Goal: Task Accomplishment & Management: Manage account settings

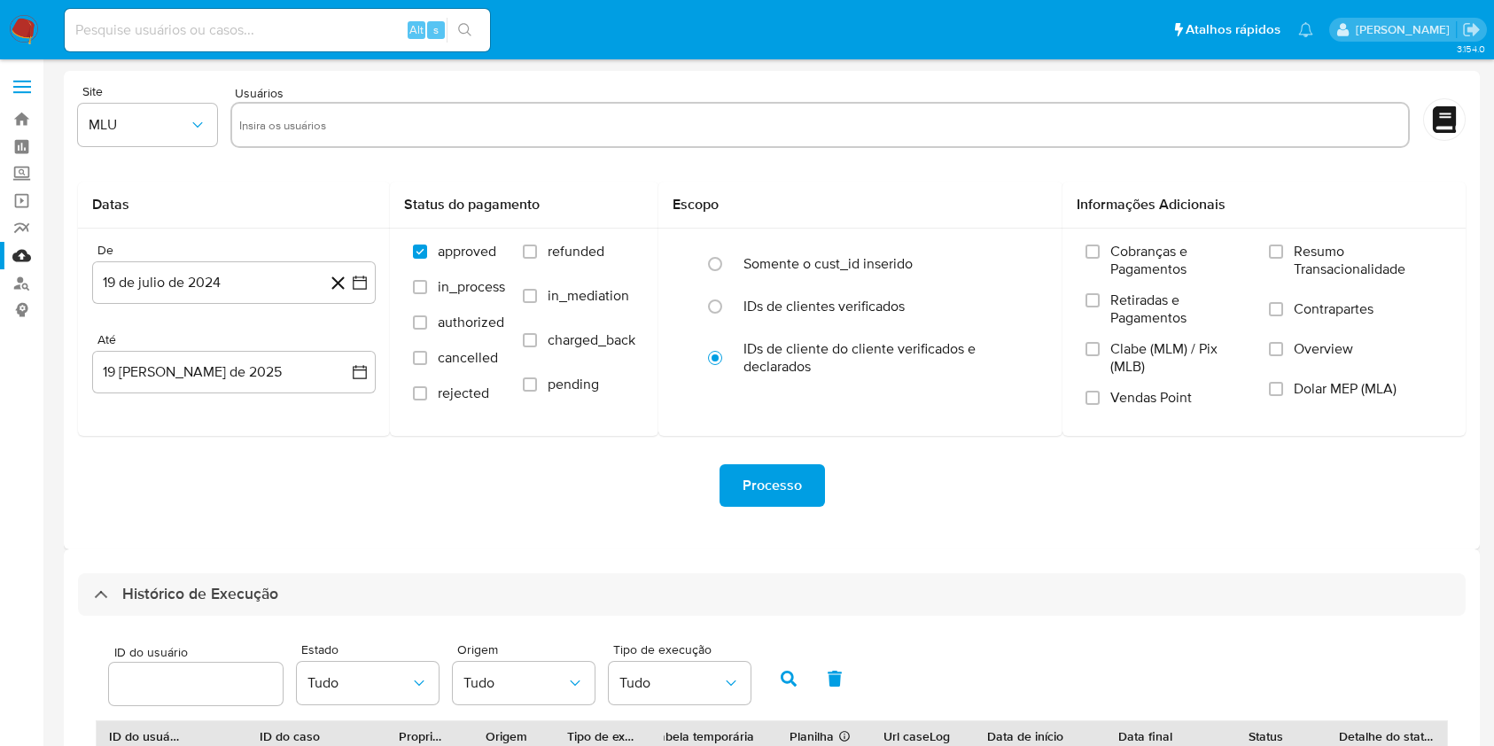
select select "10"
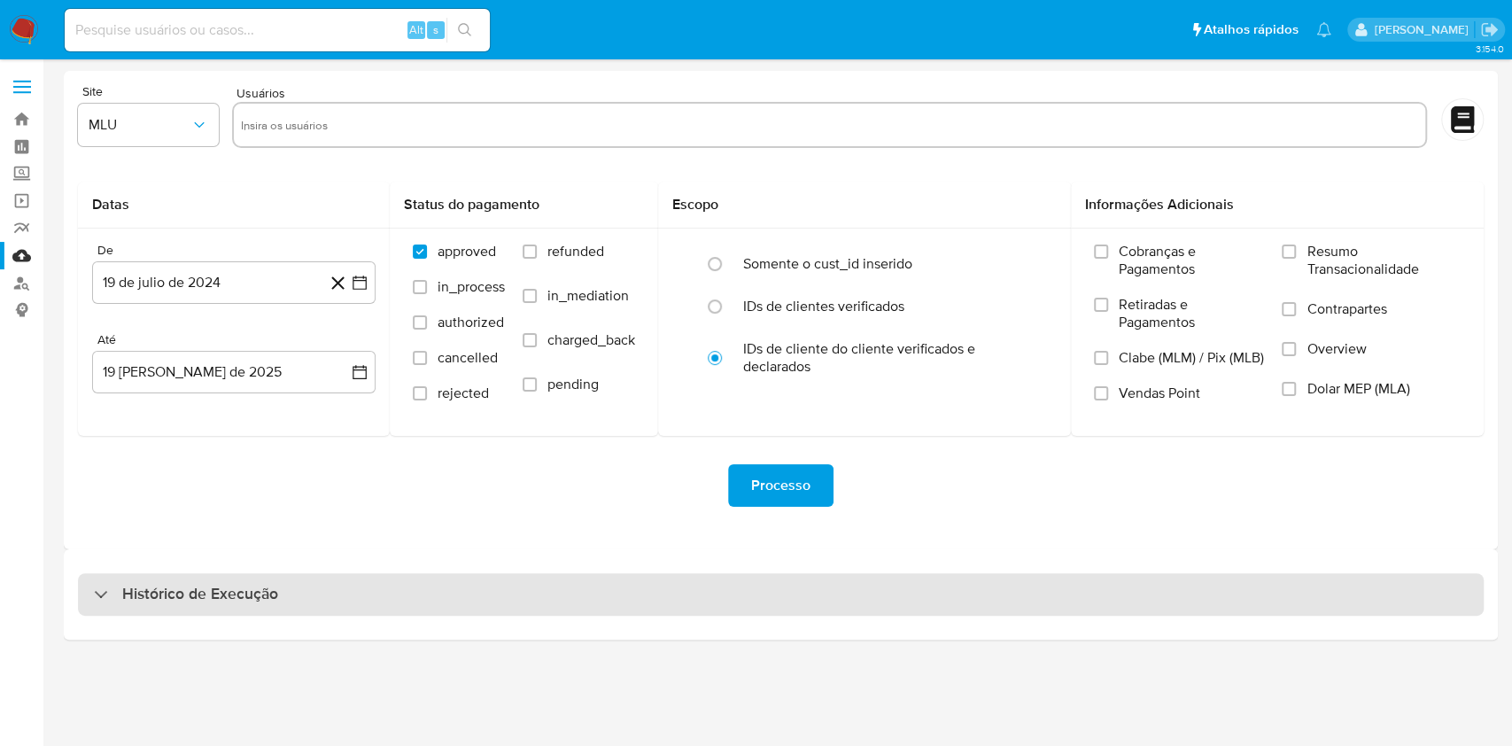
click at [950, 583] on div "Histórico de Execução" at bounding box center [781, 594] width 1406 height 43
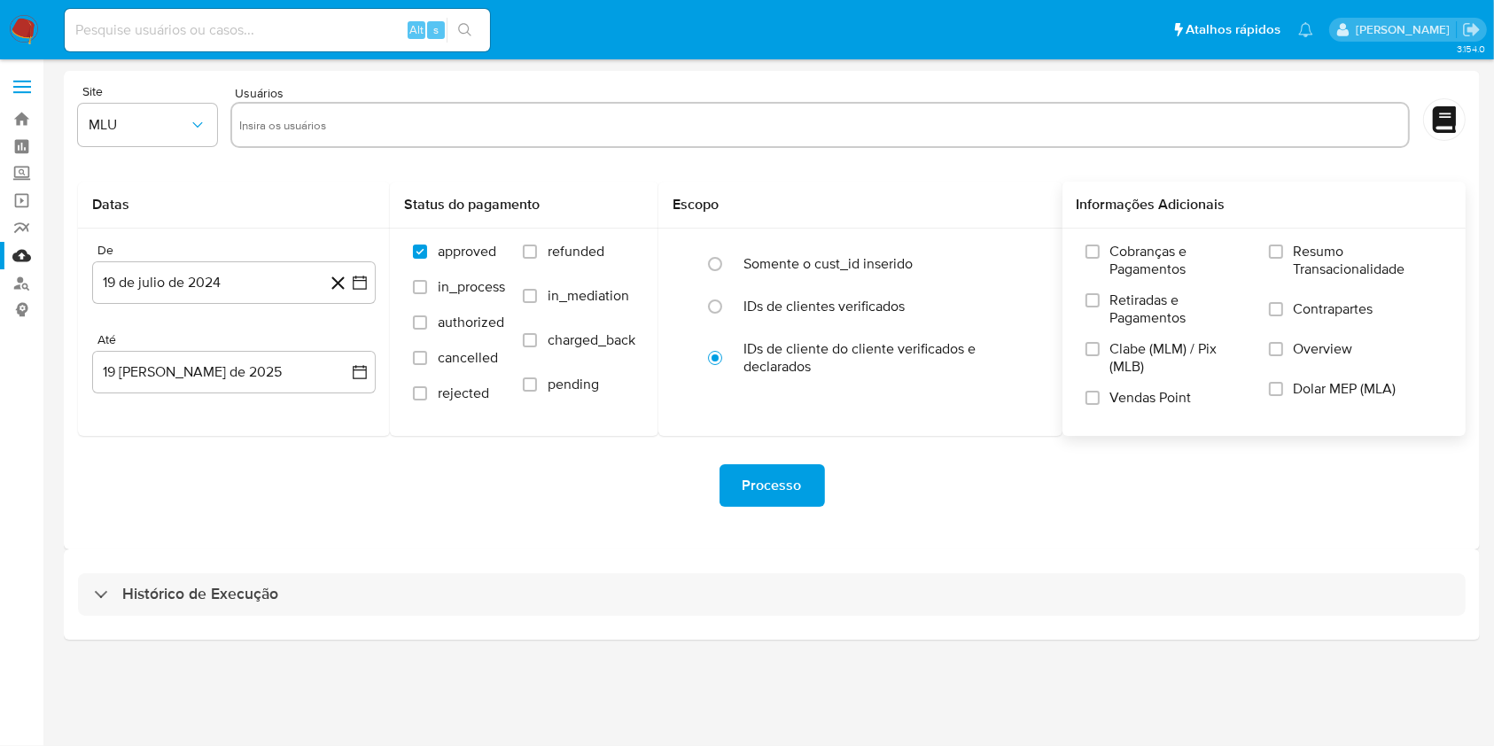
select select "10"
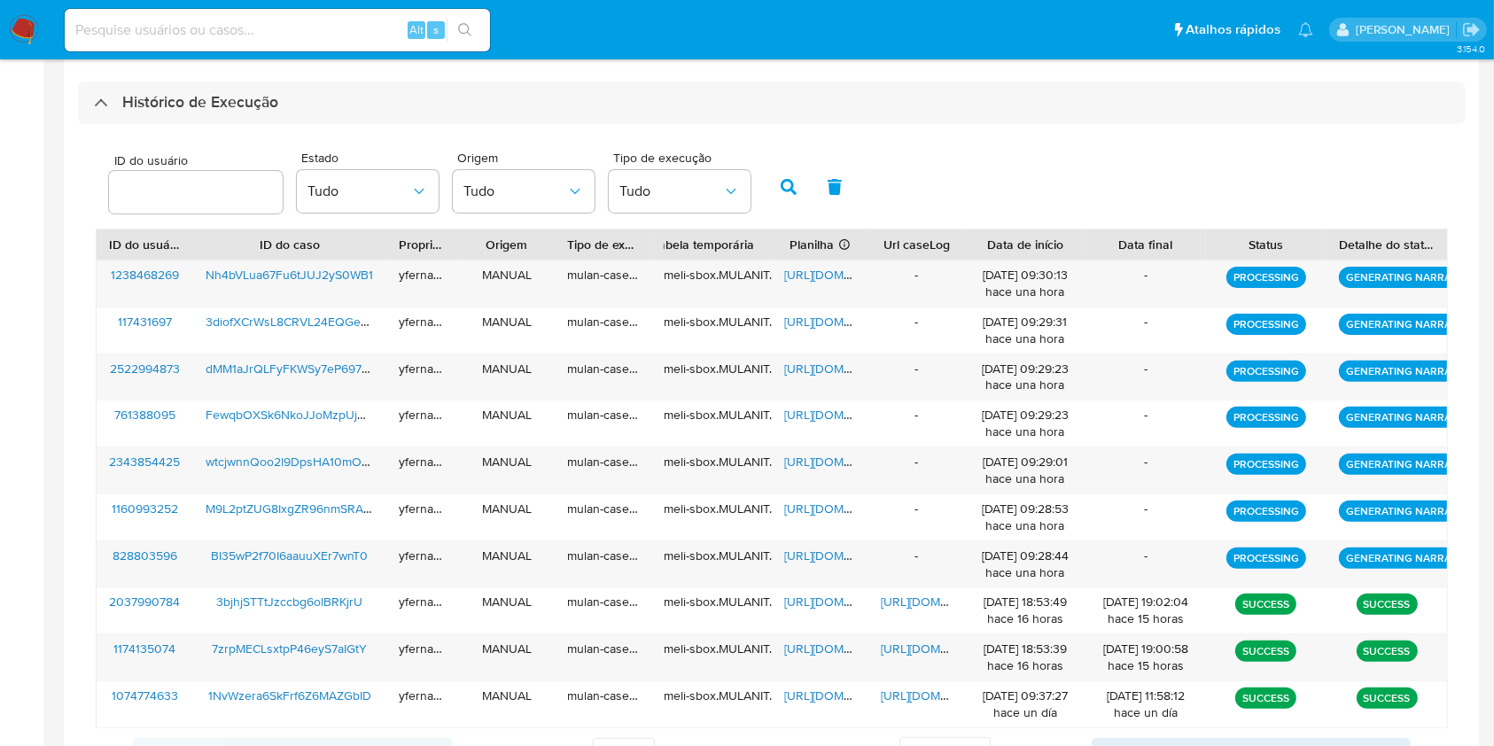
scroll to position [524, 0]
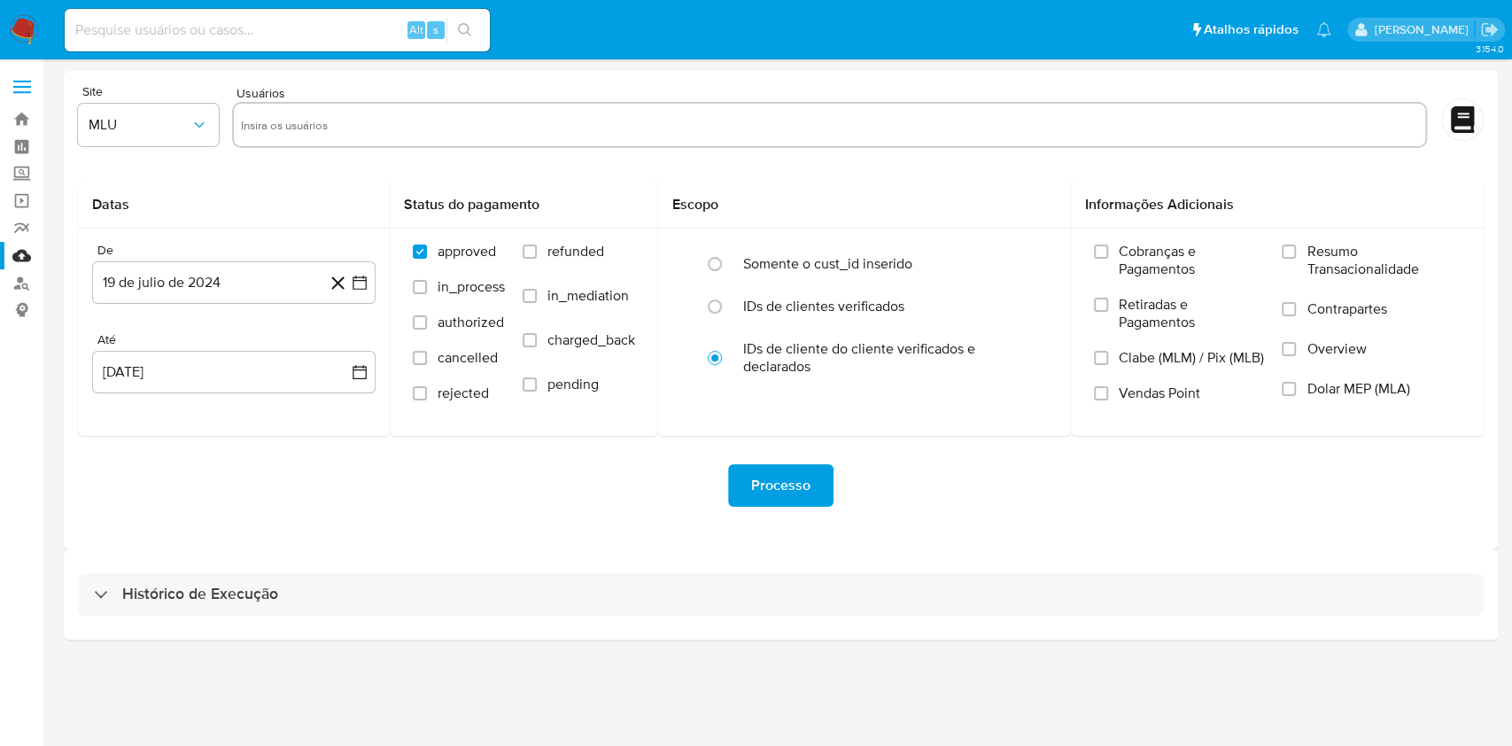
click at [592, 565] on div "Histórico de Execução" at bounding box center [781, 594] width 1434 height 90
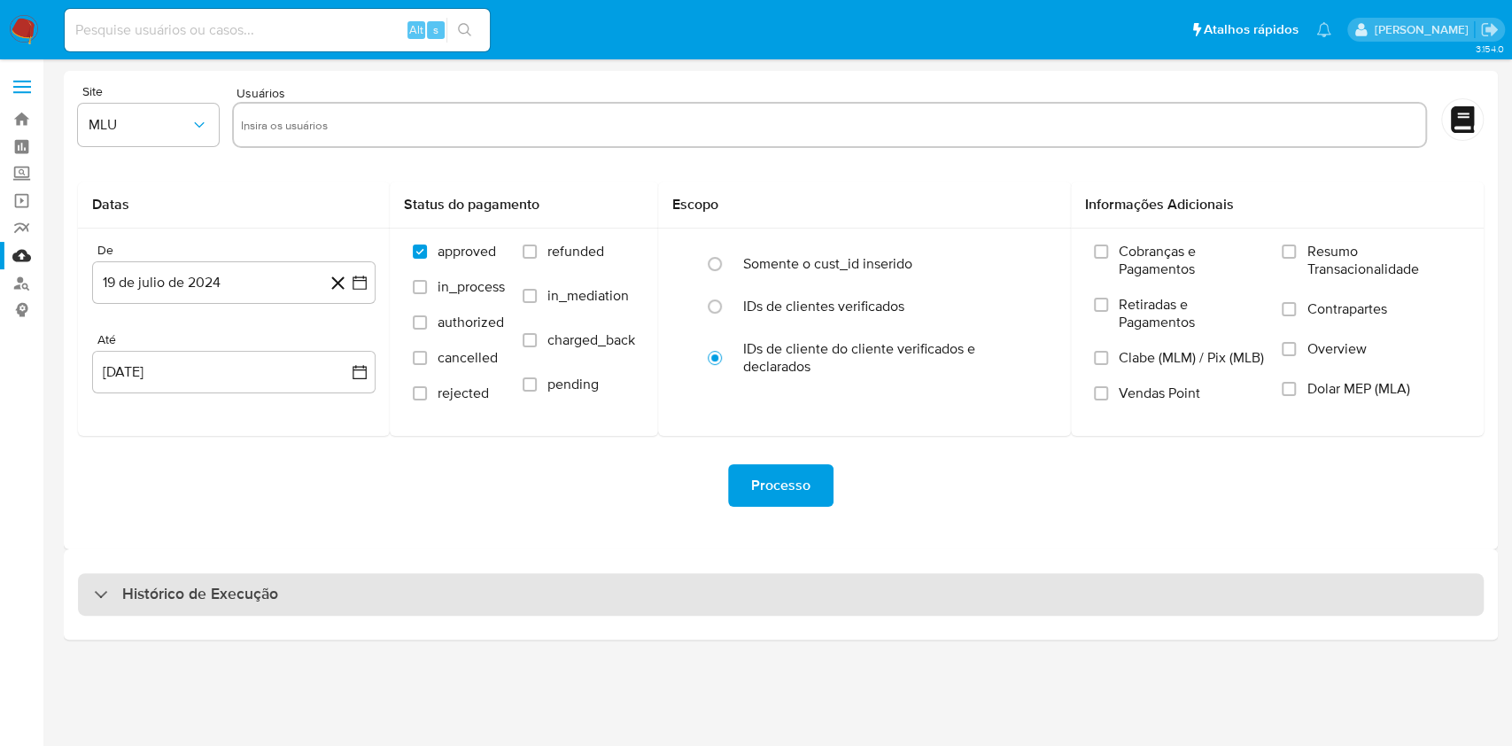
click at [618, 580] on div "Histórico de Execução" at bounding box center [781, 594] width 1406 height 43
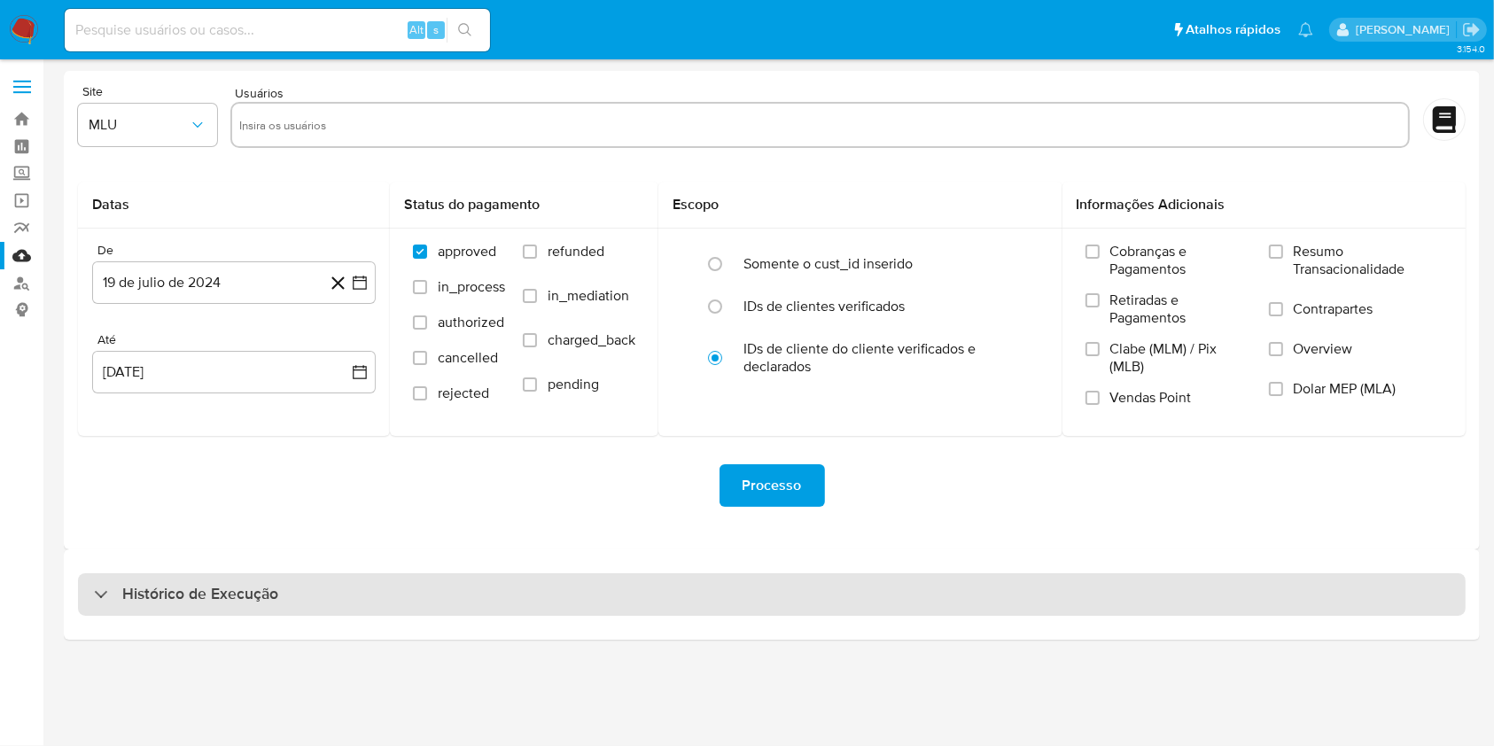
select select "10"
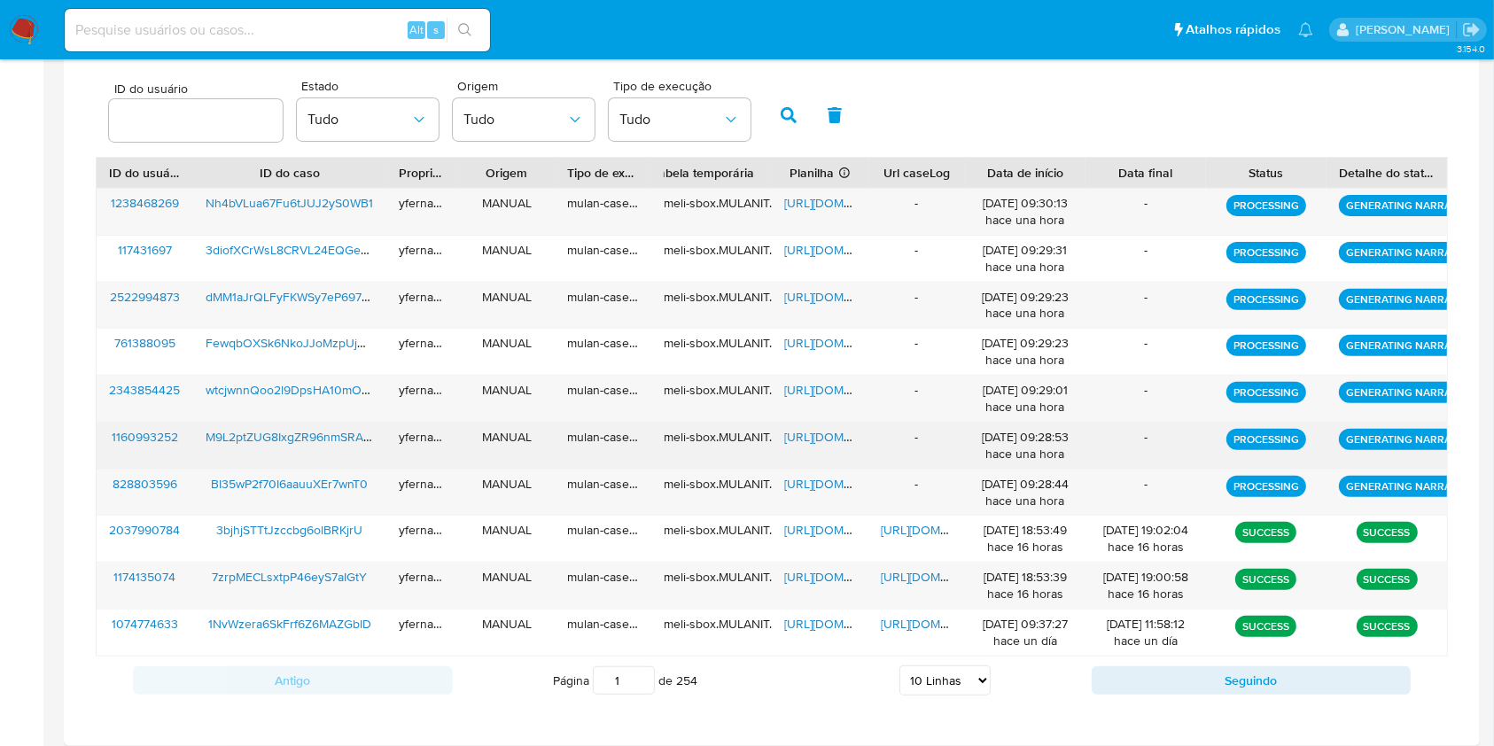
scroll to position [574, 0]
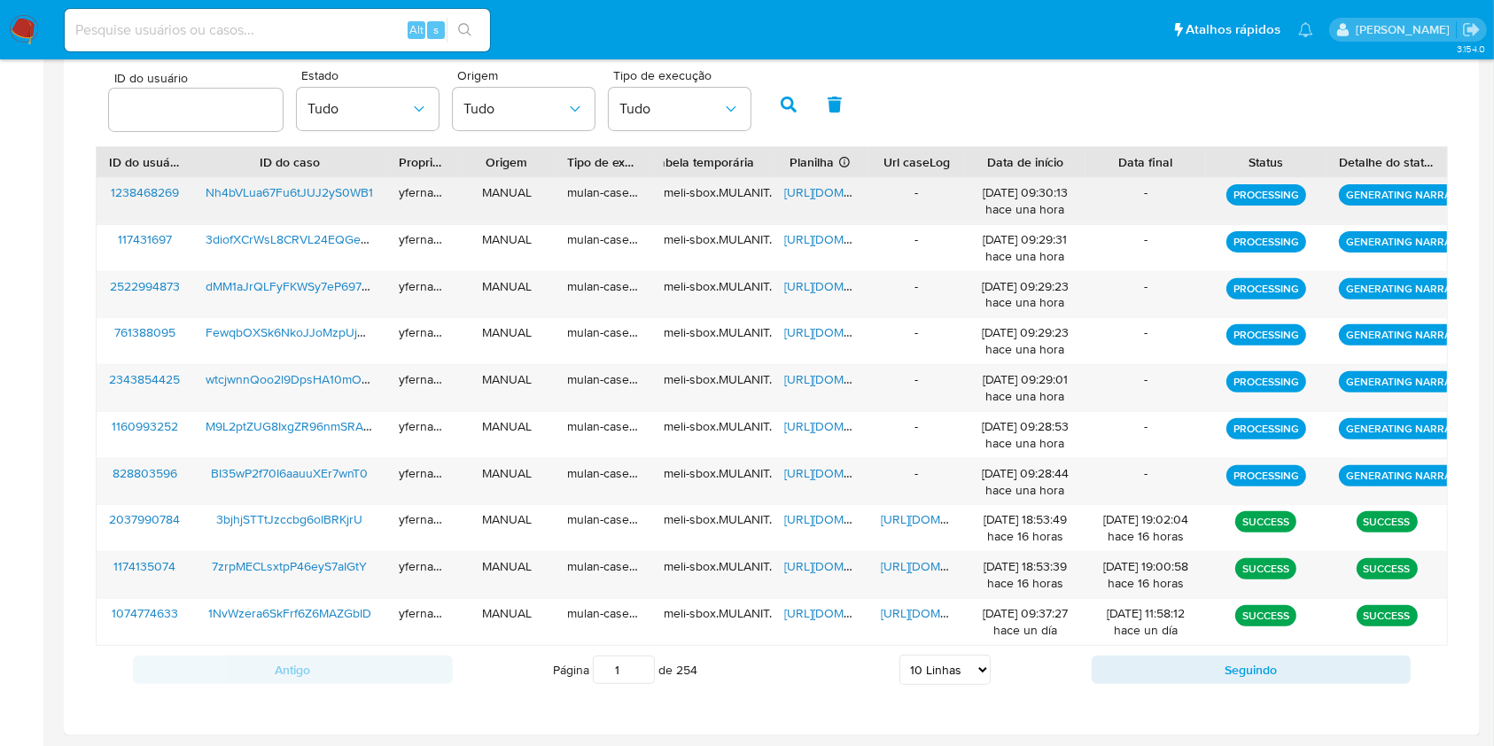
drag, startPoint x: 956, startPoint y: 476, endPoint x: 879, endPoint y: 196, distance: 290.3
click at [879, 196] on div "1238468269 Nh4bVLua67Fu6tJUJ2yS0WB1 yfernandes MANUAL mulan-caselog meli-sbox.M…" at bounding box center [772, 411] width 1352 height 469
click at [879, 196] on div "-" at bounding box center [916, 201] width 97 height 46
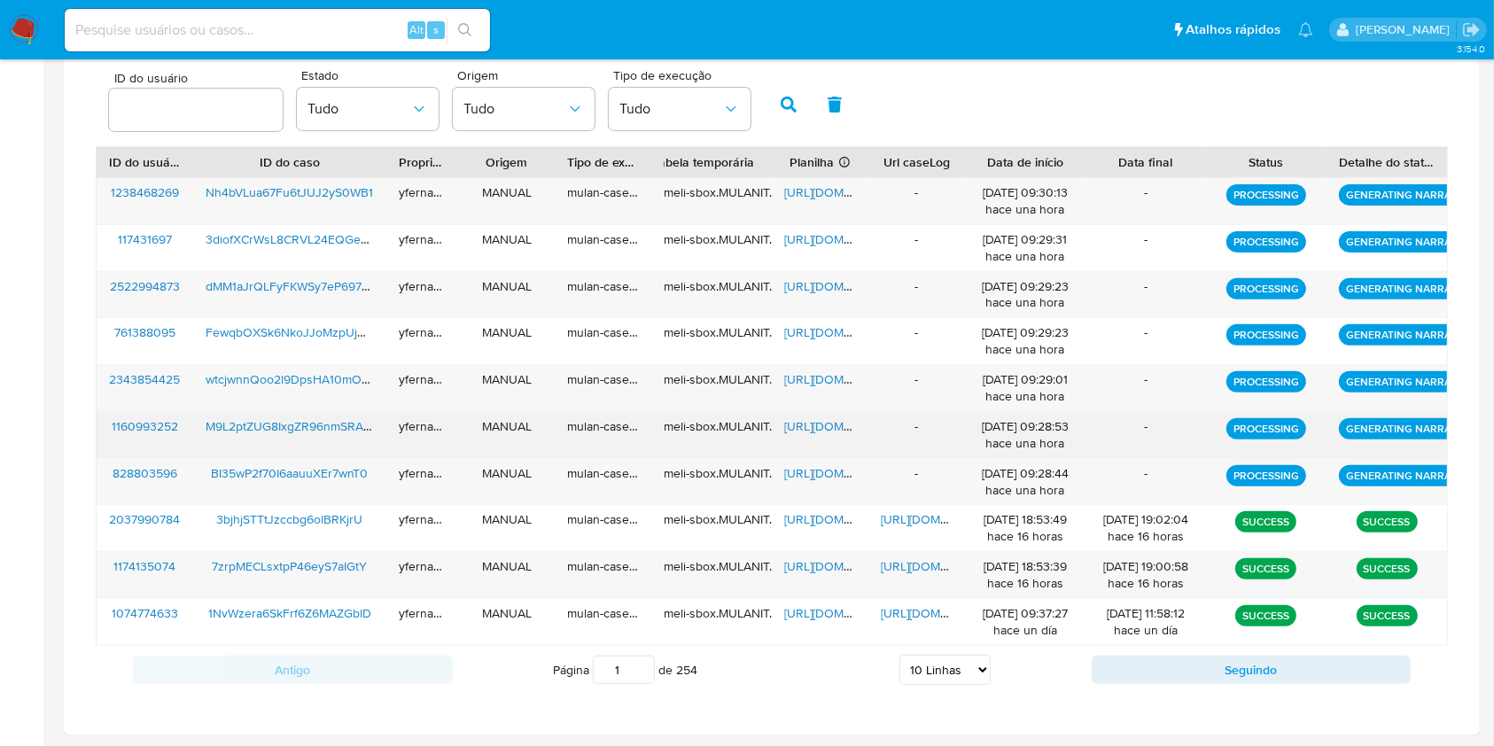
drag, startPoint x: 879, startPoint y: 196, endPoint x: 954, endPoint y: 449, distance: 264.3
click at [954, 449] on div "1238468269 Nh4bVLua67Fu6tJUJ2yS0WB1 yfernandes MANUAL mulan-caselog meli-sbox.M…" at bounding box center [772, 411] width 1352 height 469
click at [954, 449] on div "-" at bounding box center [916, 435] width 97 height 46
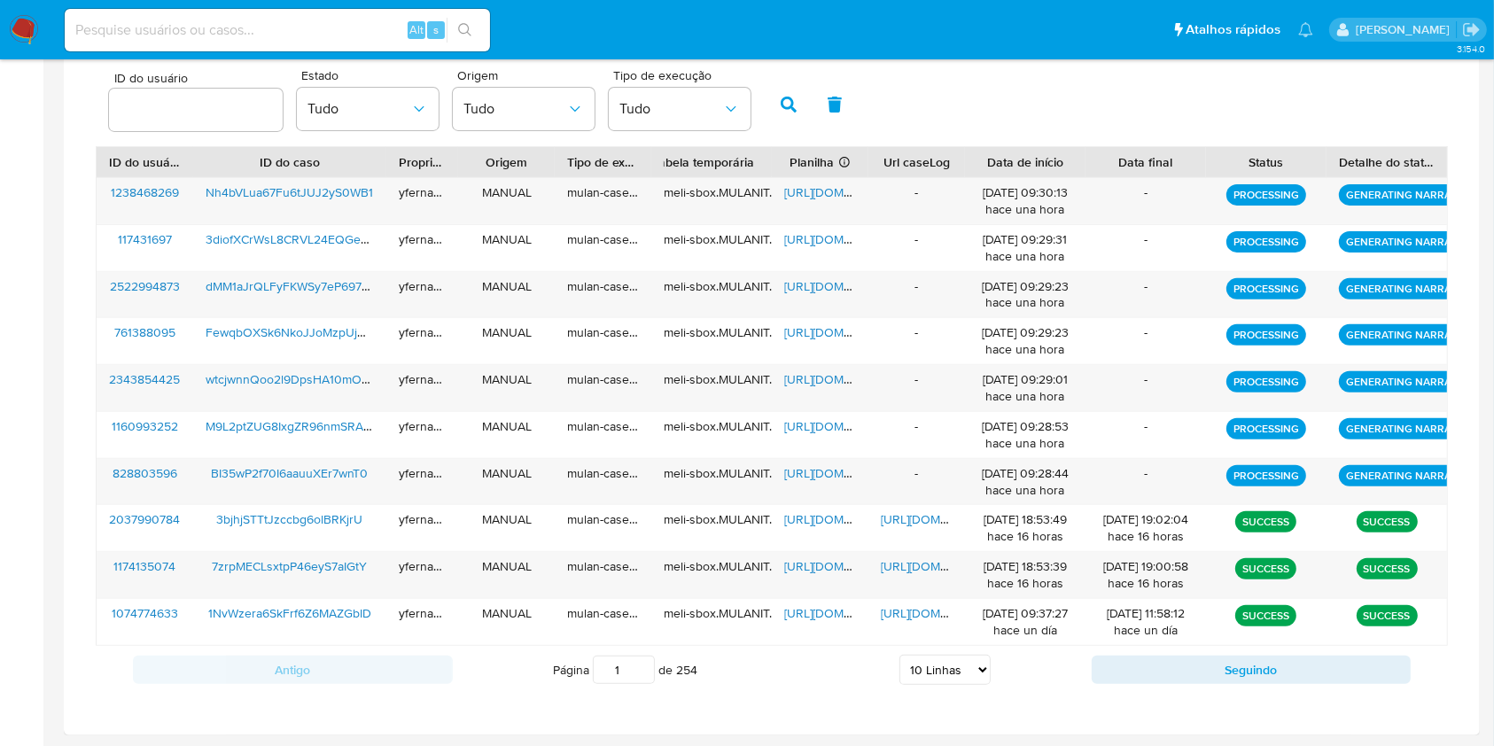
drag, startPoint x: 941, startPoint y: 469, endPoint x: 346, endPoint y: 167, distance: 666.8
click at [346, 167] on div "ID do usuário ID do caso Proprietário Origem Tipo de execução Tabela temporária…" at bounding box center [772, 396] width 1352 height 500
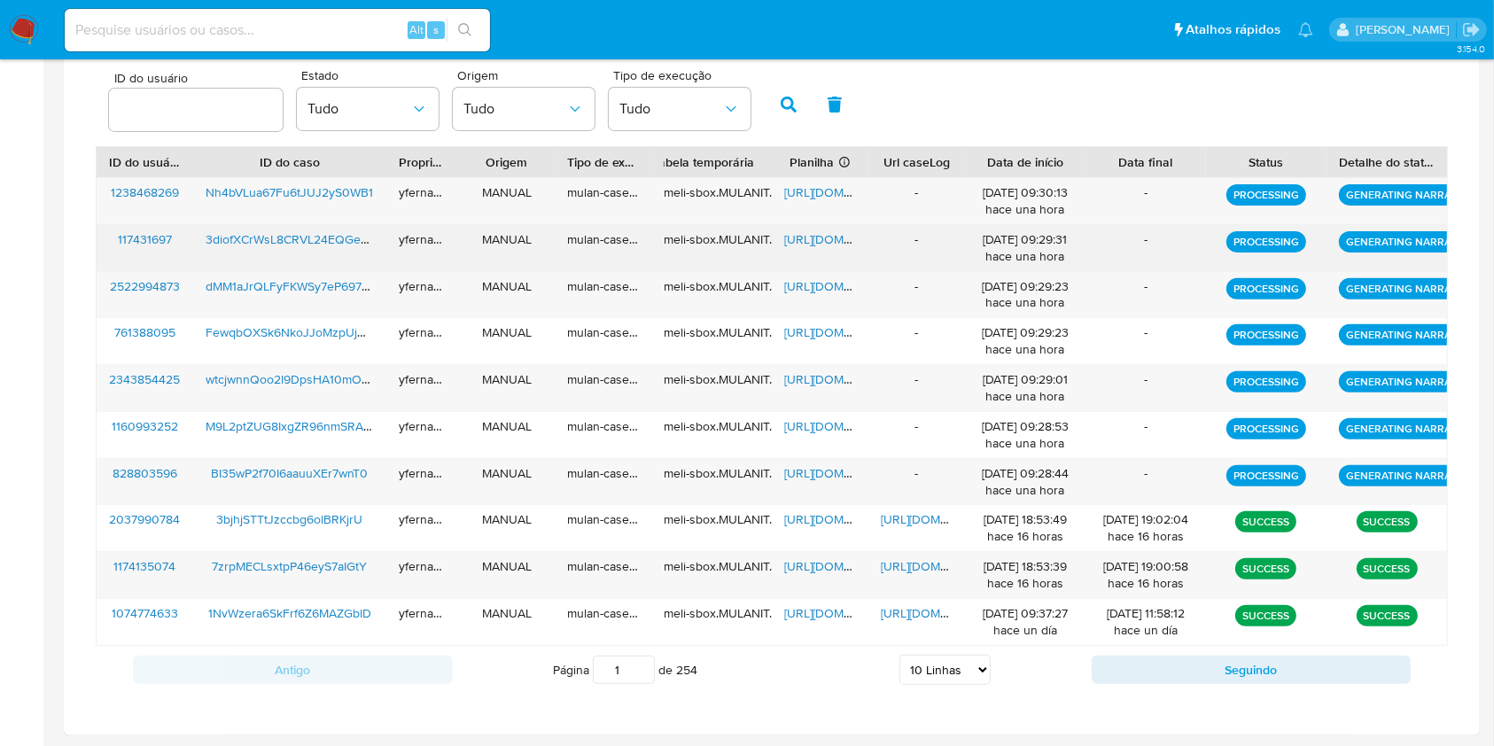
click at [557, 234] on div "mulan-caselog" at bounding box center [603, 248] width 97 height 46
click at [576, 239] on div "mulan-caselog" at bounding box center [603, 248] width 97 height 46
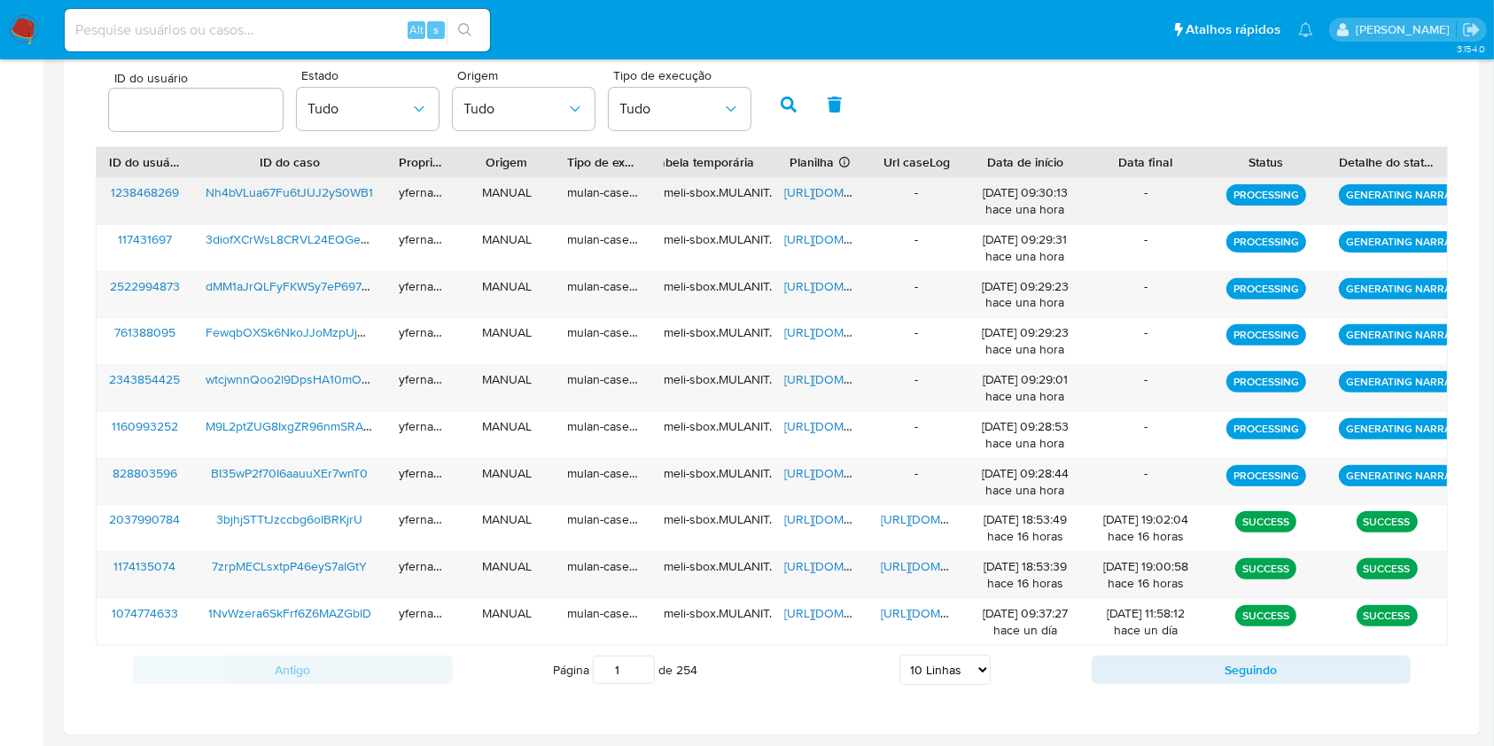
drag, startPoint x: 912, startPoint y: 499, endPoint x: 888, endPoint y: 183, distance: 316.3
click at [888, 183] on div "1238468269 Nh4bVLua67Fu6tJUJ2yS0WB1 yfernandes MANUAL mulan-caselog meli-sbox.M…" at bounding box center [772, 411] width 1352 height 469
click at [888, 183] on div "-" at bounding box center [916, 201] width 97 height 46
drag, startPoint x: 896, startPoint y: 188, endPoint x: 943, endPoint y: 476, distance: 291.7
click at [943, 476] on div "1238468269 Nh4bVLua67Fu6tJUJ2yS0WB1 yfernandes MANUAL mulan-caselog meli-sbox.M…" at bounding box center [772, 411] width 1352 height 469
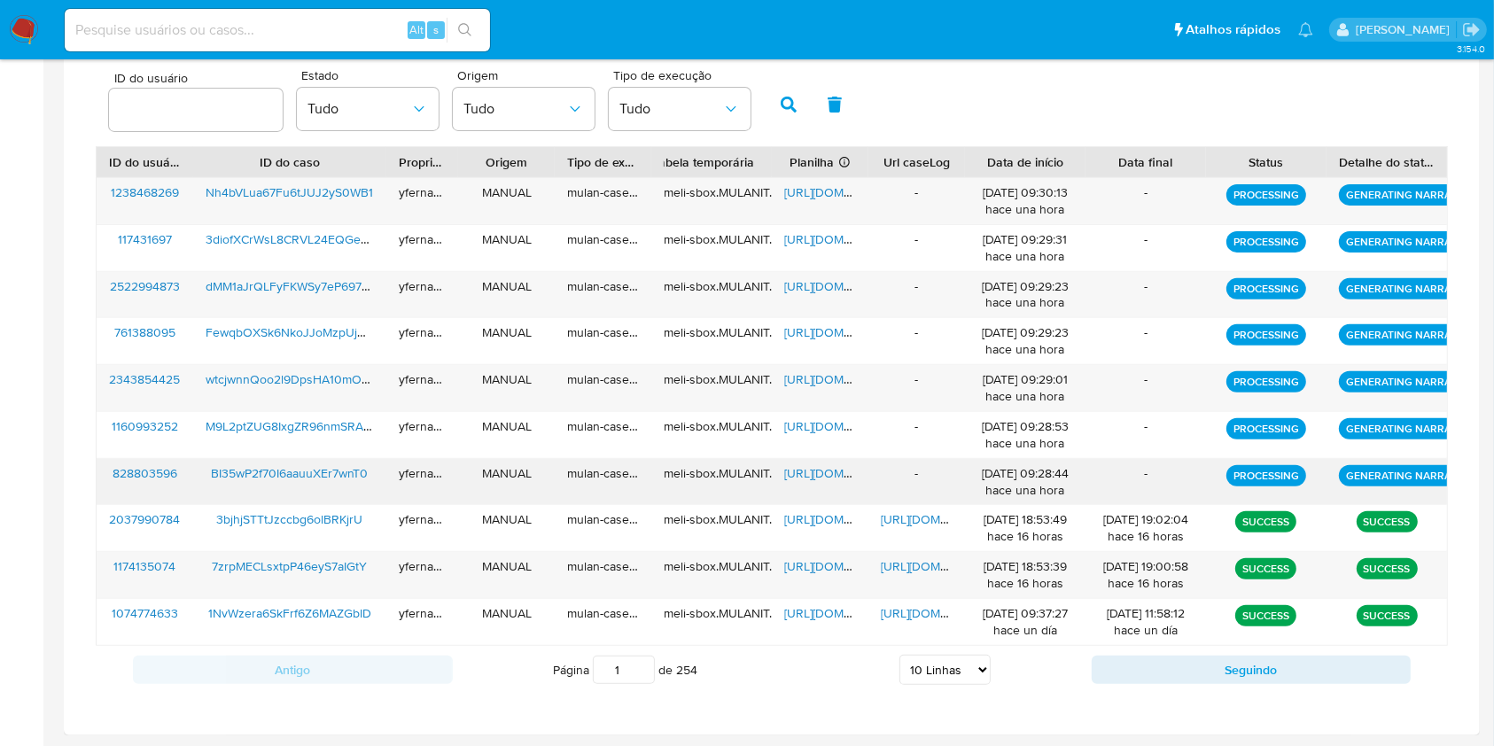
click at [943, 476] on div "-" at bounding box center [916, 482] width 97 height 46
drag, startPoint x: 936, startPoint y: 478, endPoint x: 871, endPoint y: 214, distance: 272.0
click at [871, 214] on div "1238468269 Nh4bVLua67Fu6tJUJ2yS0WB1 yfernandes MANUAL mulan-caselog meli-sbox.M…" at bounding box center [772, 411] width 1352 height 469
click at [871, 214] on div "-" at bounding box center [916, 201] width 97 height 46
click at [8, 324] on aside "Bandeja Painel Screening Pesquisa em Listas Watchlist Ferramentas Operações em …" at bounding box center [21, 86] width 43 height 1321
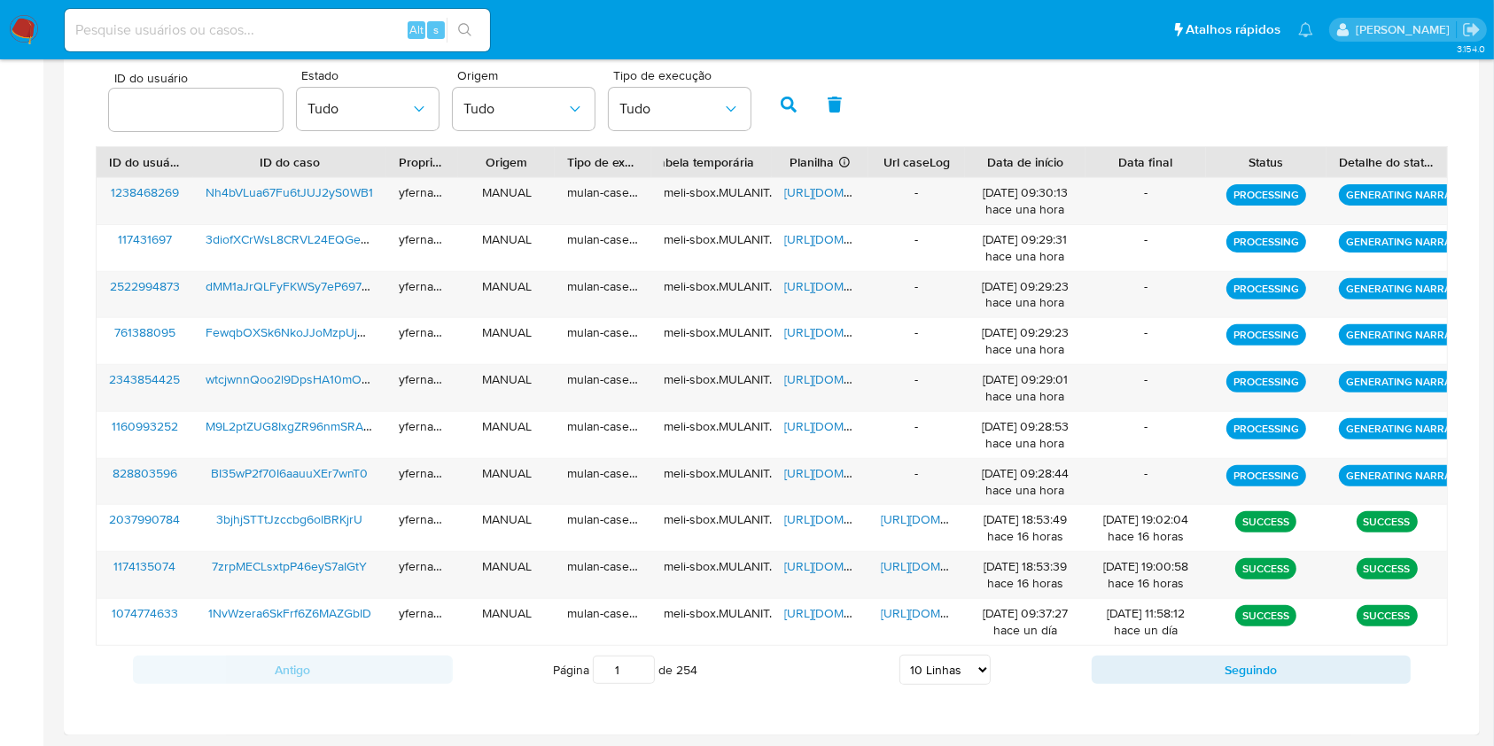
click at [67, 454] on div "Histórico de Execução ID do usuário Estado Tudo Origem Tudo Tipo de execução Tu…" at bounding box center [772, 355] width 1416 height 760
click at [0, 416] on aside "Bandeja Painel Screening Pesquisa em Listas Watchlist Ferramentas Operações em …" at bounding box center [21, 86] width 43 height 1321
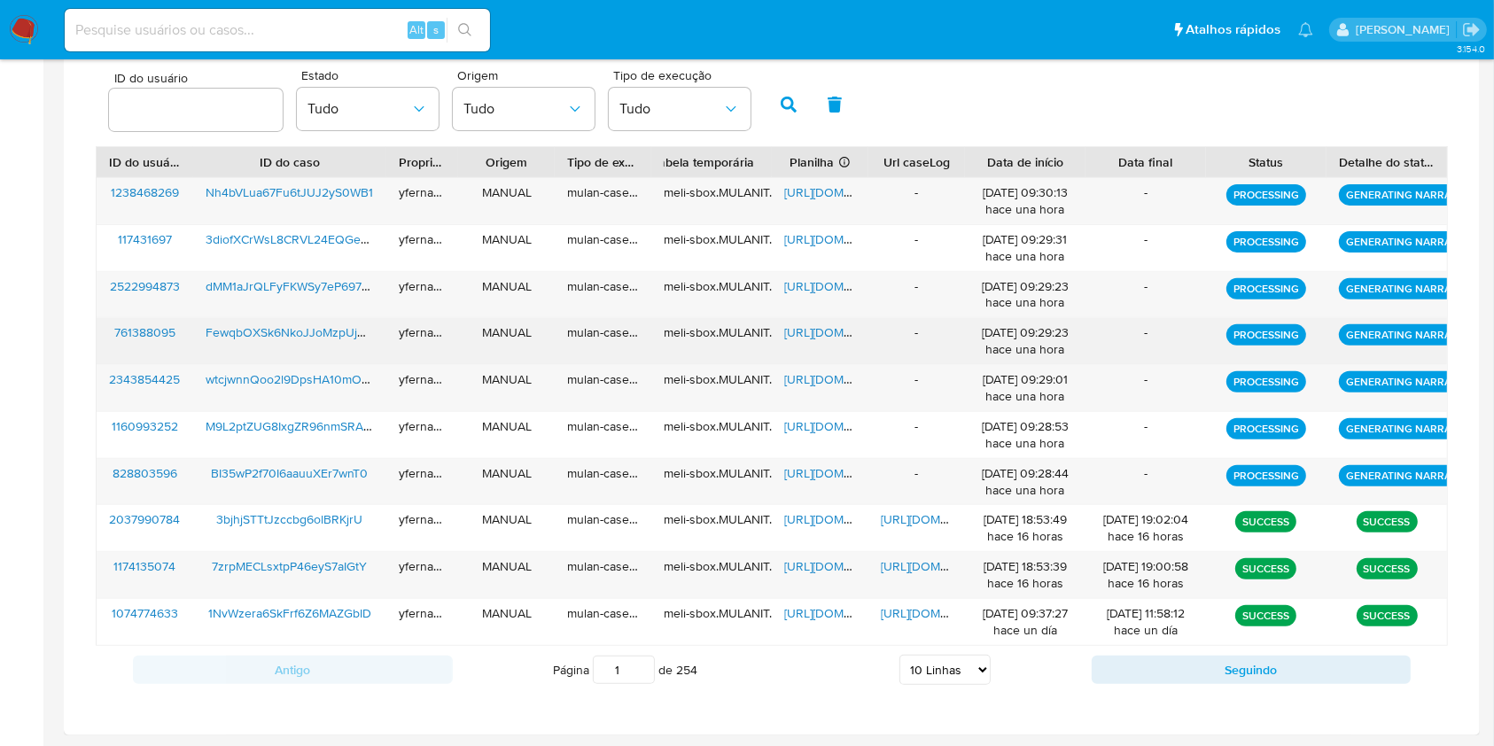
scroll to position [101, 0]
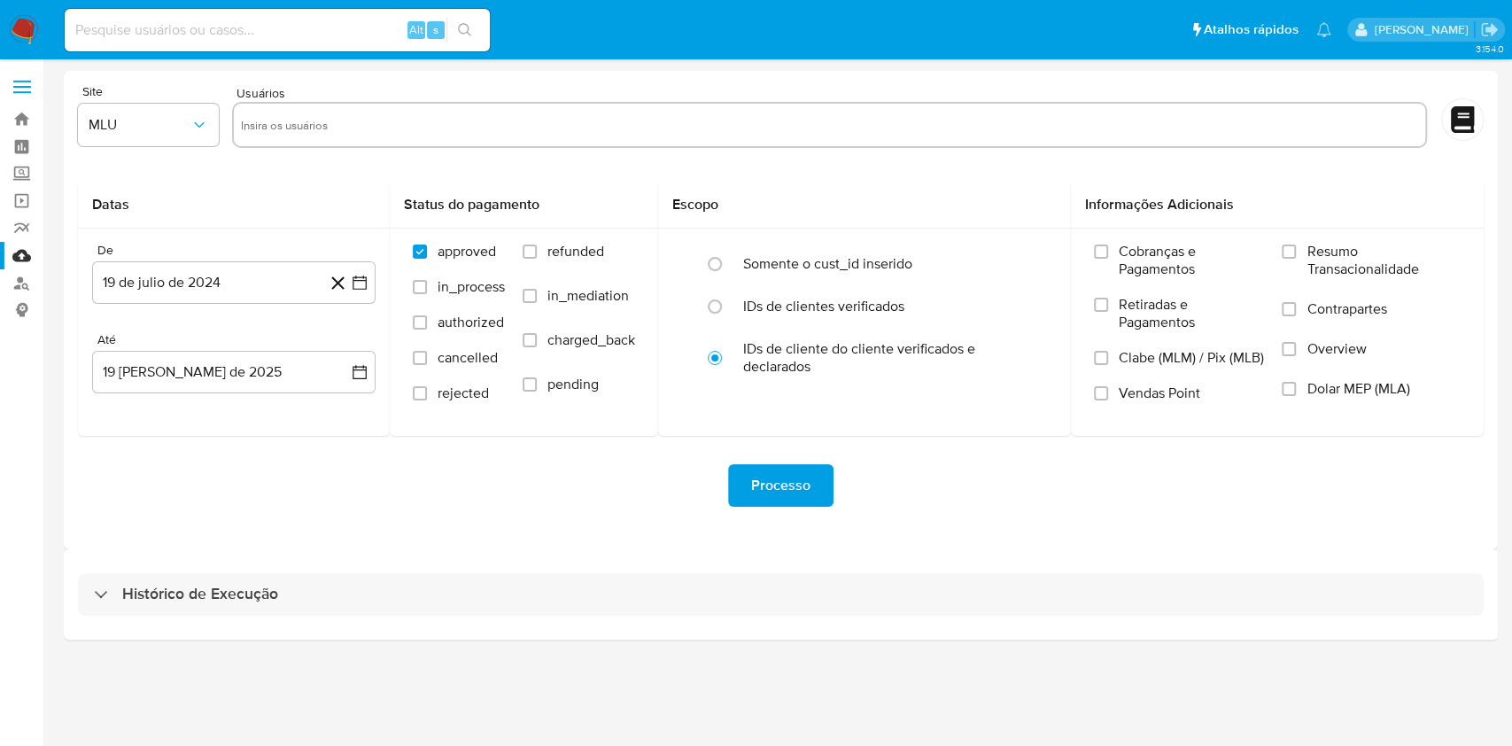
click at [794, 630] on div "Histórico de Execução" at bounding box center [781, 594] width 1434 height 90
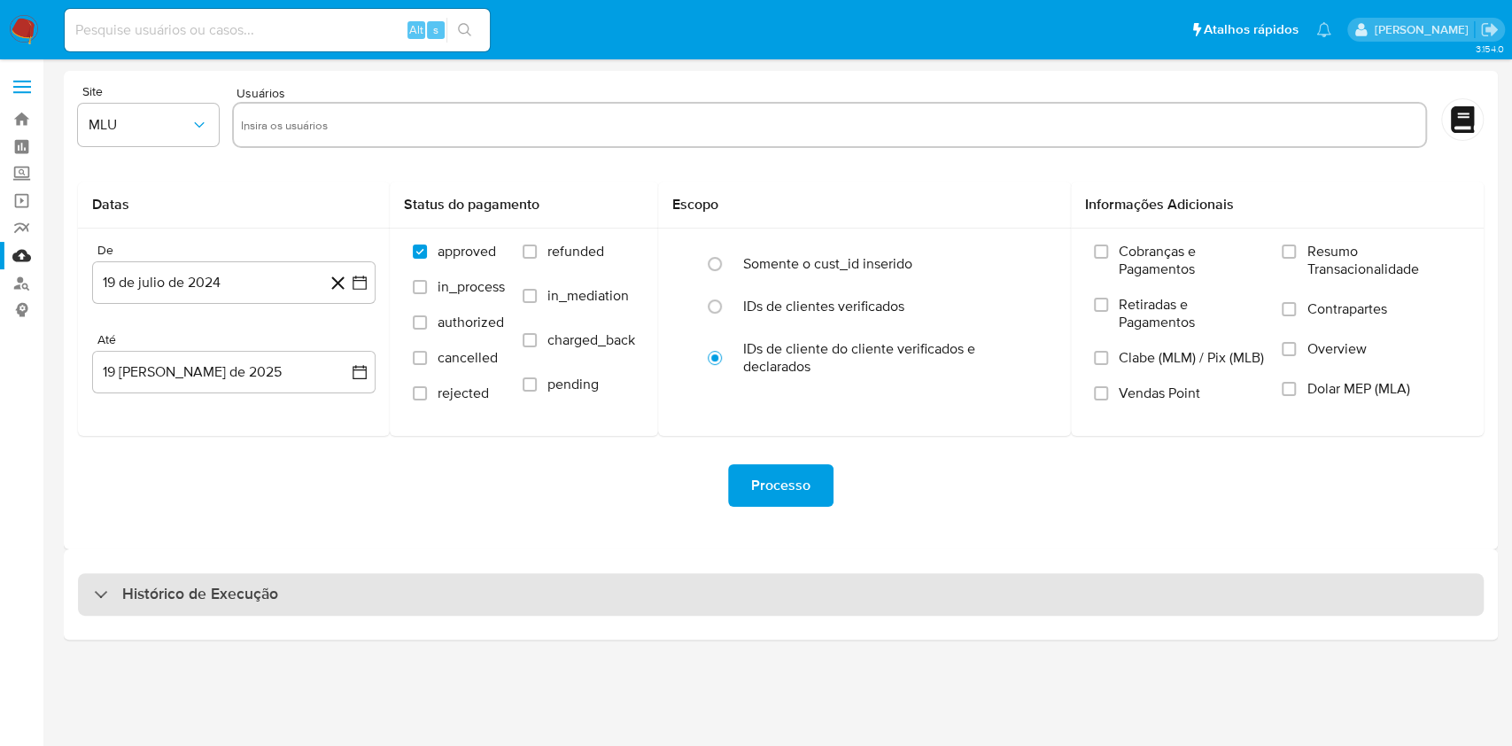
click at [784, 609] on div "Histórico de Execução" at bounding box center [781, 594] width 1406 height 43
select select "10"
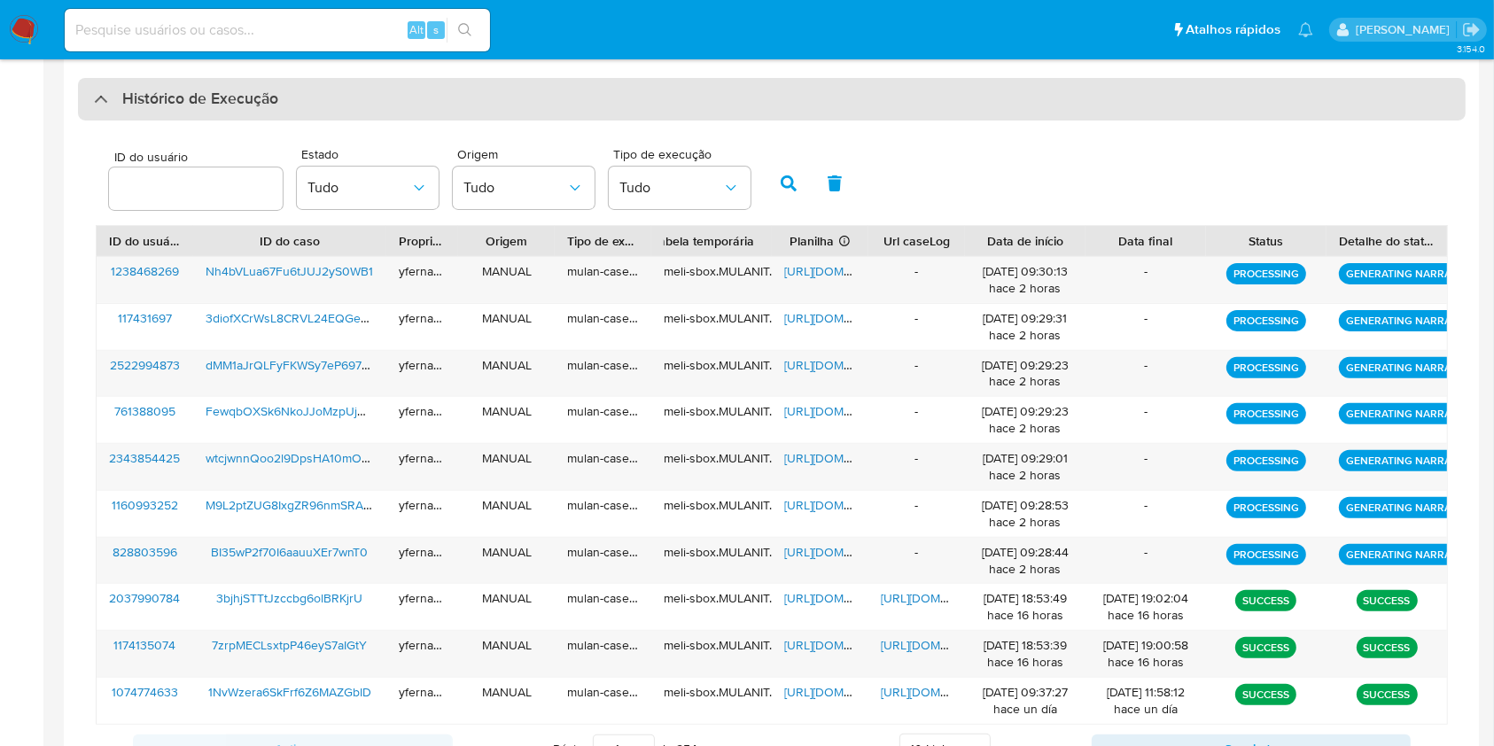
scroll to position [574, 0]
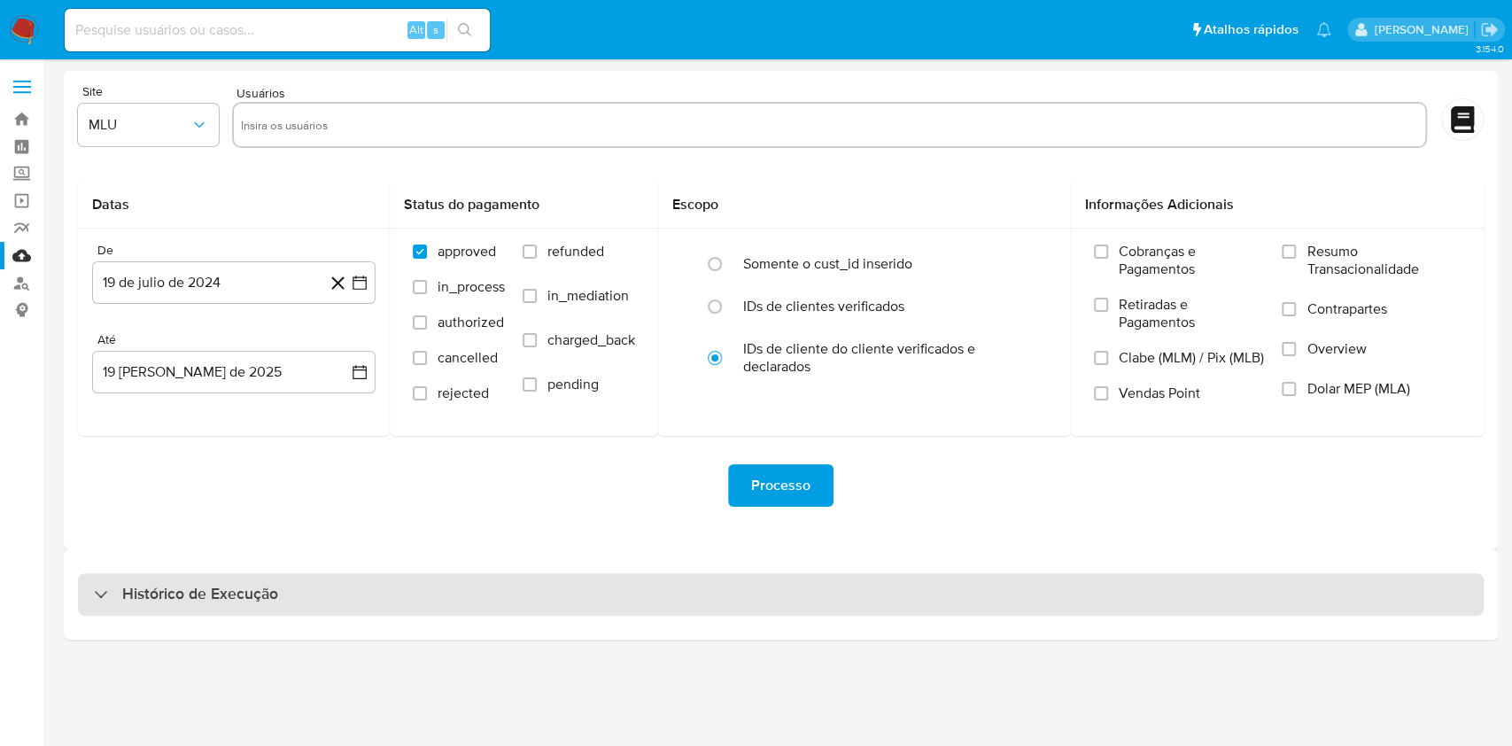
click at [795, 587] on div "Histórico de Execução" at bounding box center [781, 594] width 1406 height 43
select select "10"
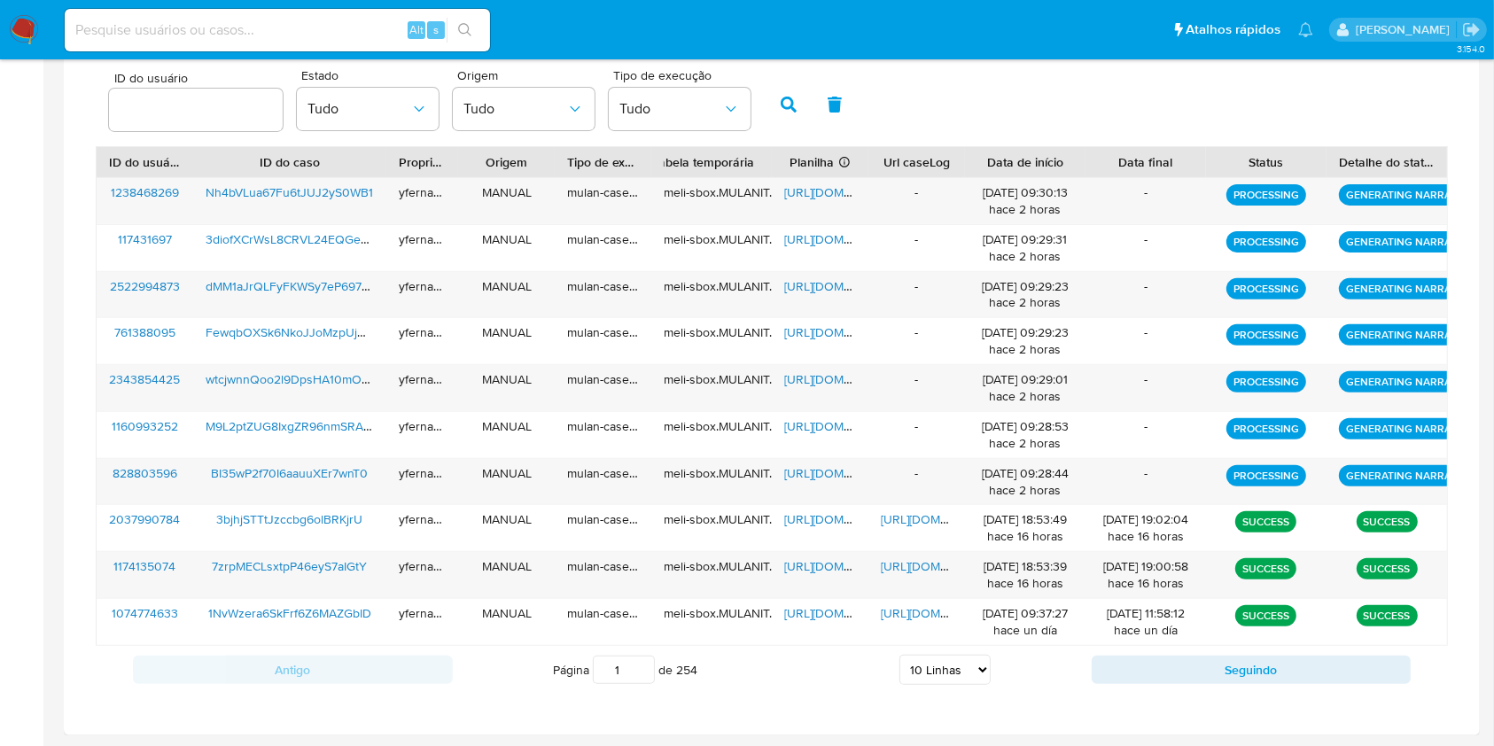
scroll to position [573, 0]
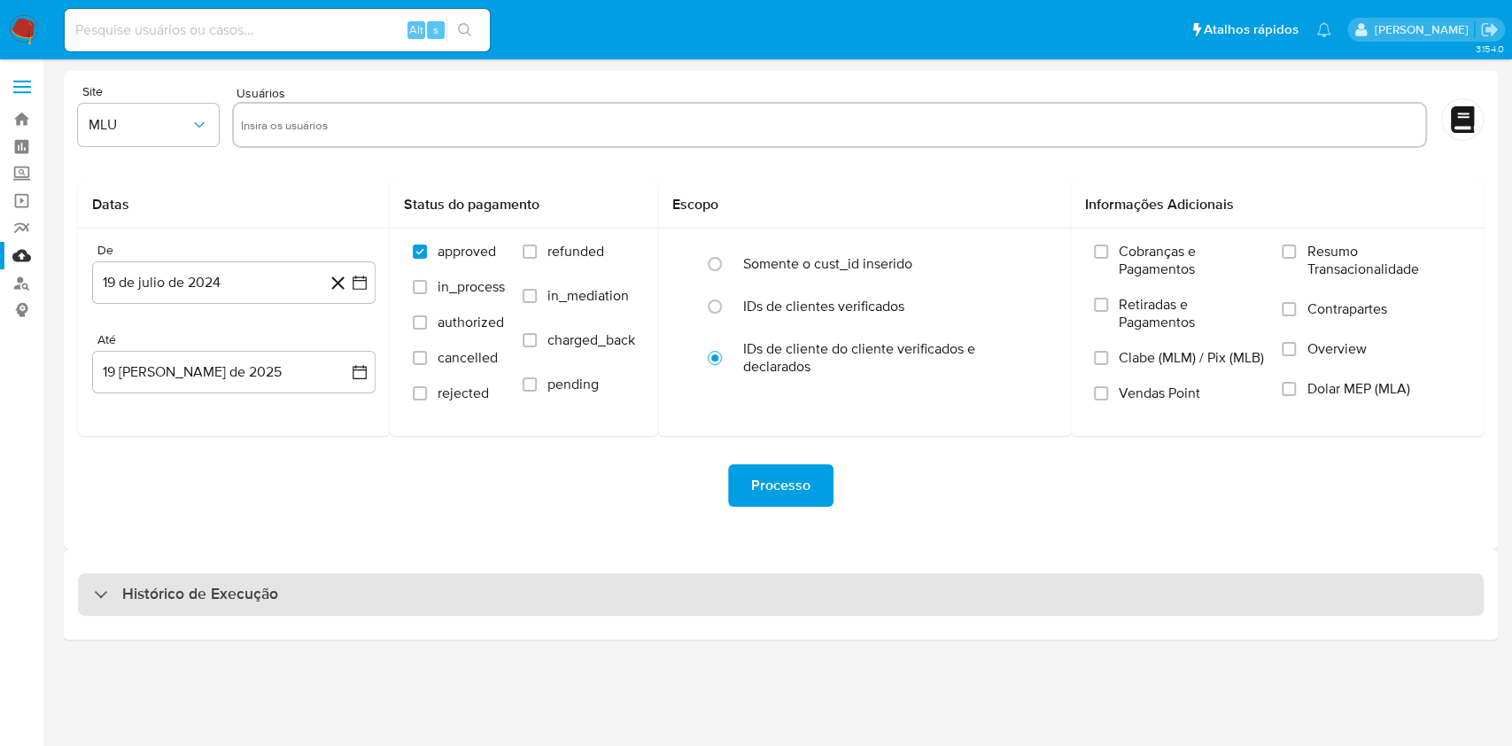
click at [889, 588] on div "Histórico de Execução" at bounding box center [781, 594] width 1406 height 43
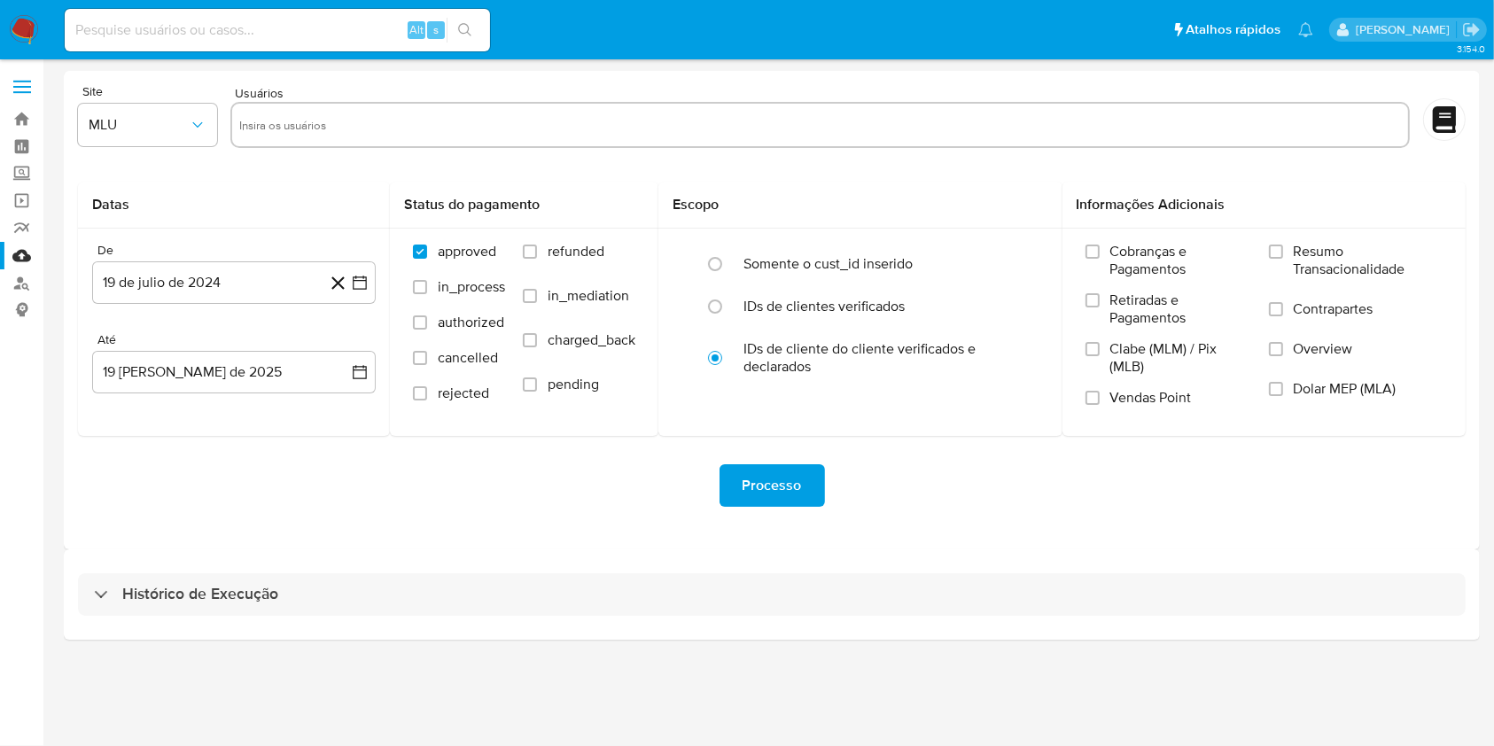
select select "10"
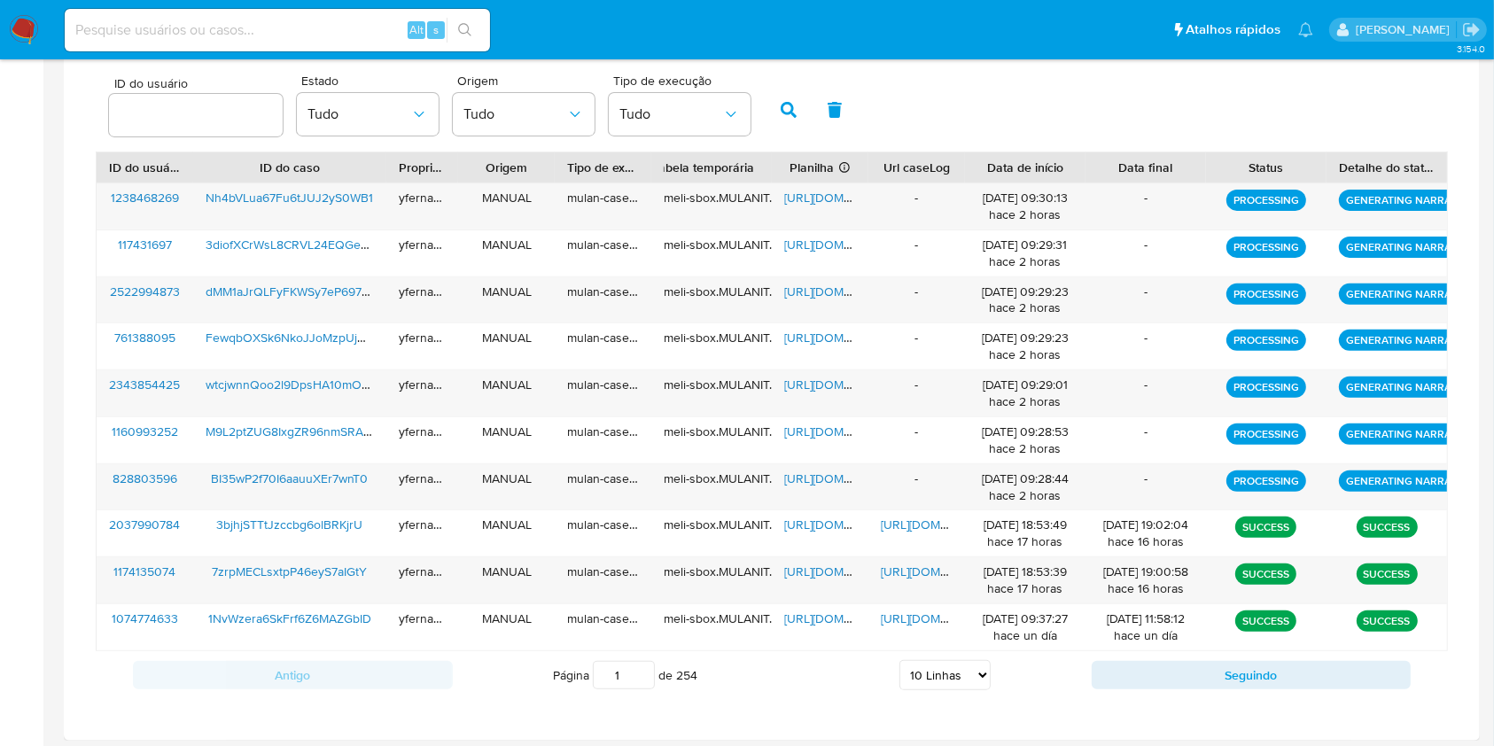
scroll to position [567, 0]
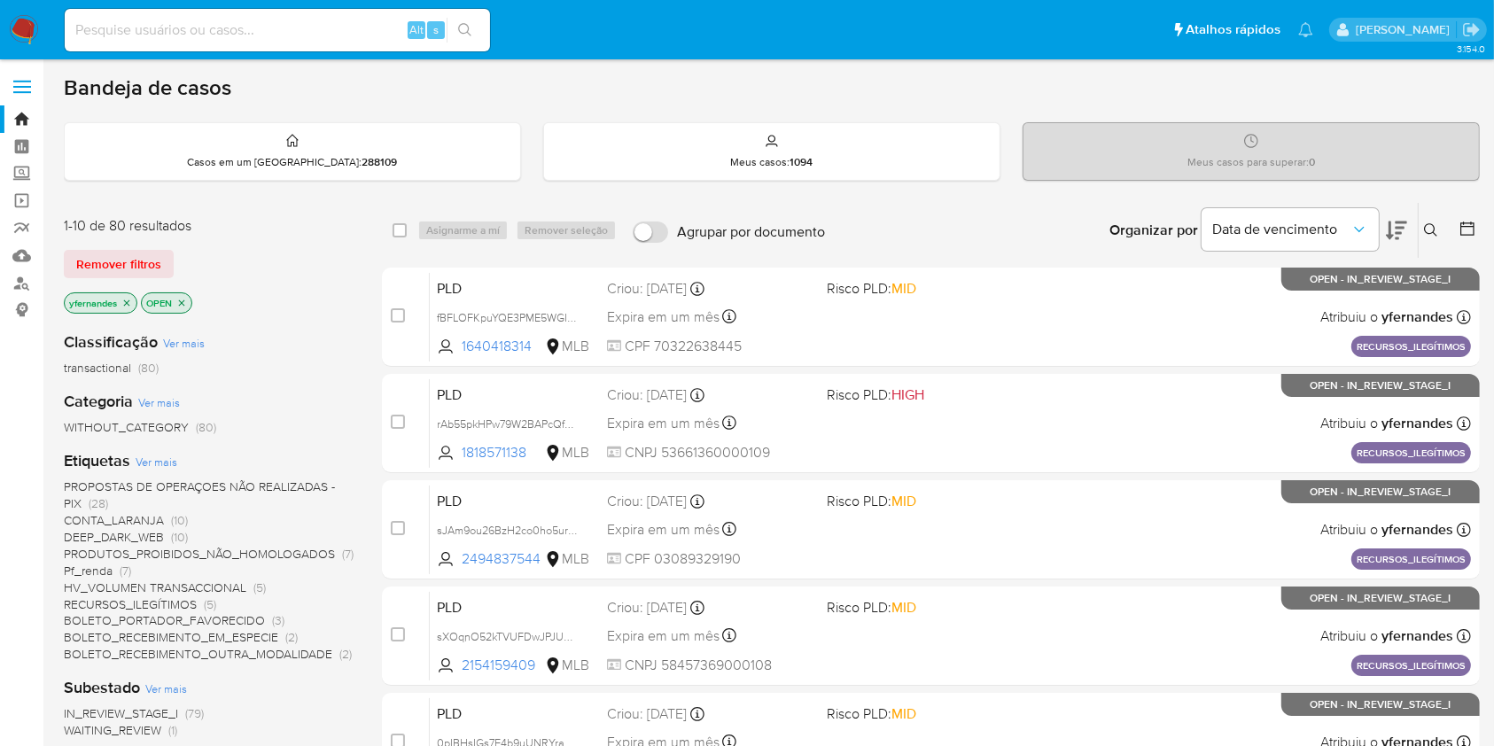
click at [1401, 232] on icon at bounding box center [1395, 230] width 21 height 19
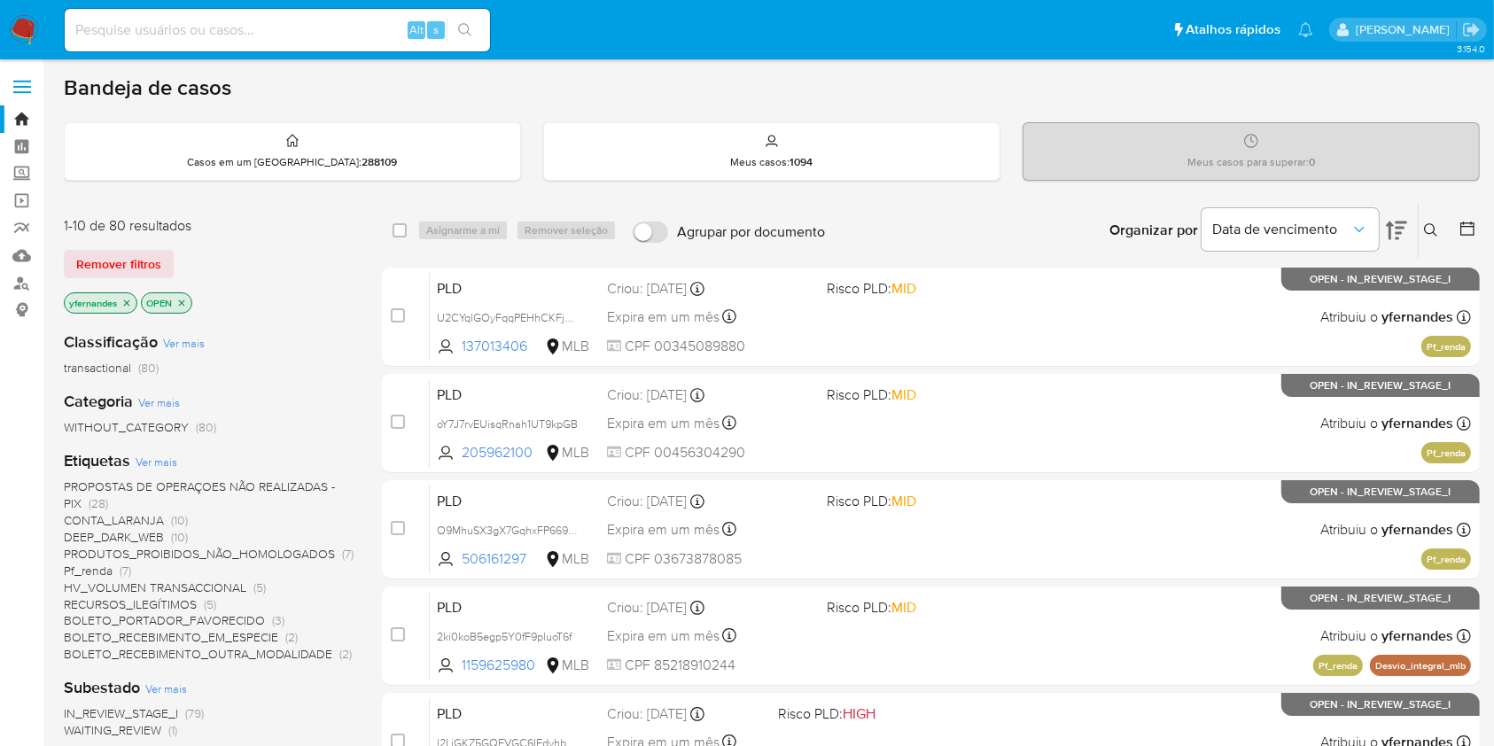
click at [1400, 234] on icon at bounding box center [1395, 230] width 21 height 21
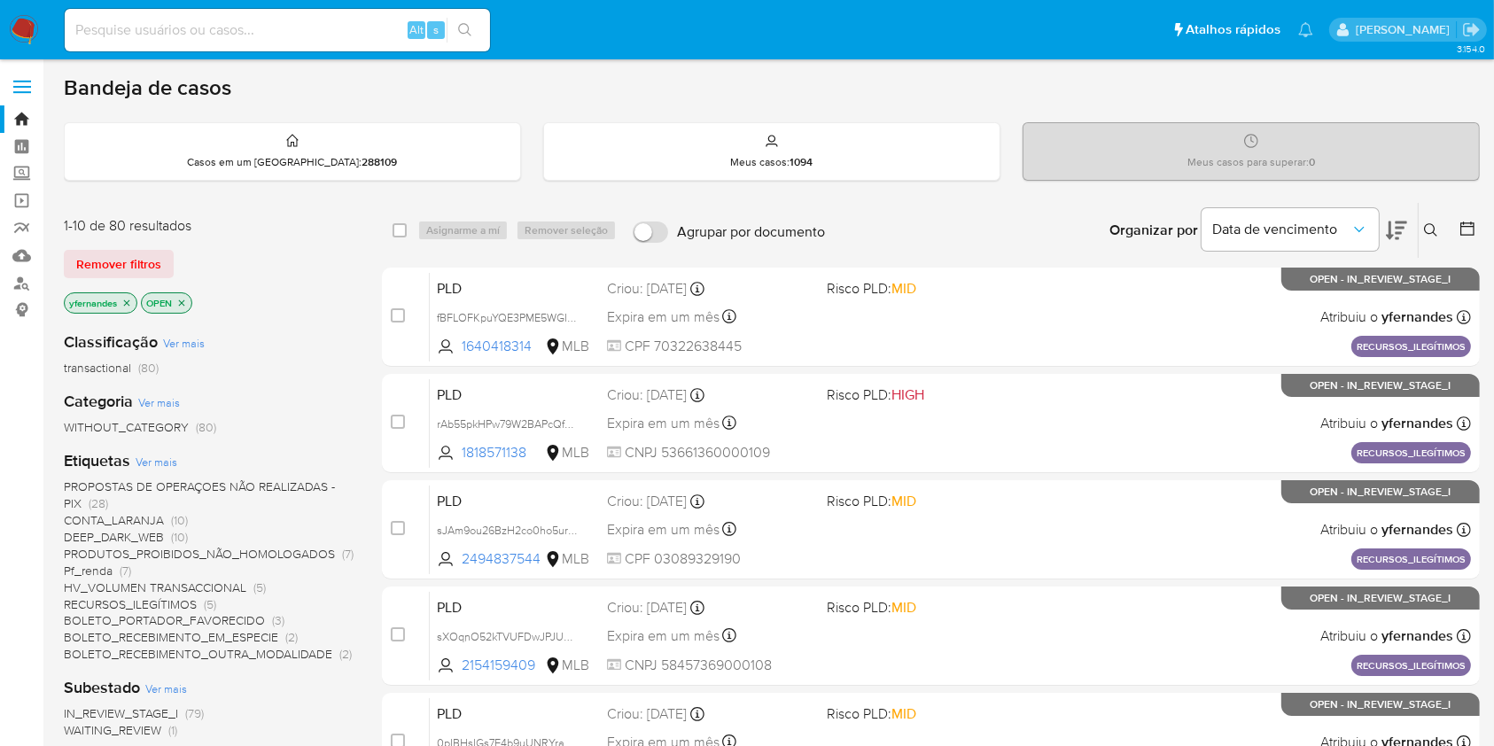
click at [1400, 234] on icon at bounding box center [1395, 230] width 21 height 21
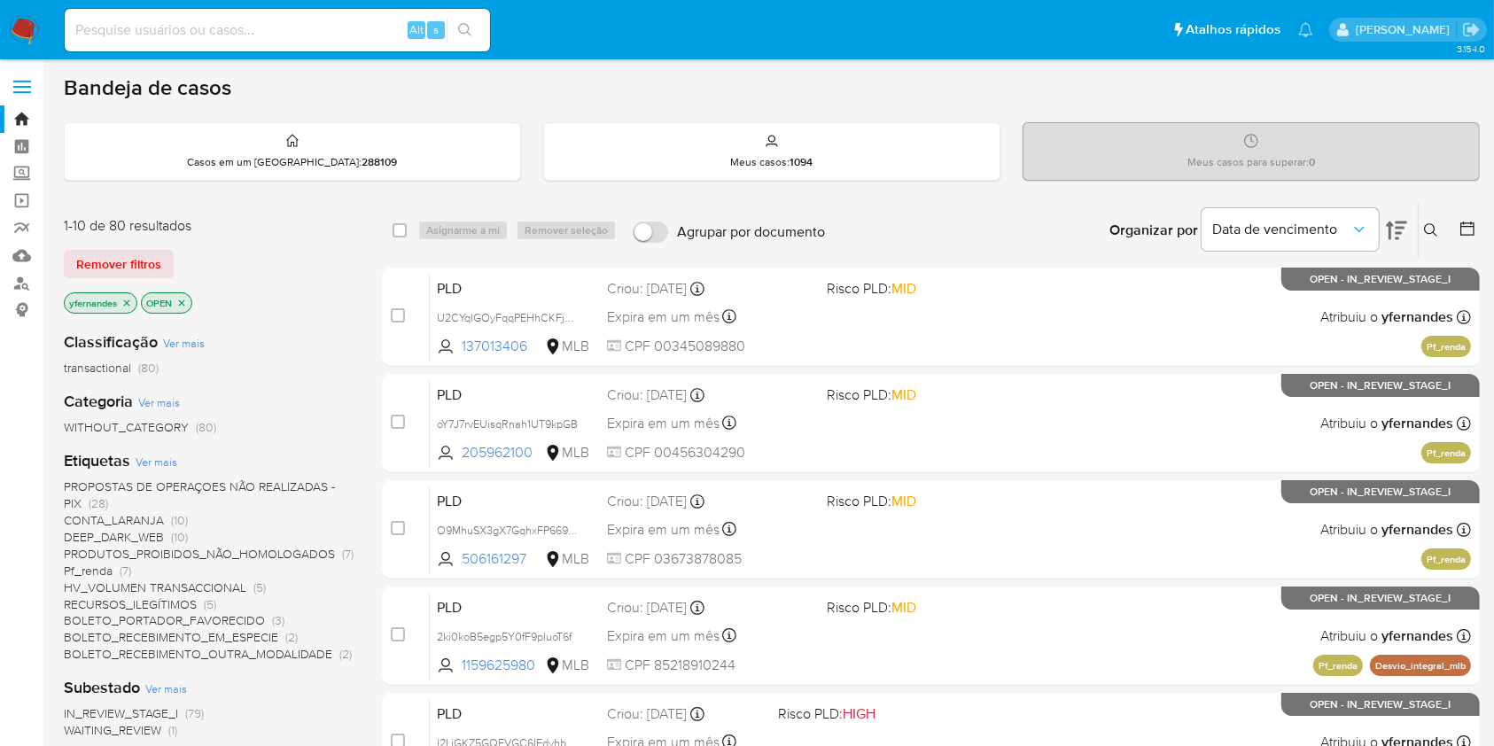
click at [1399, 238] on icon at bounding box center [1395, 230] width 21 height 21
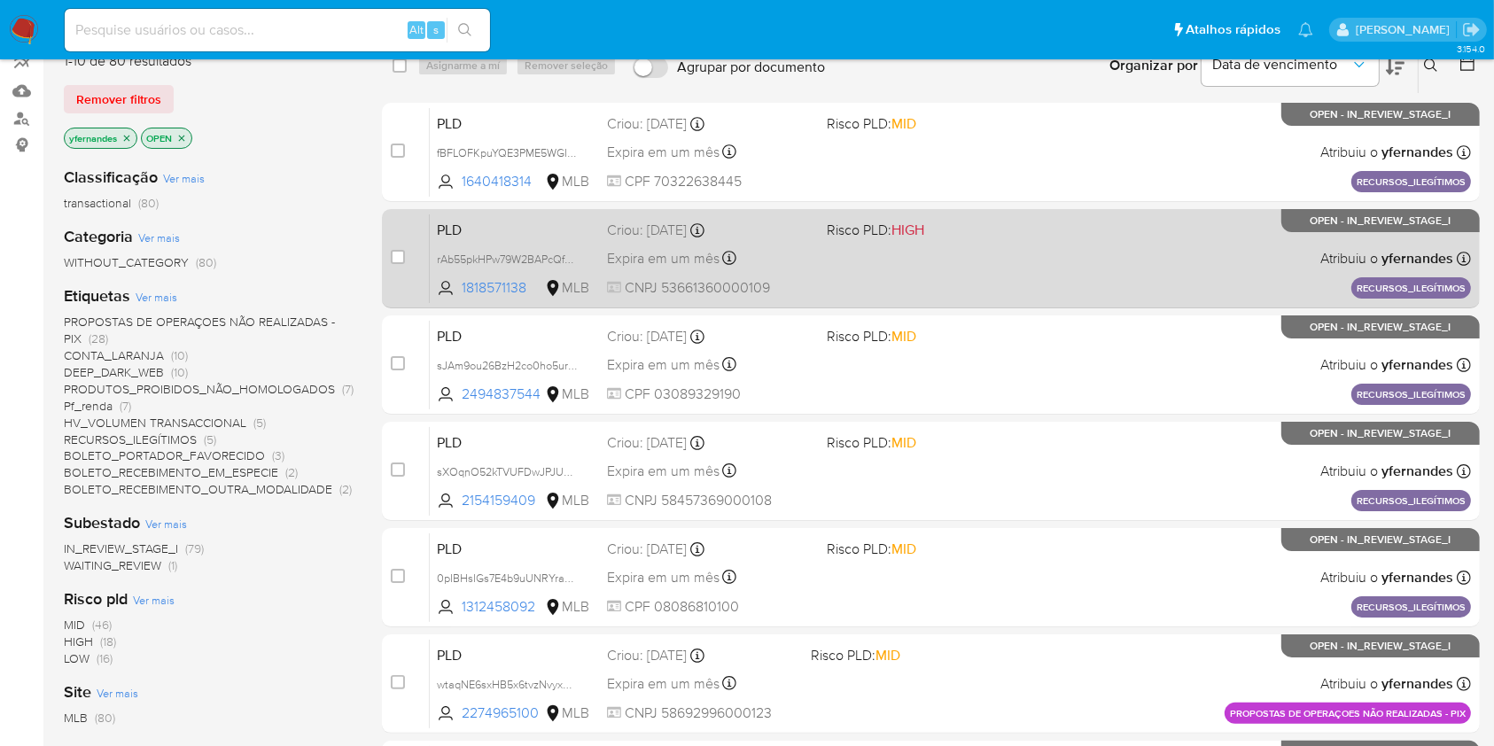
scroll to position [167, 0]
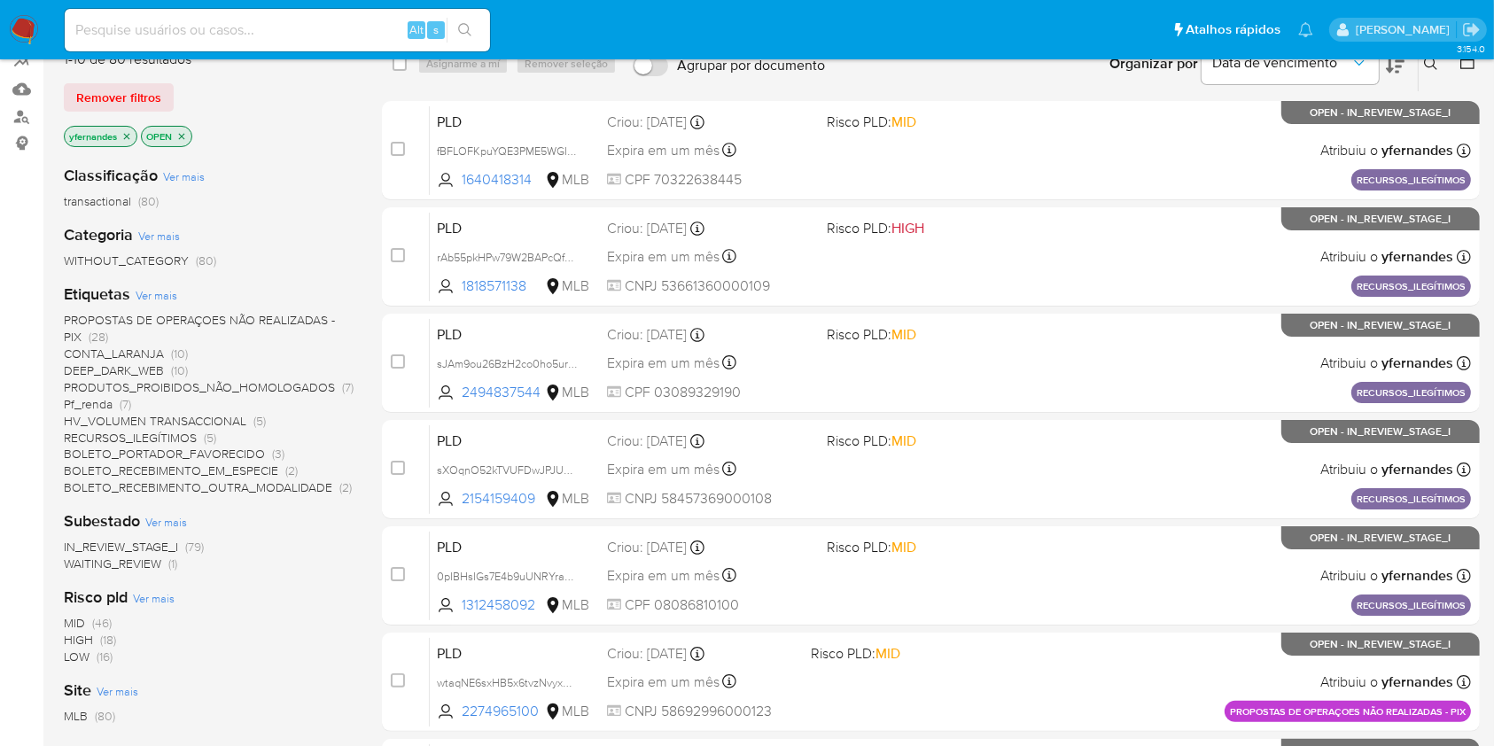
click at [115, 566] on span "WAITING_REVIEW" at bounding box center [112, 564] width 97 height 18
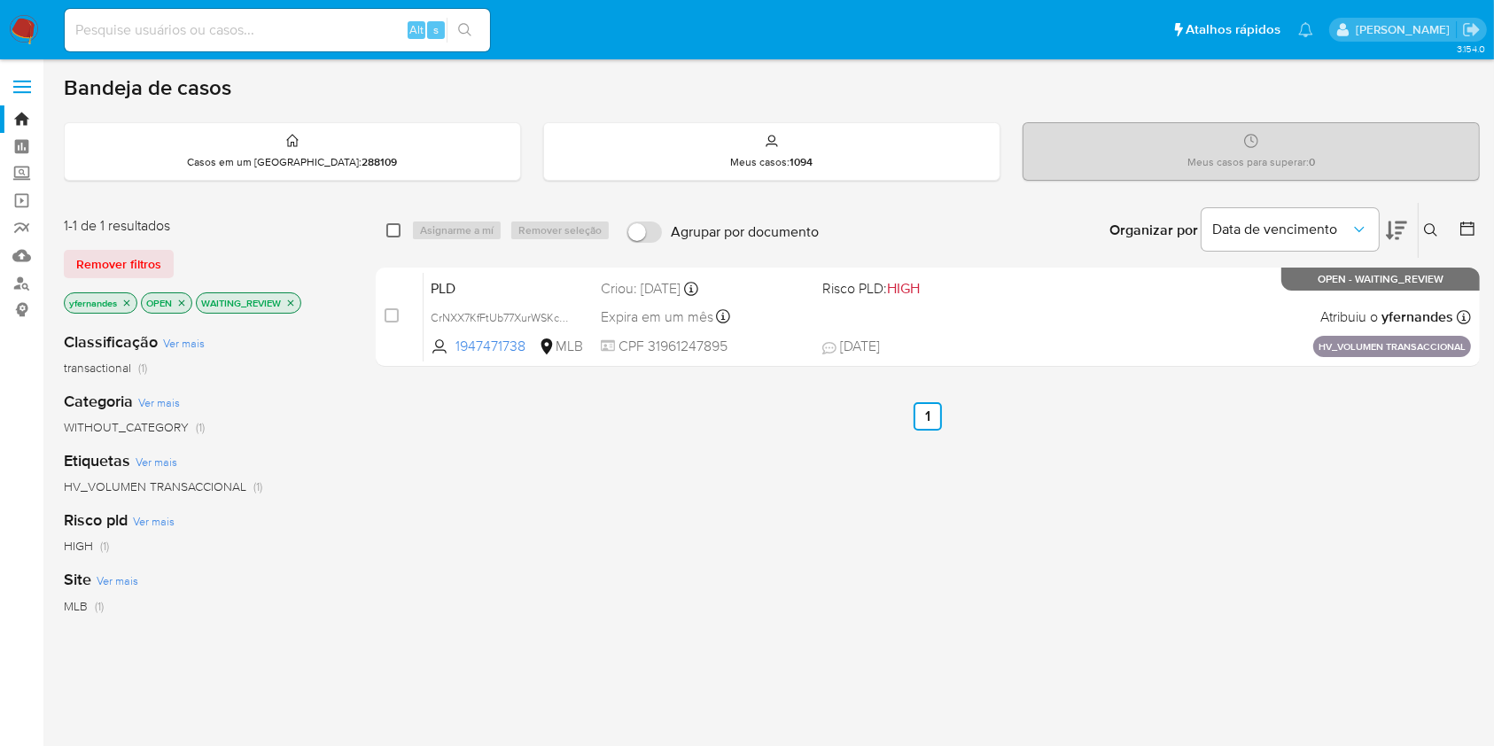
click at [392, 233] on input "checkbox" at bounding box center [393, 230] width 14 height 14
checkbox input "true"
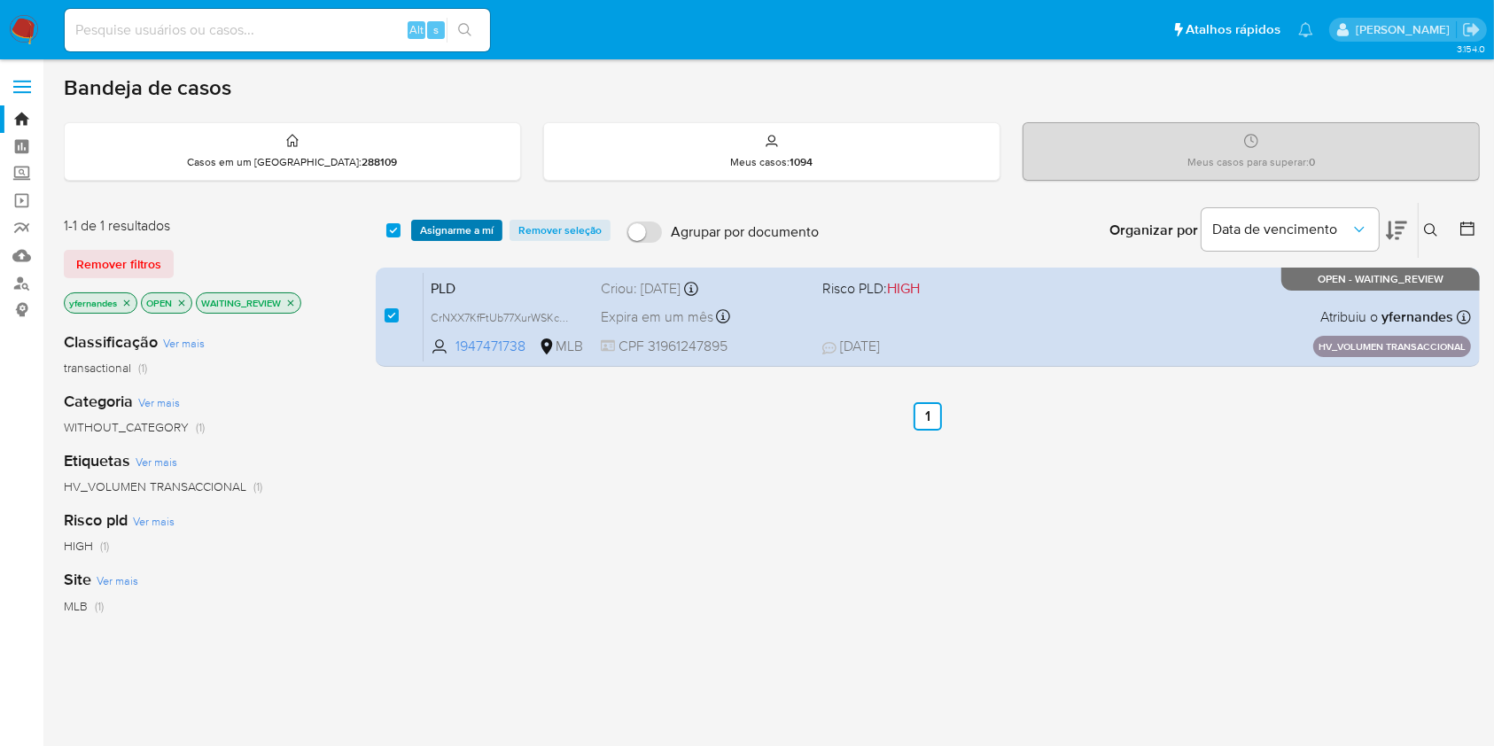
click at [472, 231] on span "Asignarme a mí" at bounding box center [457, 230] width 74 height 18
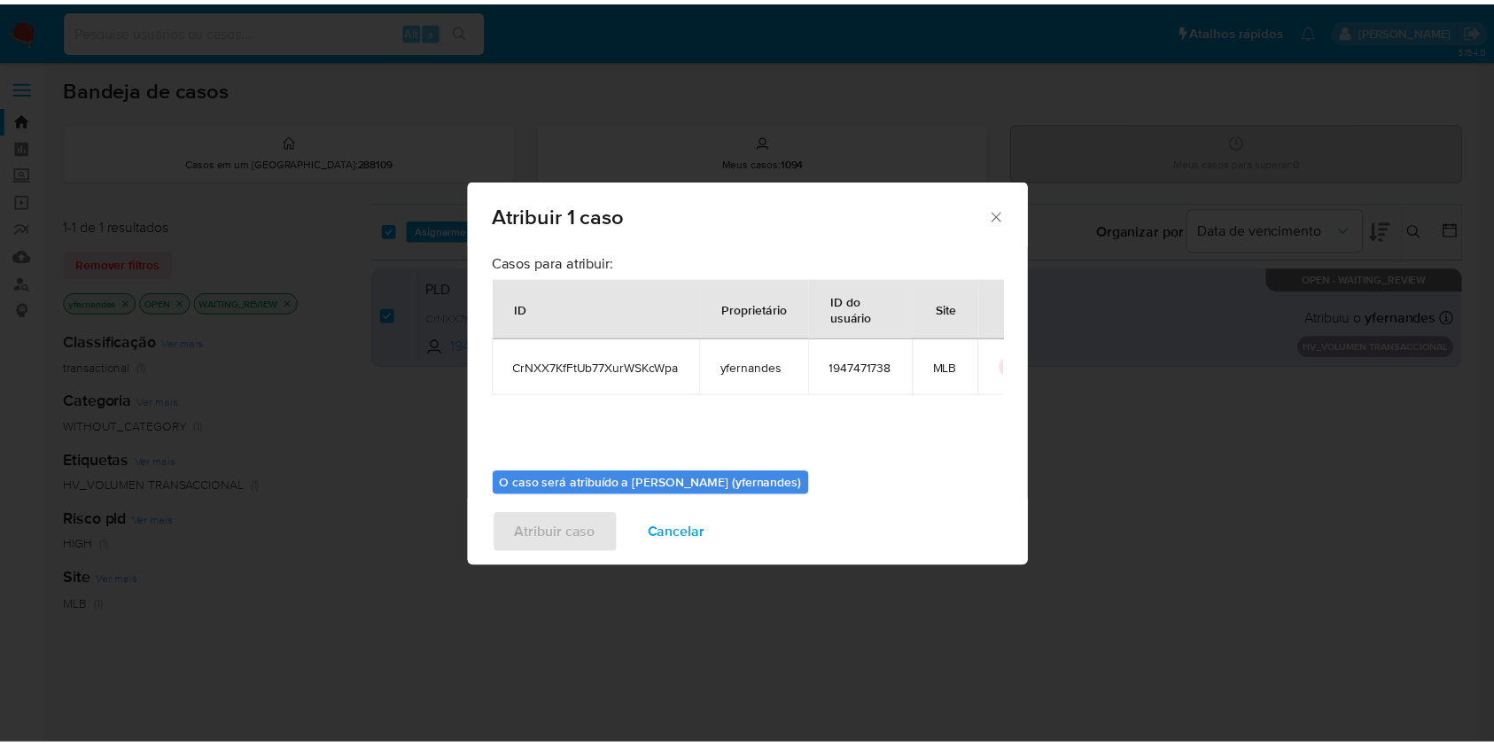
scroll to position [90, 0]
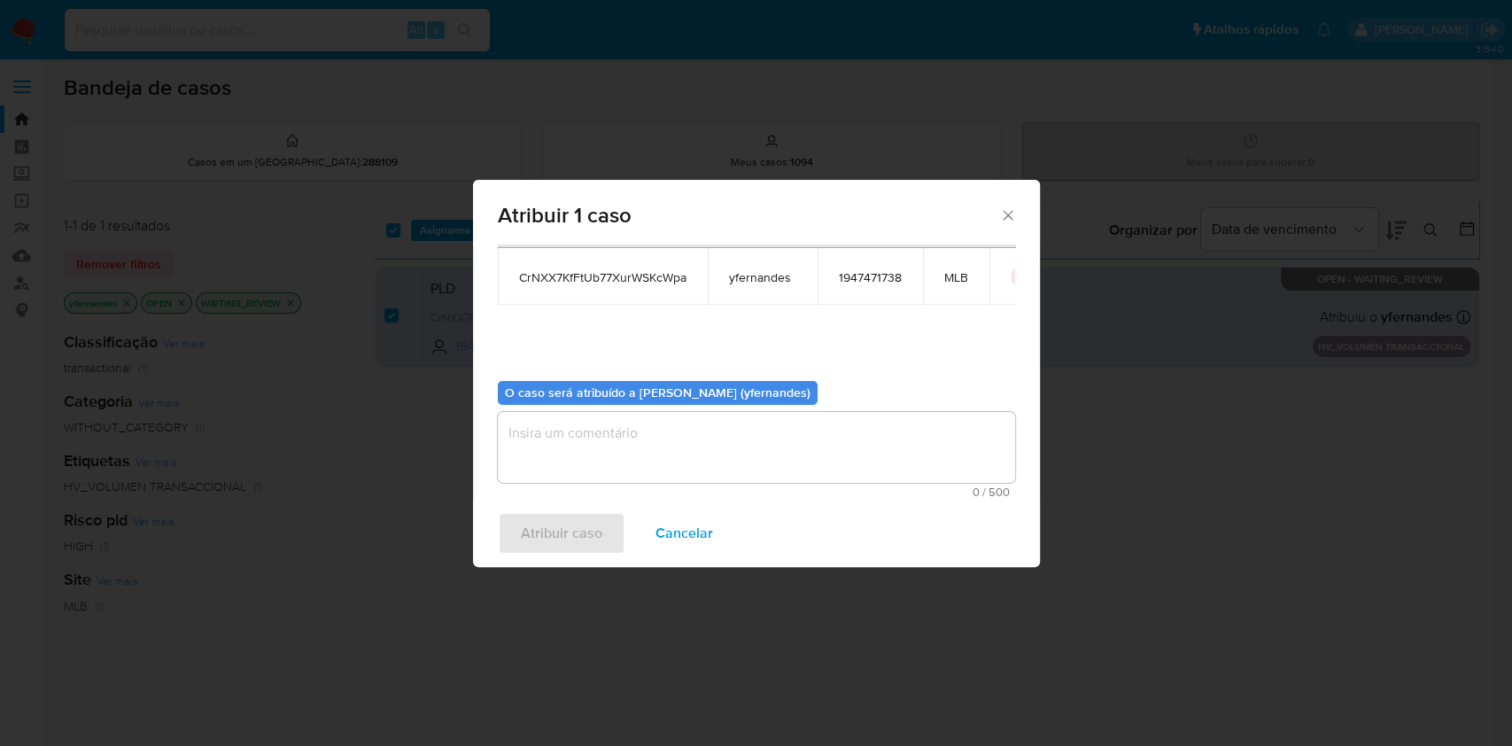
click at [690, 433] on textarea "assign-modal" at bounding box center [756, 447] width 517 height 71
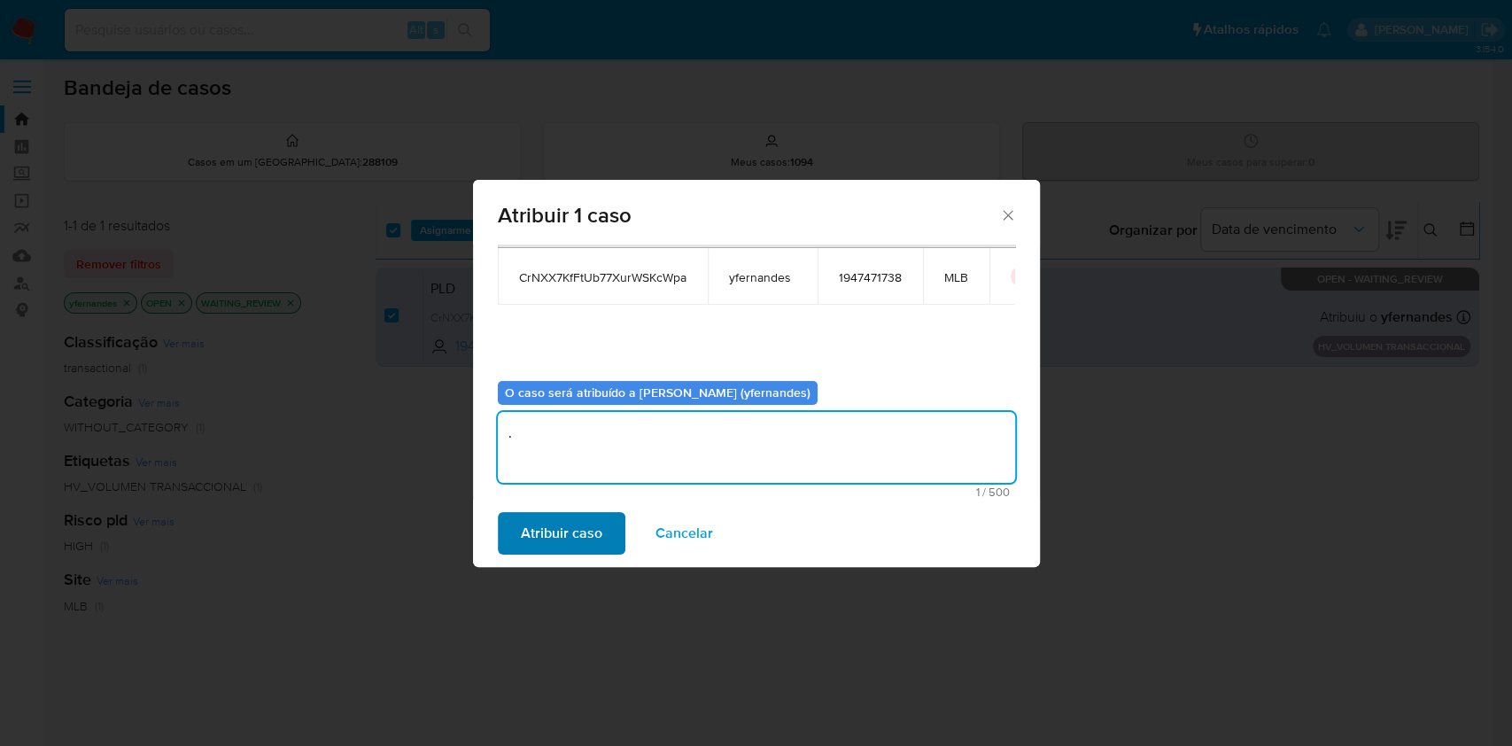
type textarea "."
click at [555, 539] on span "Atribuir caso" at bounding box center [561, 533] width 81 height 39
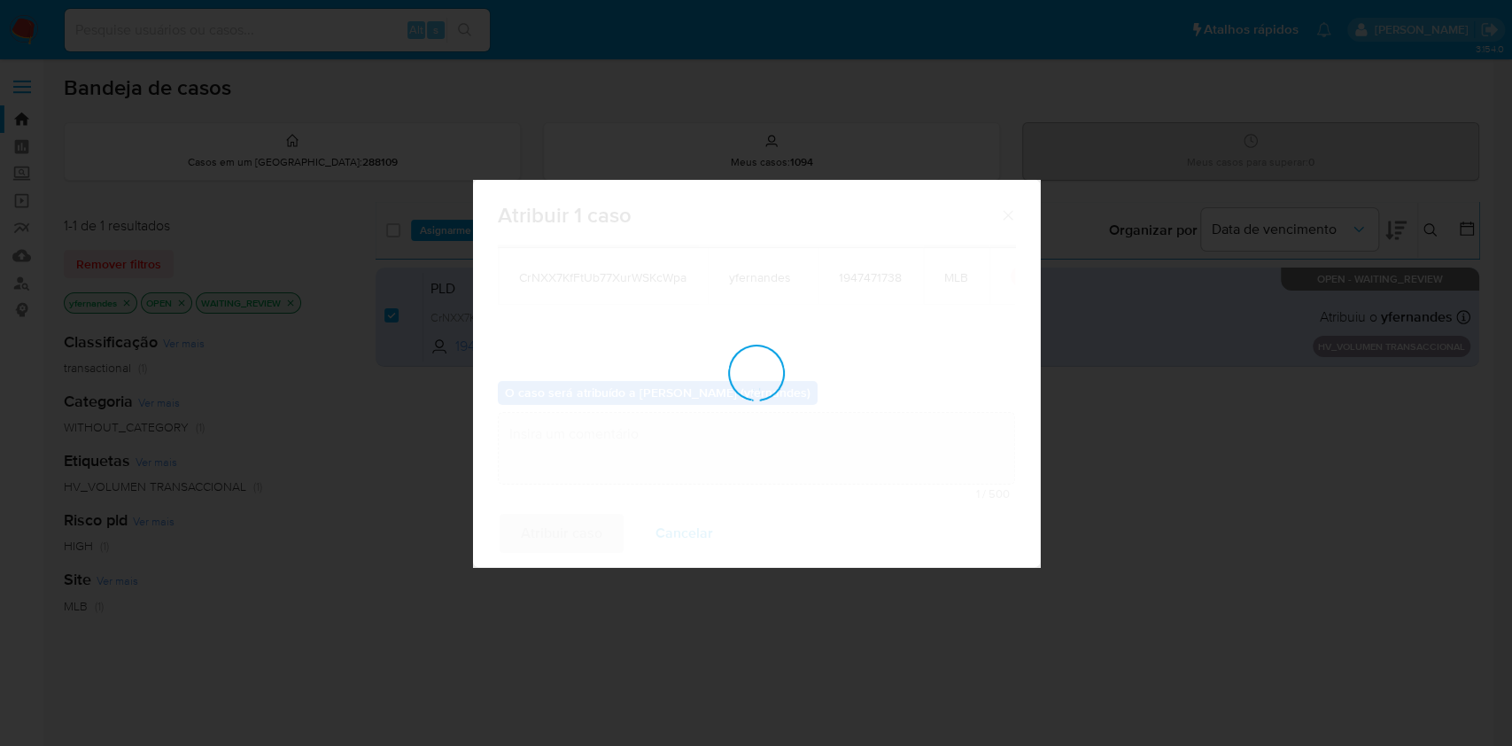
checkbox input "false"
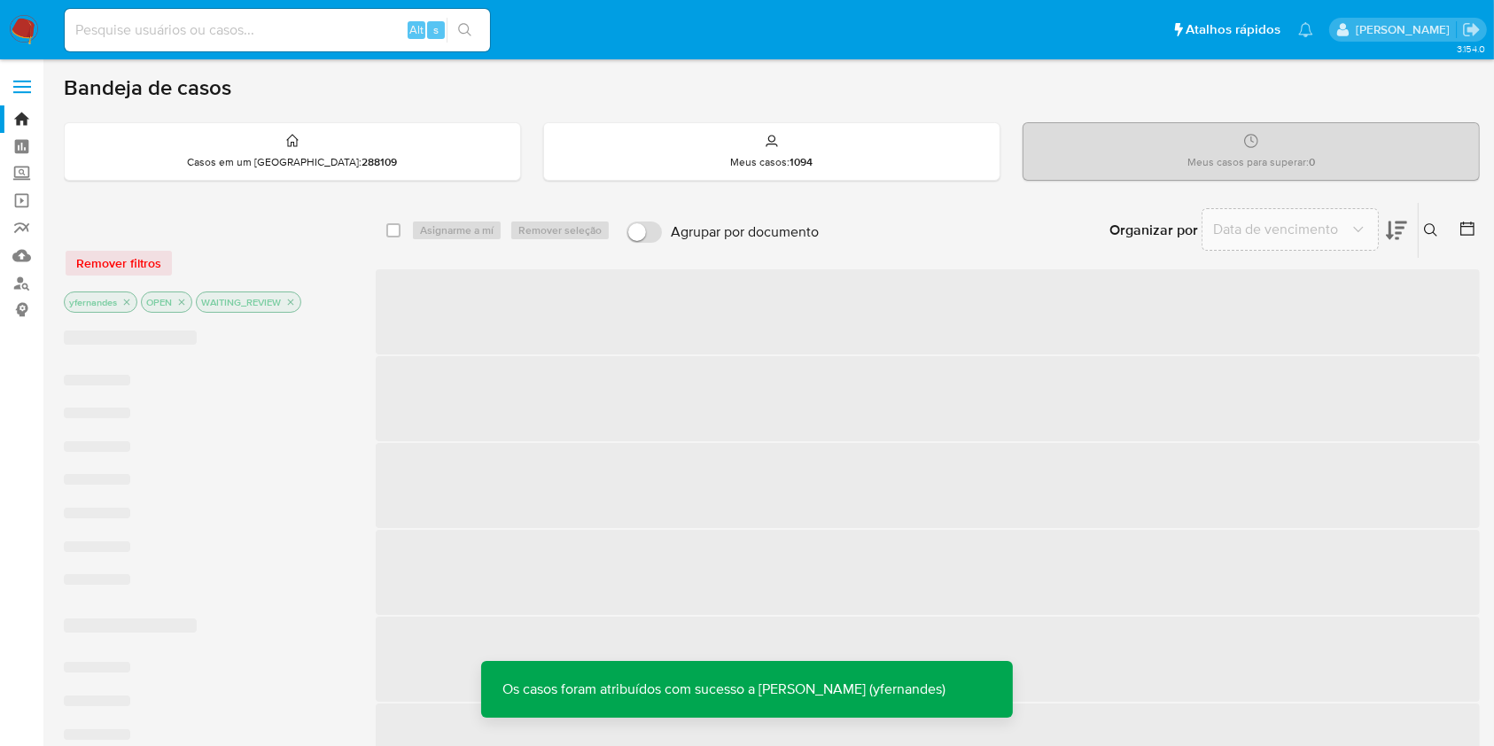
click at [20, 22] on img at bounding box center [24, 30] width 30 height 30
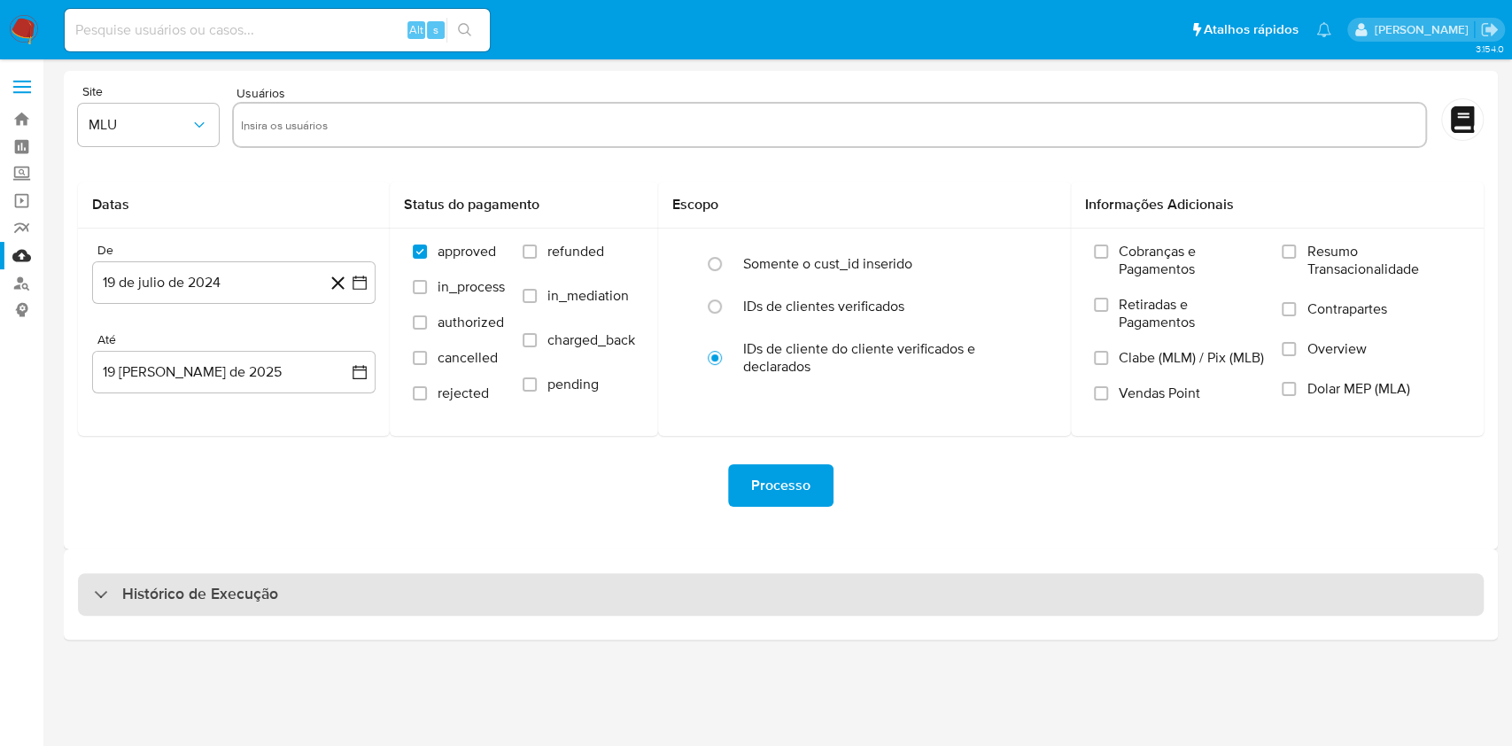
click at [788, 576] on div "Histórico de Execução" at bounding box center [781, 594] width 1406 height 43
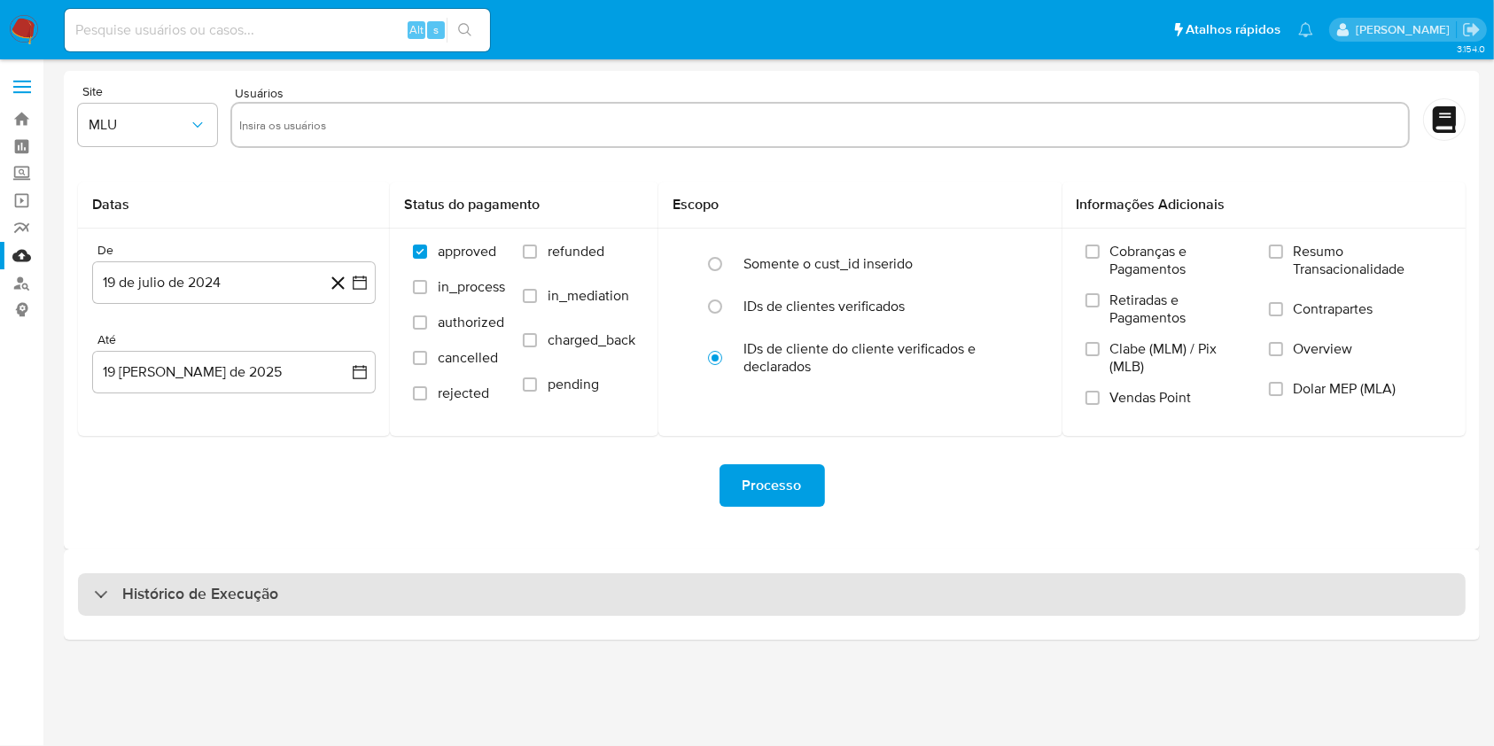
select select "10"
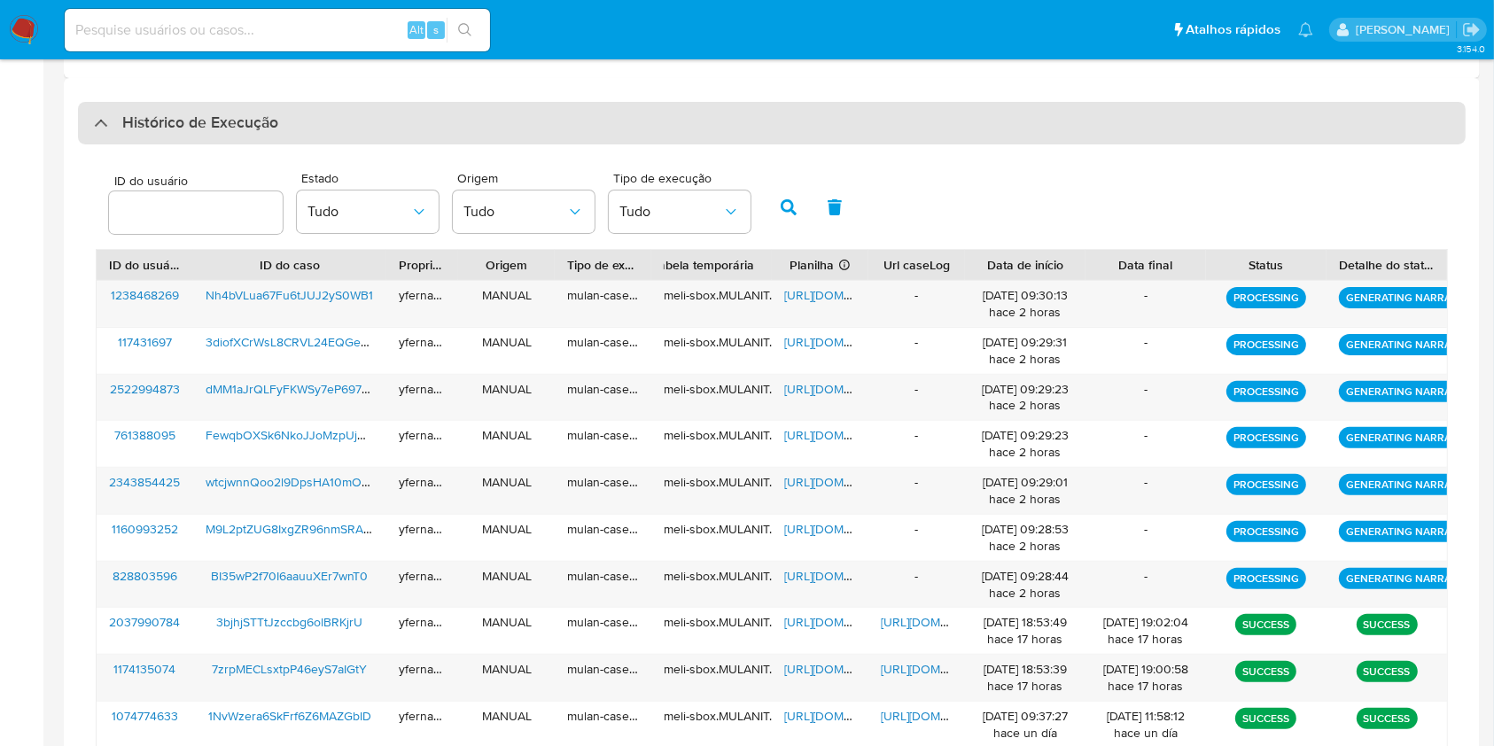
scroll to position [462, 0]
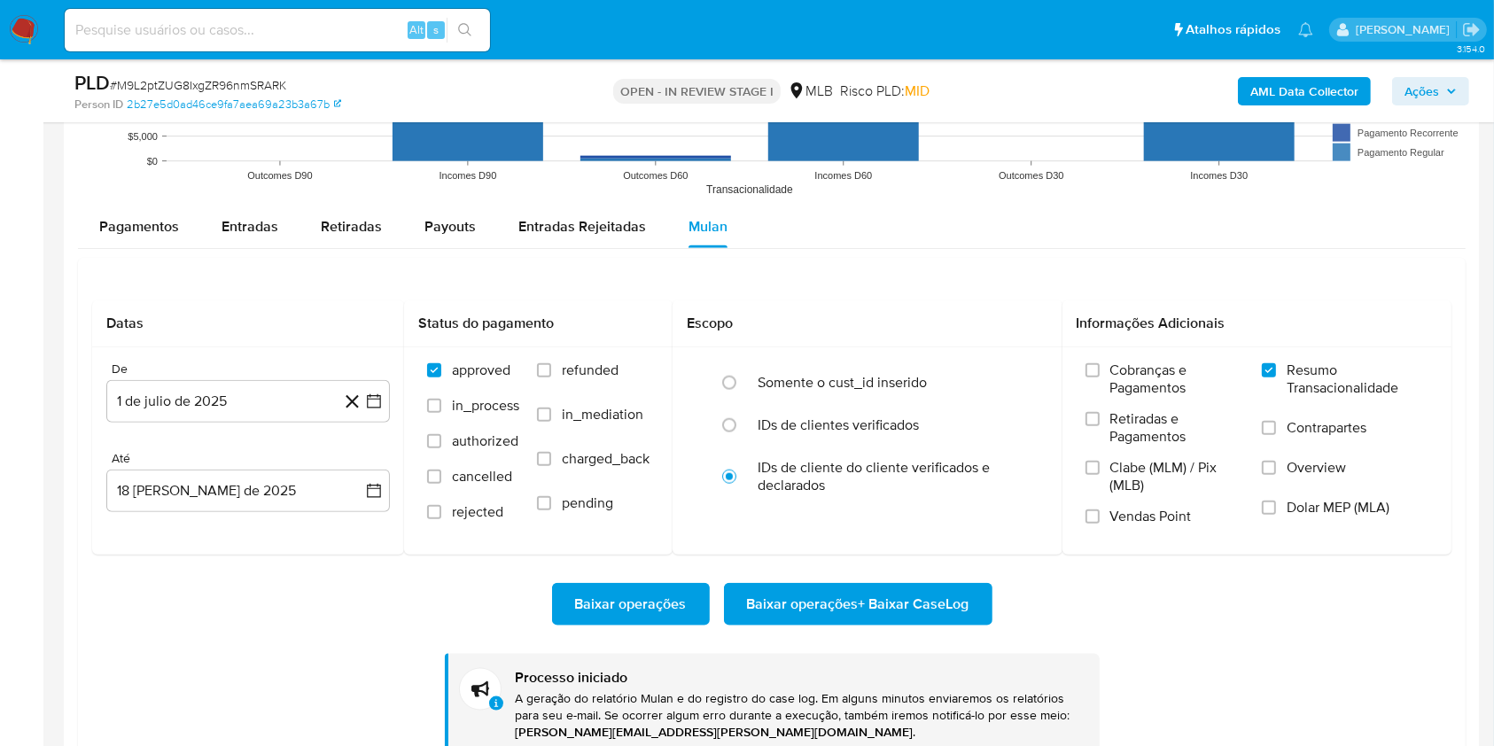
scroll to position [791, 0]
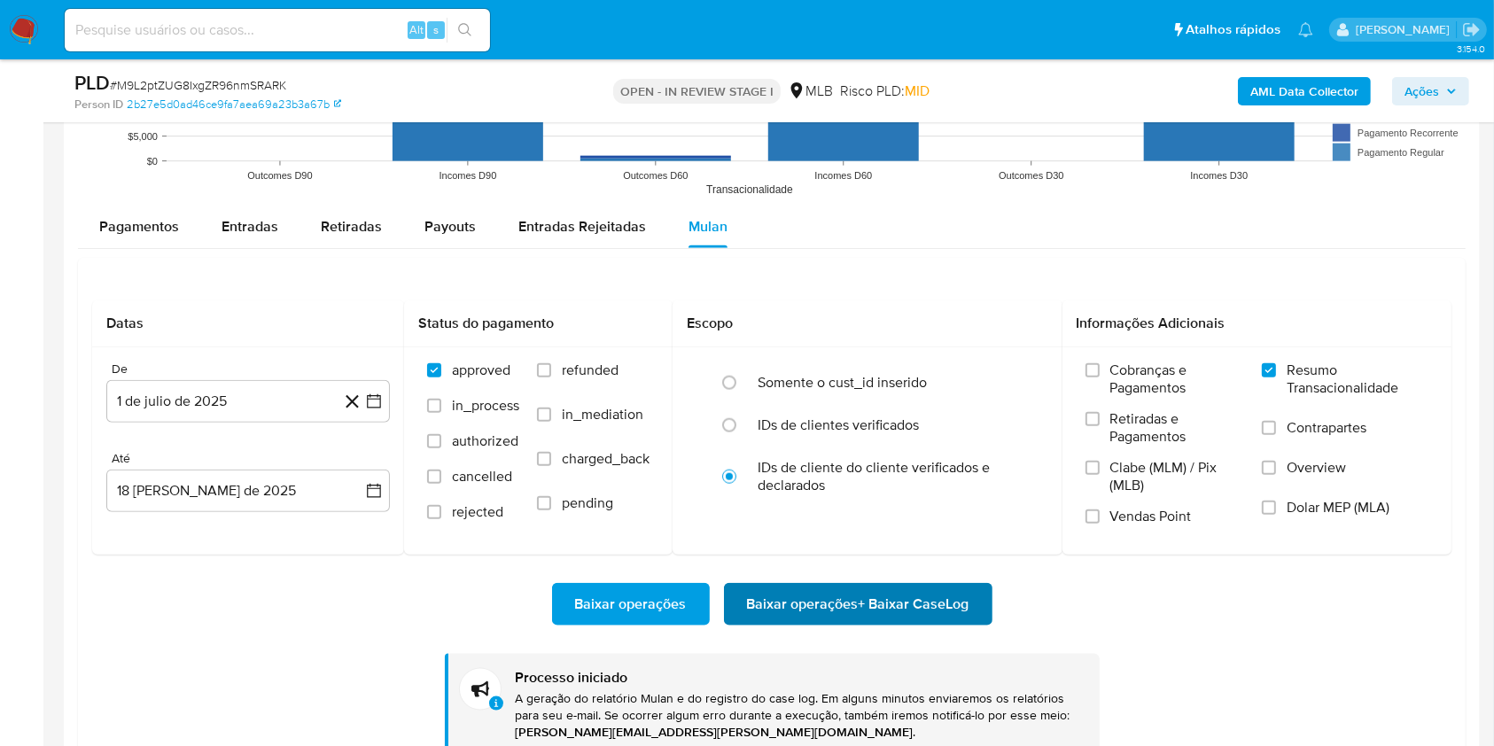
click at [835, 602] on span "Baixar operações + Baixar CaseLog" at bounding box center [858, 604] width 222 height 39
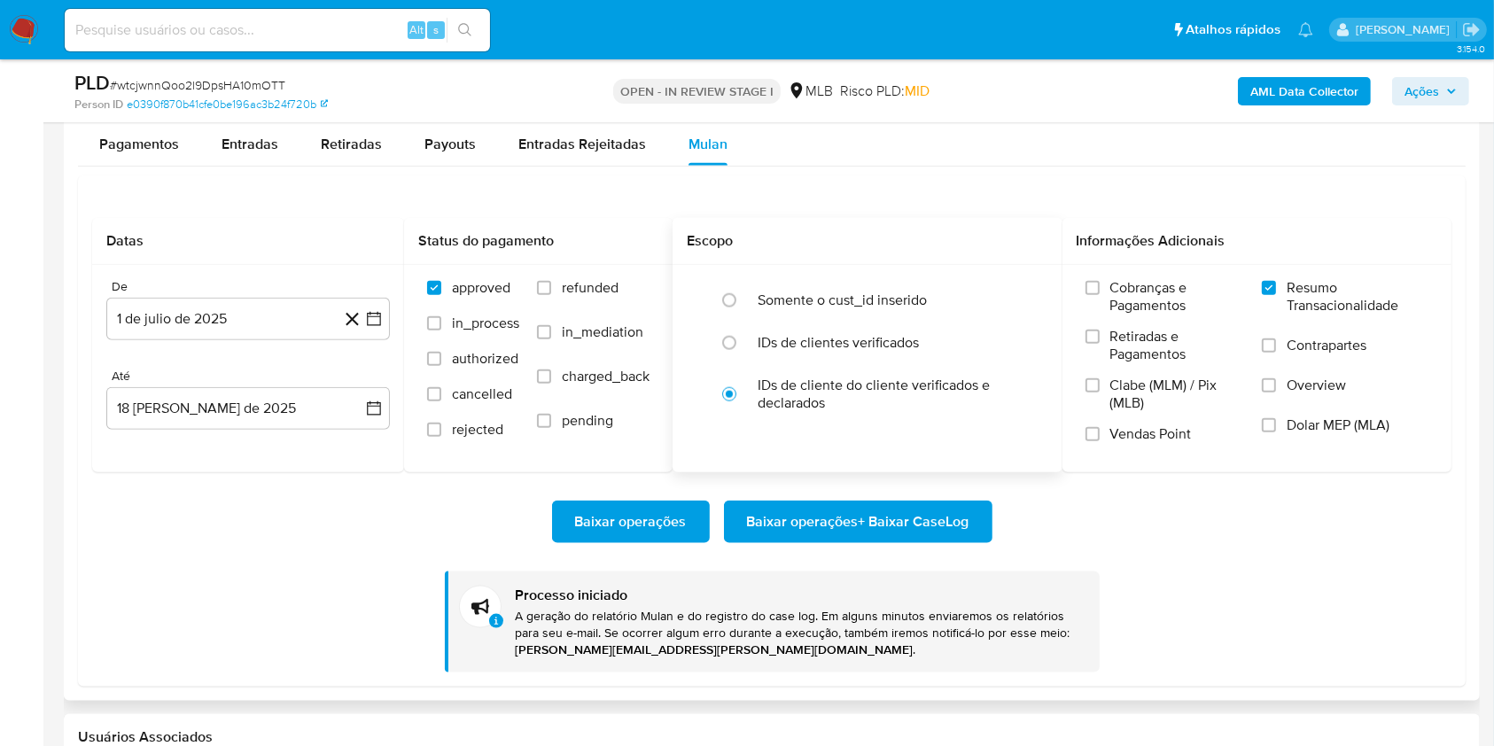
scroll to position [791, 0]
click at [790, 507] on span "Baixar operações + Baixar CaseLog" at bounding box center [858, 521] width 222 height 39
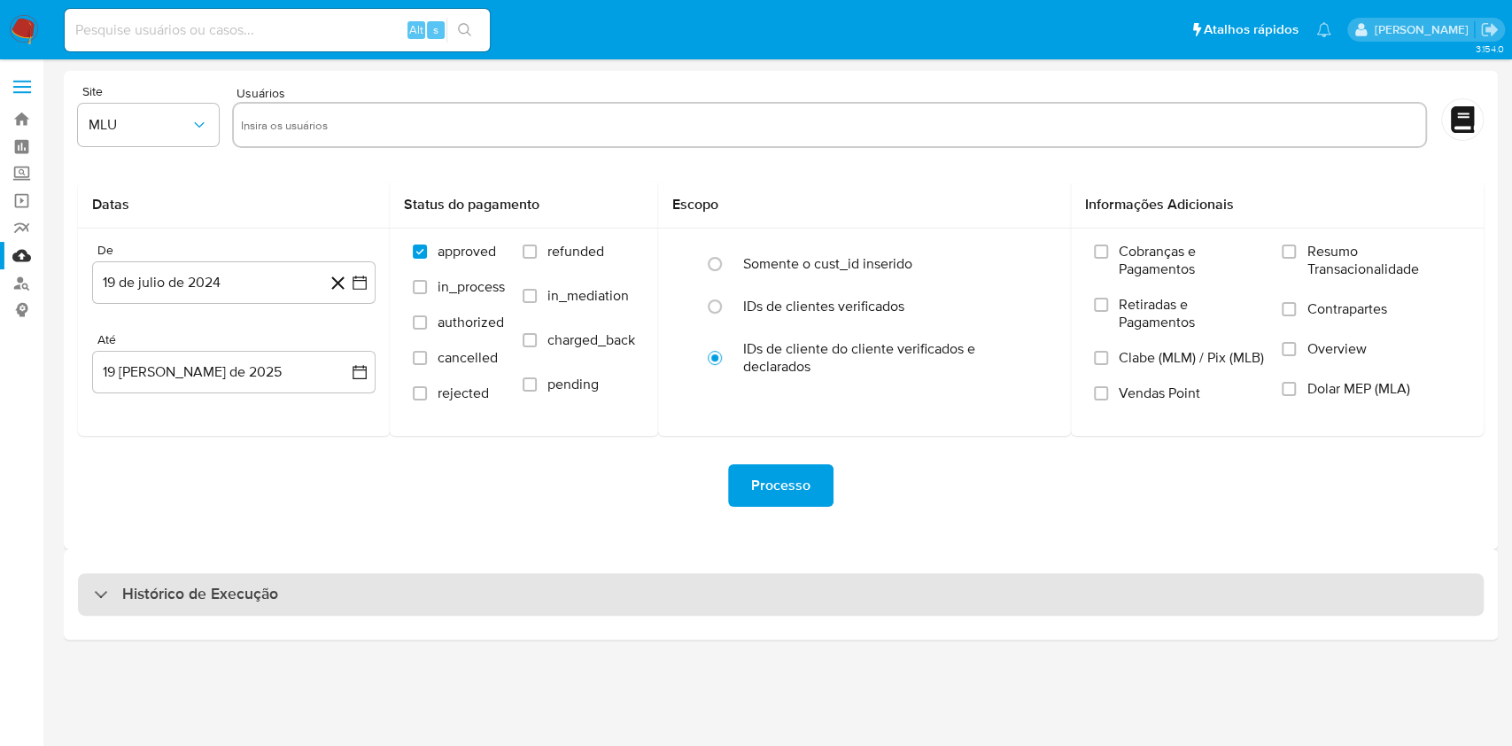
click at [755, 601] on div "Histórico de Execução" at bounding box center [781, 594] width 1406 height 43
select select "10"
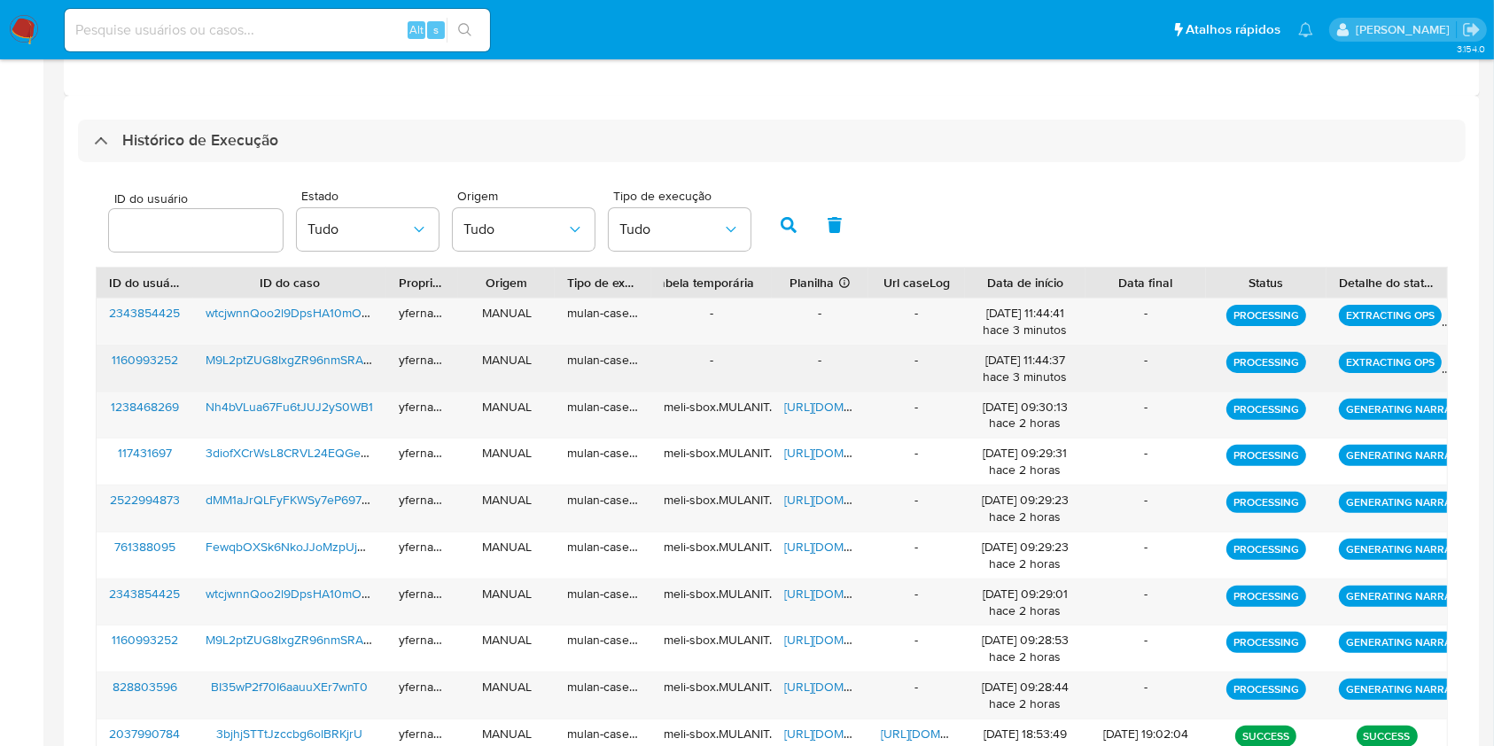
scroll to position [574, 0]
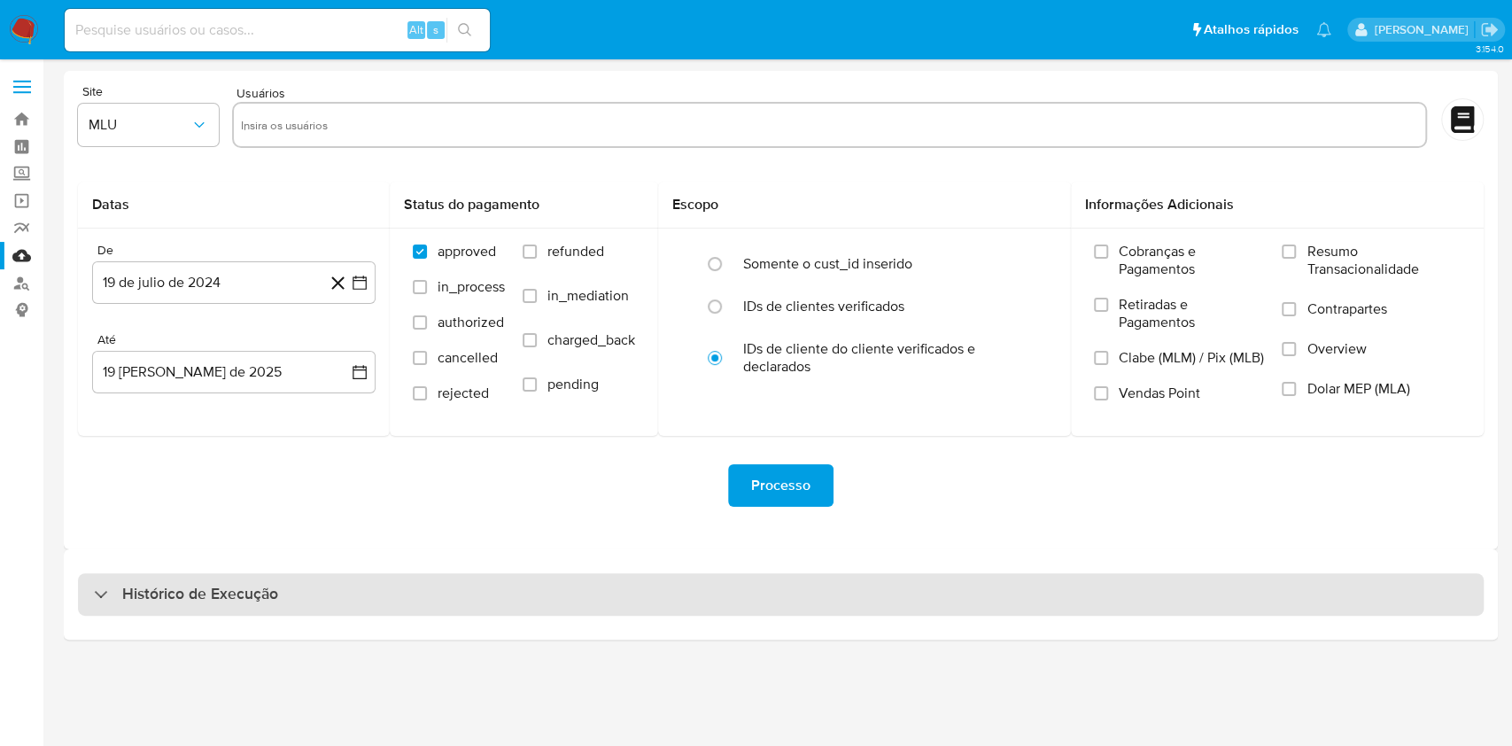
click at [790, 592] on div "Histórico de Execução" at bounding box center [781, 594] width 1406 height 43
select select "10"
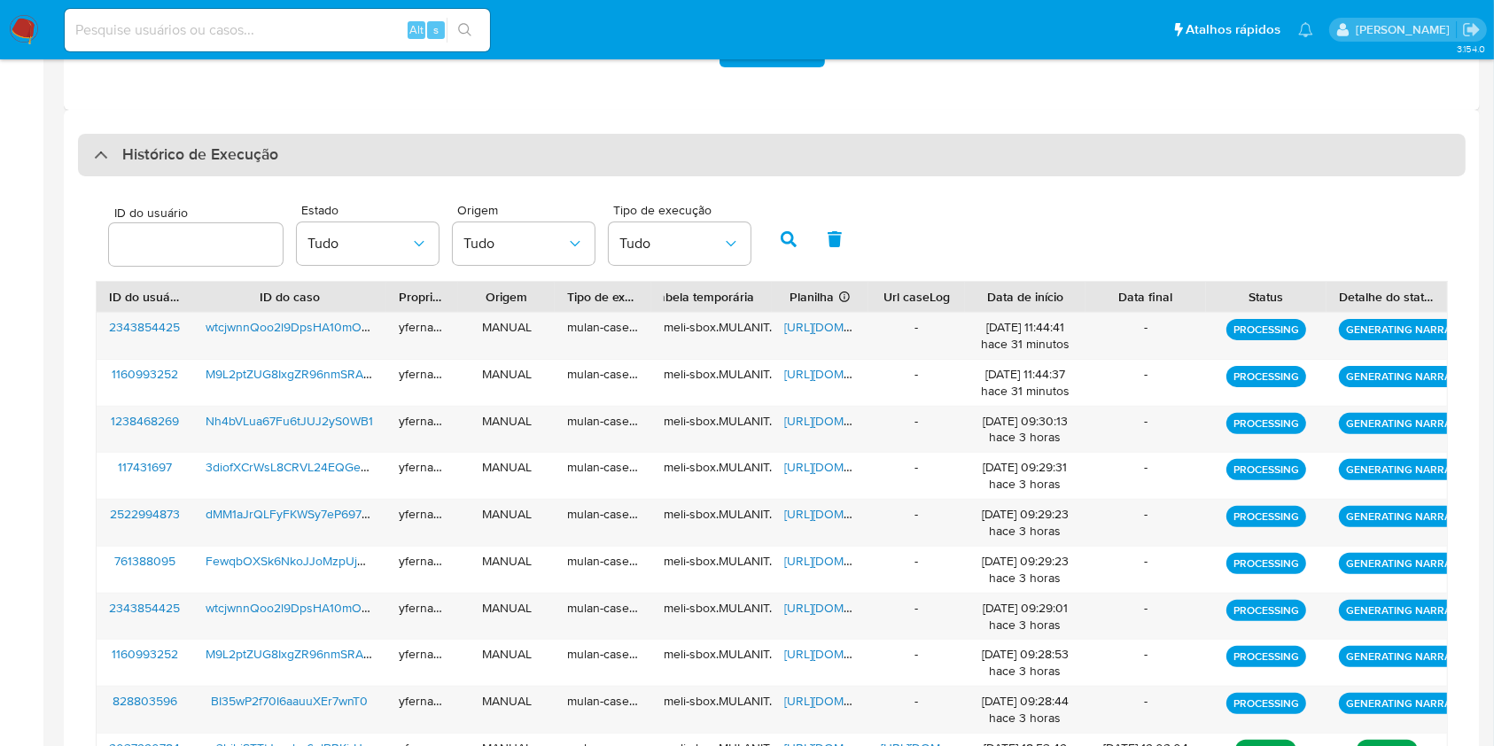
scroll to position [574, 0]
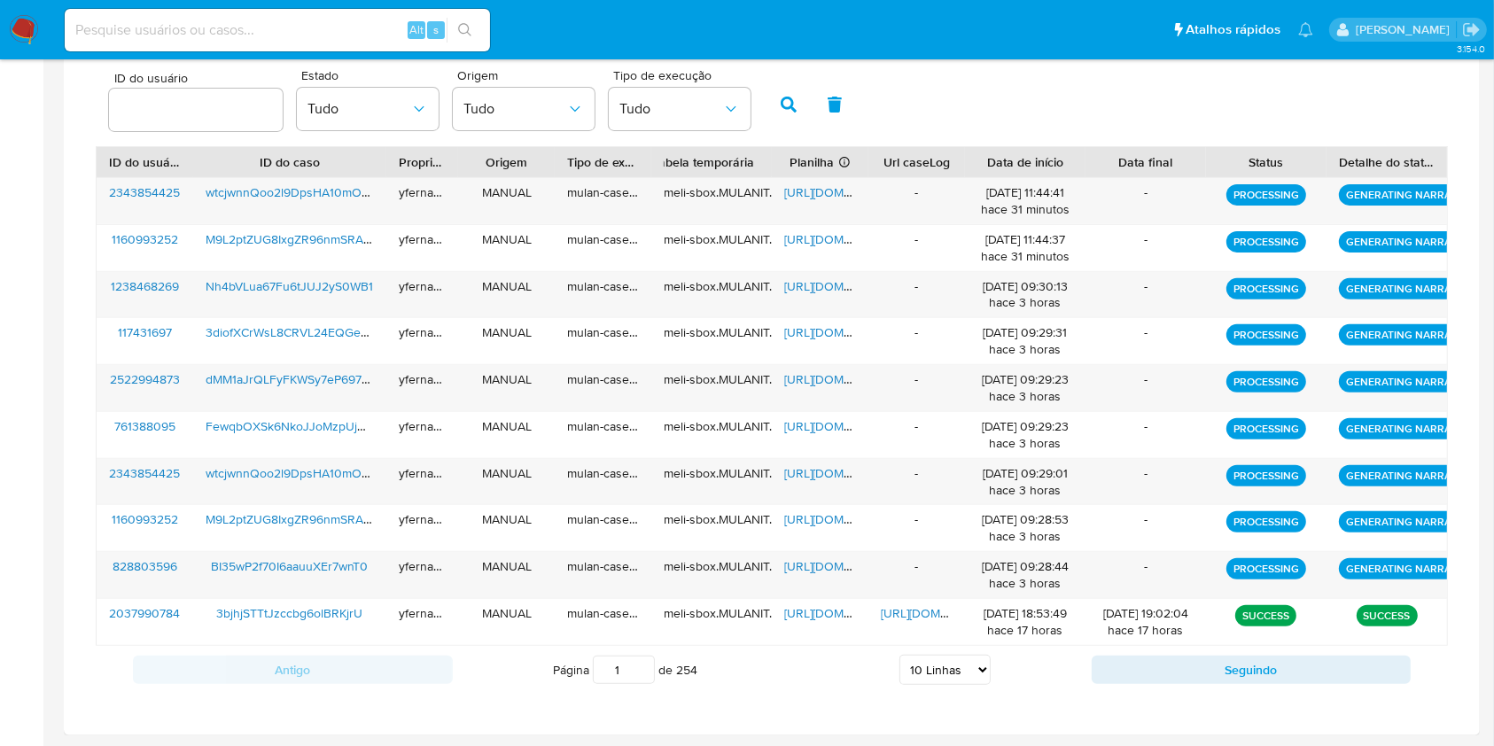
click at [68, 200] on div "Histórico de Execução ID do usuário Estado Tudo Origem Tudo Tipo de execução Tu…" at bounding box center [772, 355] width 1416 height 760
click at [51, 268] on main "3.154.0" at bounding box center [747, 86] width 1494 height 1321
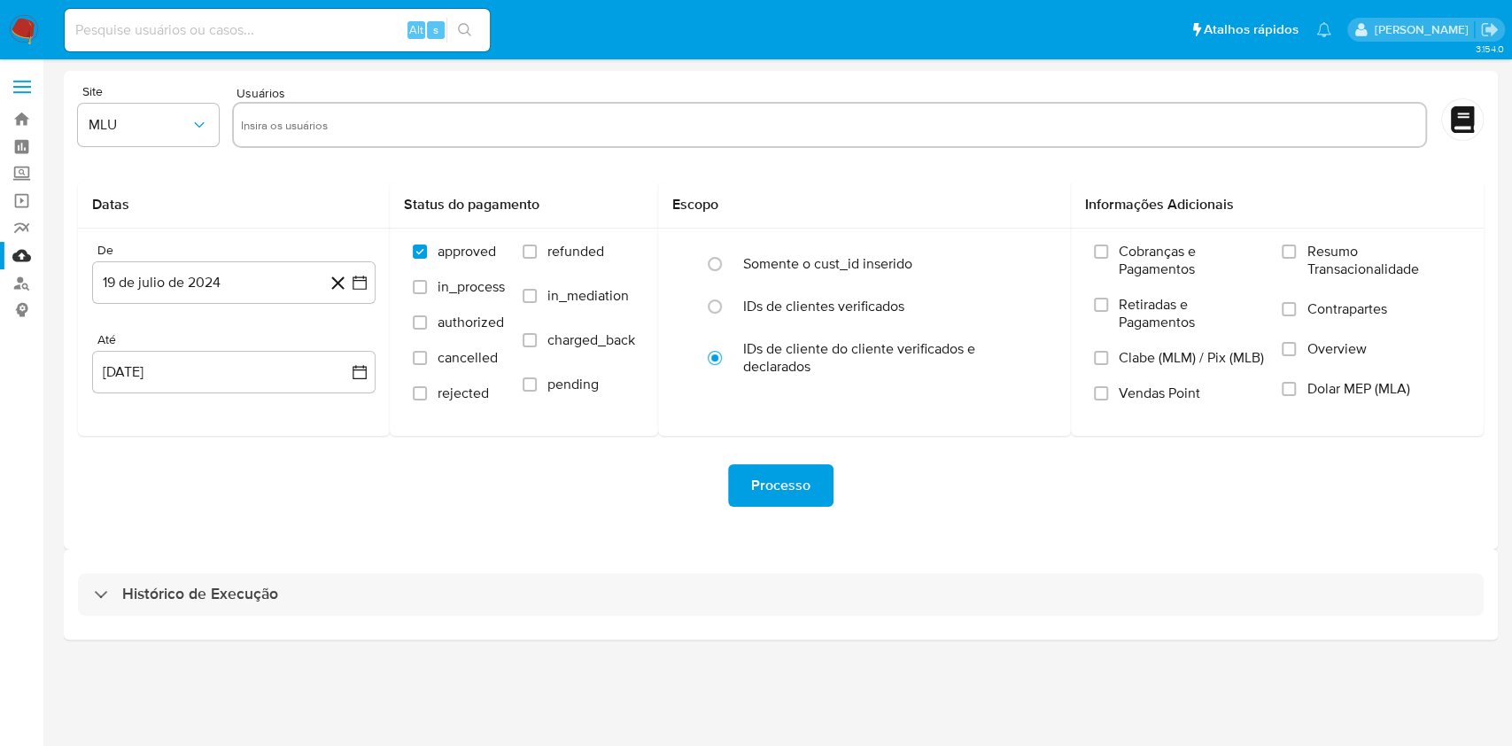
drag, startPoint x: 820, startPoint y: 598, endPoint x: 977, endPoint y: 496, distance: 187.0
click at [819, 597] on div "Histórico de Execução" at bounding box center [781, 594] width 1406 height 43
select select "10"
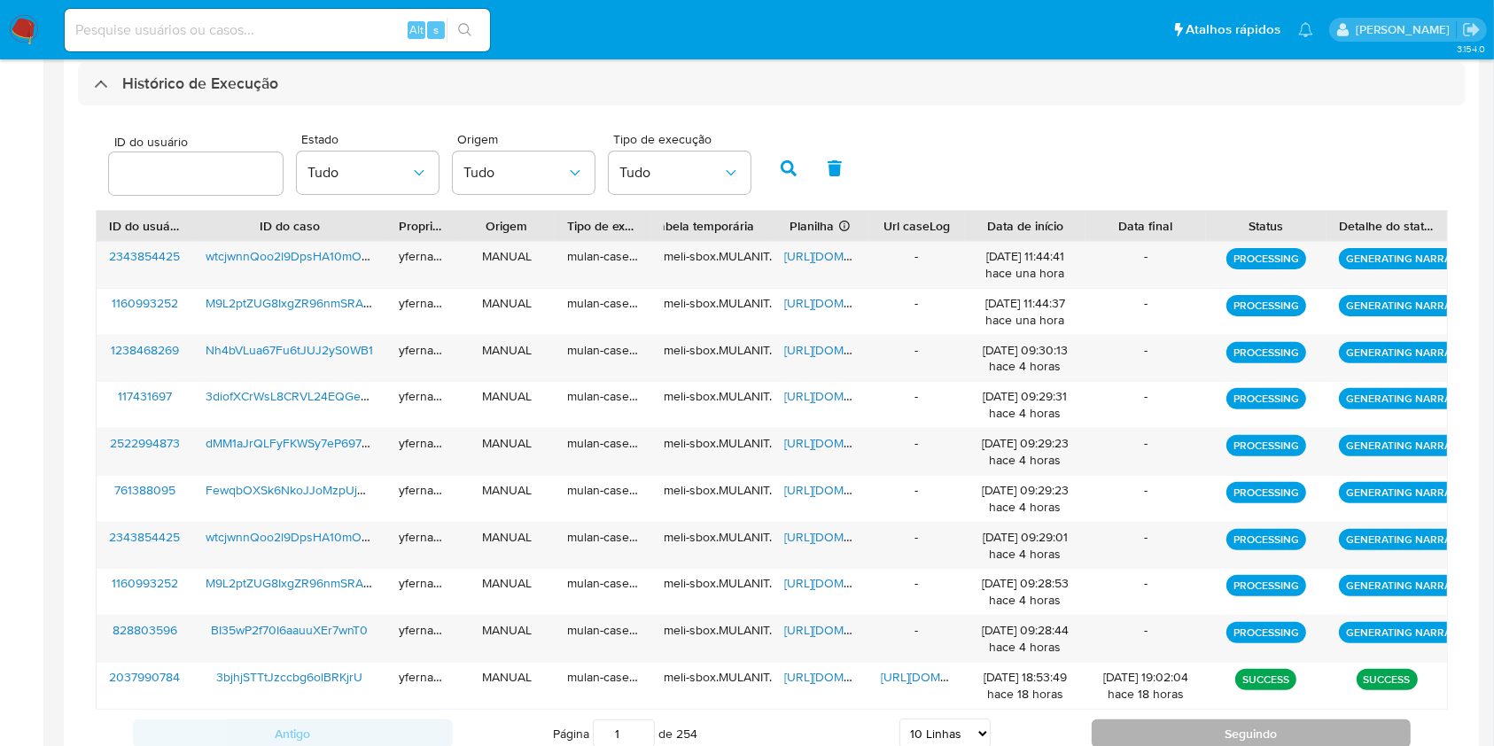
scroll to position [574, 0]
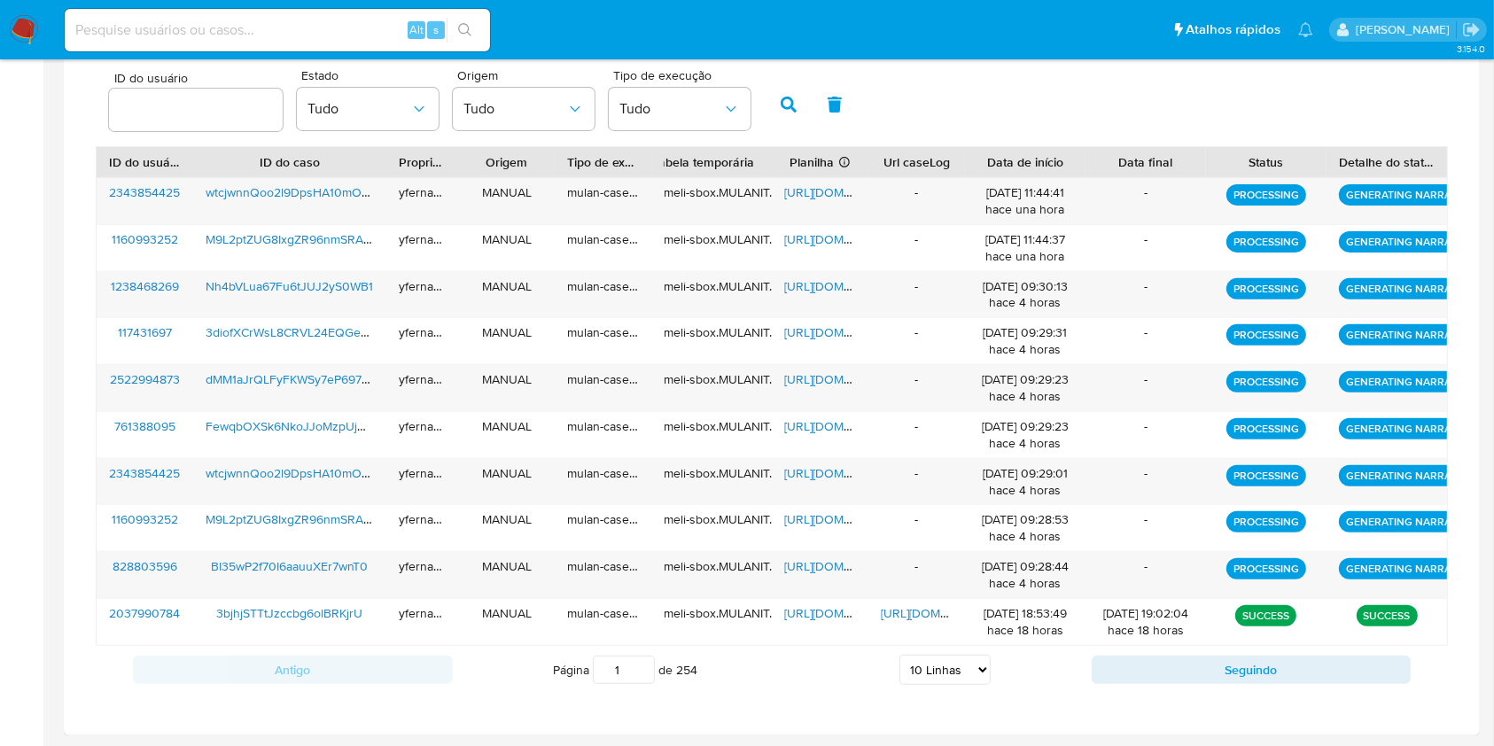
drag, startPoint x: 24, startPoint y: 308, endPoint x: 26, endPoint y: 240, distance: 68.2
click at [24, 308] on aside "Bandeja Painel Screening Pesquisa em Listas Watchlist Ferramentas Operações em …" at bounding box center [21, 86] width 43 height 1321
click at [269, 35] on input at bounding box center [277, 30] width 425 height 23
paste input "CWk1VK9elYhNFFx4q4KDRZ4B"
type input "CWk1VK9elYhNFFx4q4KDRZ4B"
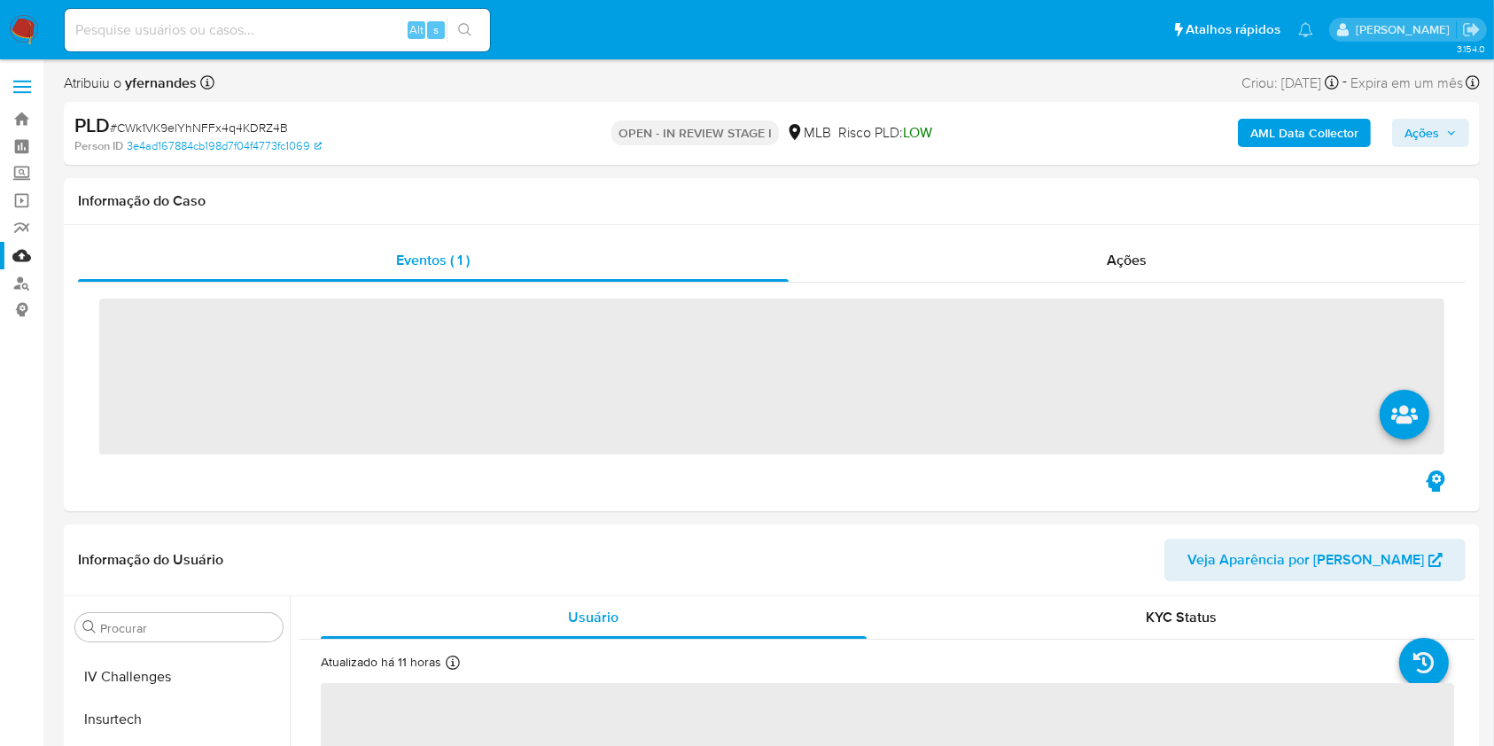
scroll to position [791, 0]
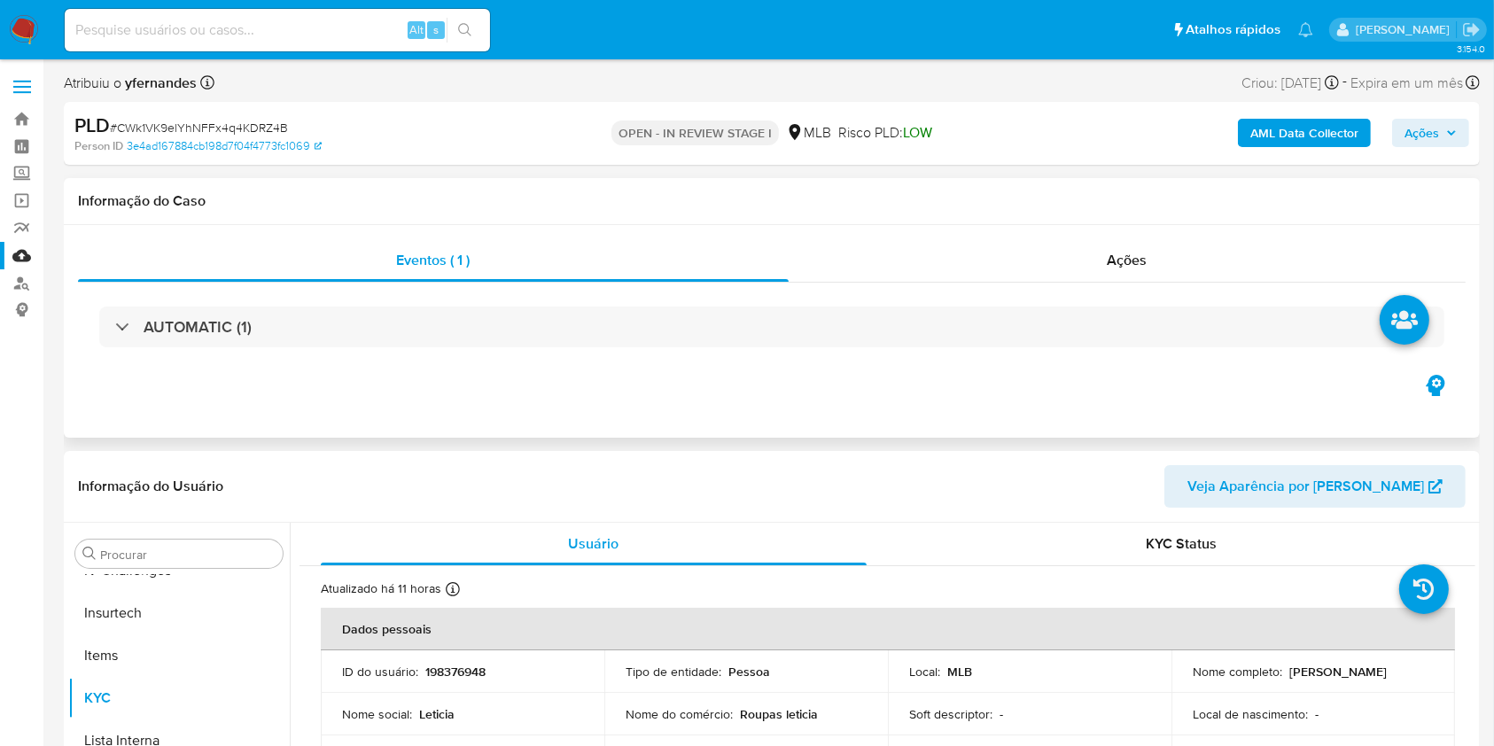
select select "10"
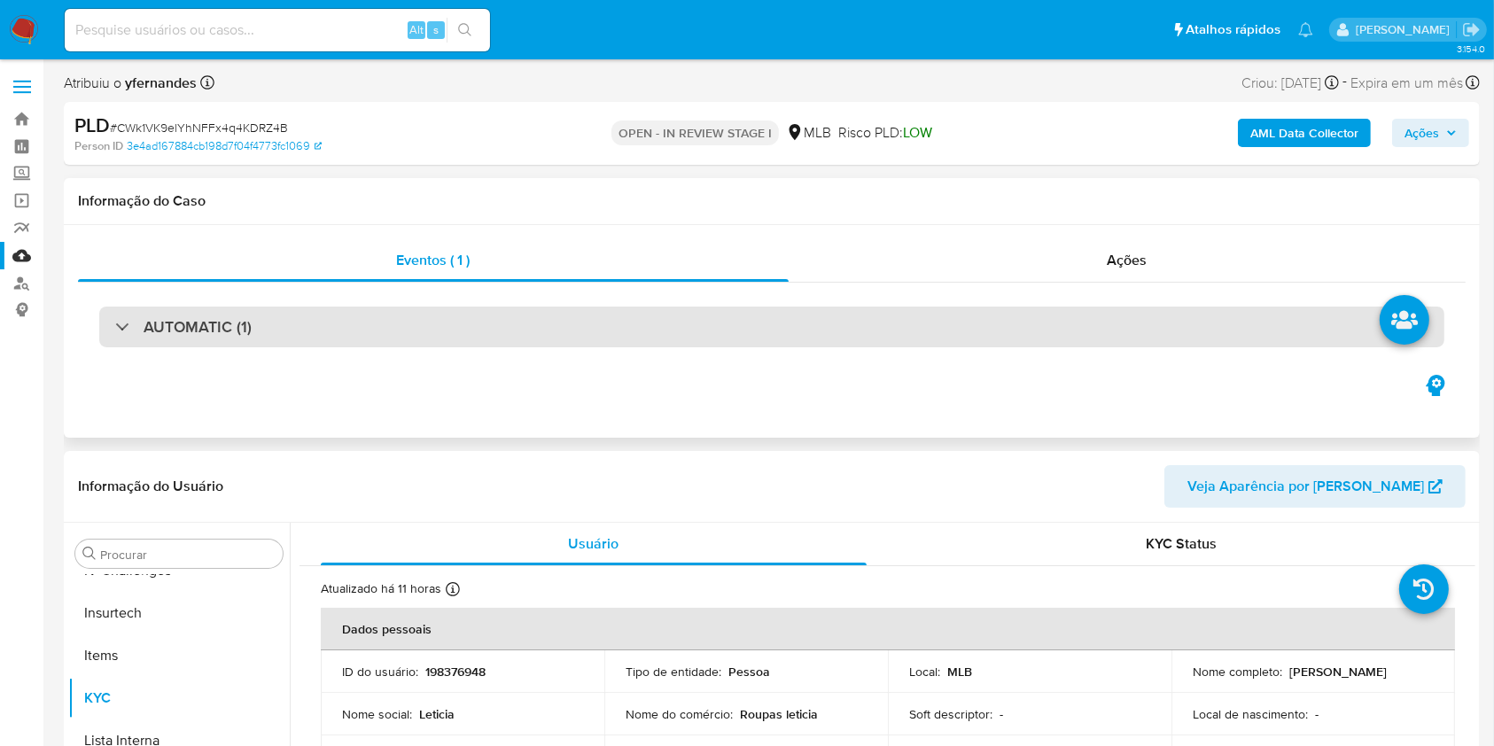
click at [546, 335] on div "AUTOMATIC (1)" at bounding box center [771, 327] width 1345 height 41
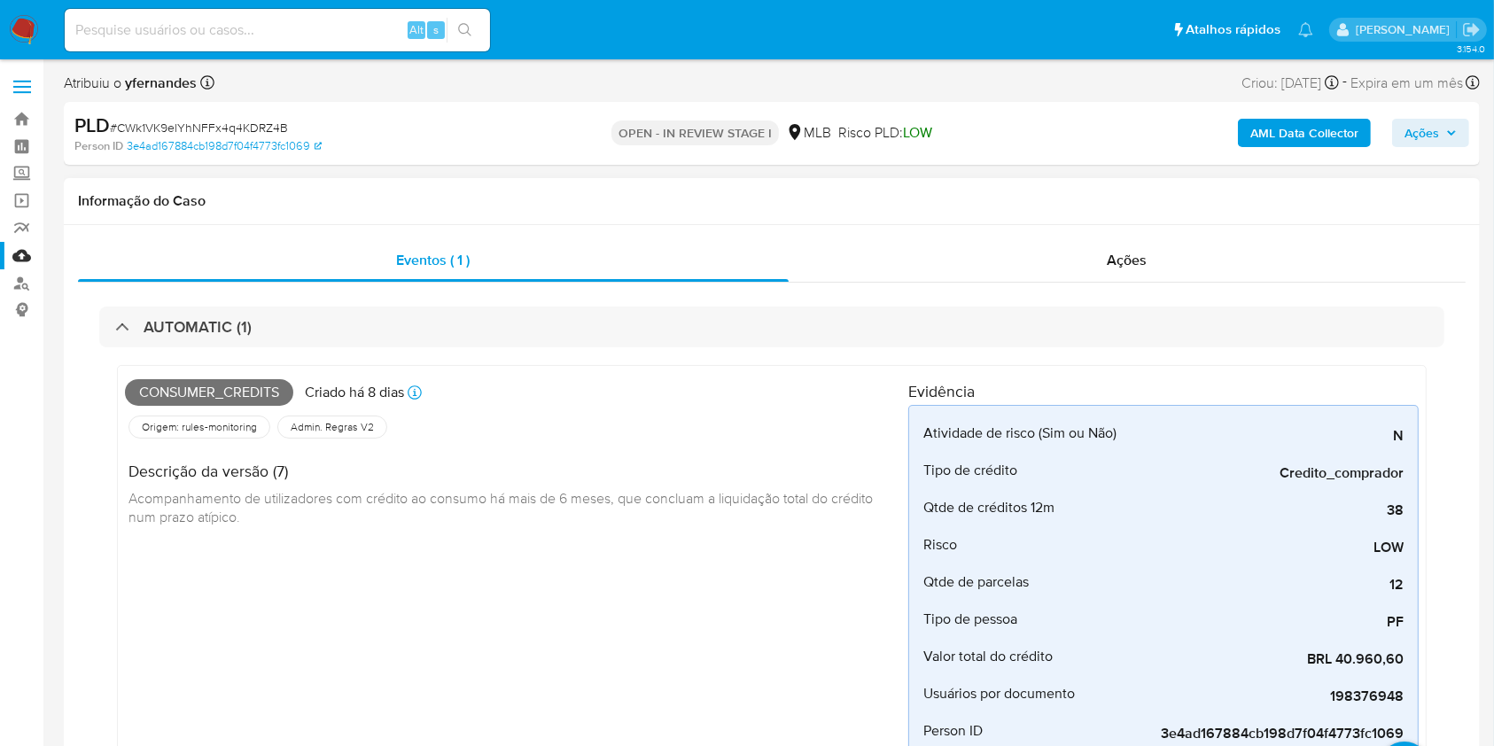
click at [204, 379] on span "Consumer_credits" at bounding box center [209, 392] width 168 height 27
copy span "Consumer_credits"
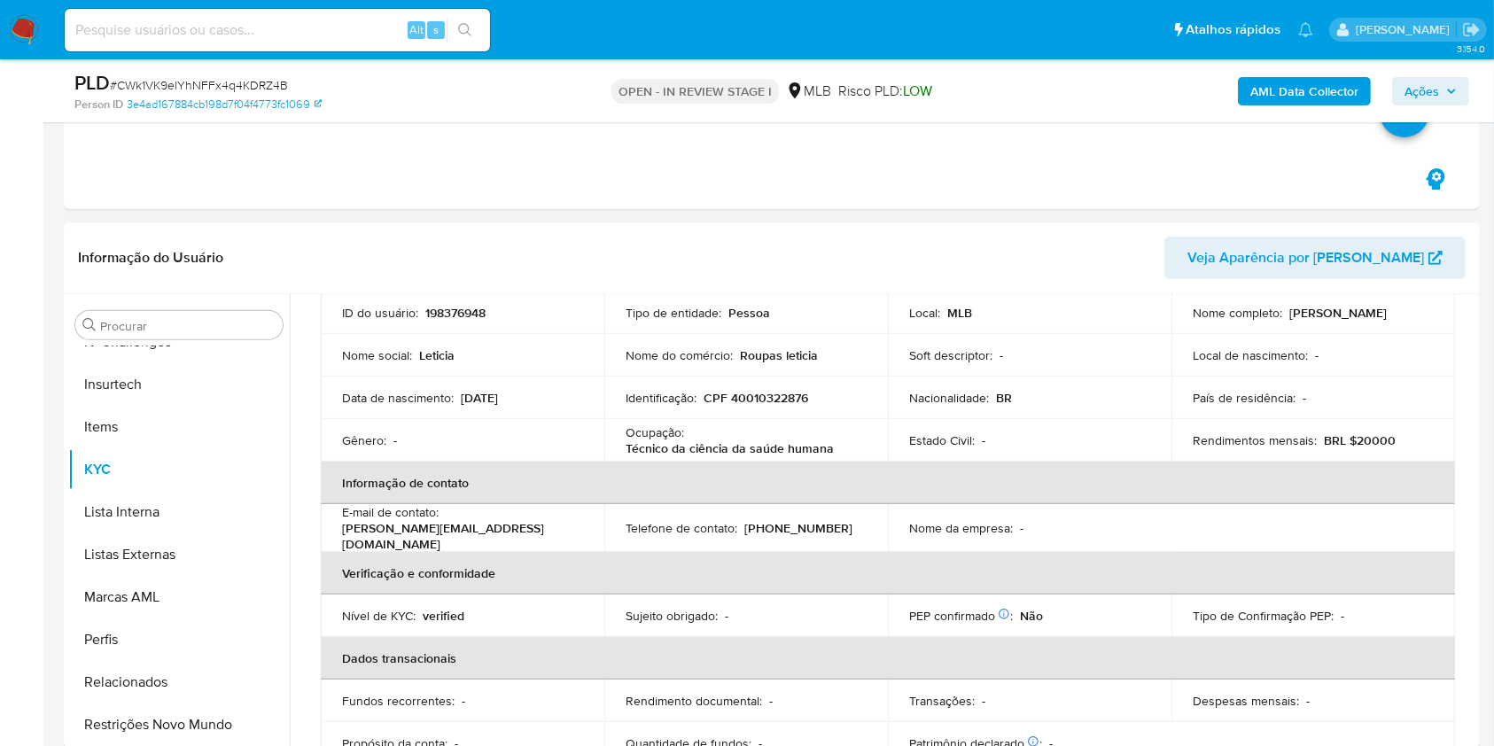
scroll to position [236, 0]
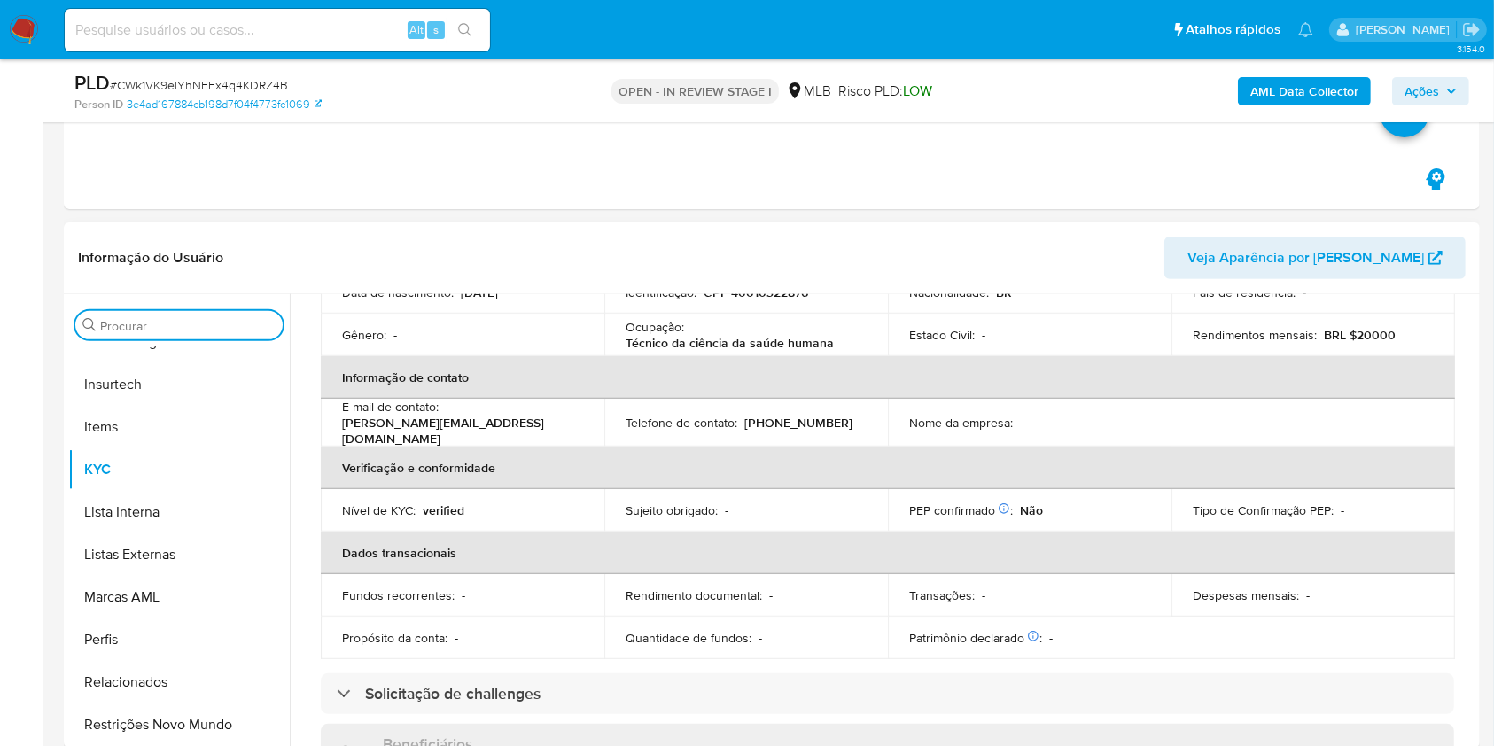
click at [167, 318] on input "Procurar" at bounding box center [187, 326] width 175 height 16
click at [167, 322] on input "Procurar" at bounding box center [187, 326] width 175 height 16
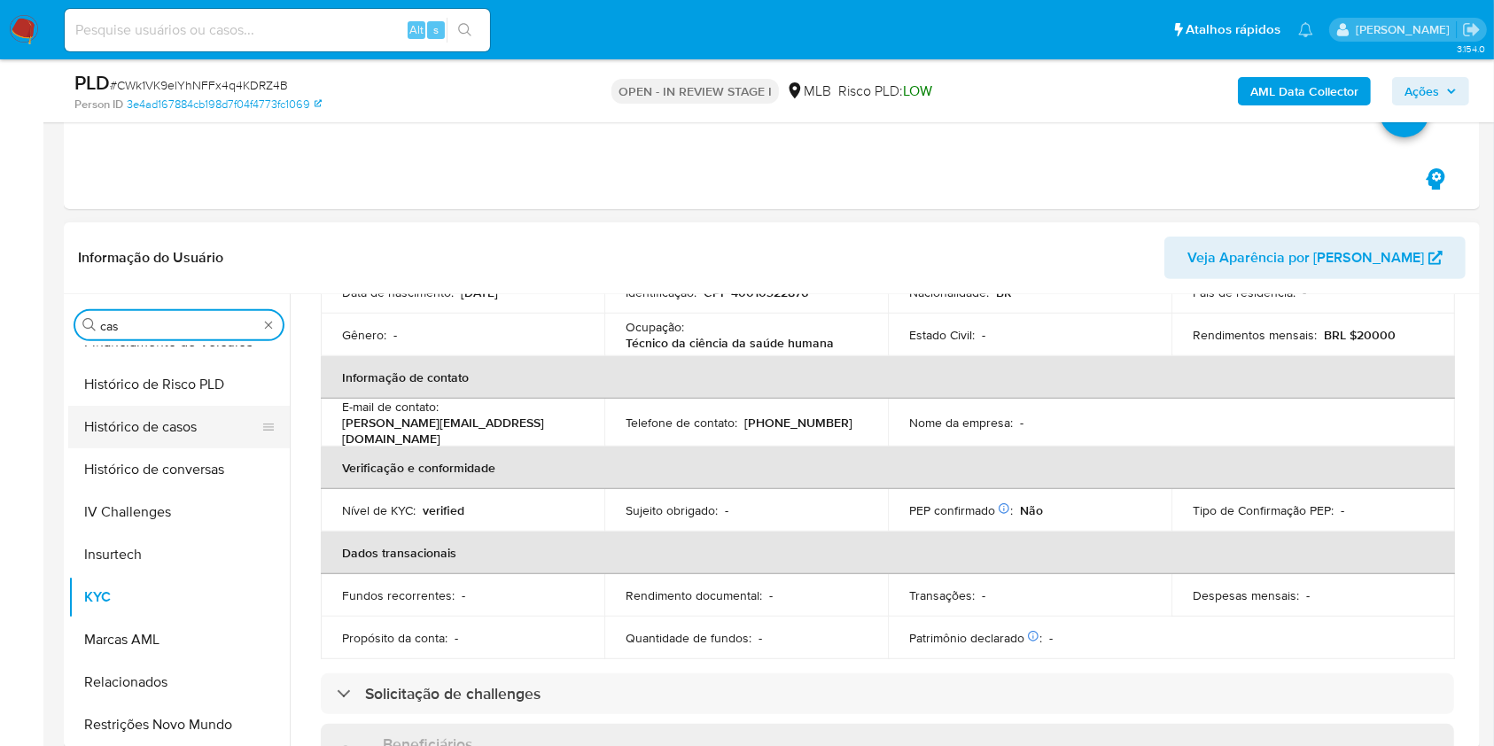
scroll to position [0, 0]
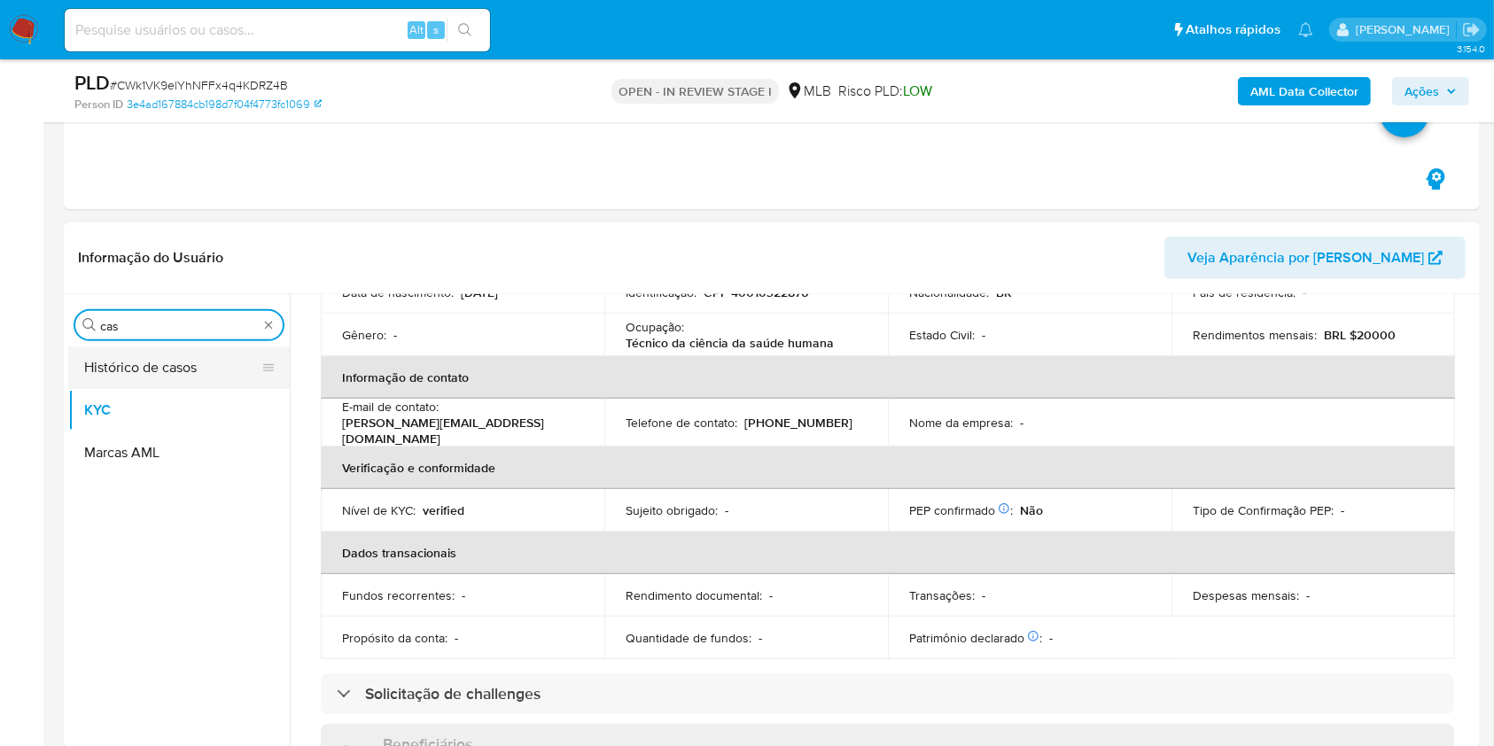
type input "cas"
click at [130, 382] on button "Histórico de casos" at bounding box center [171, 367] width 207 height 43
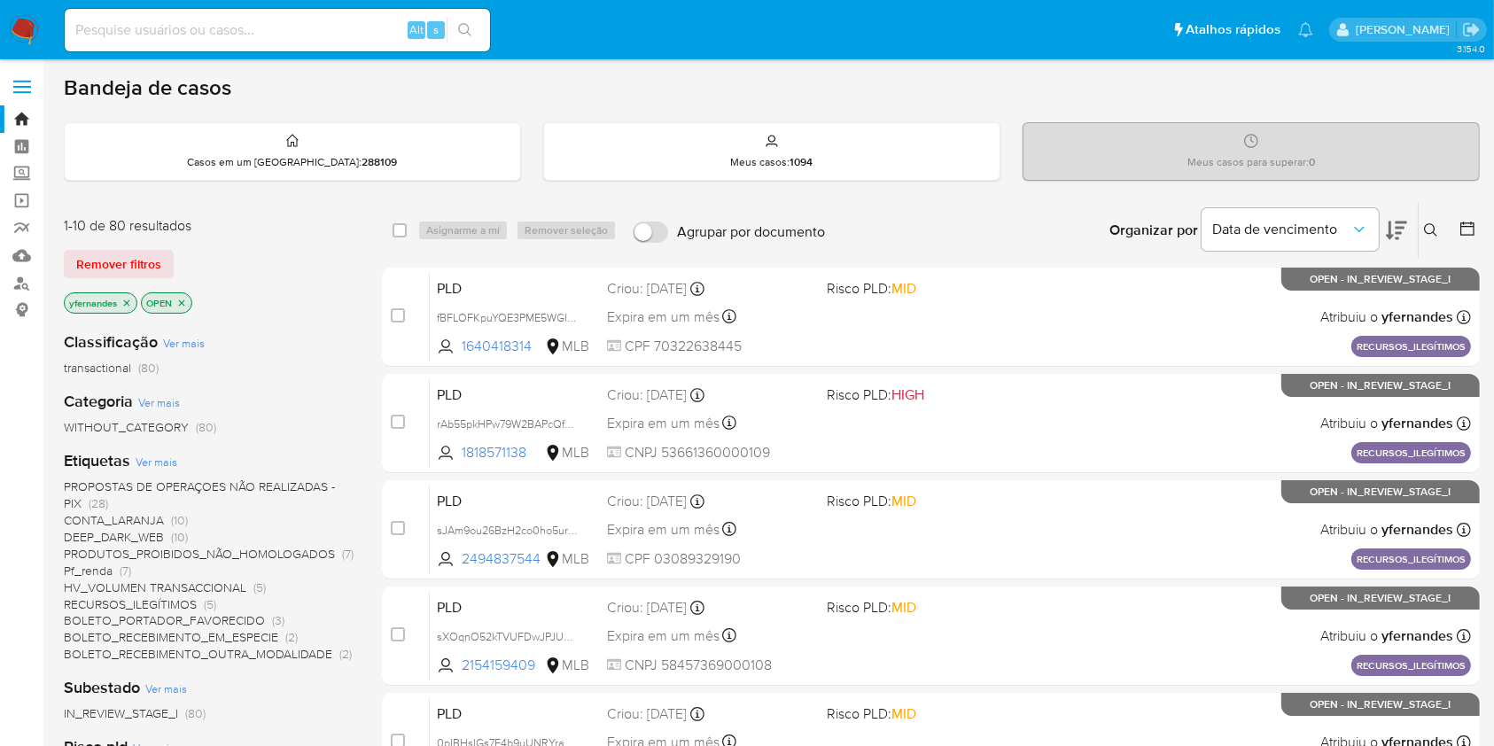
click at [240, 13] on div "Alt s" at bounding box center [277, 30] width 425 height 43
click at [236, 30] on input at bounding box center [277, 30] width 425 height 23
paste input "rtH7p67csh4QHCDOzd0752R8"
type input "rtH7p67csh4QHCDOzd0752R8"
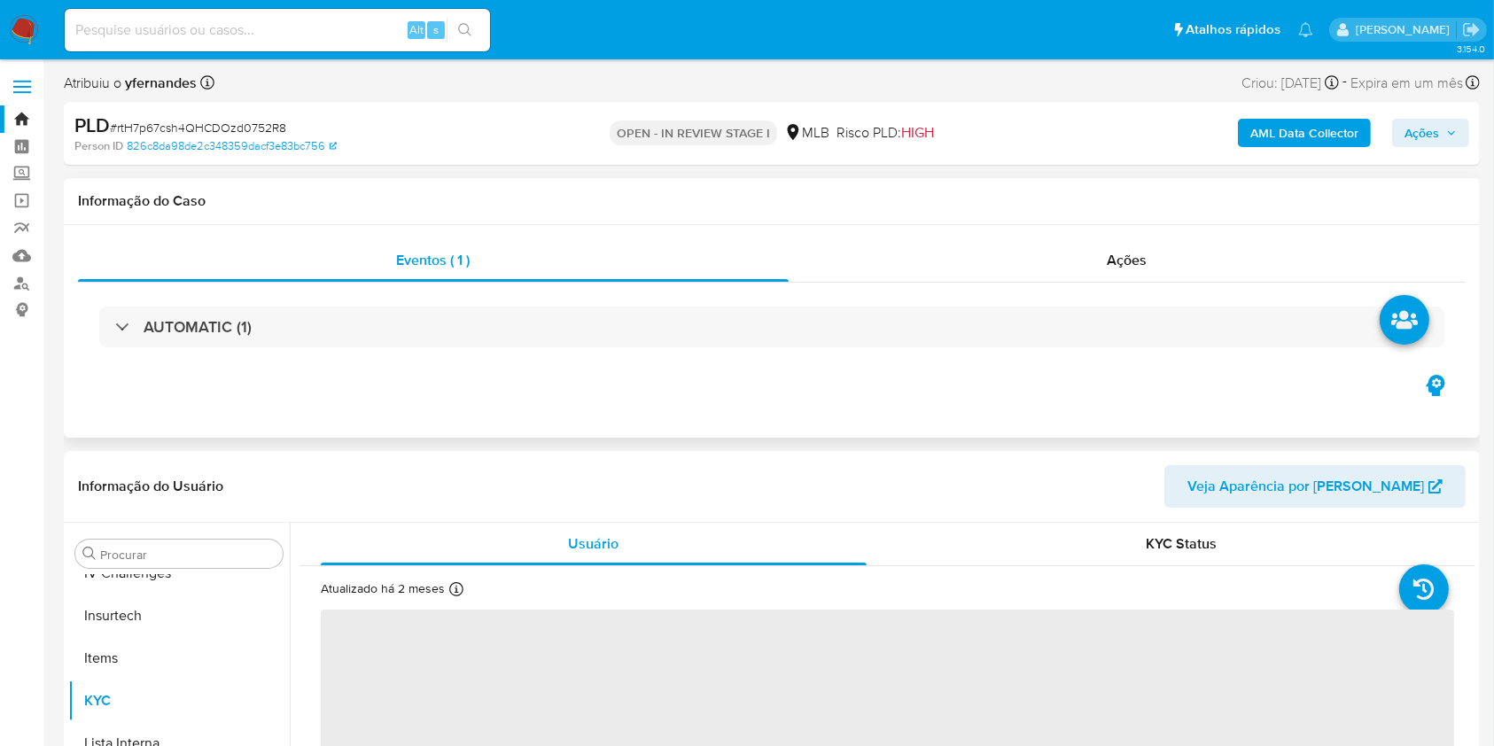
scroll to position [791, 0]
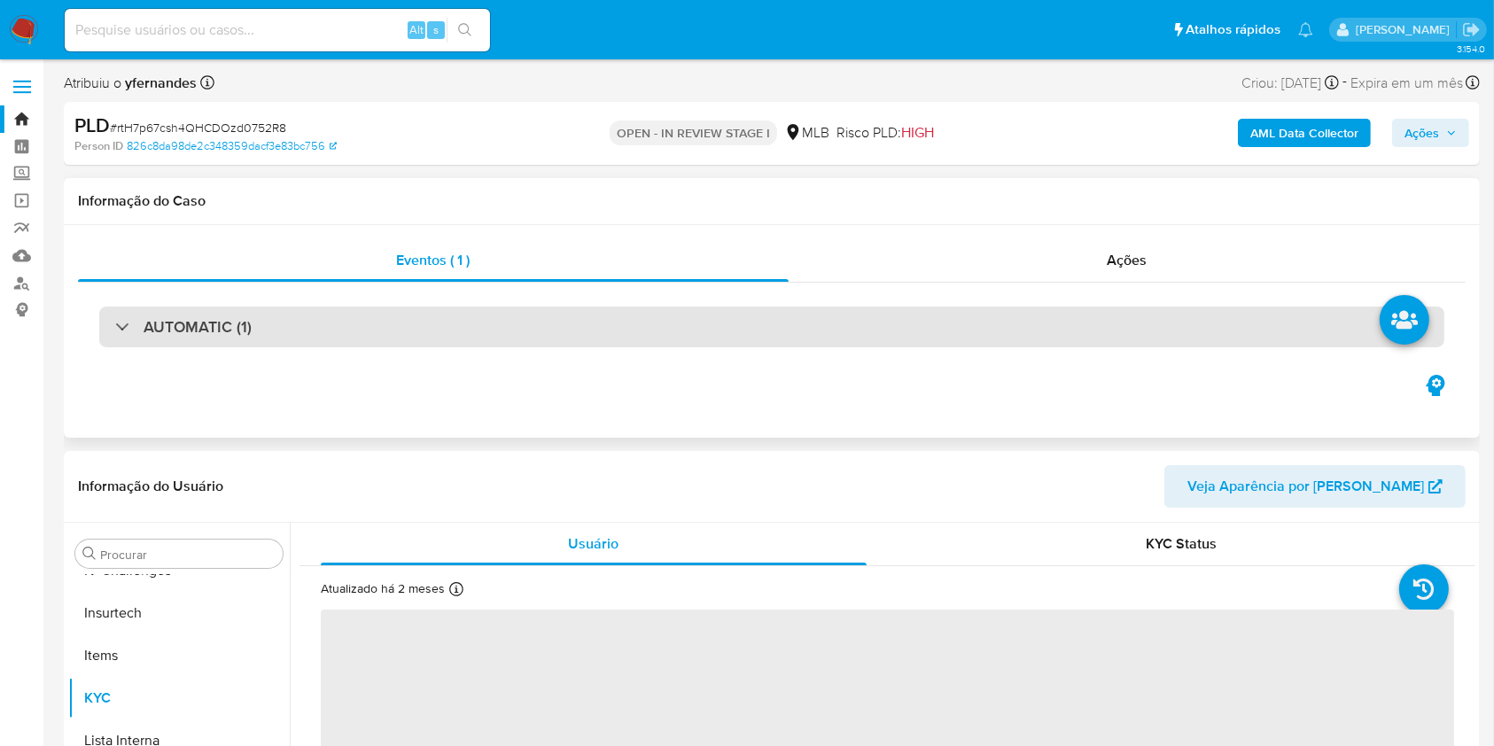
click at [475, 337] on div "AUTOMATIC (1)" at bounding box center [771, 327] width 1345 height 41
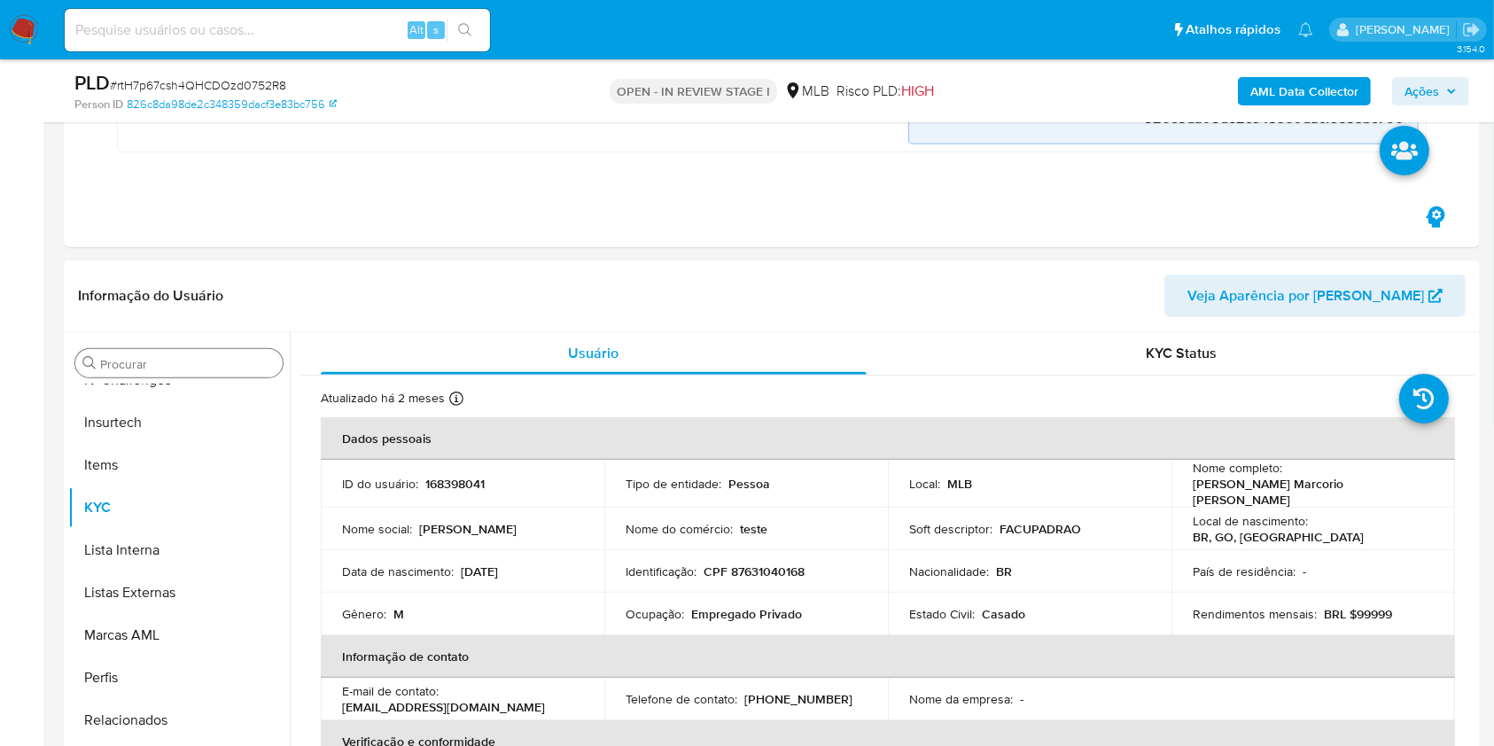
select select "10"
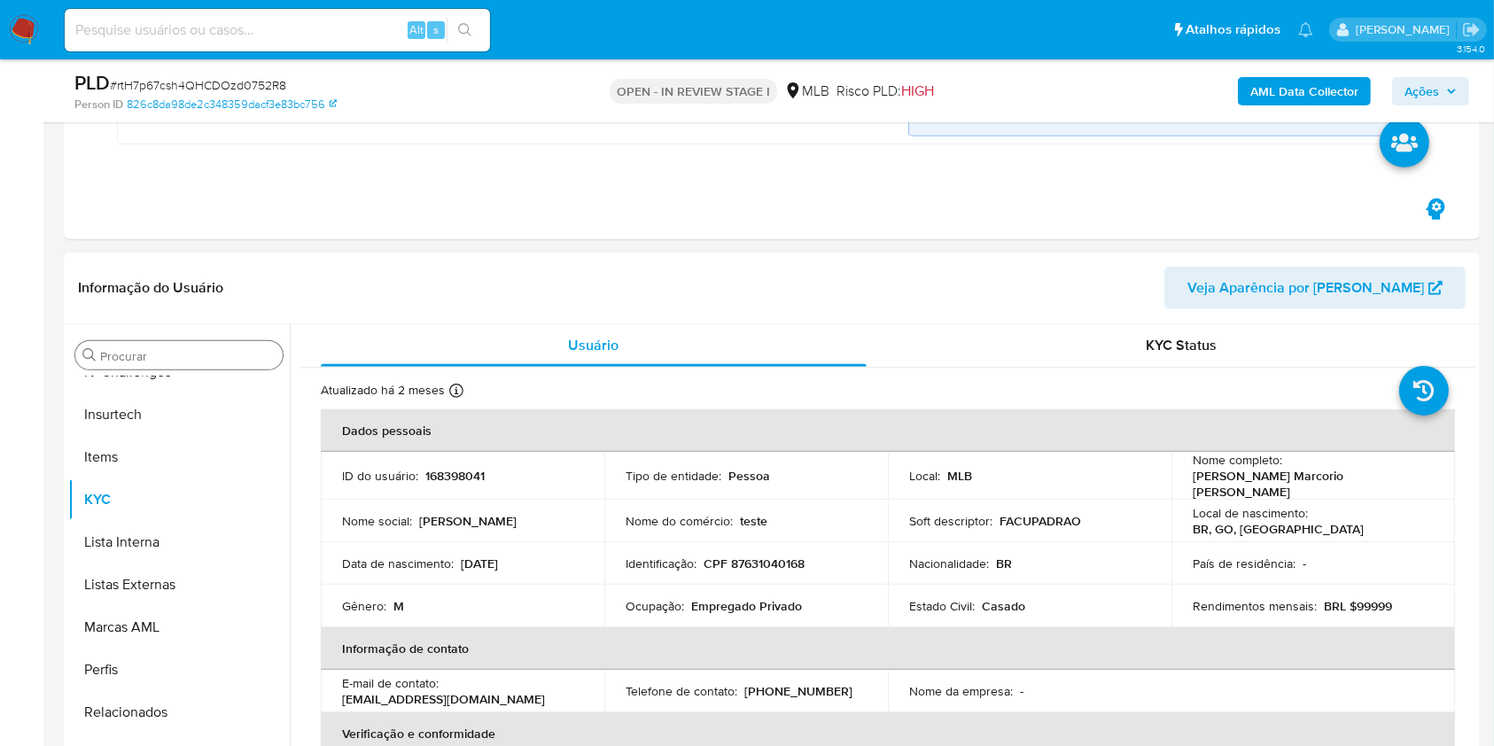
drag, startPoint x: 213, startPoint y: 346, endPoint x: 169, endPoint y: 359, distance: 45.1
click at [213, 347] on div "Procurar" at bounding box center [178, 355] width 207 height 28
click at [168, 359] on input "Procurar" at bounding box center [187, 356] width 175 height 16
click at [140, 345] on div "Procurar" at bounding box center [178, 355] width 207 height 28
click at [143, 353] on input "Procurar" at bounding box center [187, 356] width 175 height 16
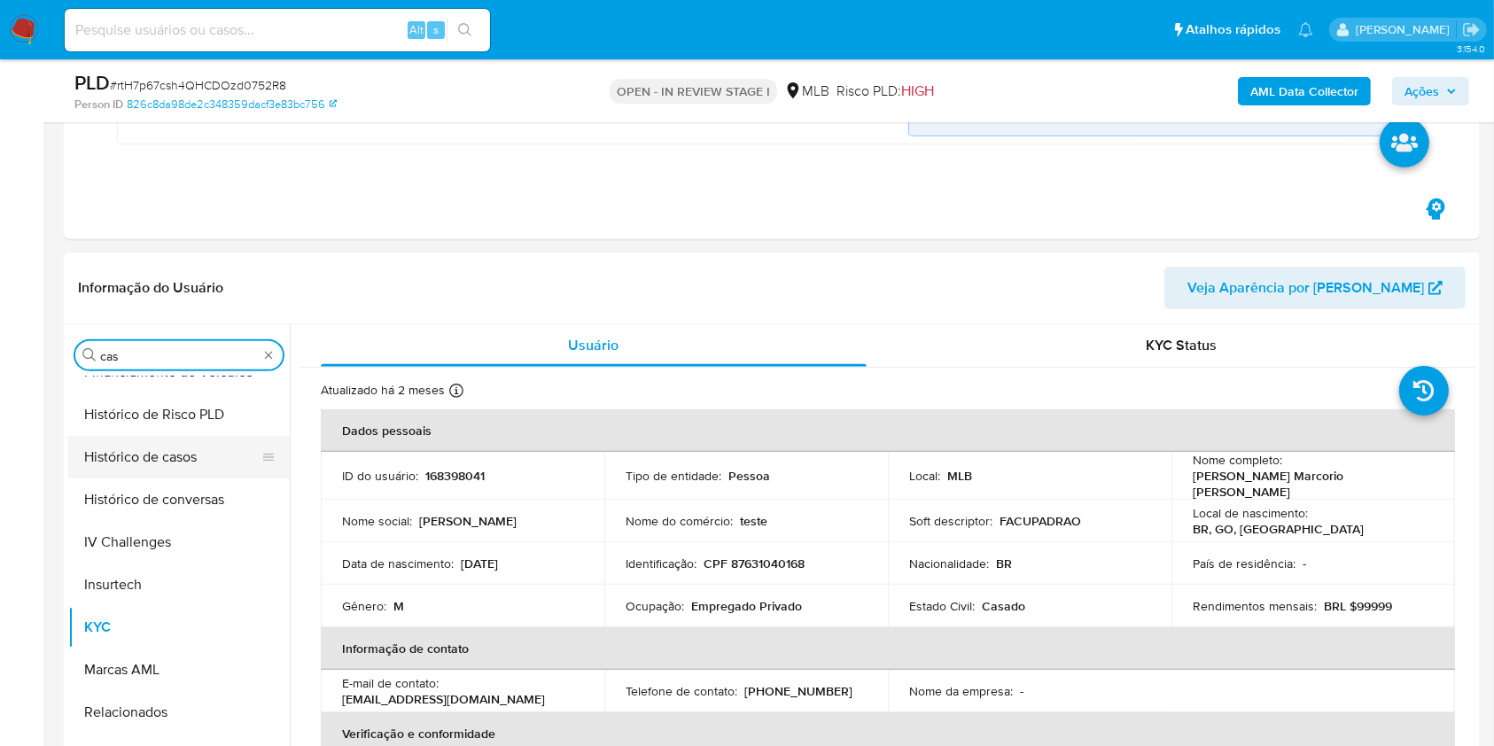
scroll to position [0, 0]
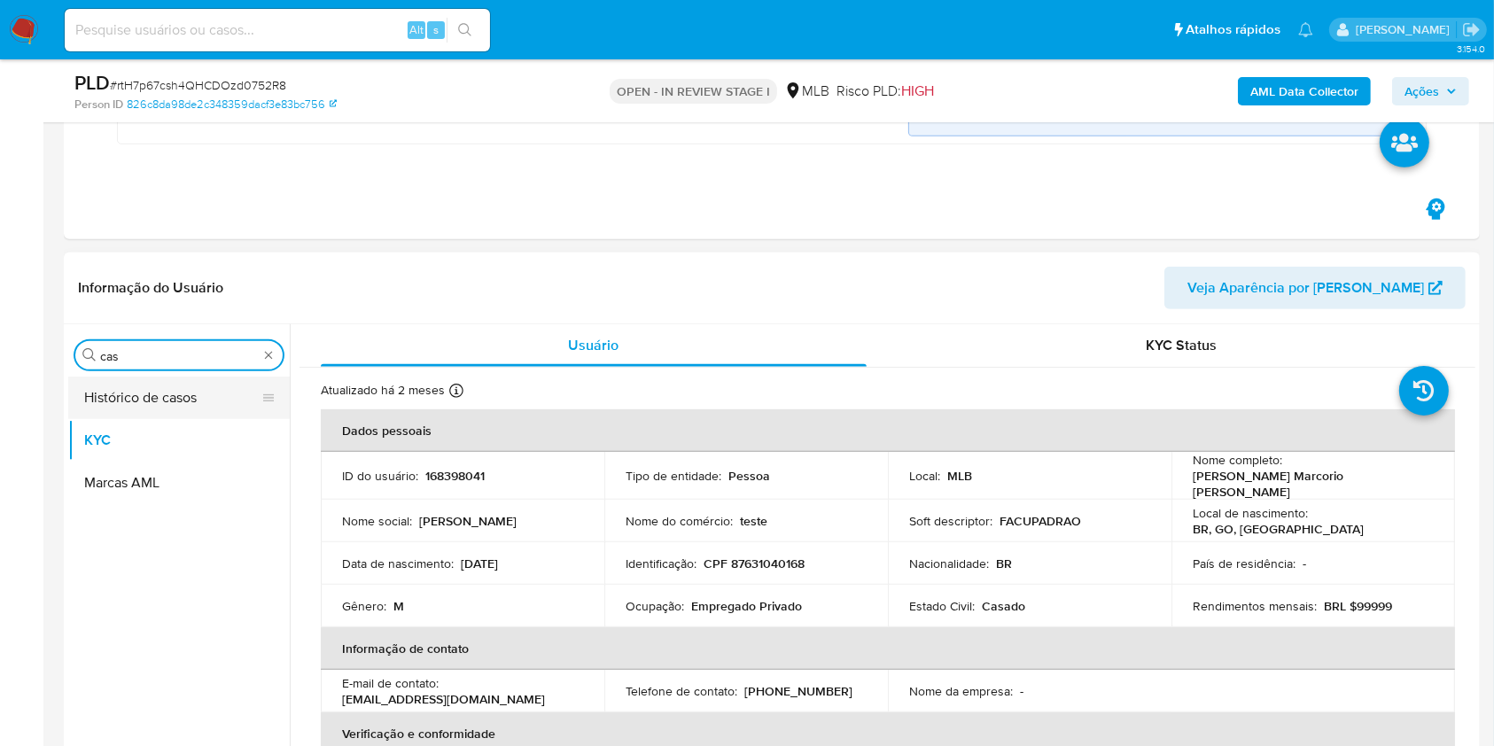
type input "cas"
click at [143, 394] on button "Histórico de casos" at bounding box center [171, 397] width 207 height 43
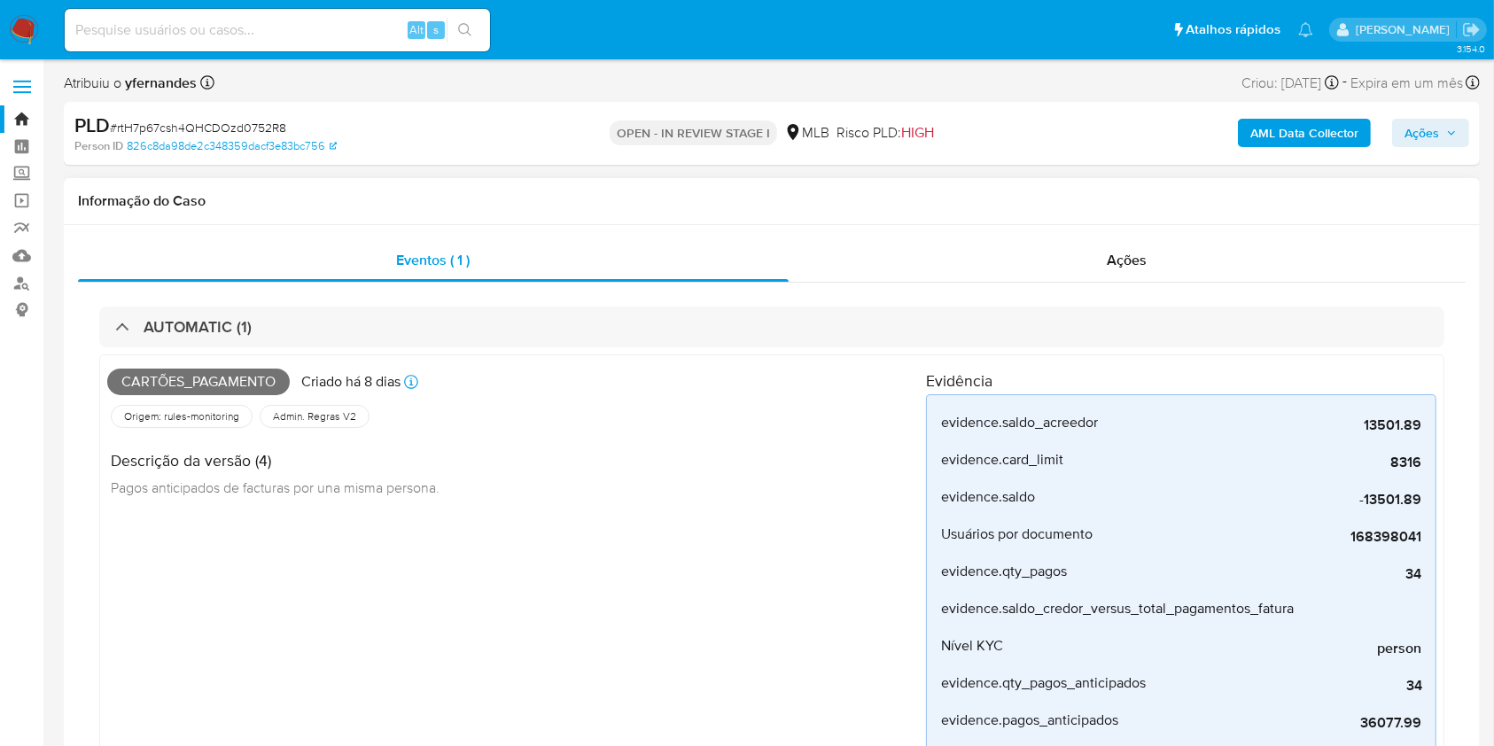
click at [249, 376] on span "Cartões_pagamento" at bounding box center [198, 382] width 182 height 27
copy span "Cartões_pagamento"
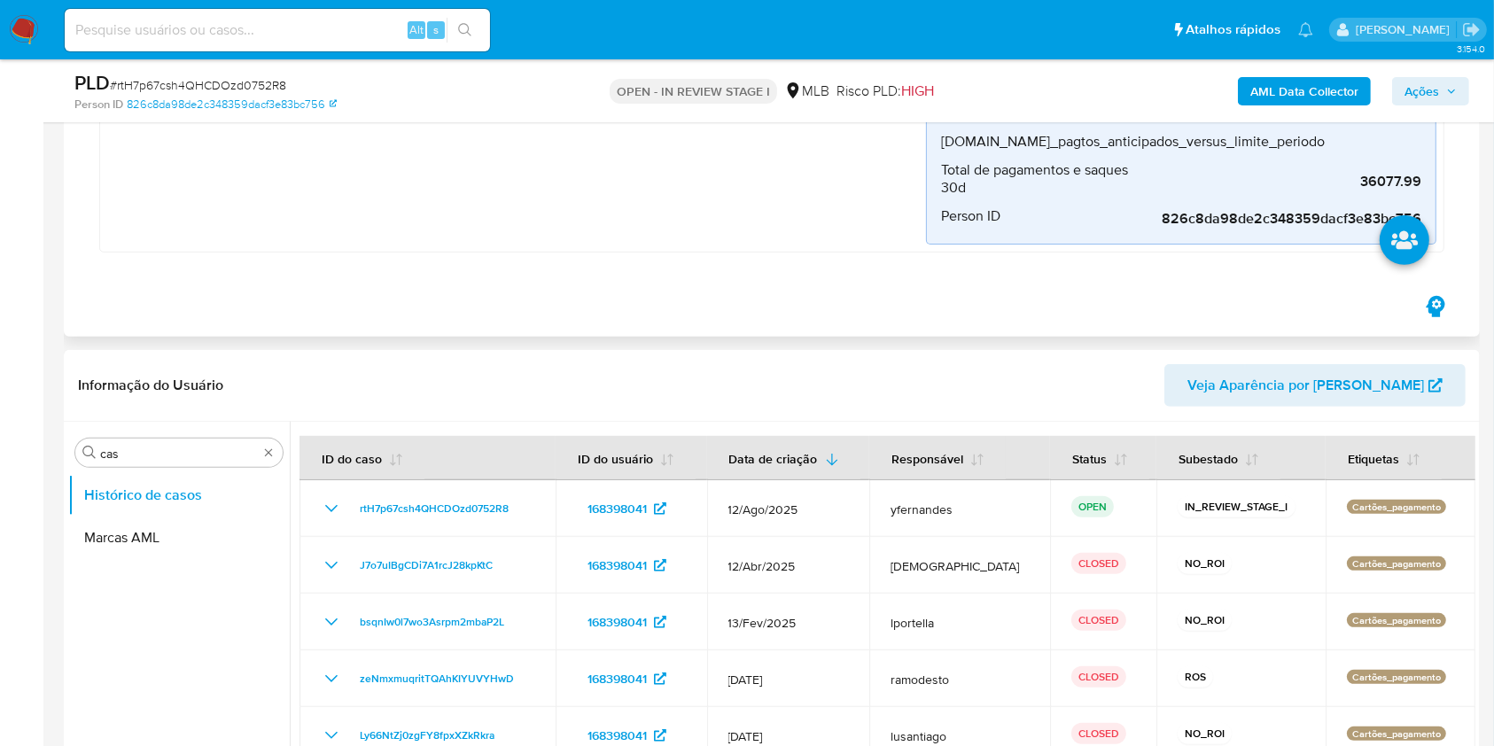
scroll to position [826, 0]
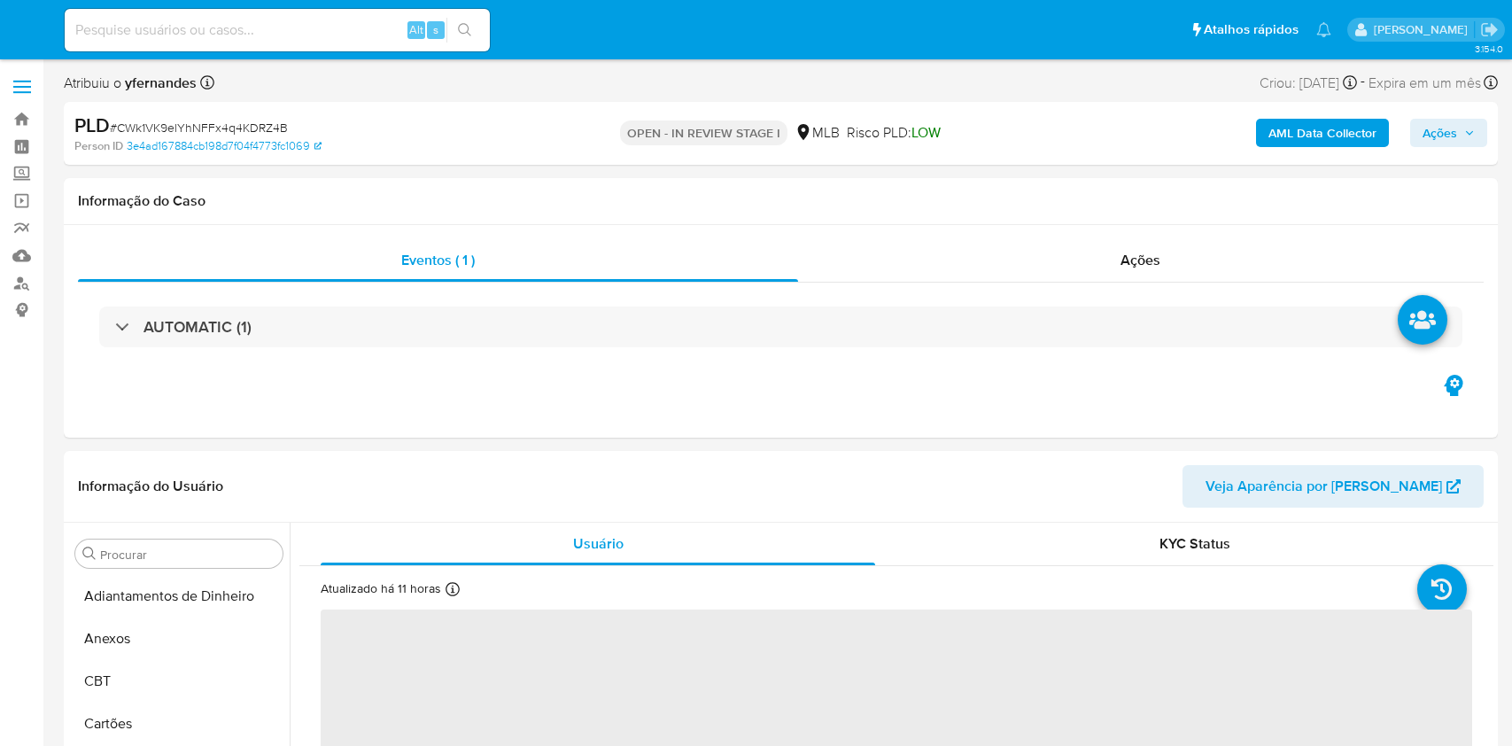
select select "10"
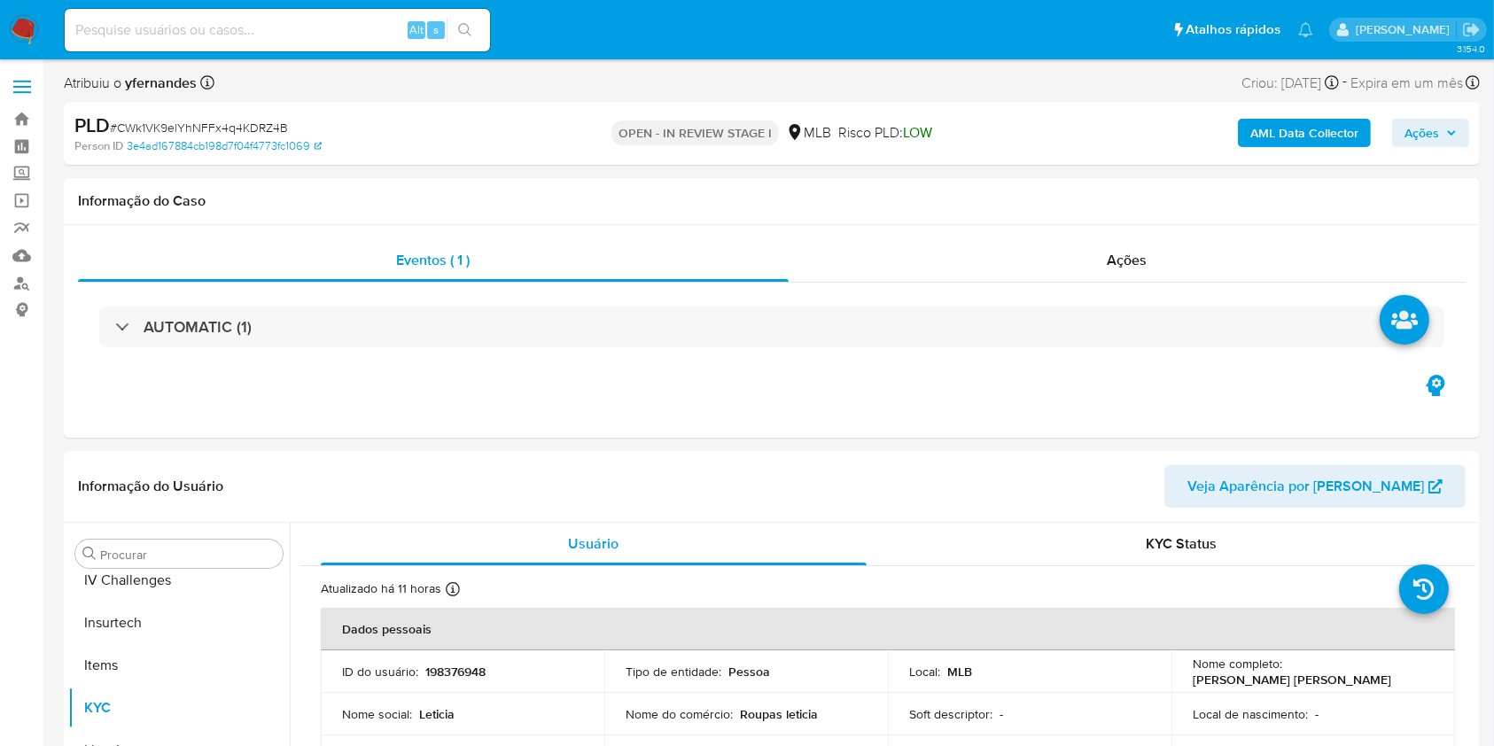
scroll to position [791, 0]
click at [313, 22] on input at bounding box center [277, 30] width 425 height 23
paste input "oXOl0pC1tglSolxgw4cTXCUx"
type input "oXOl0pC1tglSolxgw4cTXCUx"
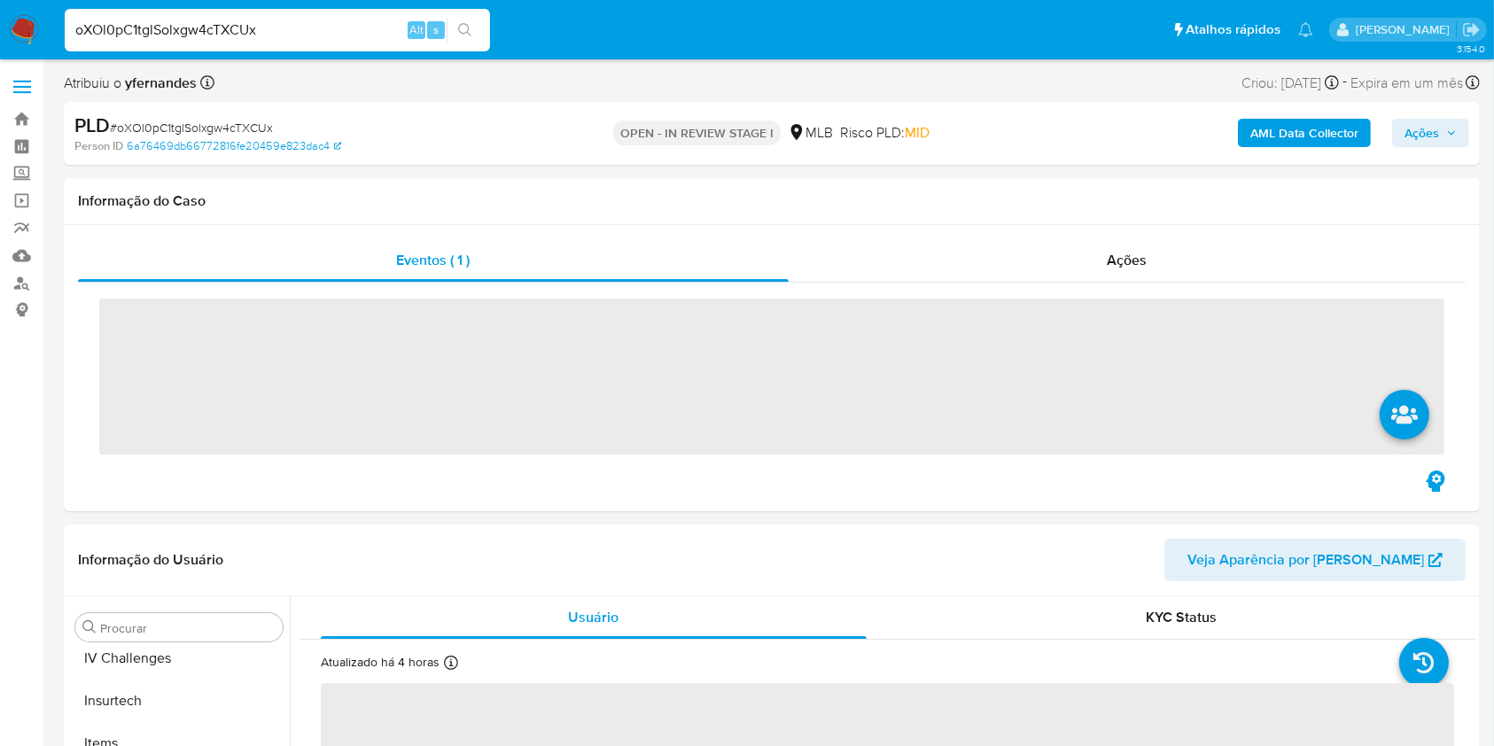
scroll to position [791, 0]
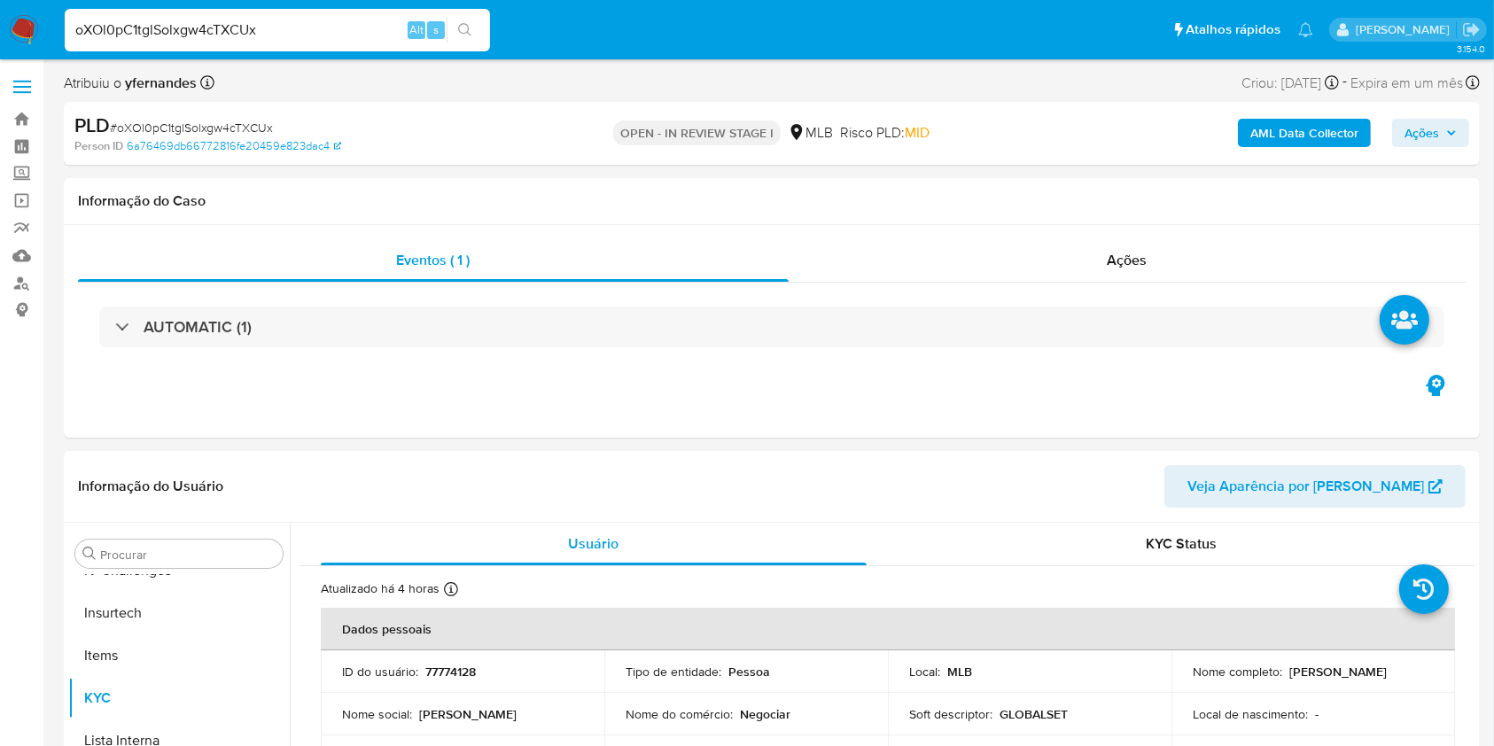
select select "10"
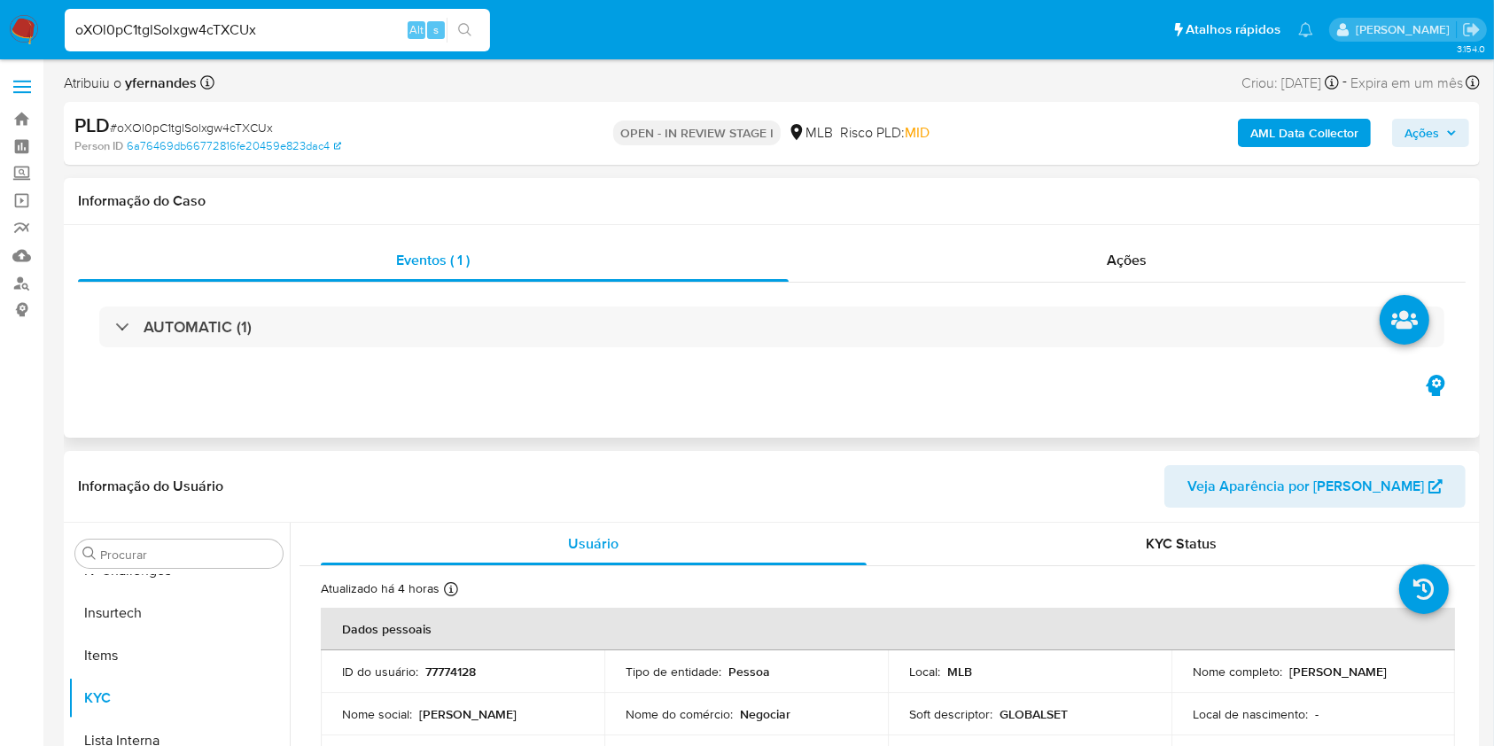
click at [213, 296] on div "AUTOMATIC (1)" at bounding box center [771, 327] width 1387 height 89
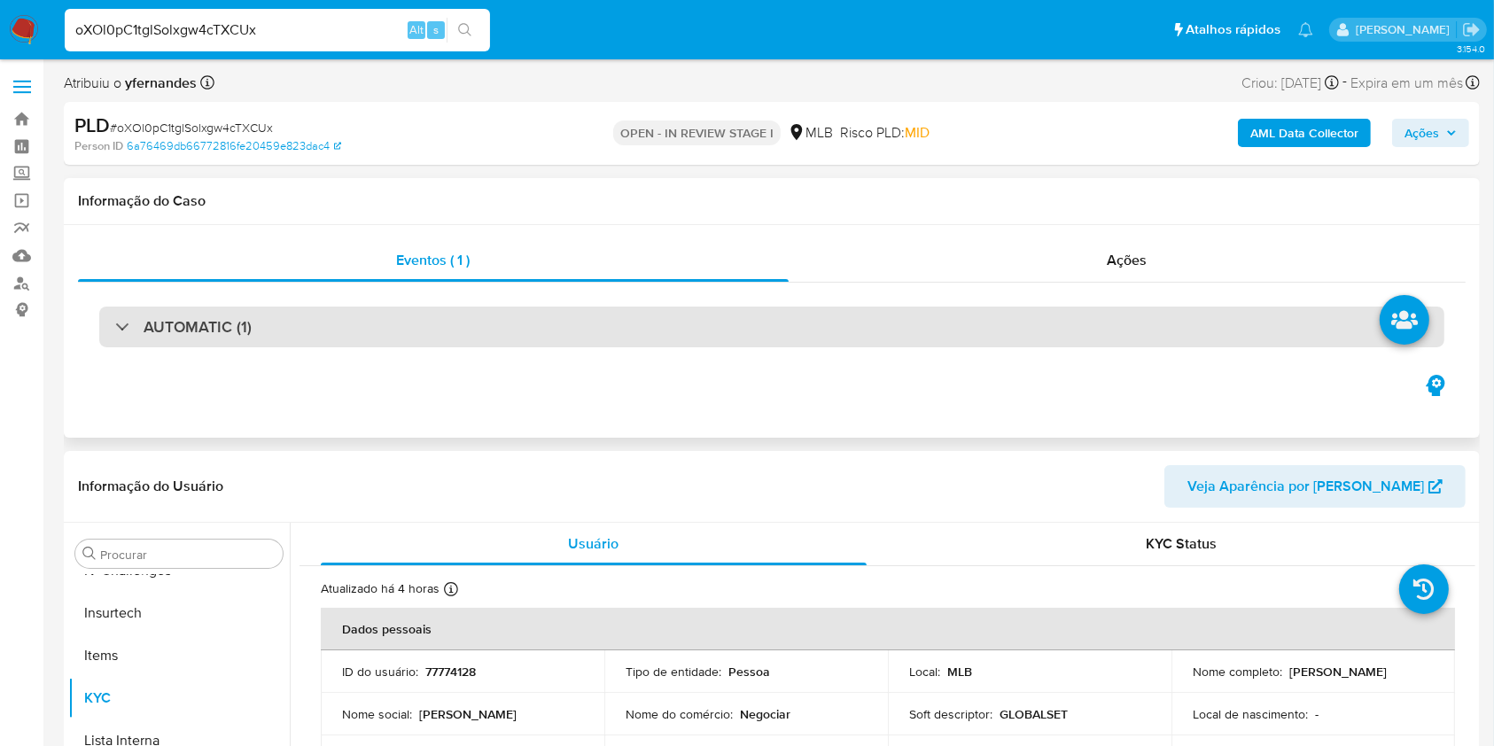
click at [213, 309] on div "AUTOMATIC (1)" at bounding box center [771, 327] width 1345 height 41
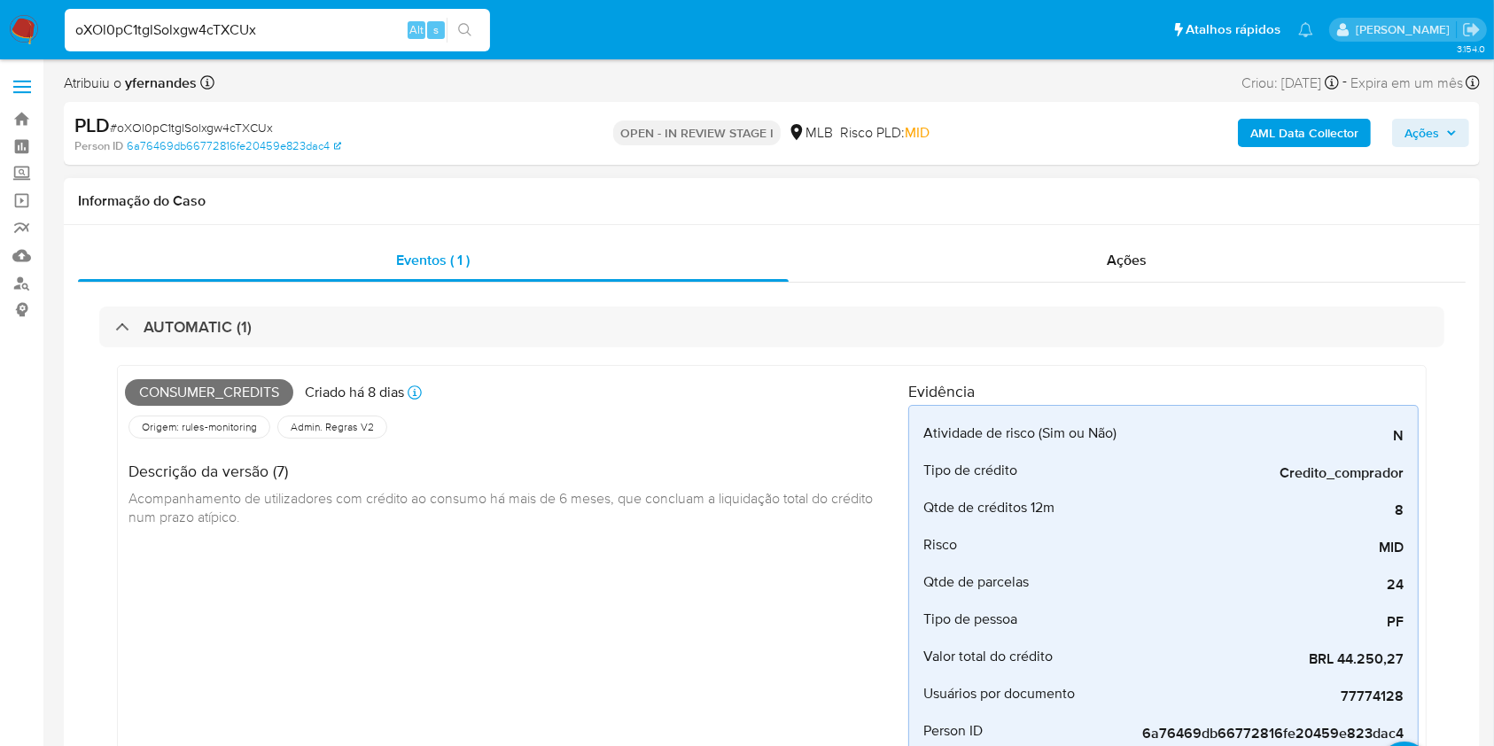
click at [214, 385] on span "Consumer_credits" at bounding box center [209, 392] width 168 height 27
copy span "Consumer_credits"
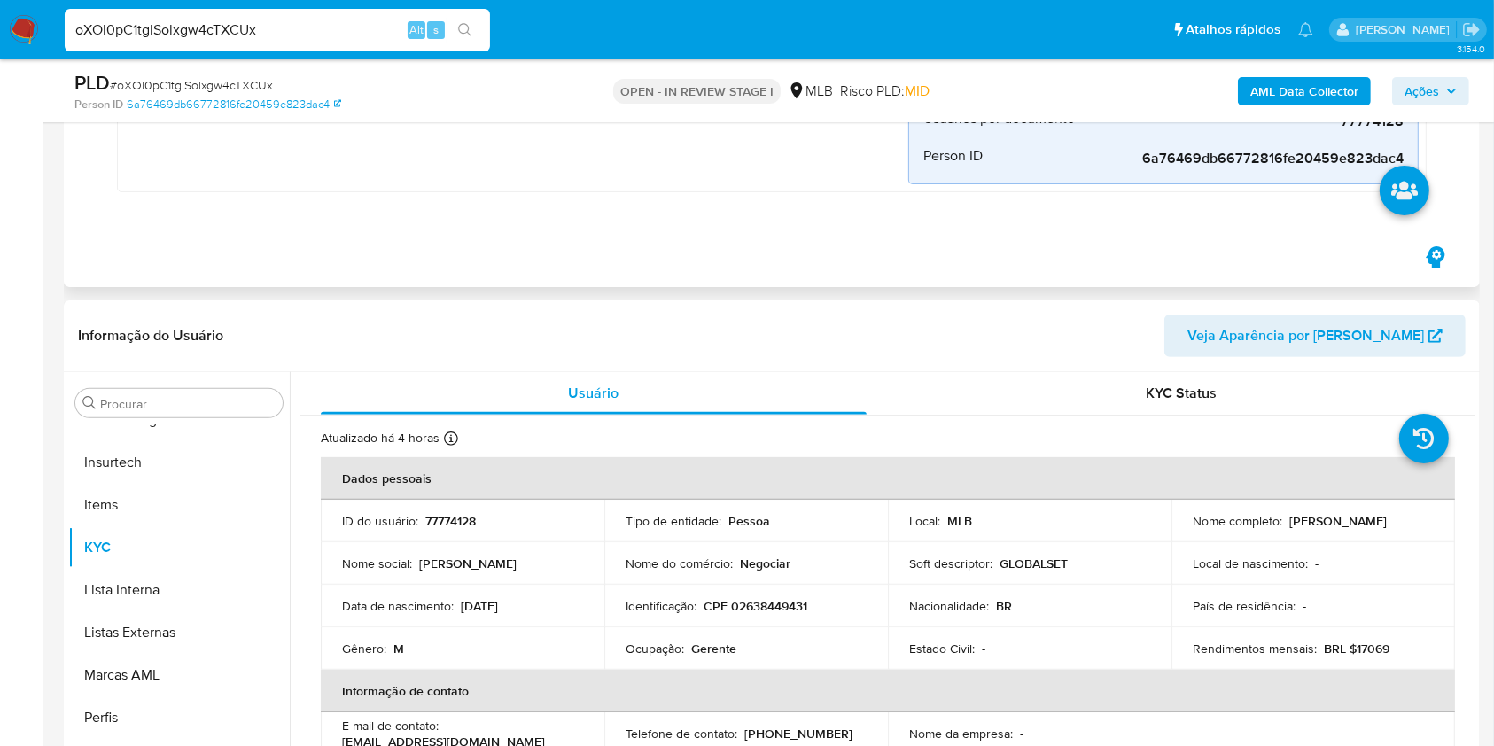
scroll to position [590, 0]
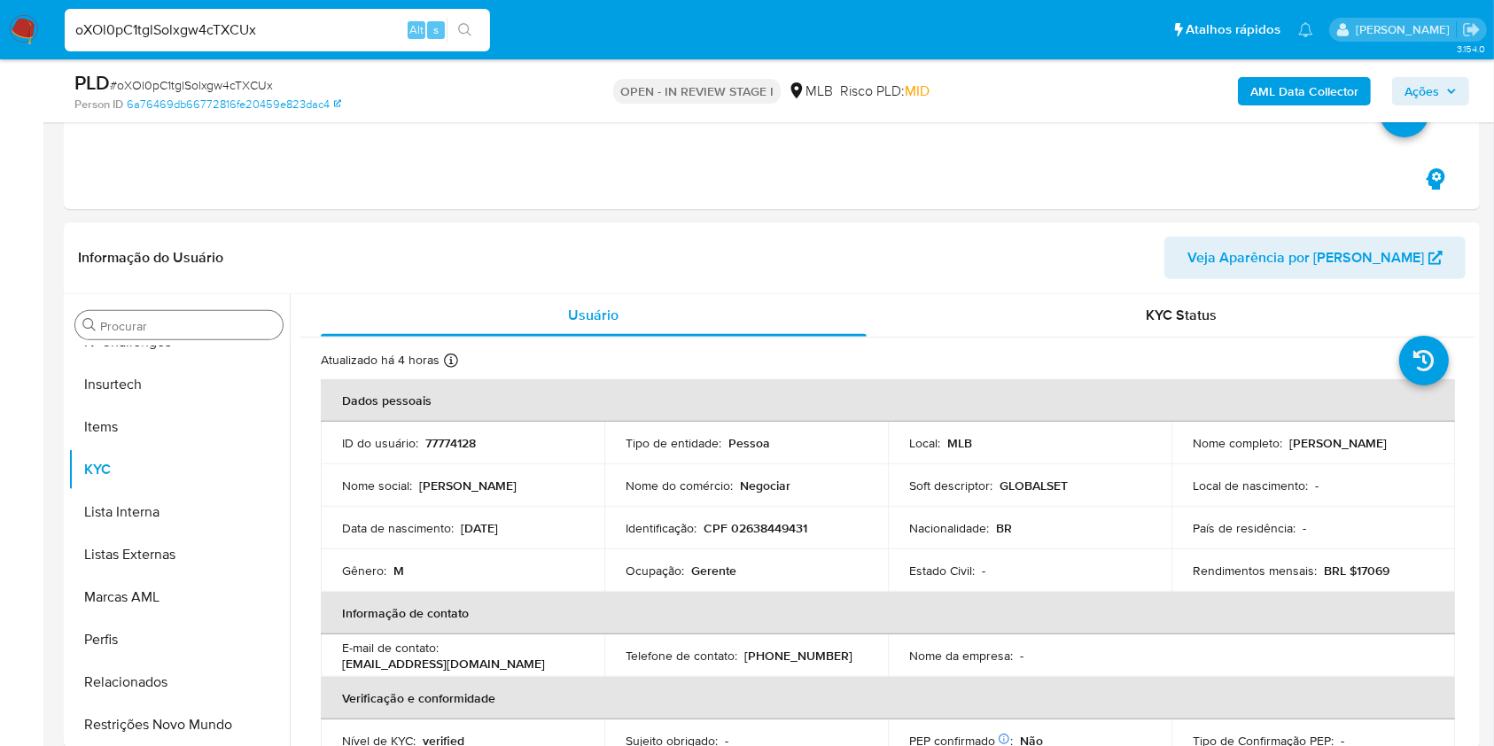
click at [110, 313] on div "Procurar" at bounding box center [178, 325] width 207 height 28
click at [116, 318] on input "Procurar" at bounding box center [187, 326] width 175 height 16
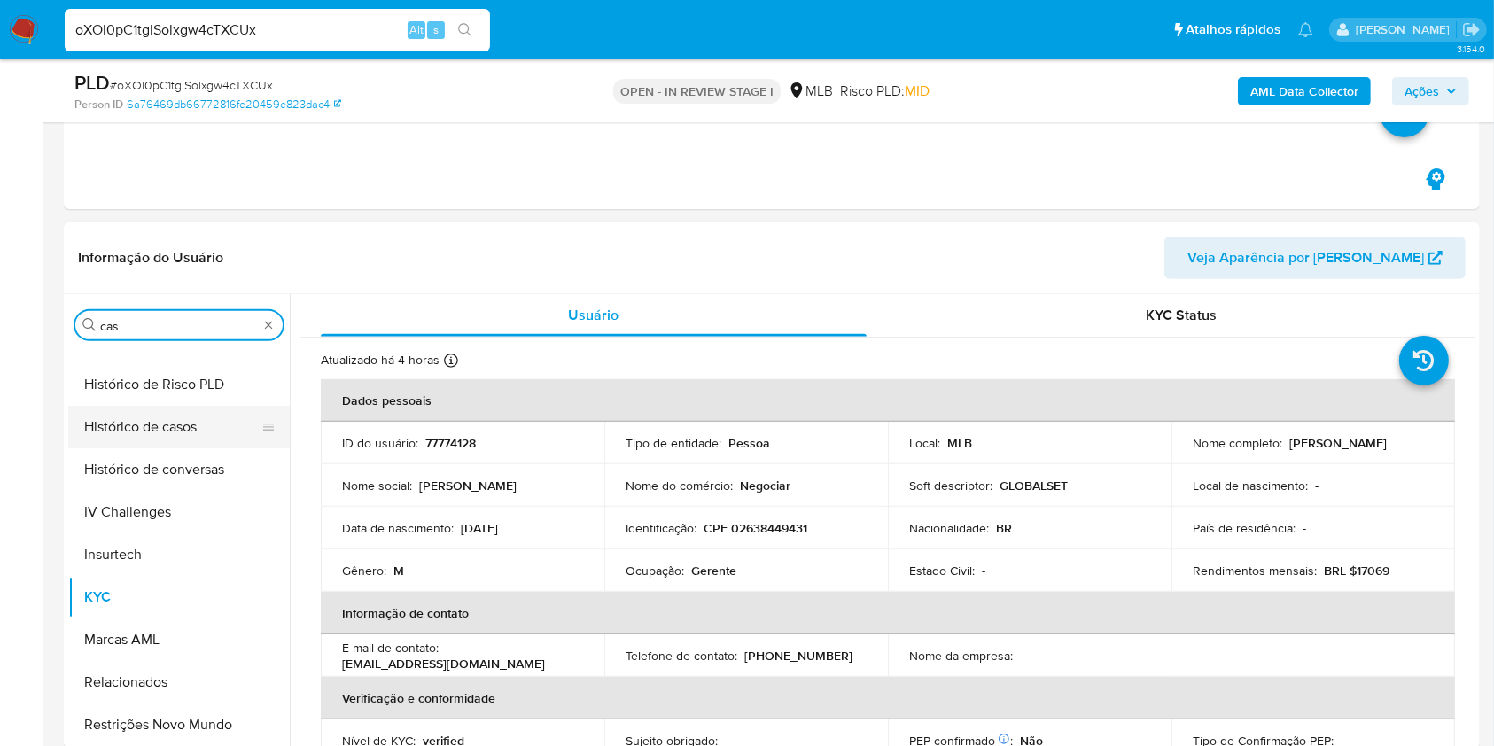
scroll to position [0, 0]
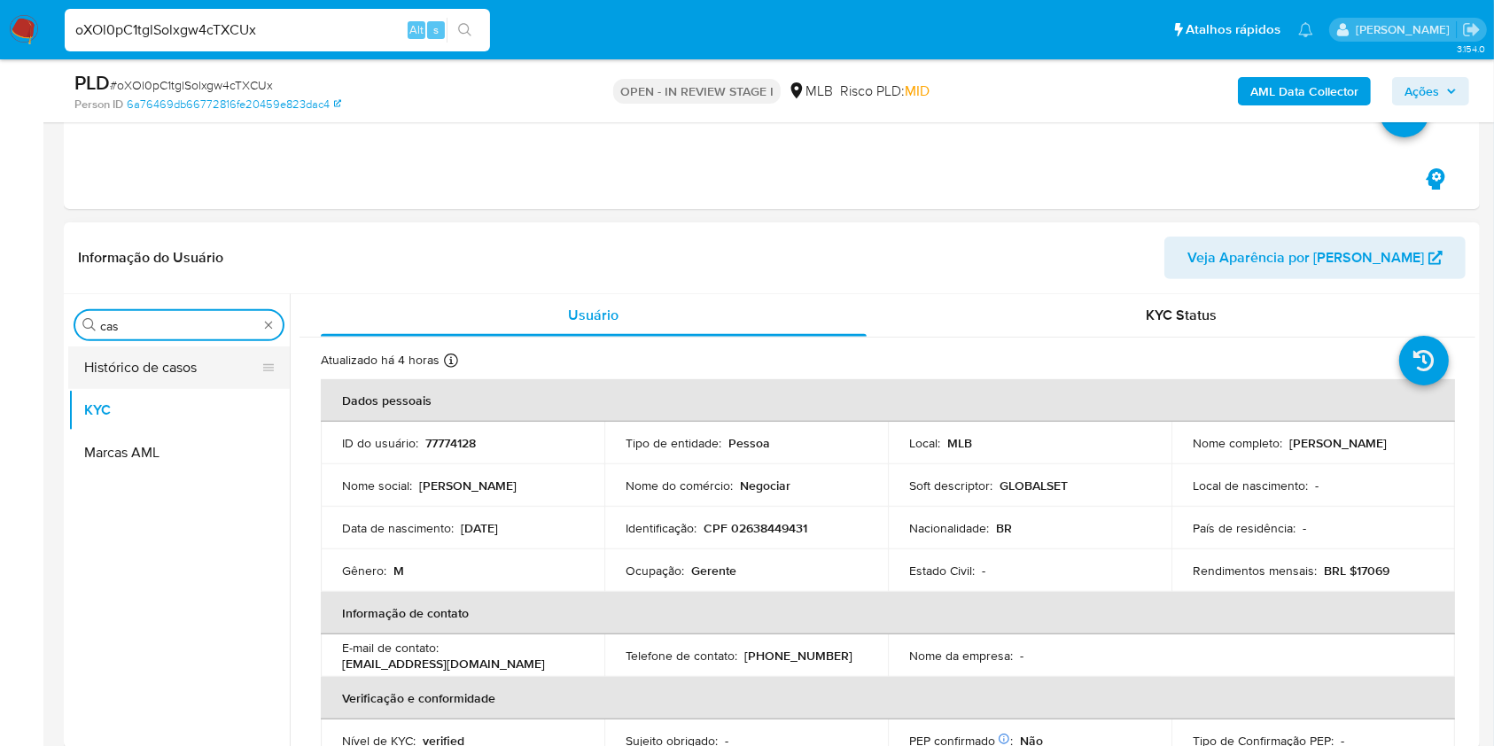
type input "cas"
click at [125, 354] on button "Histórico de casos" at bounding box center [171, 367] width 207 height 43
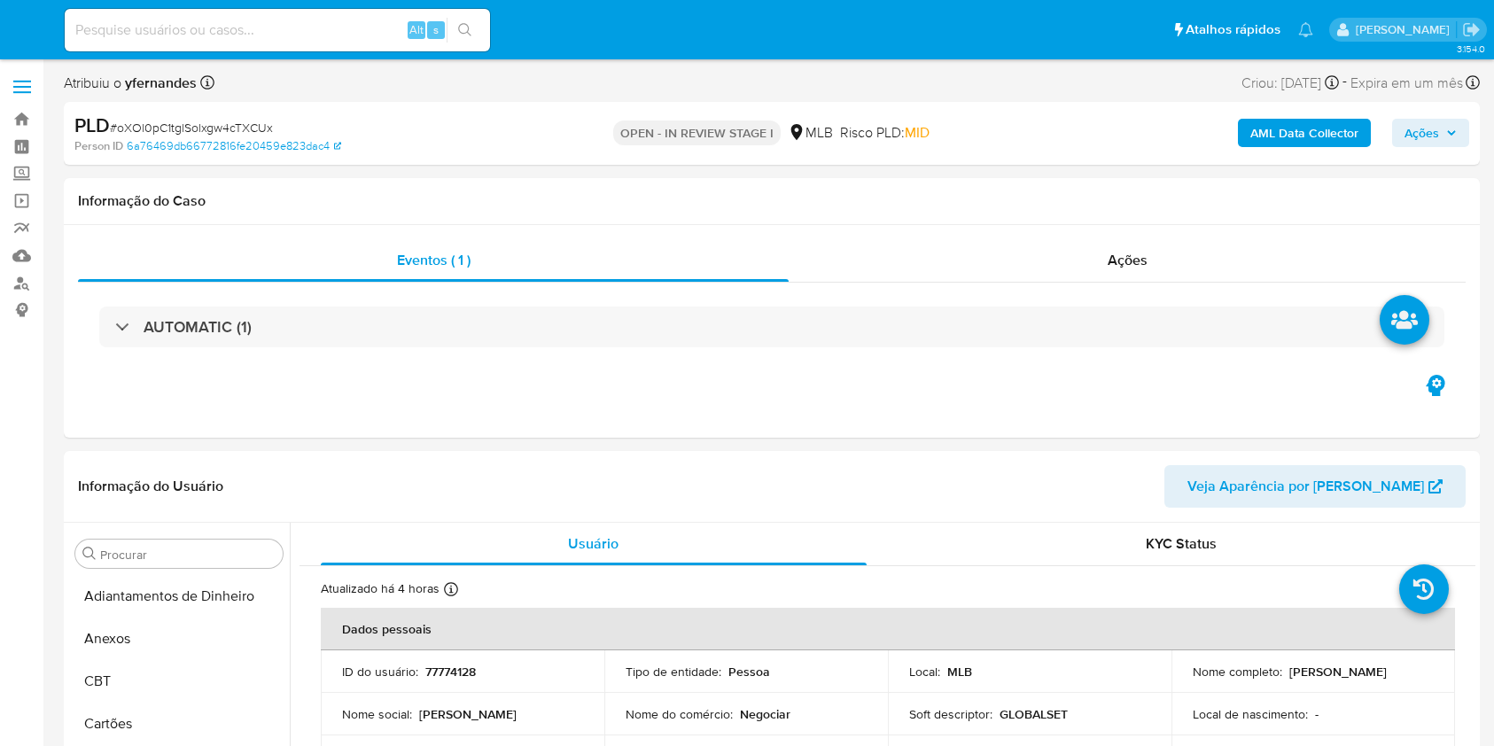
select select "10"
click at [248, 22] on input at bounding box center [277, 30] width 425 height 23
paste input "2ki0koB5egp5Y0fF9pluoT6f"
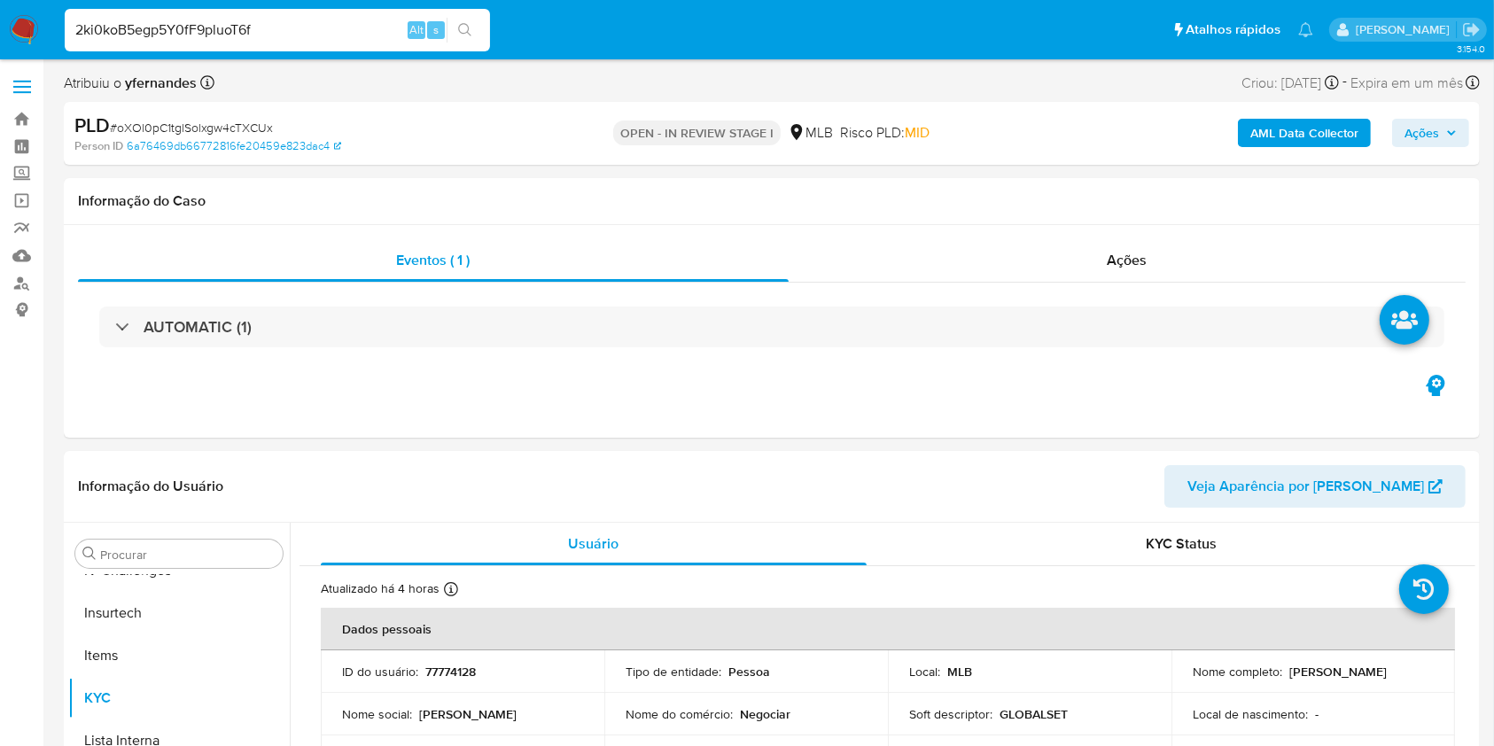
type input "2ki0koB5egp5Y0fF9pluoT6f"
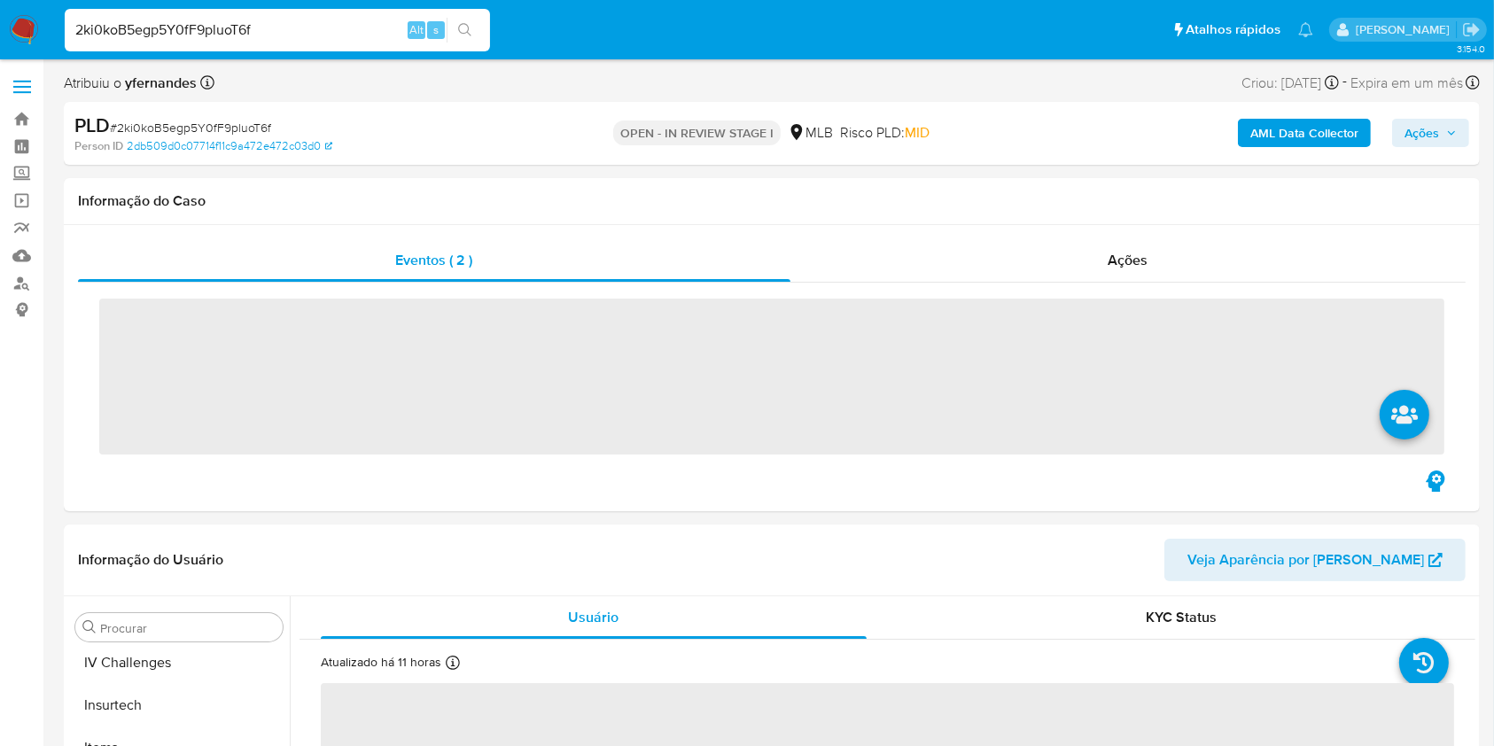
scroll to position [791, 0]
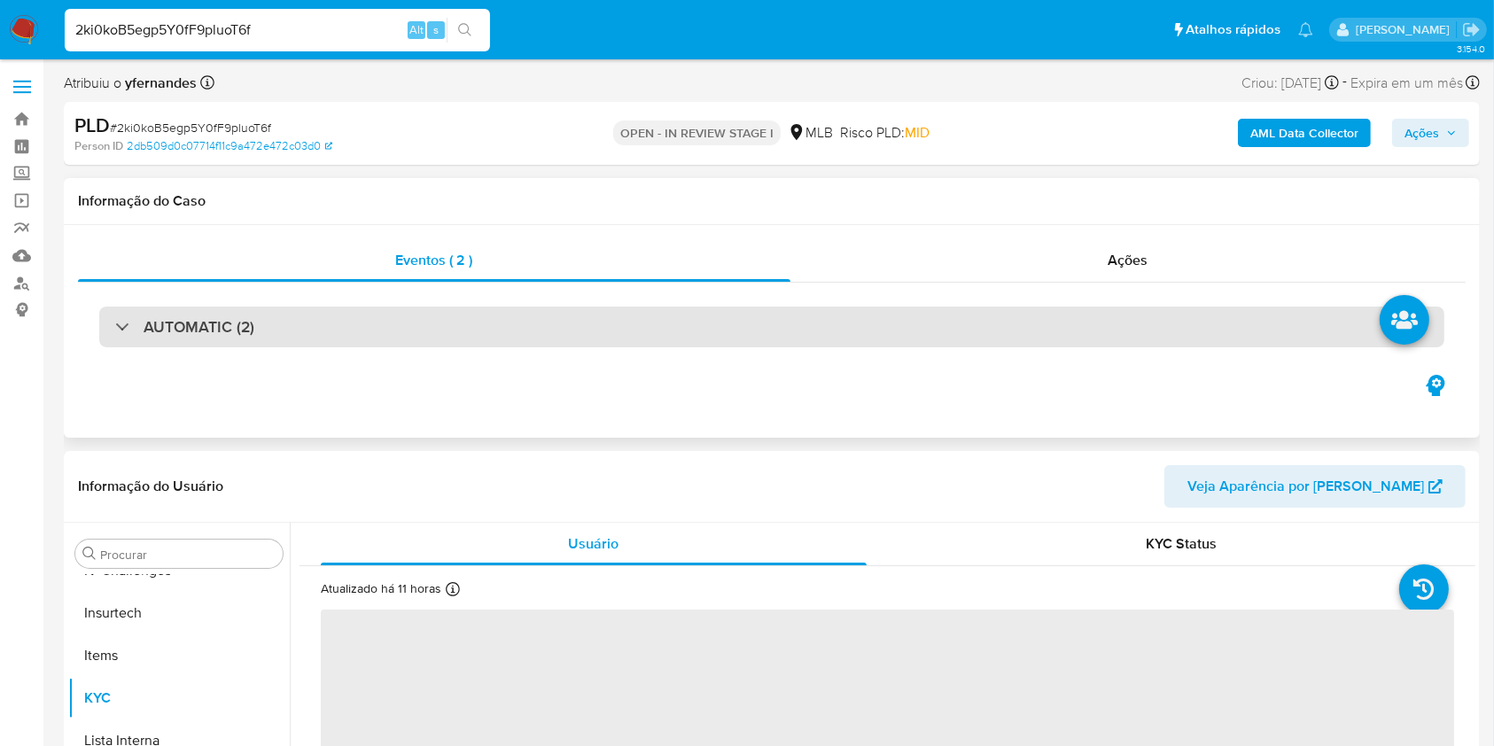
click at [514, 319] on div "AUTOMATIC (2)" at bounding box center [771, 327] width 1345 height 41
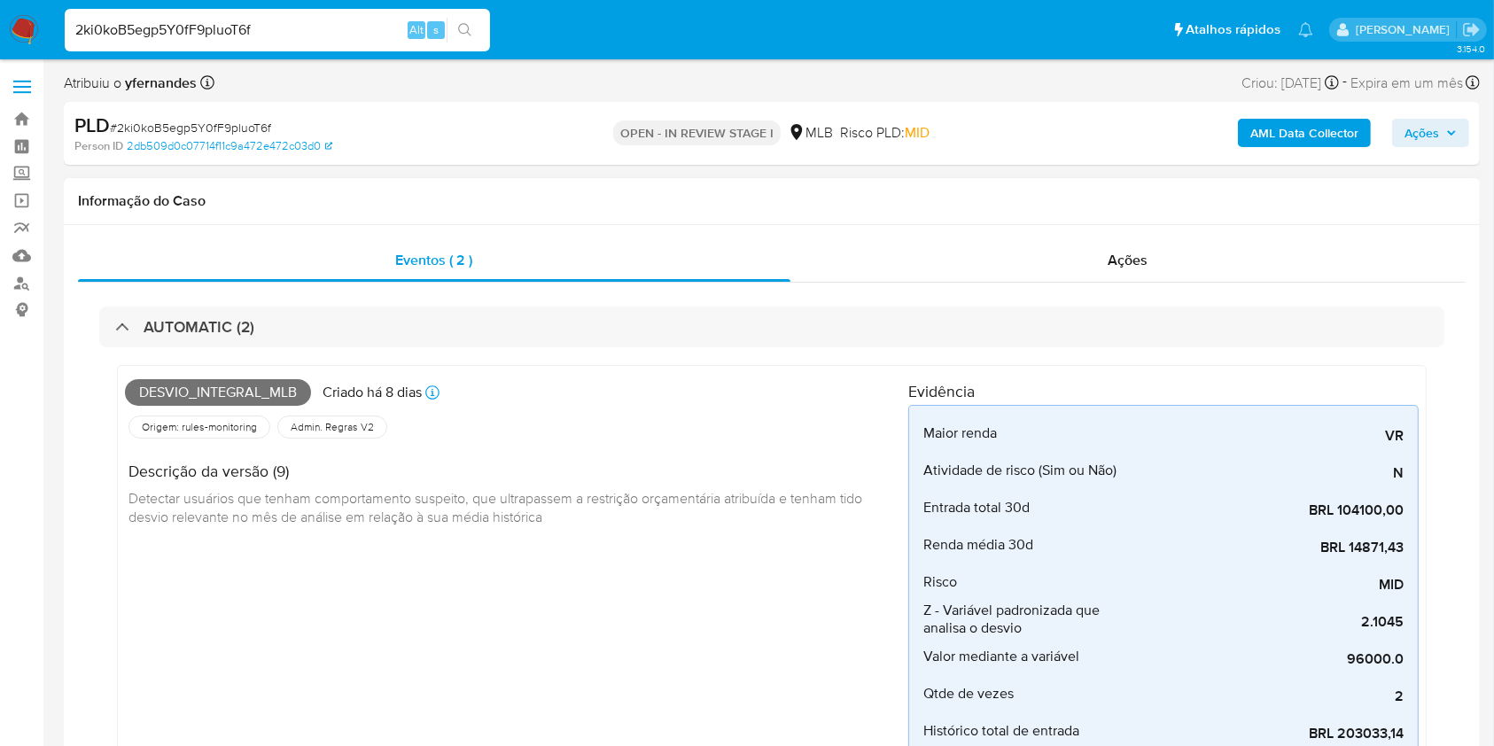
click at [210, 383] on span "Desvio_integral_mlb" at bounding box center [218, 392] width 186 height 27
select select "10"
click at [210, 383] on span "Desvio_integral_mlb" at bounding box center [218, 392] width 186 height 27
copy span "Desvio_integral_mlb"
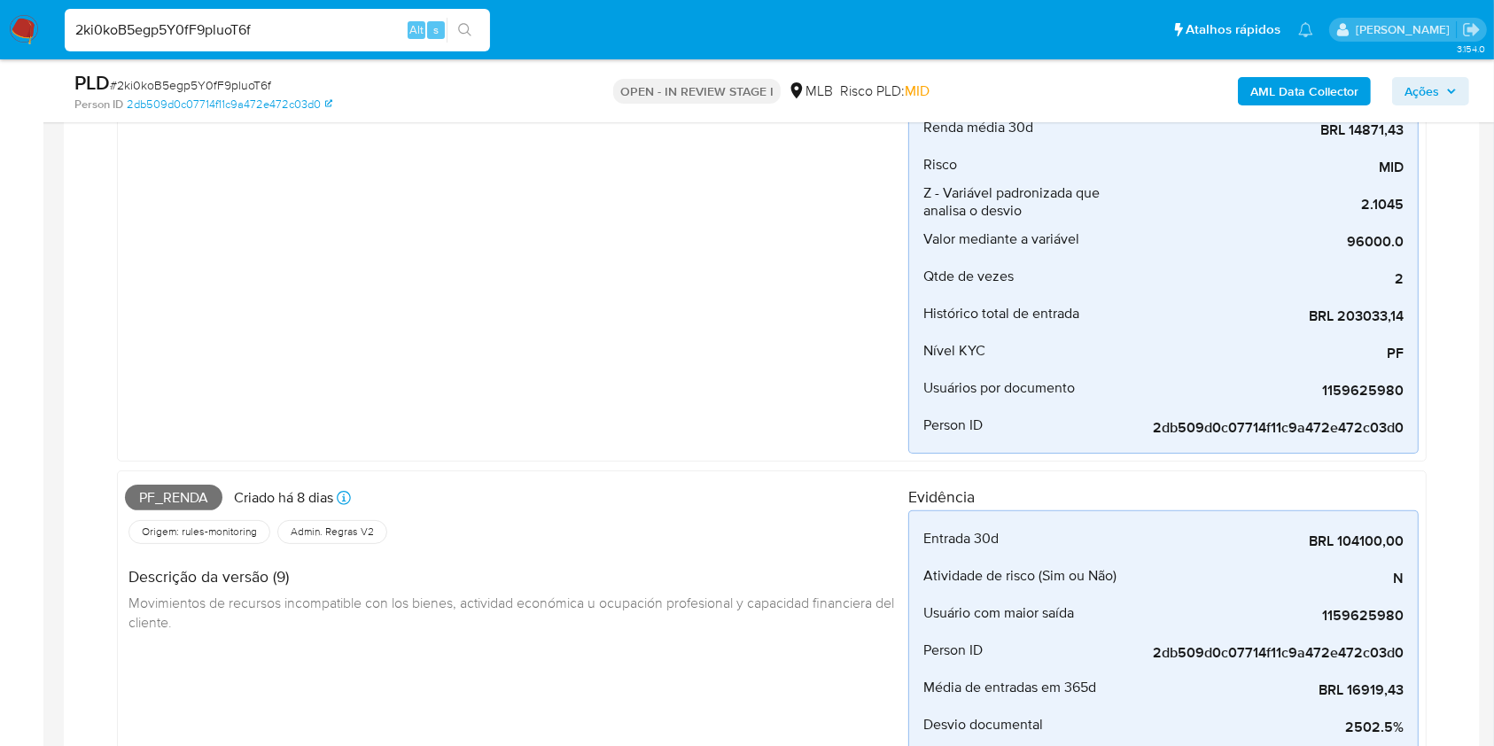
scroll to position [472, 0]
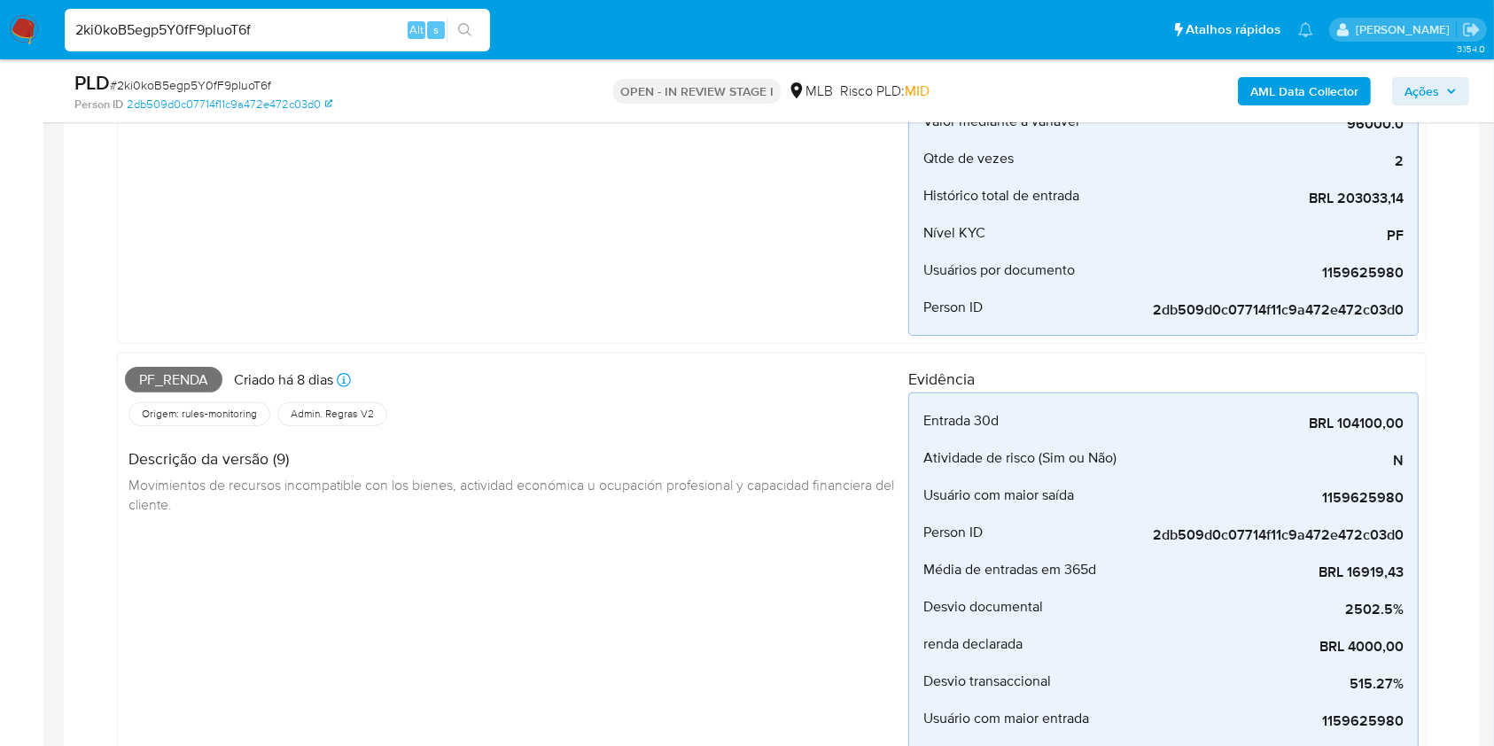
click at [190, 369] on span "Pf_renda" at bounding box center [173, 380] width 97 height 27
copy span "Pf_renda"
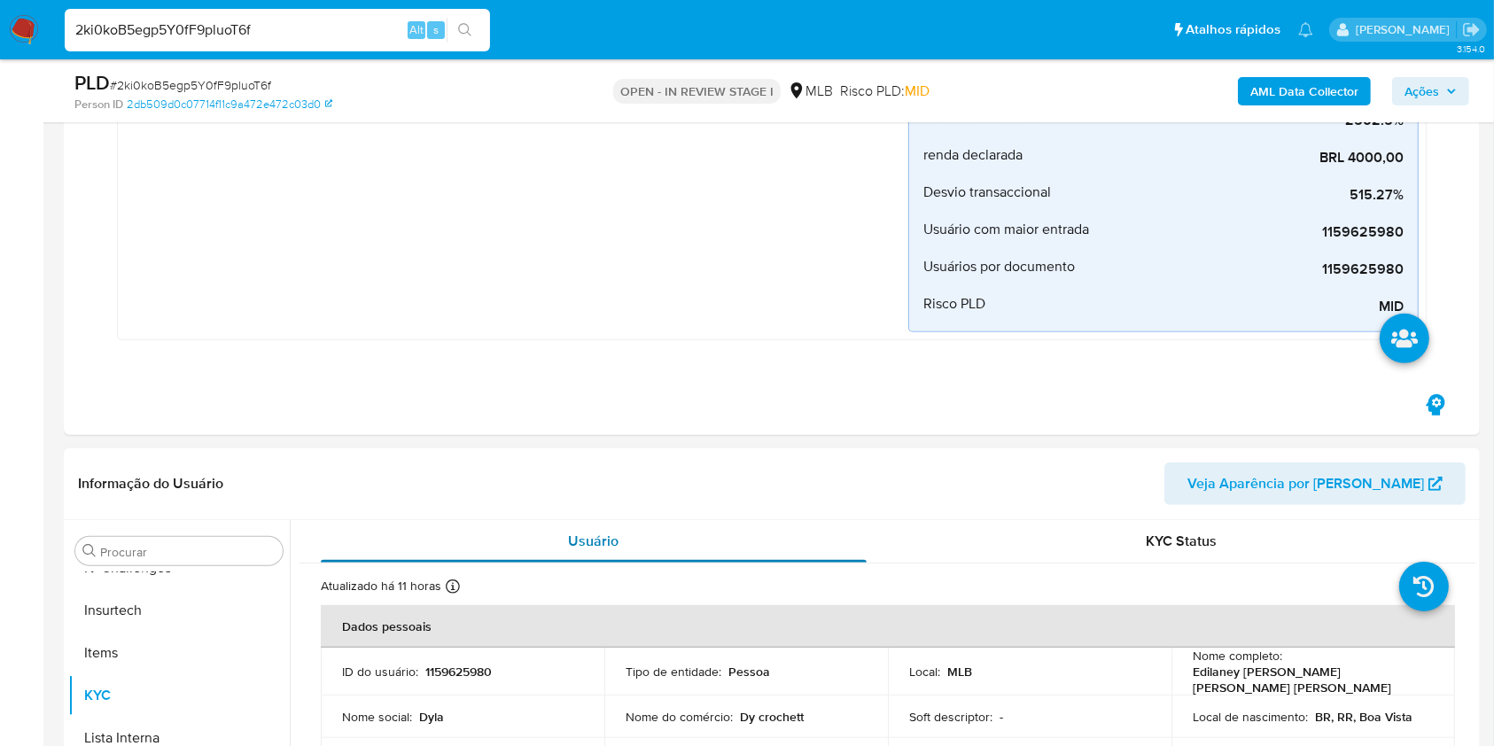
scroll to position [1181, 0]
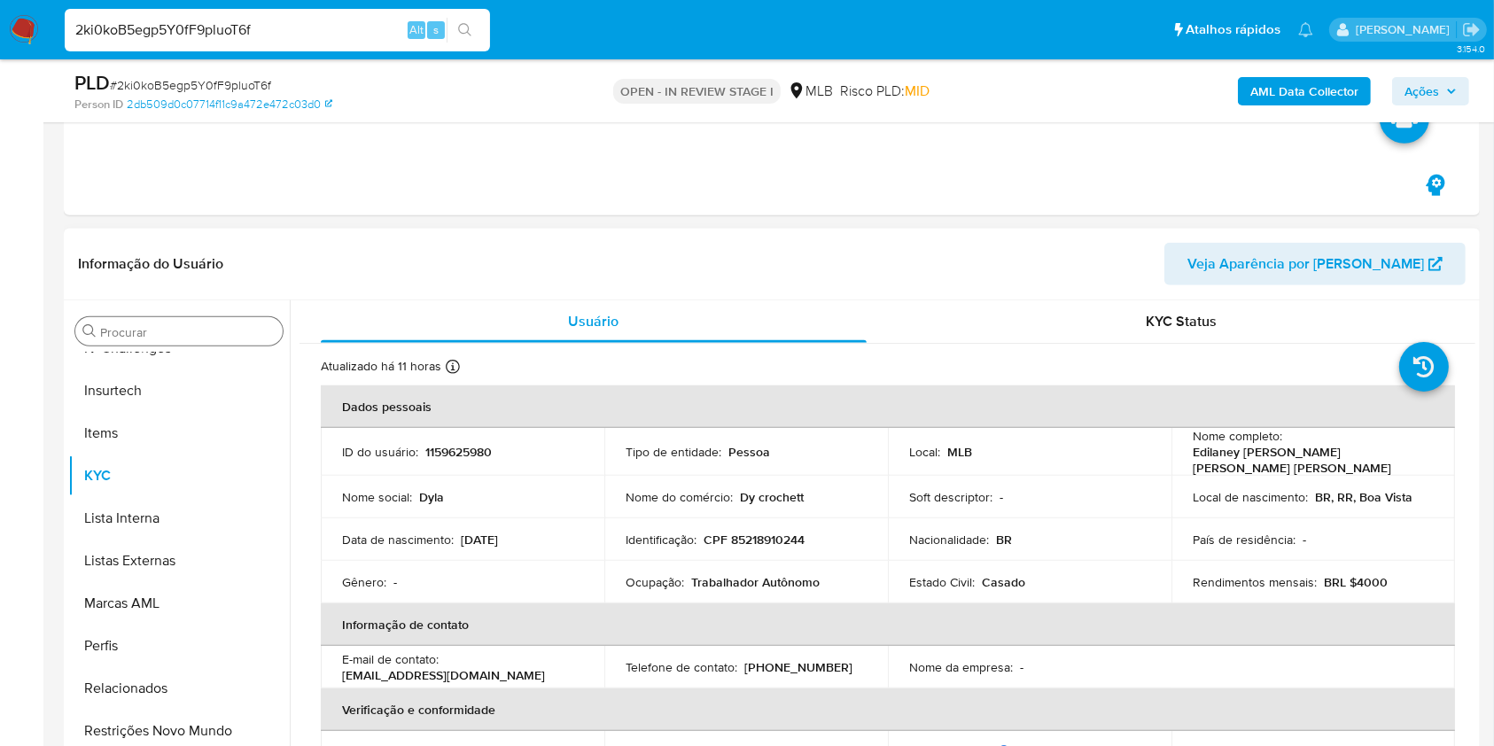
click at [215, 341] on div "Procurar" at bounding box center [178, 331] width 207 height 28
click at [198, 331] on input "Procurar" at bounding box center [187, 332] width 175 height 16
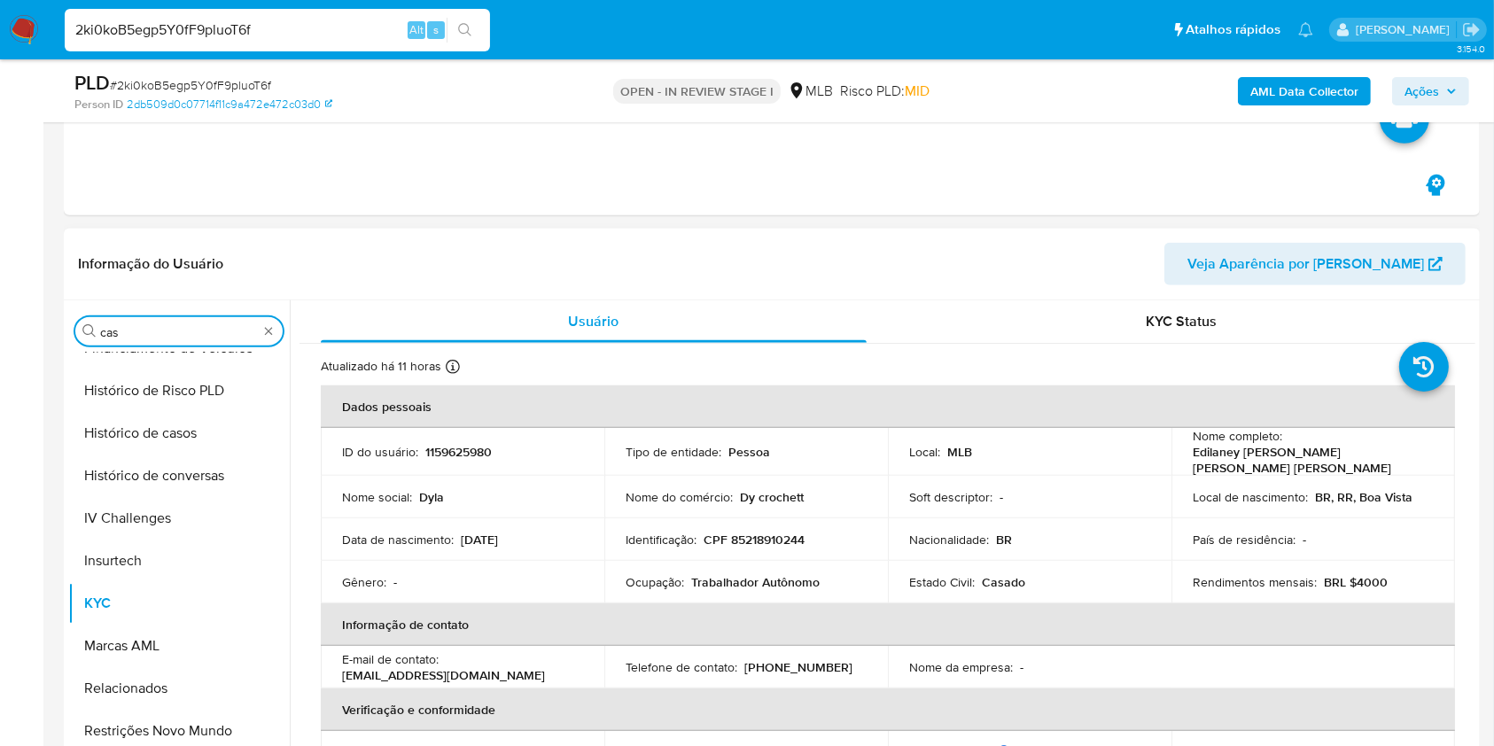
scroll to position [0, 0]
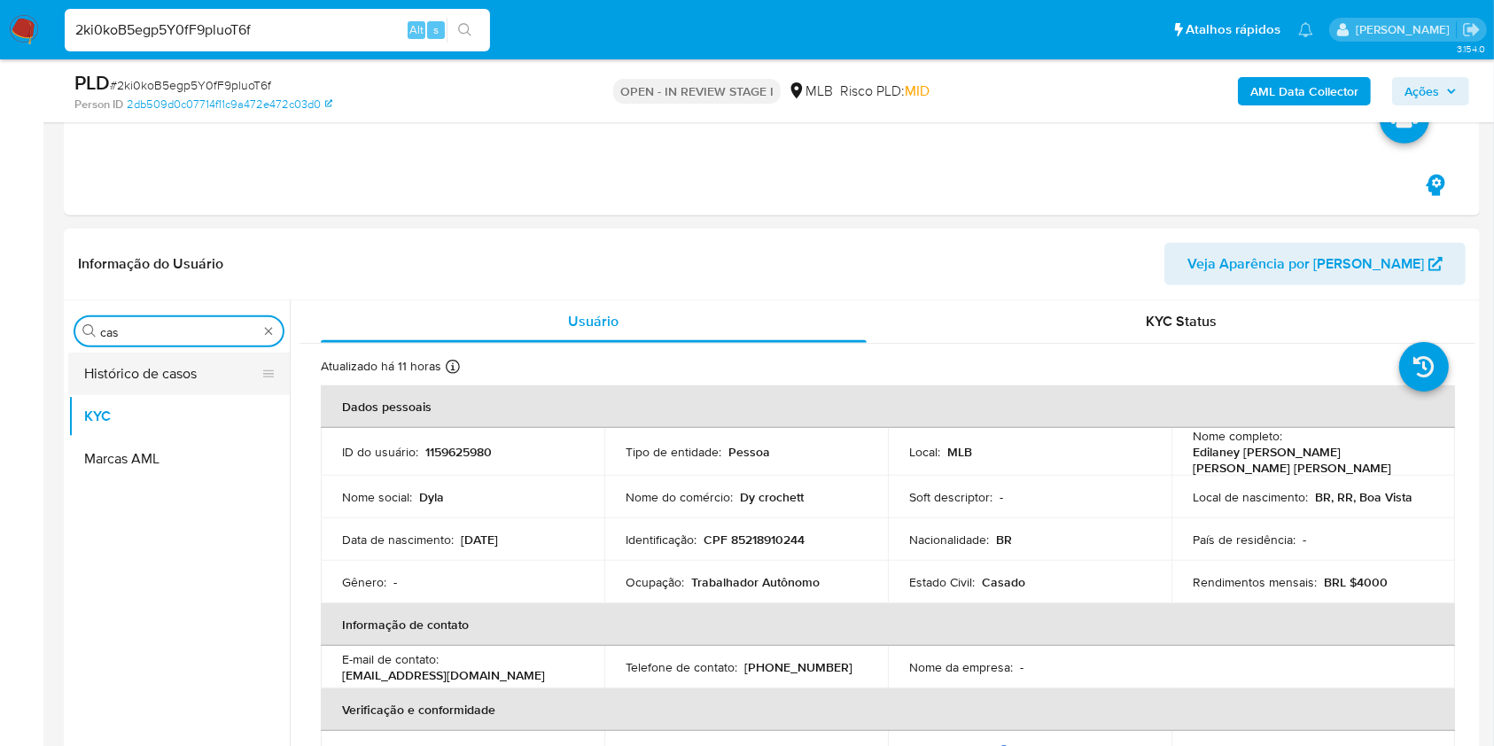
type input "cas"
click at [168, 362] on button "Histórico de casos" at bounding box center [171, 374] width 207 height 43
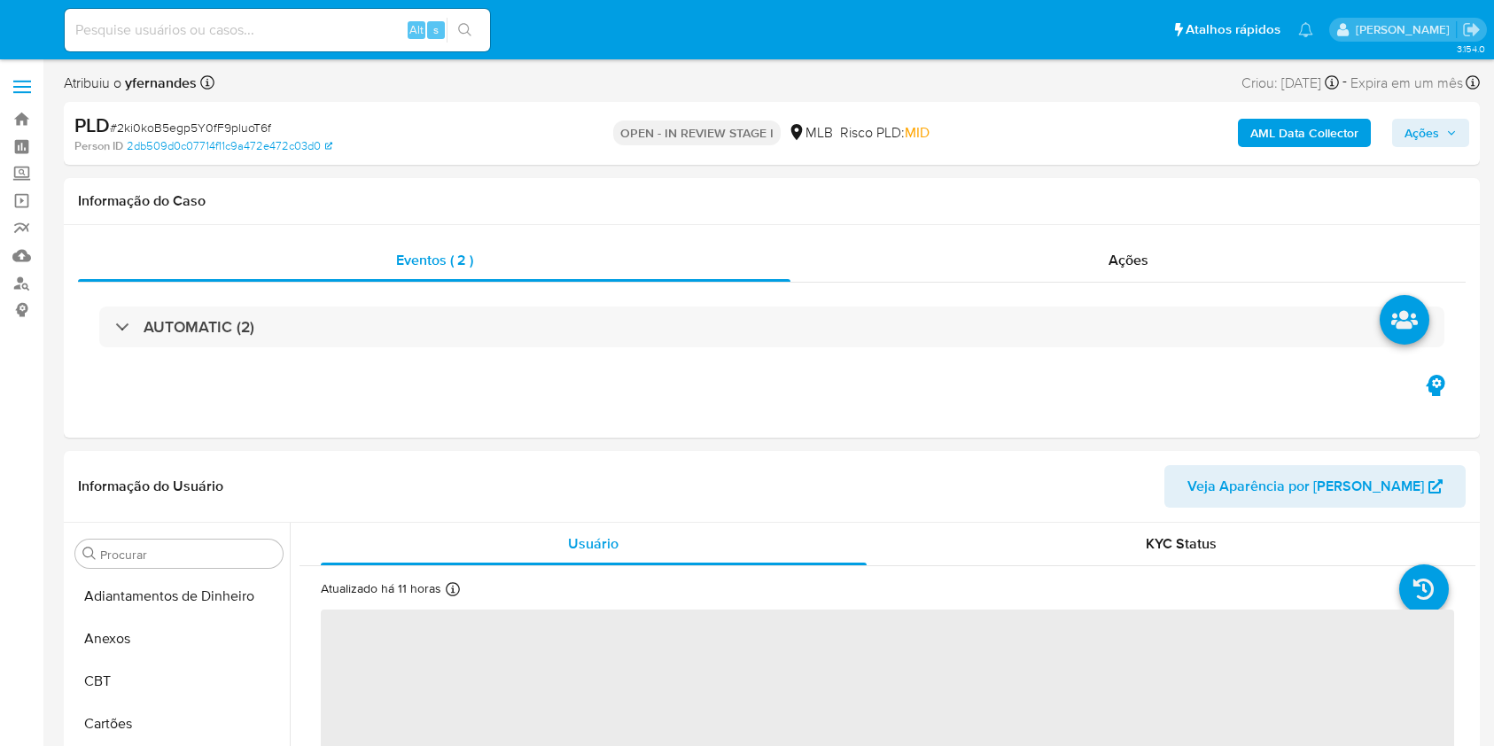
select select "10"
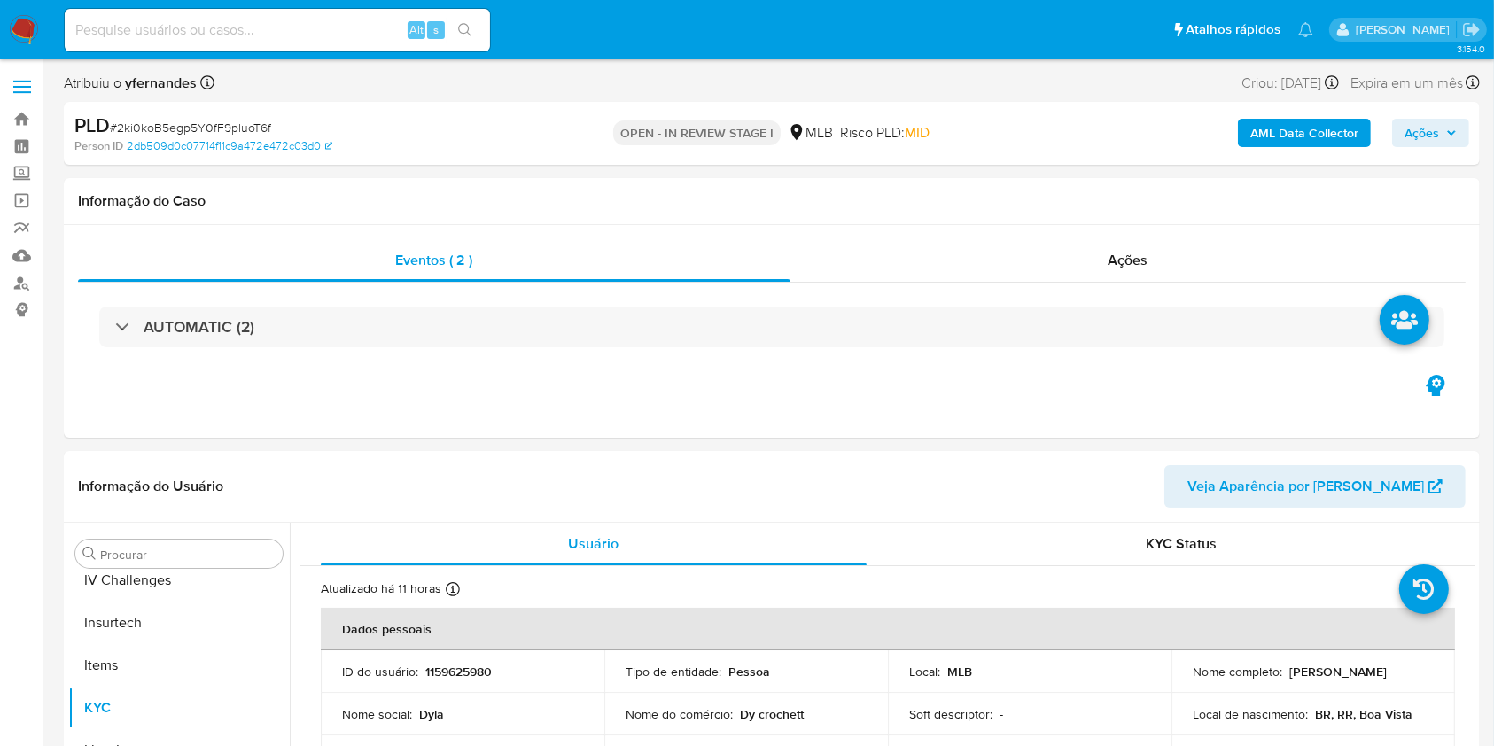
scroll to position [791, 0]
click at [213, 19] on input at bounding box center [277, 30] width 425 height 23
paste input "2D0zB7cpMygSTx4L72tz6snJ"
type input "2D0zB7cpMygSTx4L72tz6snJ"
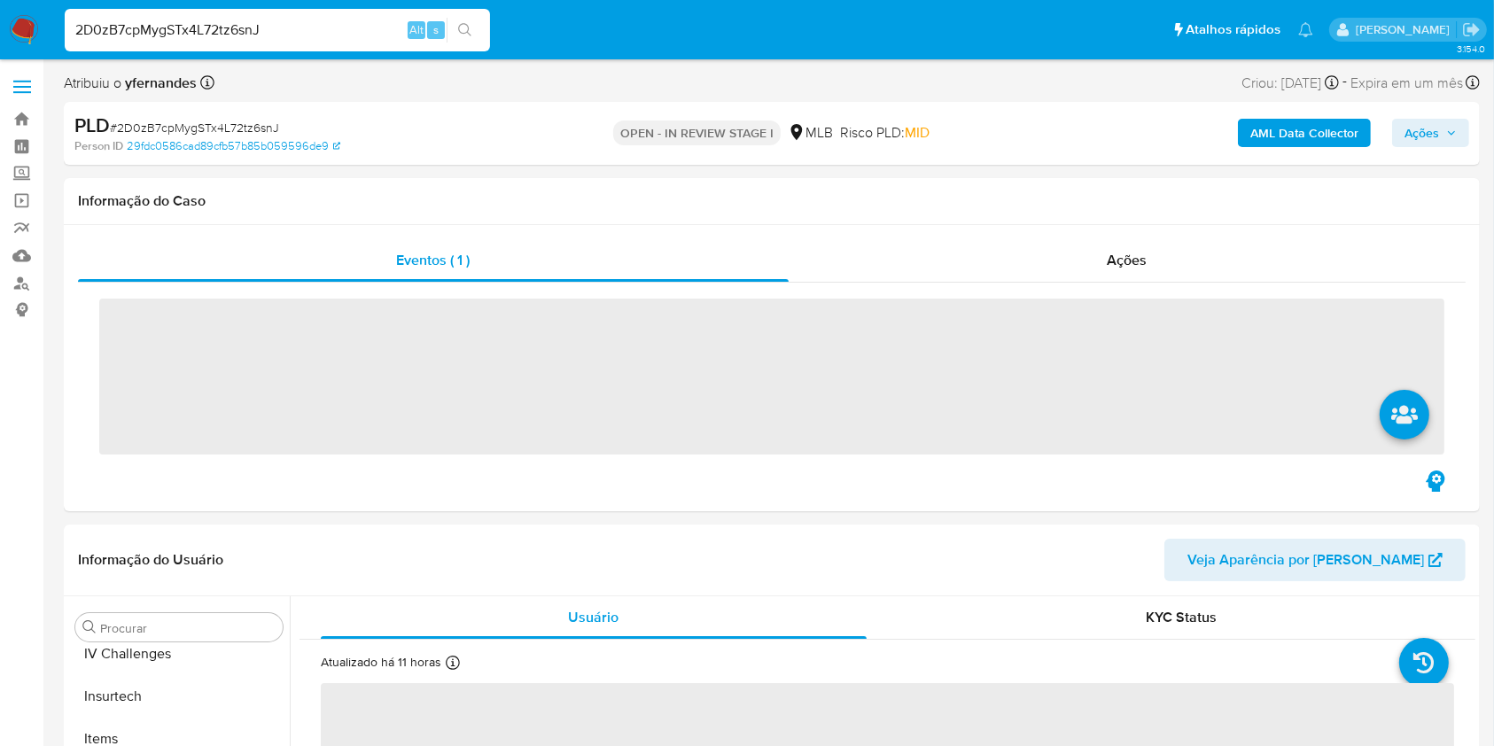
scroll to position [791, 0]
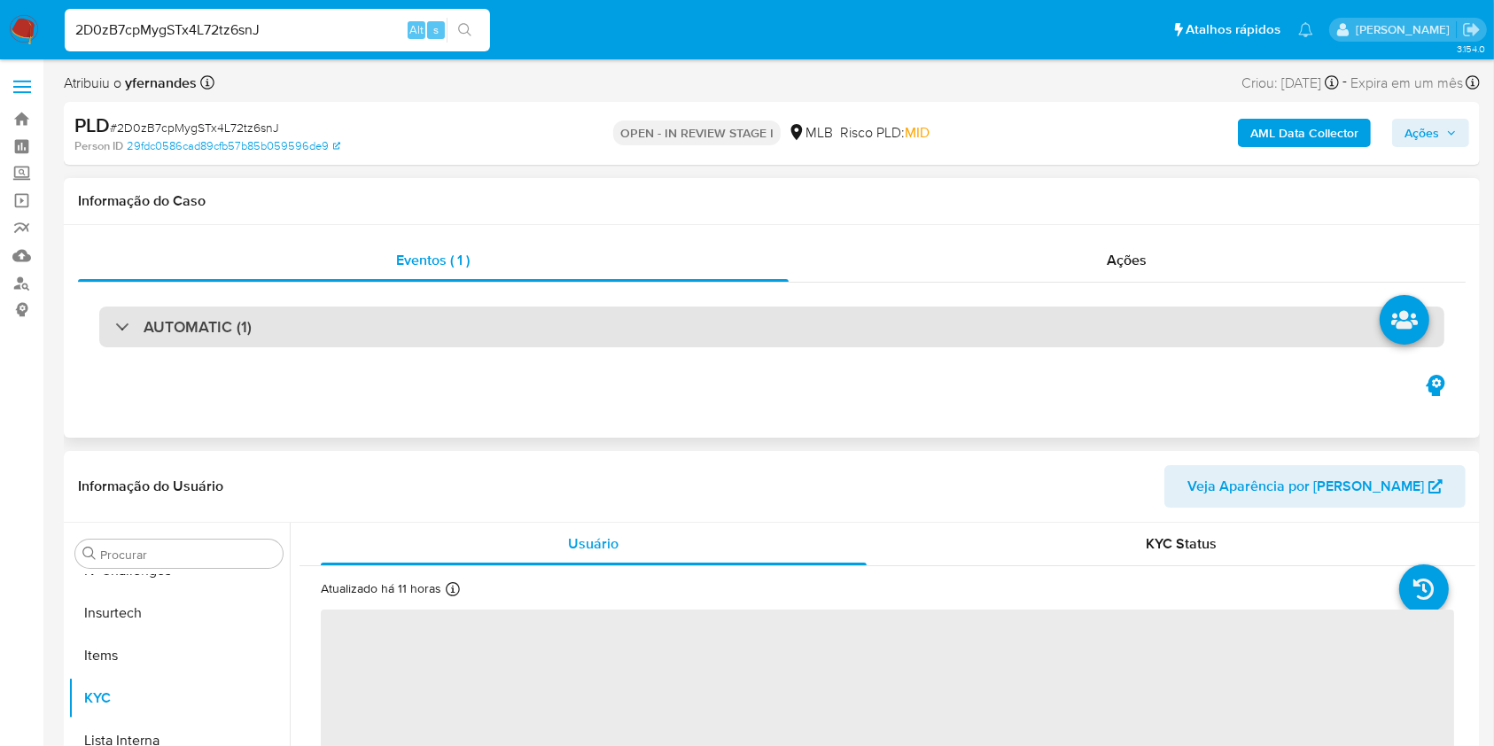
click at [293, 324] on div "AUTOMATIC (1)" at bounding box center [771, 327] width 1345 height 41
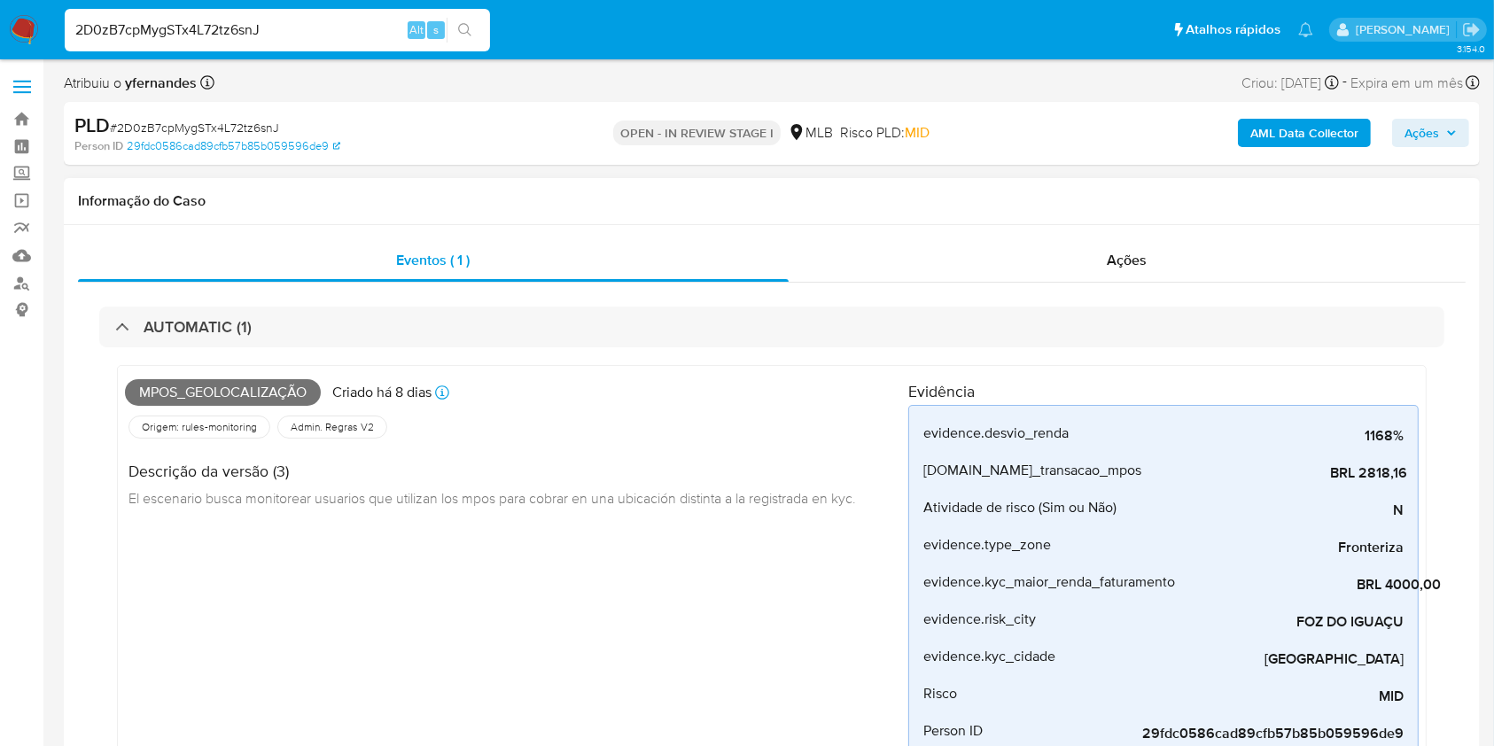
select select "10"
click at [174, 384] on span "Mpos_geolocalização" at bounding box center [223, 392] width 196 height 27
copy span "Mpos_geolocalização"
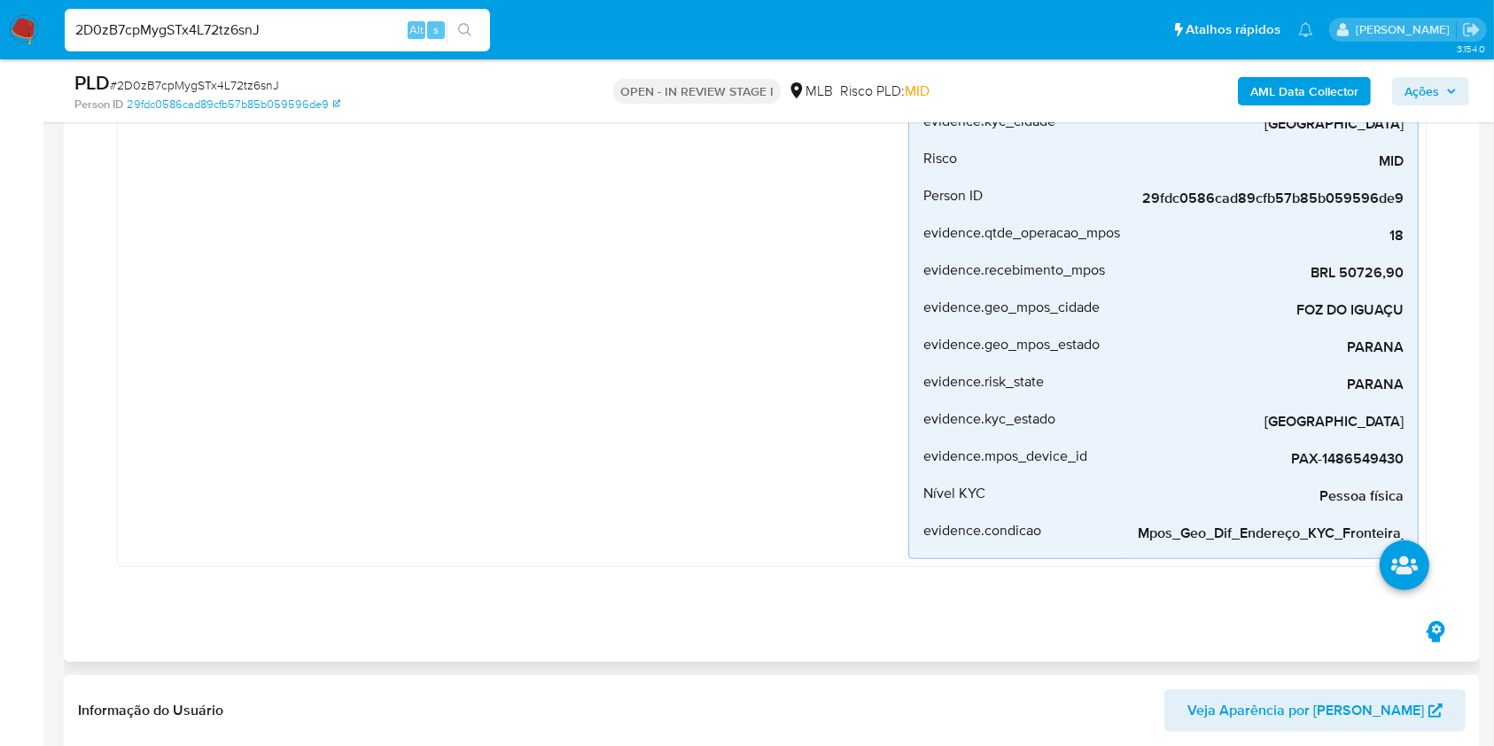
scroll to position [826, 0]
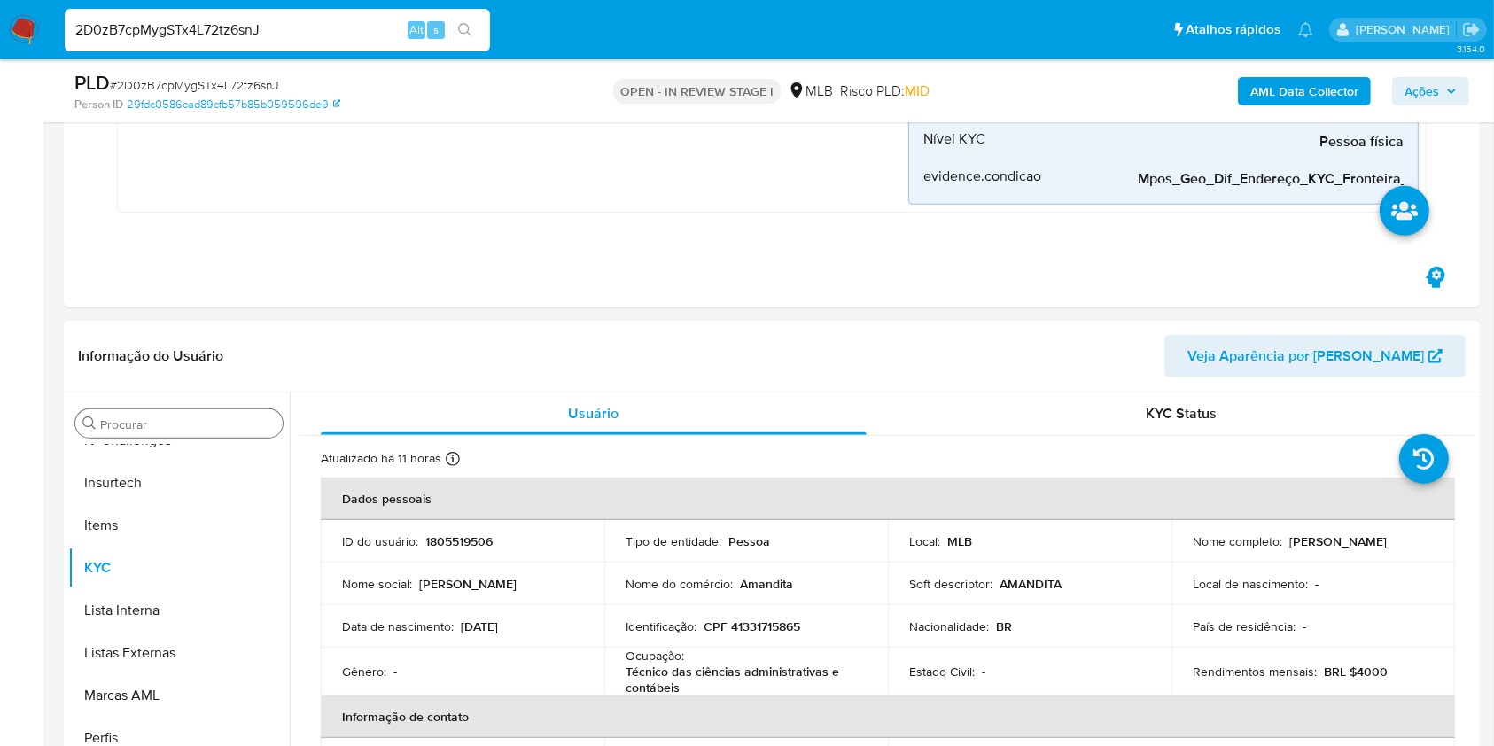
click at [181, 422] on input "Procurar" at bounding box center [187, 424] width 175 height 16
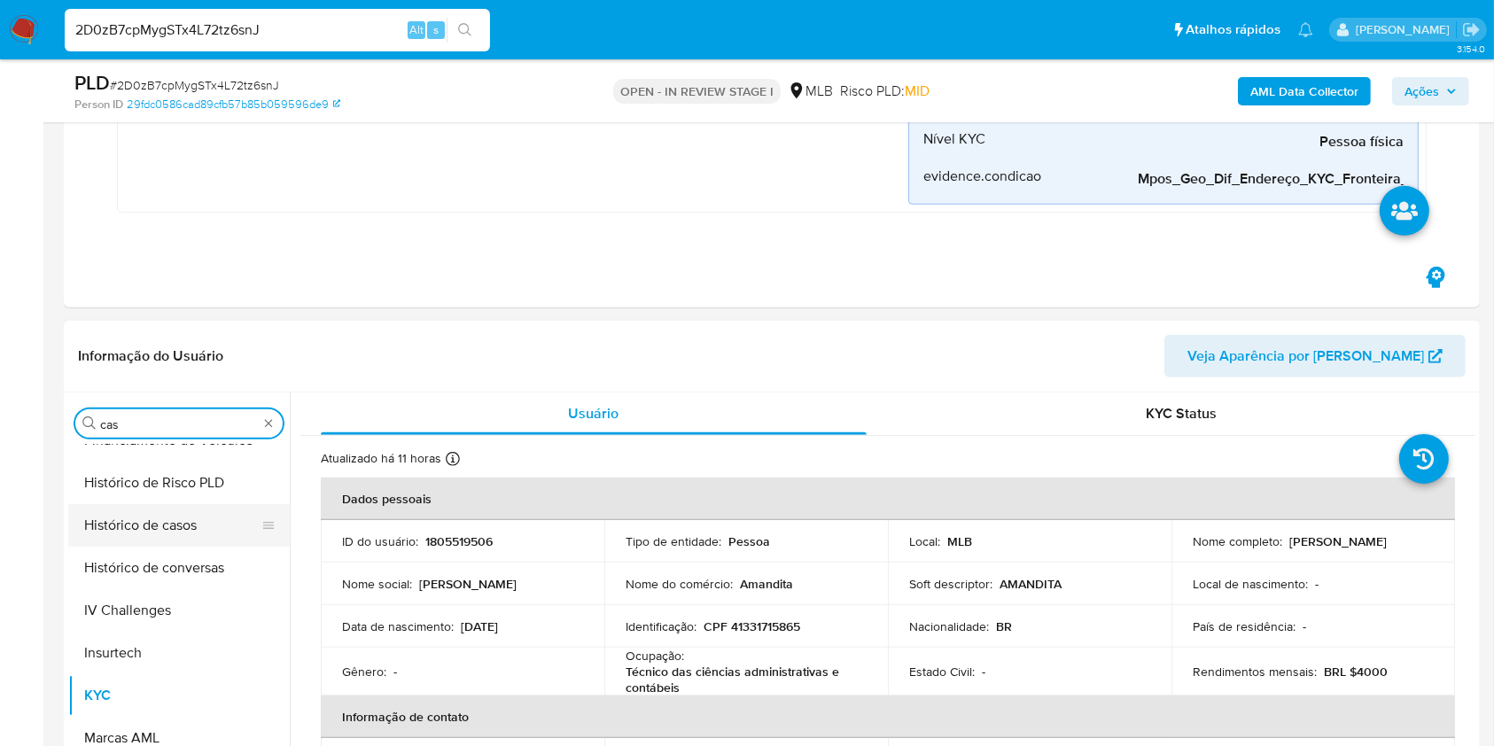
scroll to position [0, 0]
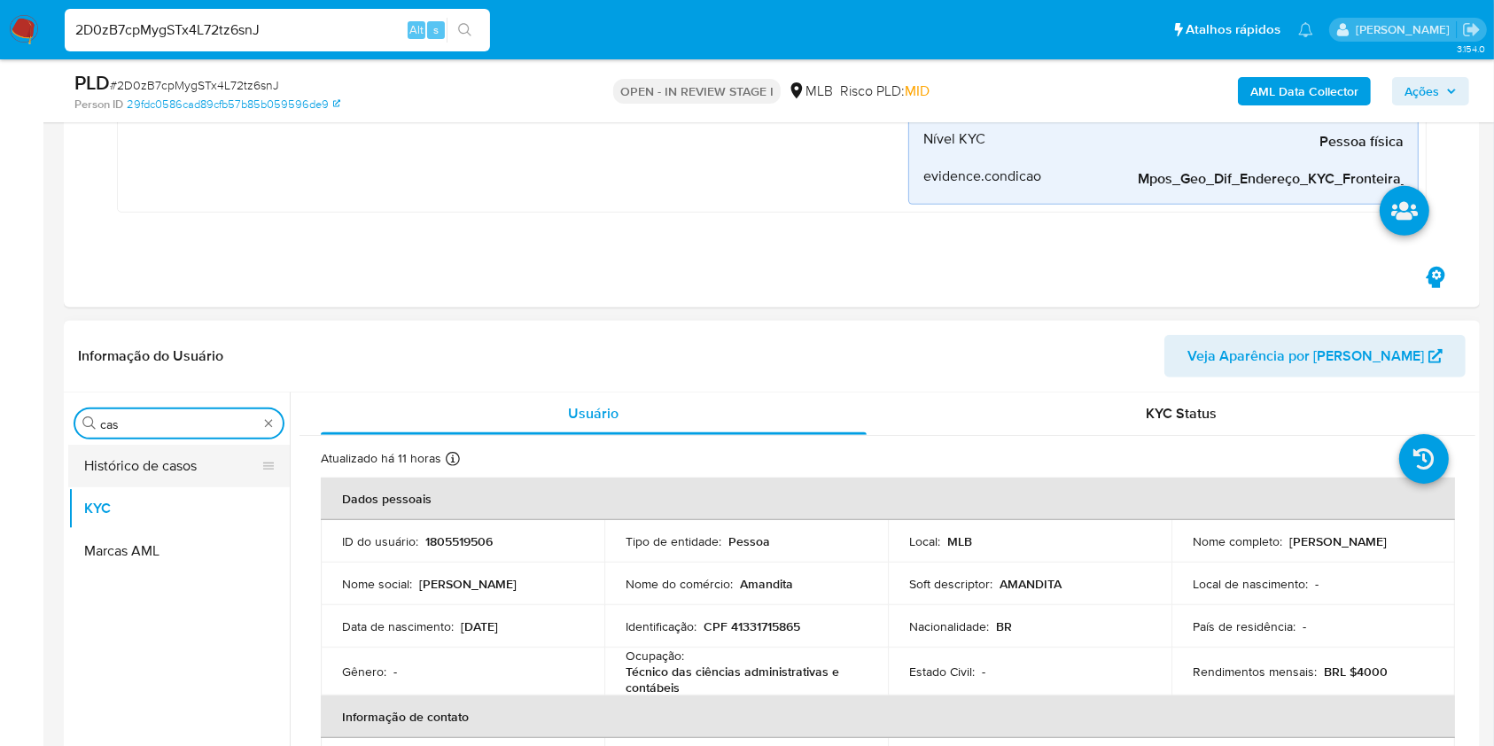
type input "cas"
click at [119, 459] on button "Histórico de casos" at bounding box center [171, 466] width 207 height 43
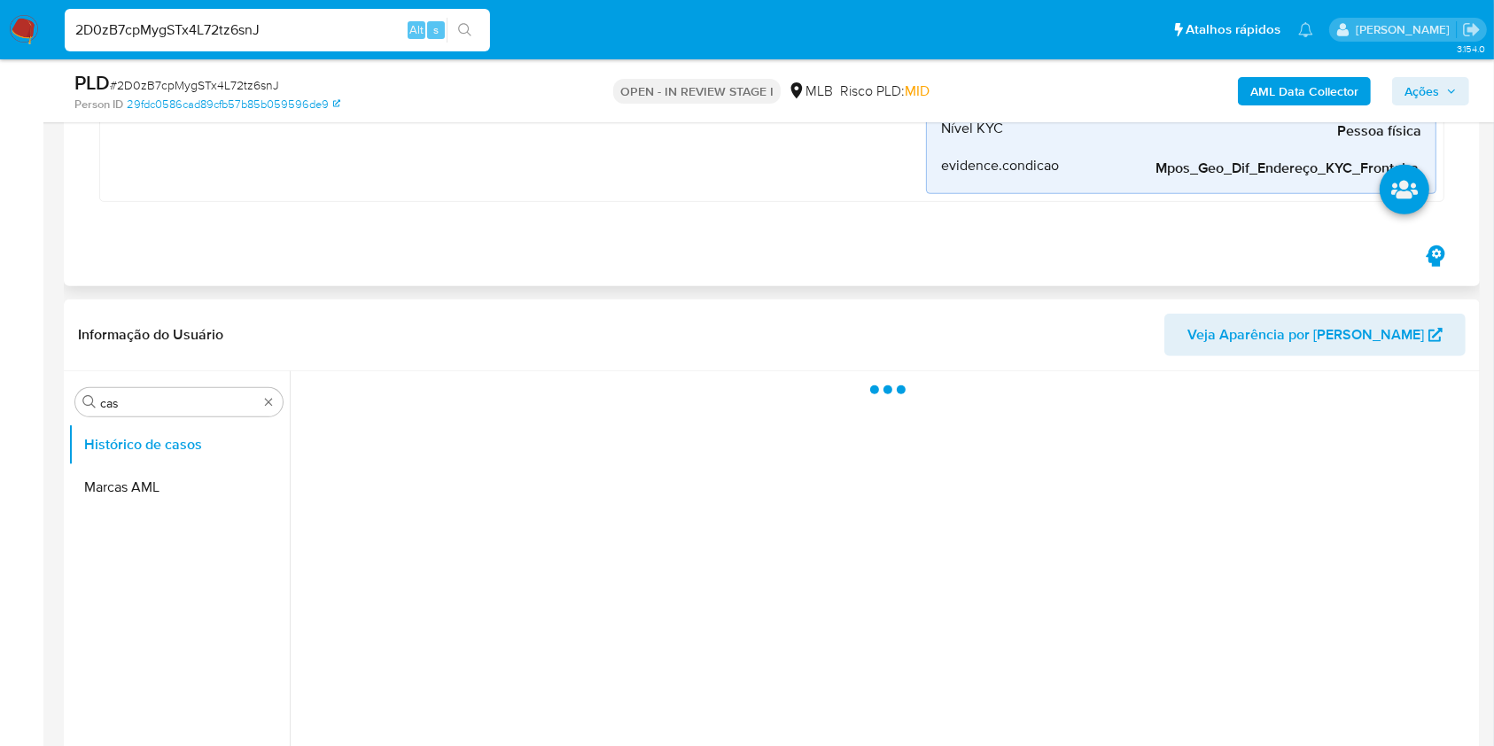
scroll to position [944, 0]
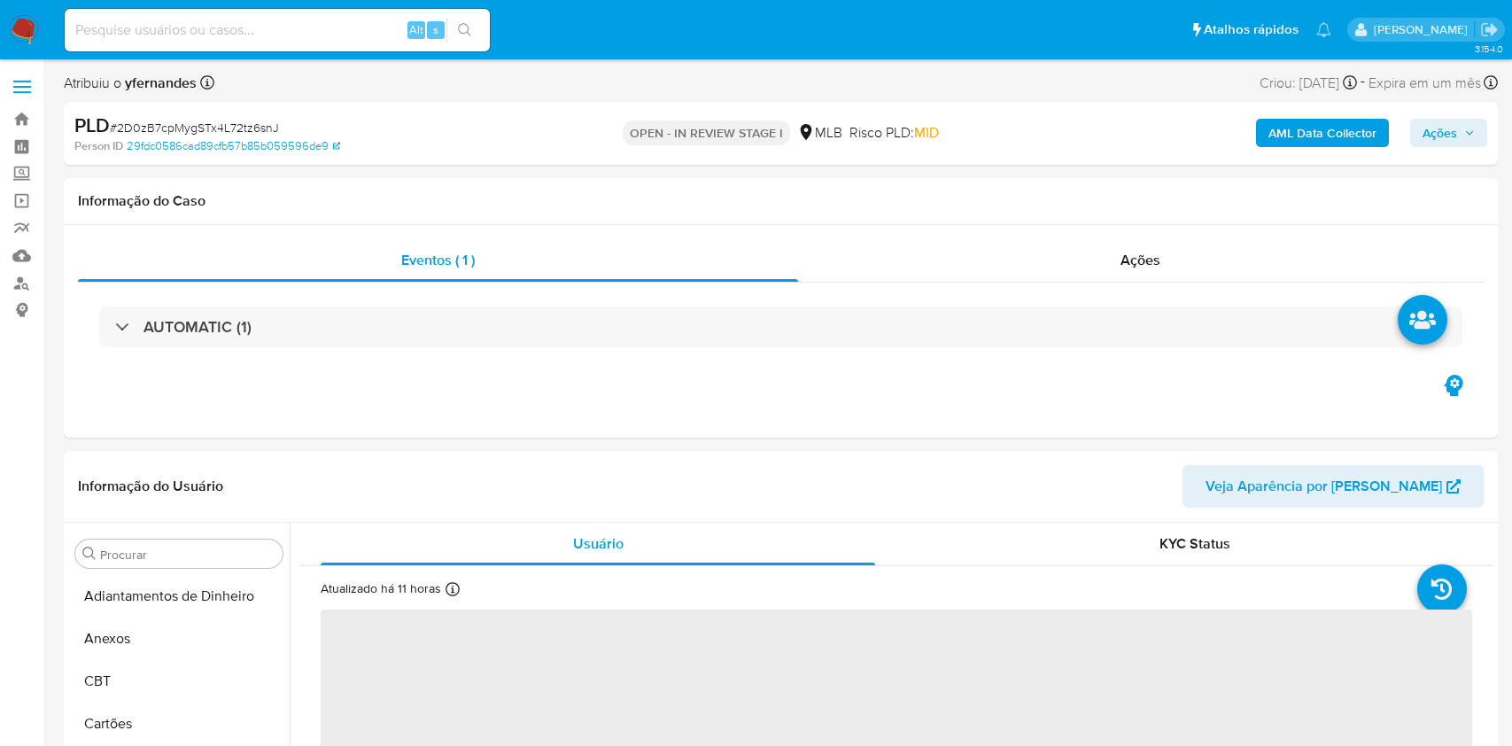
select select "10"
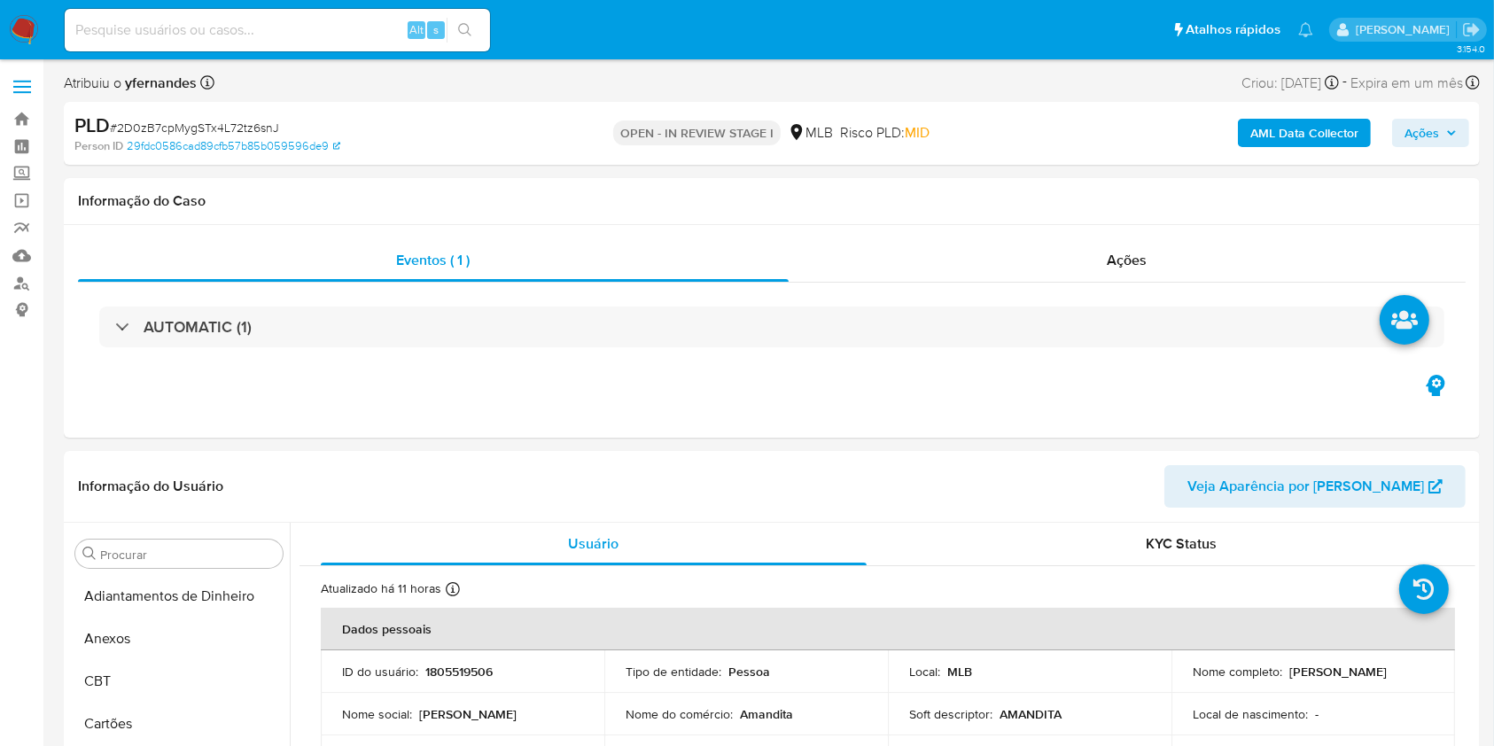
click at [272, 43] on div "Alt s" at bounding box center [277, 30] width 425 height 43
click at [263, 37] on input at bounding box center [277, 30] width 425 height 23
paste input "O9MhuSX3gX7GqhxFP669LamT"
type input "O9MhuSX3gX7GqhxFP669LamT"
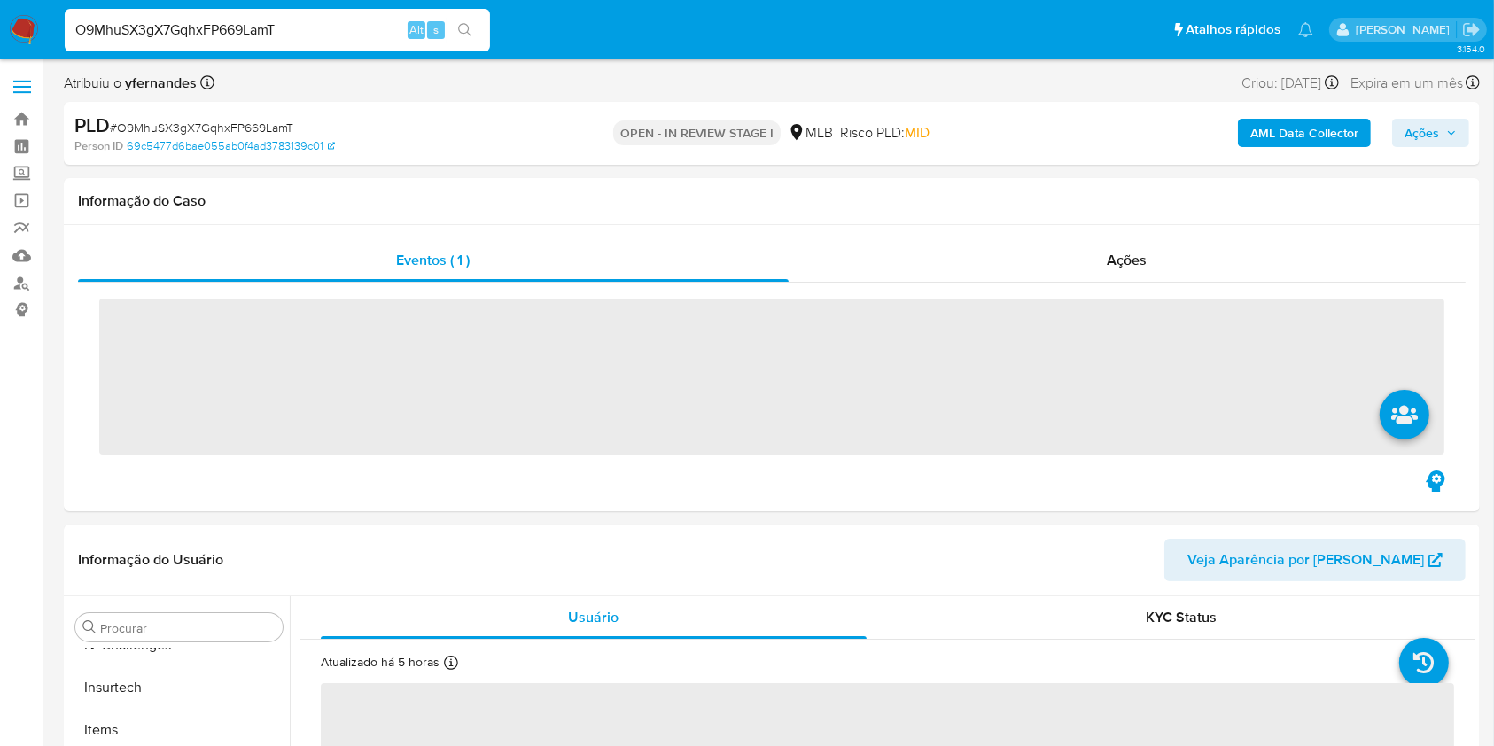
scroll to position [791, 0]
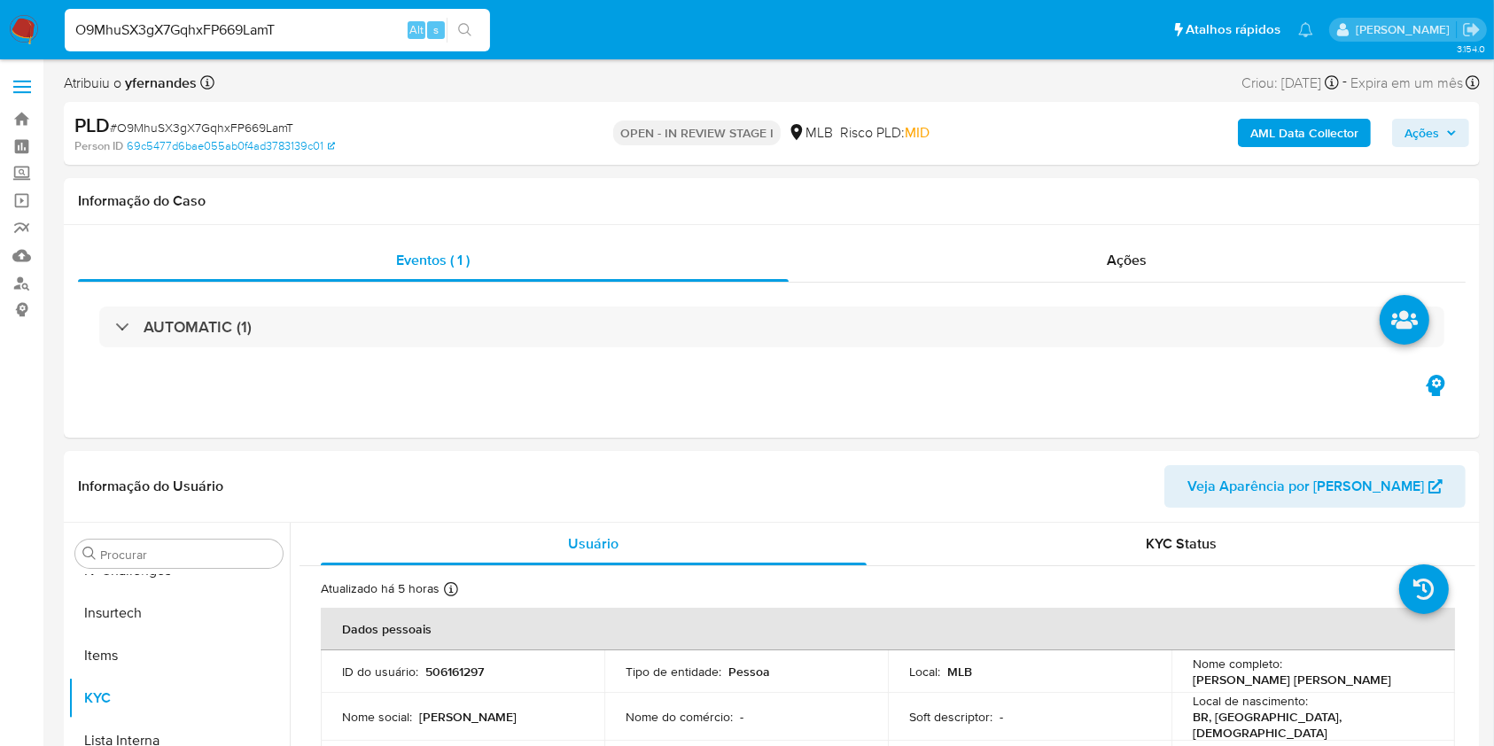
select select "10"
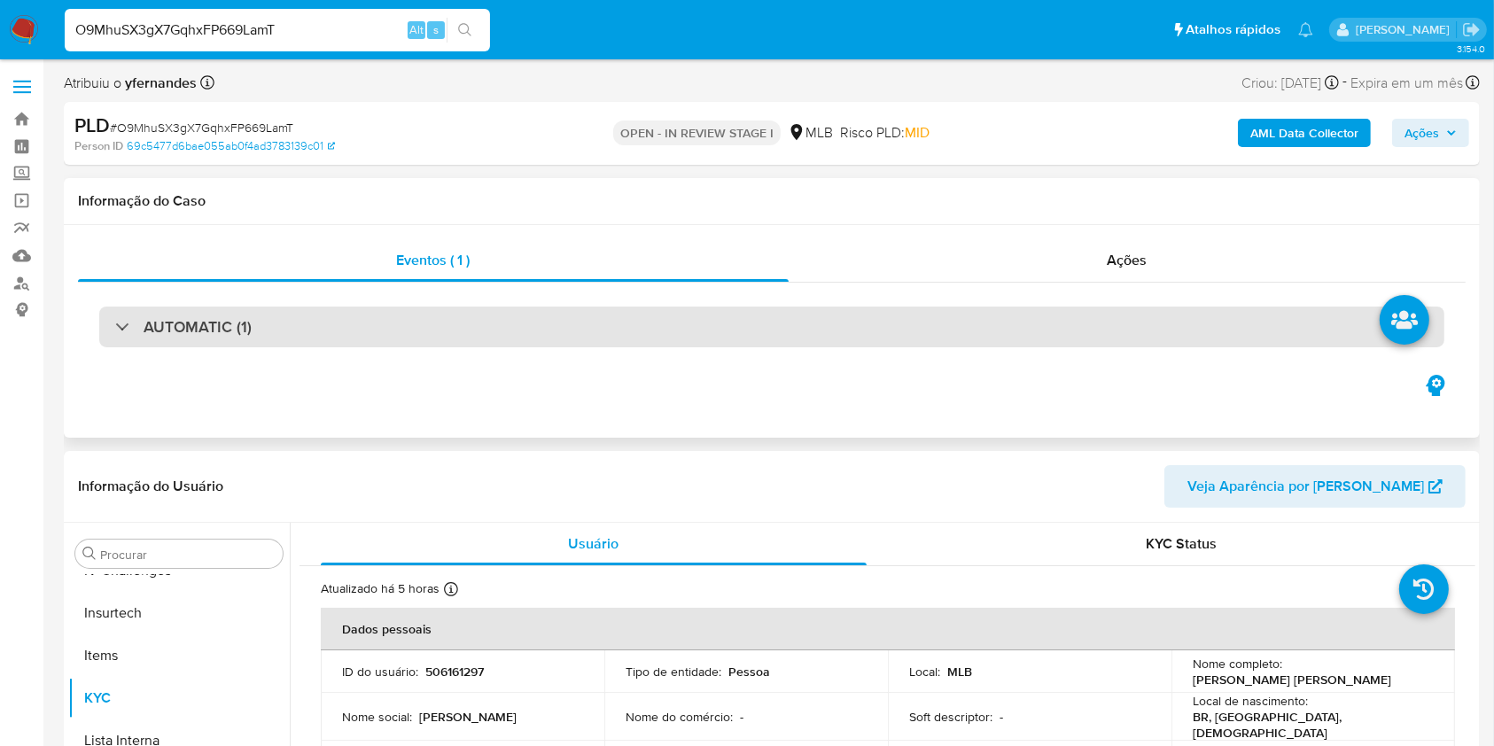
click at [379, 332] on div "AUTOMATIC (1)" at bounding box center [771, 327] width 1345 height 41
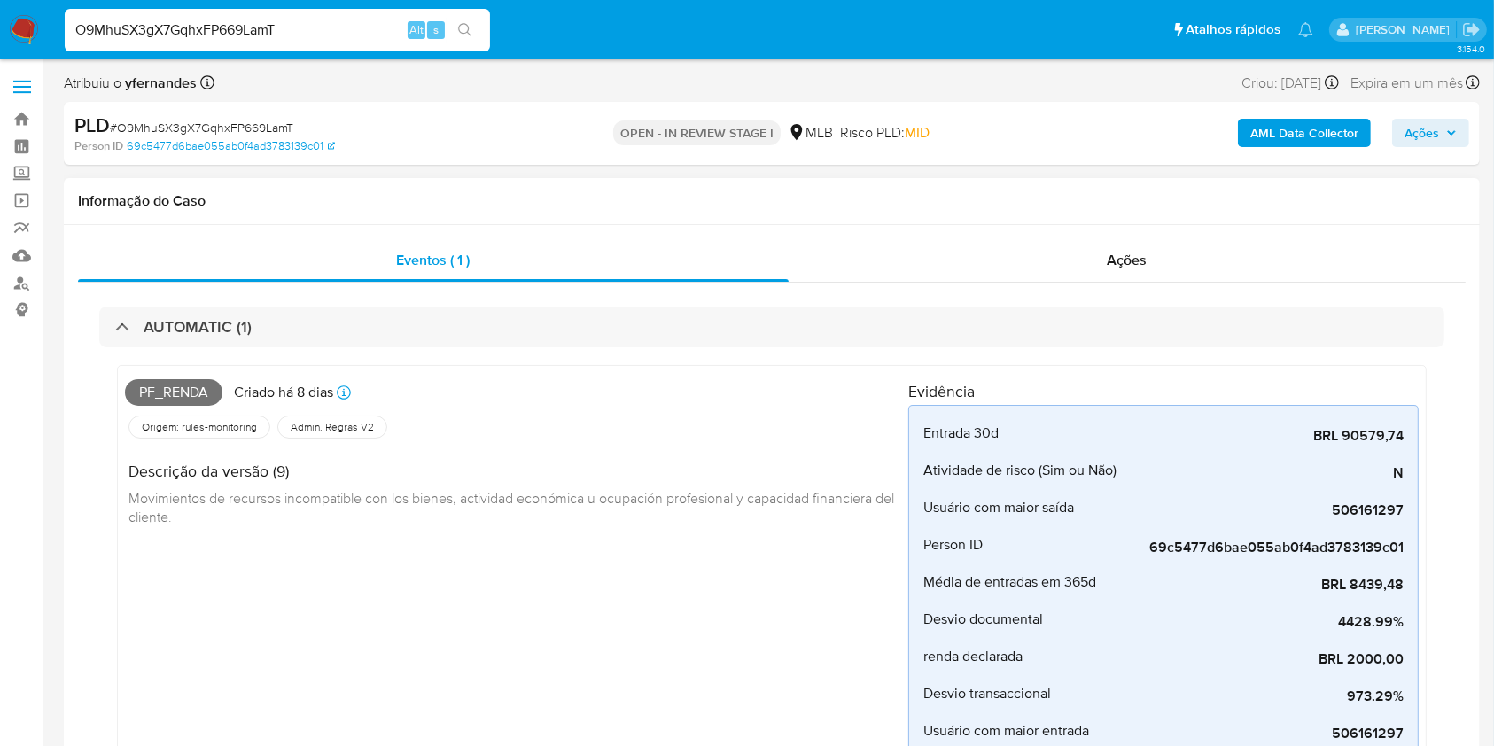
click at [198, 381] on span "Pf_renda" at bounding box center [173, 392] width 97 height 27
copy span "Pf_renda"
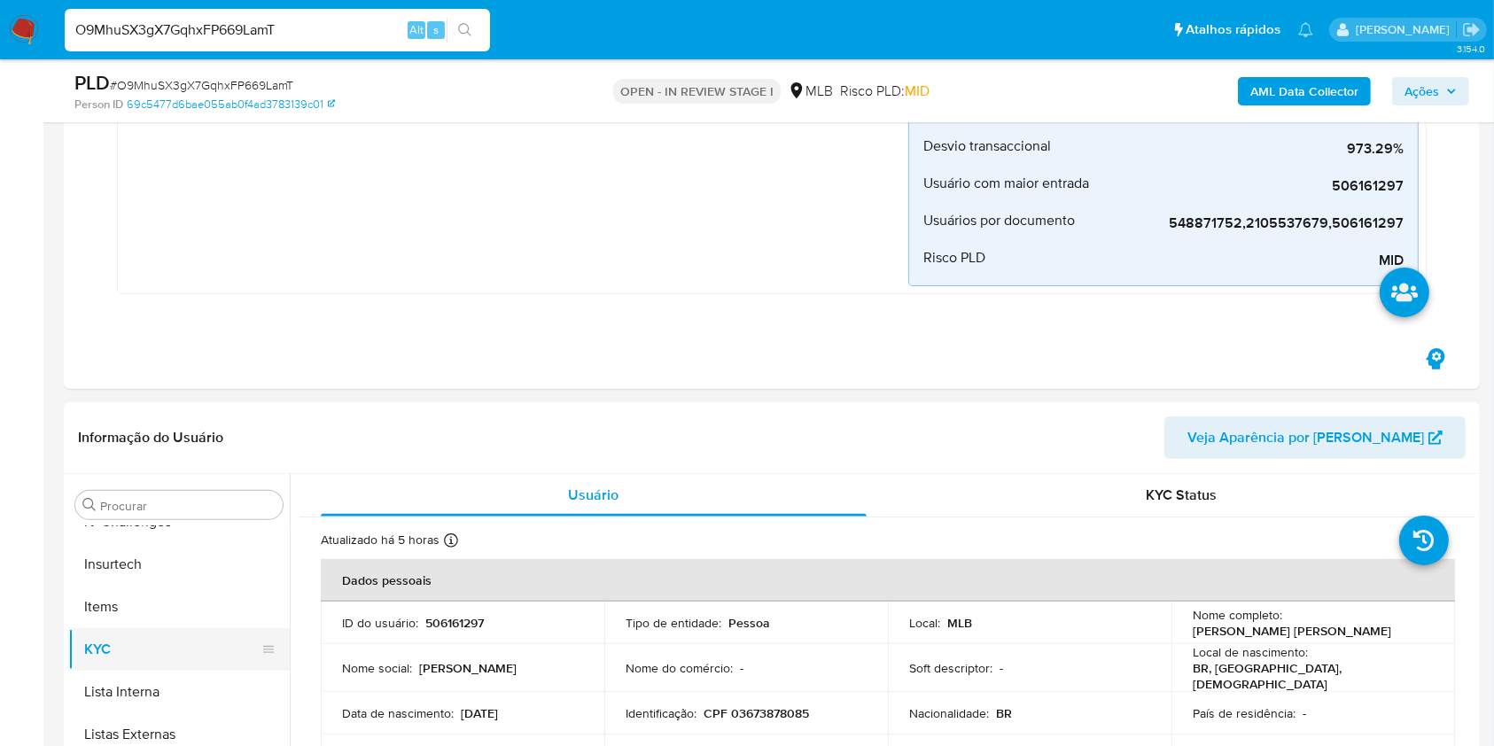
scroll to position [709, 0]
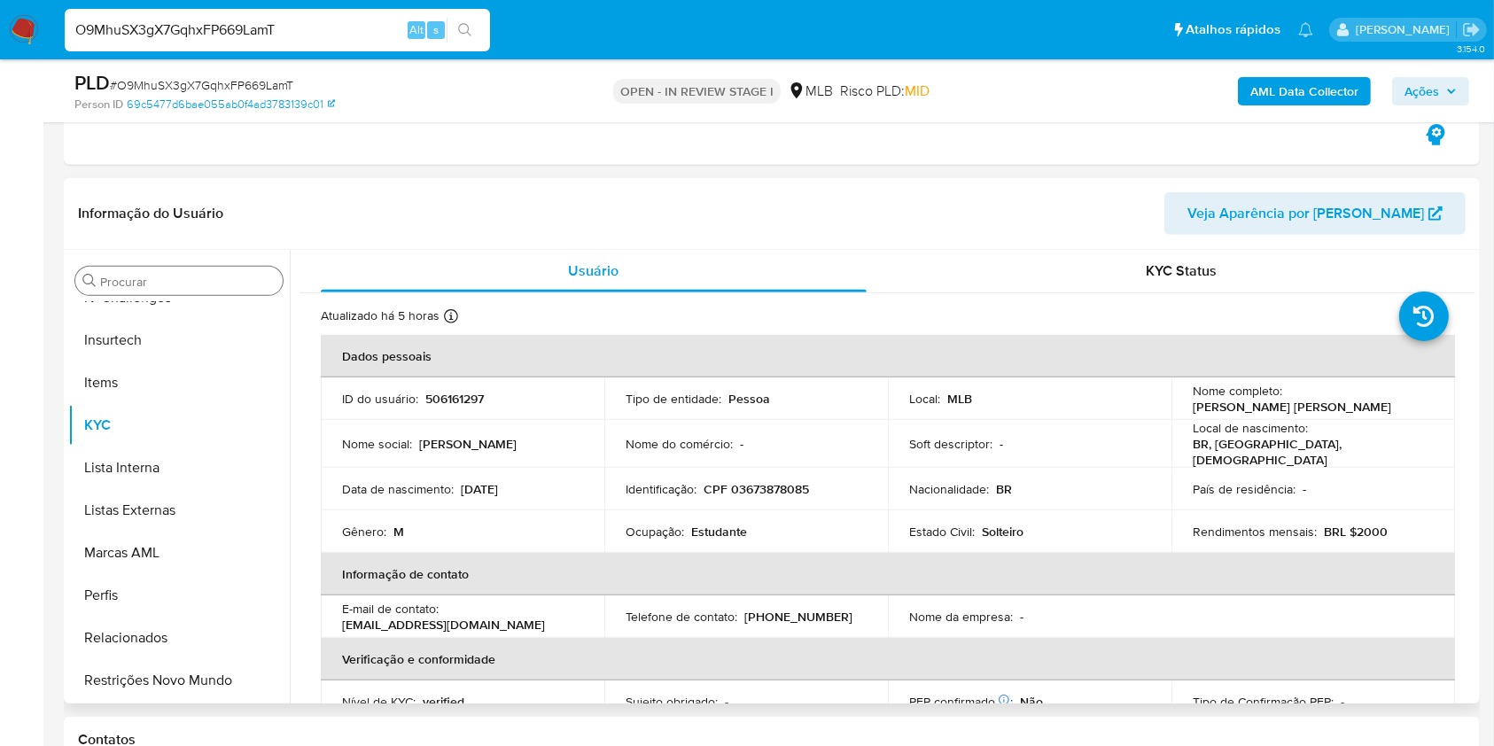
click at [136, 280] on input "Procurar" at bounding box center [187, 282] width 175 height 16
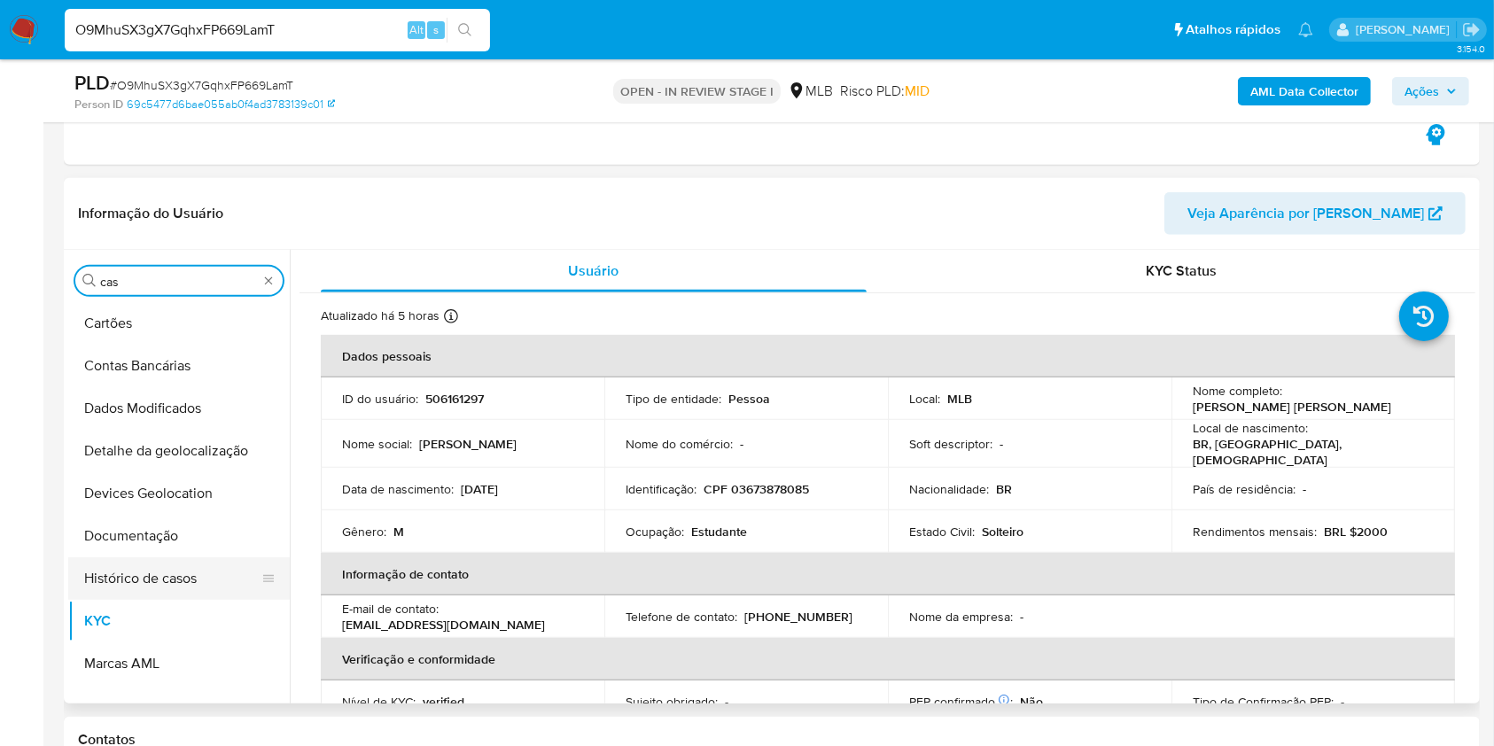
scroll to position [0, 0]
type input "cas"
click at [151, 557] on button "Histórico de casos" at bounding box center [171, 578] width 207 height 43
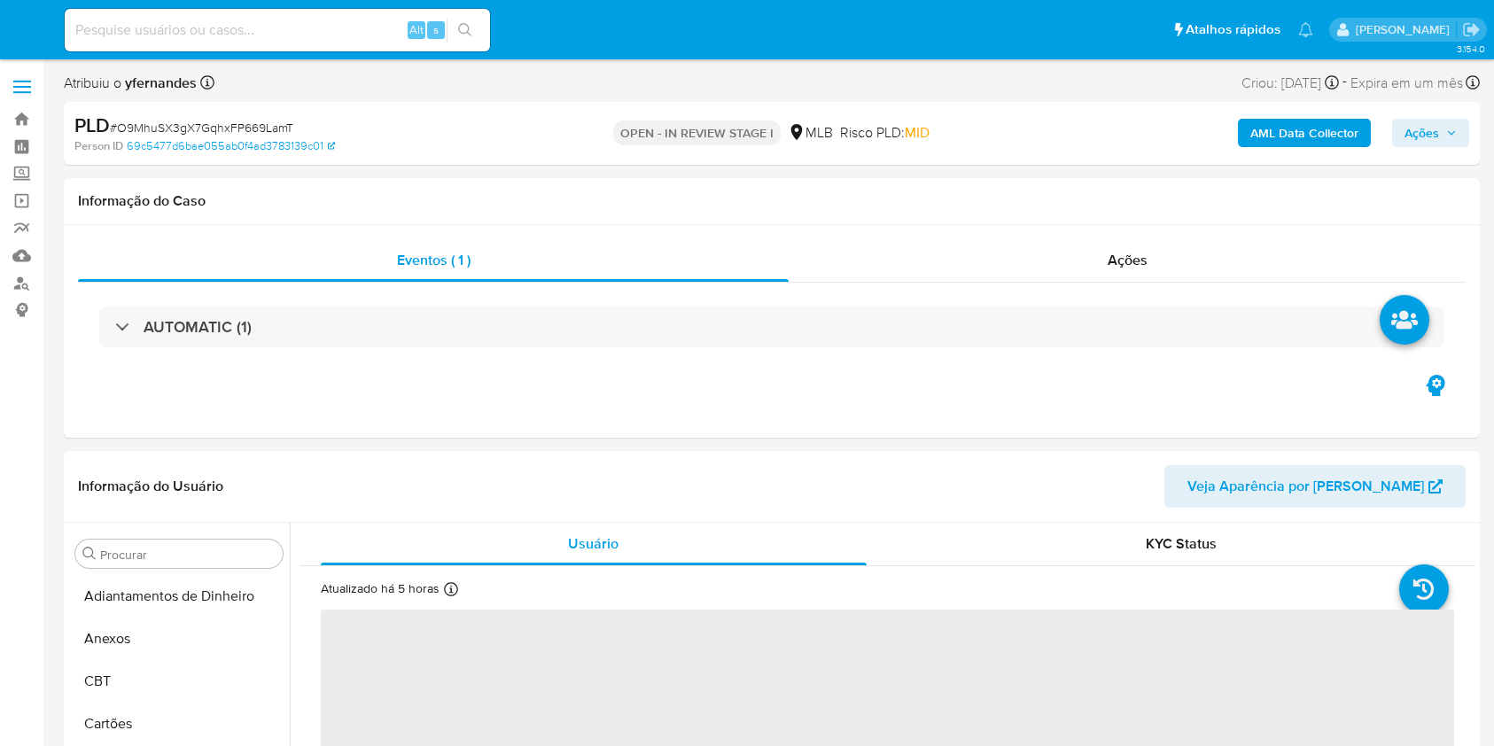
select select "10"
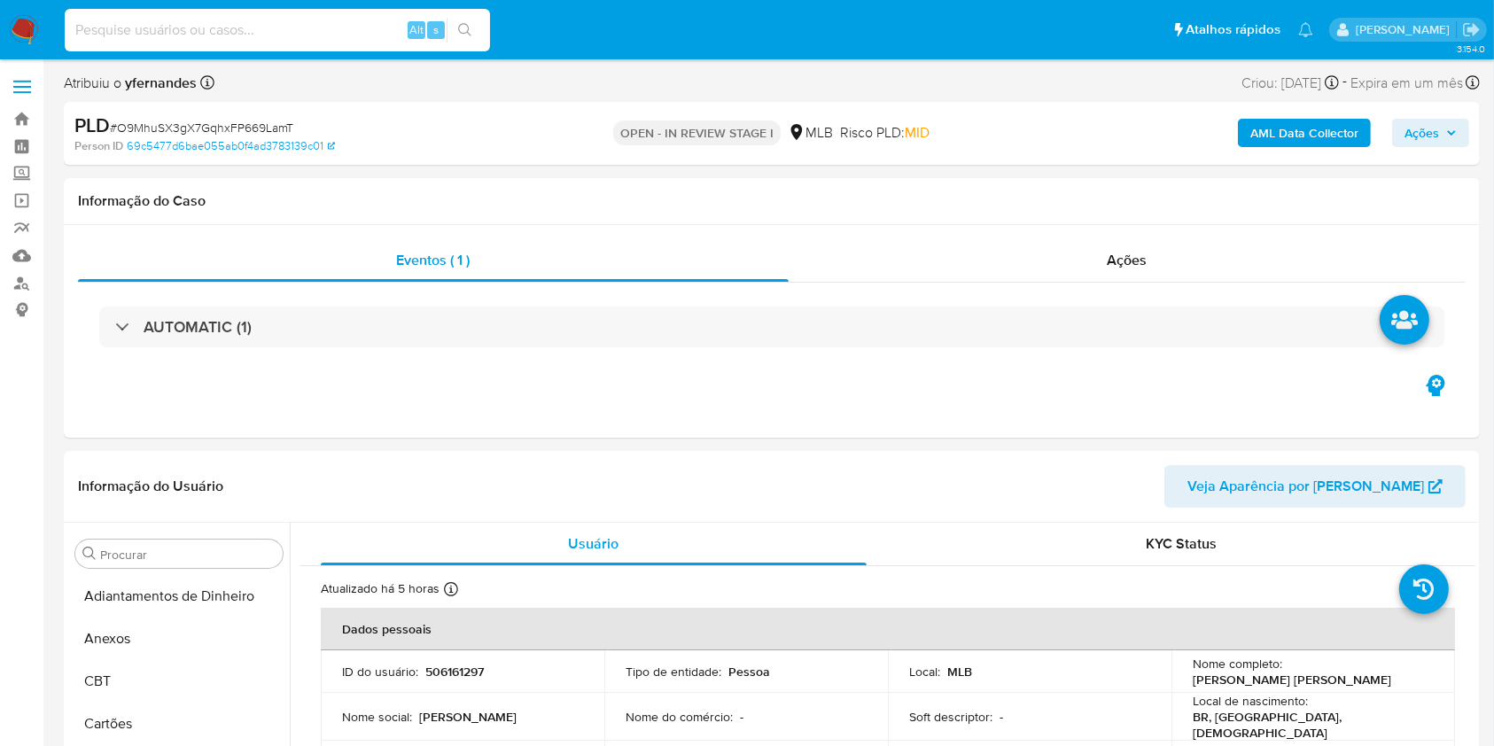
click at [283, 33] on input at bounding box center [277, 30] width 425 height 23
paste input "U2CYqlGOyFqqPEHhCKFjLZY5"
type input "U2CYqlGOyFqqPEHhCKFjLZY5"
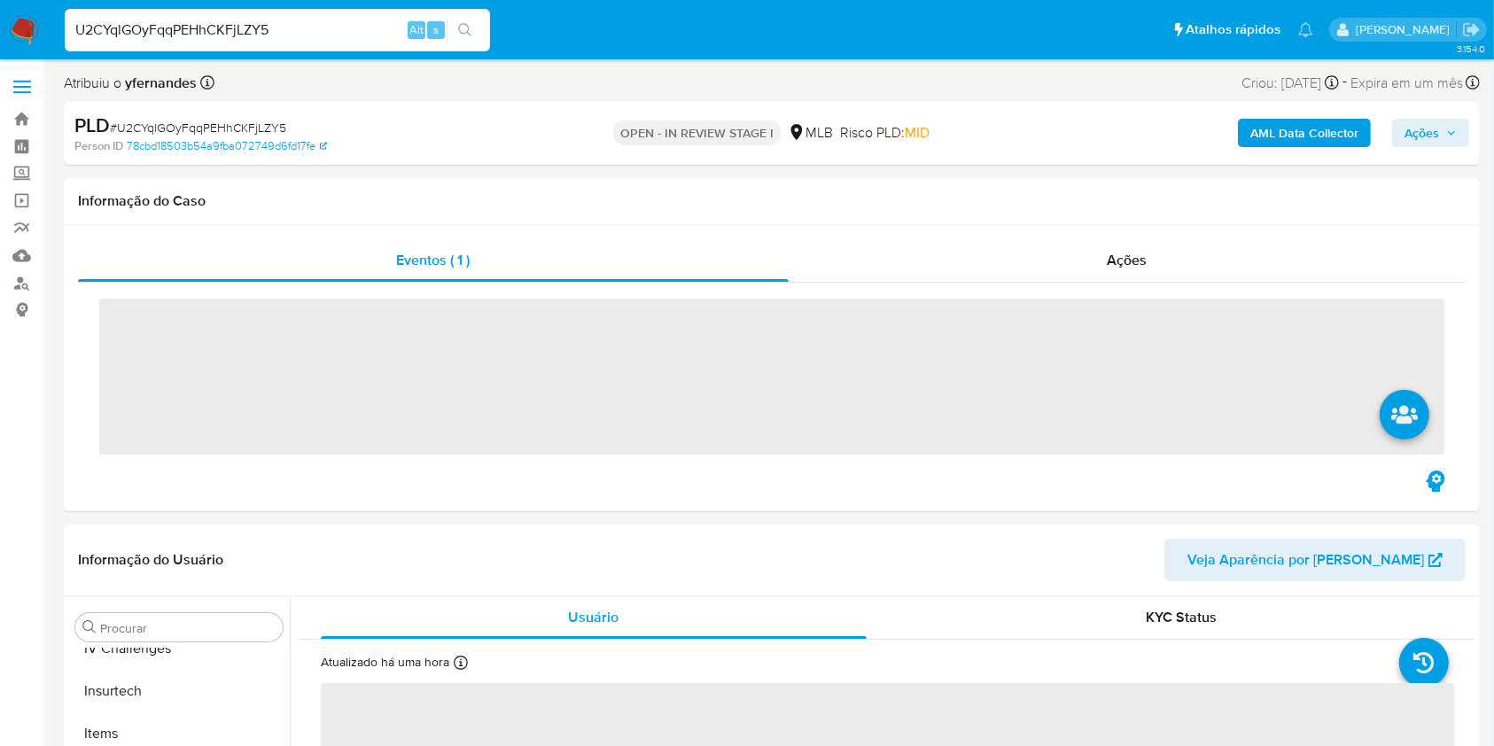
scroll to position [791, 0]
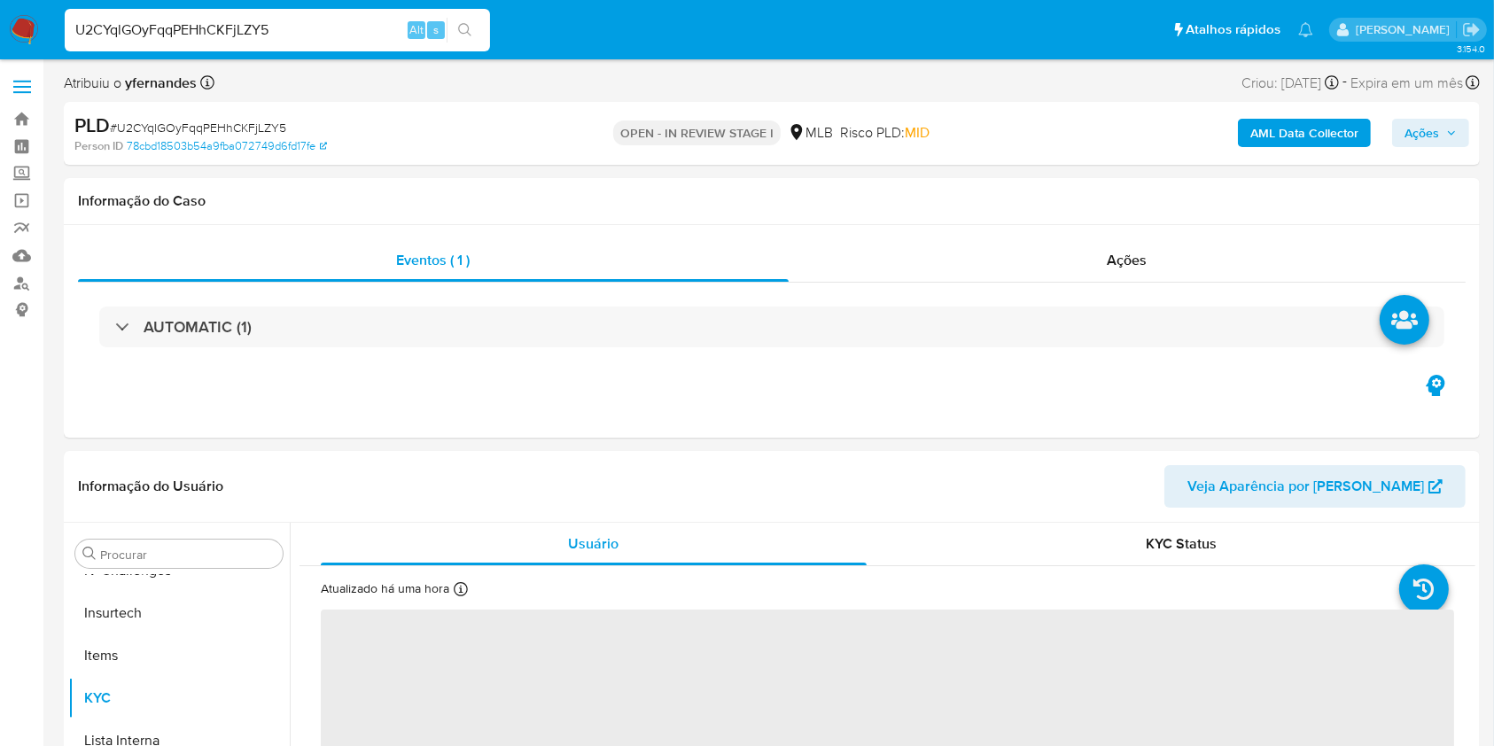
select select "10"
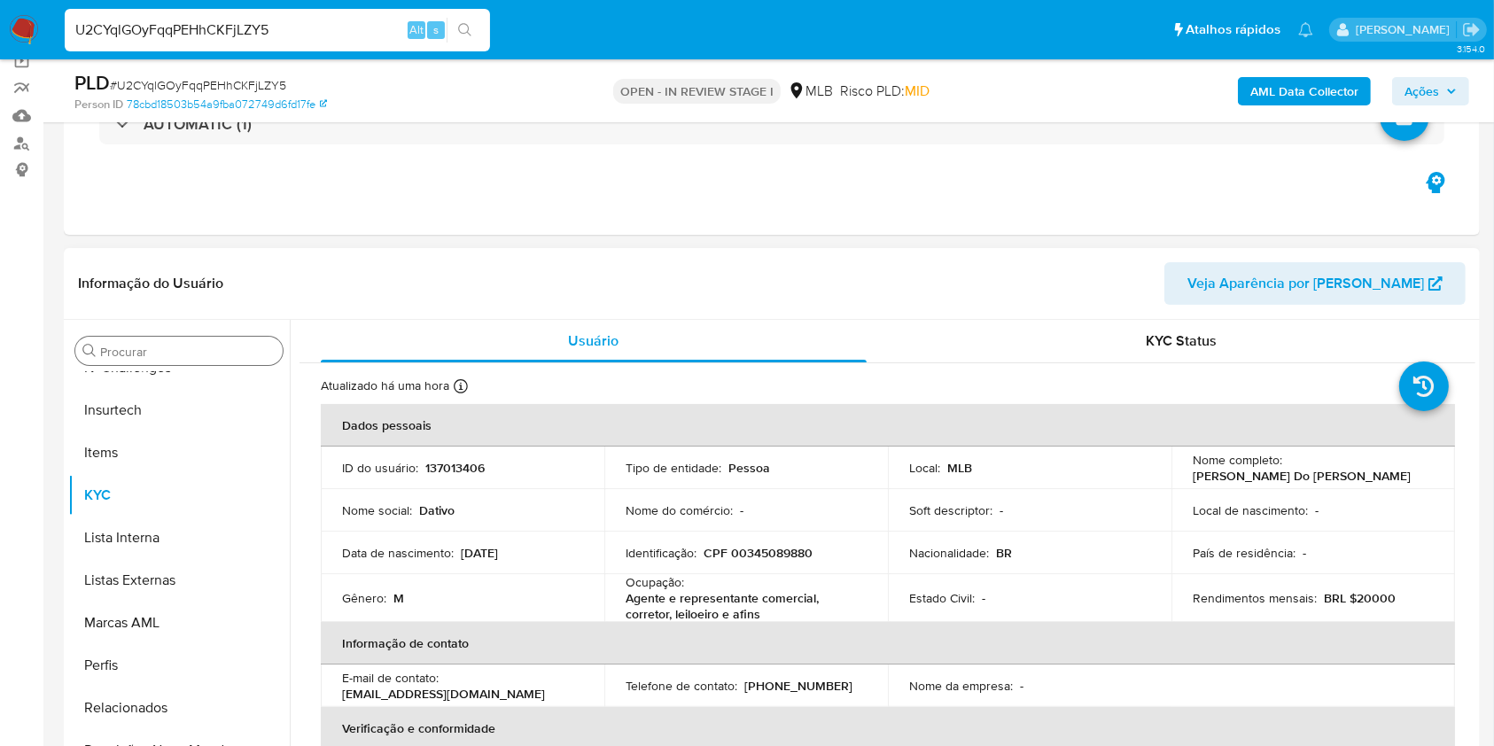
scroll to position [0, 0]
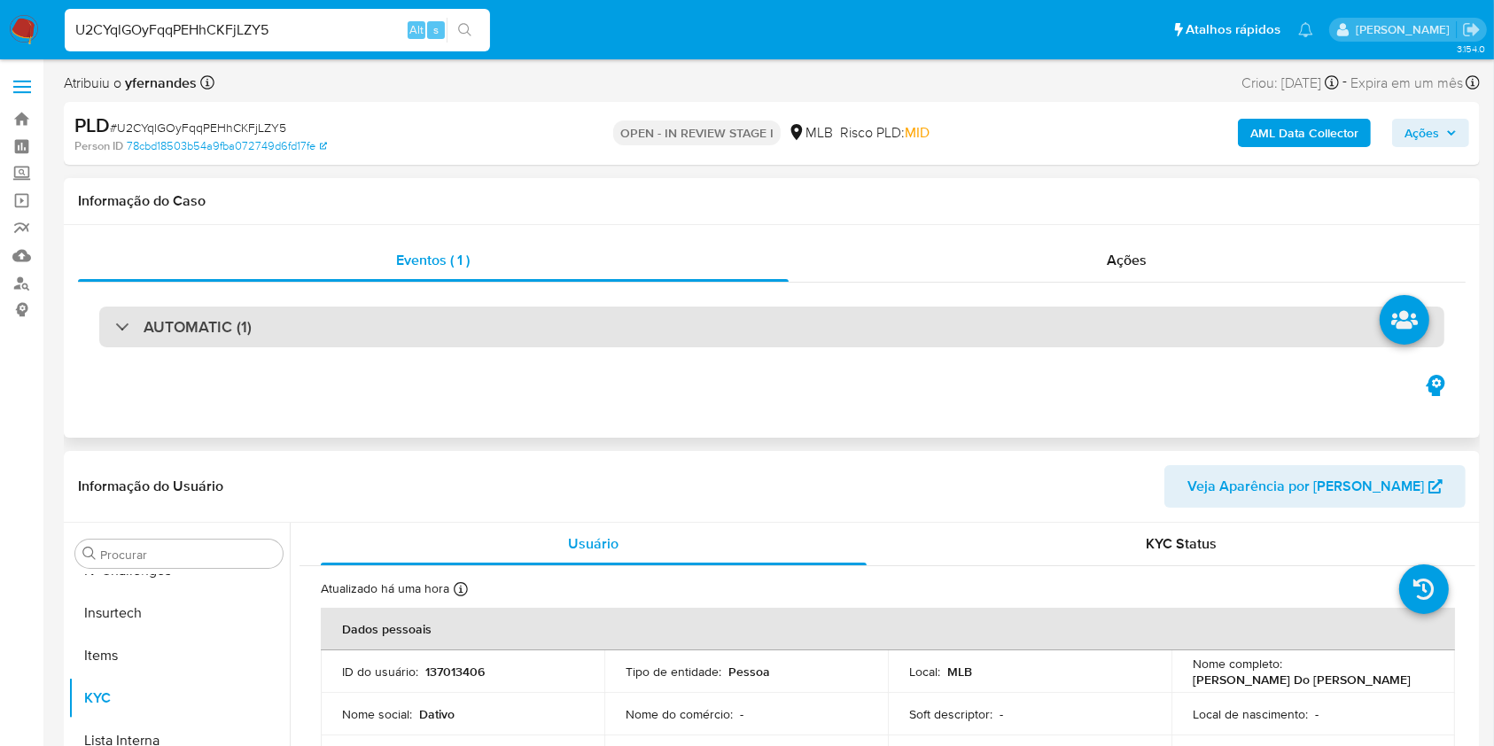
click at [288, 320] on div "AUTOMATIC (1)" at bounding box center [771, 327] width 1345 height 41
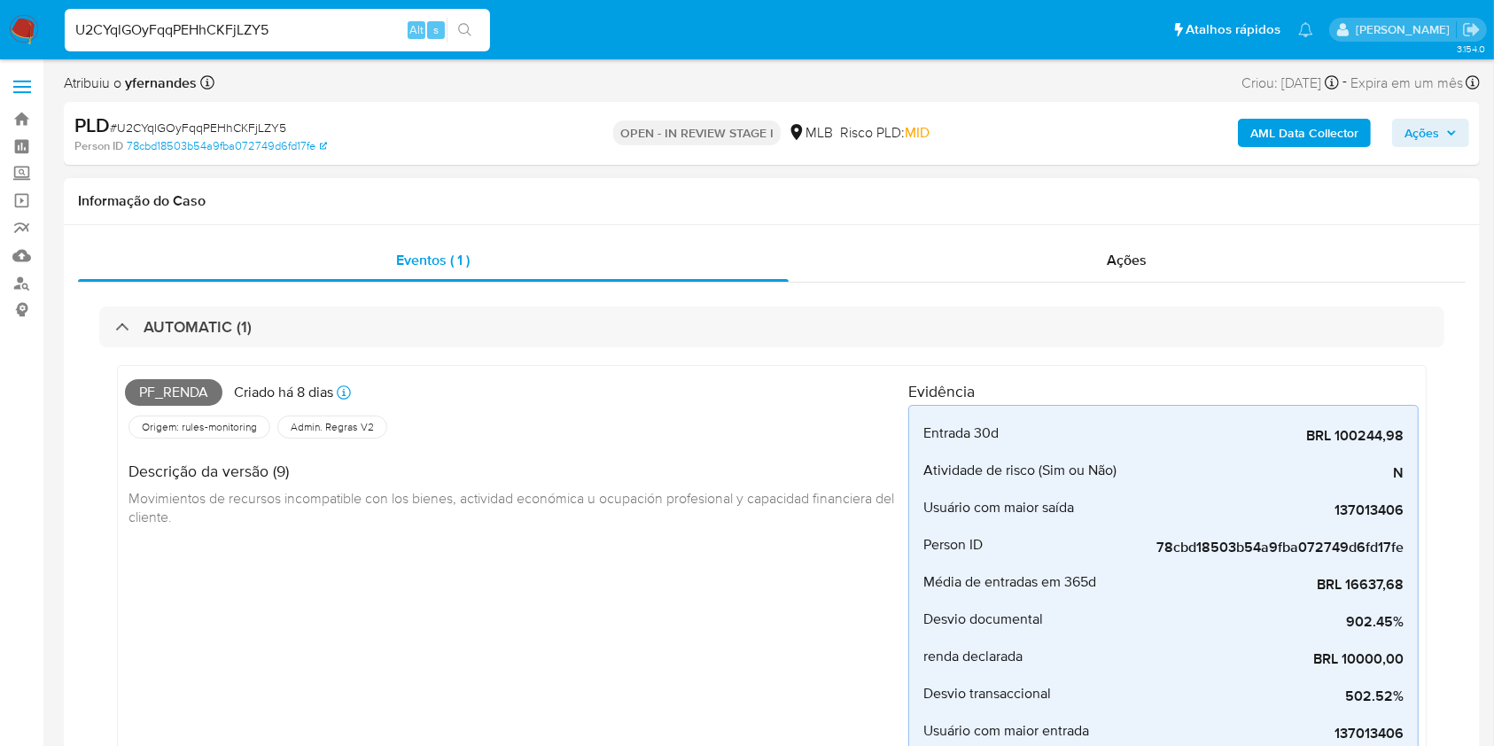
click at [156, 395] on span "Pf_renda" at bounding box center [173, 392] width 97 height 27
copy span "Pf_renda"
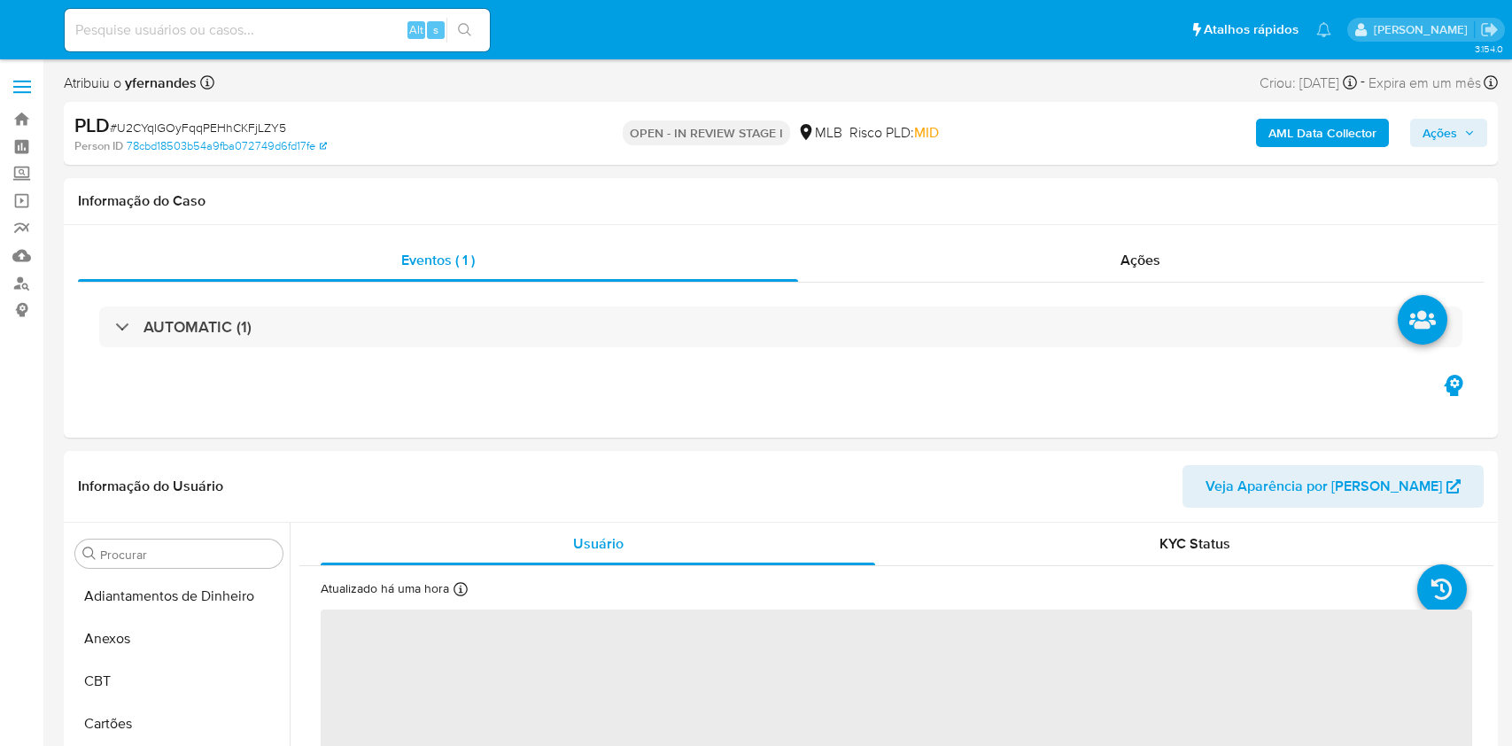
select select "10"
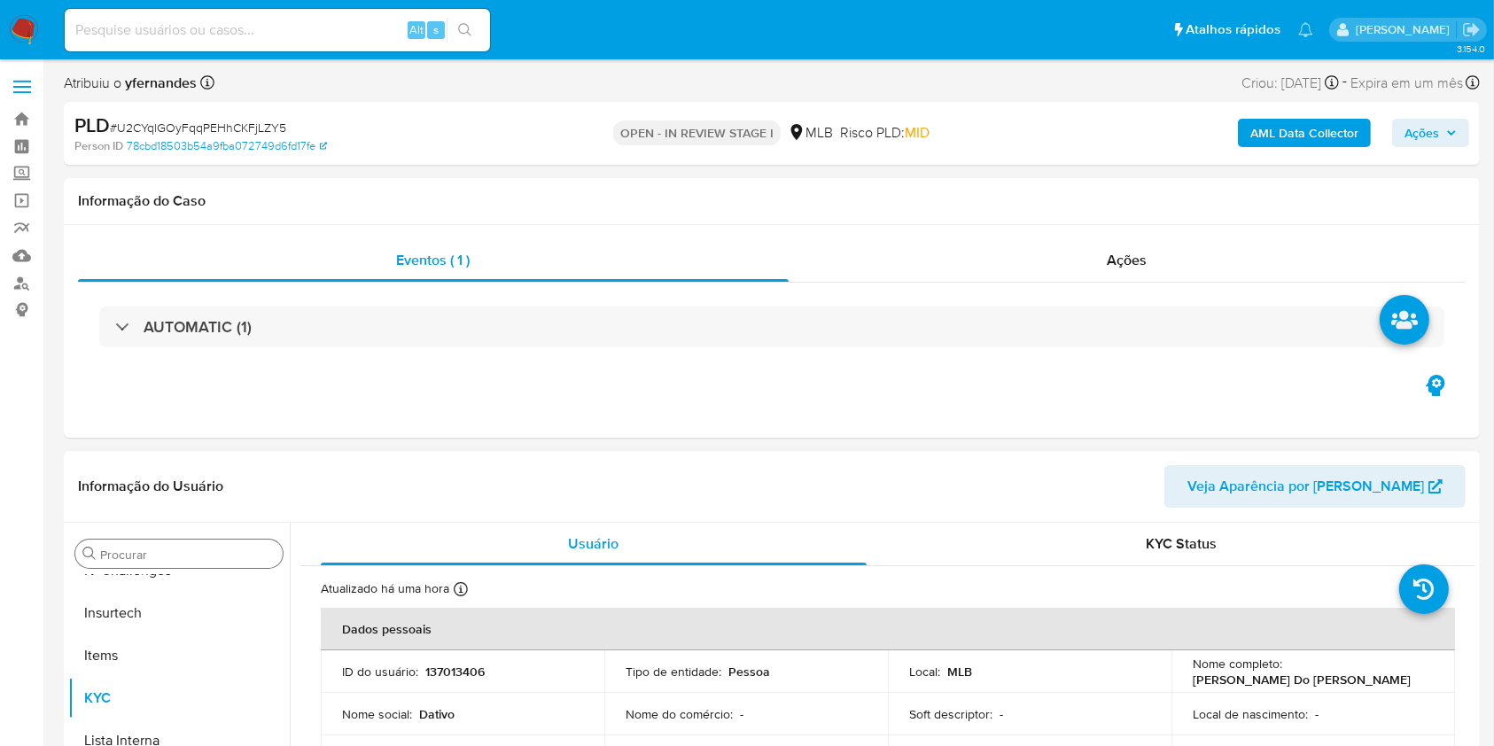
click at [137, 547] on input "Procurar" at bounding box center [187, 555] width 175 height 16
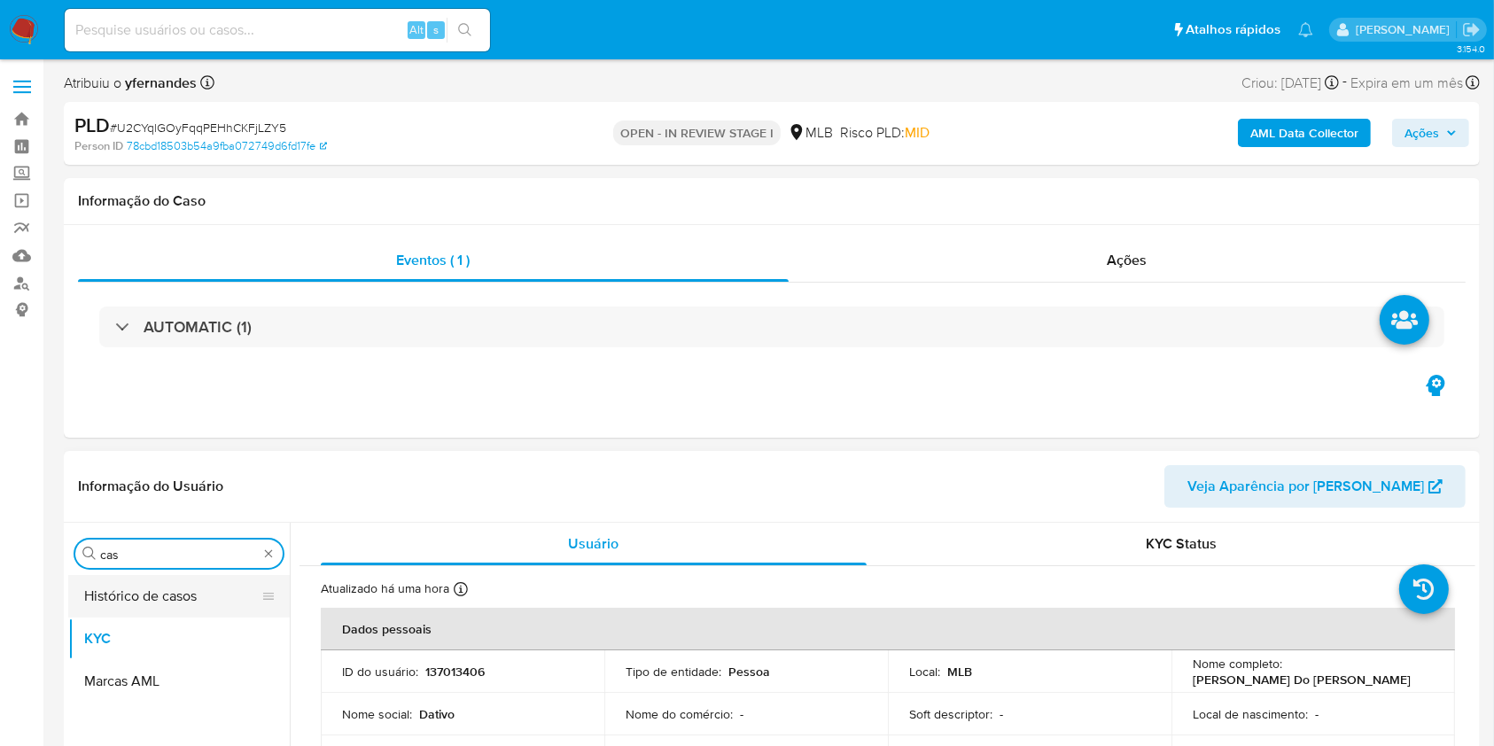
type input "cas"
click at [108, 584] on button "Histórico de casos" at bounding box center [171, 596] width 207 height 43
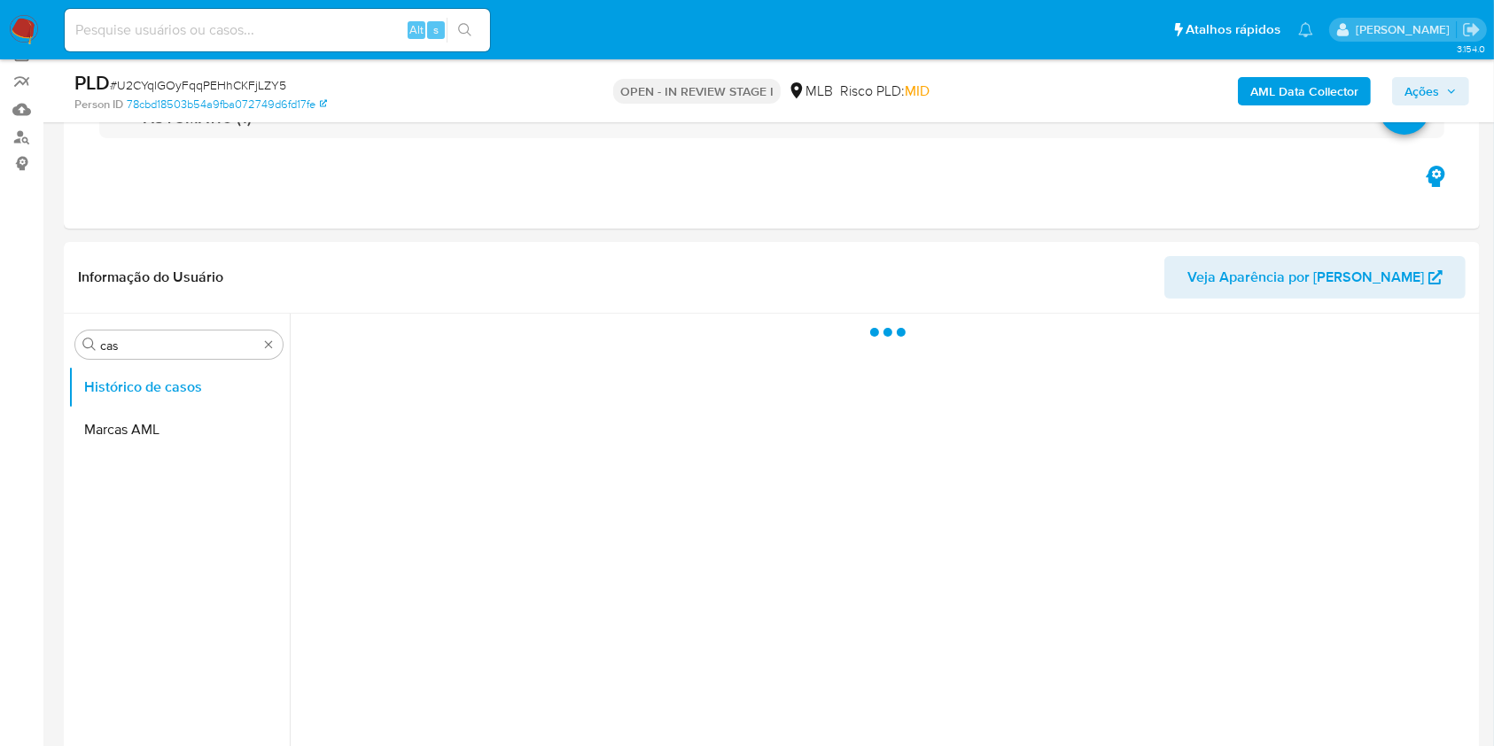
scroll to position [236, 0]
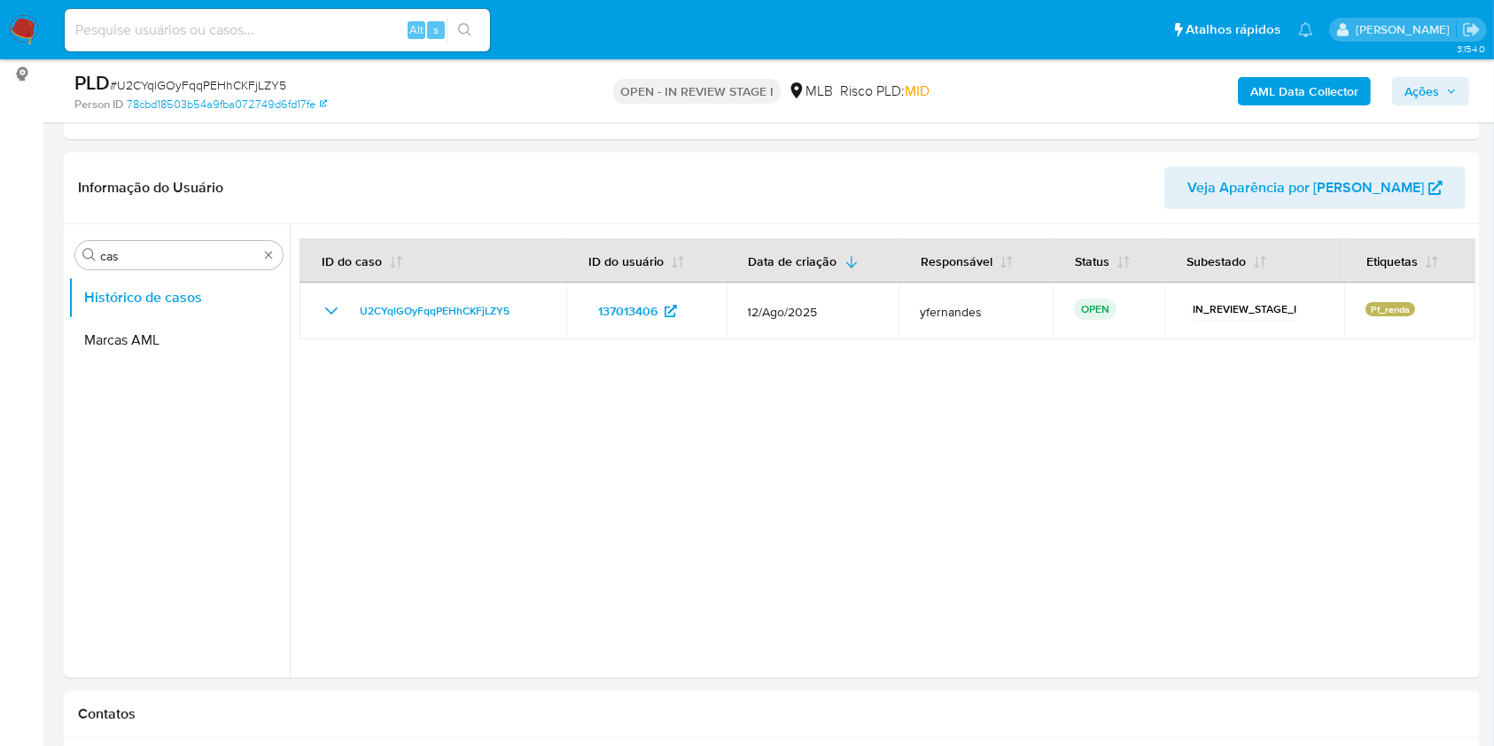
click at [228, 32] on input at bounding box center [277, 30] width 425 height 23
paste input "oY7J7rvEUisqRnah1UT9kpGB"
type input "oY7J7rvEUisqRnah1UT9kpGB"
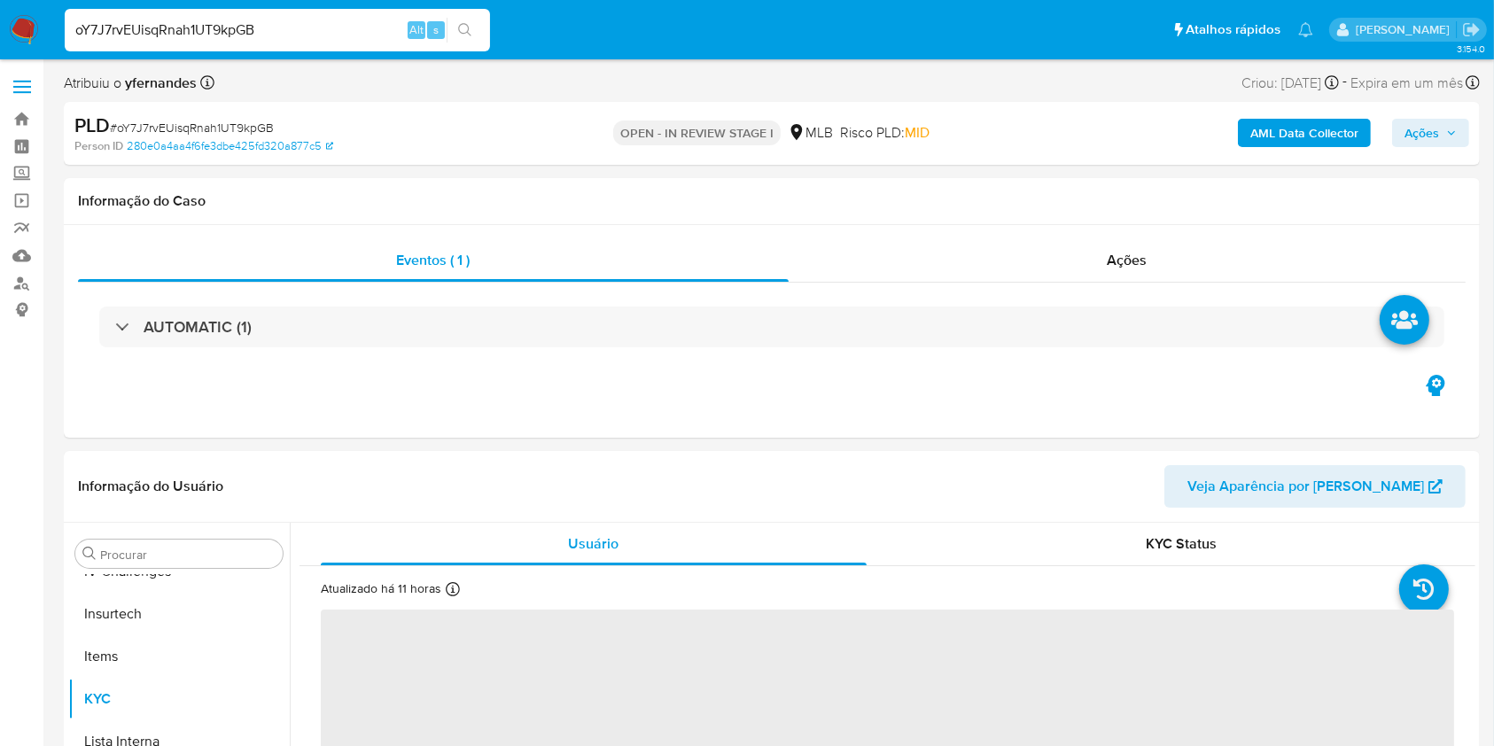
scroll to position [791, 0]
click at [227, 301] on div "AUTOMATIC (1)" at bounding box center [771, 327] width 1387 height 89
click at [278, 315] on div "AUTOMATIC (1)" at bounding box center [771, 327] width 1345 height 41
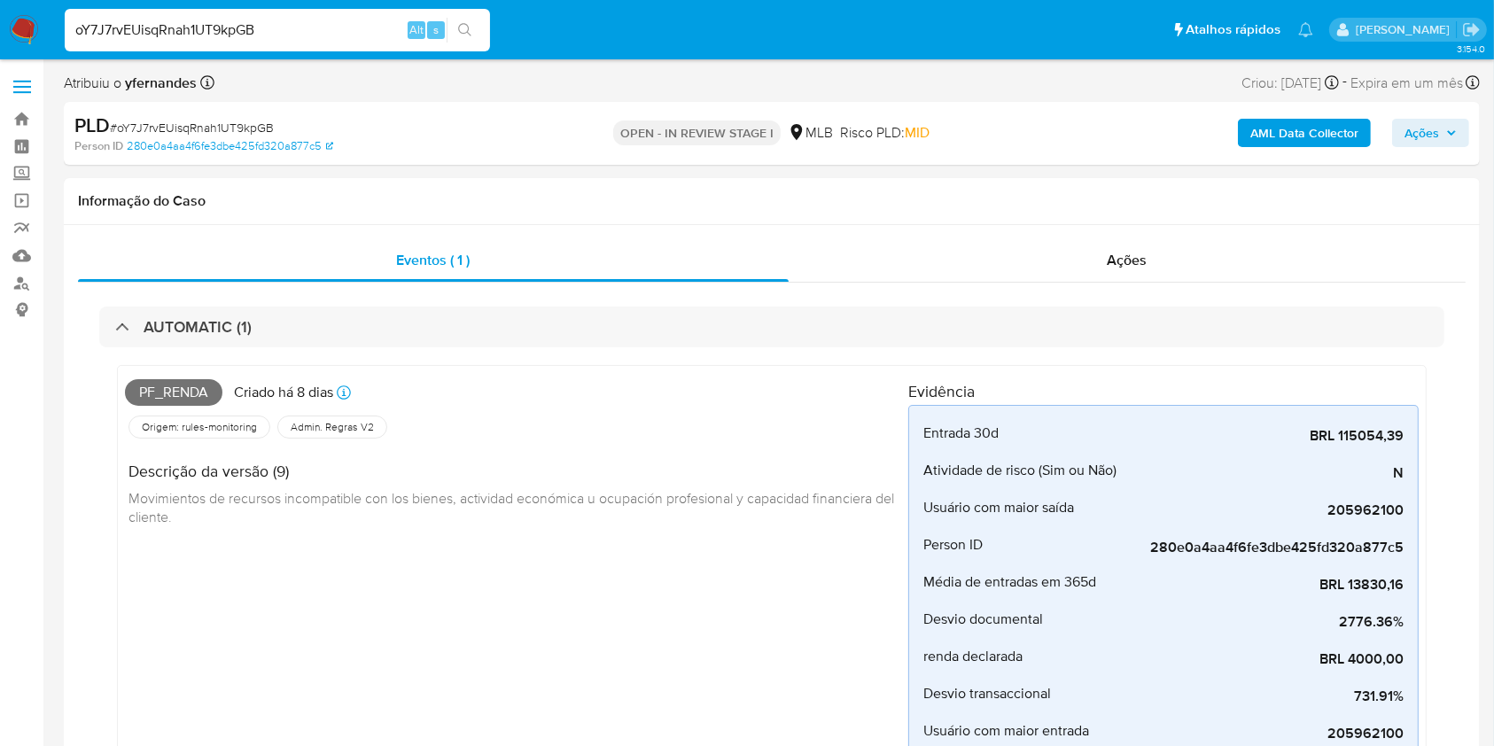
select select "10"
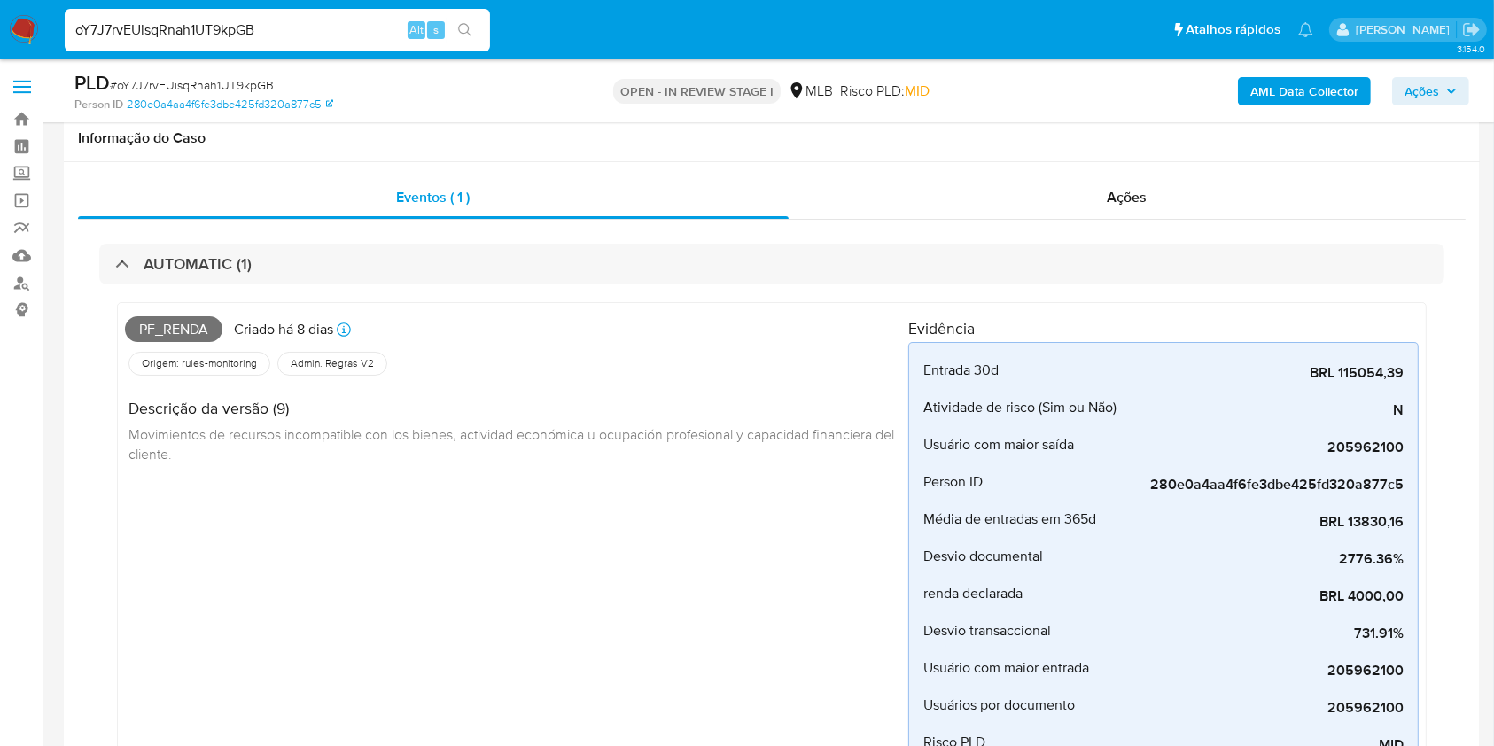
scroll to position [472, 0]
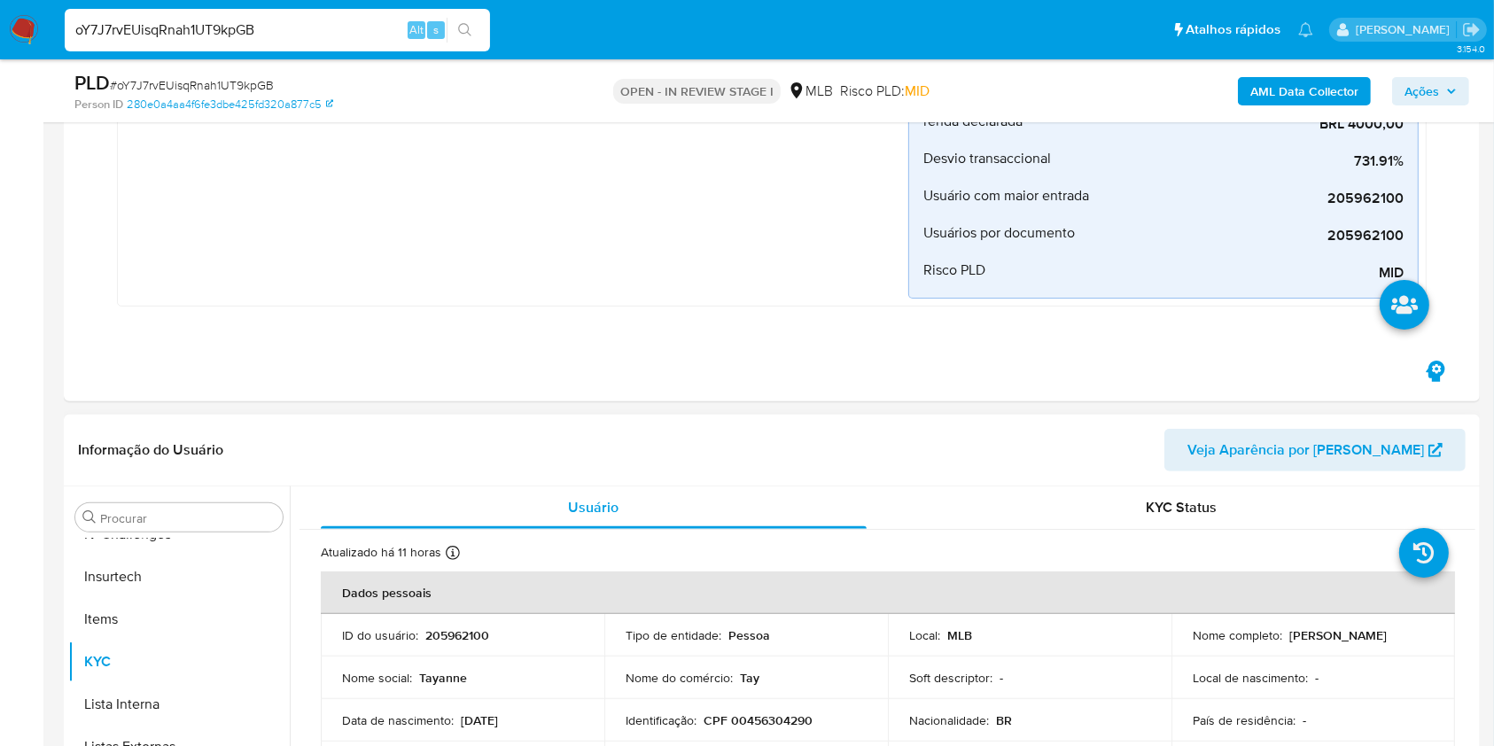
click at [120, 531] on div "Procurar Adiantamentos de Dinheiro Anexos CBT Cartões Contas Bancárias Dados Mo…" at bounding box center [178, 714] width 221 height 451
click at [119, 524] on input "Procurar" at bounding box center [187, 518] width 175 height 16
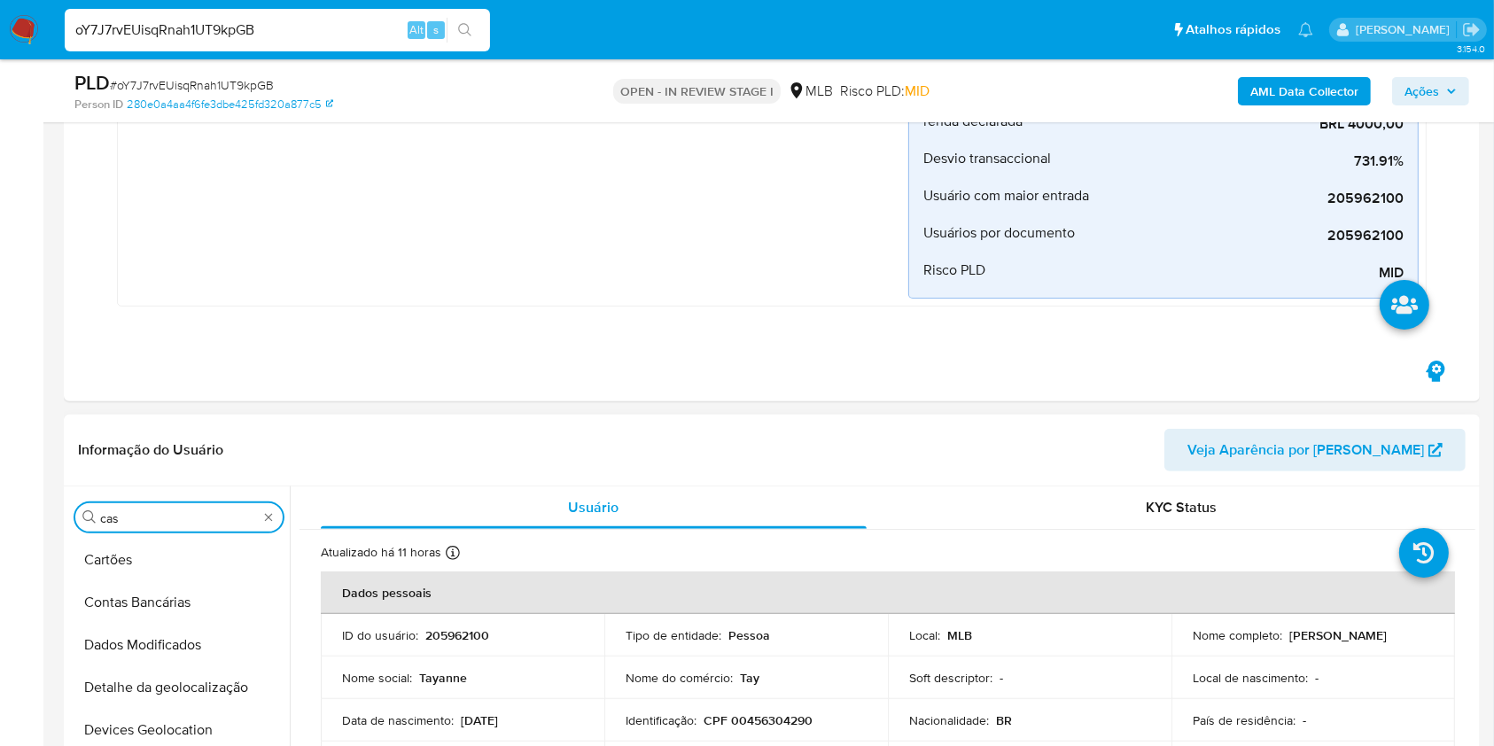
scroll to position [0, 0]
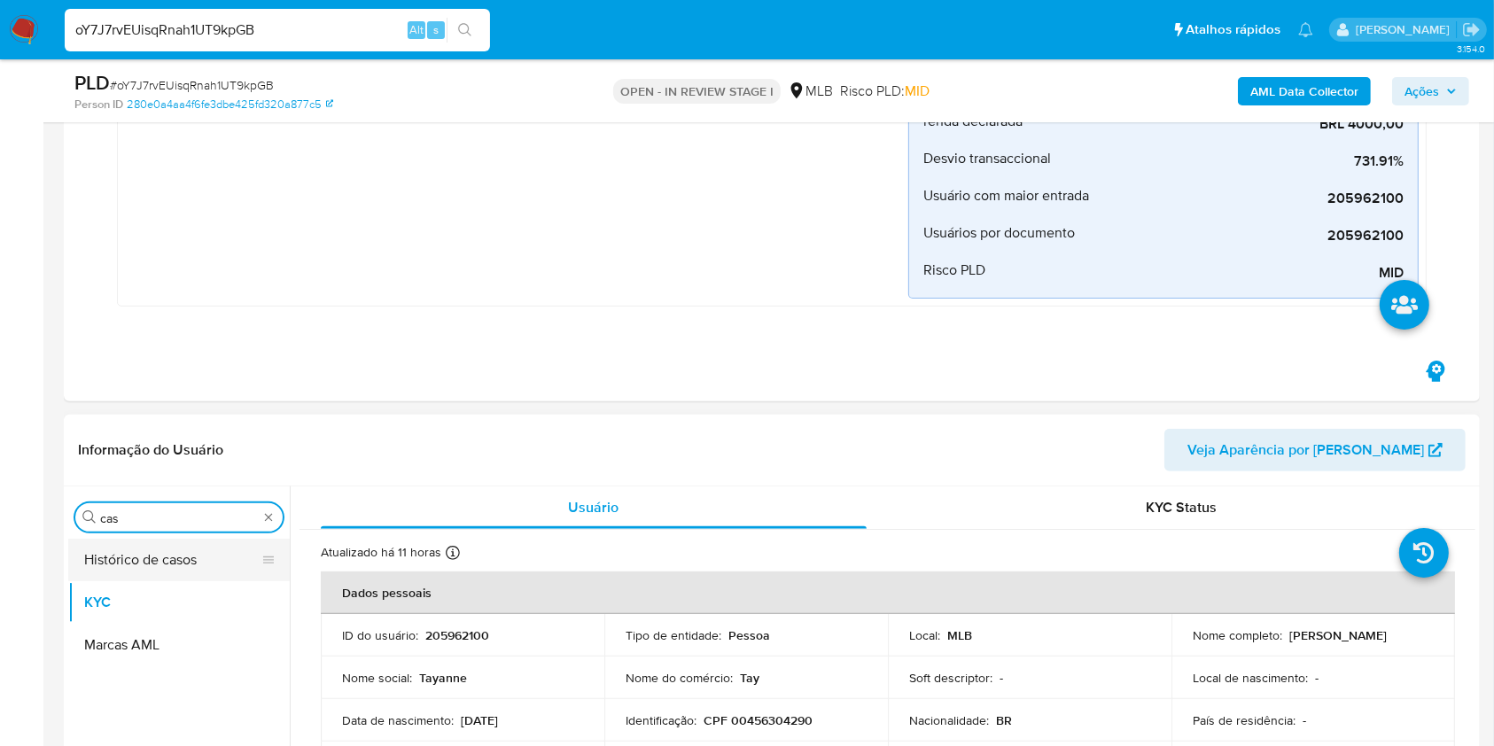
type input "cas"
click at [116, 556] on button "Histórico de casos" at bounding box center [171, 560] width 207 height 43
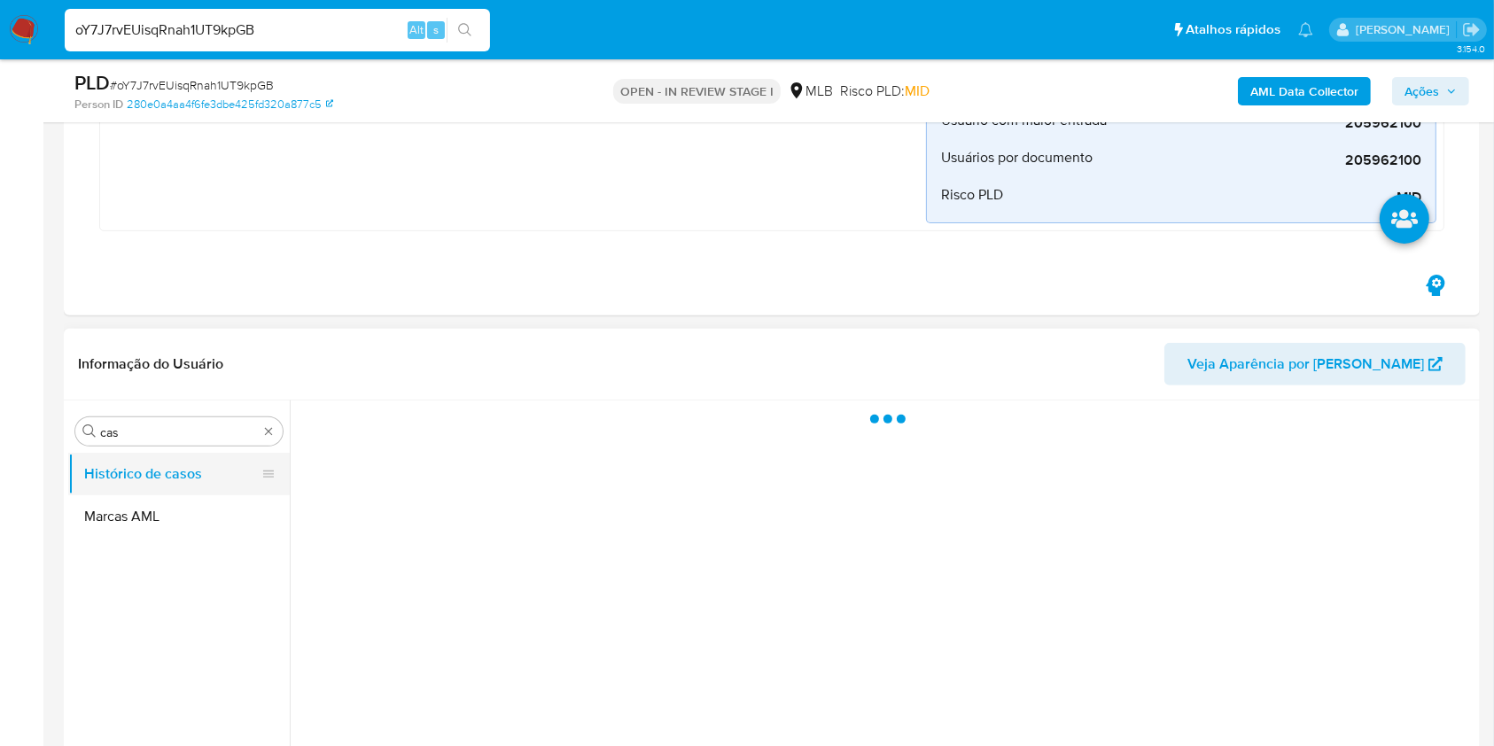
scroll to position [590, 0]
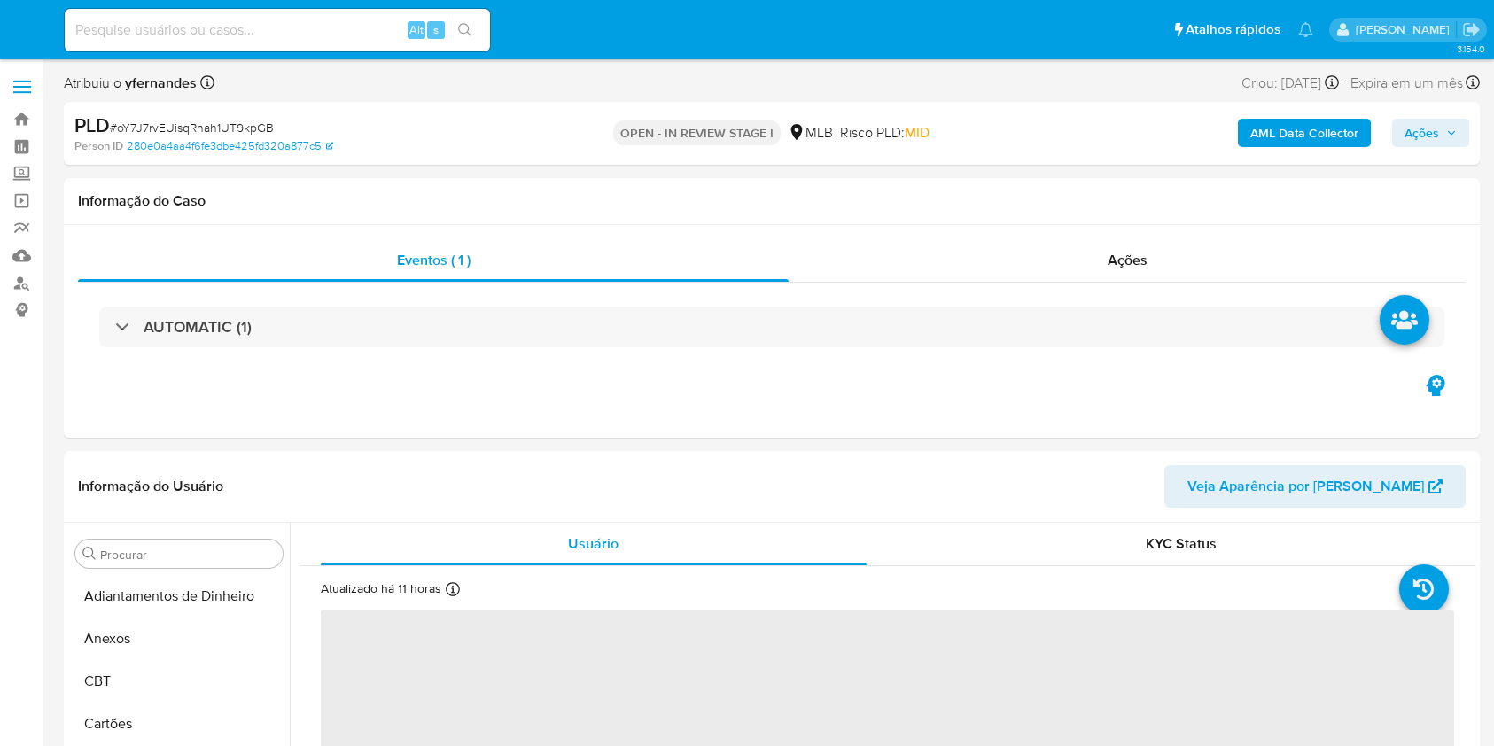
select select "10"
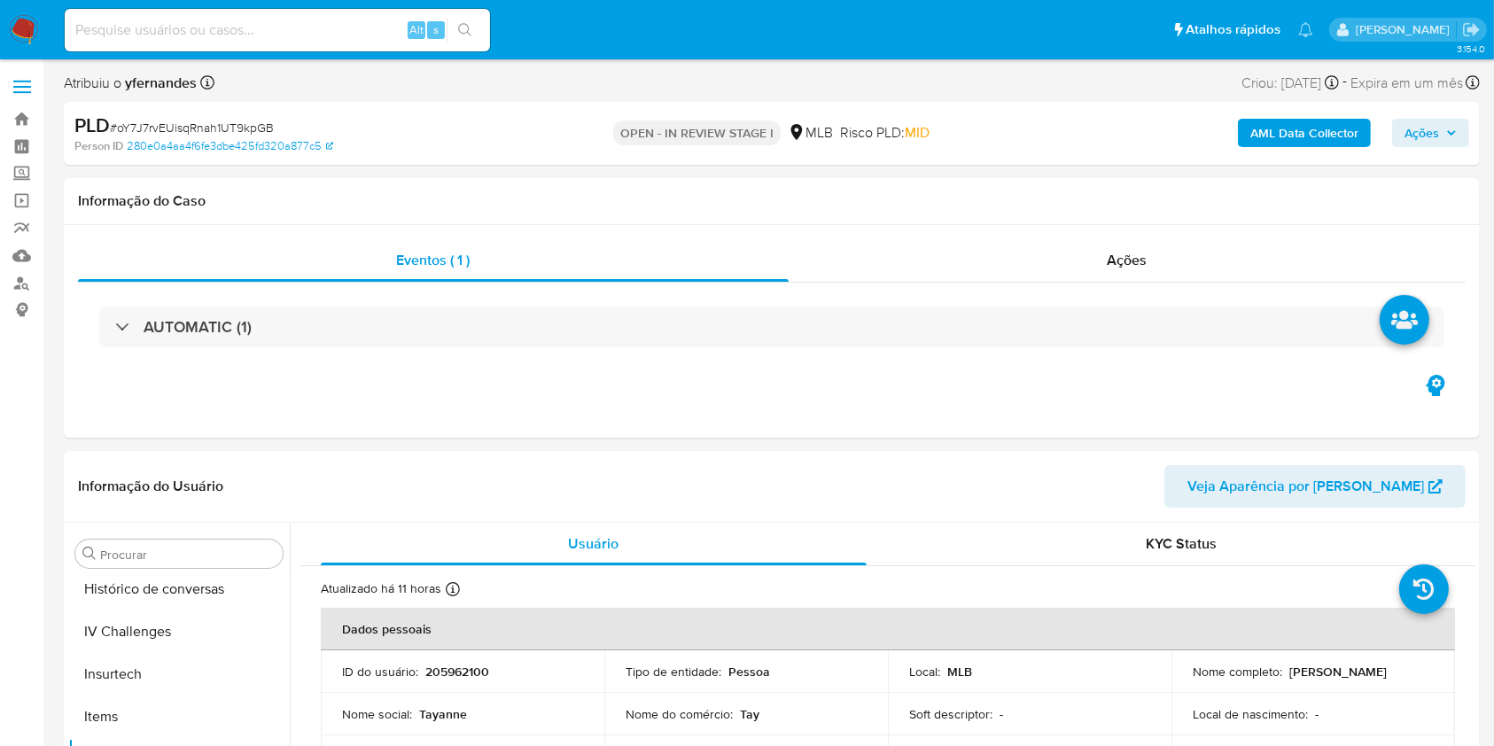
scroll to position [791, 0]
click at [247, 32] on input at bounding box center [277, 30] width 425 height 23
paste input "CDuv1OTzbYLHGOCMPoFPFeDD"
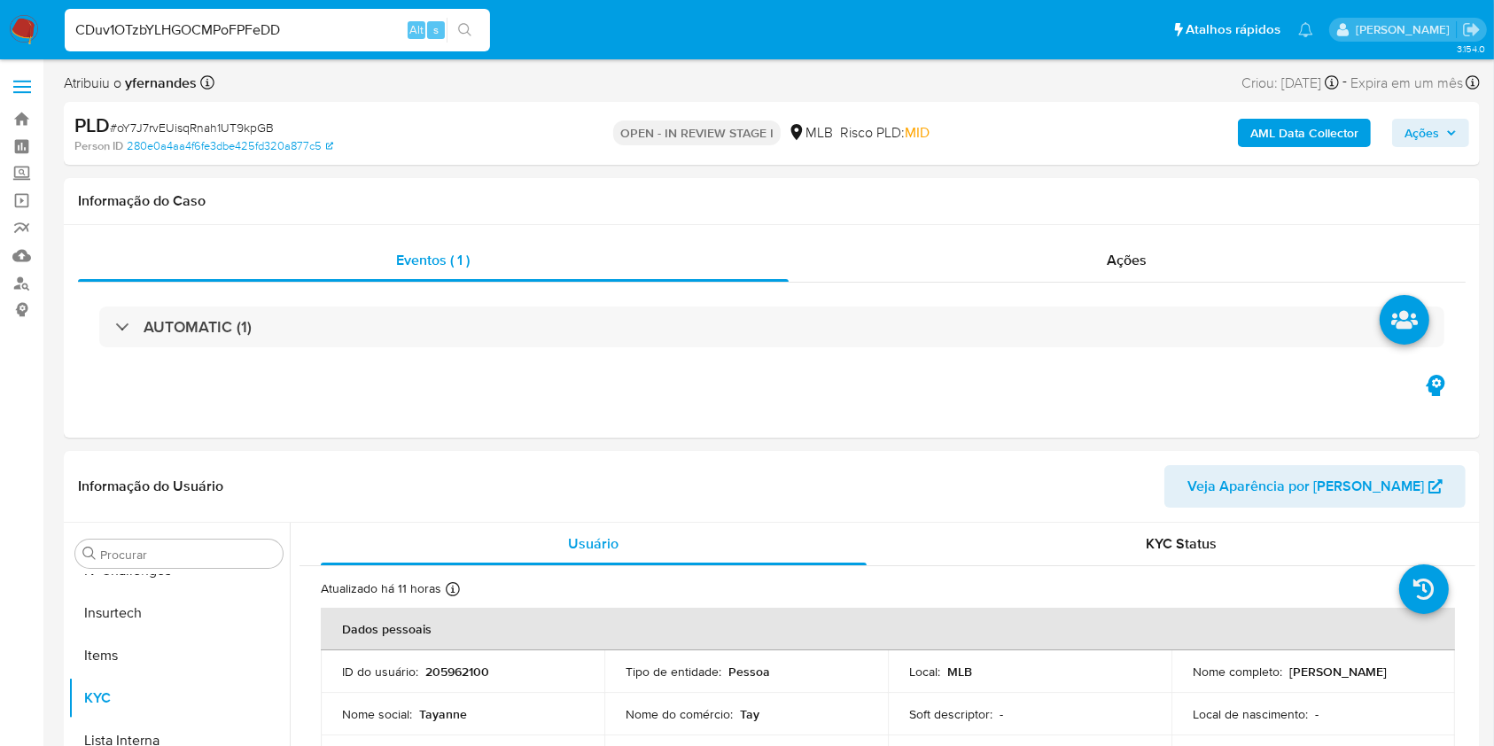
type input "CDuv1OTzbYLHGOCMPoFPFeDD"
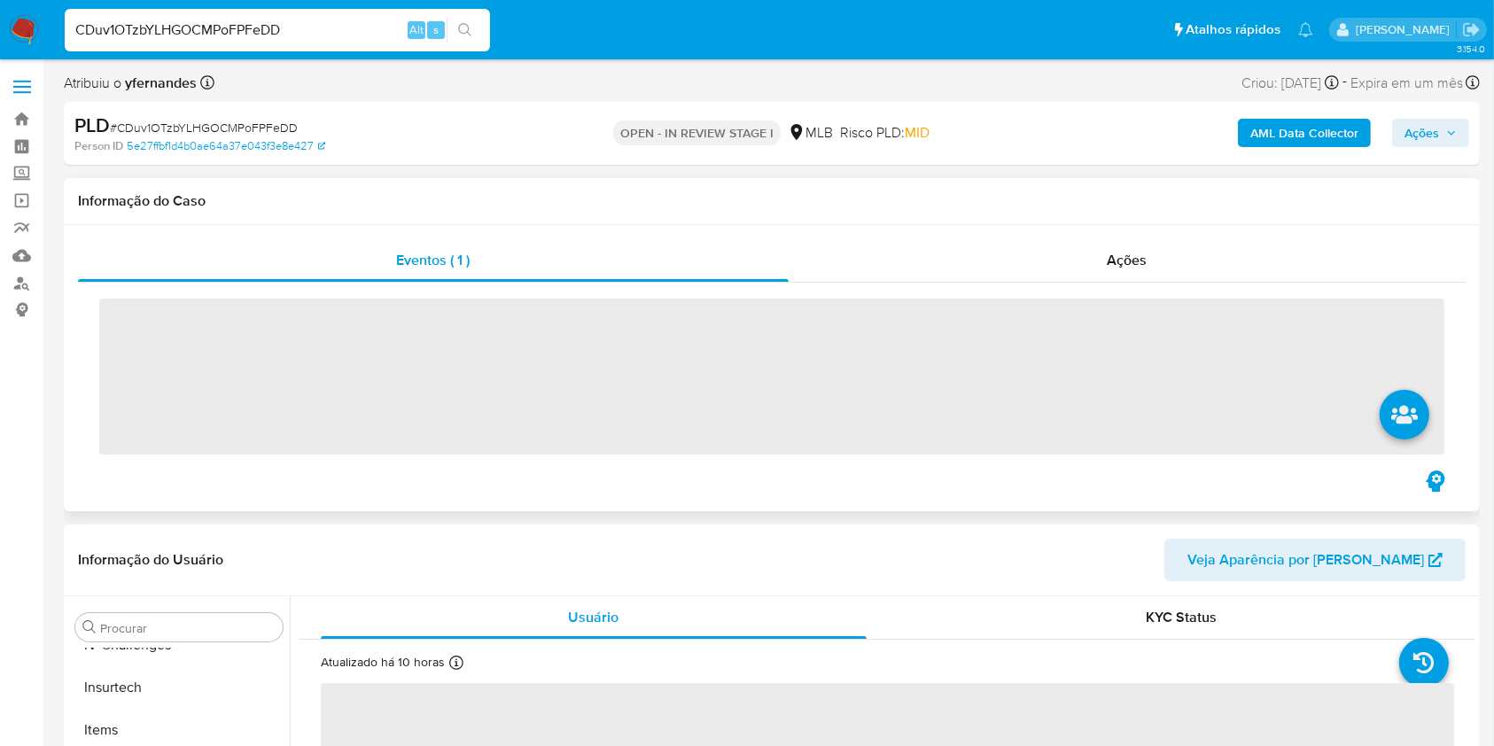
scroll to position [791, 0]
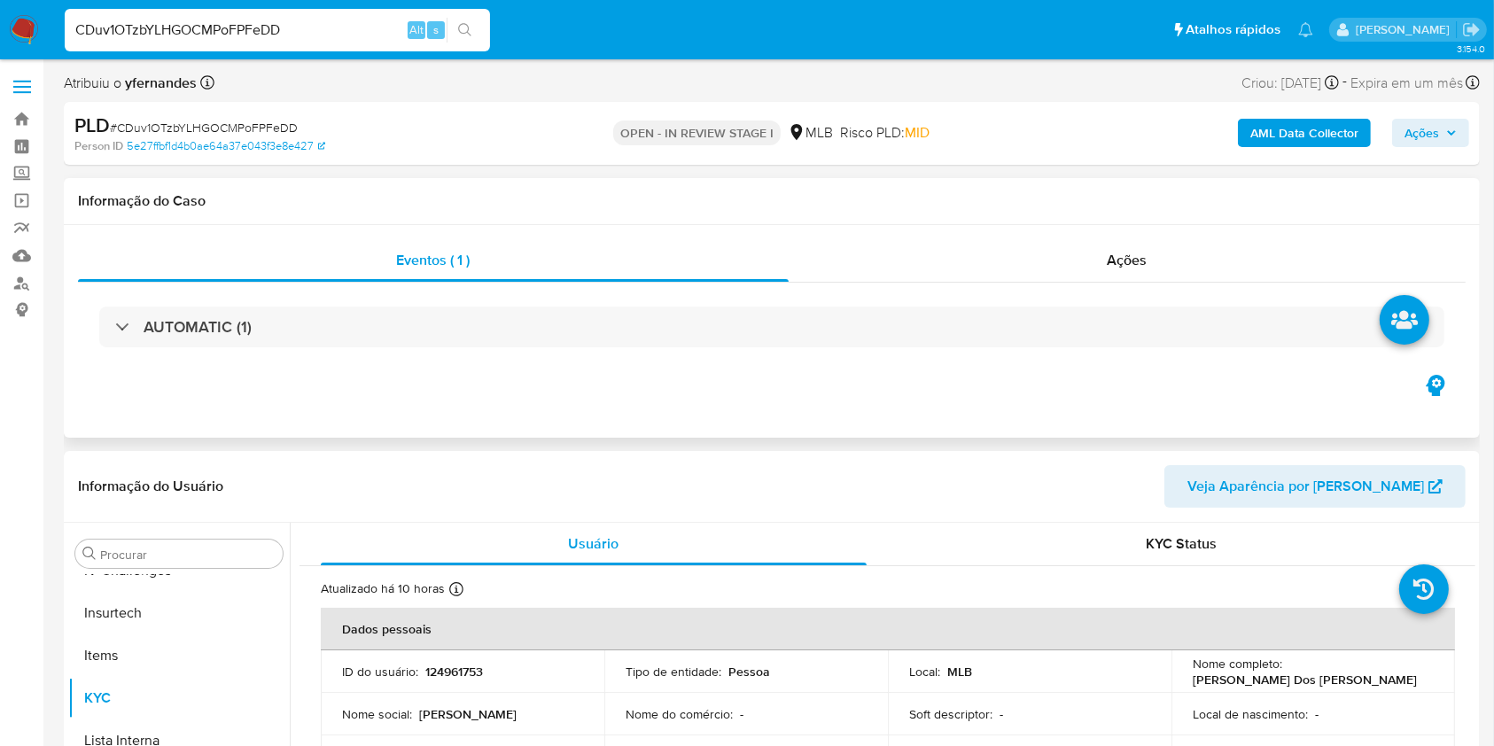
select select "10"
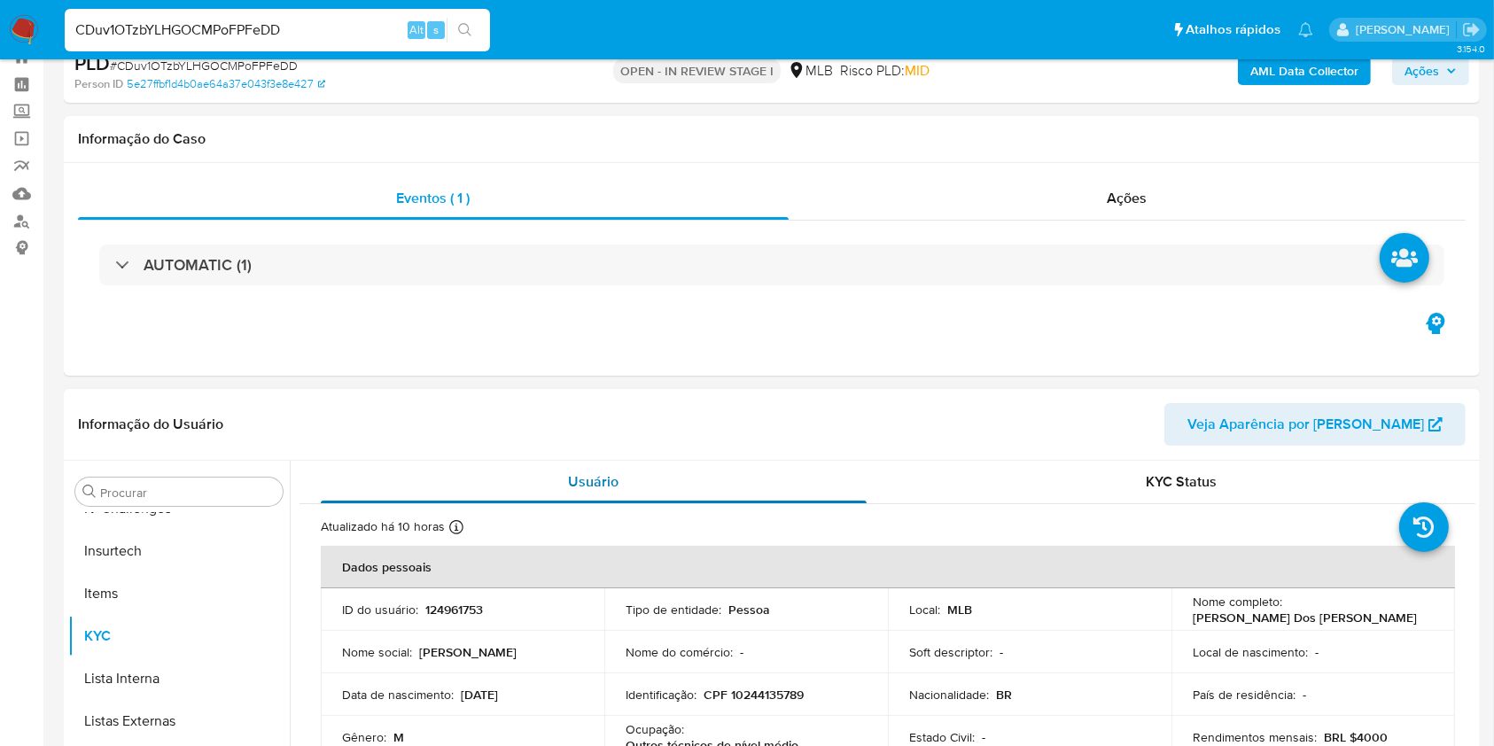
scroll to position [0, 0]
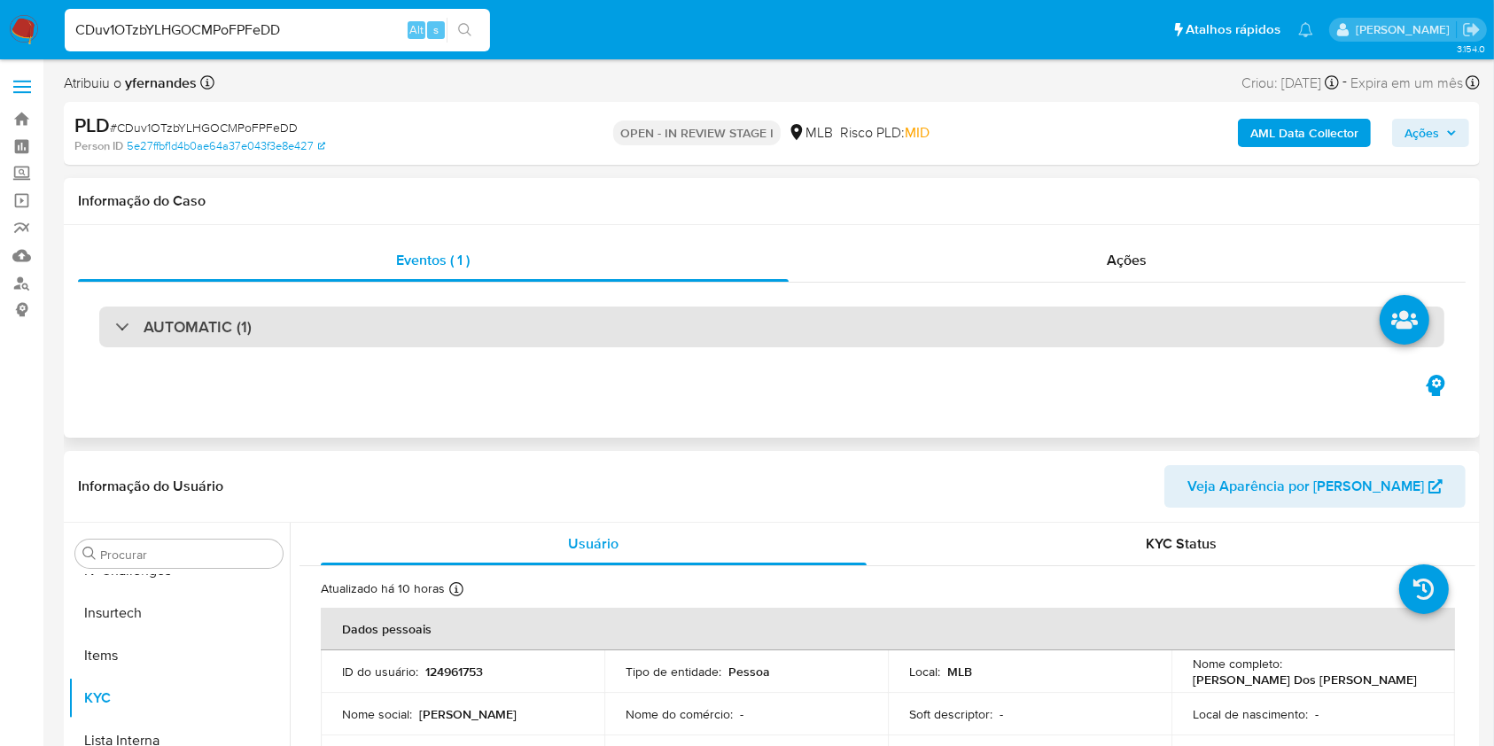
click at [634, 337] on div "AUTOMATIC (1)" at bounding box center [771, 327] width 1345 height 41
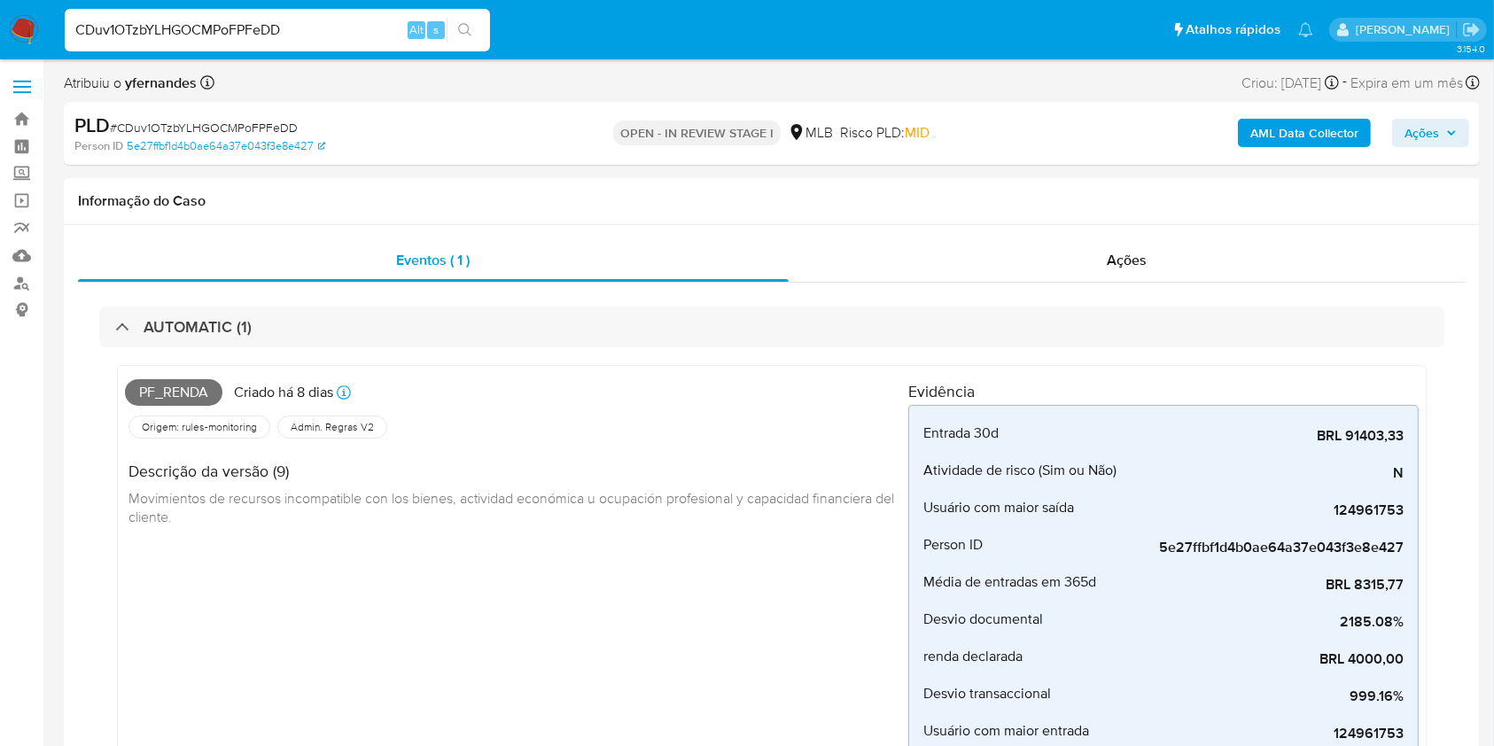
scroll to position [709, 0]
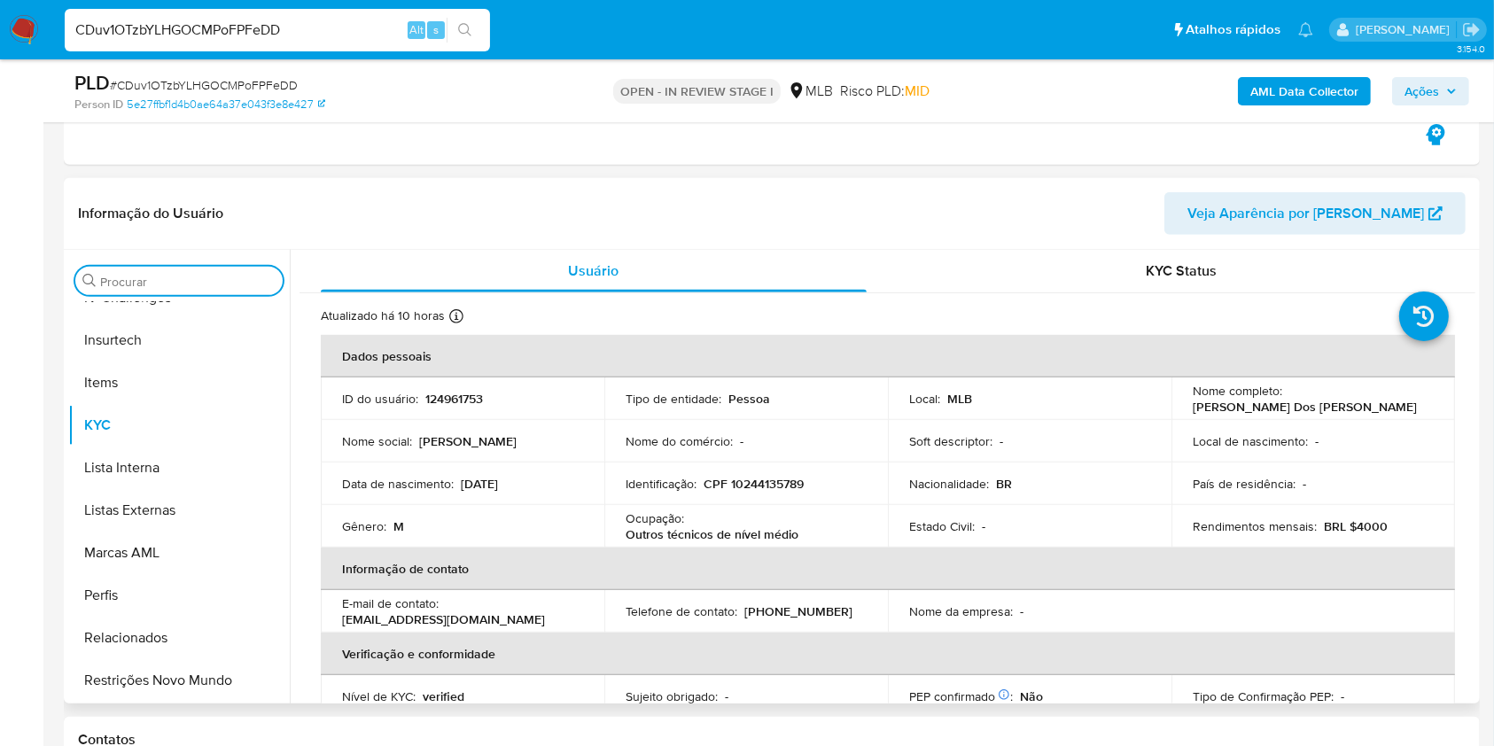
click at [136, 270] on div "Procurar" at bounding box center [178, 281] width 207 height 28
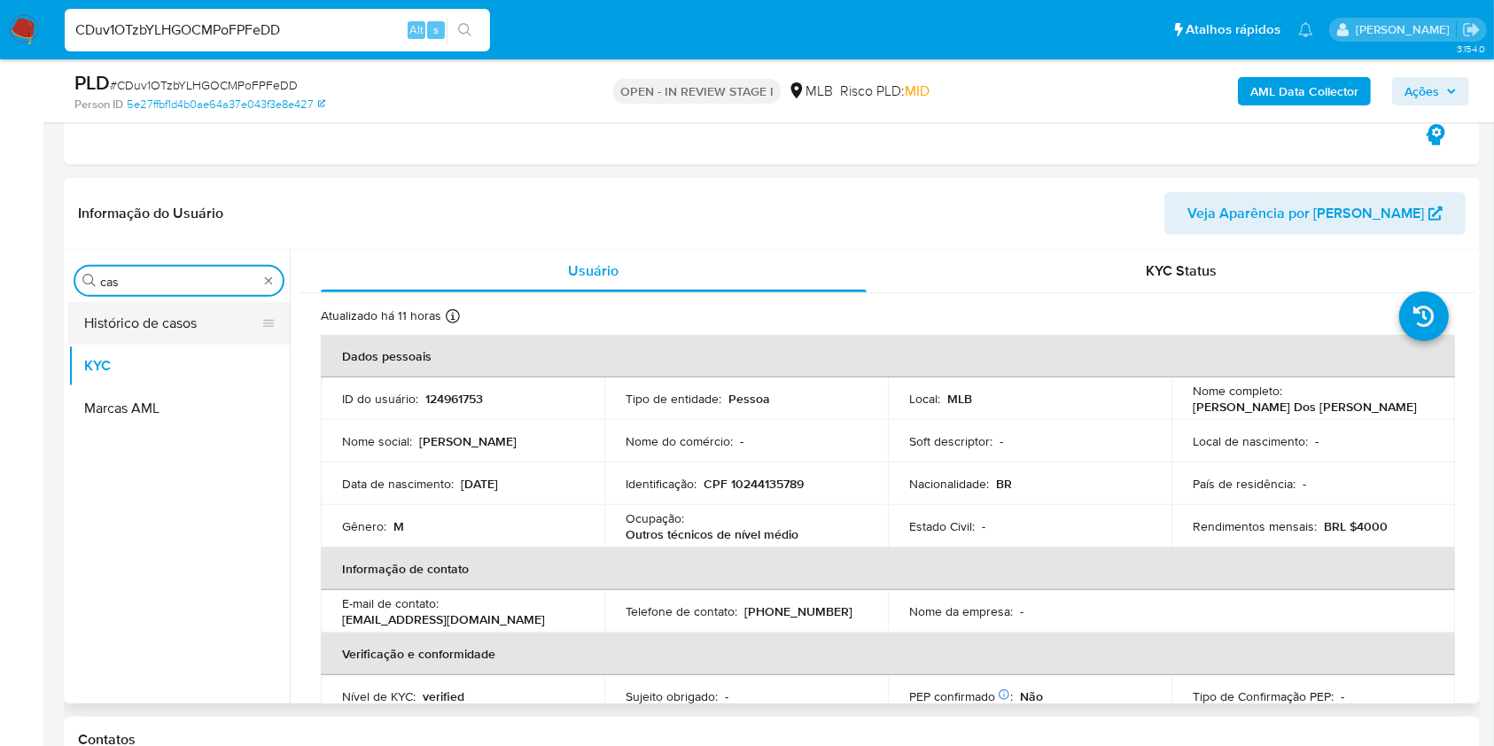
scroll to position [0, 0]
type input "cas"
click at [182, 323] on button "Histórico de casos" at bounding box center [171, 323] width 207 height 43
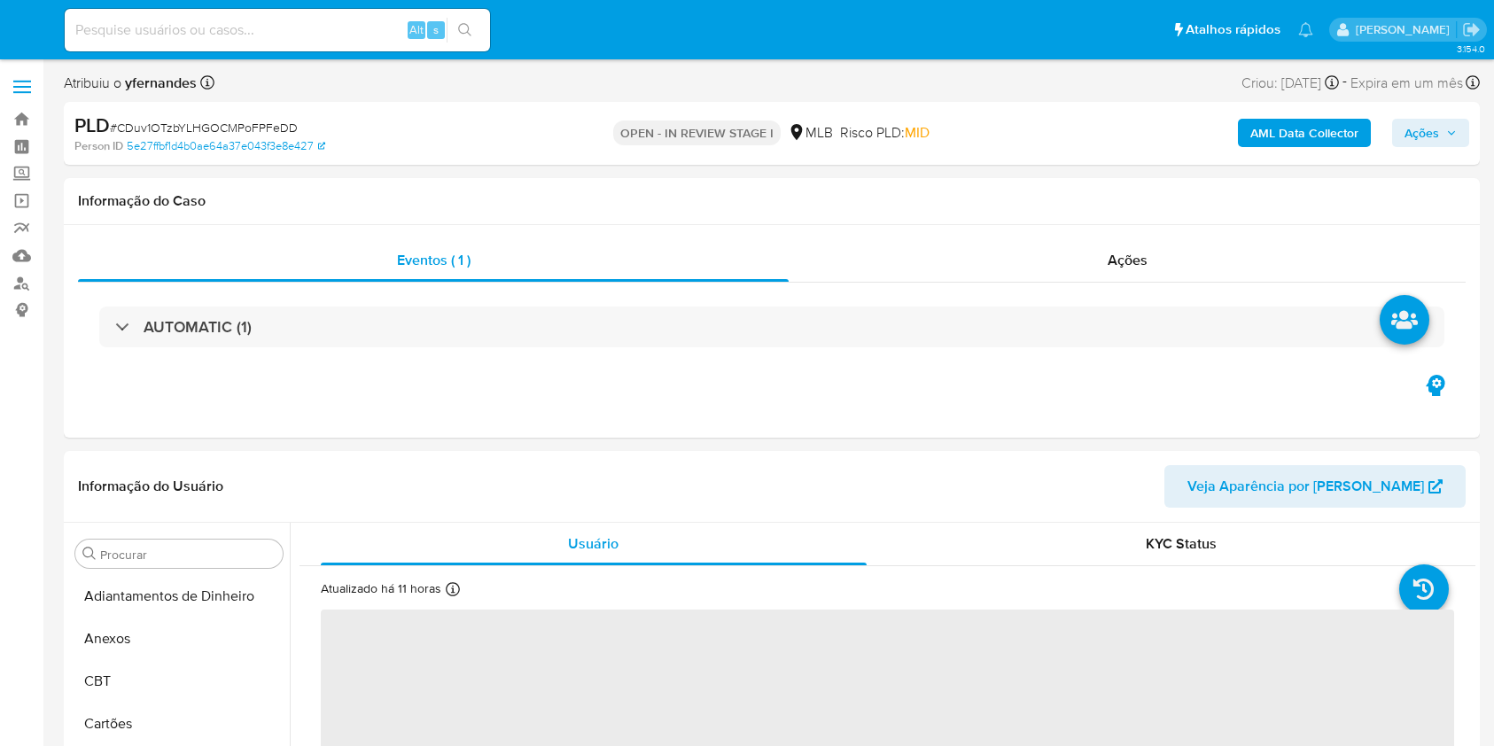
select select "10"
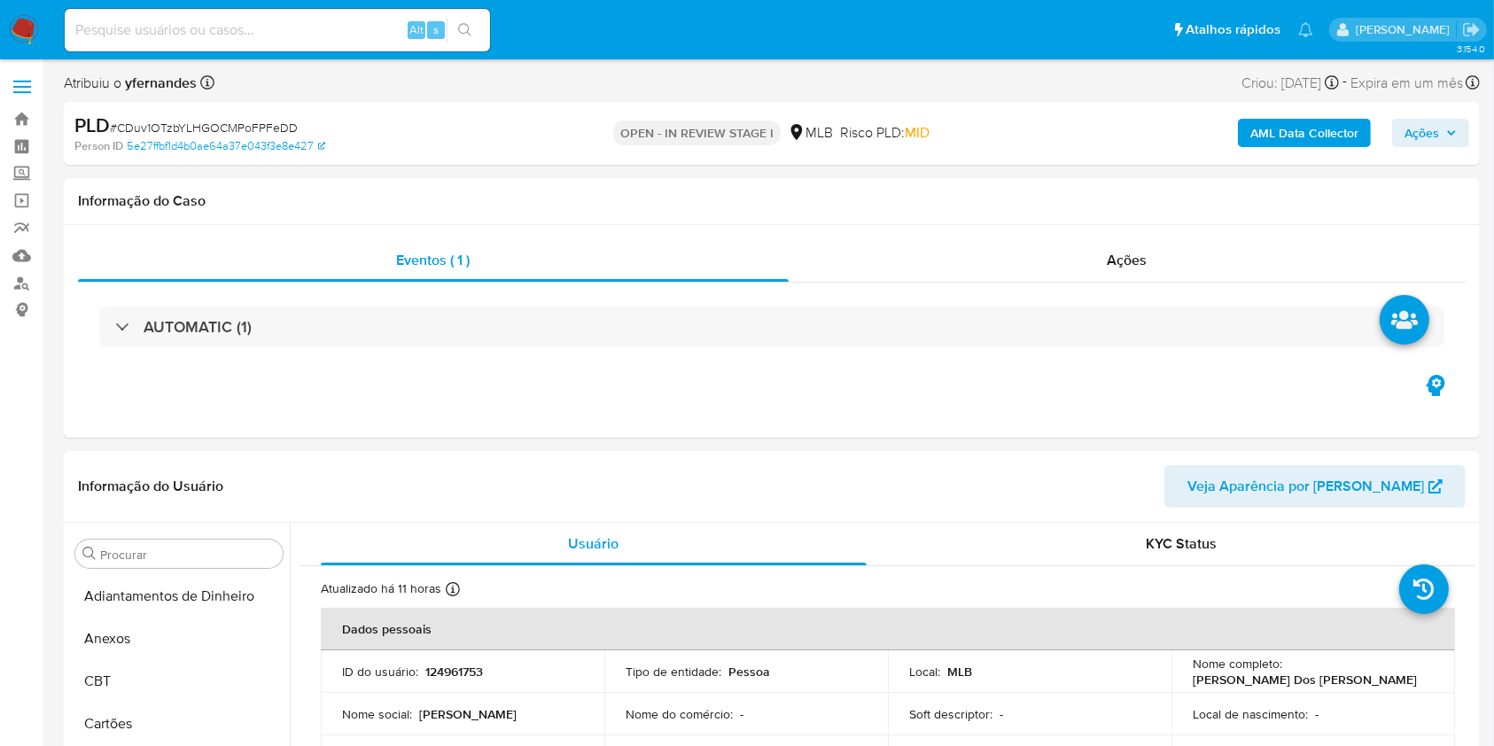
scroll to position [791, 0]
click at [241, 53] on div "Alt s" at bounding box center [277, 30] width 425 height 50
click at [234, 17] on div "Alt s" at bounding box center [277, 30] width 425 height 43
click at [312, 30] on input at bounding box center [277, 30] width 425 height 23
paste input "78rUGrQi2yKPVwlEO0lYmPG1"
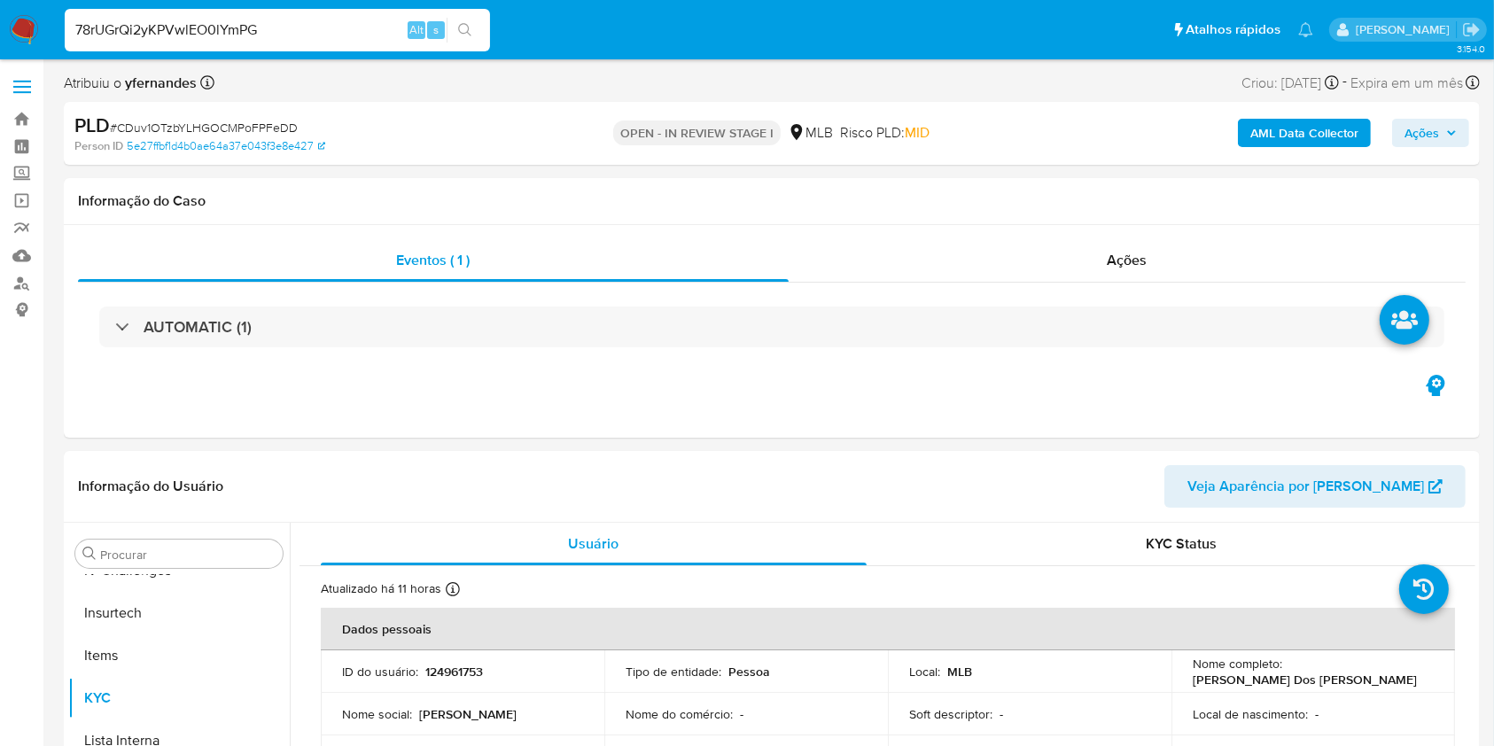
click at [312, 30] on input "78rUGrQi2yKPVwlEO0lYmPG" at bounding box center [277, 30] width 425 height 23
paste input "1"
type input "78rUGrQi2yKPVwlEO0lYmPG1"
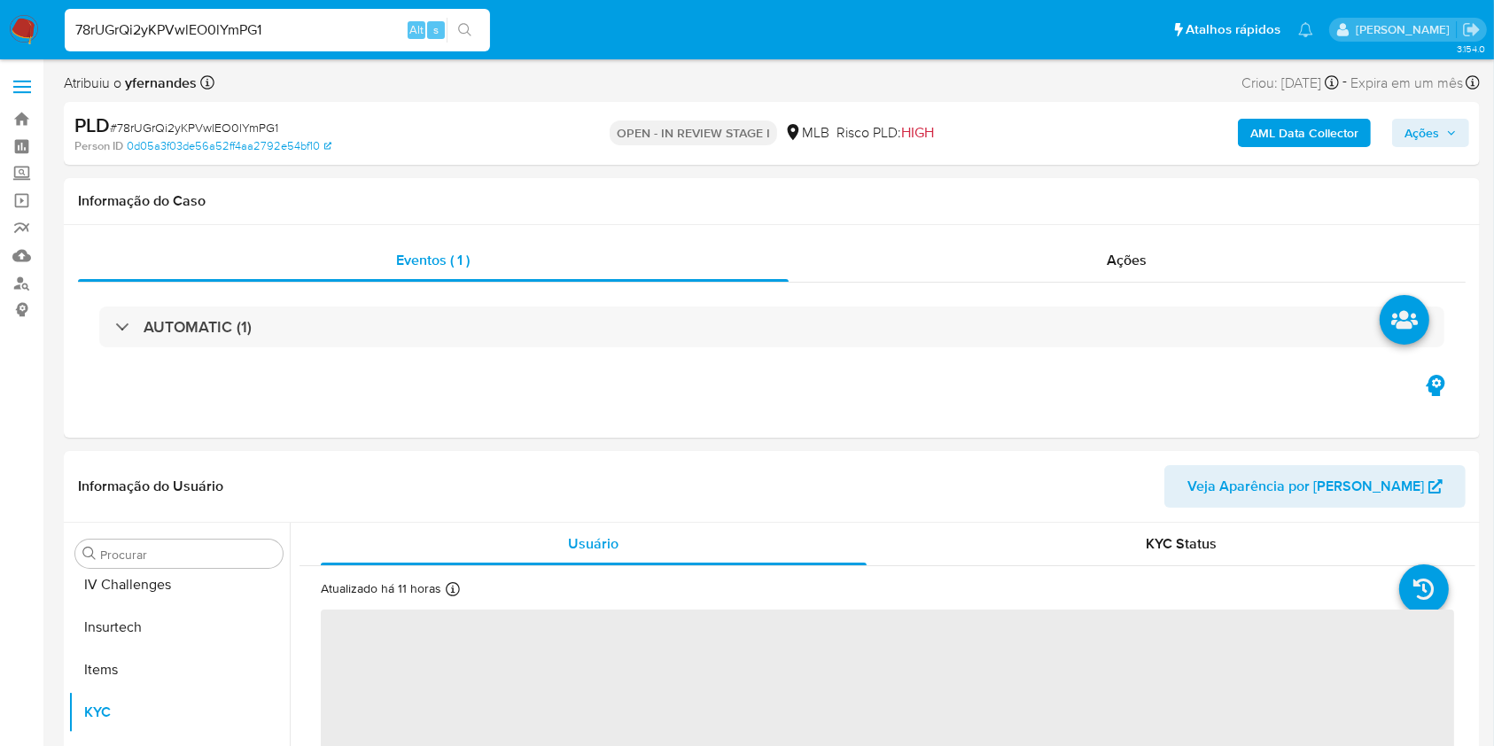
scroll to position [791, 0]
click at [199, 356] on div "AUTOMATIC (1)" at bounding box center [771, 327] width 1387 height 89
click at [198, 347] on div "AUTOMATIC (1)" at bounding box center [771, 327] width 1387 height 89
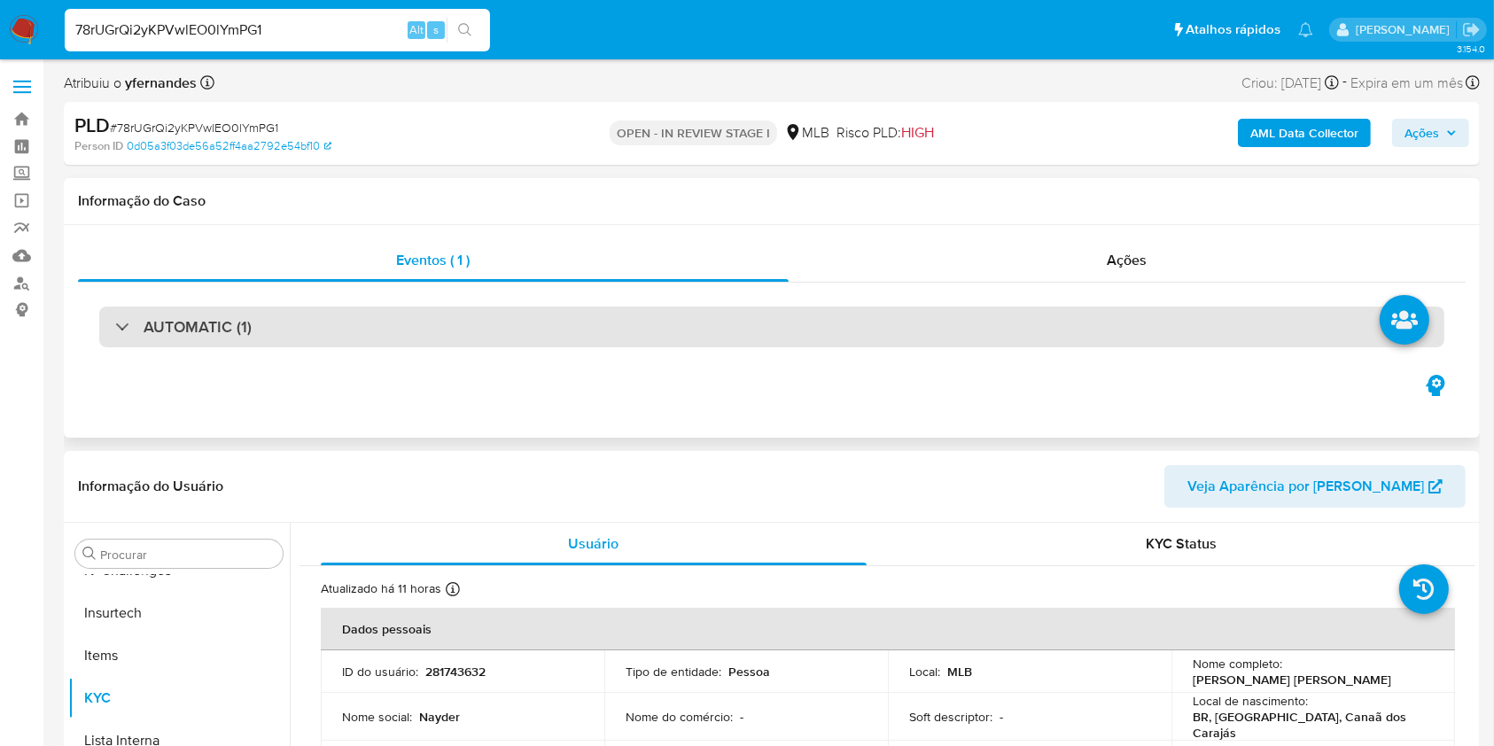
click at [201, 322] on h3 "AUTOMATIC (1)" at bounding box center [198, 326] width 108 height 19
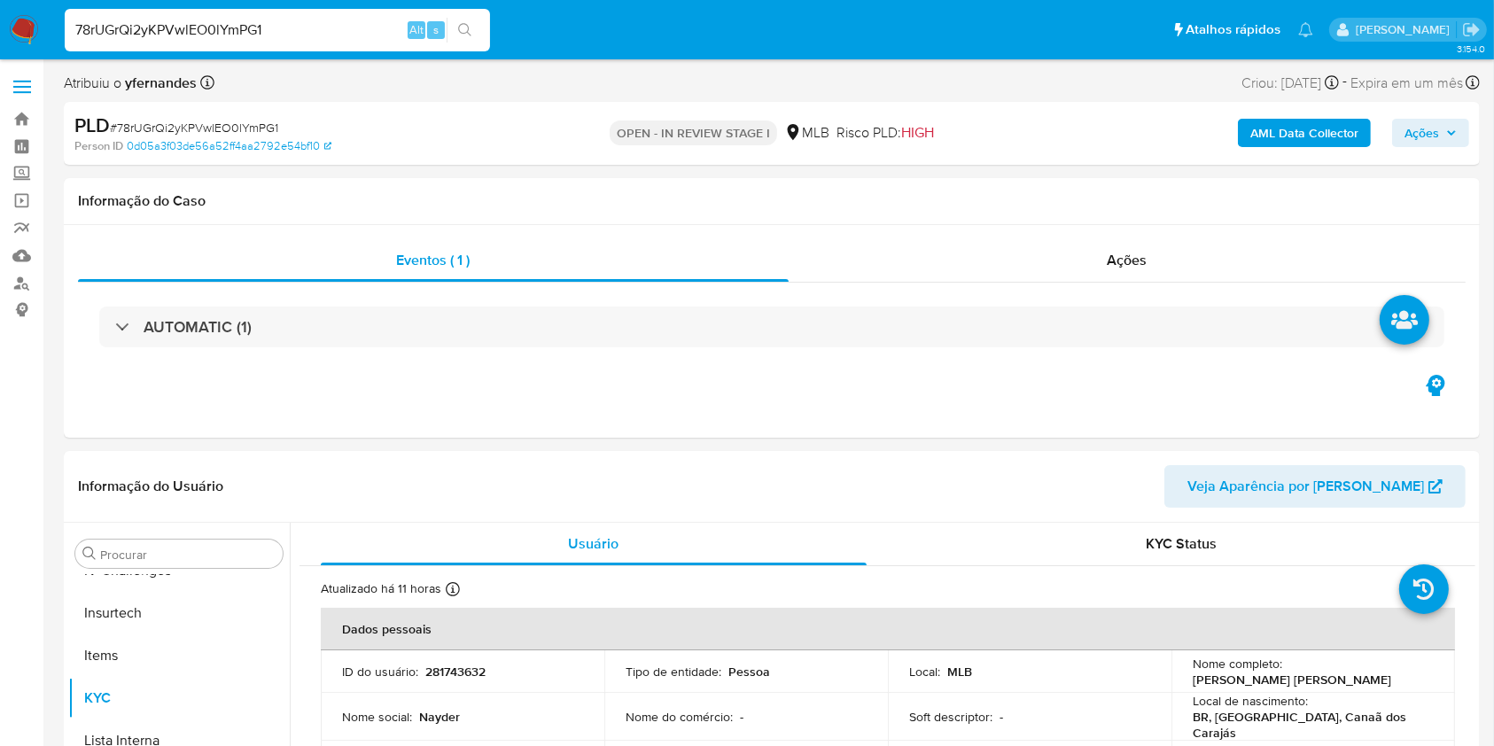
select select "10"
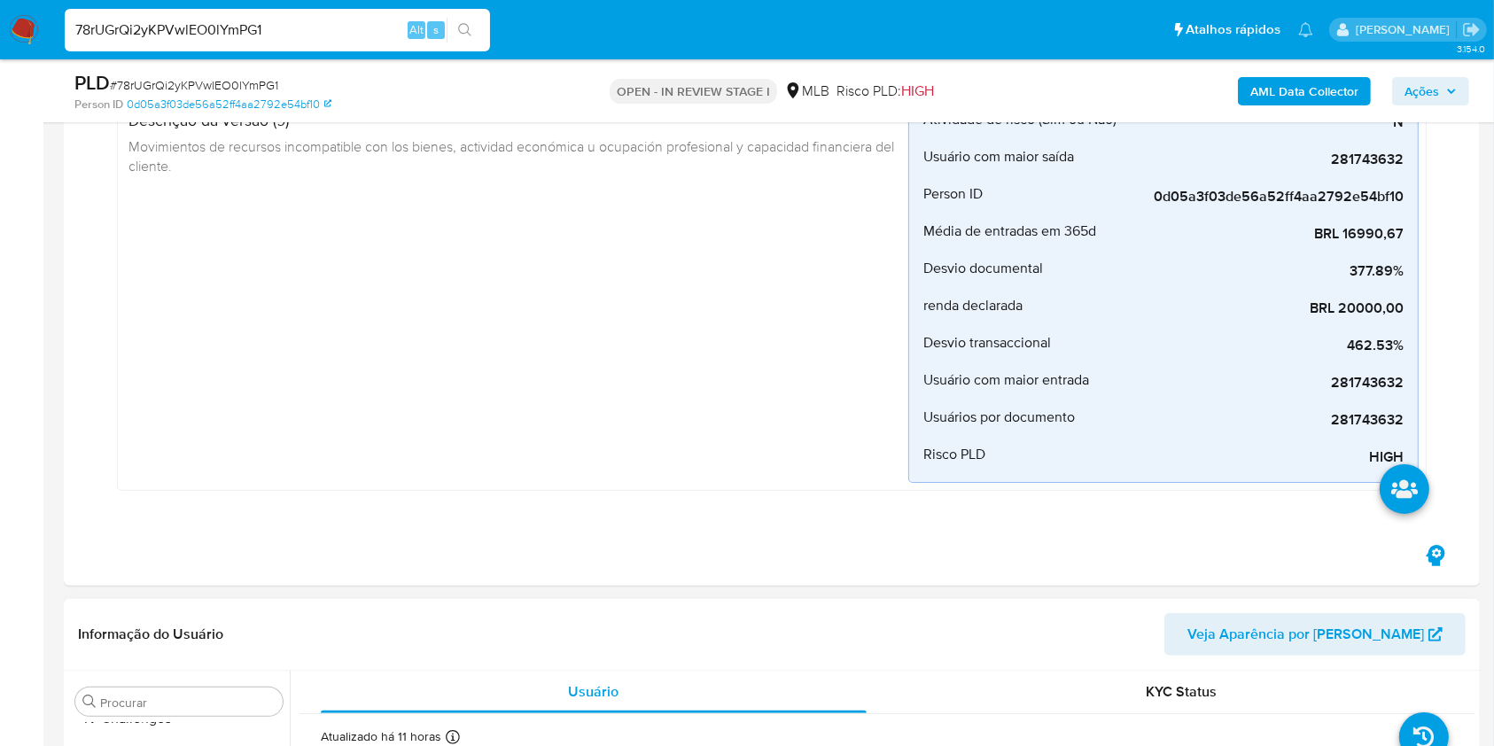
scroll to position [590, 0]
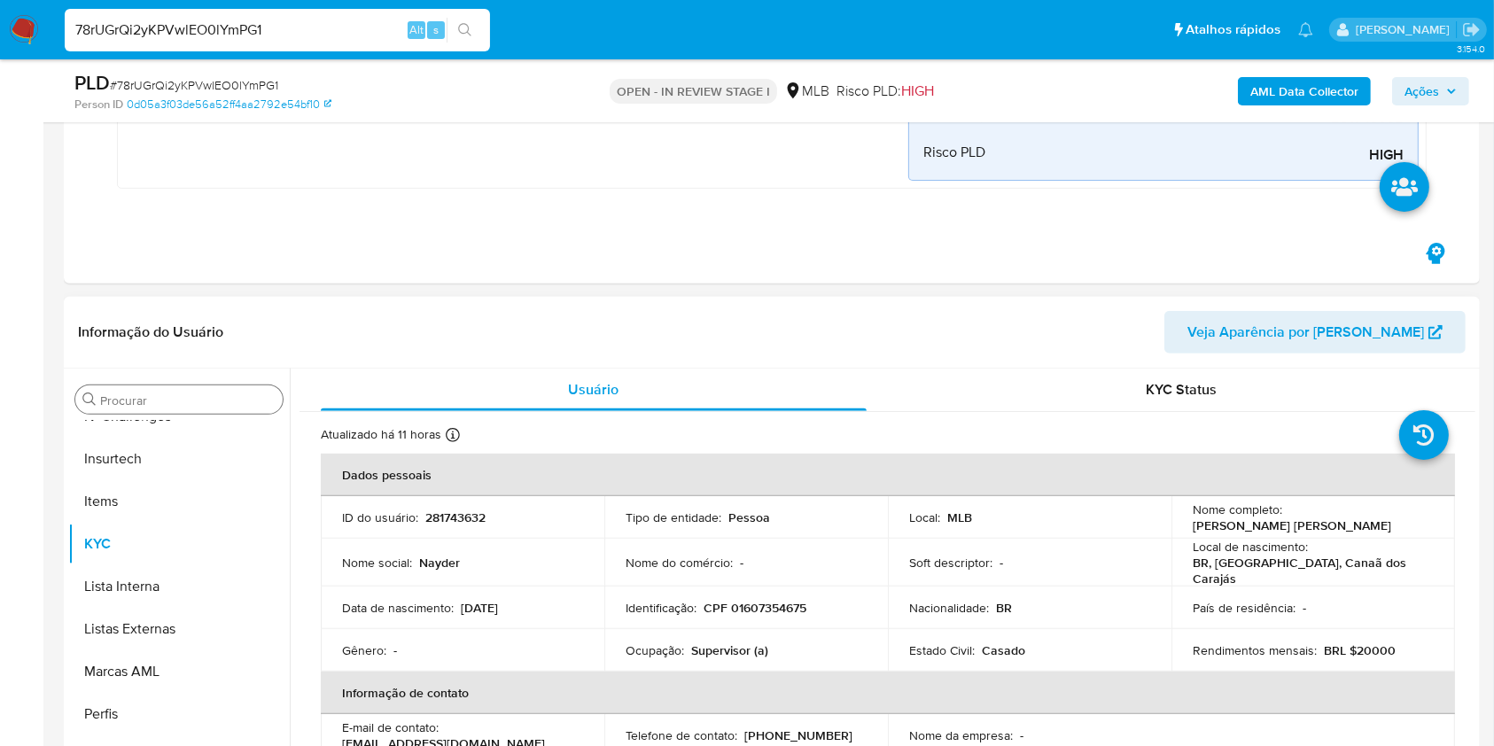
click at [142, 401] on input "Procurar" at bounding box center [187, 400] width 175 height 16
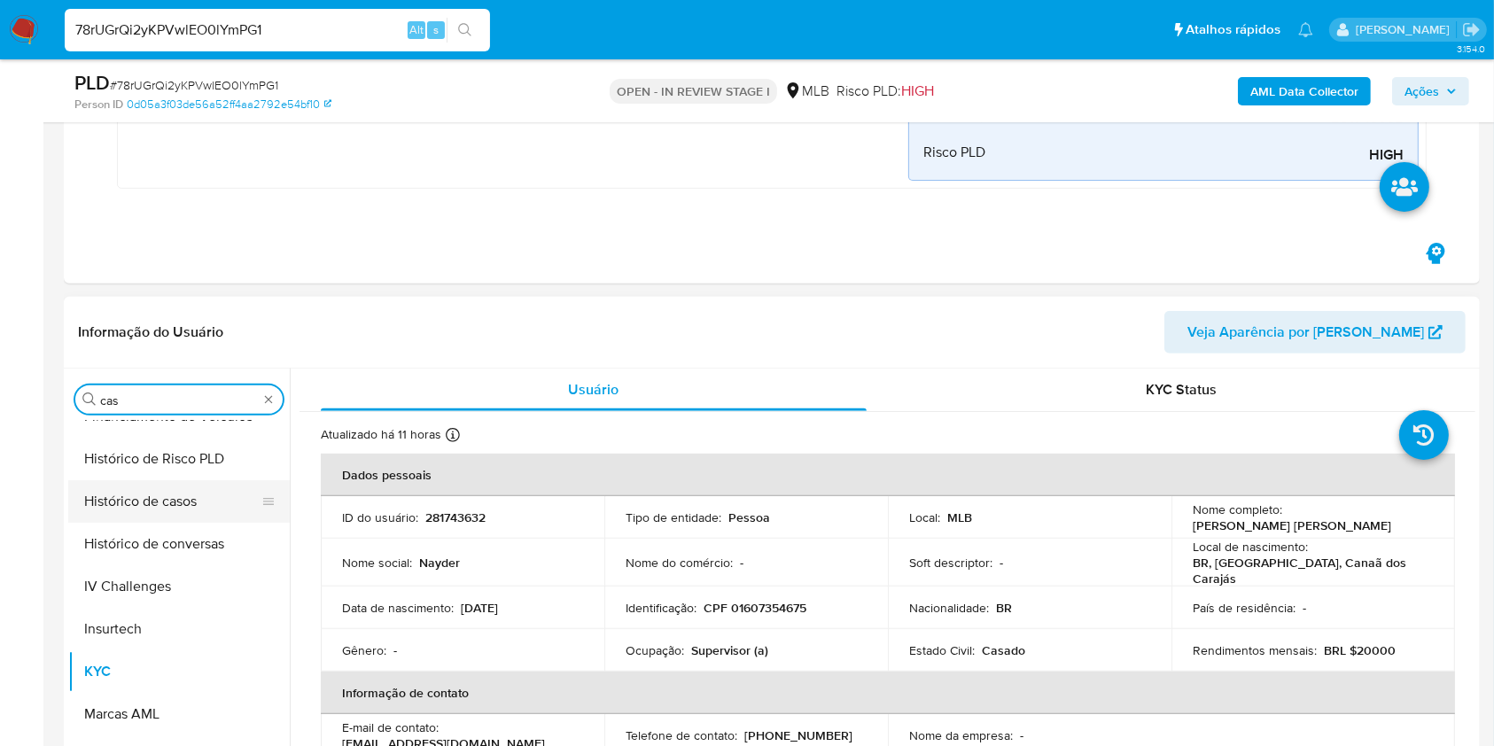
scroll to position [0, 0]
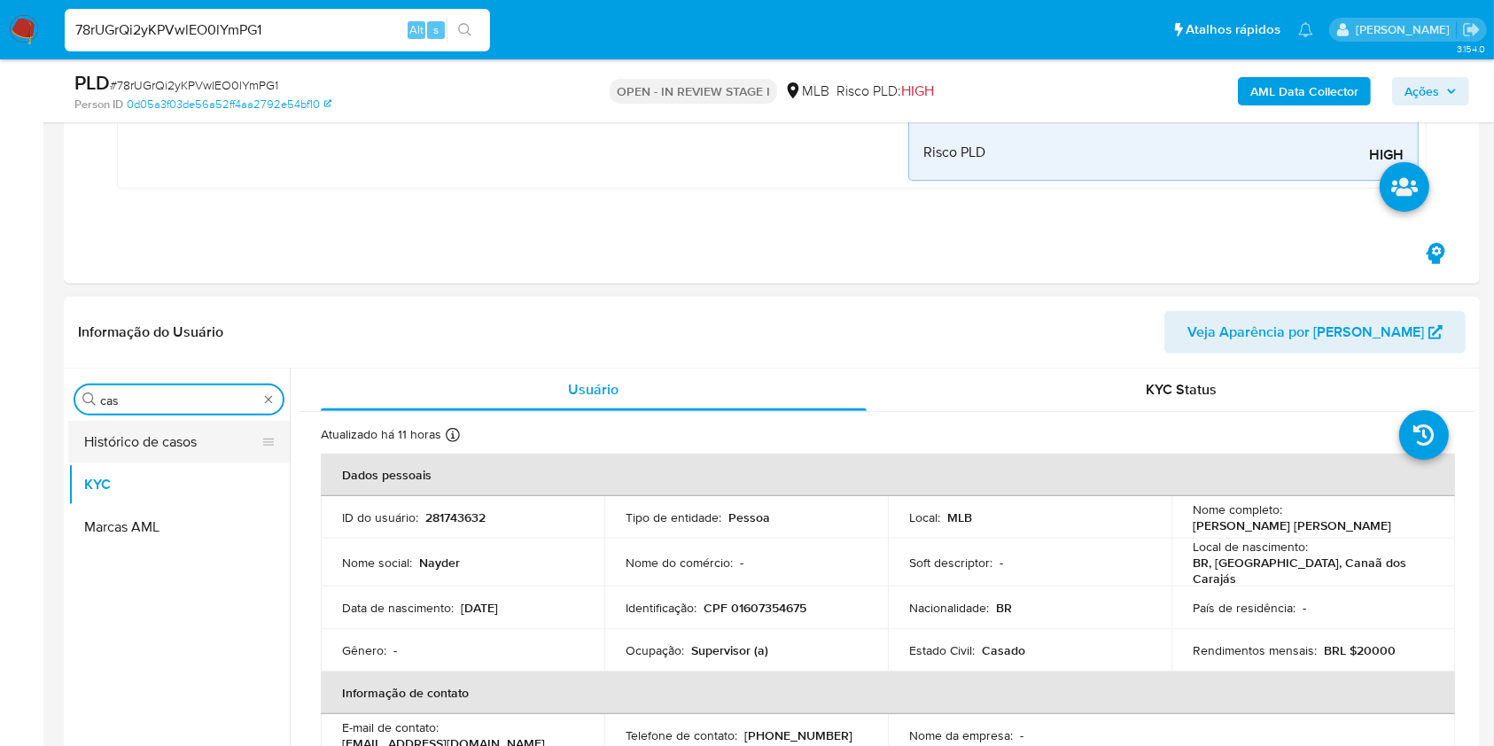
type input "cas"
click at [145, 440] on button "Histórico de casos" at bounding box center [171, 442] width 207 height 43
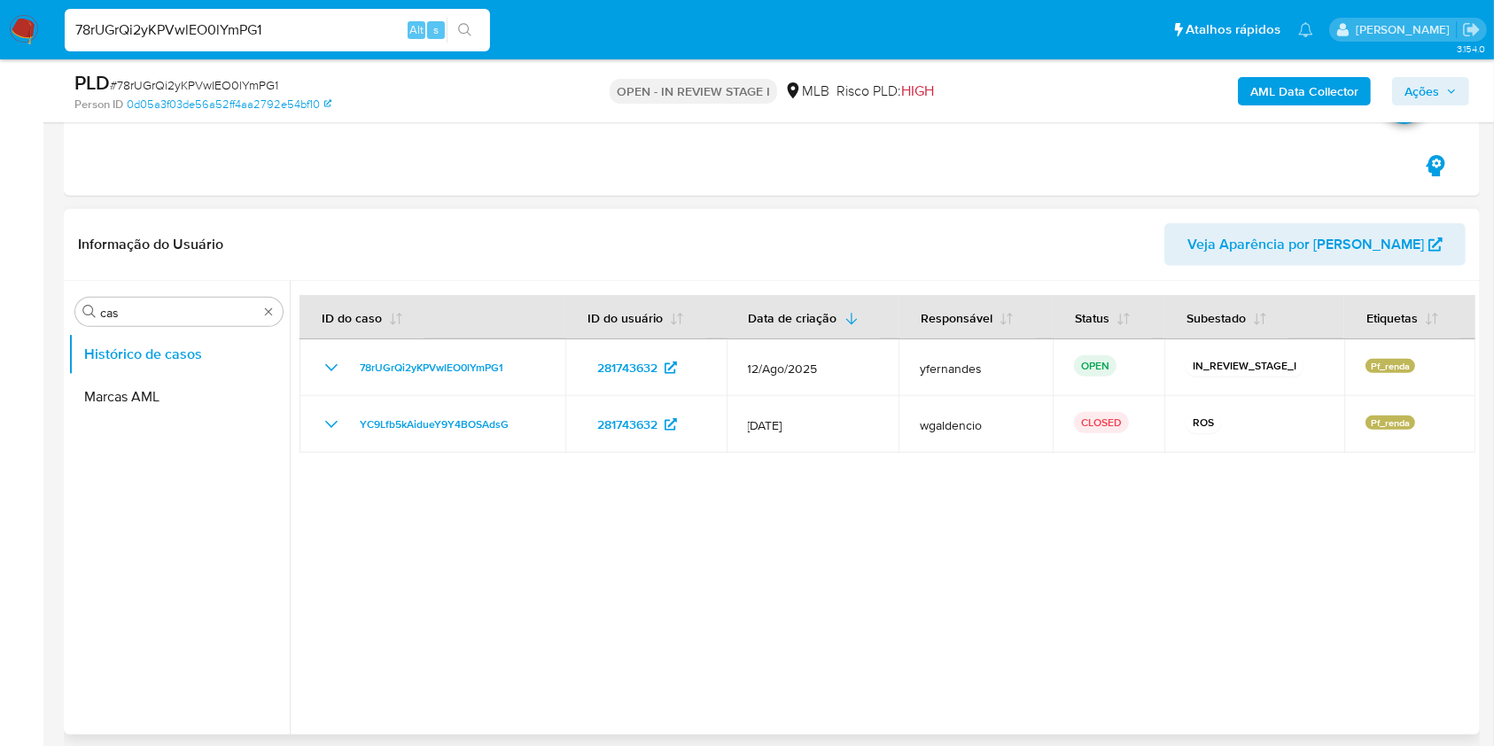
scroll to position [709, 0]
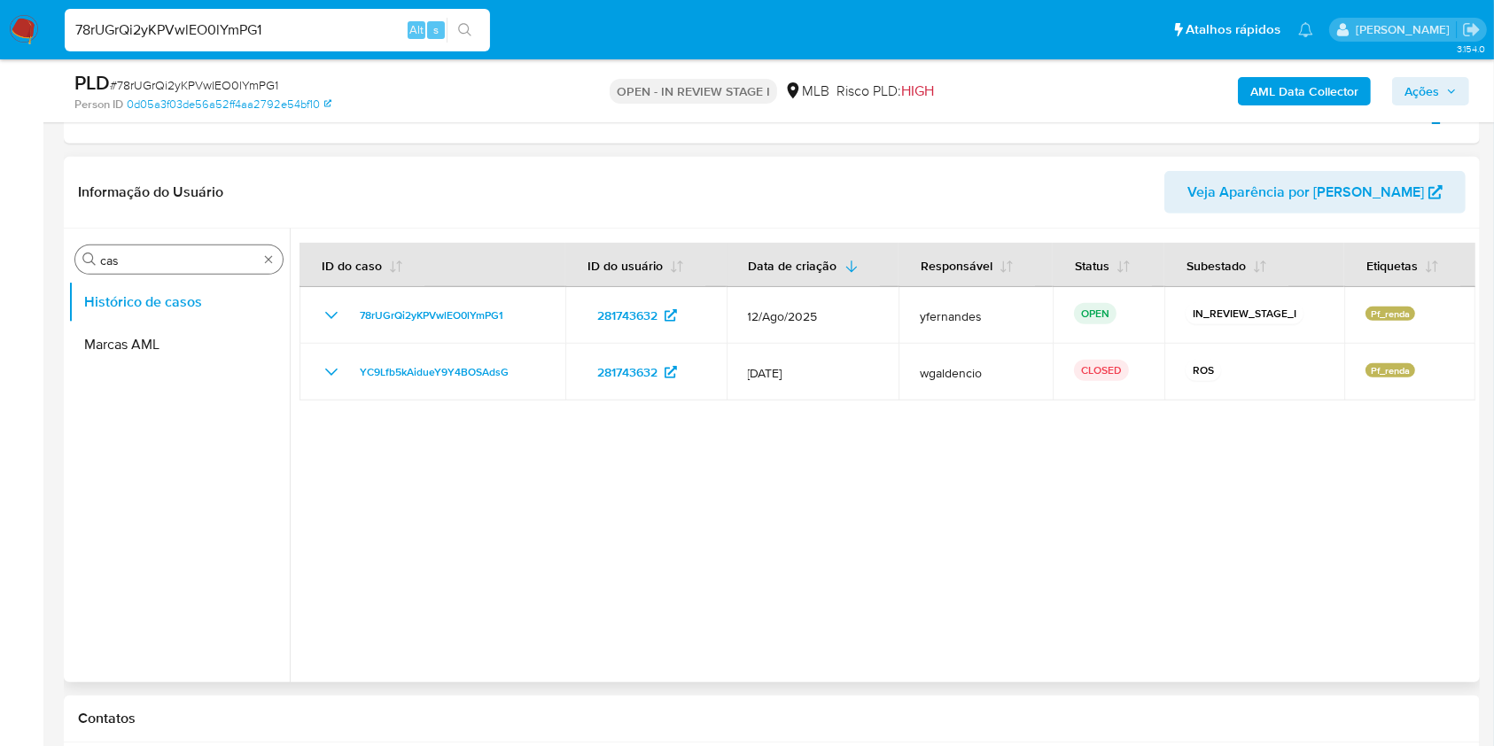
click at [131, 266] on input "cas" at bounding box center [179, 260] width 158 height 16
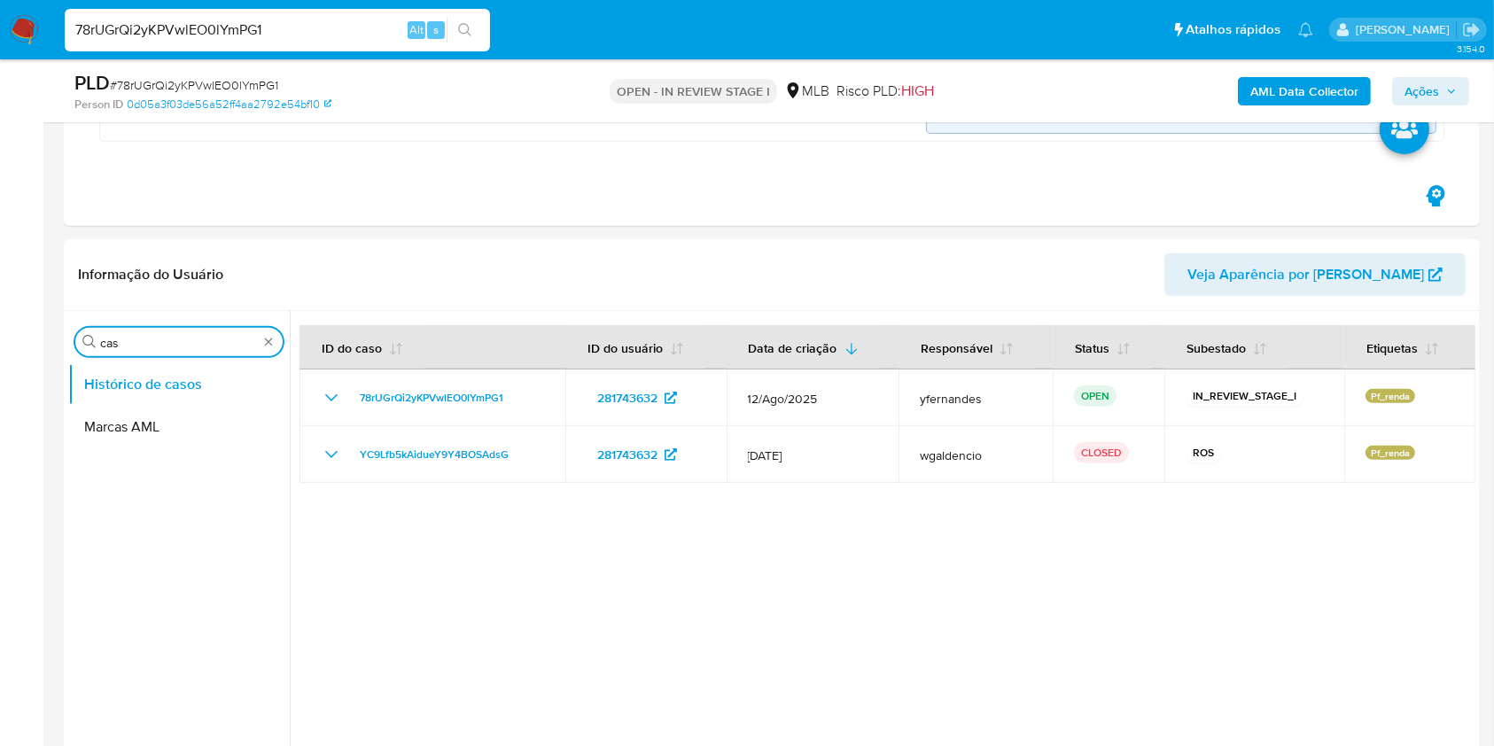
scroll to position [590, 0]
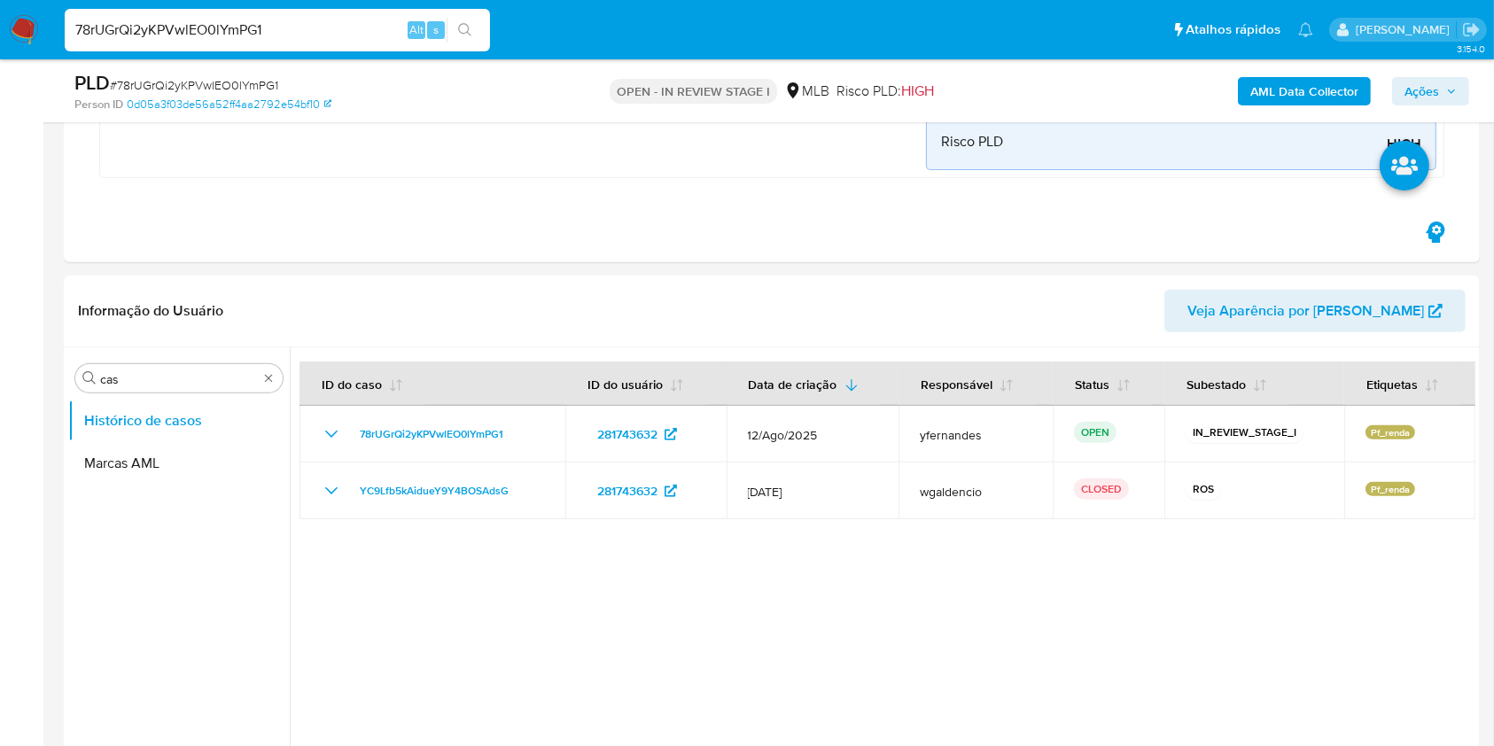
click at [28, 42] on img at bounding box center [24, 30] width 30 height 30
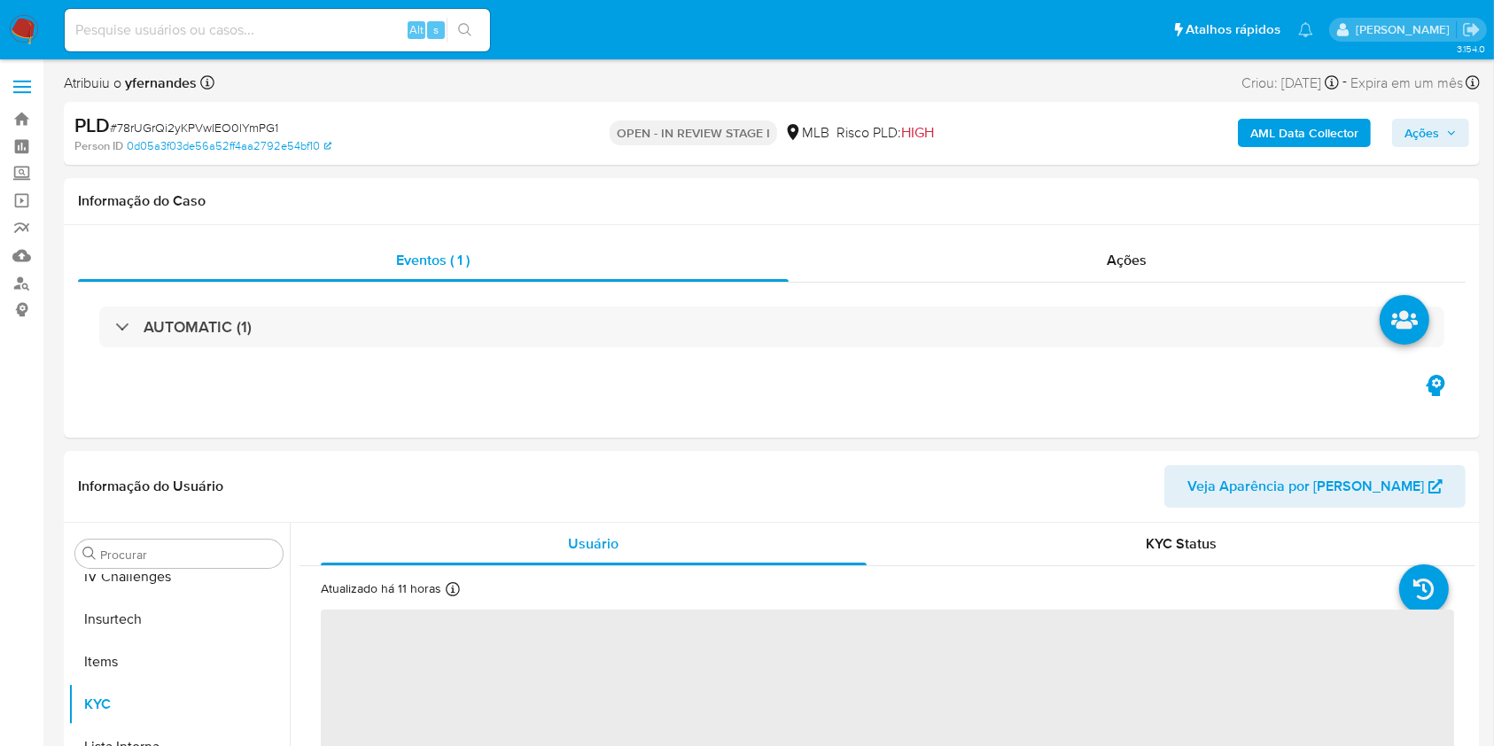
scroll to position [791, 0]
click at [28, 27] on img at bounding box center [24, 30] width 30 height 30
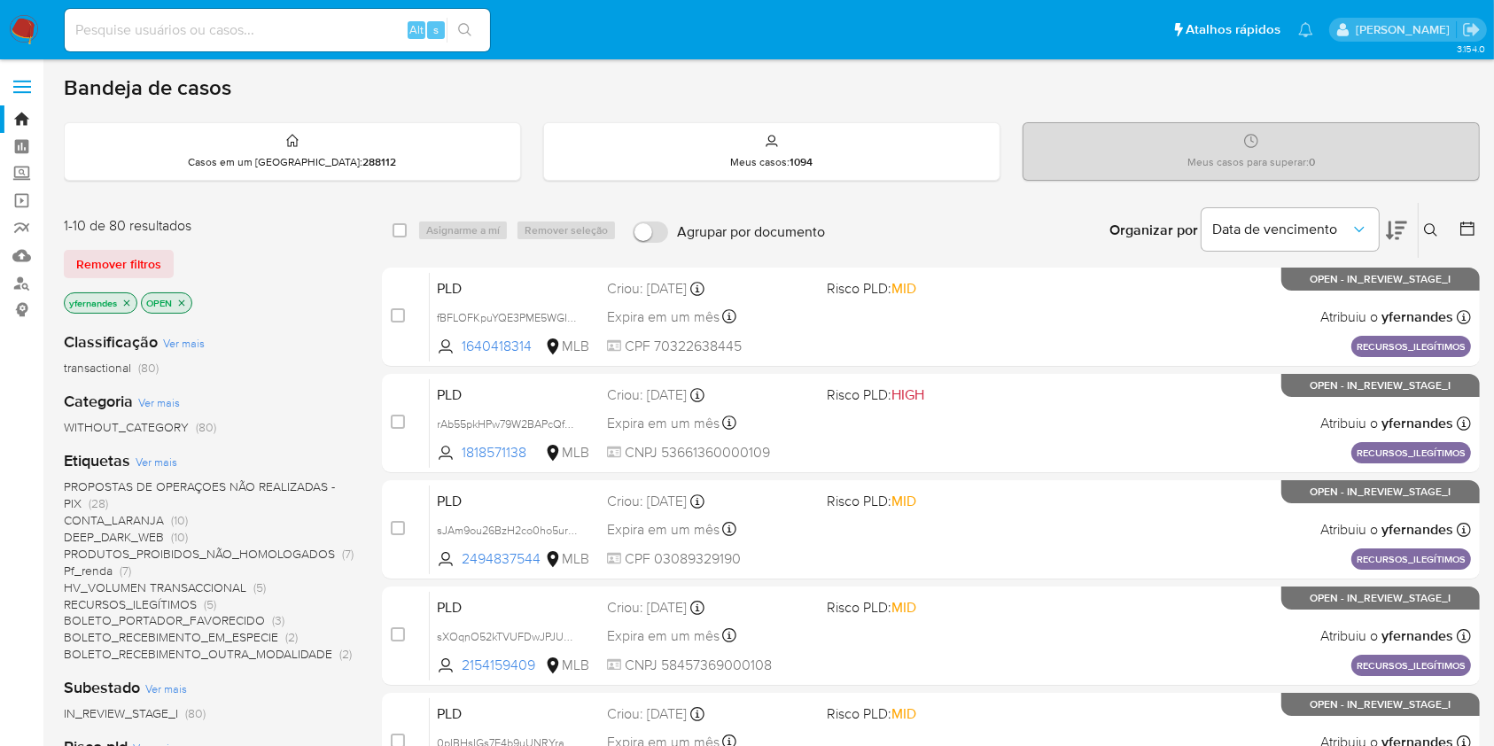
click at [1399, 231] on icon at bounding box center [1395, 230] width 21 height 19
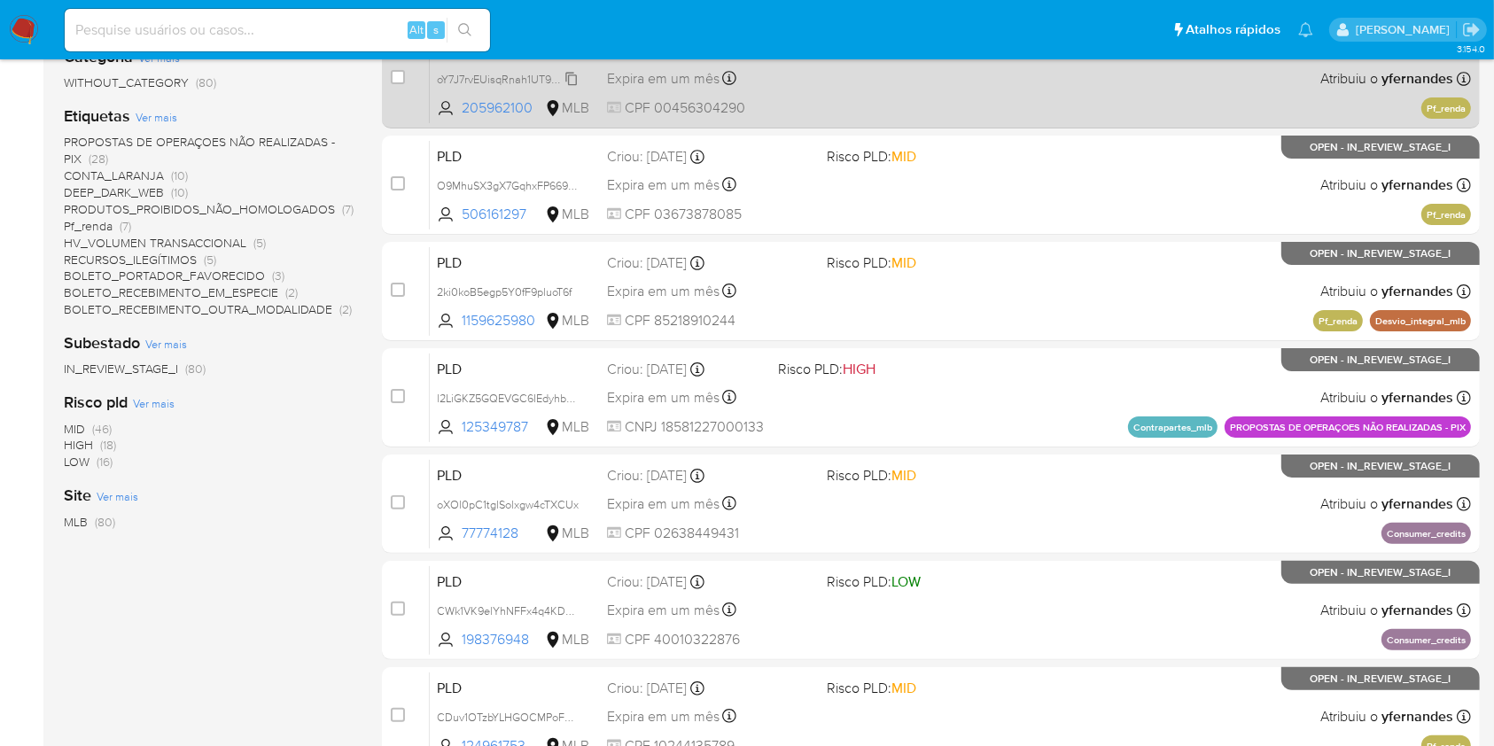
scroll to position [354, 0]
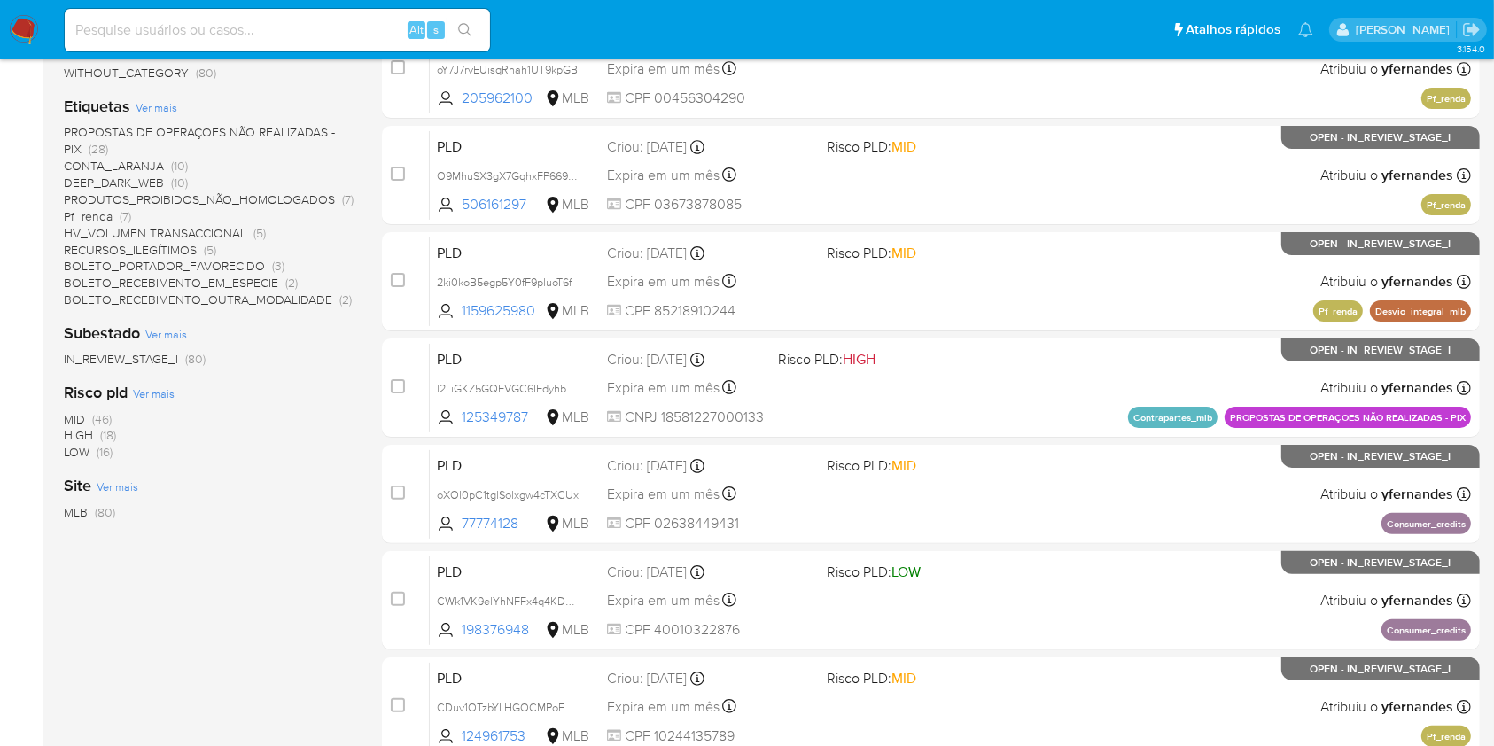
click at [70, 429] on span "HIGH" at bounding box center [78, 435] width 29 height 18
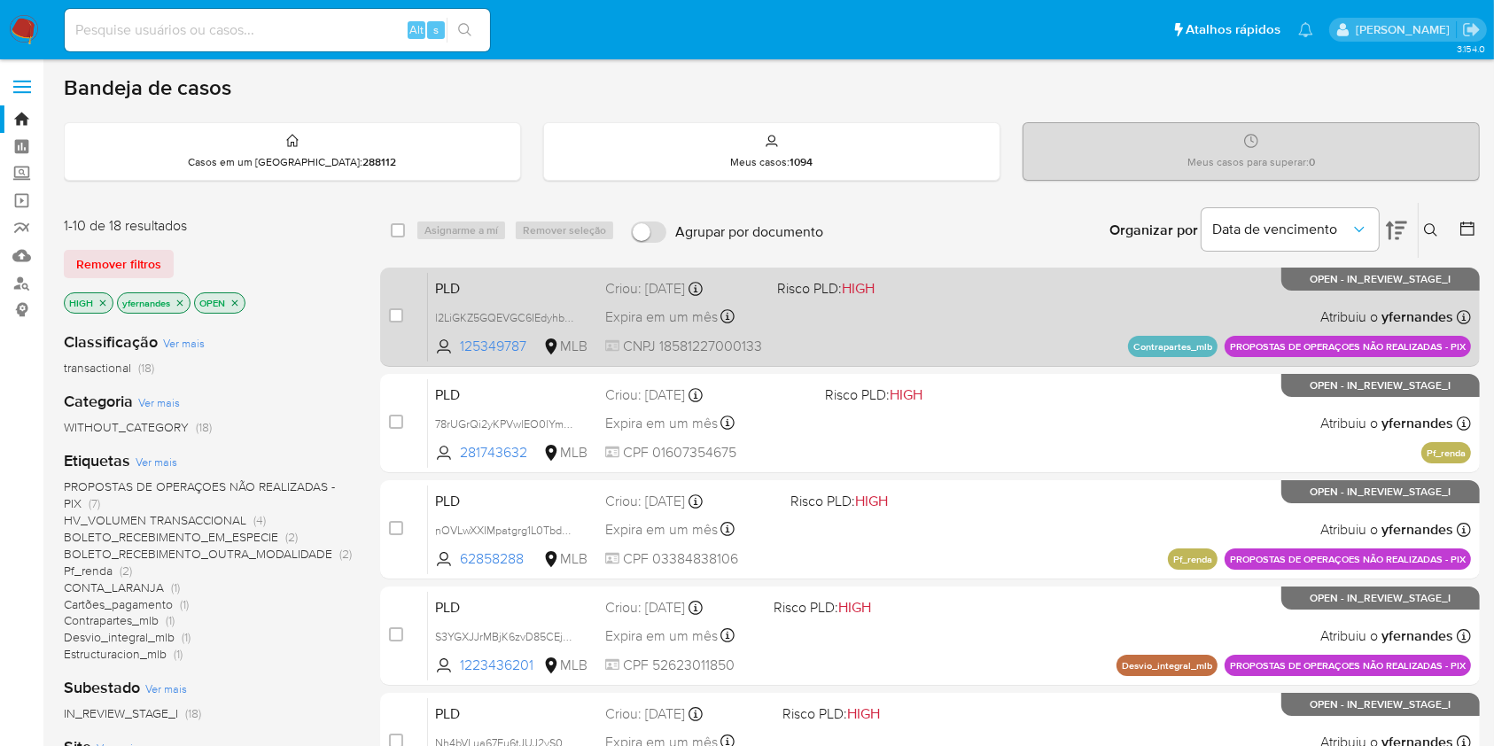
click at [874, 332] on div "PLD l2LiGKZ5GQEVGC6IEdyhbqJx 125349787 MLB Risco PLD: HIGH Criou: 12/08/2025 Cr…" at bounding box center [949, 316] width 1043 height 89
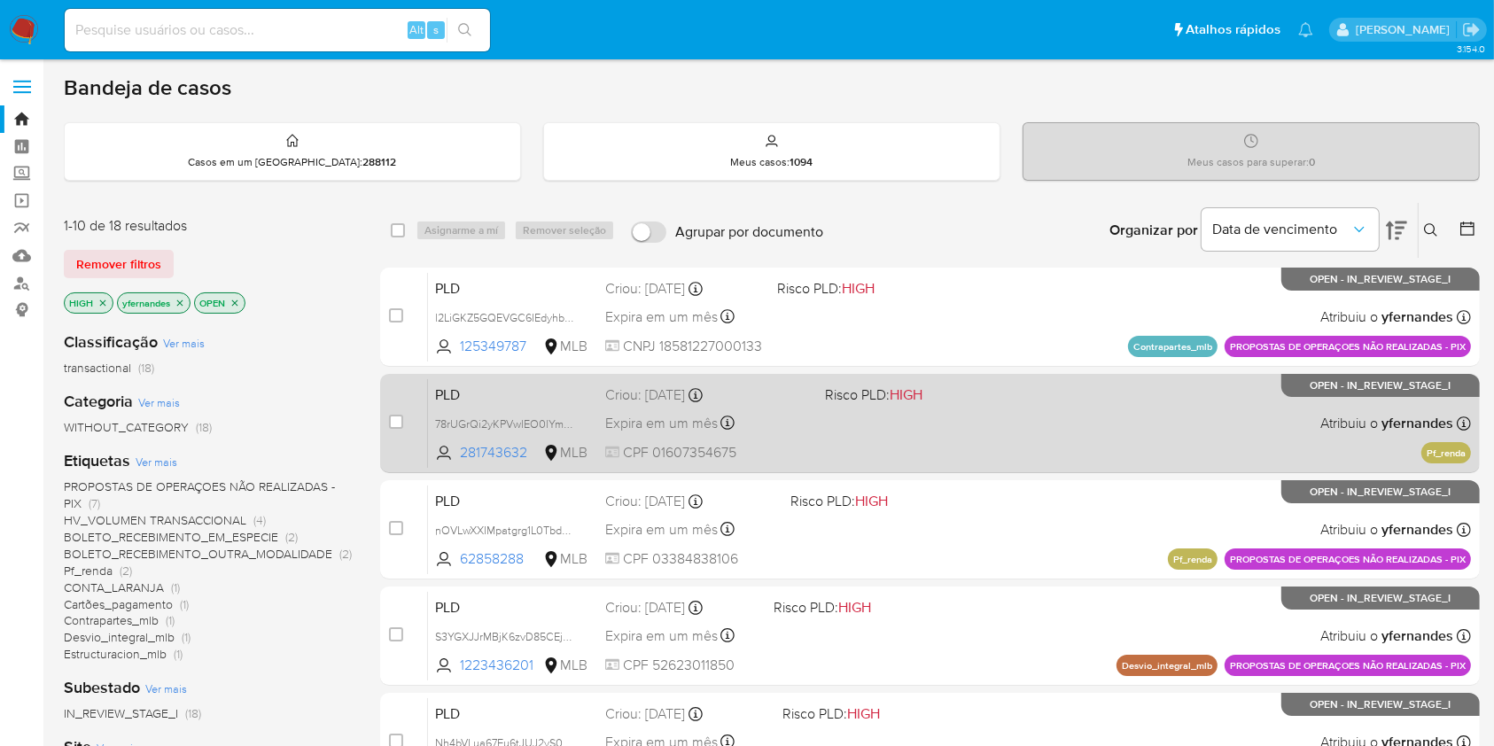
click at [817, 433] on div "PLD 78rUGrQi2yKPVwlEO0lYmPG1 281743632 MLB Risco PLD: HIGH Criou: 12/08/2025 Cr…" at bounding box center [949, 422] width 1043 height 89
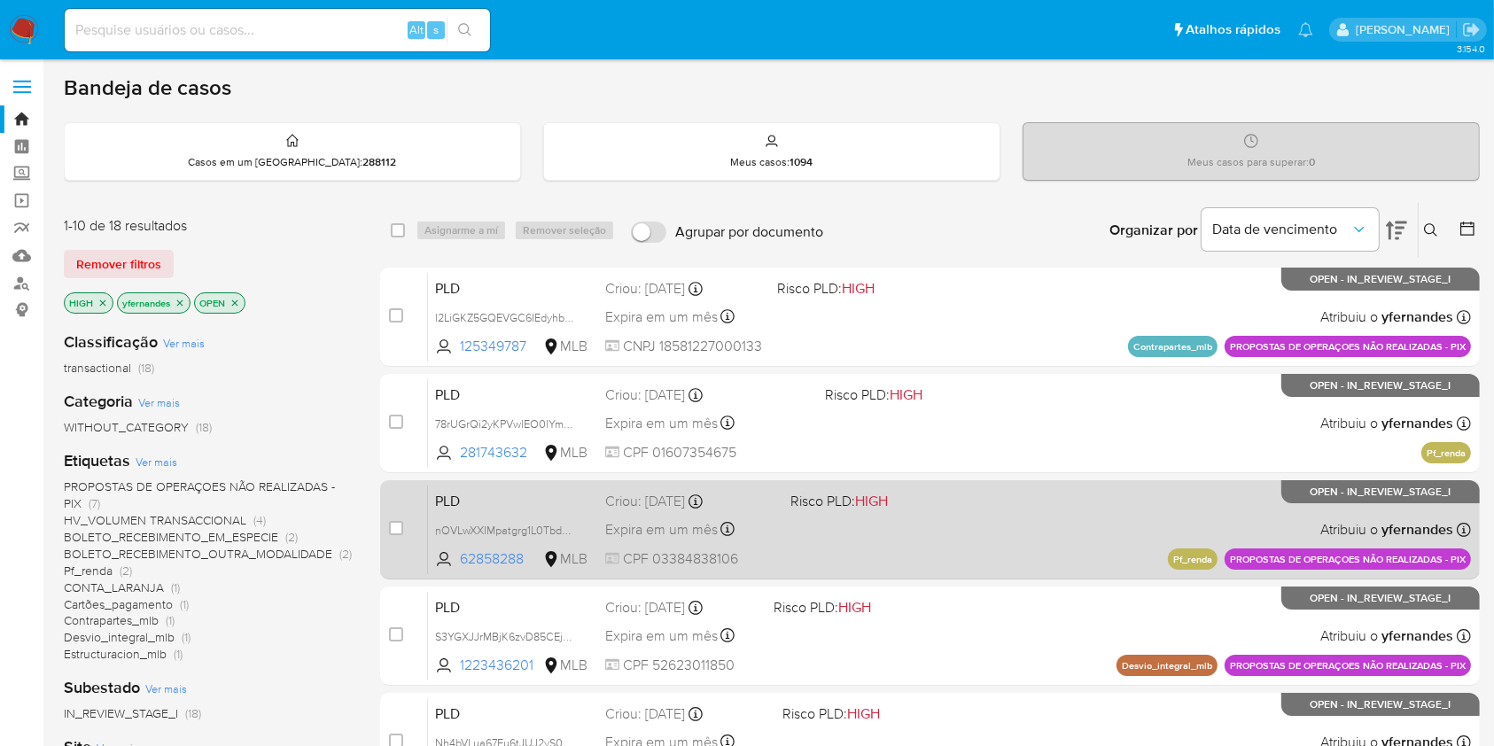
click at [794, 555] on div "PLD nOVLwXXIMpatgrg1L0TbdUvh 62858288 MLB Risco PLD: HIGH Criou: 12/08/2025 Cri…" at bounding box center [949, 529] width 1043 height 89
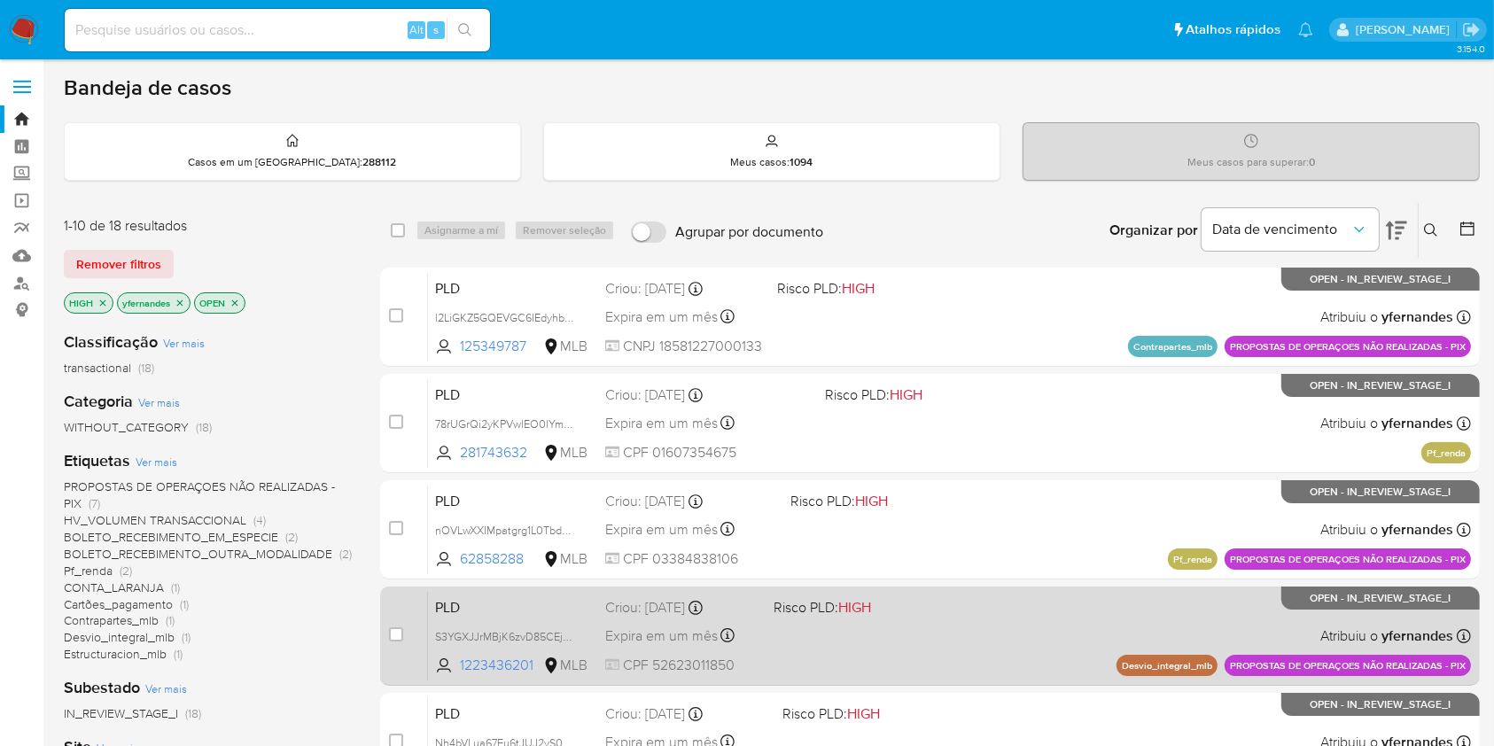
click at [809, 635] on div "PLD S3YGXJJrMBjK6zvD85CEjLUC 1223436201 MLB Risco PLD: HIGH Criou: 12/08/2025 C…" at bounding box center [949, 635] width 1043 height 89
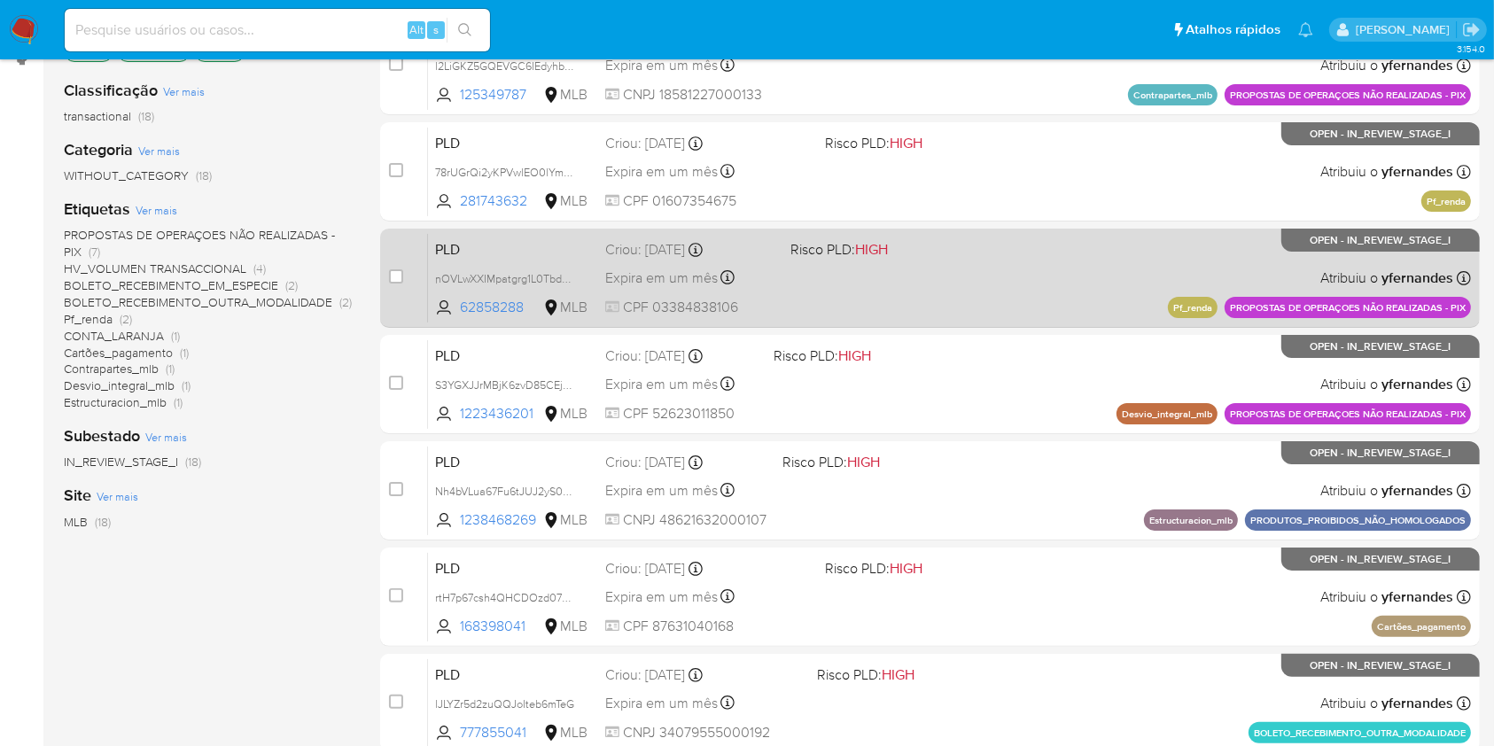
scroll to position [590, 0]
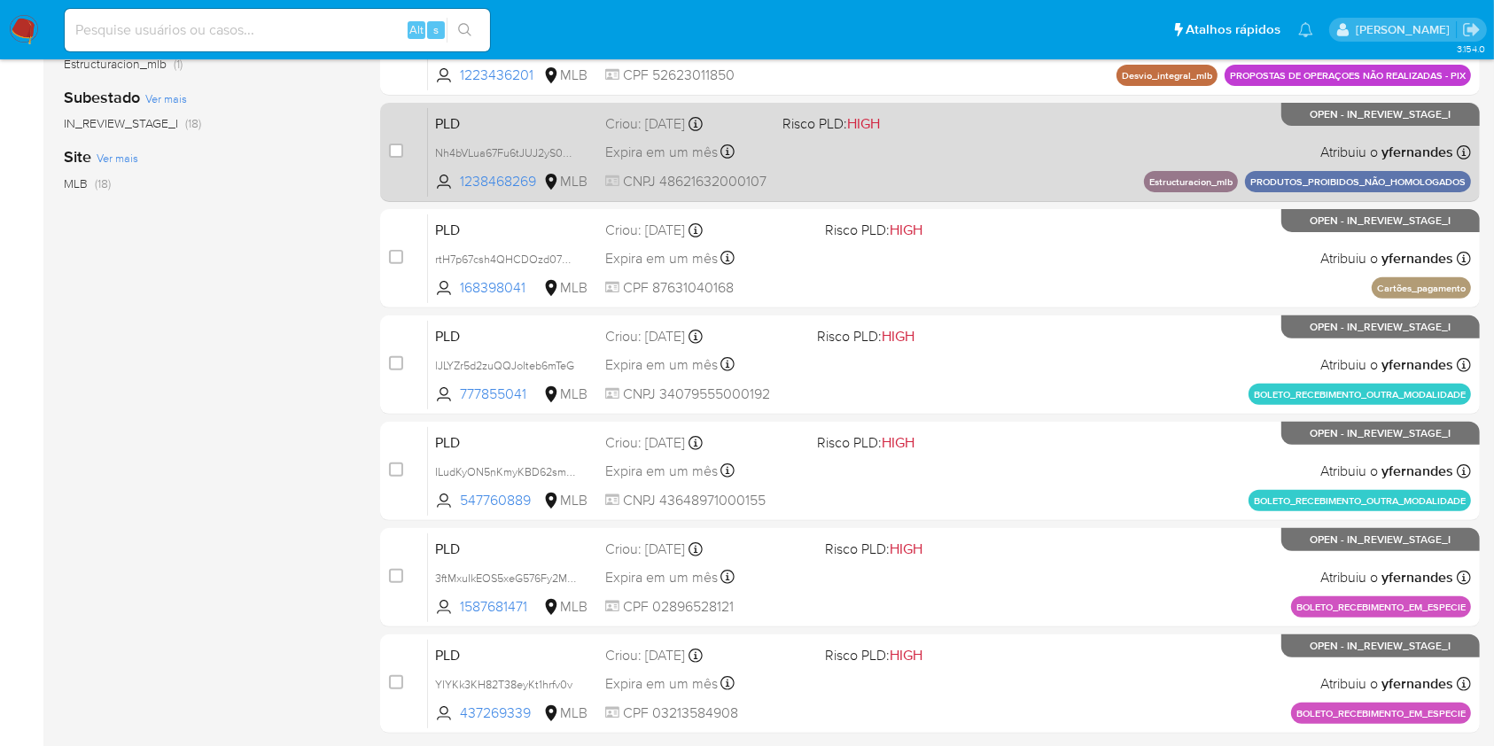
click at [883, 149] on div "PLD Nh4bVLua67Fu6tJUJ2yS0WB1 1238468269 MLB Risco PLD: HIGH Criou: 12/08/2025 C…" at bounding box center [949, 151] width 1043 height 89
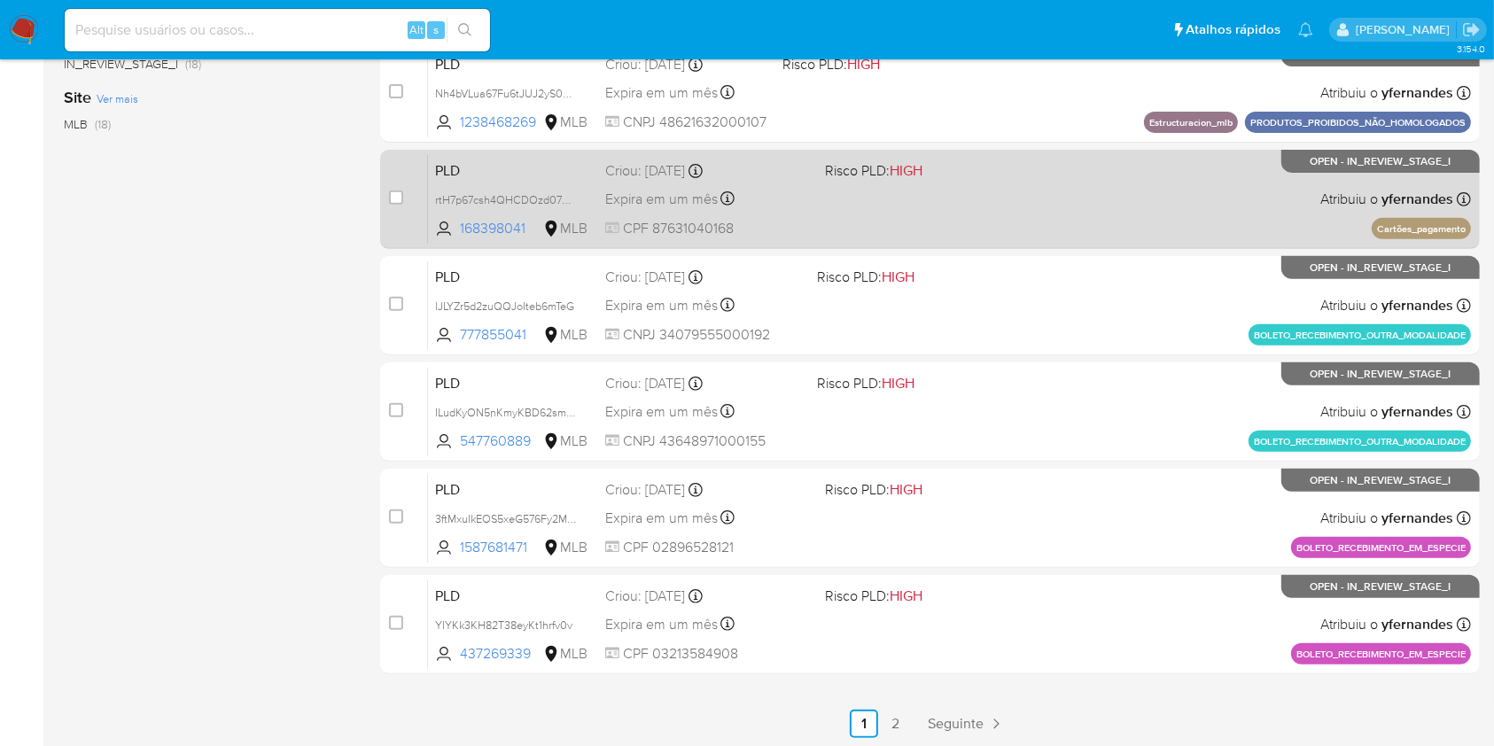
scroll to position [652, 0]
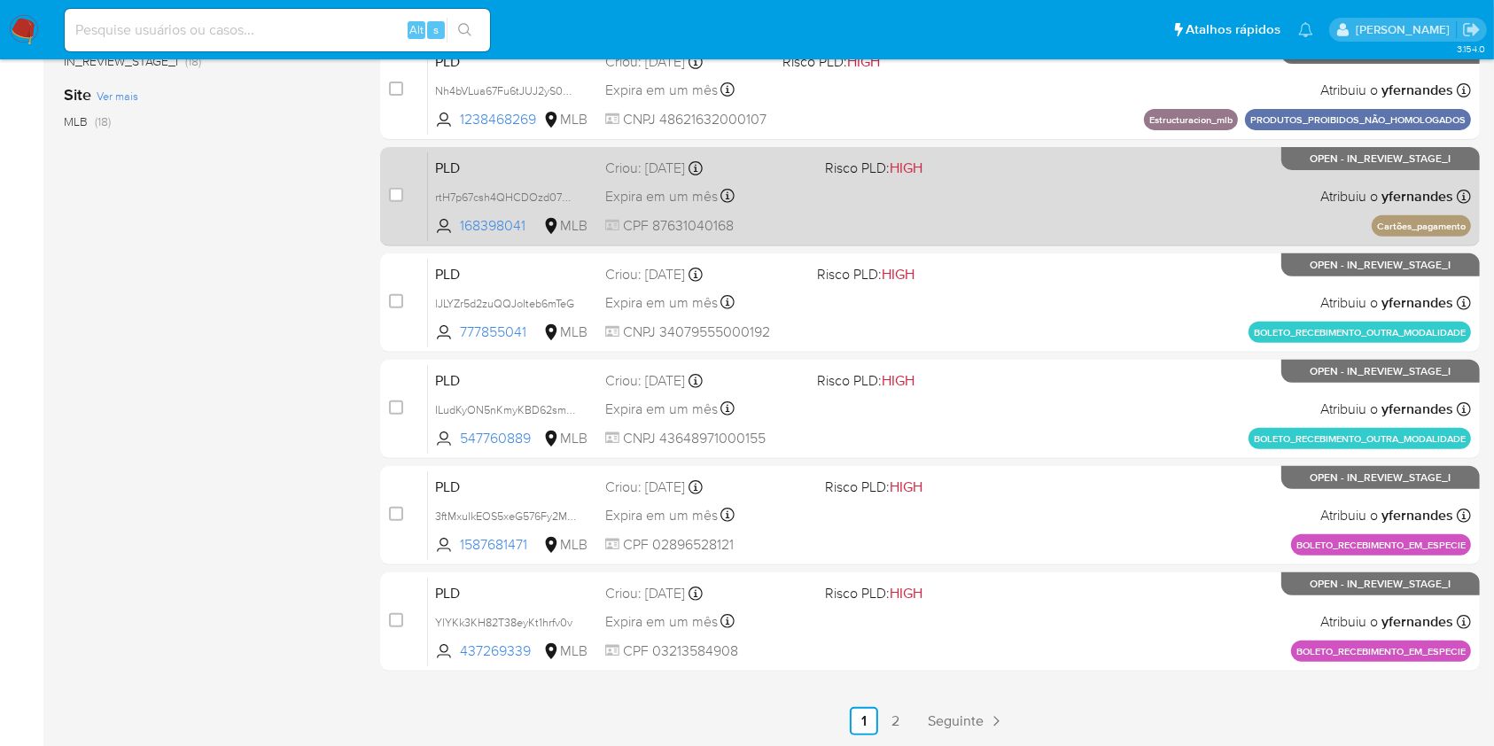
click at [957, 195] on div "PLD rtH7p67csh4QHCDOzd0752R8 168398041 MLB Risco PLD: HIGH Criou: 12/08/2025 Cr…" at bounding box center [949, 195] width 1043 height 89
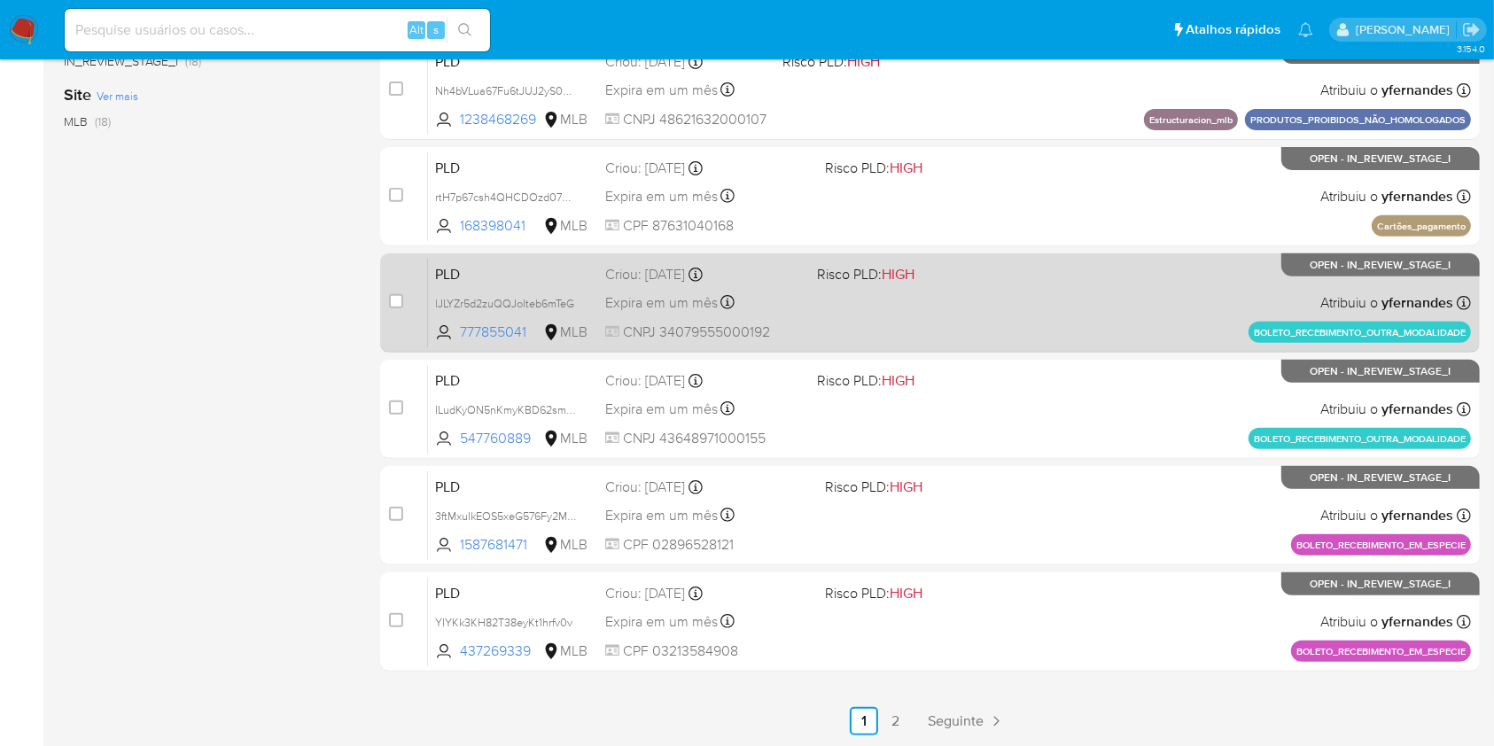
click at [920, 324] on div "PLD lJLYZr5d2zuQQJoIteb6mTeG 777855041 MLB Risco PLD: HIGH Criou: 14/08/2025 Cr…" at bounding box center [949, 302] width 1043 height 89
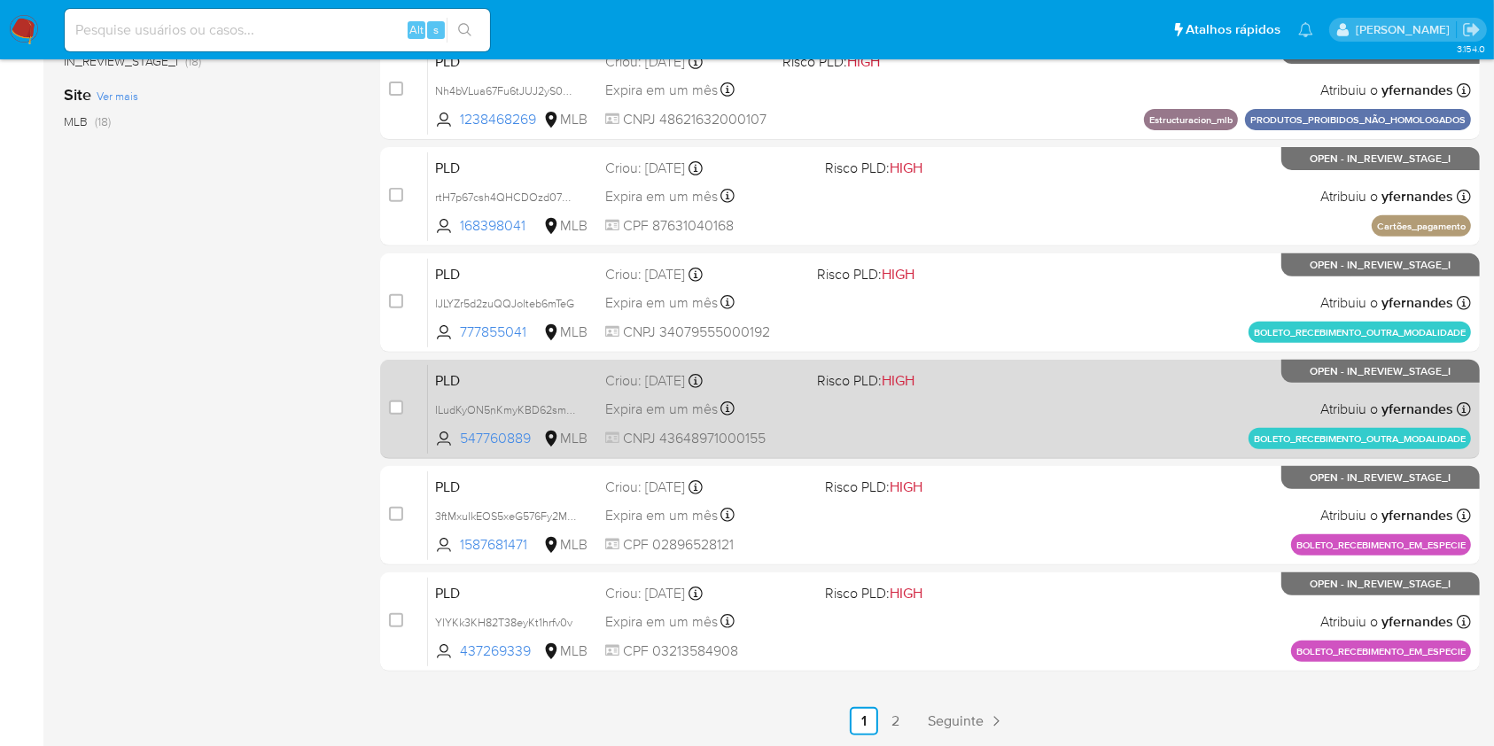
click at [1051, 435] on div "PLD ILudKyON5nKmyKBD62smpxK5 547760889 MLB Risco PLD: HIGH Criou: 14/08/2025 Cr…" at bounding box center [949, 408] width 1043 height 89
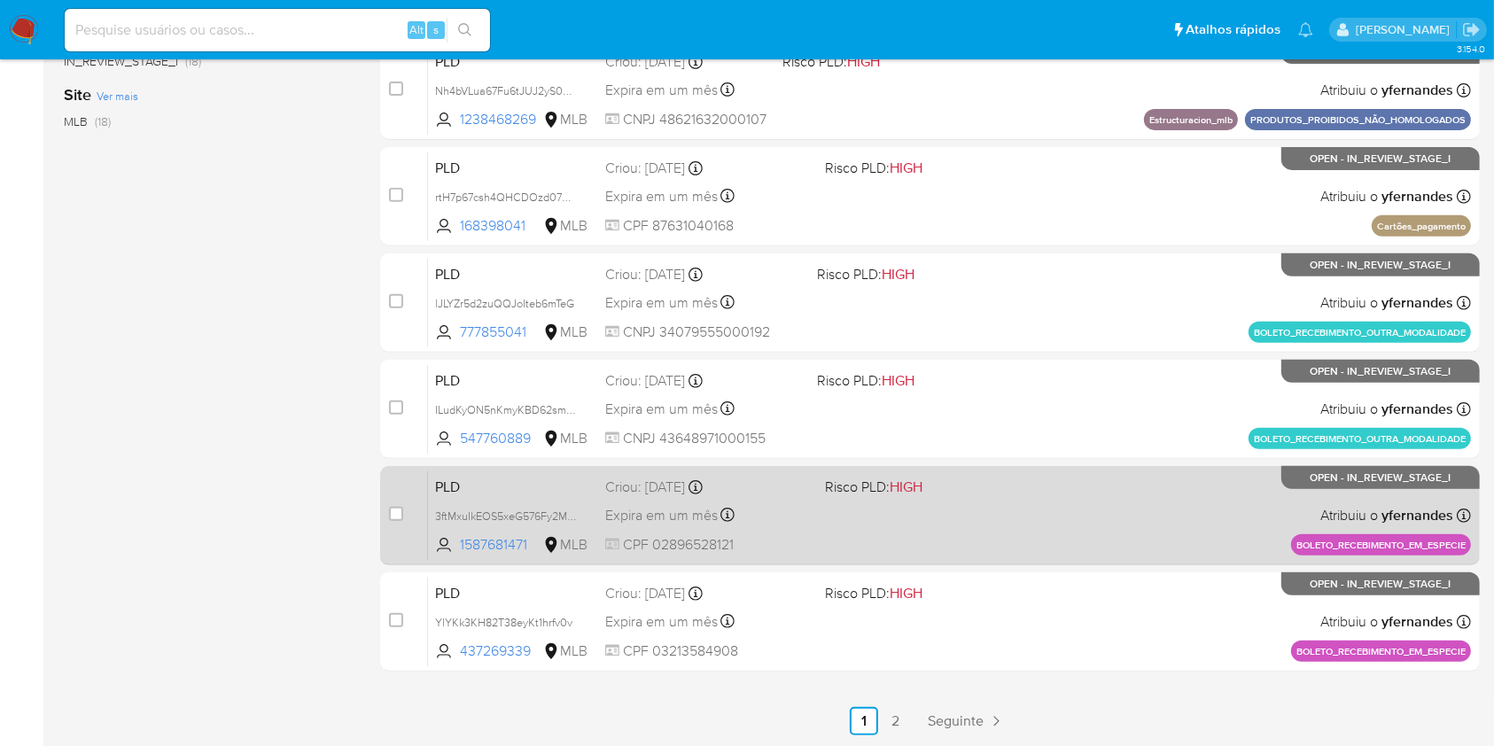
click at [1165, 507] on div "PLD 3ftMxuIkEOS5xeG576Fy2MSV 1587681471 MLB Risco PLD: HIGH Criou: 14/08/2025 C…" at bounding box center [949, 514] width 1043 height 89
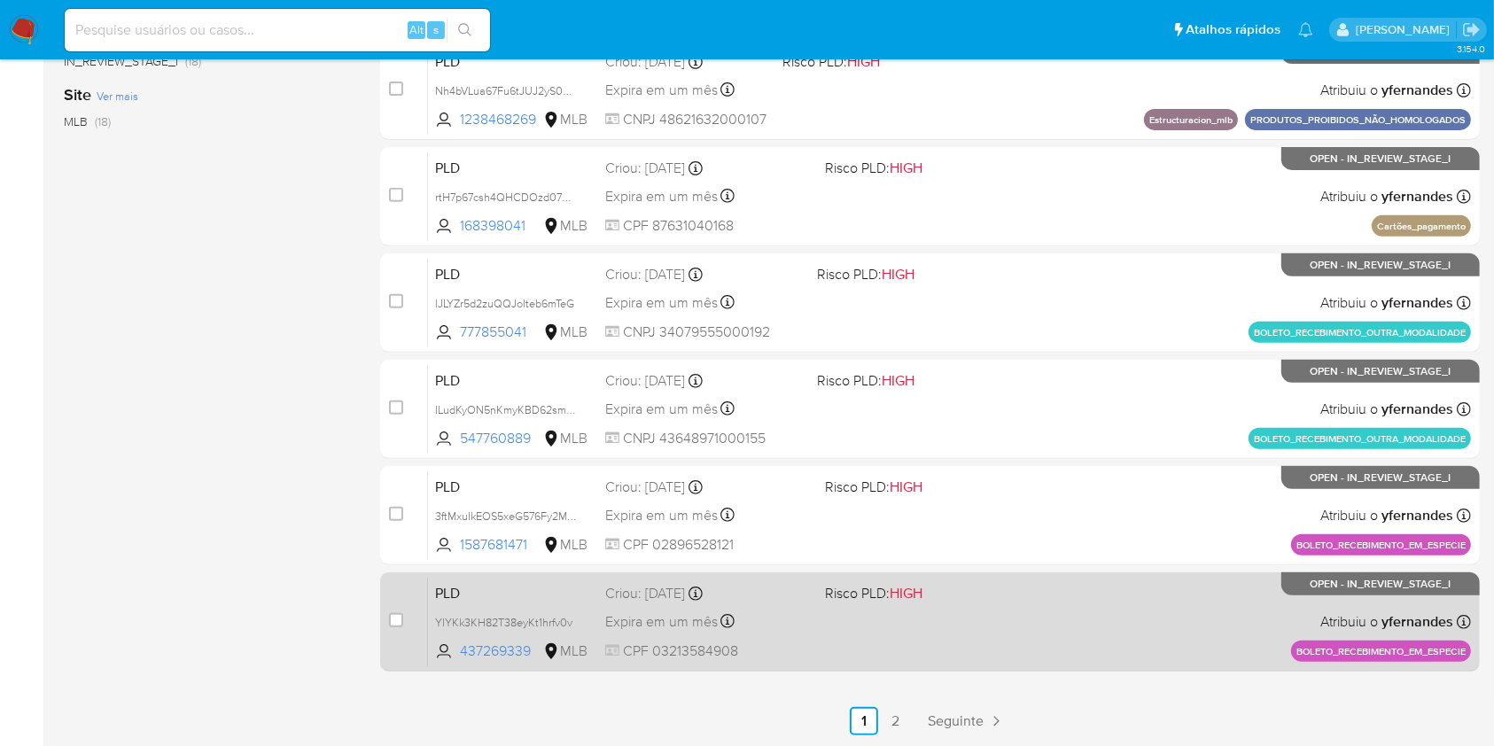
click at [1148, 592] on div "PLD YIYKk3KH82T38eyKt1hrfv0v 437269339 MLB Risco PLD: HIGH Criou: 14/08/2025 Cr…" at bounding box center [949, 621] width 1043 height 89
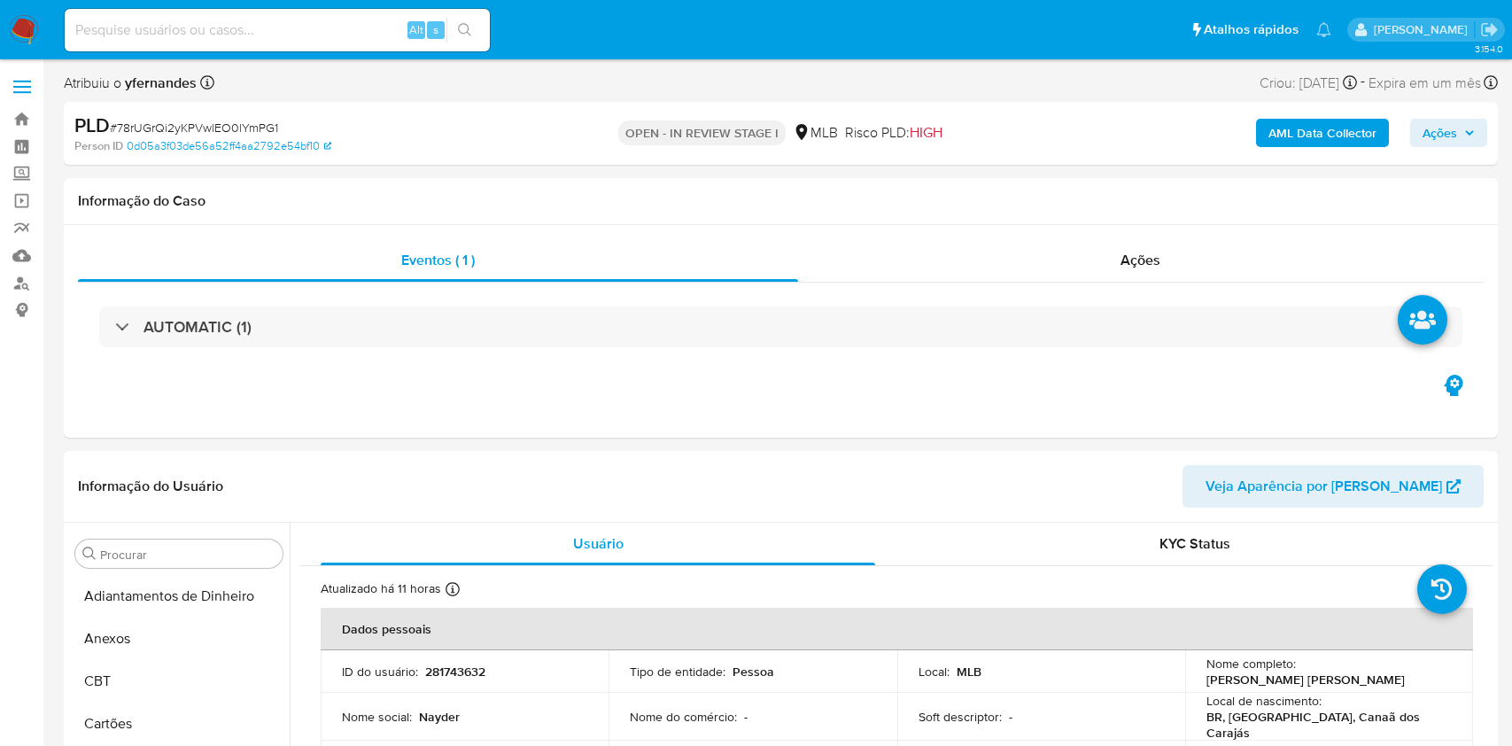
select select "10"
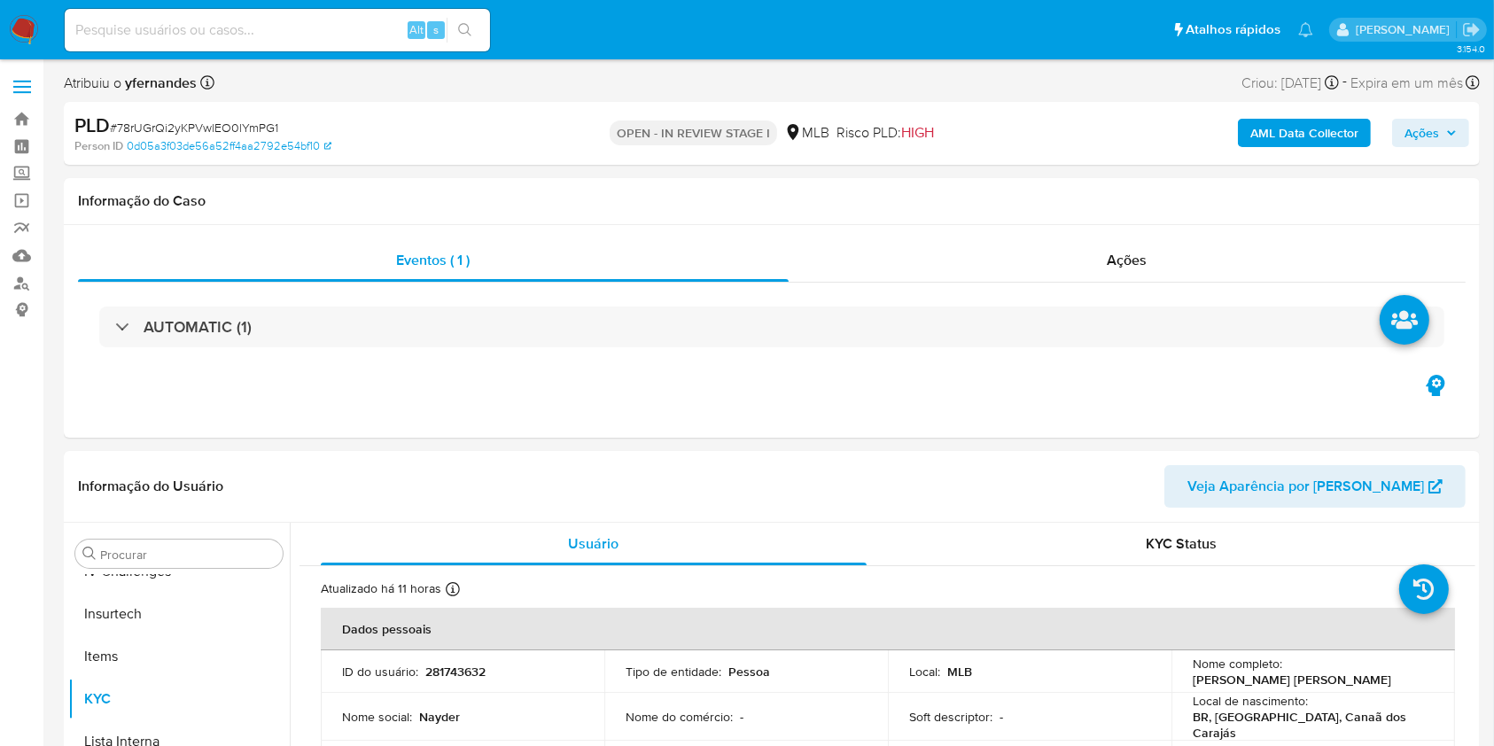
scroll to position [791, 0]
click at [213, 547] on input "Procurar" at bounding box center [187, 555] width 175 height 16
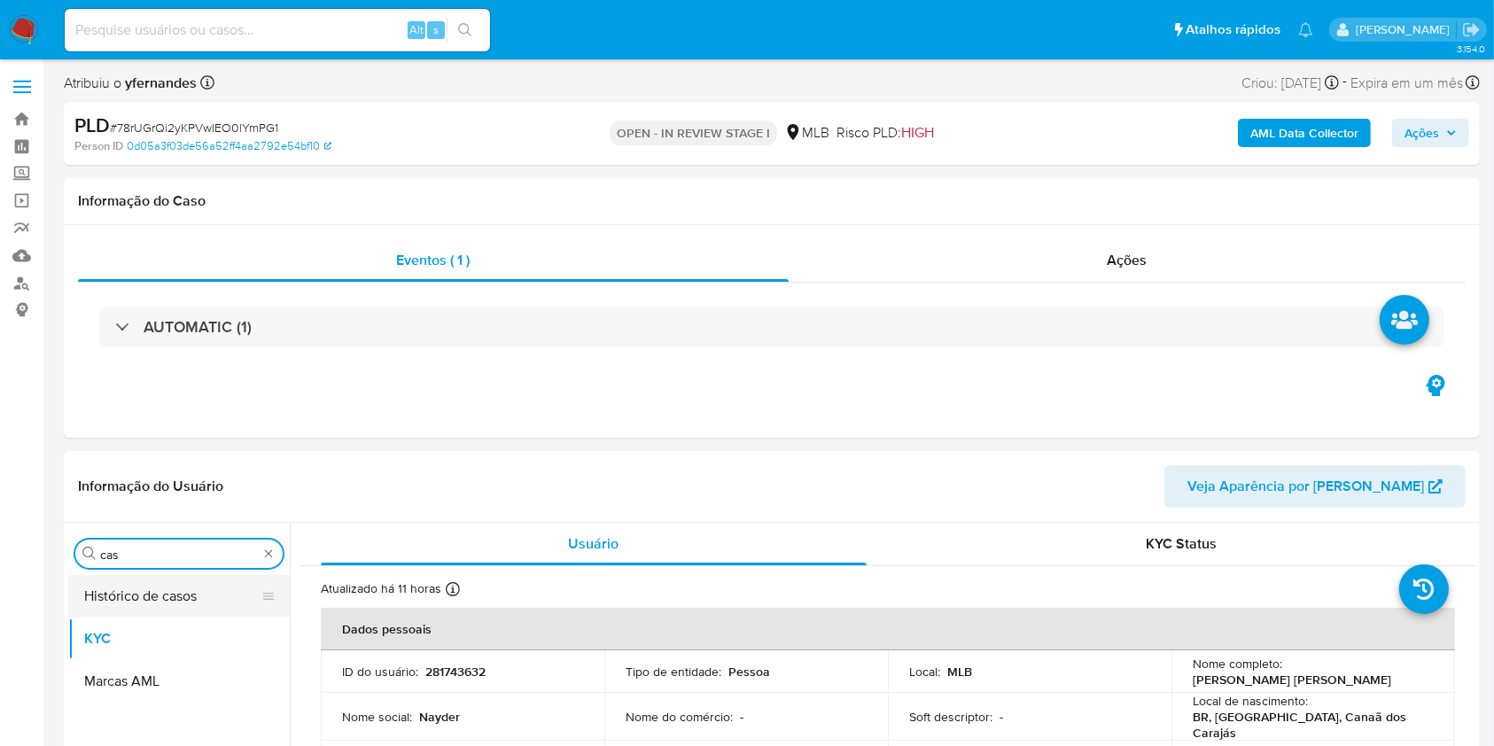
scroll to position [0, 0]
type input "cas"
click at [198, 597] on button "Histórico de casos" at bounding box center [171, 596] width 207 height 43
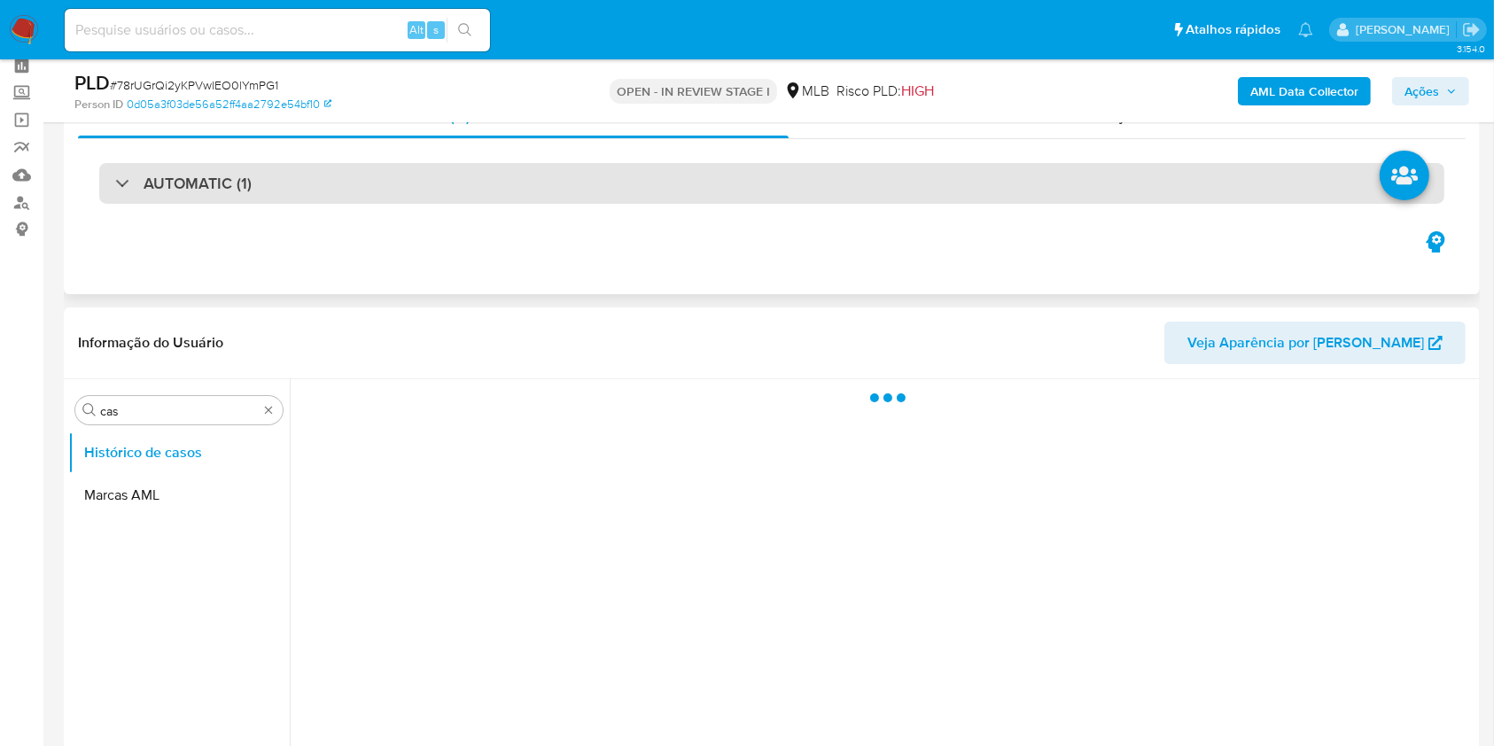
scroll to position [118, 0]
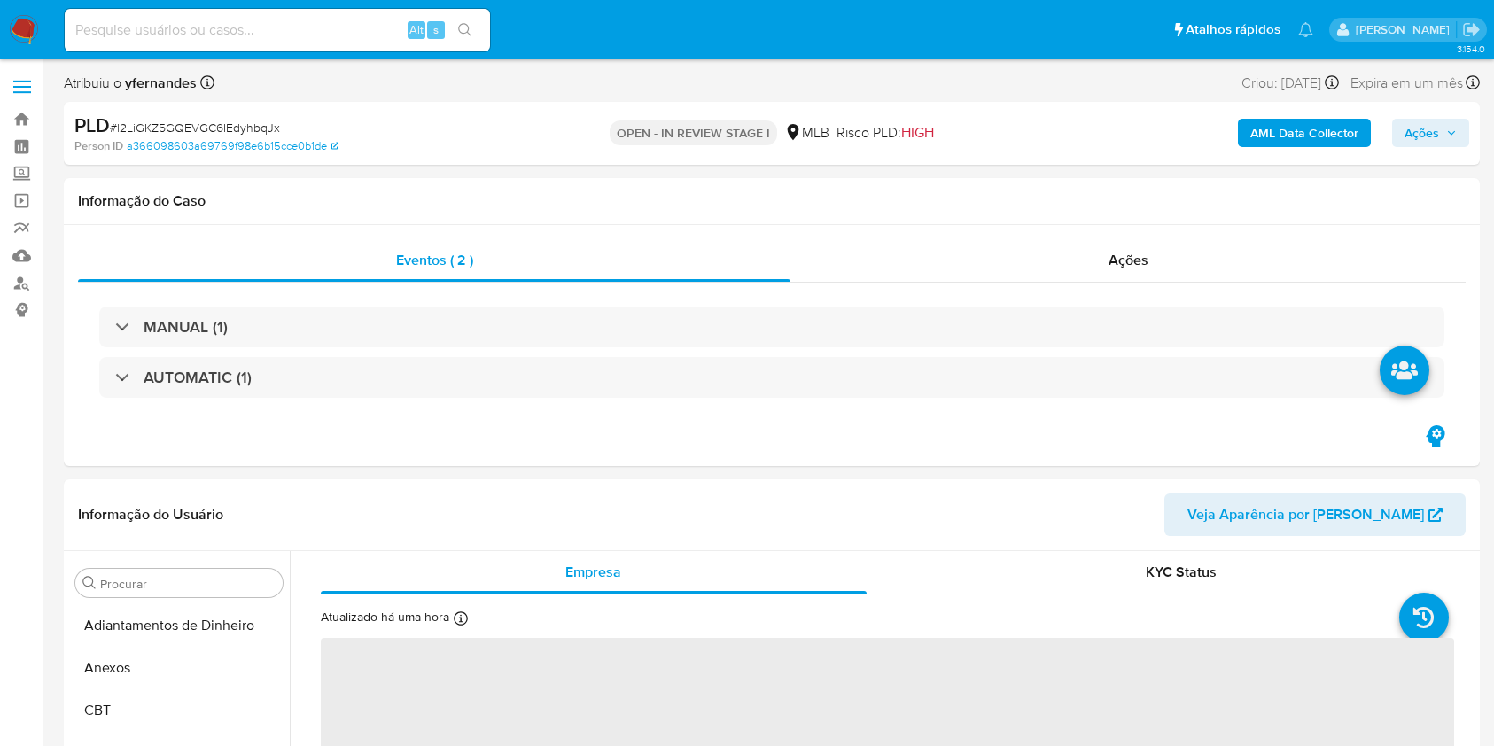
select select "10"
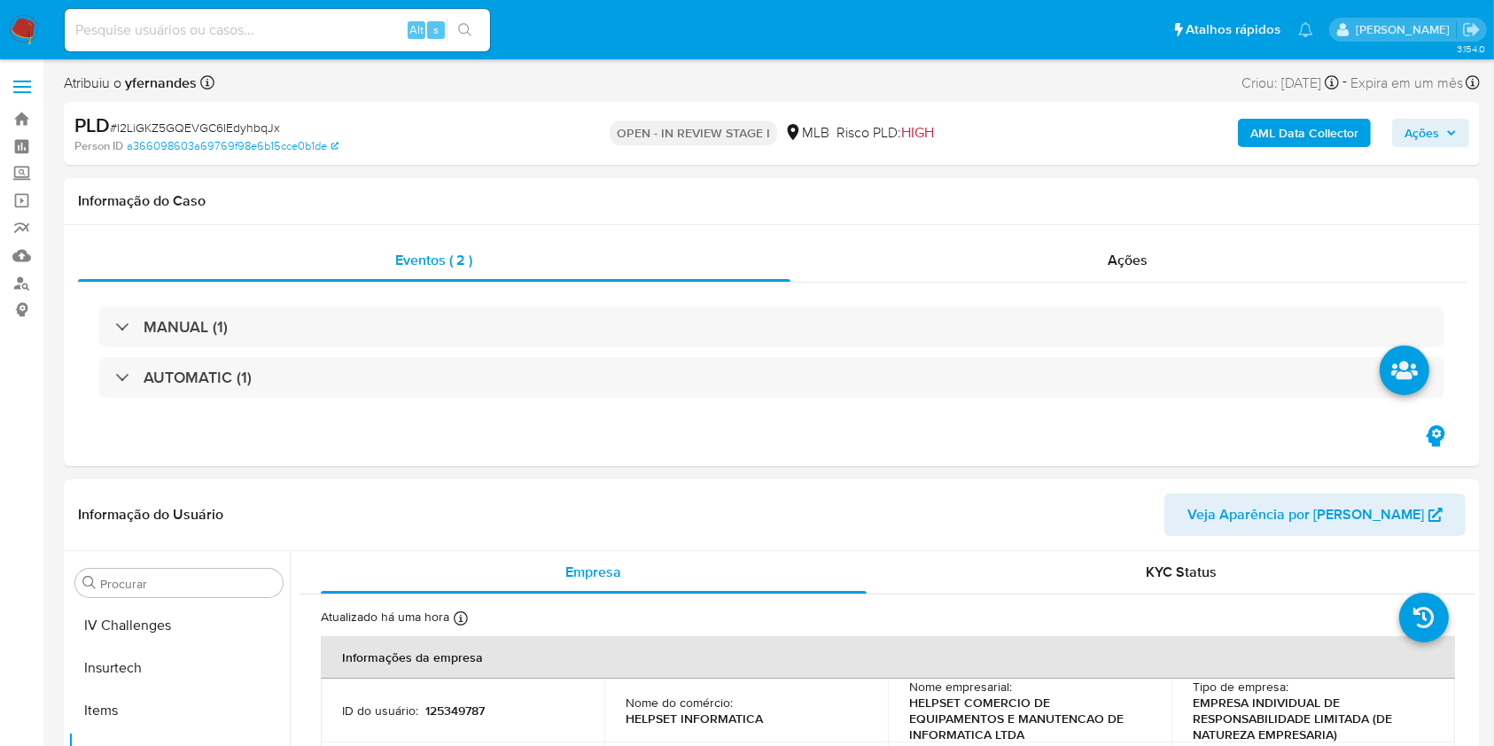
scroll to position [791, 0]
click at [163, 588] on input "Procurar" at bounding box center [187, 584] width 175 height 16
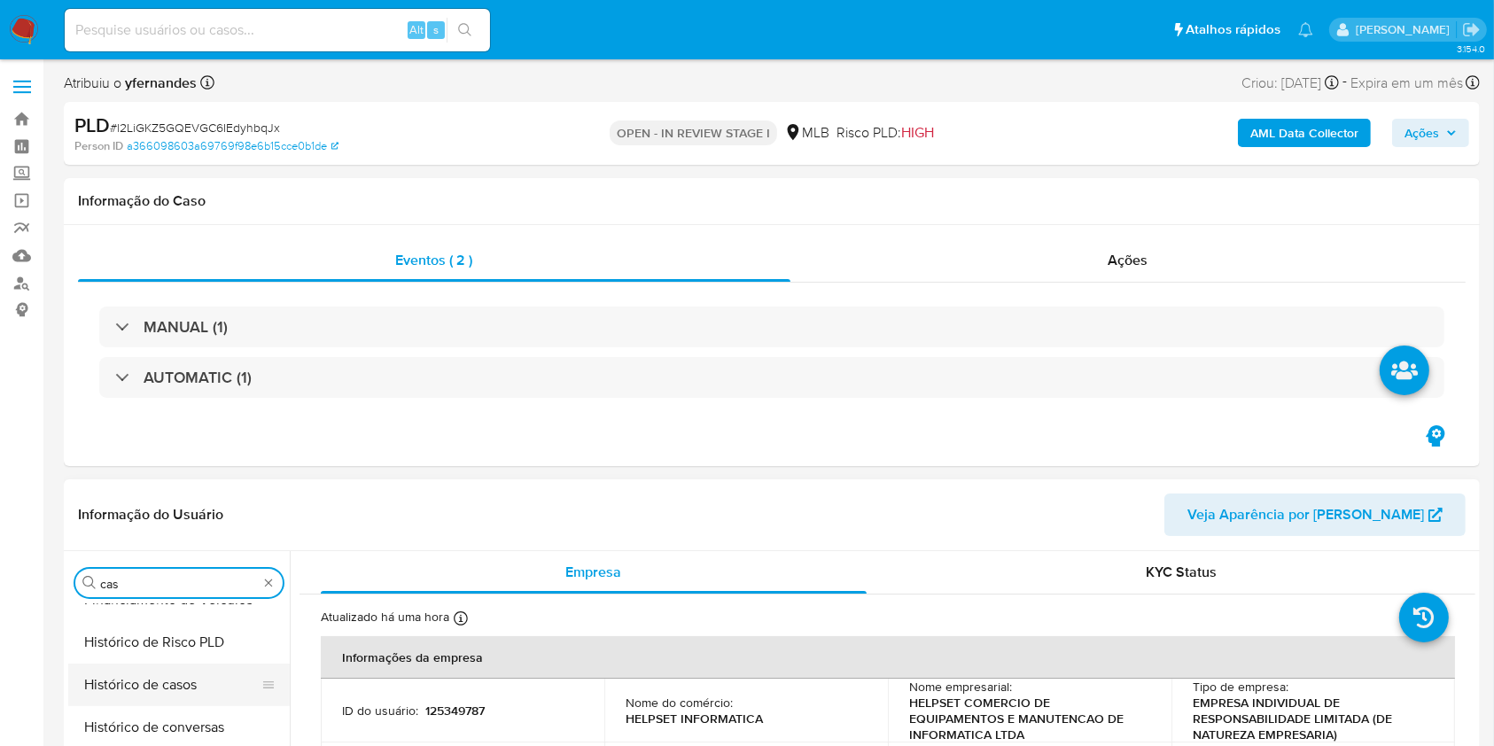
scroll to position [0, 0]
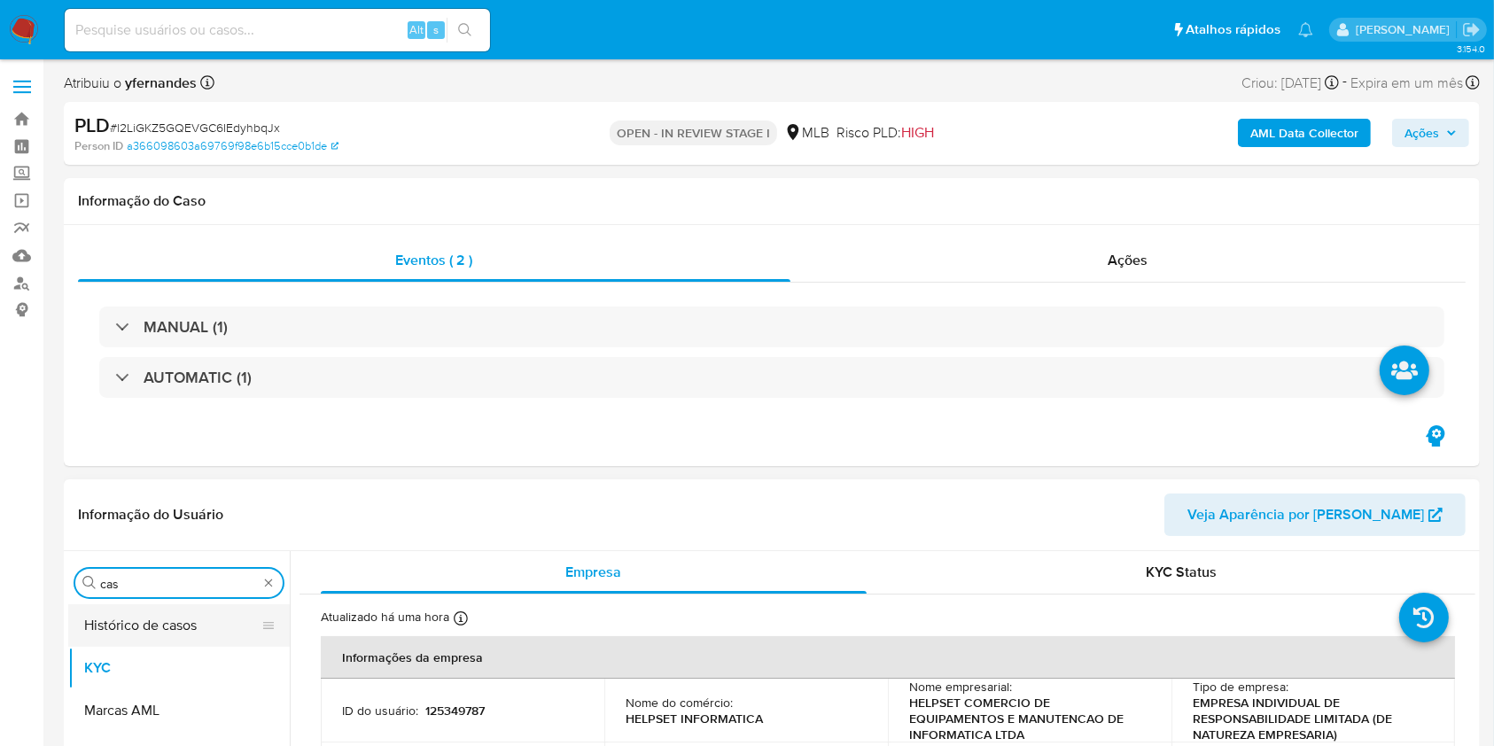
type input "cas"
drag, startPoint x: 119, startPoint y: 615, endPoint x: 256, endPoint y: 473, distance: 197.3
click at [117, 615] on button "Histórico de casos" at bounding box center [178, 625] width 221 height 43
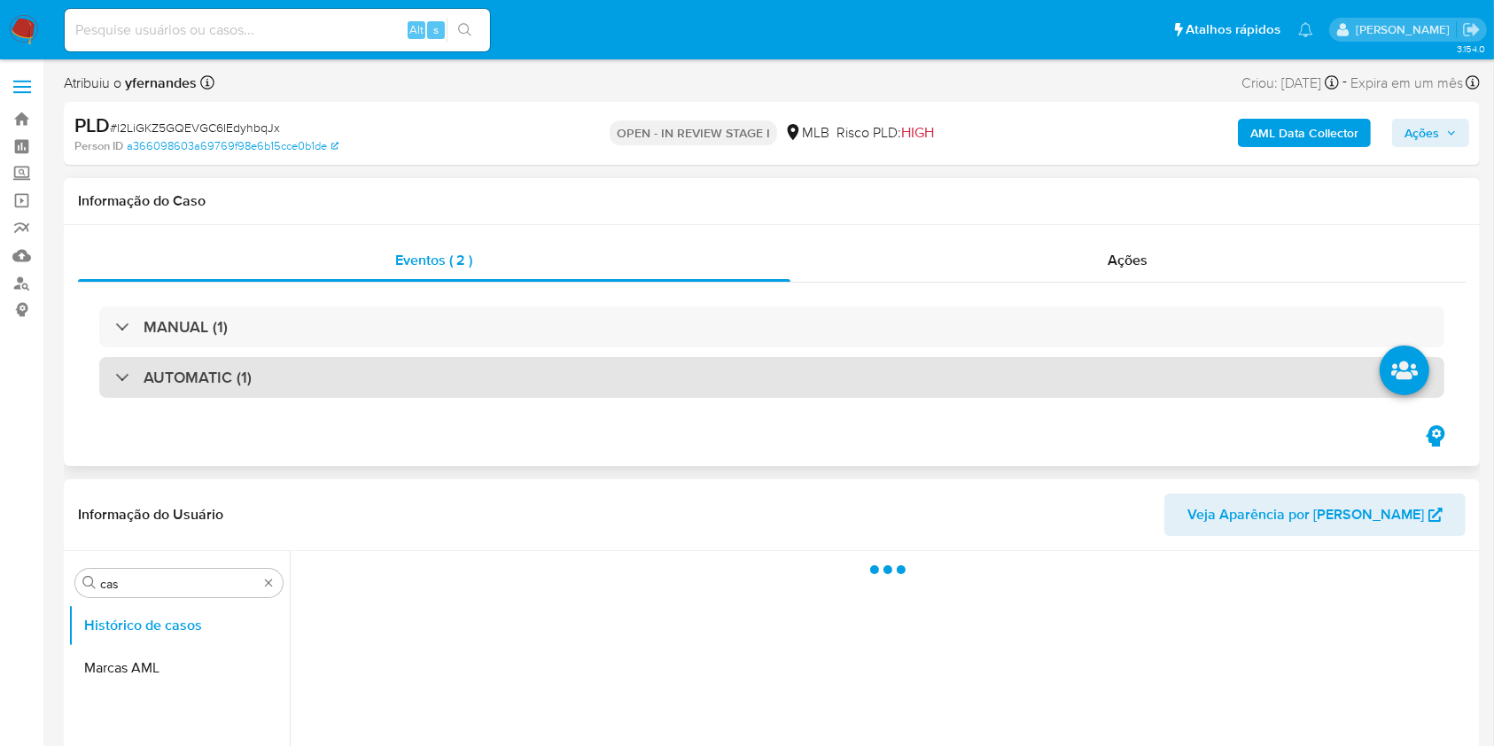
scroll to position [236, 0]
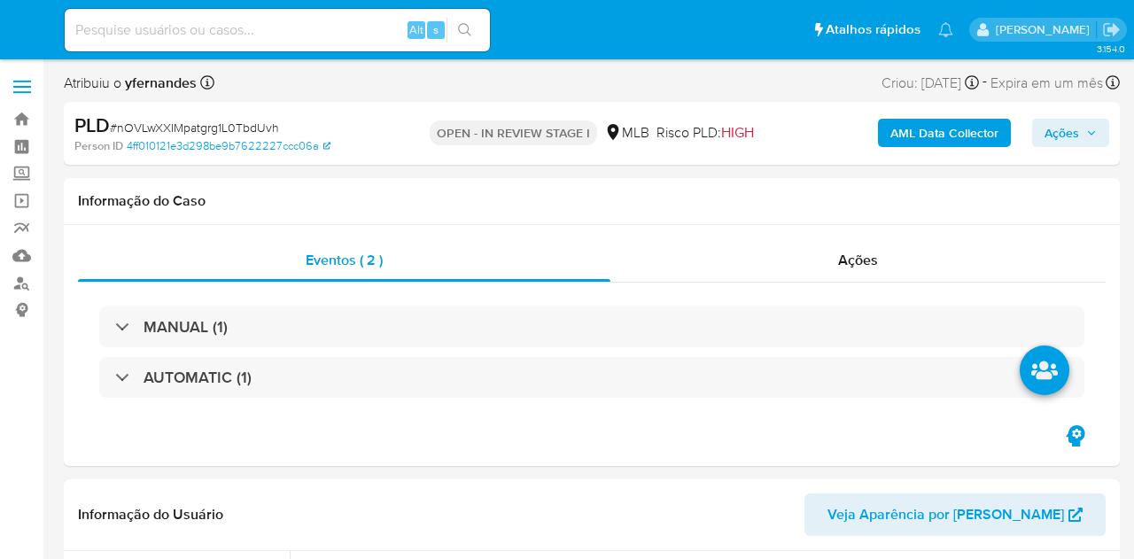
select select "10"
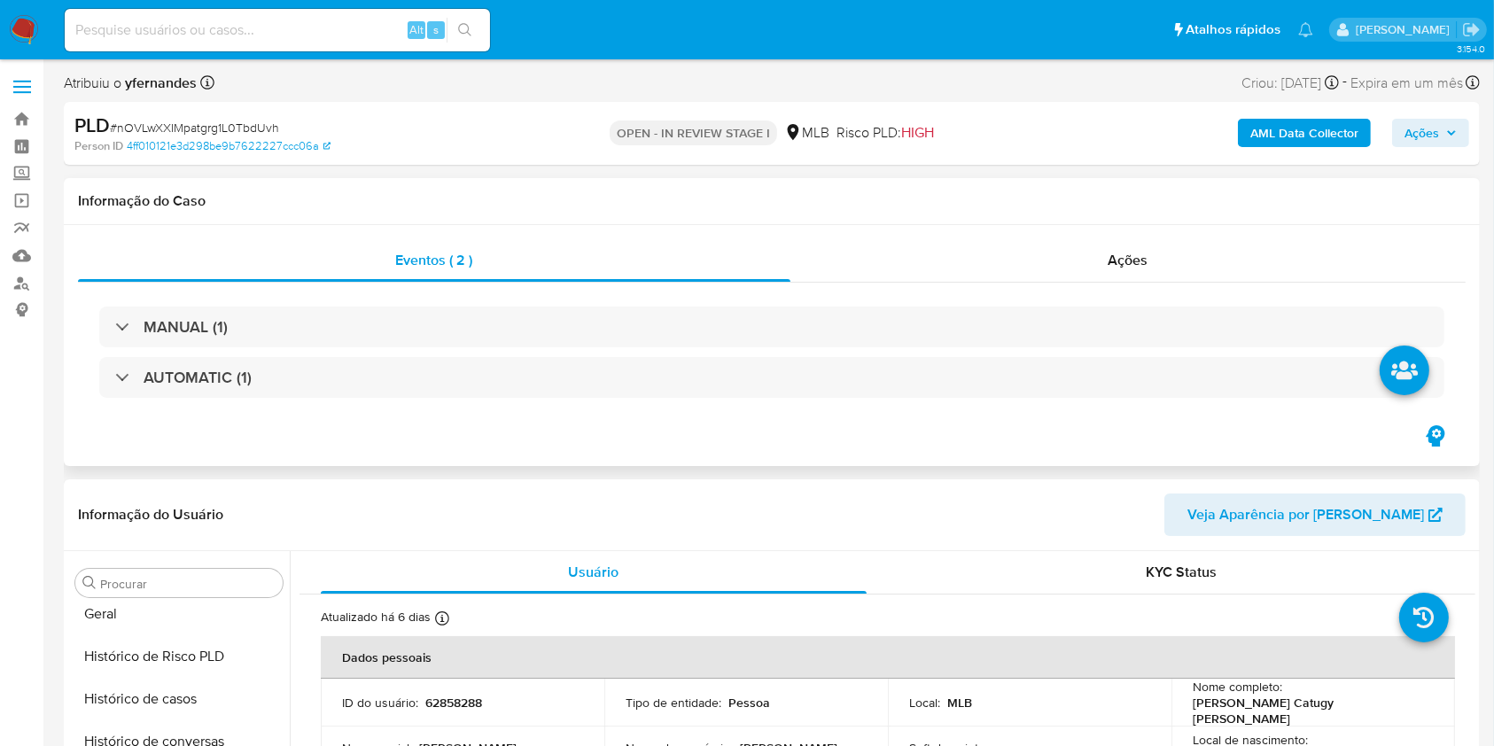
scroll to position [791, 0]
click at [111, 558] on input "Procurar" at bounding box center [187, 584] width 175 height 16
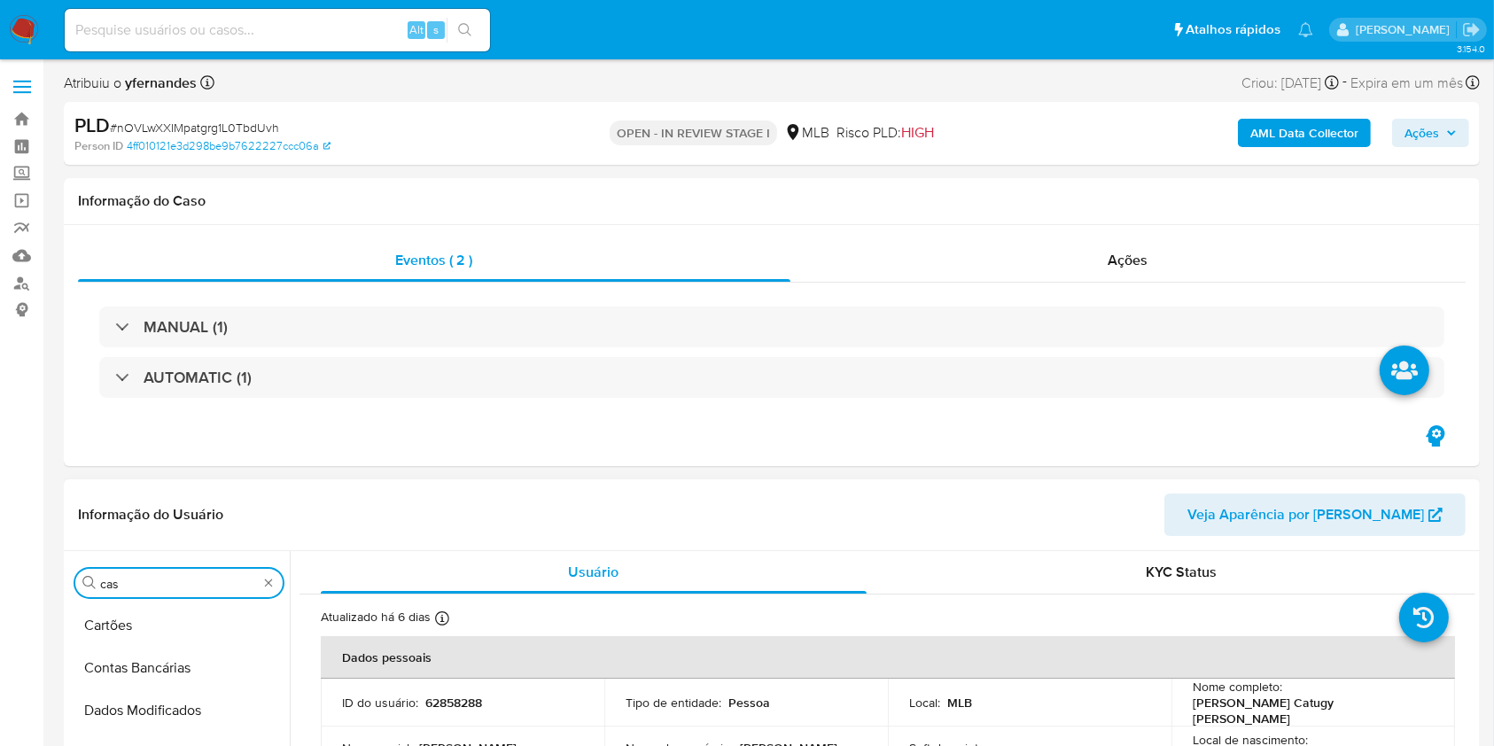
scroll to position [0, 0]
type input "cas"
click at [127, 558] on button "Histórico de casos" at bounding box center [171, 625] width 207 height 43
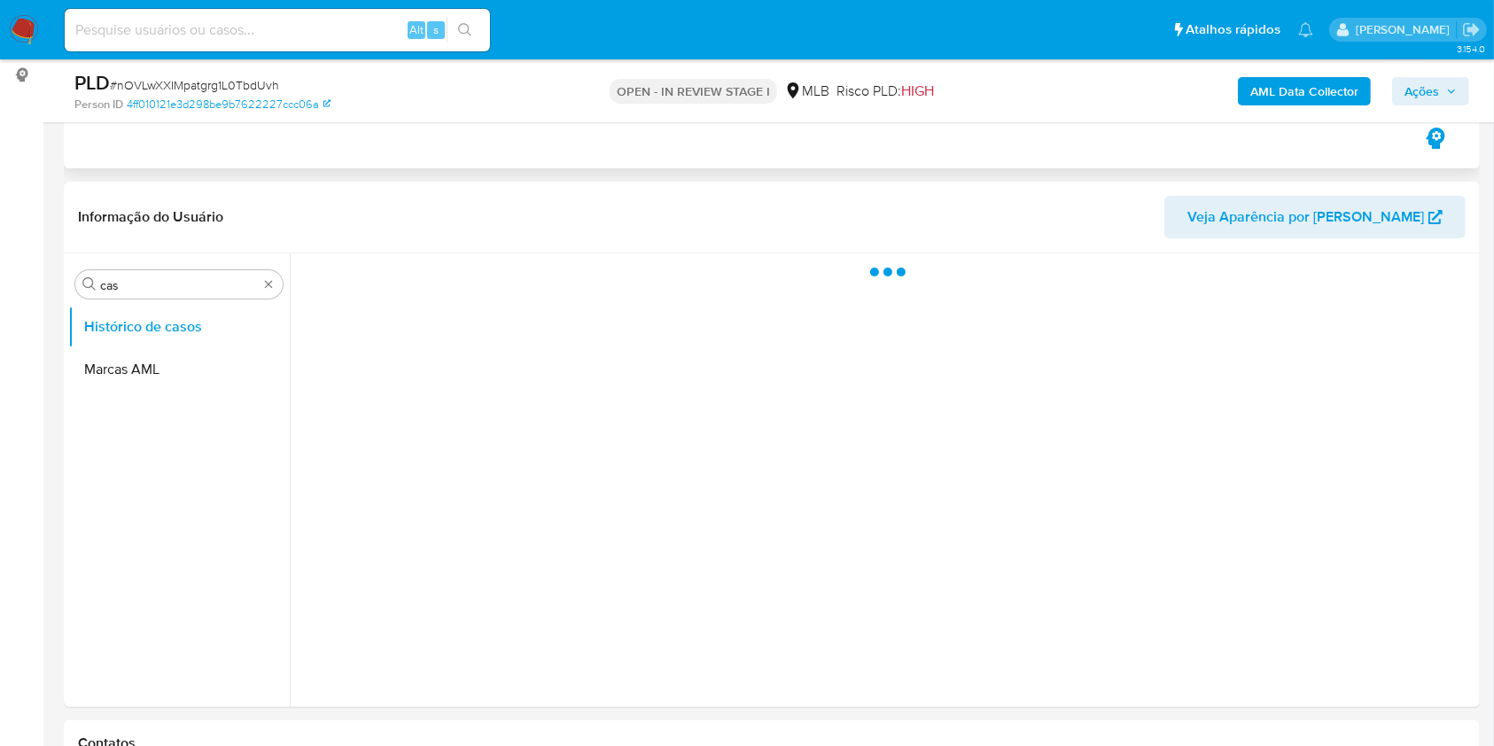
scroll to position [236, 0]
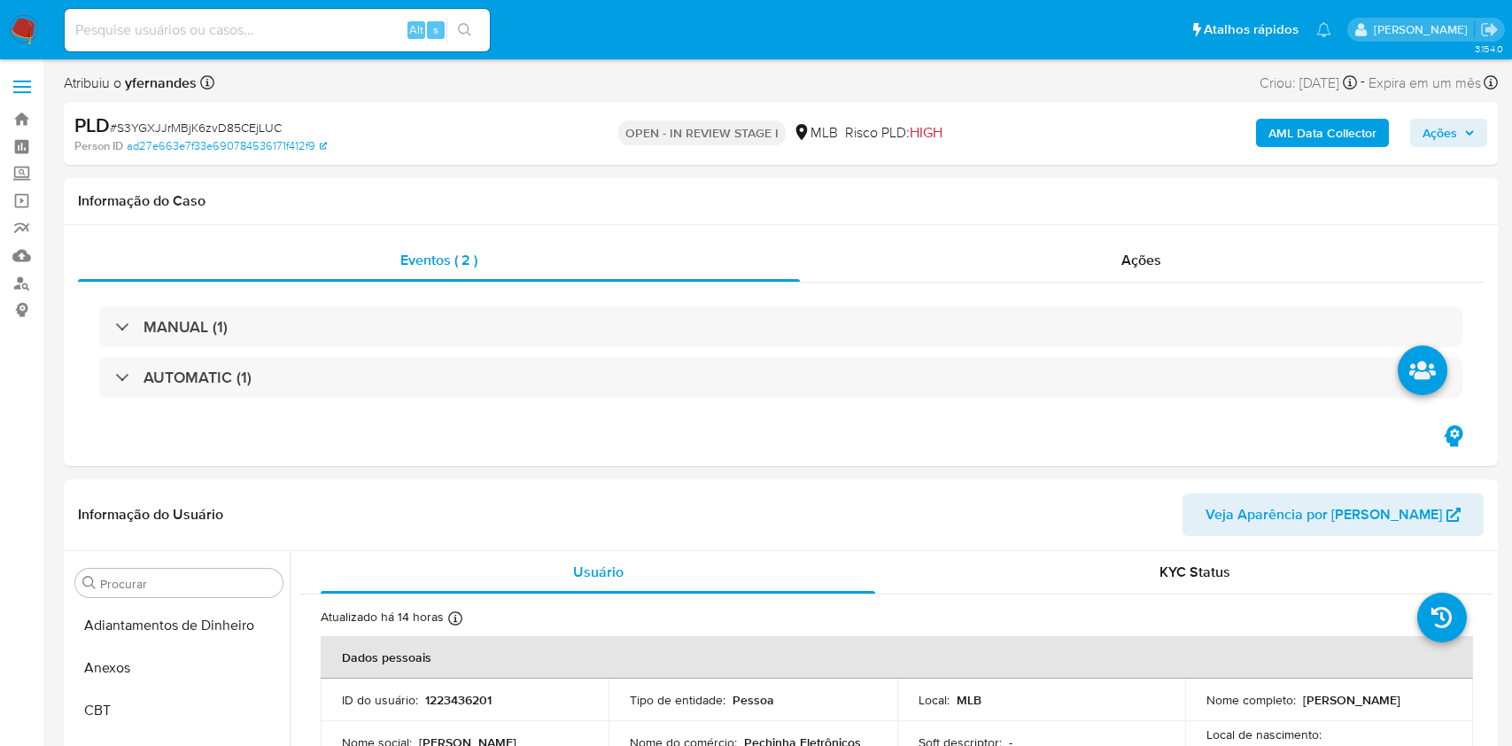
select select "10"
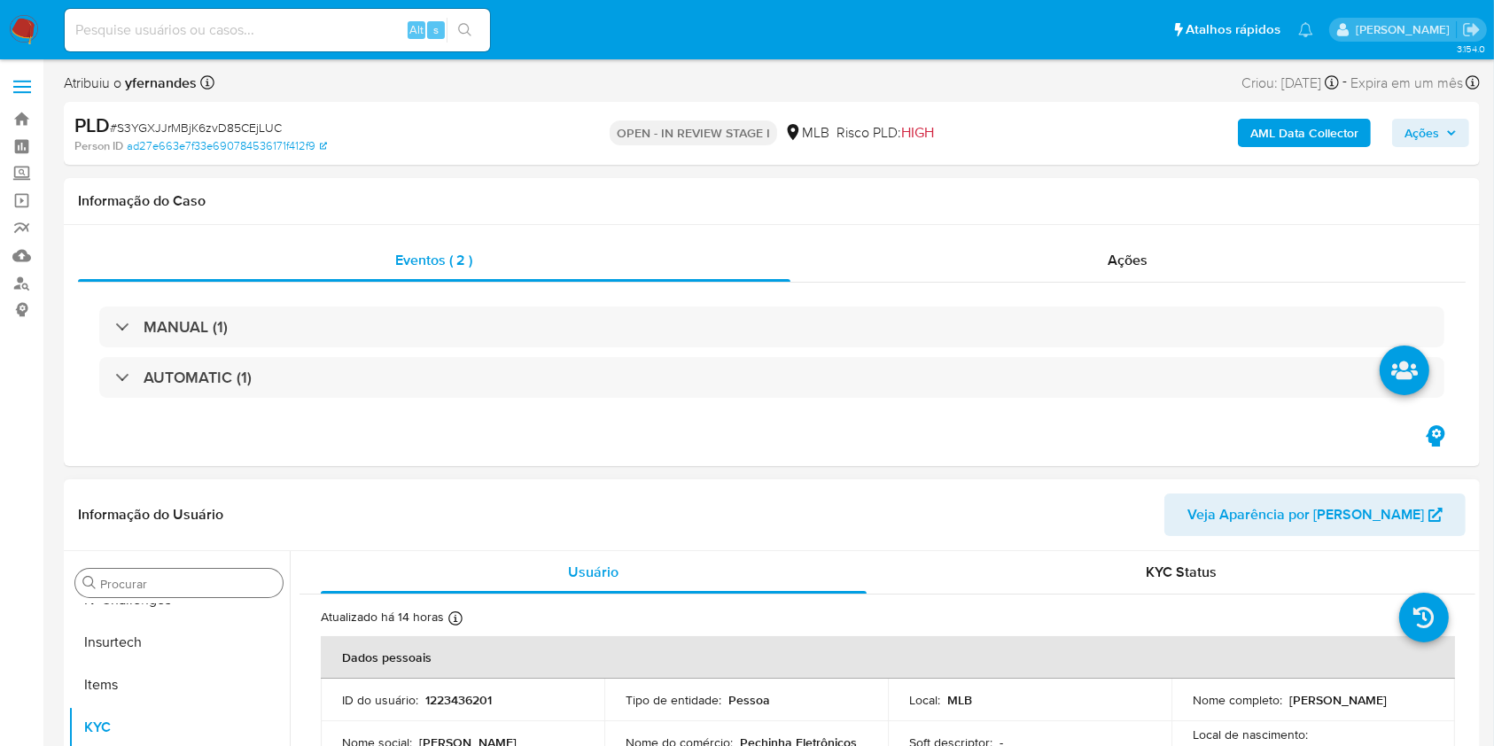
click at [139, 578] on input "Procurar" at bounding box center [187, 584] width 175 height 16
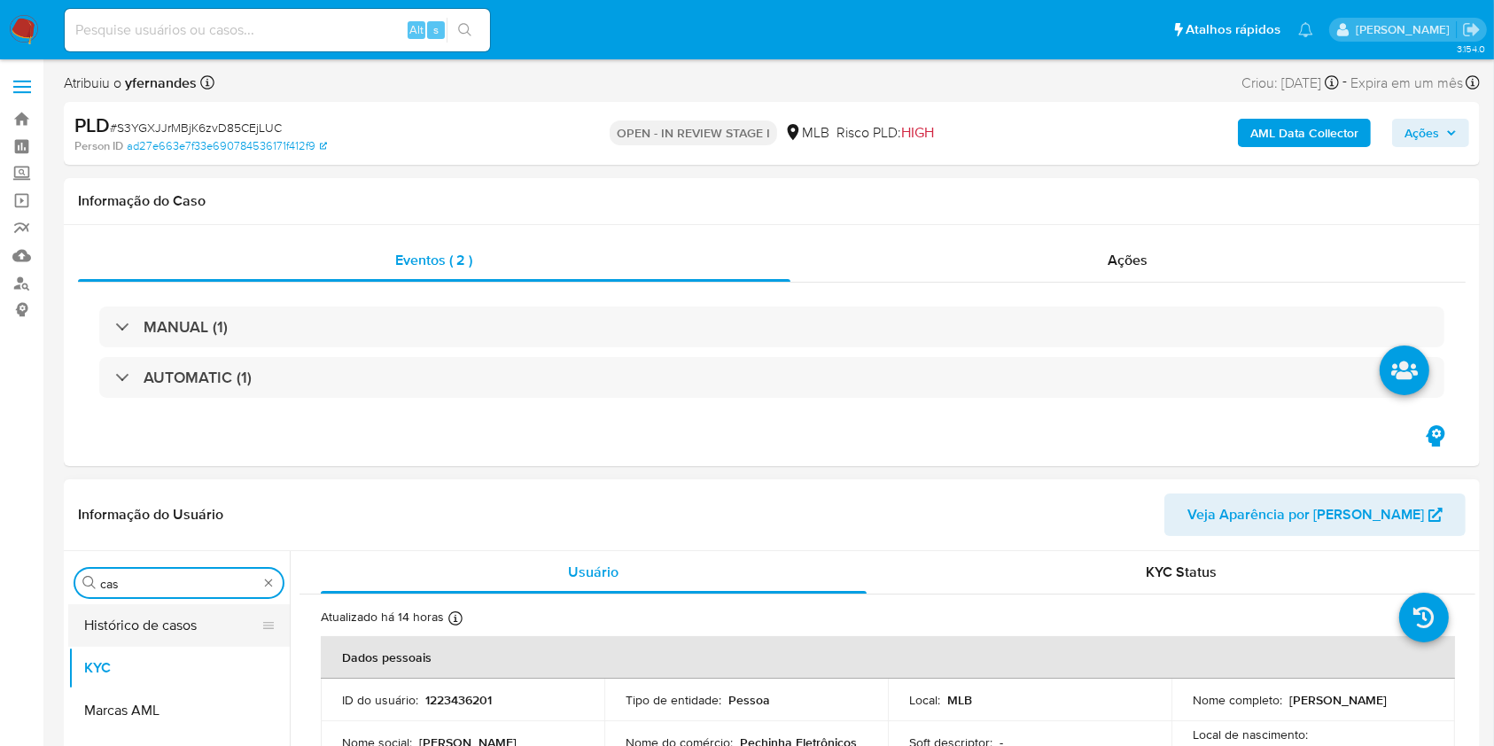
type input "cas"
click at [135, 625] on button "Histórico de casos" at bounding box center [171, 625] width 207 height 43
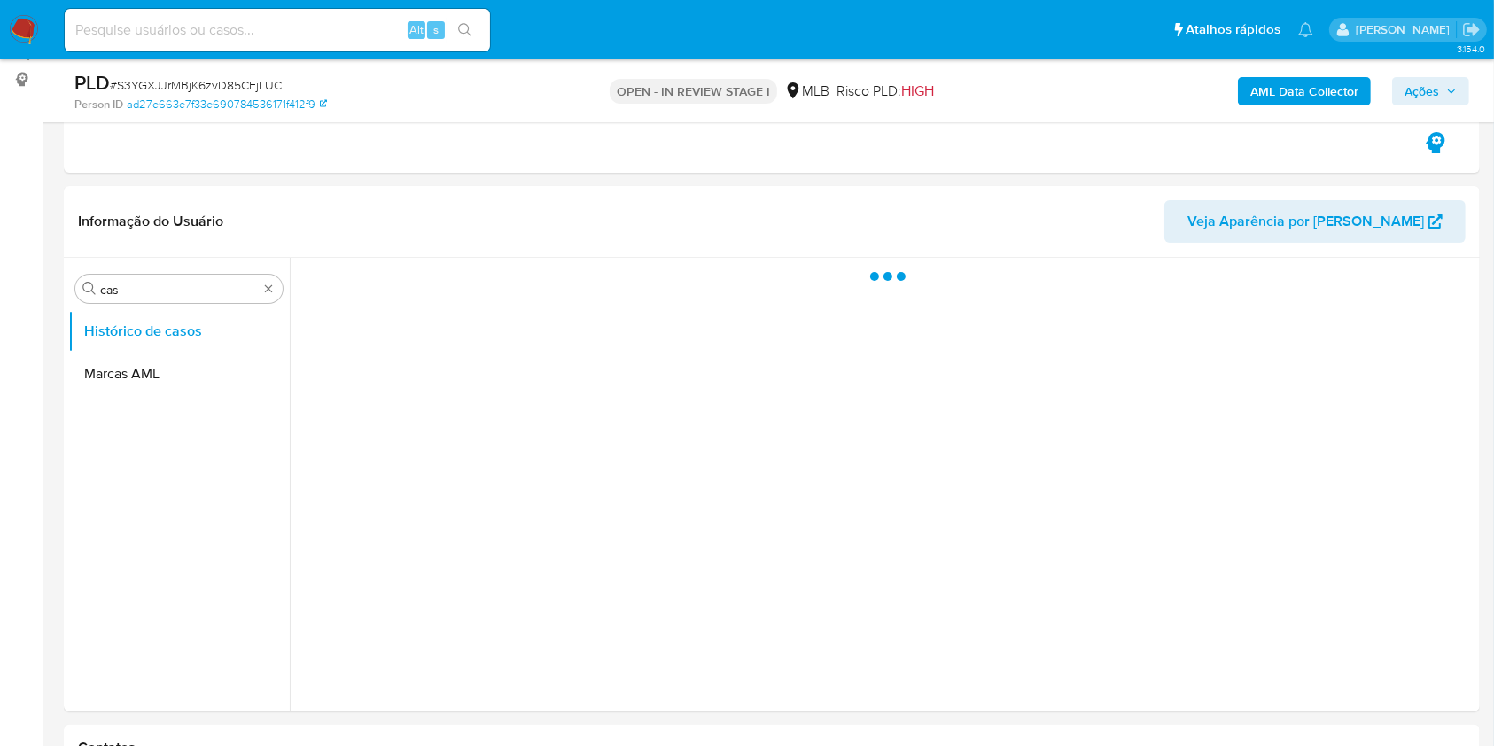
scroll to position [236, 0]
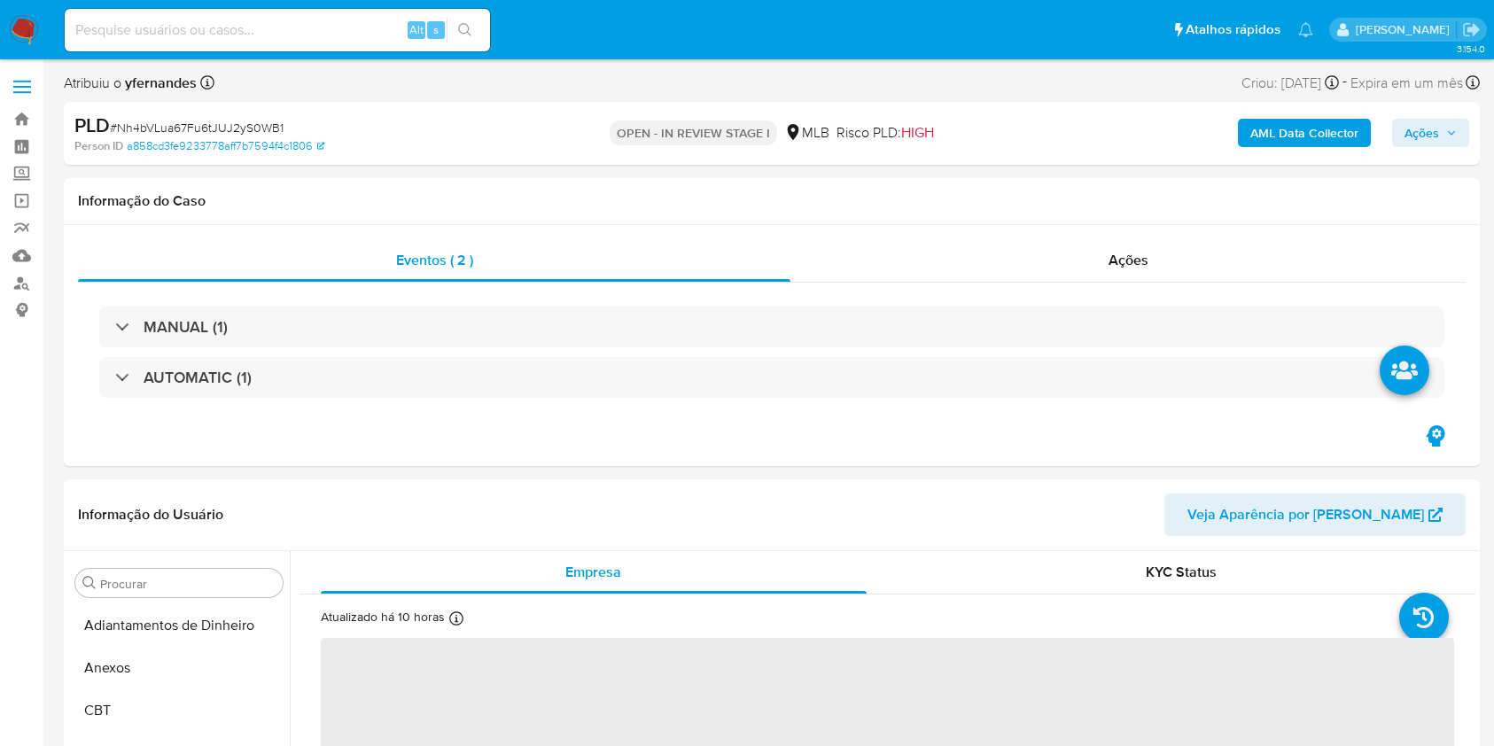
select select "10"
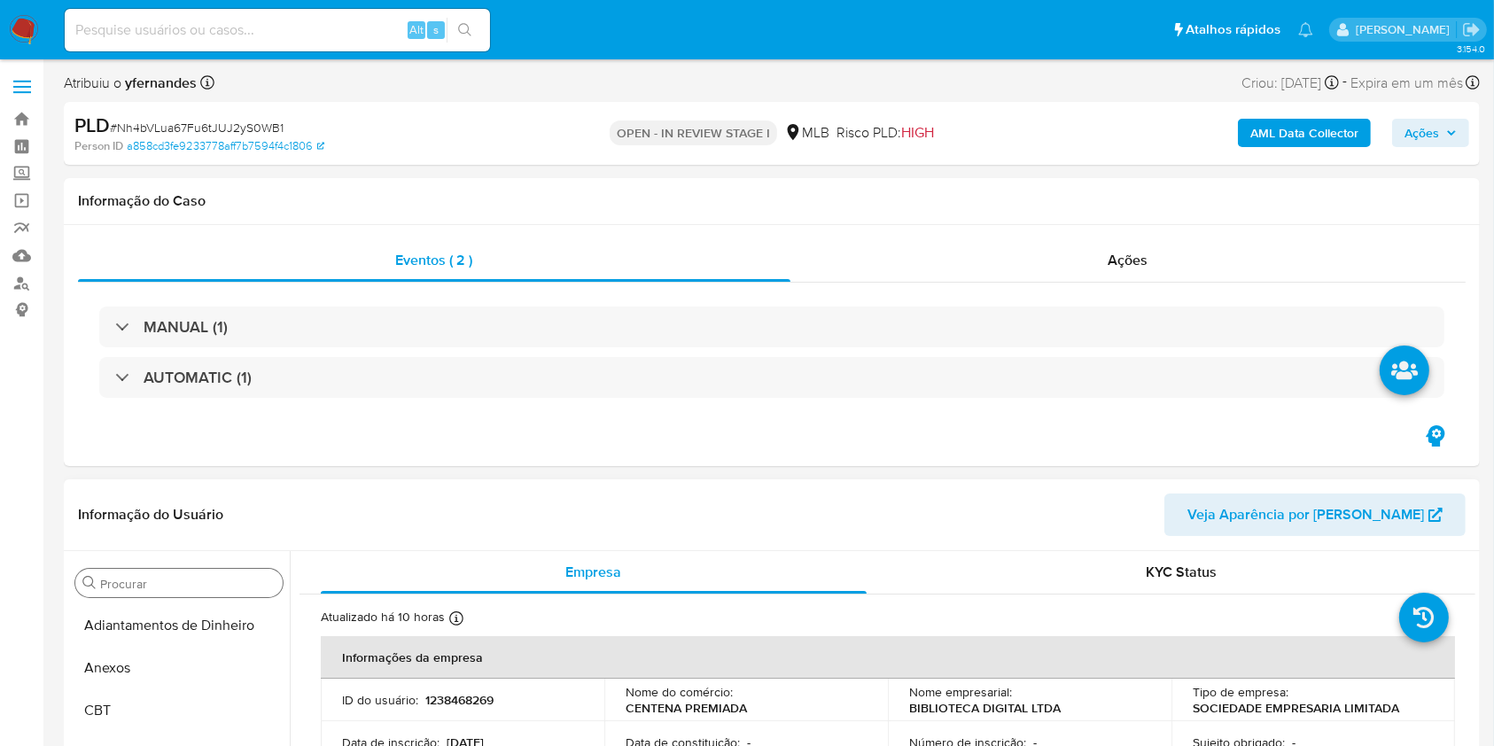
click at [167, 584] on input "Procurar" at bounding box center [187, 584] width 175 height 16
type input "cas"
click at [135, 610] on button "Histórico de casos" at bounding box center [171, 625] width 207 height 43
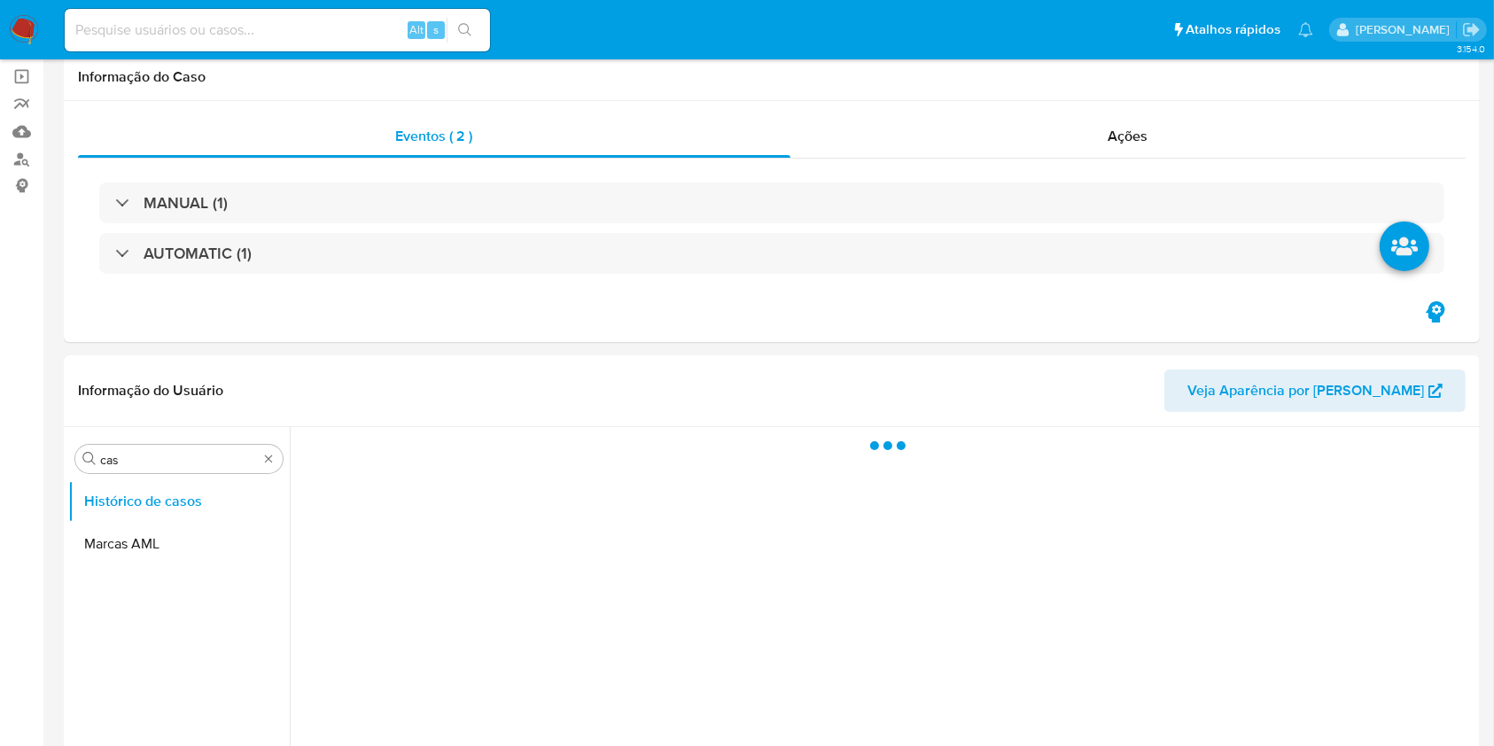
scroll to position [236, 0]
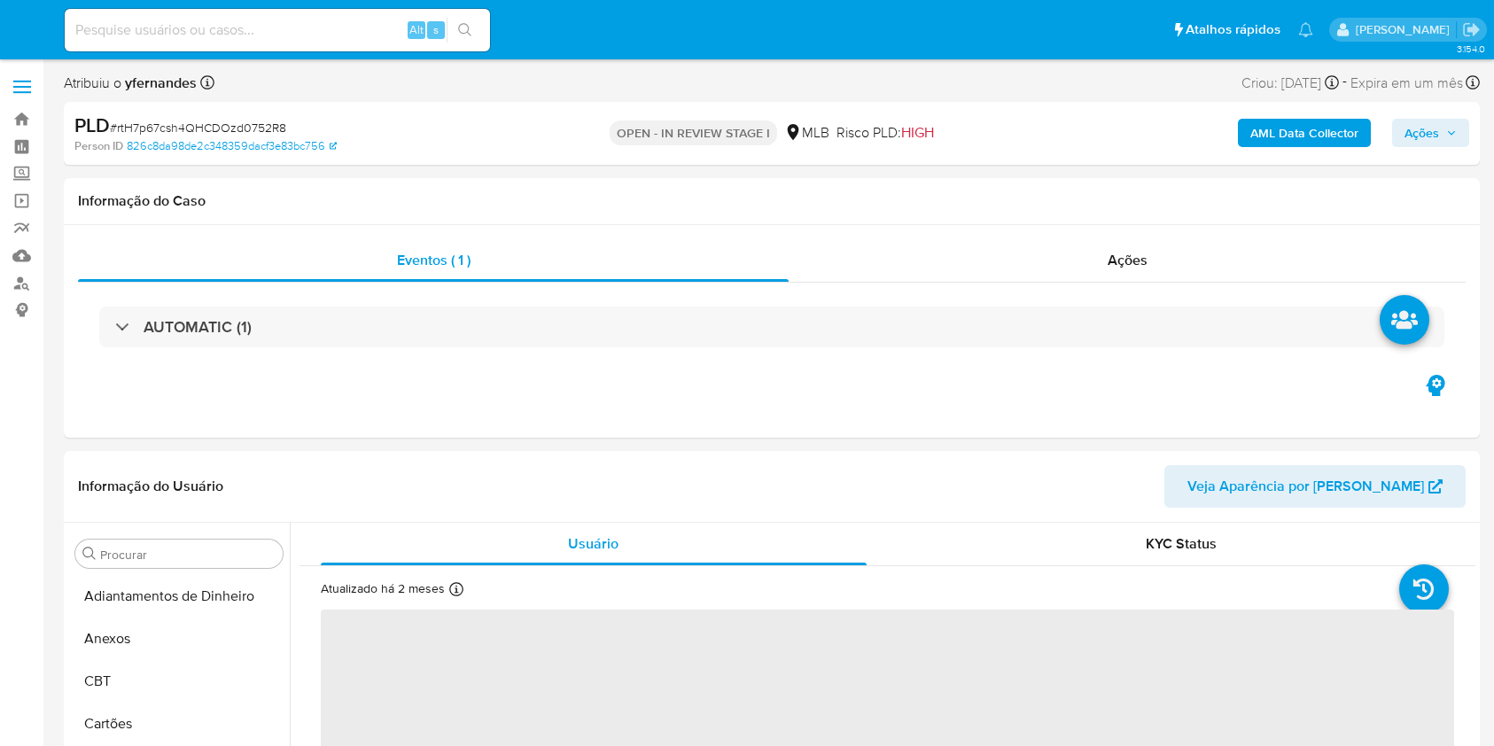
select select "10"
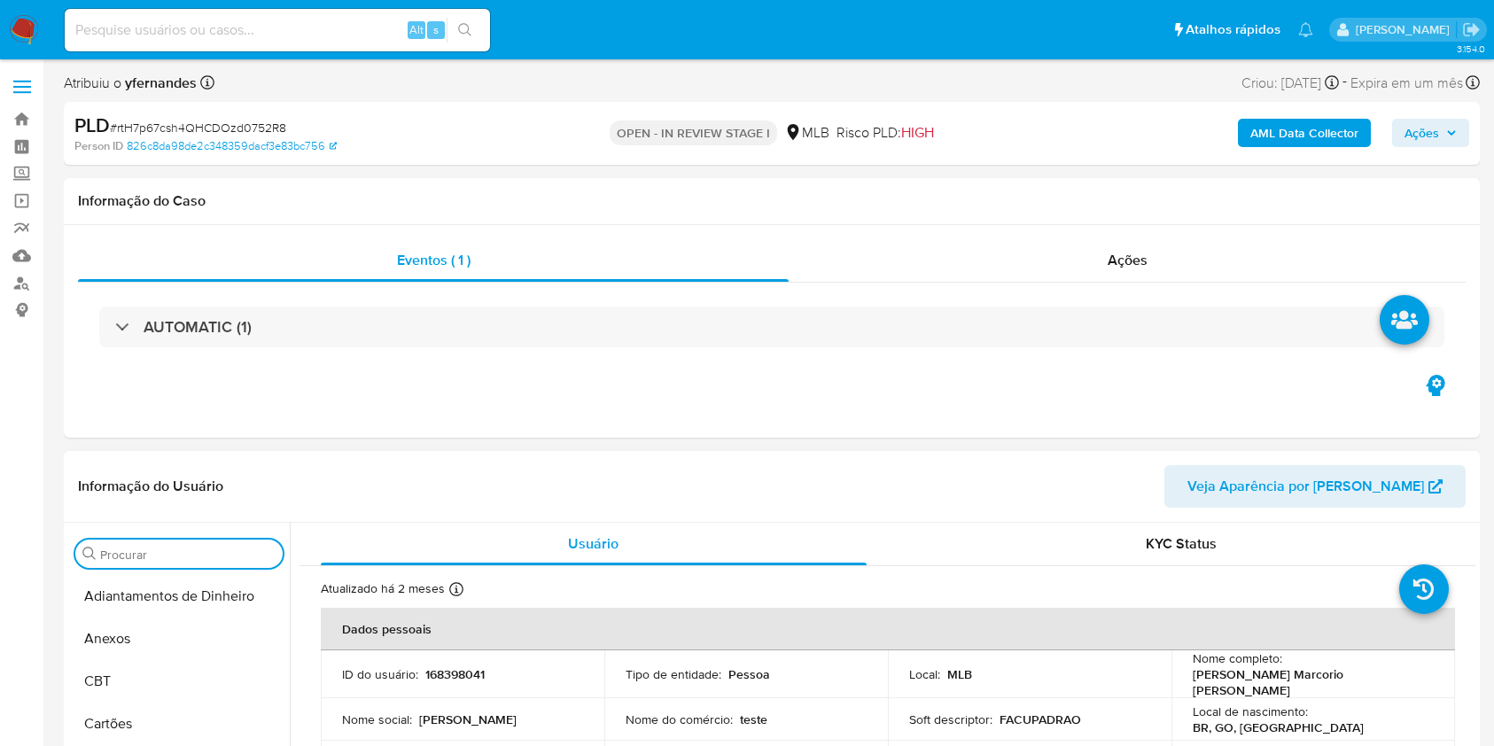
click at [135, 549] on input "Procurar" at bounding box center [187, 555] width 175 height 16
type input "cas"
click at [156, 586] on button "Histórico de casos" at bounding box center [171, 596] width 207 height 43
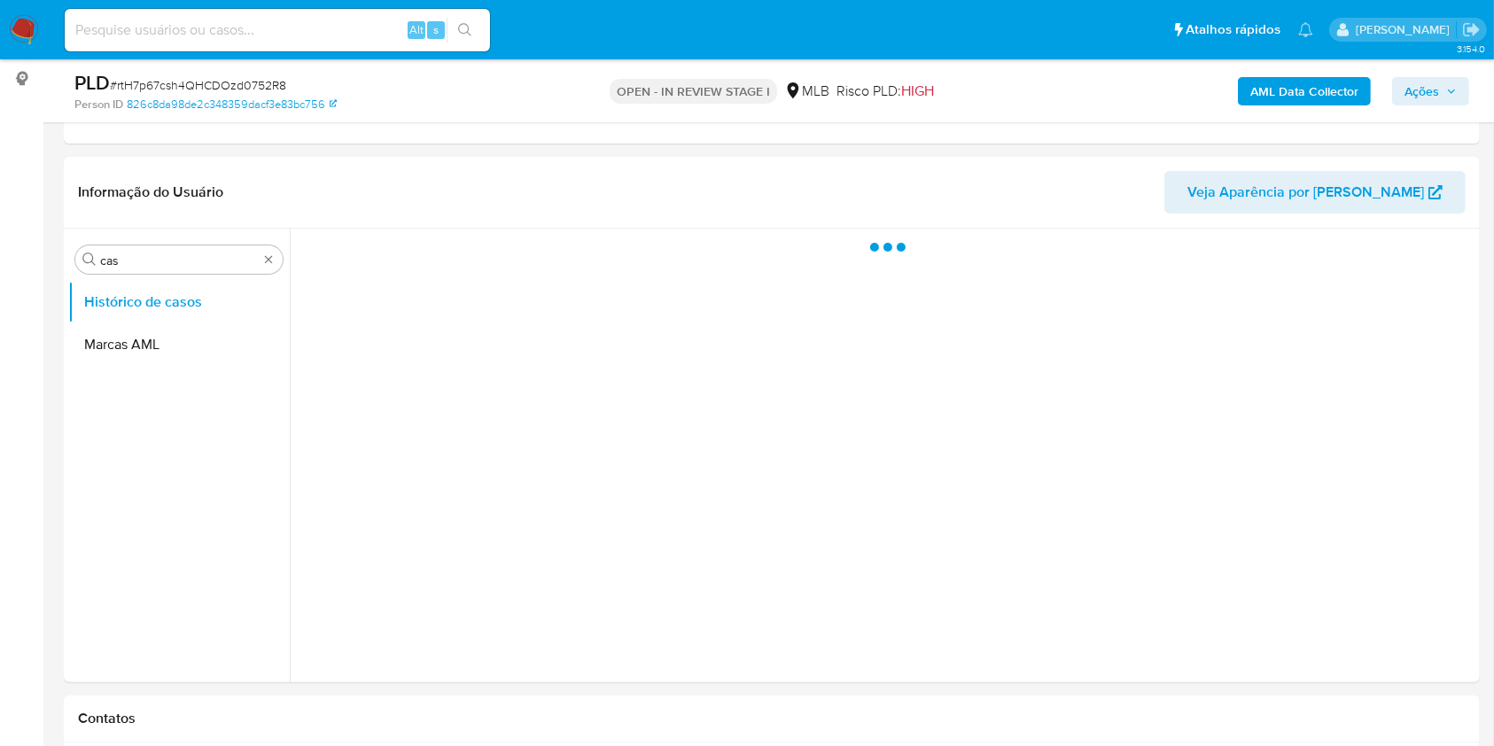
scroll to position [236, 0]
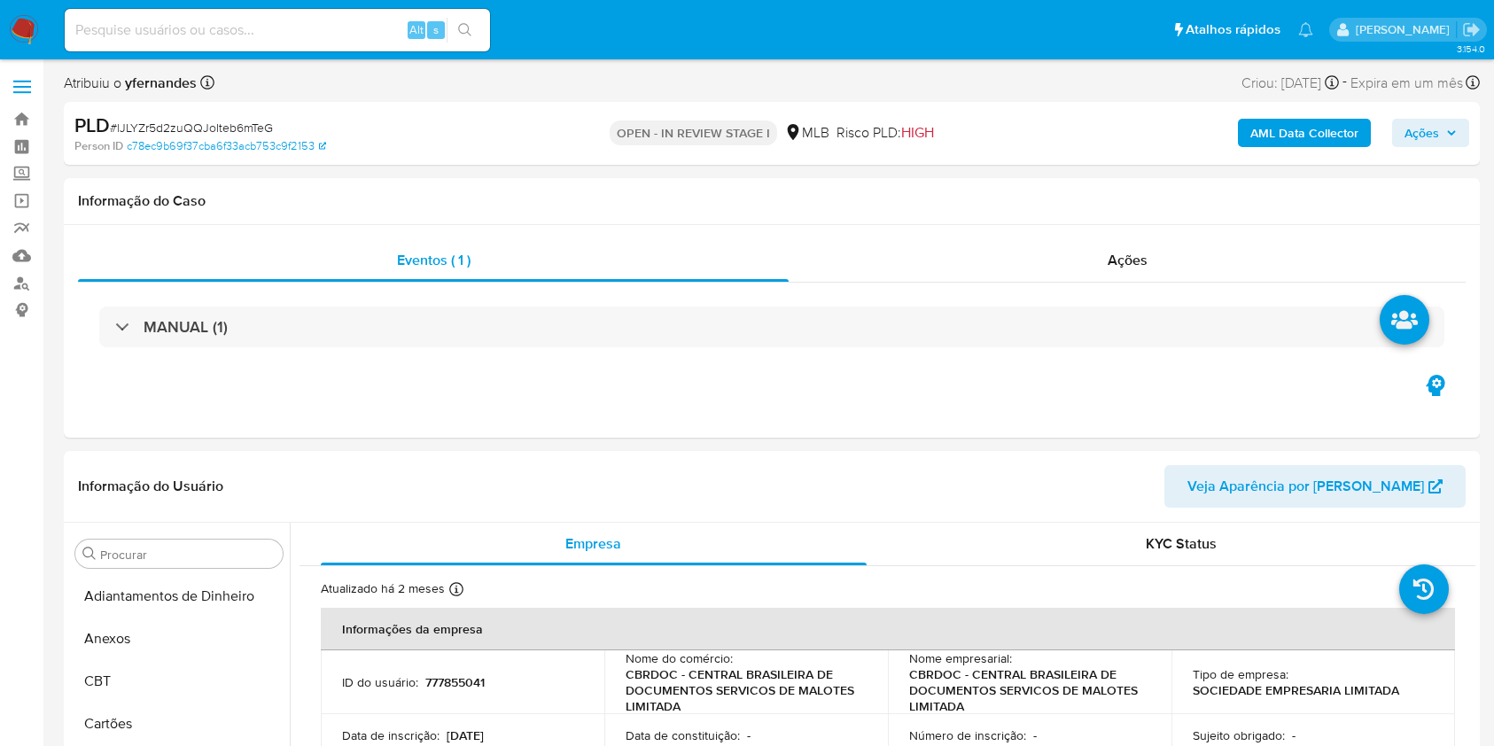
select select "10"
click at [114, 550] on input "Procurar" at bounding box center [187, 555] width 175 height 16
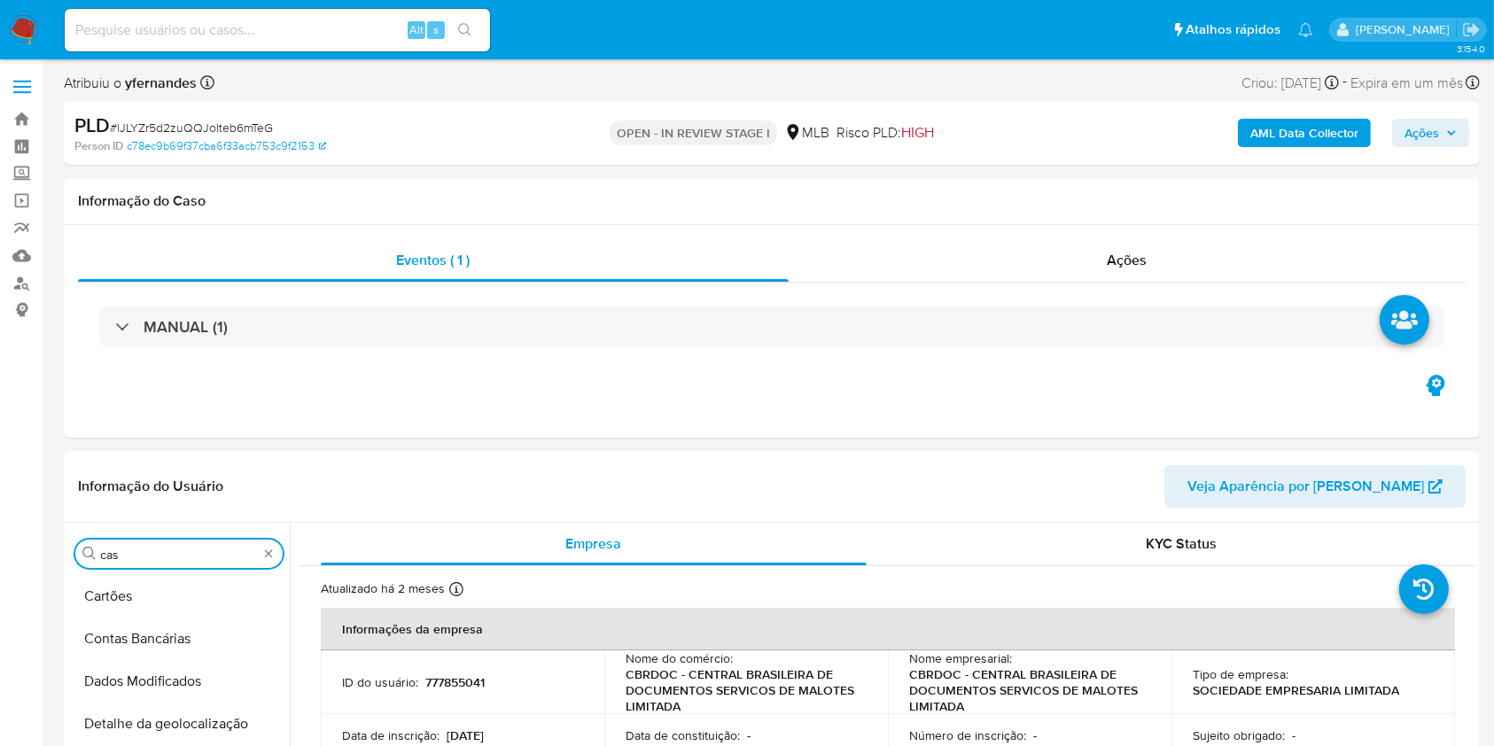
type input "cas"
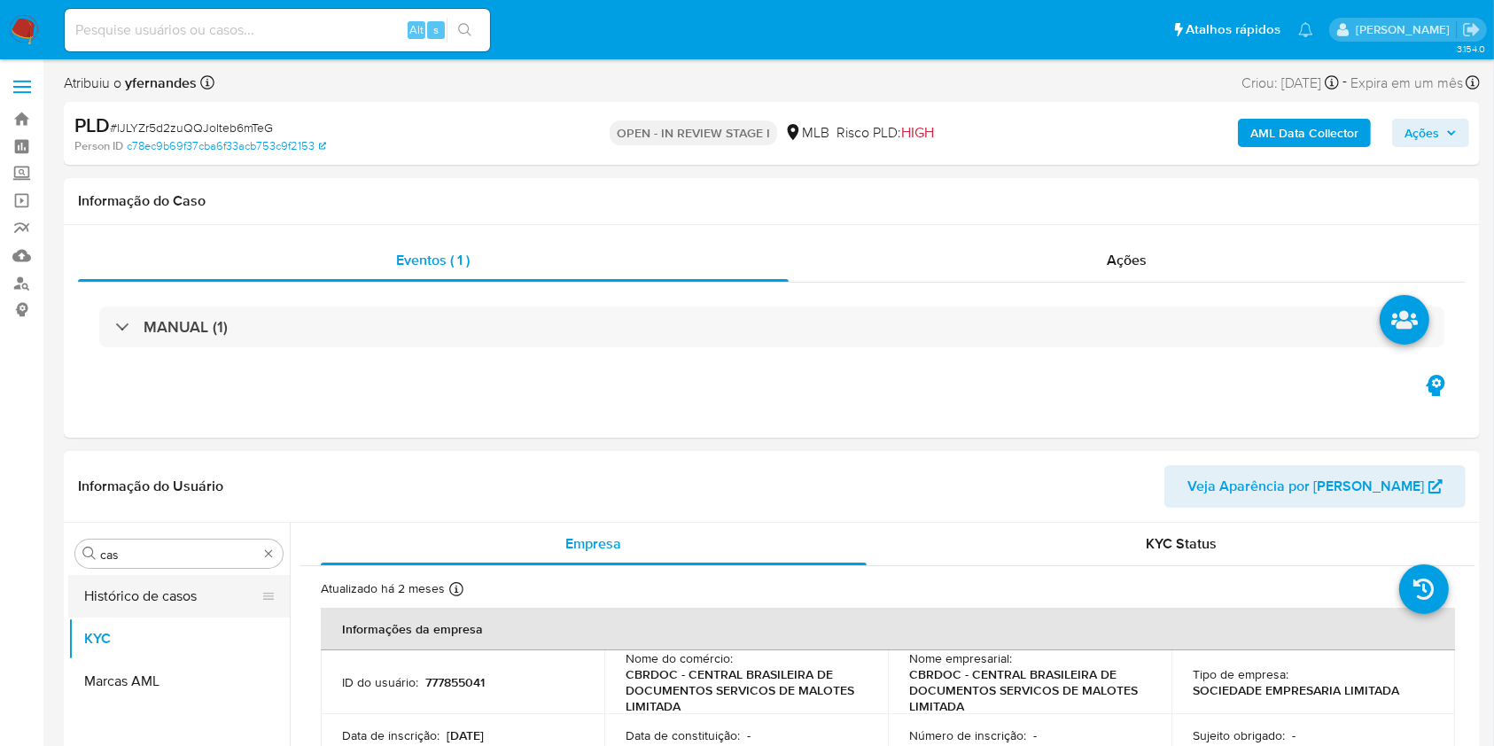
click at [144, 592] on button "Histórico de casos" at bounding box center [171, 596] width 207 height 43
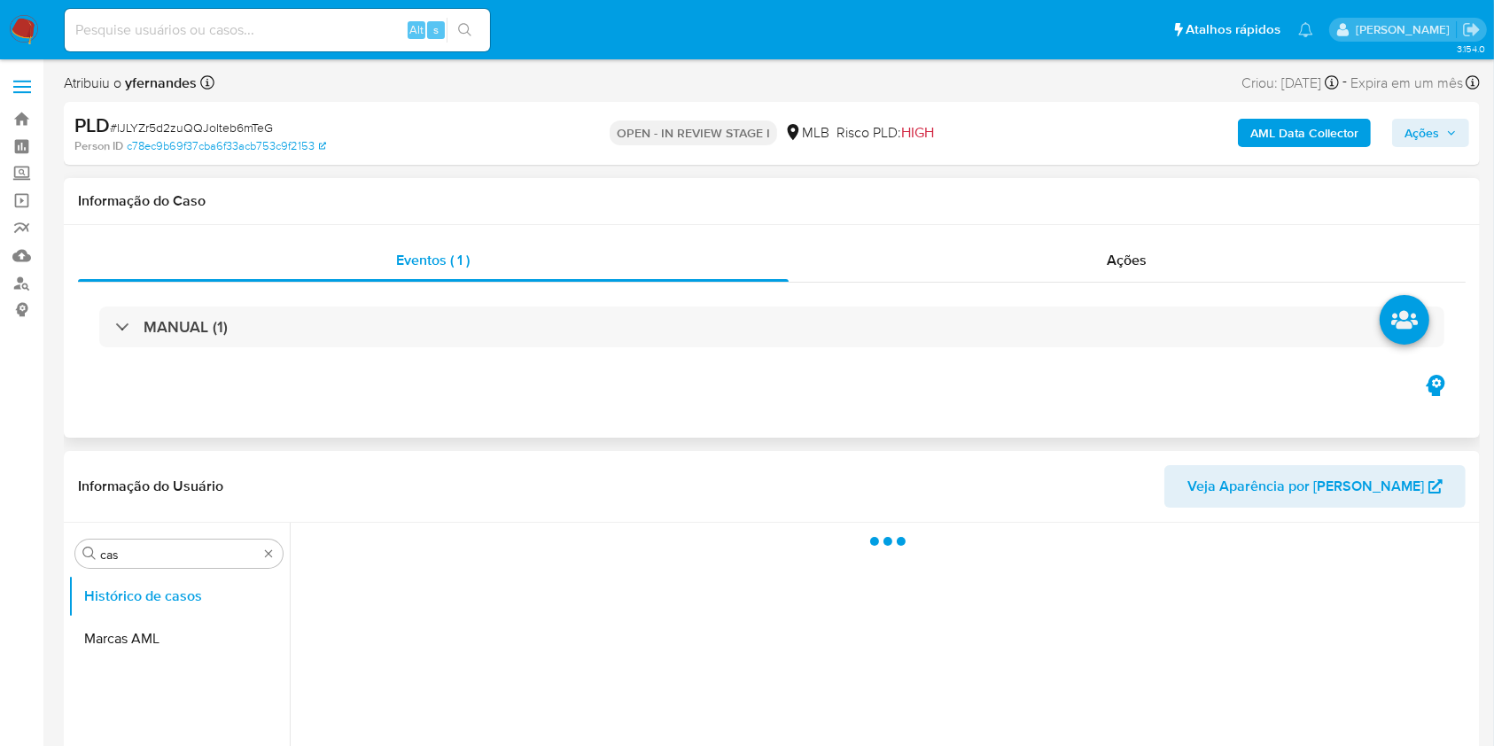
scroll to position [236, 0]
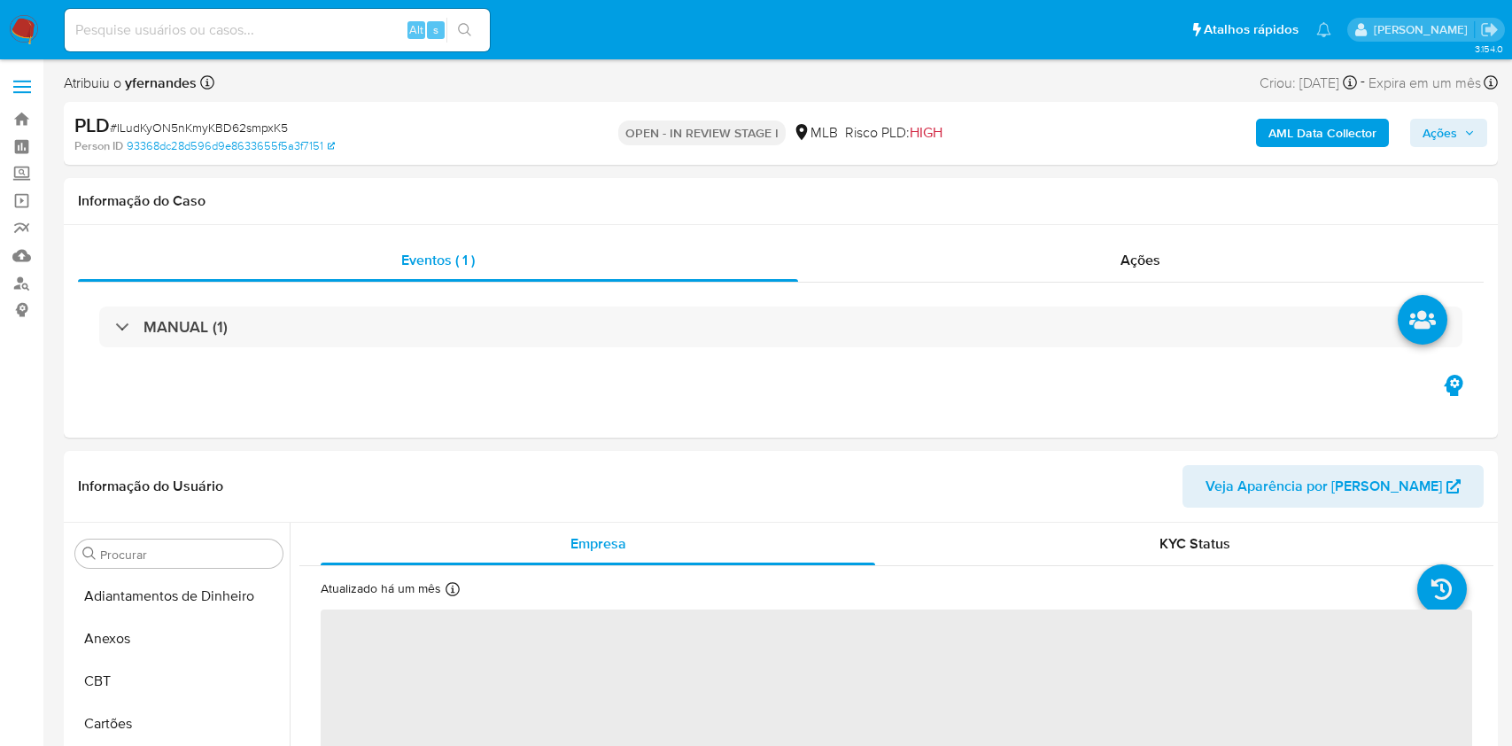
select select "10"
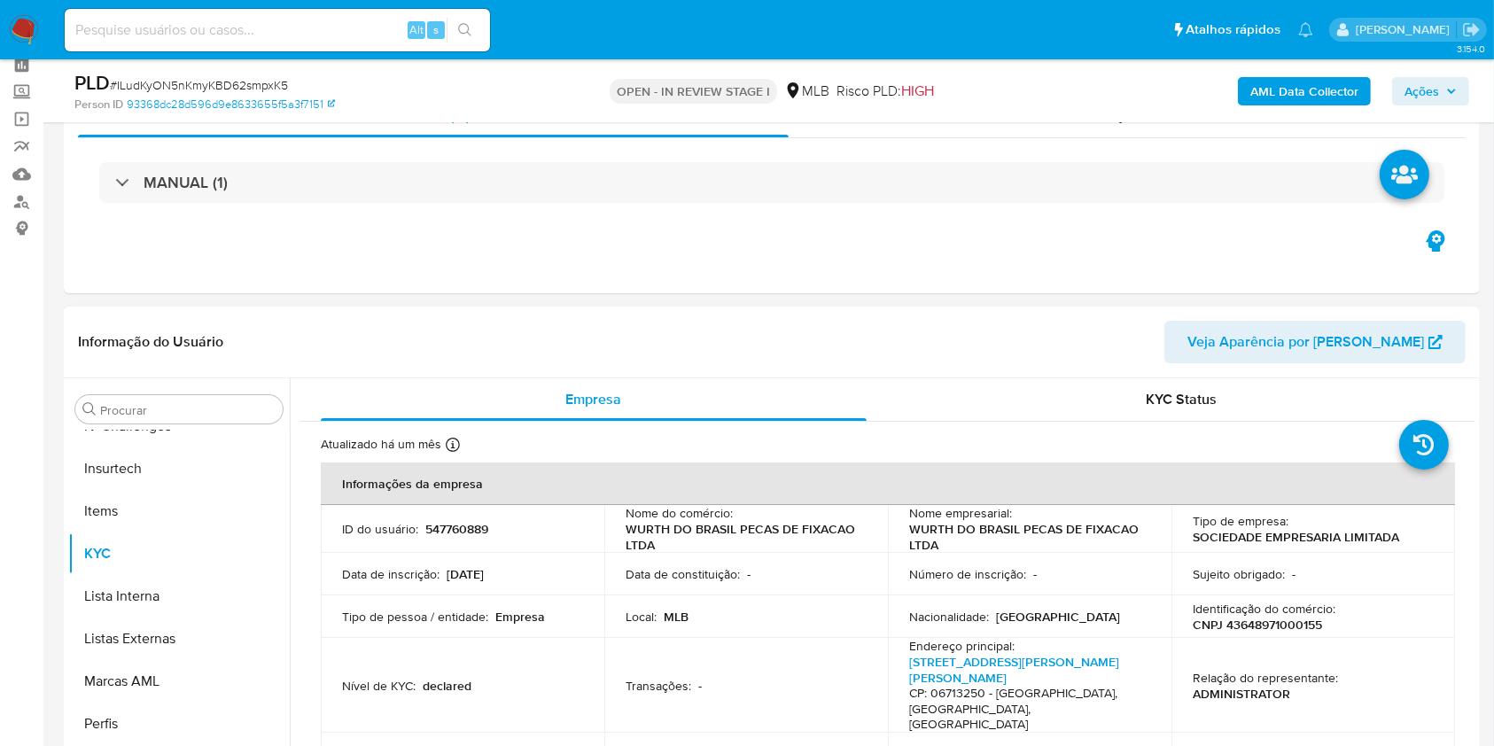
scroll to position [118, 0]
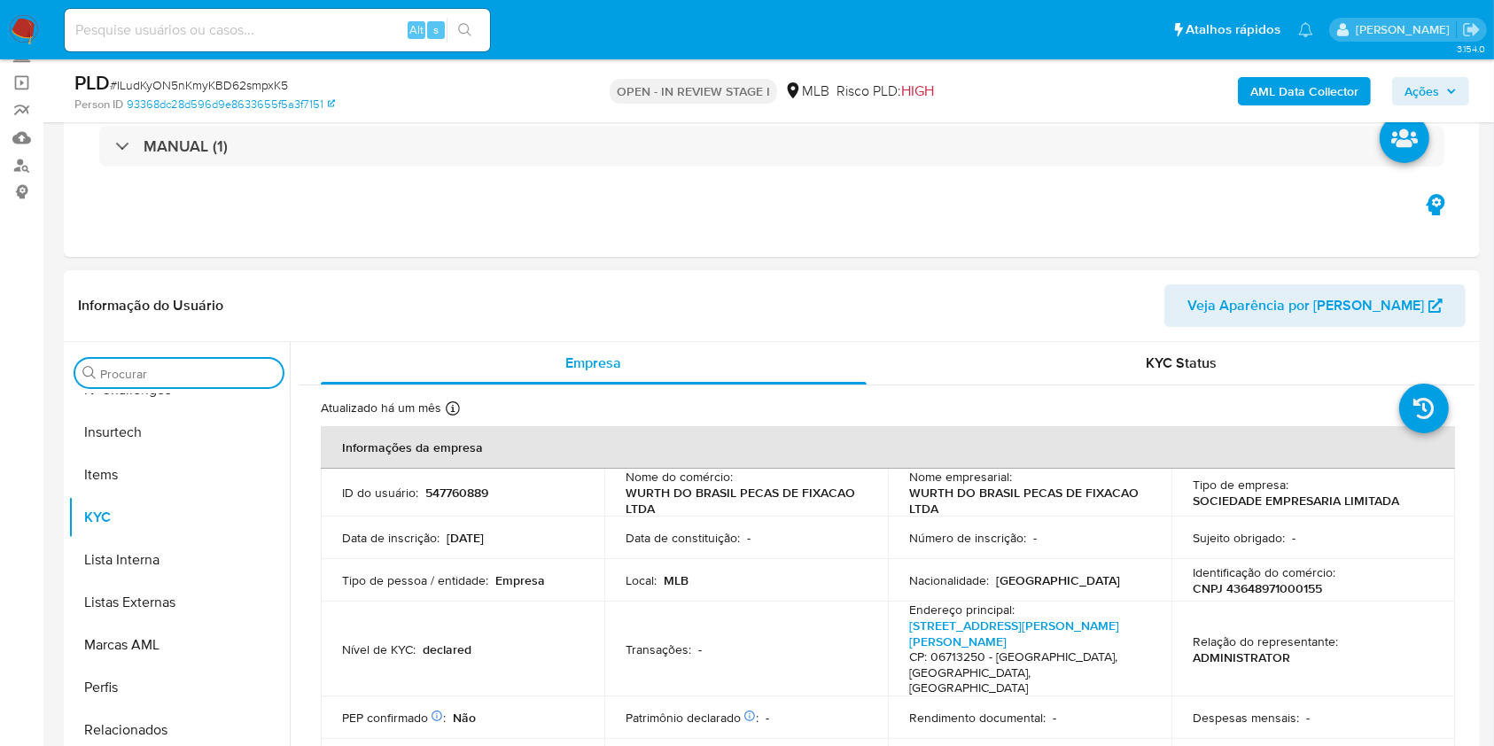
click at [173, 370] on input "Procurar" at bounding box center [187, 374] width 175 height 16
click at [145, 379] on input "cs" at bounding box center [179, 374] width 158 height 16
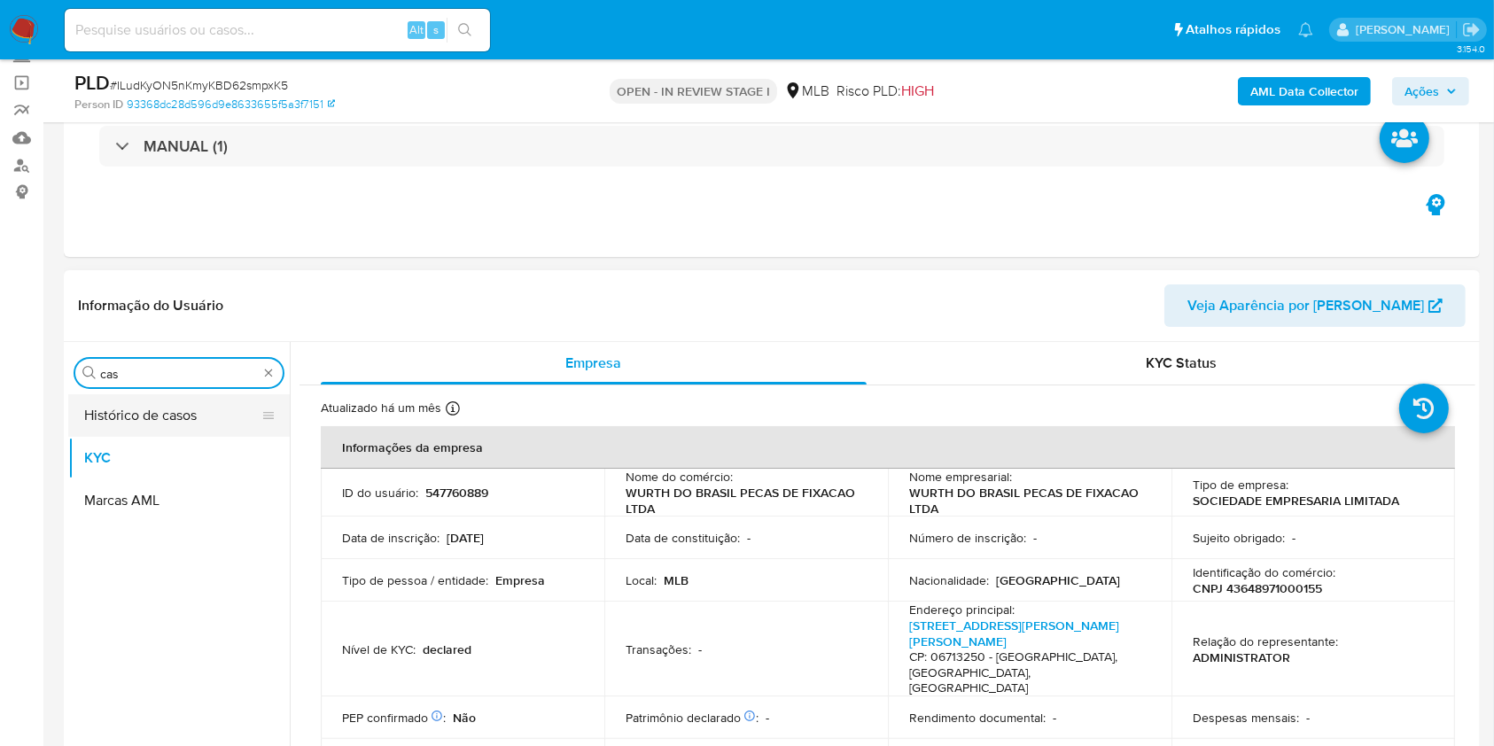
type input "cas"
click at [184, 422] on button "Histórico de casos" at bounding box center [171, 415] width 207 height 43
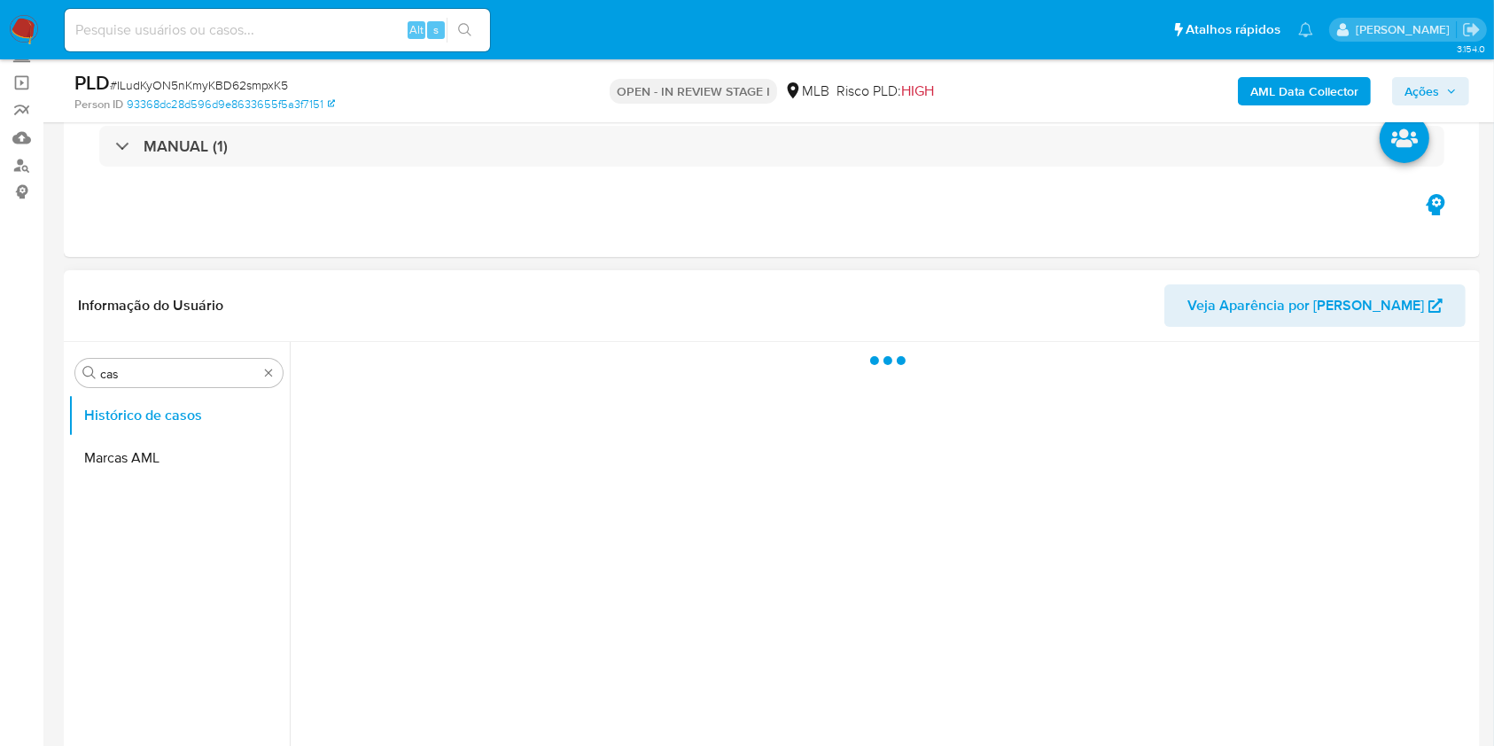
scroll to position [236, 0]
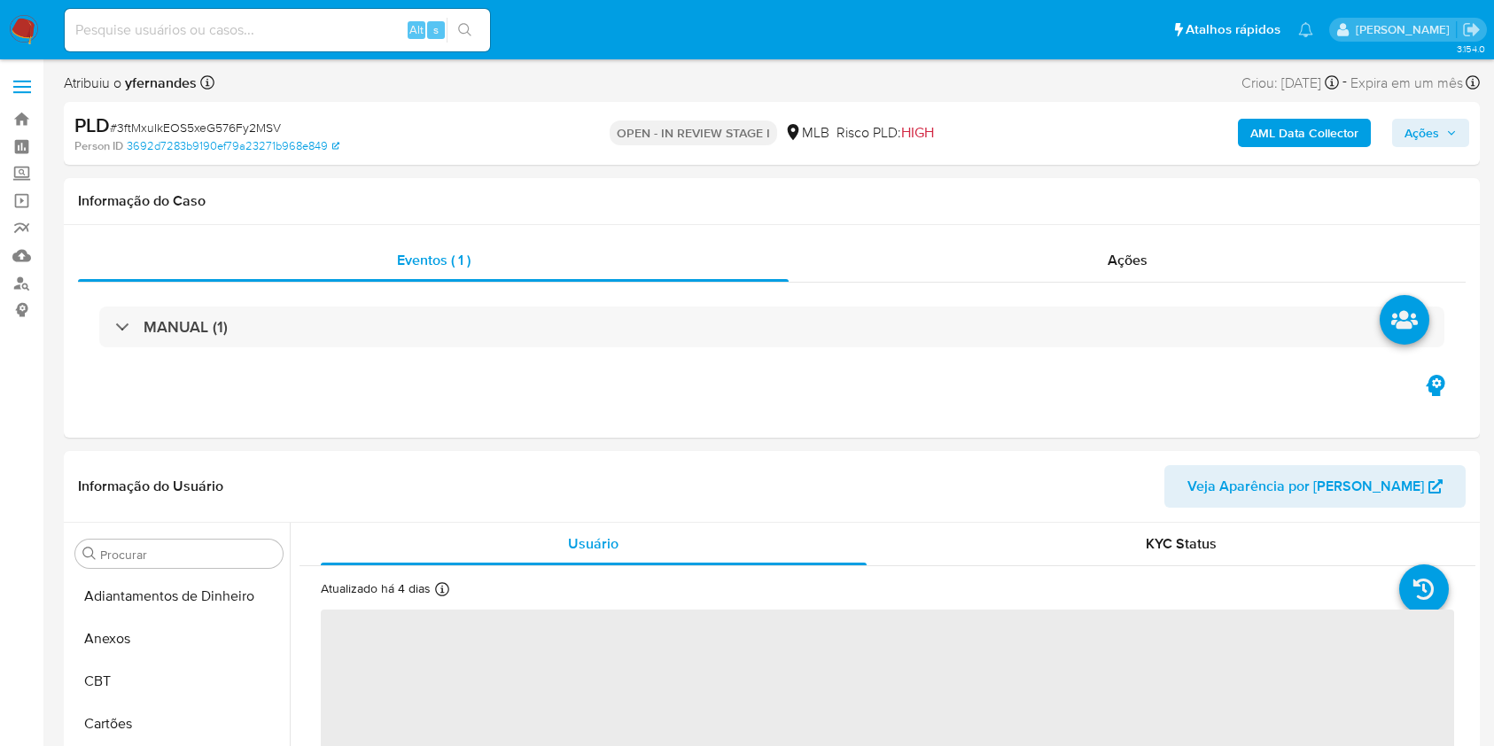
select select "10"
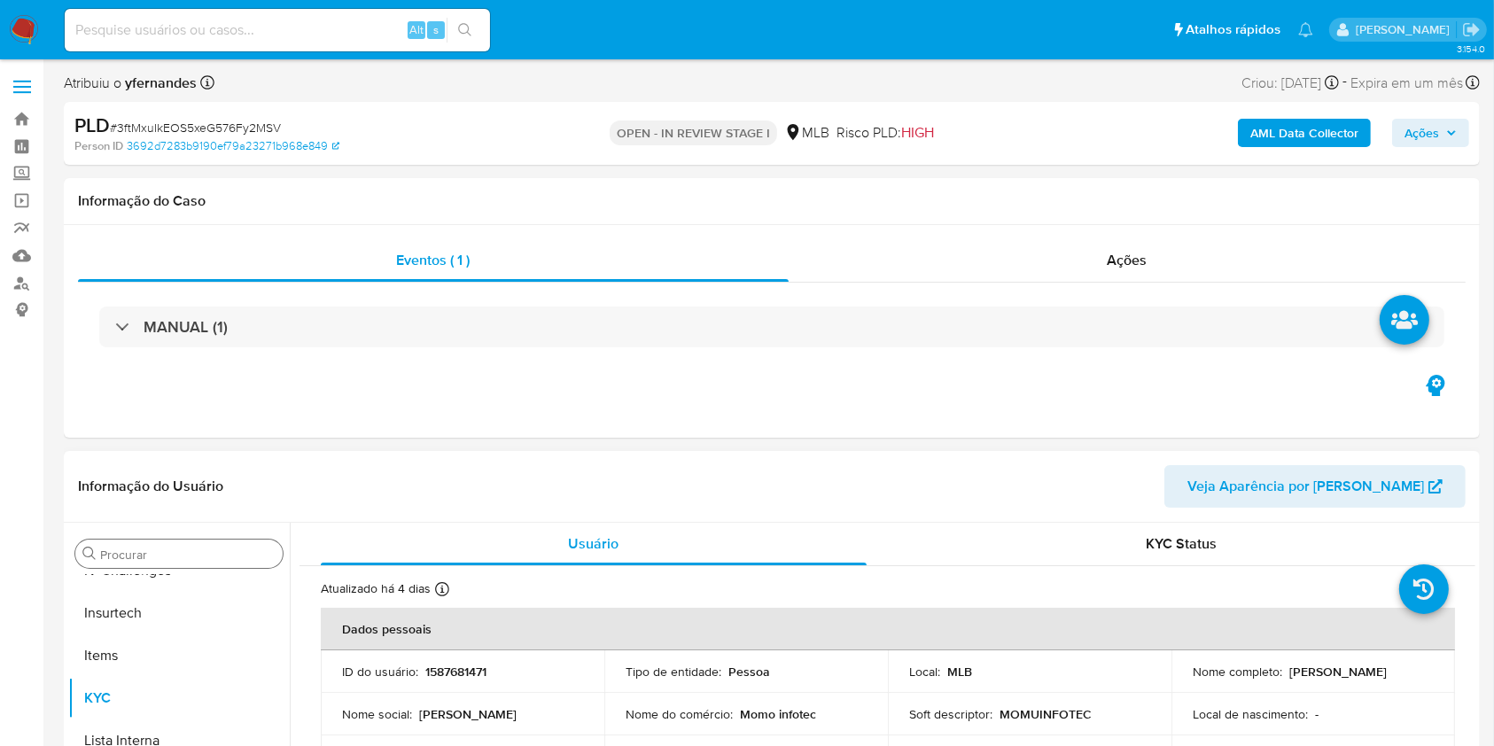
click at [175, 557] on input "Procurar" at bounding box center [187, 555] width 175 height 16
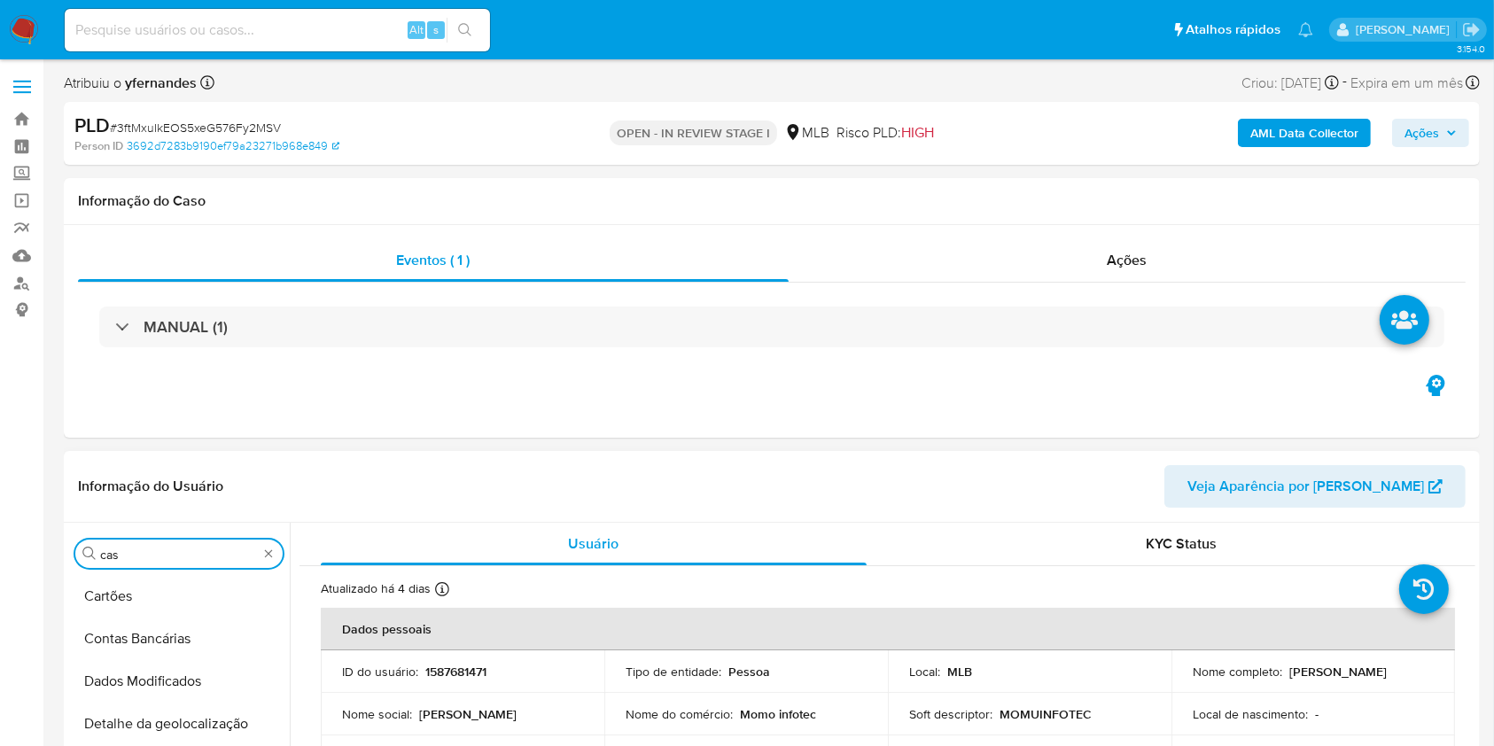
type input "cas"
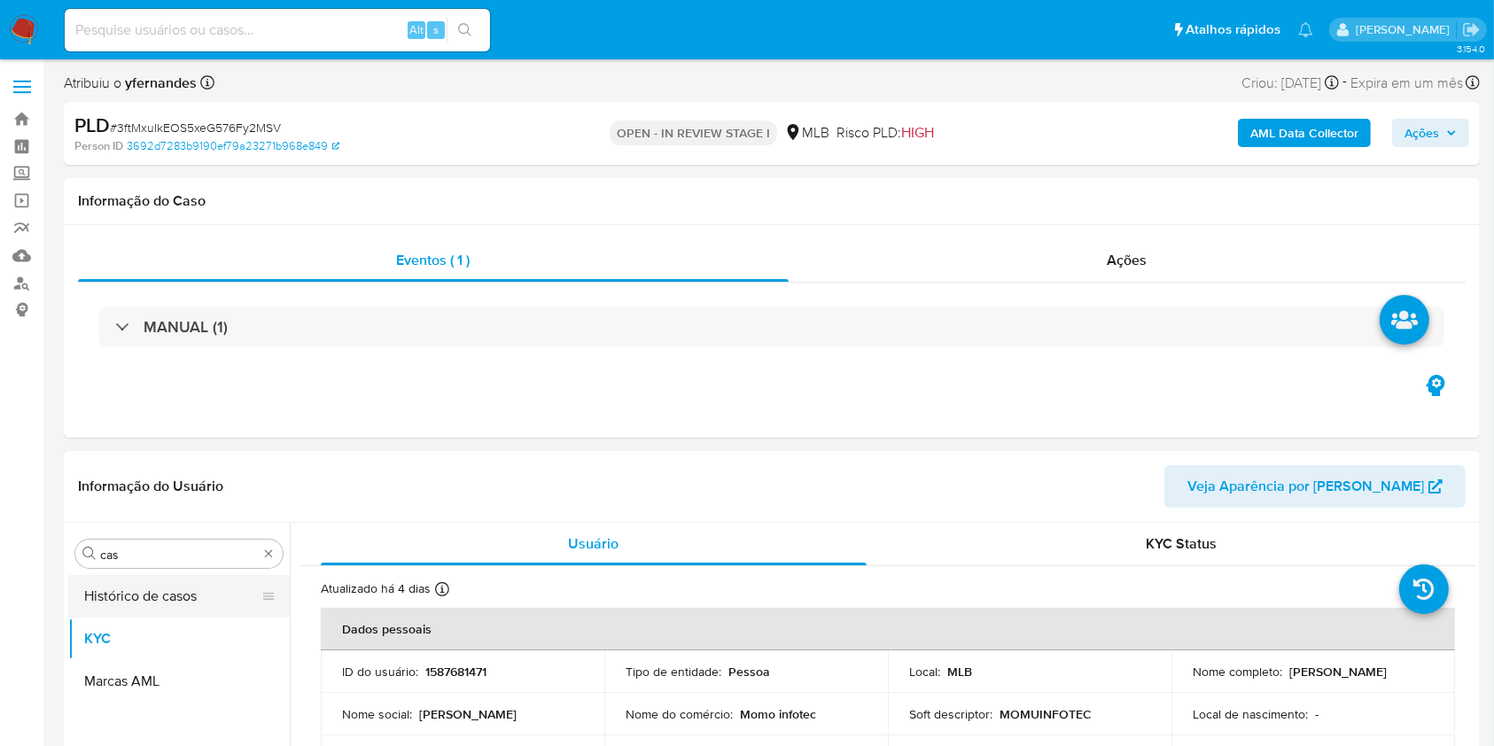
click at [144, 581] on button "Histórico de casos" at bounding box center [171, 596] width 207 height 43
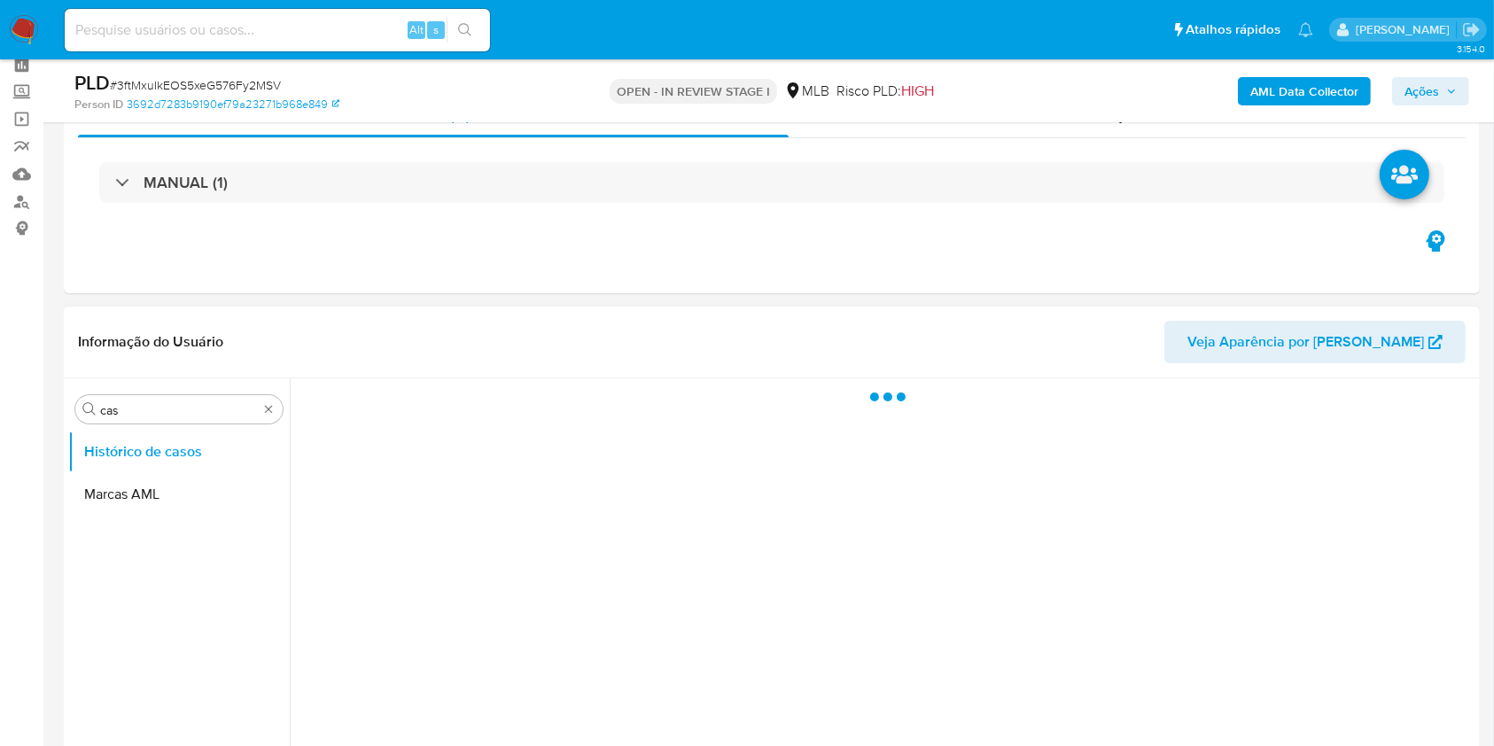
scroll to position [118, 0]
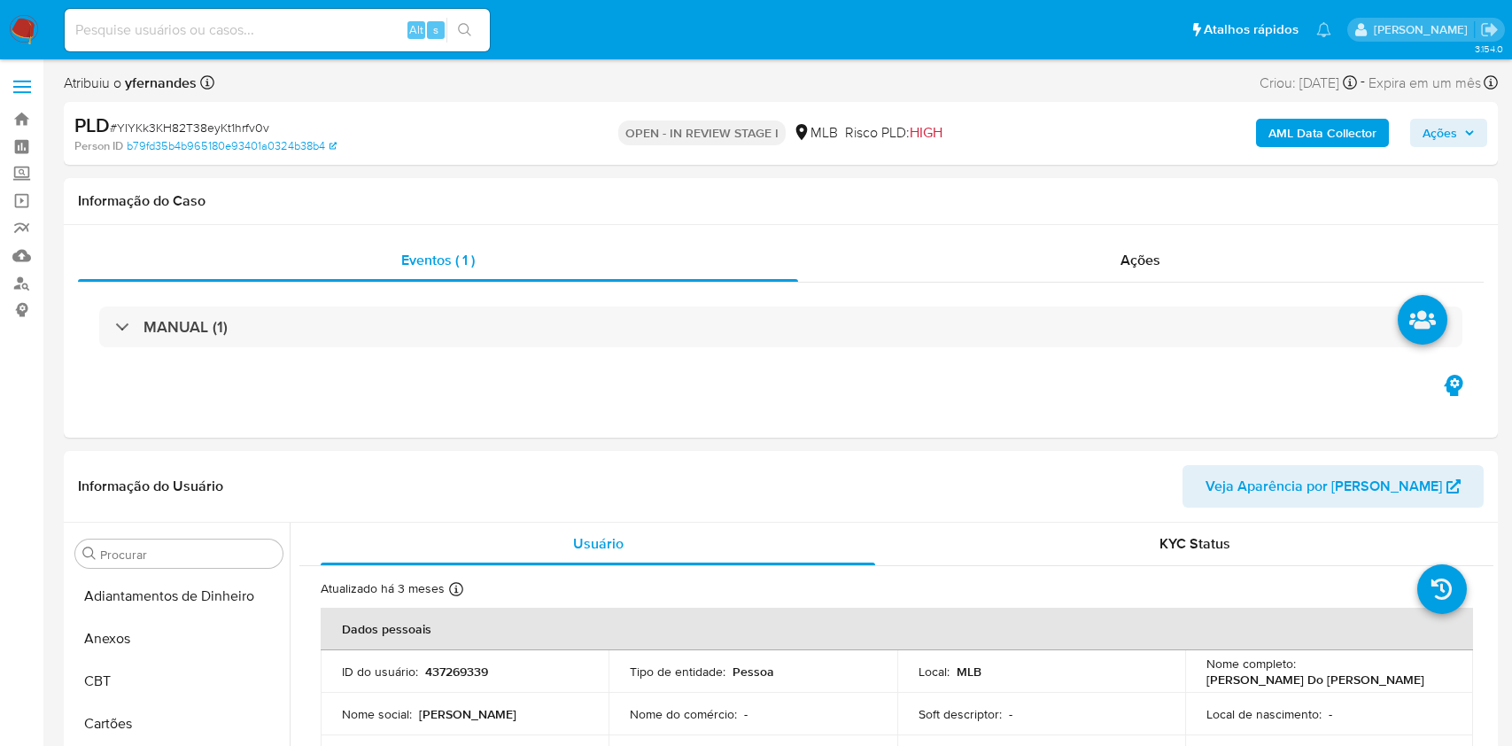
select select "10"
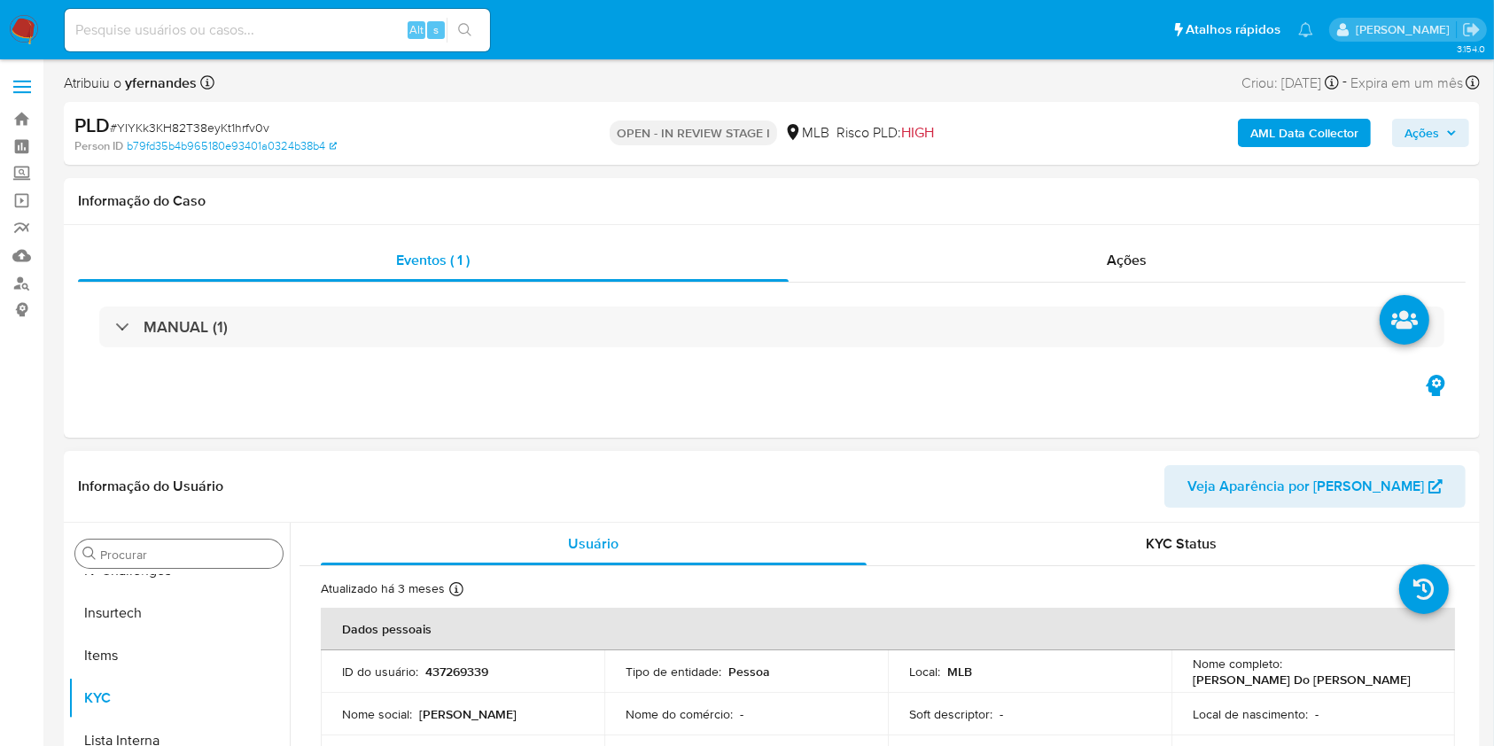
click at [145, 545] on div "Procurar" at bounding box center [178, 553] width 207 height 28
click at [156, 554] on input "Procurar" at bounding box center [187, 555] width 175 height 16
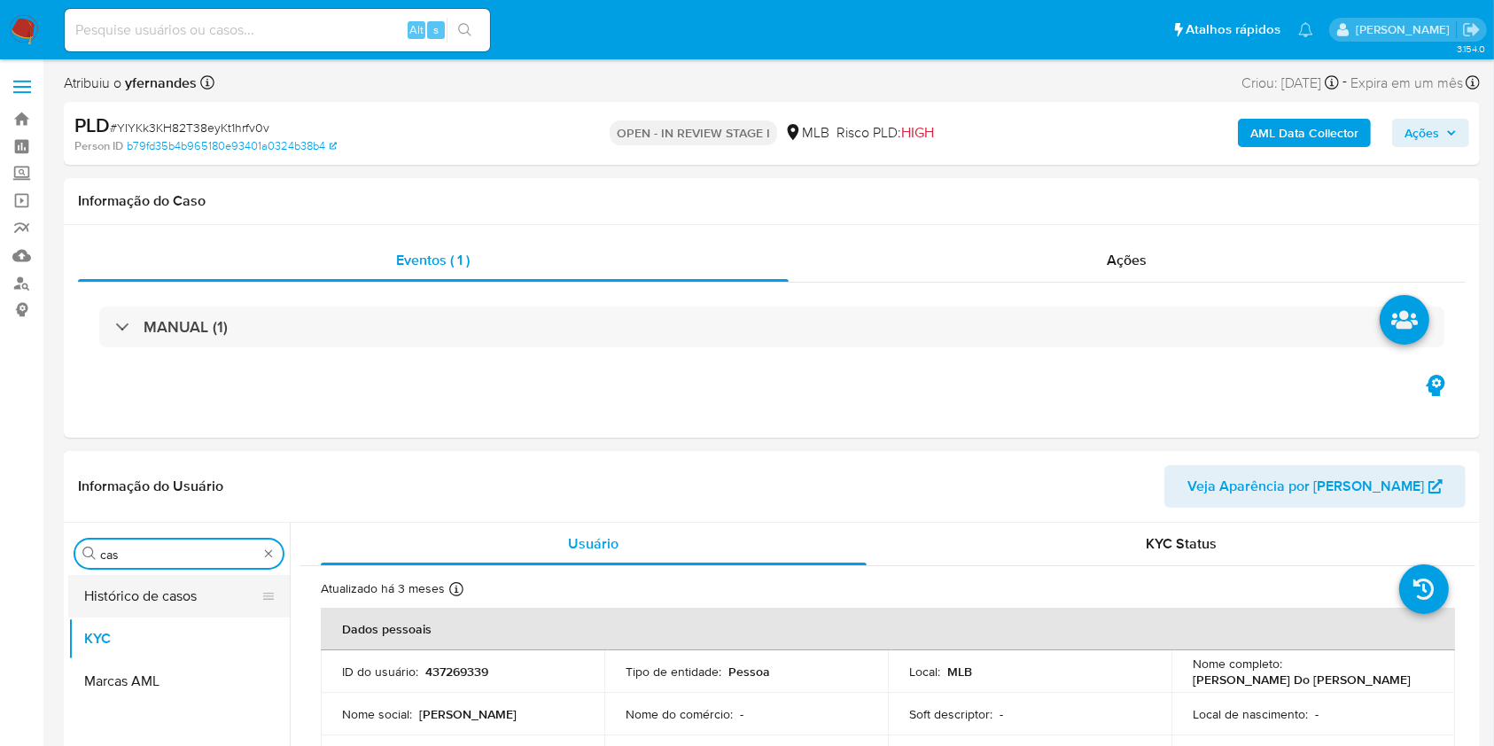
type input "cas"
click at [166, 586] on button "Histórico de casos" at bounding box center [171, 596] width 207 height 43
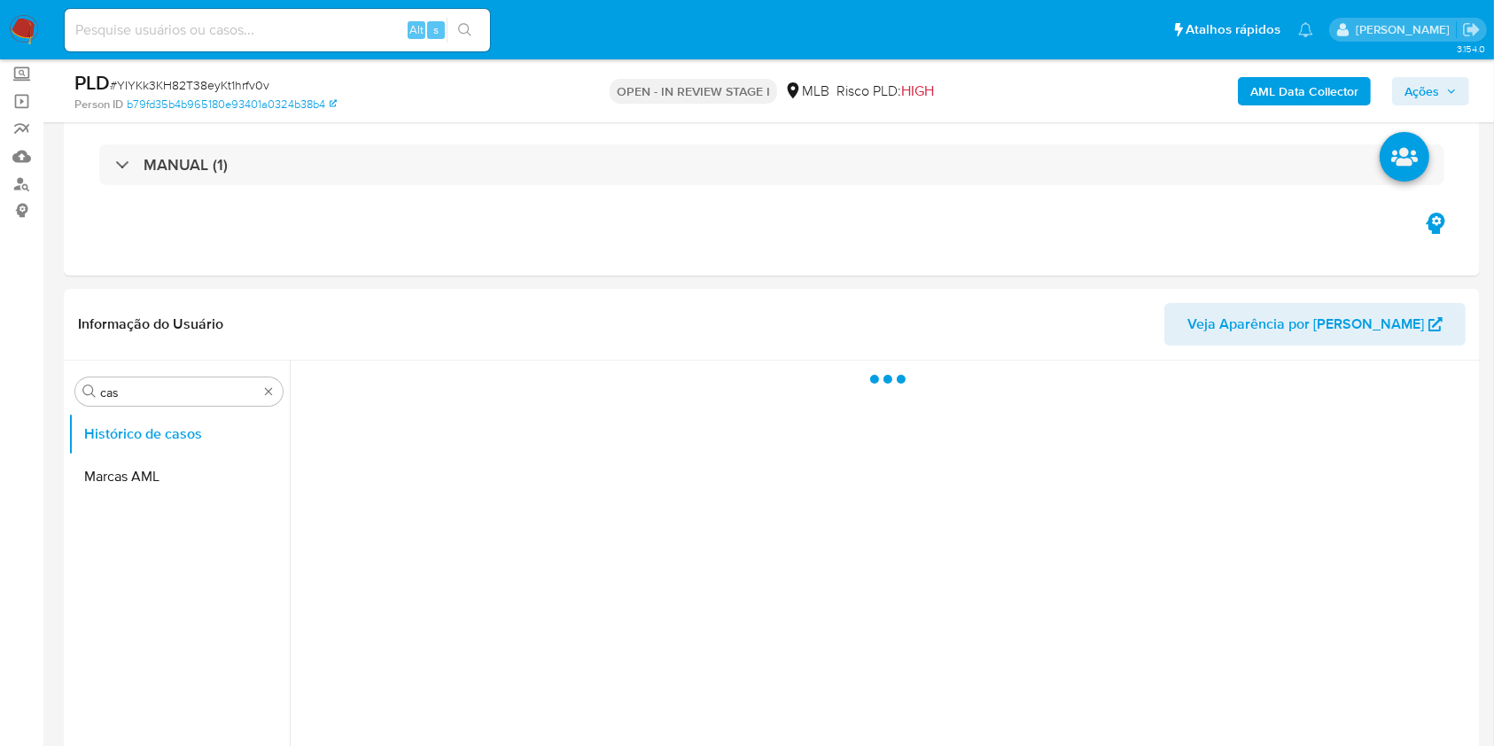
scroll to position [236, 0]
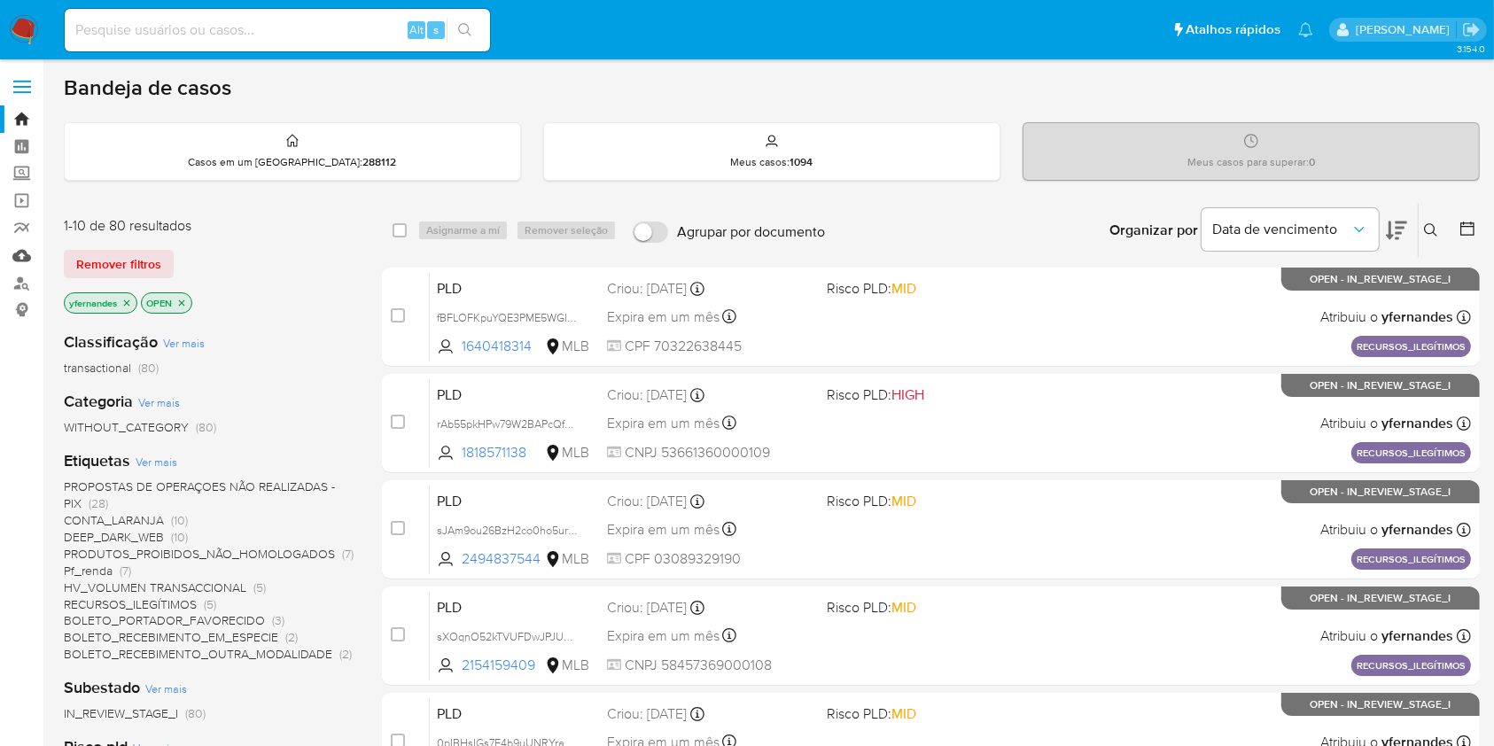
click at [25, 266] on link "Mulan" at bounding box center [105, 255] width 211 height 27
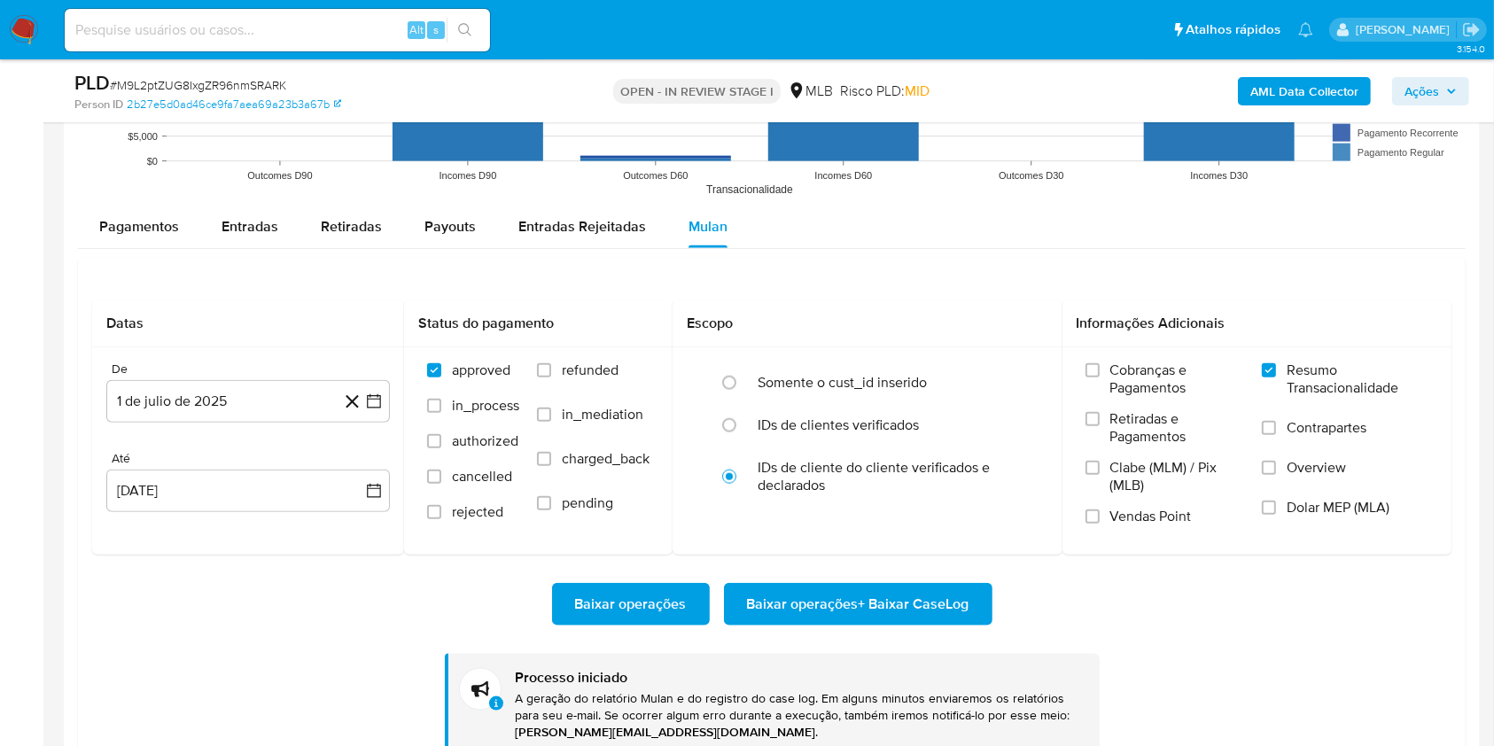
scroll to position [791, 0]
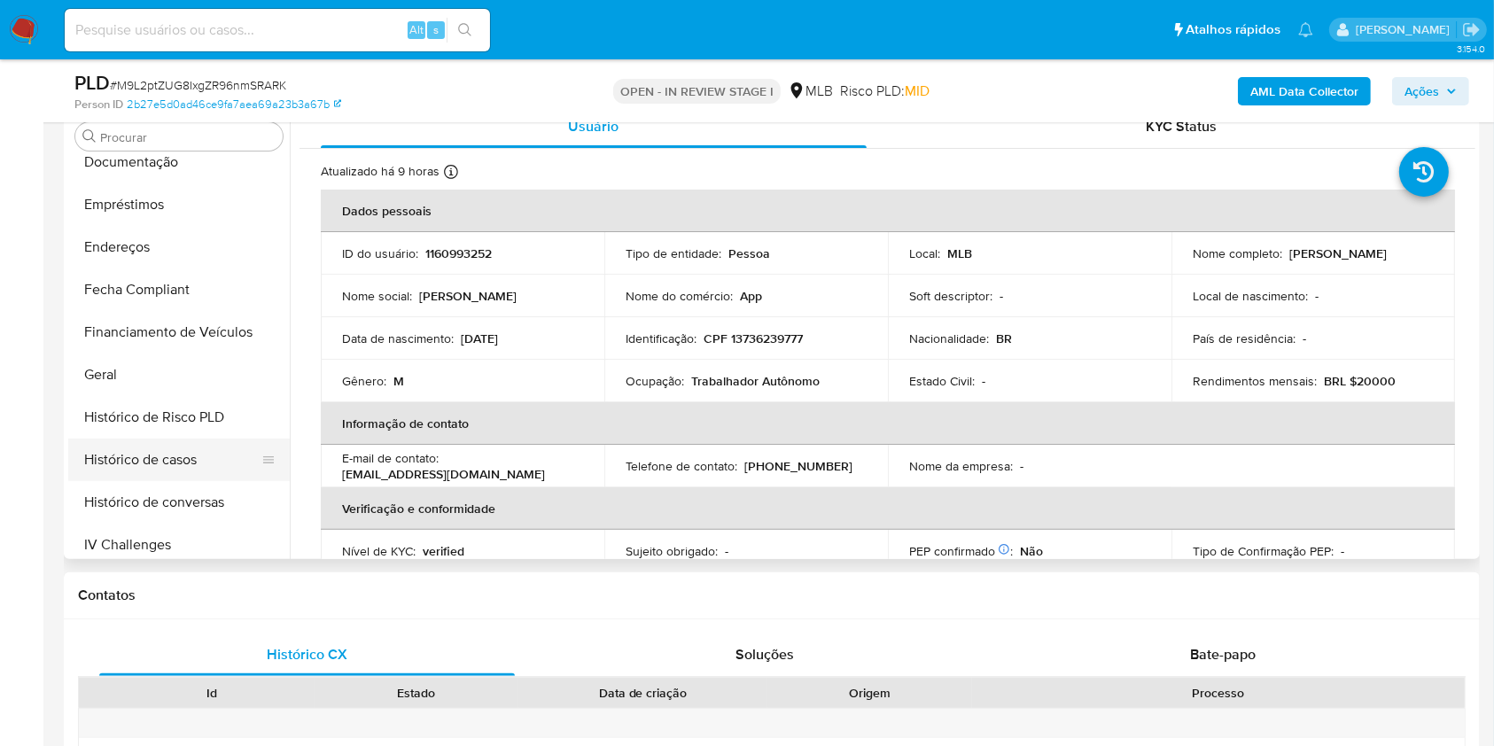
scroll to position [437, 0]
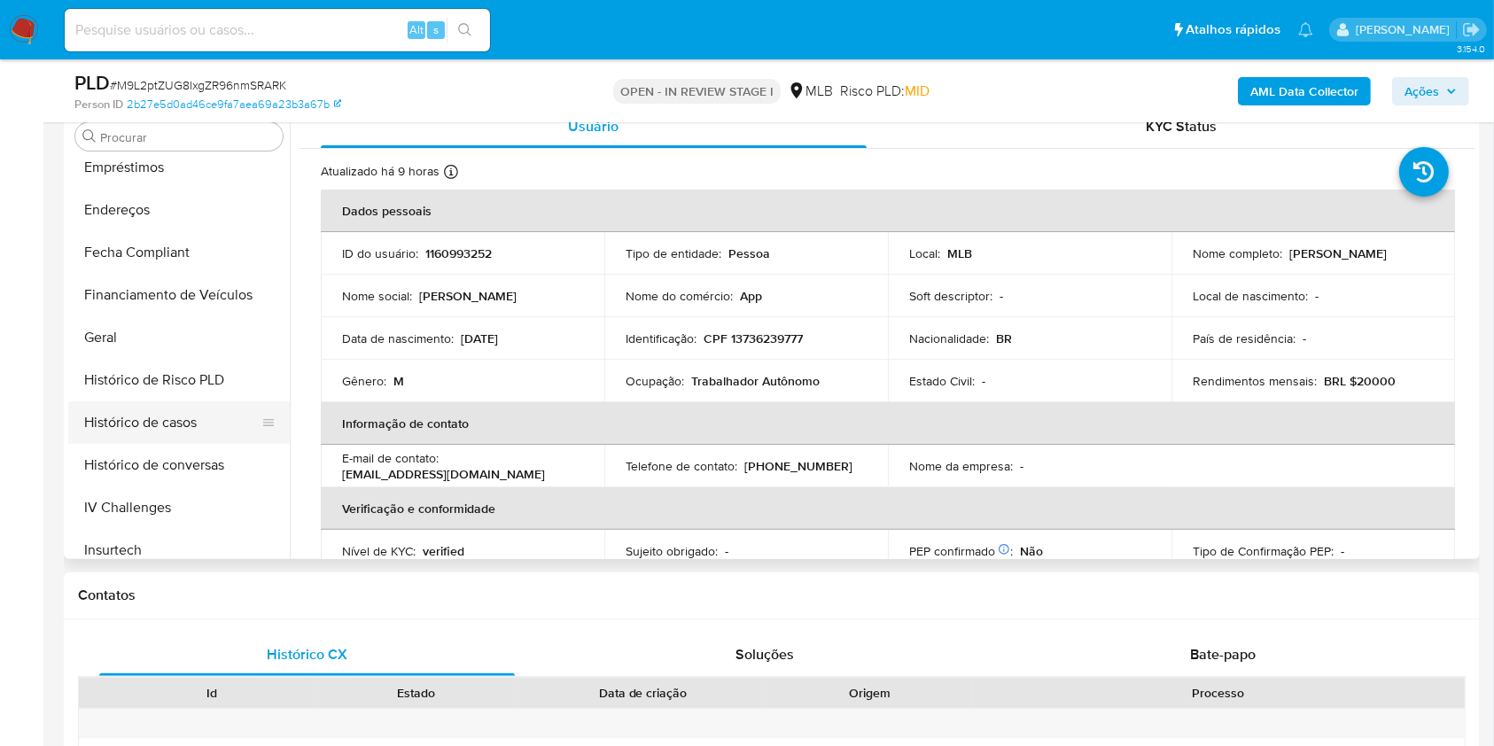
click at [180, 415] on button "Histórico de casos" at bounding box center [171, 422] width 207 height 43
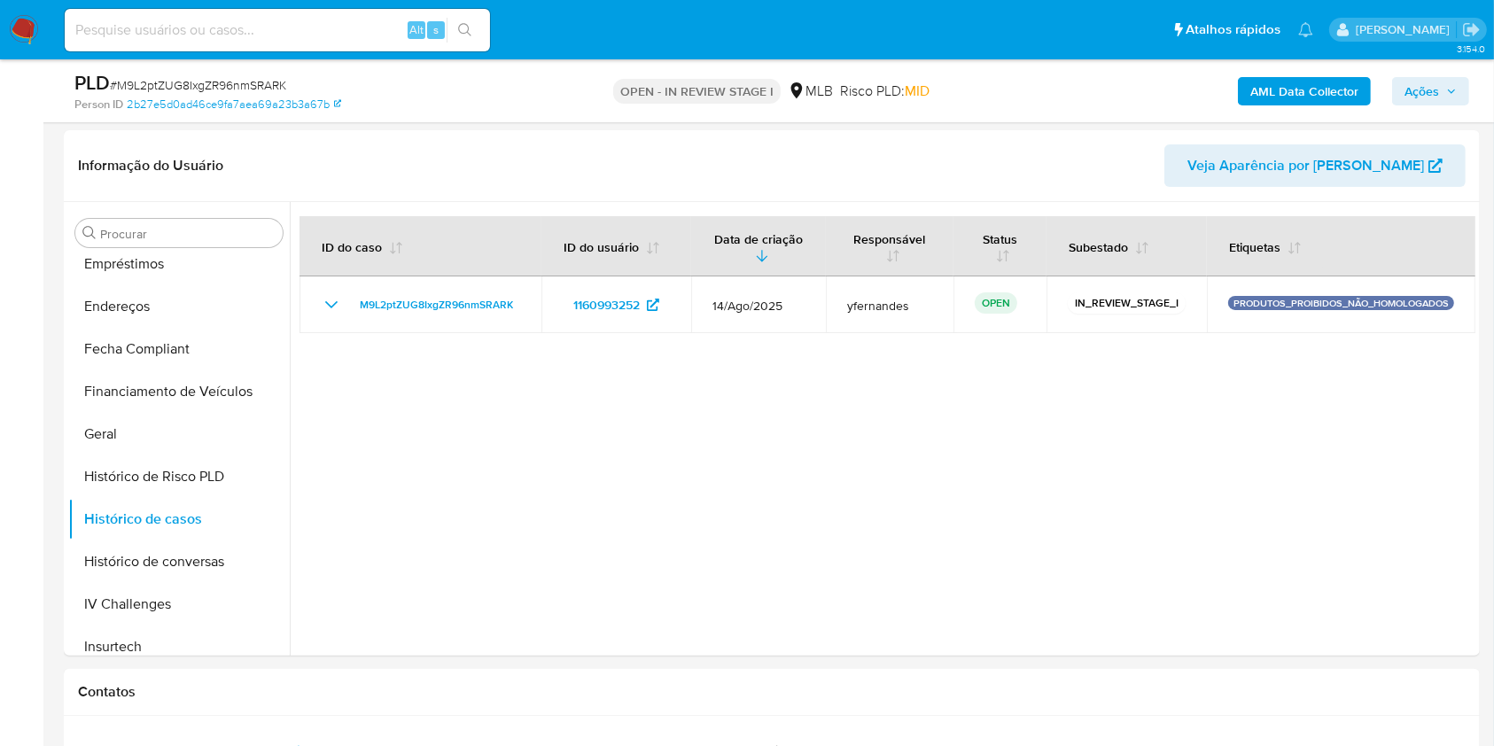
scroll to position [236, 0]
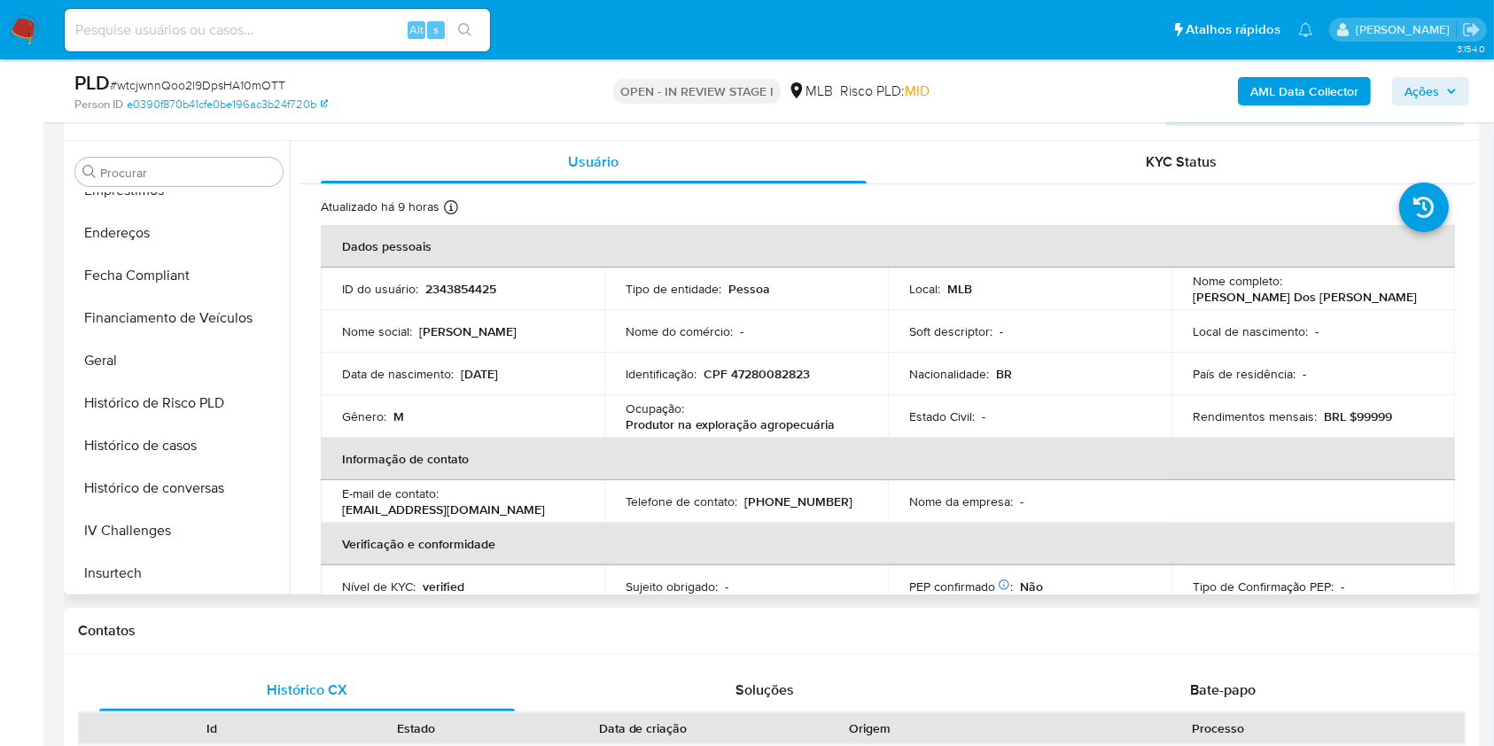
scroll to position [437, 0]
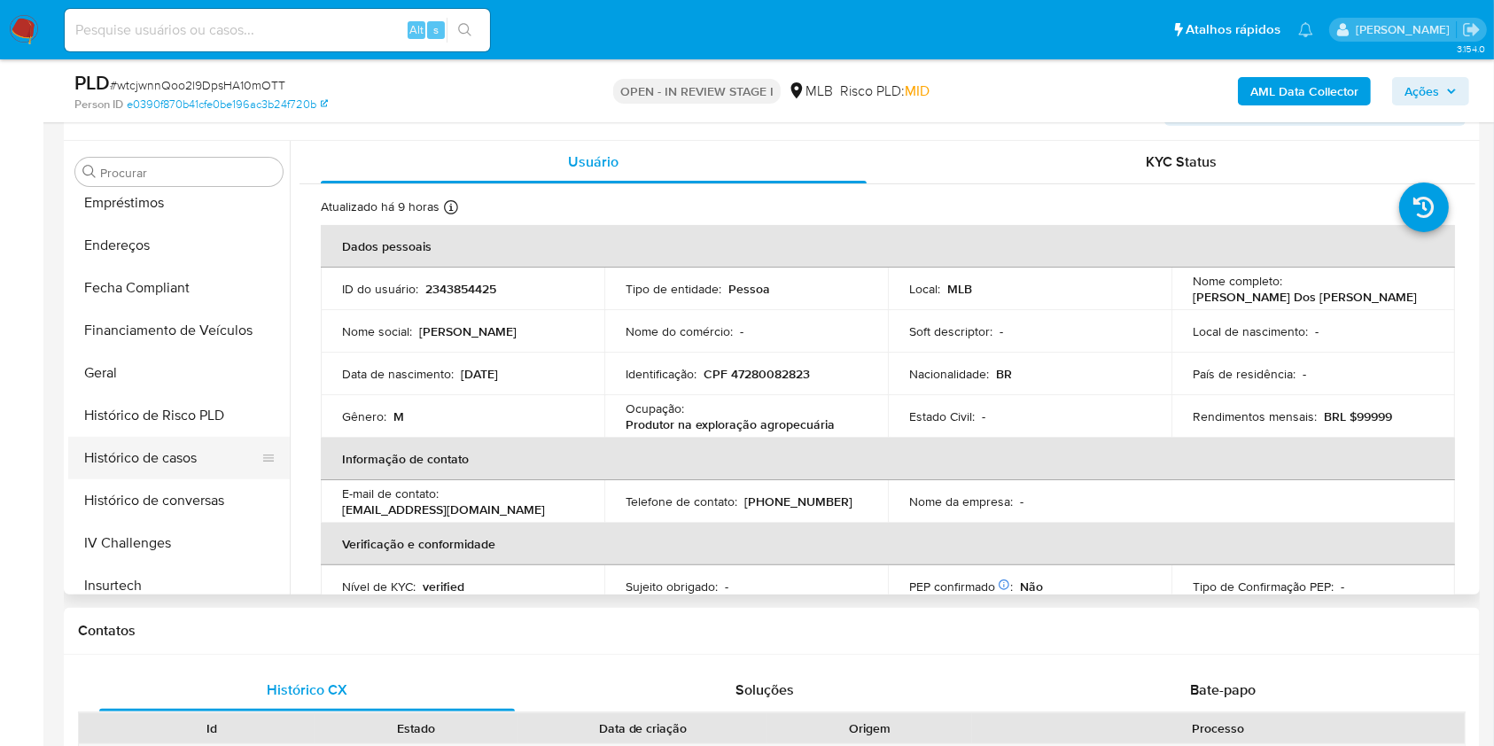
click at [172, 462] on button "Histórico de casos" at bounding box center [171, 458] width 207 height 43
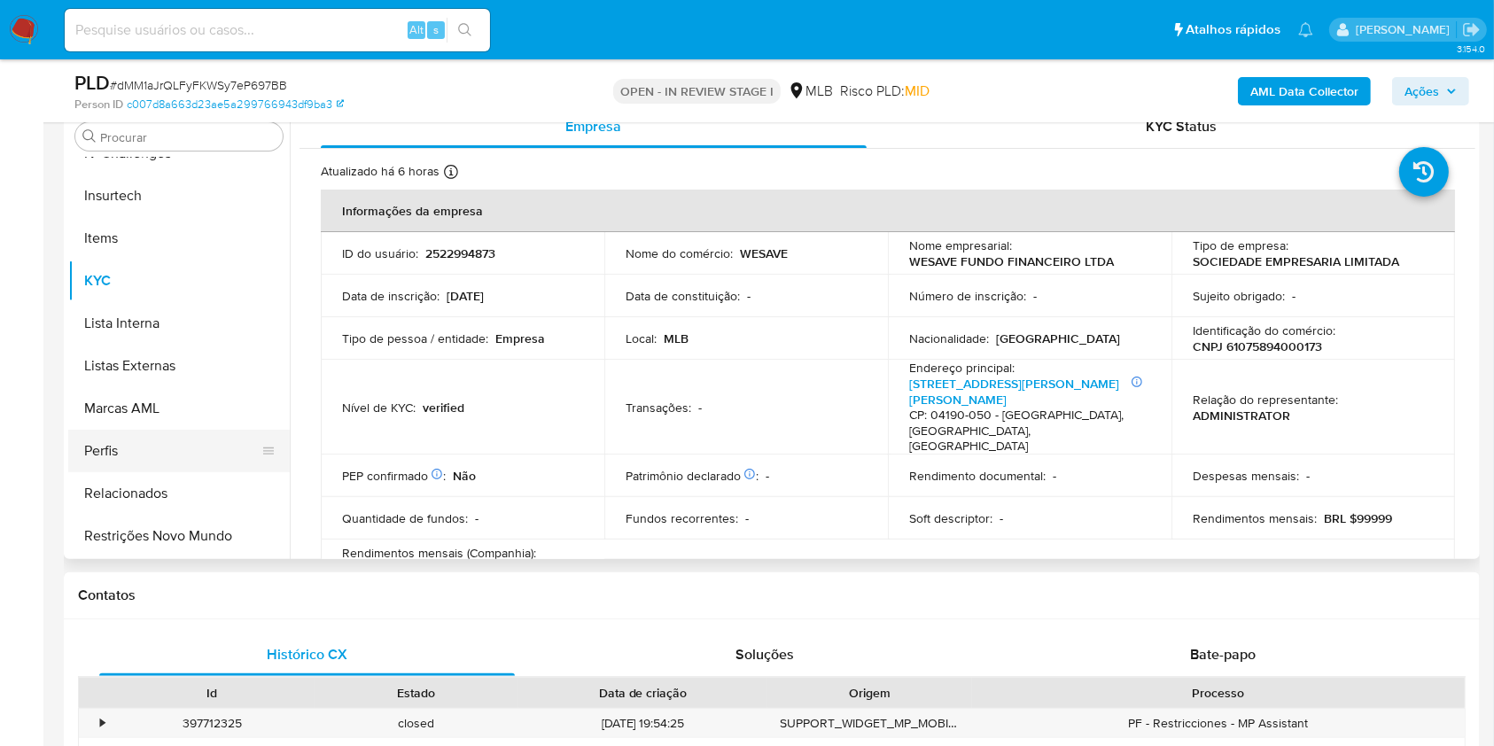
scroll to position [437, 0]
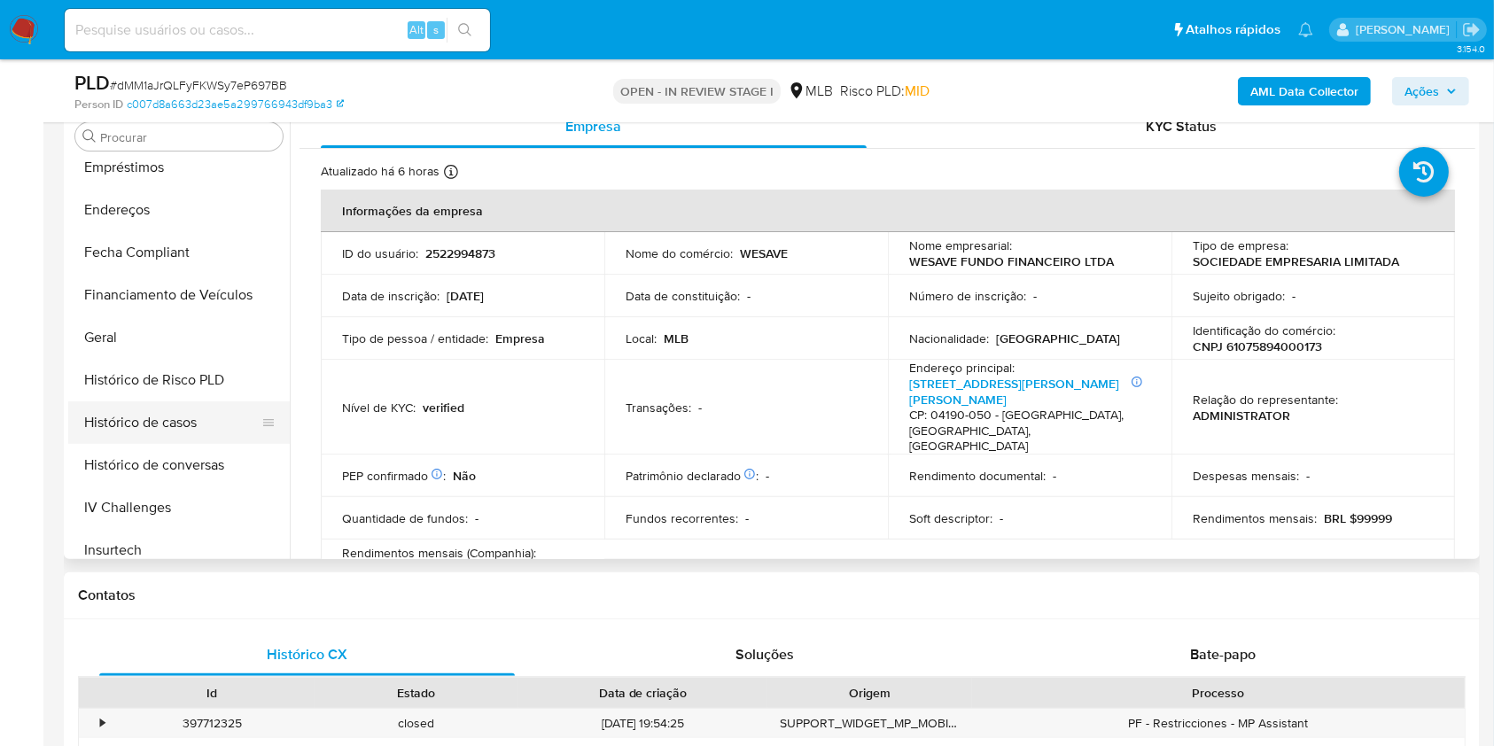
click at [175, 425] on button "Histórico de casos" at bounding box center [171, 422] width 207 height 43
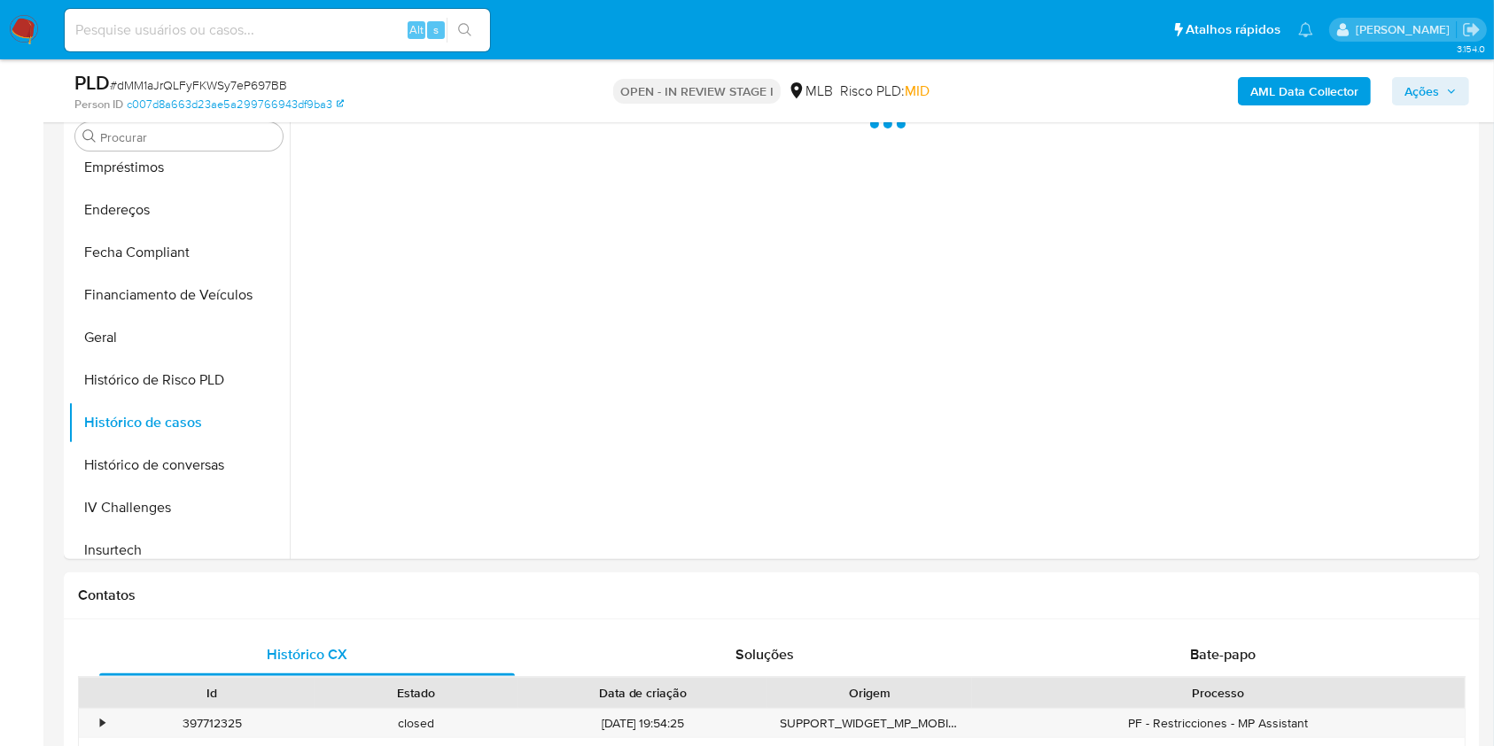
scroll to position [236, 0]
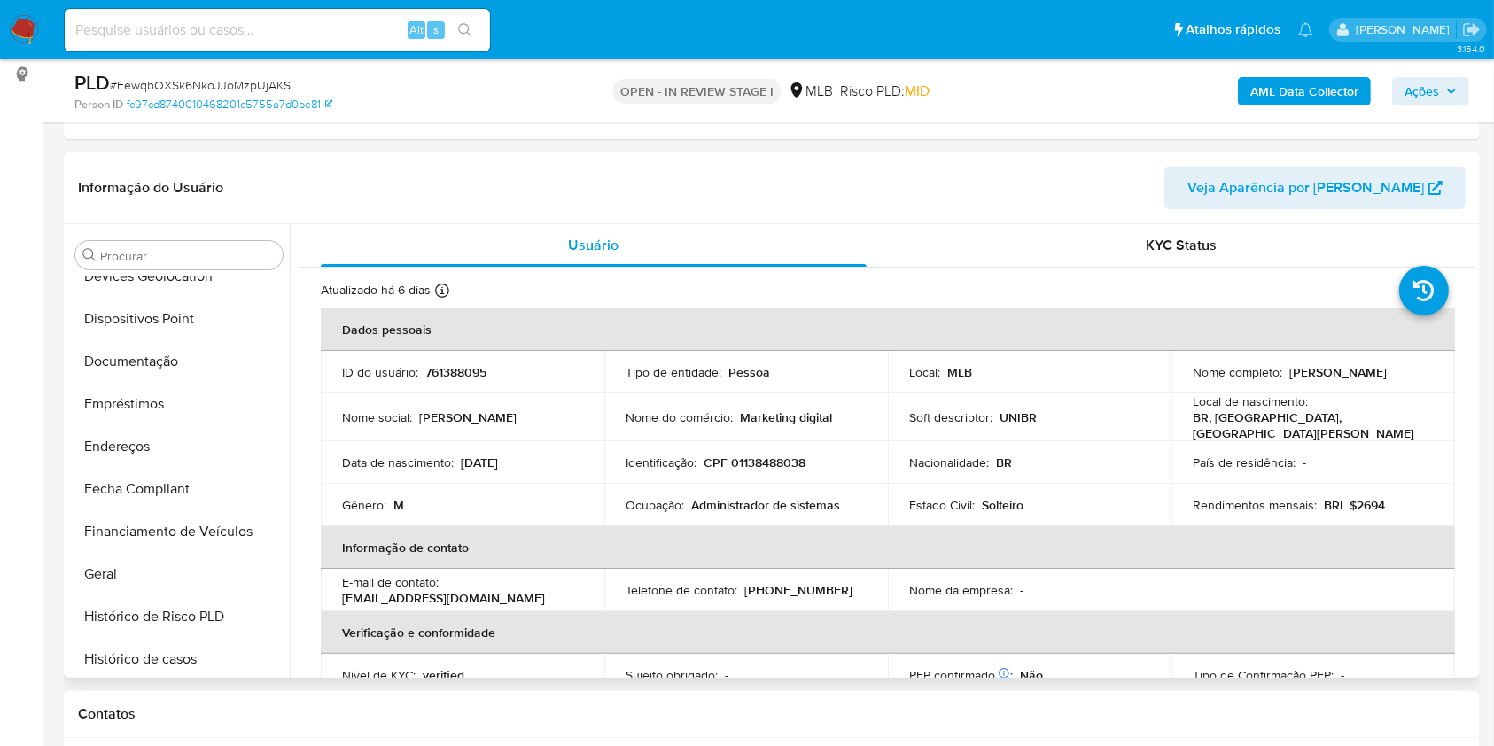
scroll to position [555, 0]
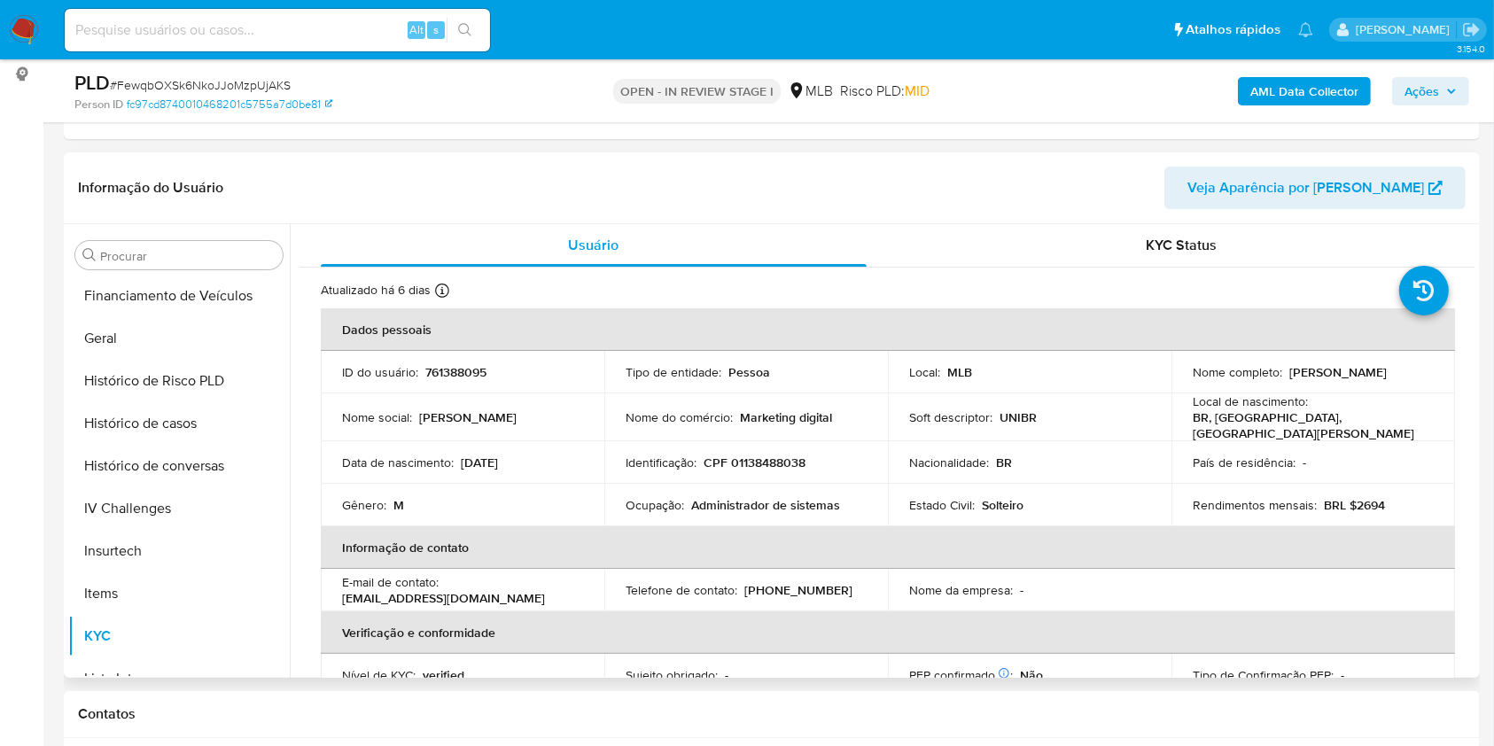
drag, startPoint x: 146, startPoint y: 429, endPoint x: 313, endPoint y: 291, distance: 216.4
click at [146, 429] on button "Histórico de casos" at bounding box center [178, 423] width 221 height 43
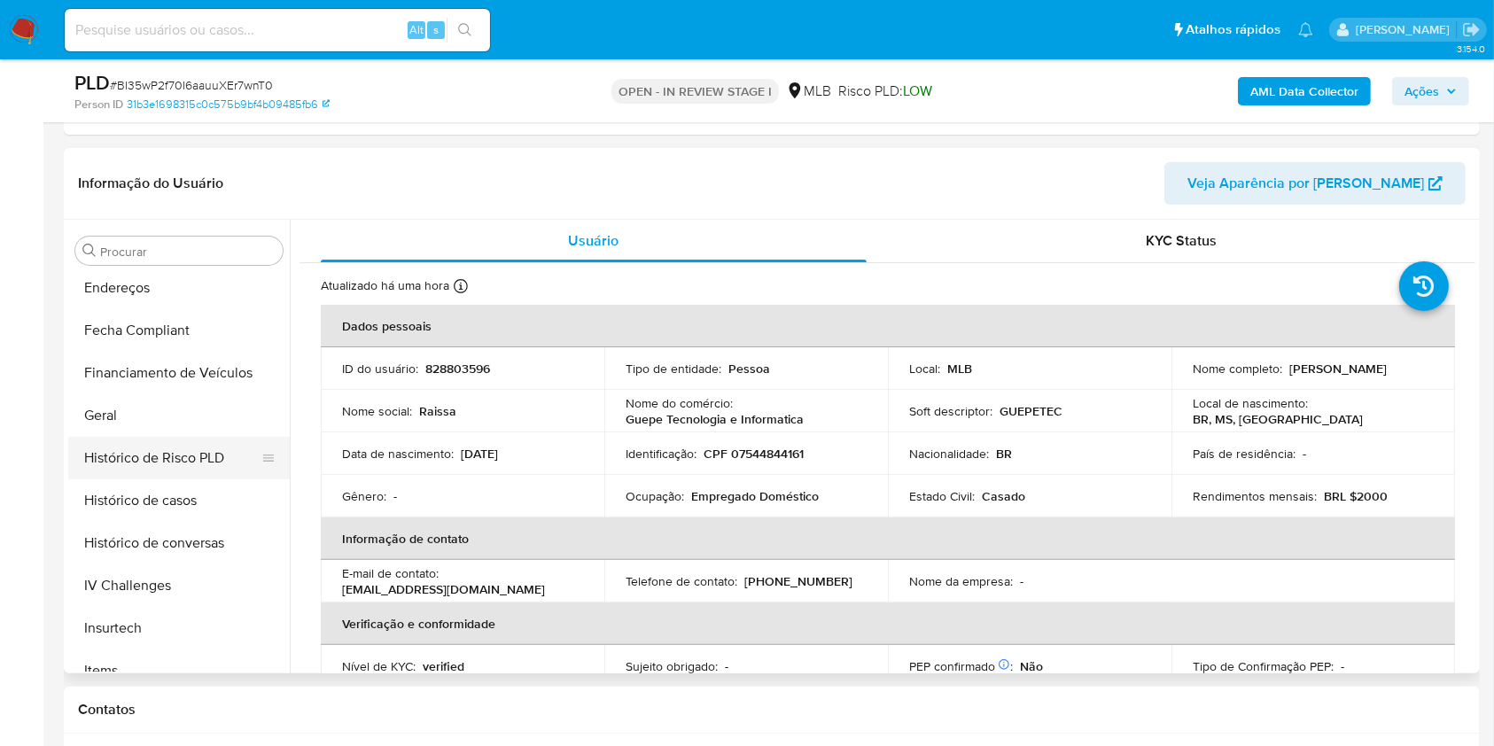
scroll to position [437, 0]
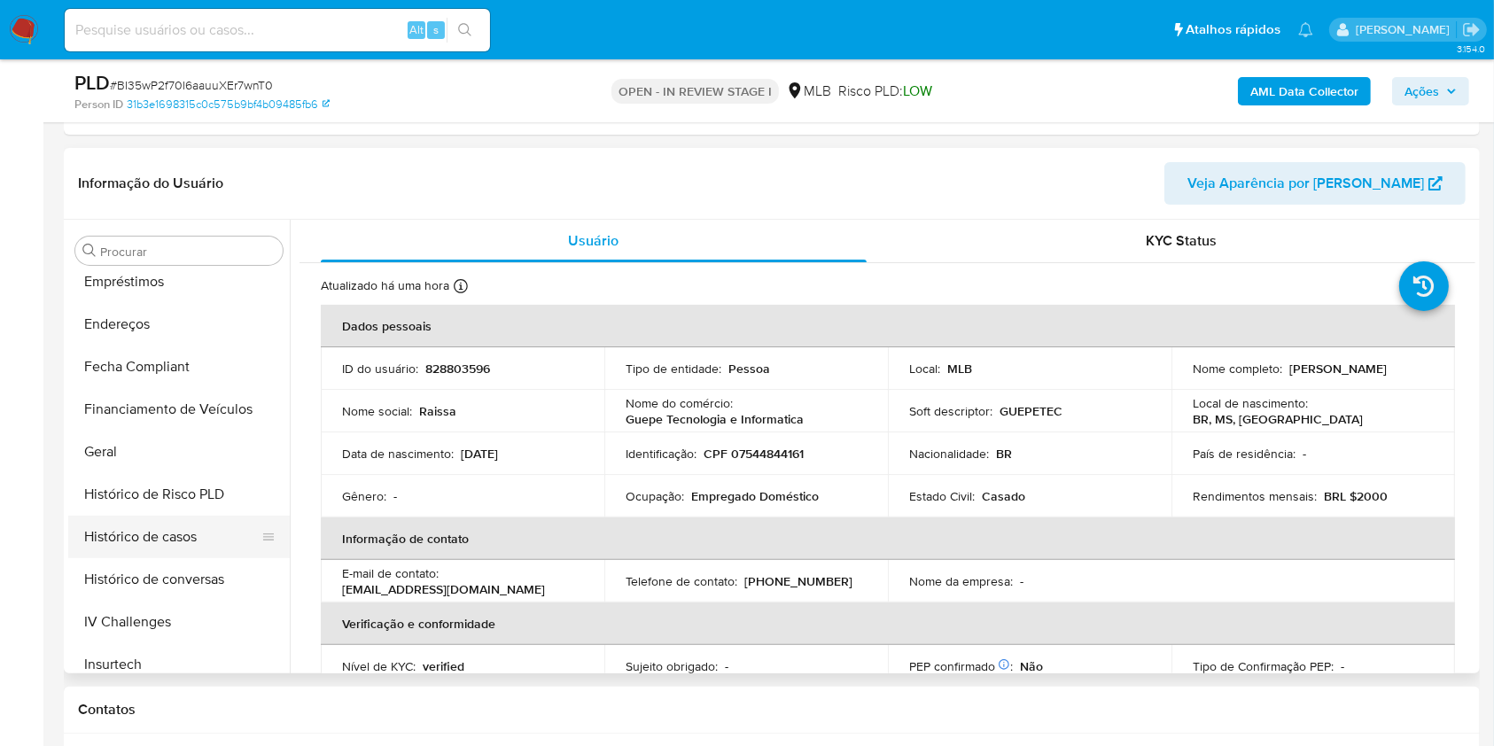
click at [167, 516] on button "Histórico de casos" at bounding box center [171, 537] width 207 height 43
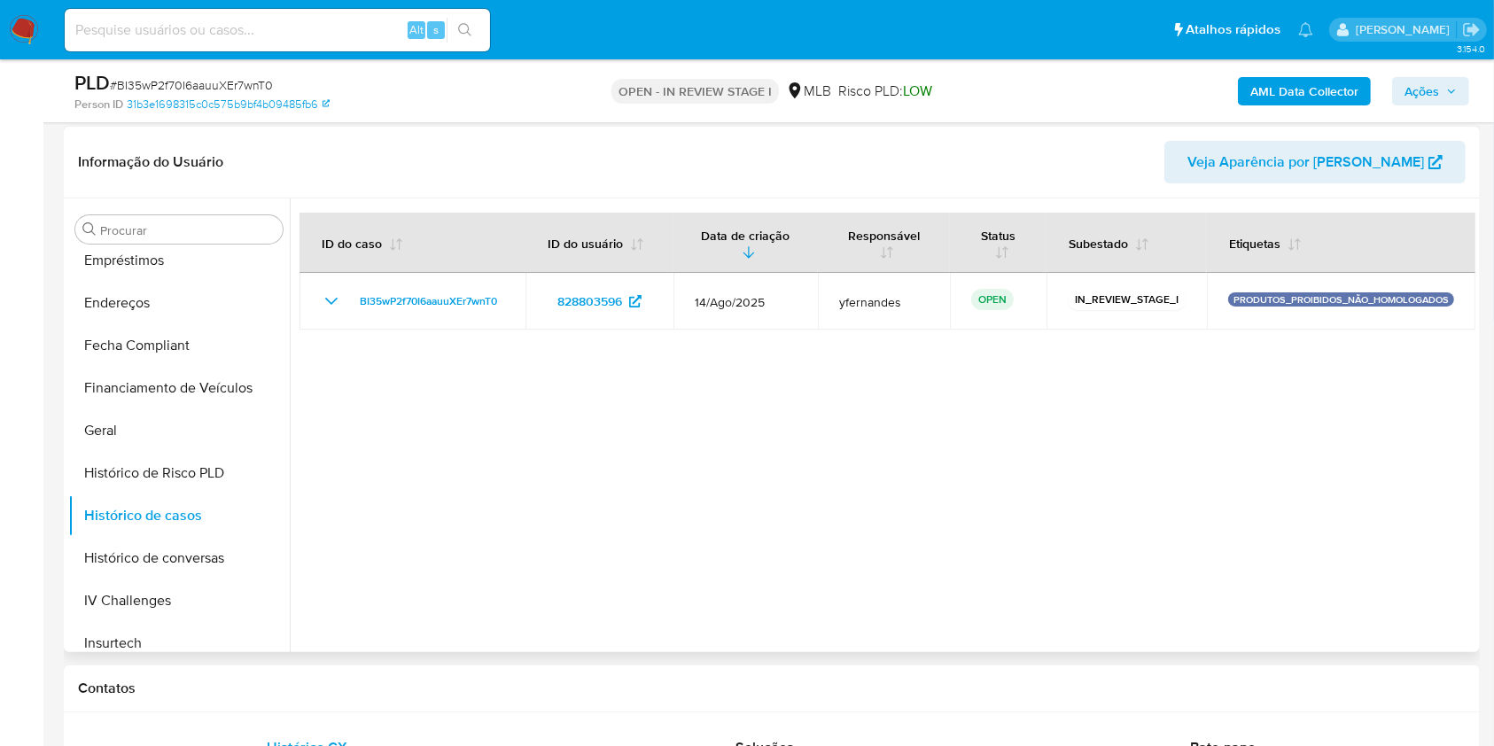
click at [907, 463] on div at bounding box center [882, 425] width 1185 height 454
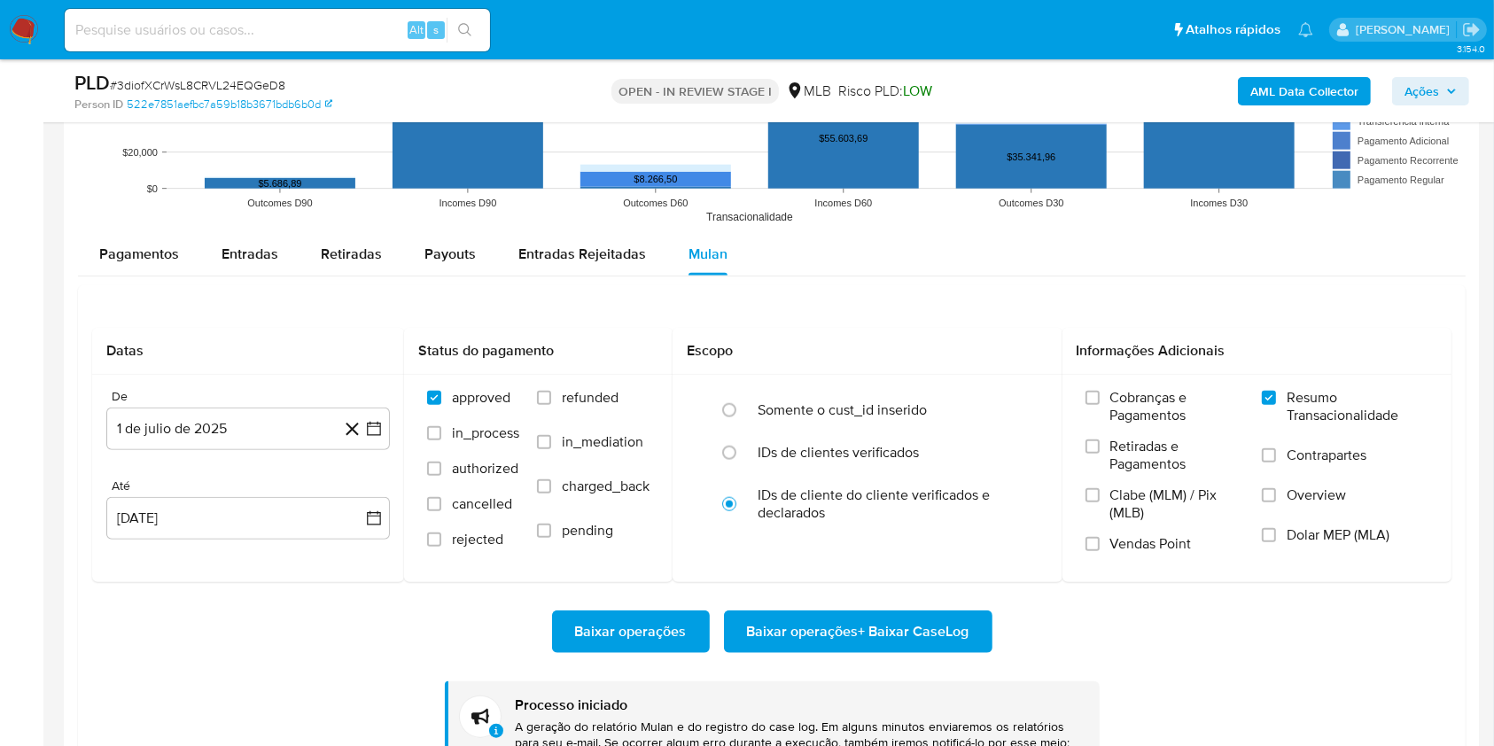
scroll to position [791, 0]
click at [255, 74] on div "PLD # 3diofXCrWsL8CRVL24EQGeD8" at bounding box center [303, 83] width 458 height 27
copy span "3diofXCrWsL8CRVL24EQGeD8"
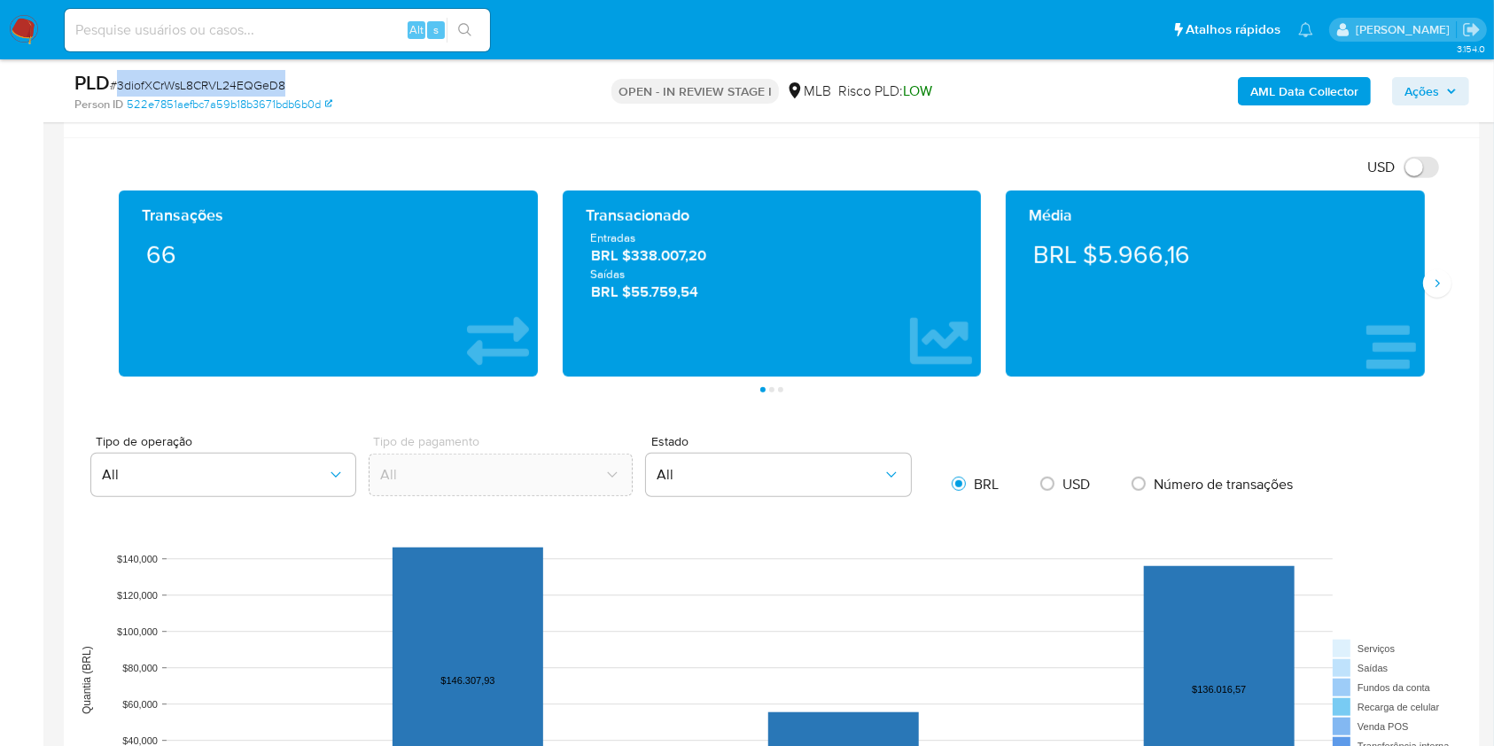
scroll to position [1063, 0]
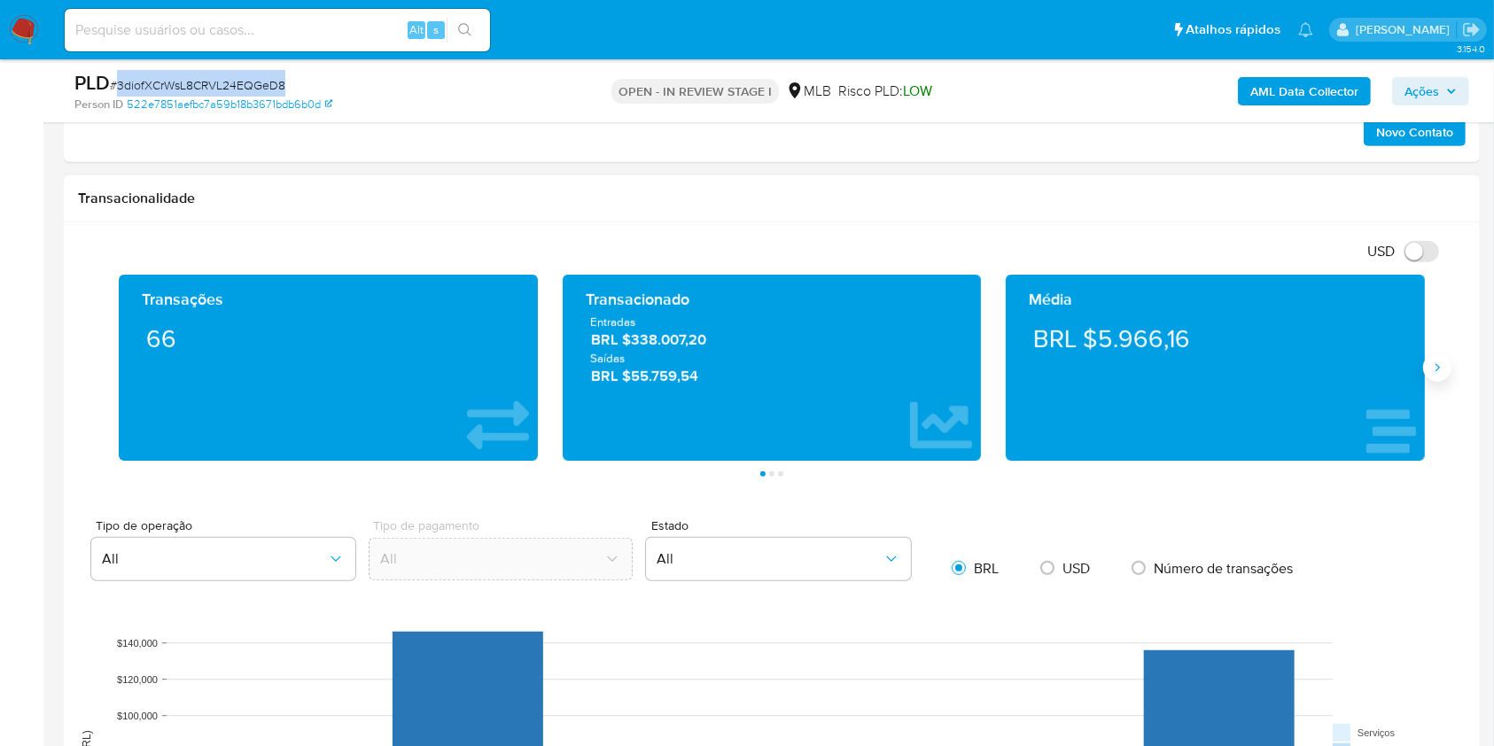
click at [1443, 366] on icon "Siguiente" at bounding box center [1437, 368] width 14 height 14
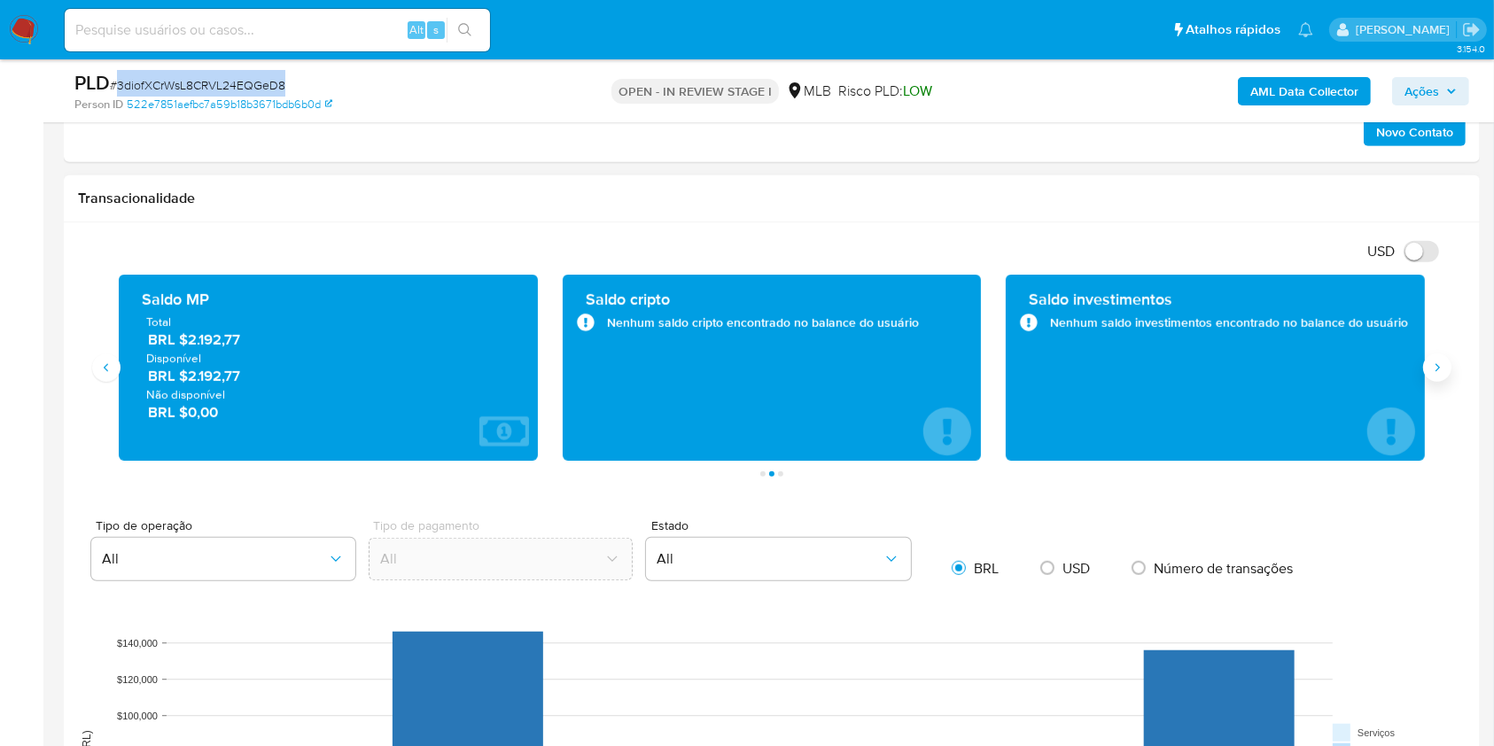
click at [1443, 366] on icon "Siguiente" at bounding box center [1437, 368] width 14 height 14
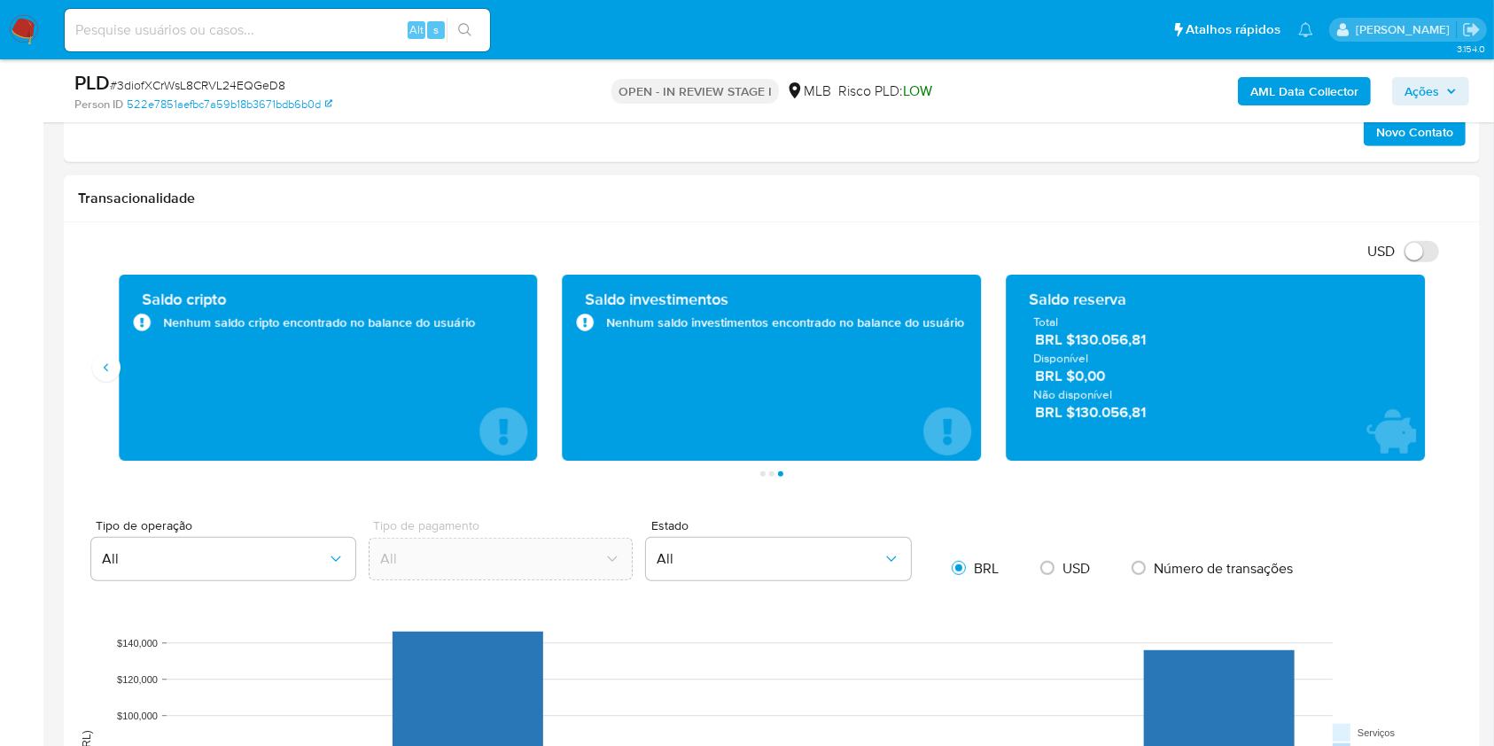
click at [1127, 352] on span "Disponível" at bounding box center [1215, 358] width 364 height 16
click at [1117, 345] on span "BRL $130.056,81" at bounding box center [1216, 340] width 362 height 20
click at [1116, 345] on span "BRL $130.056,81" at bounding box center [1216, 340] width 362 height 20
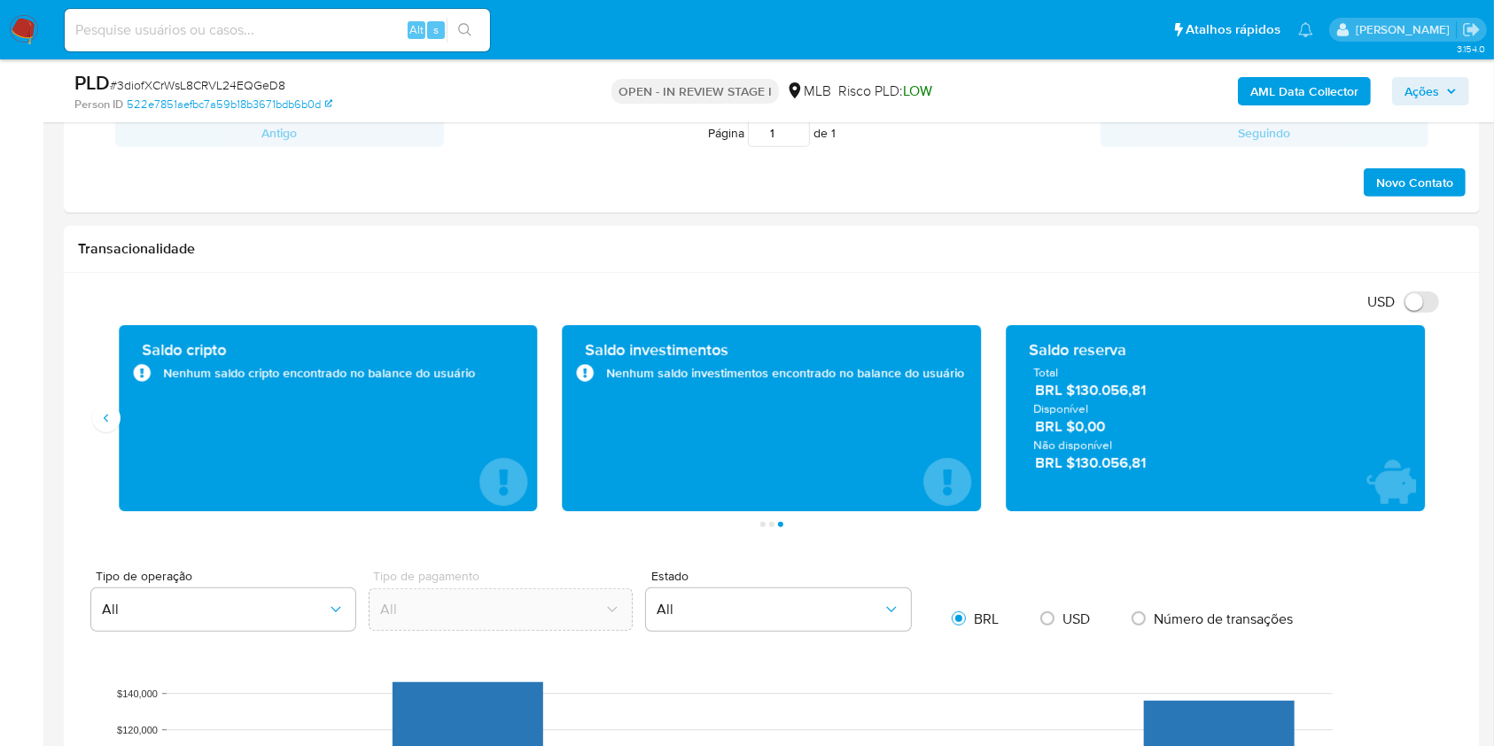
scroll to position [944, 0]
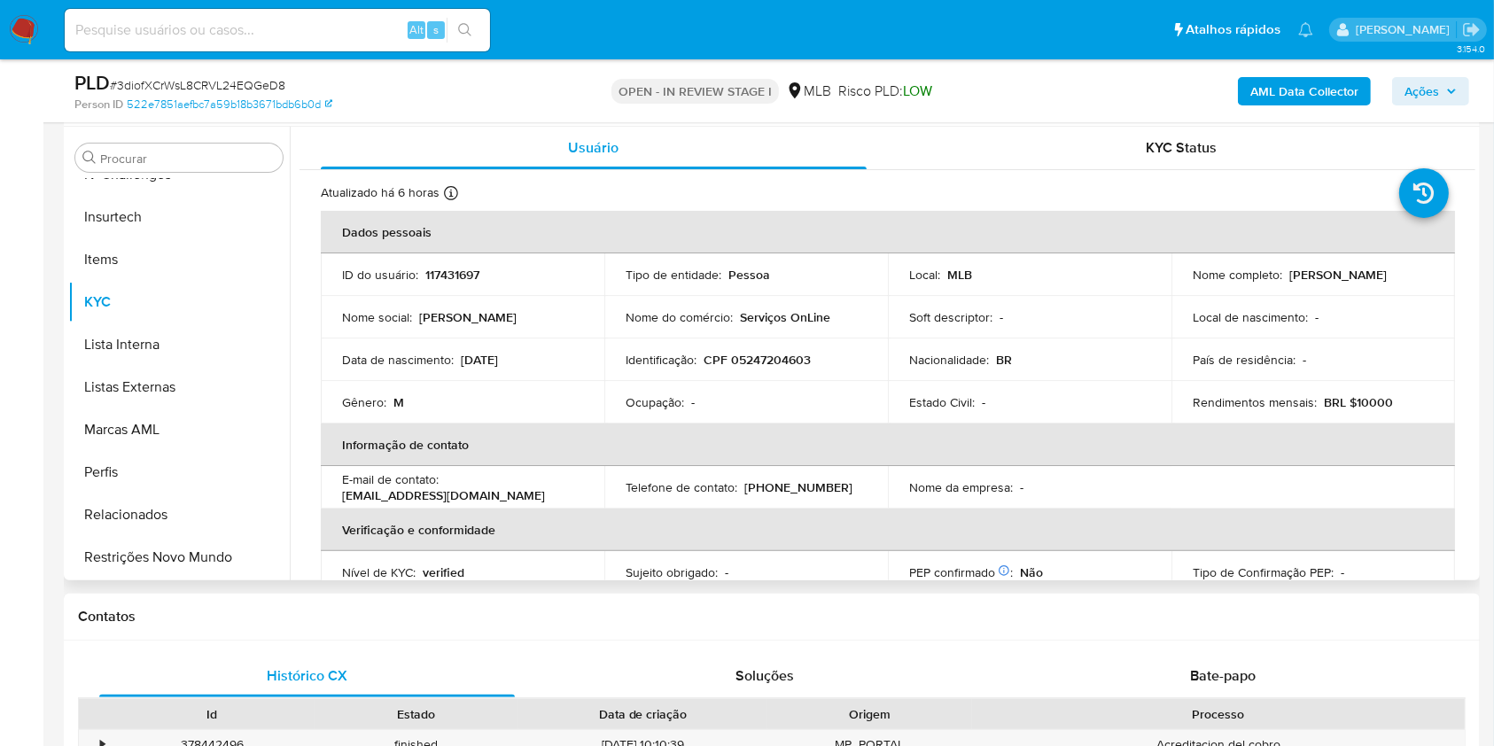
scroll to position [236, 0]
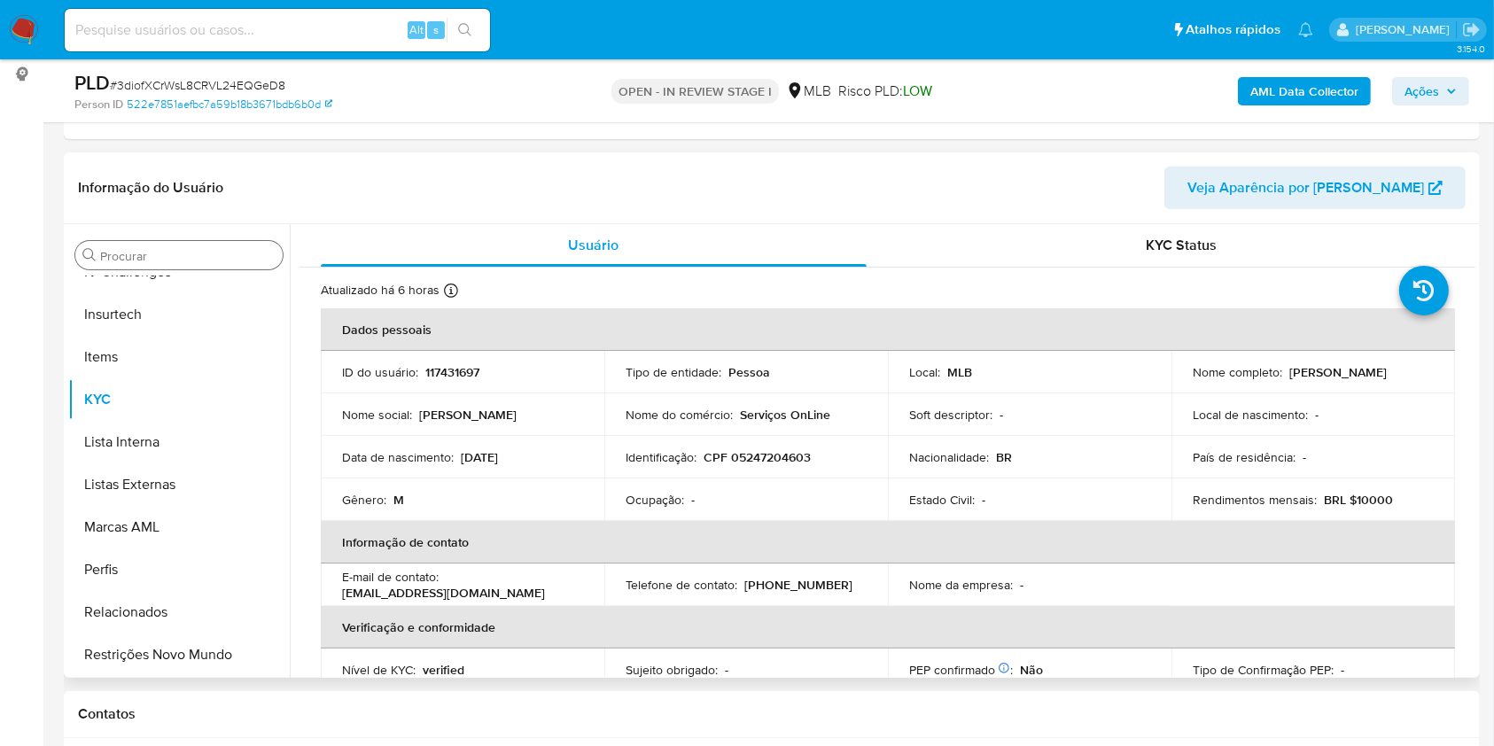
click at [197, 245] on div "Procurar" at bounding box center [178, 255] width 207 height 28
click at [182, 253] on input "Procurar" at bounding box center [187, 256] width 175 height 16
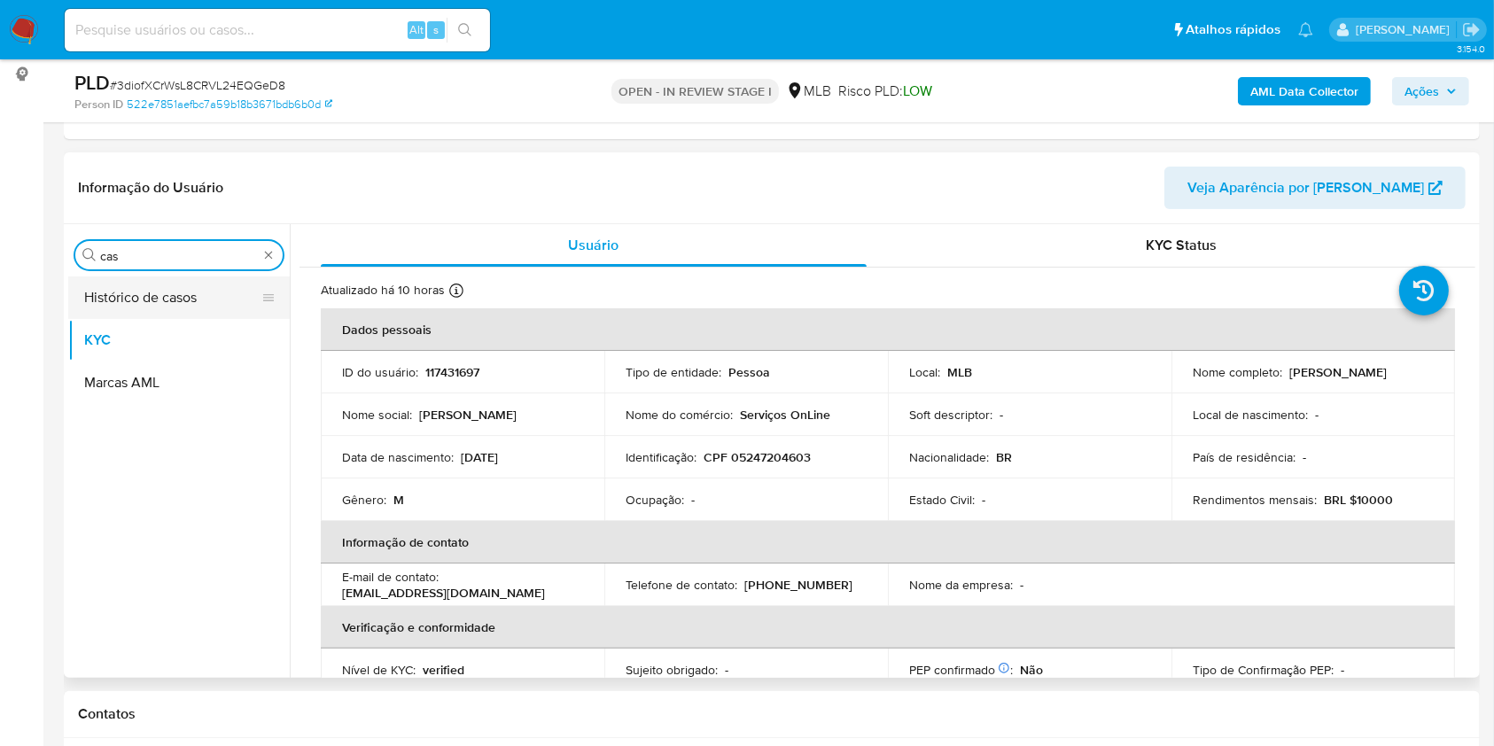
scroll to position [0, 0]
click at [144, 280] on button "Histórico de casos" at bounding box center [171, 297] width 207 height 43
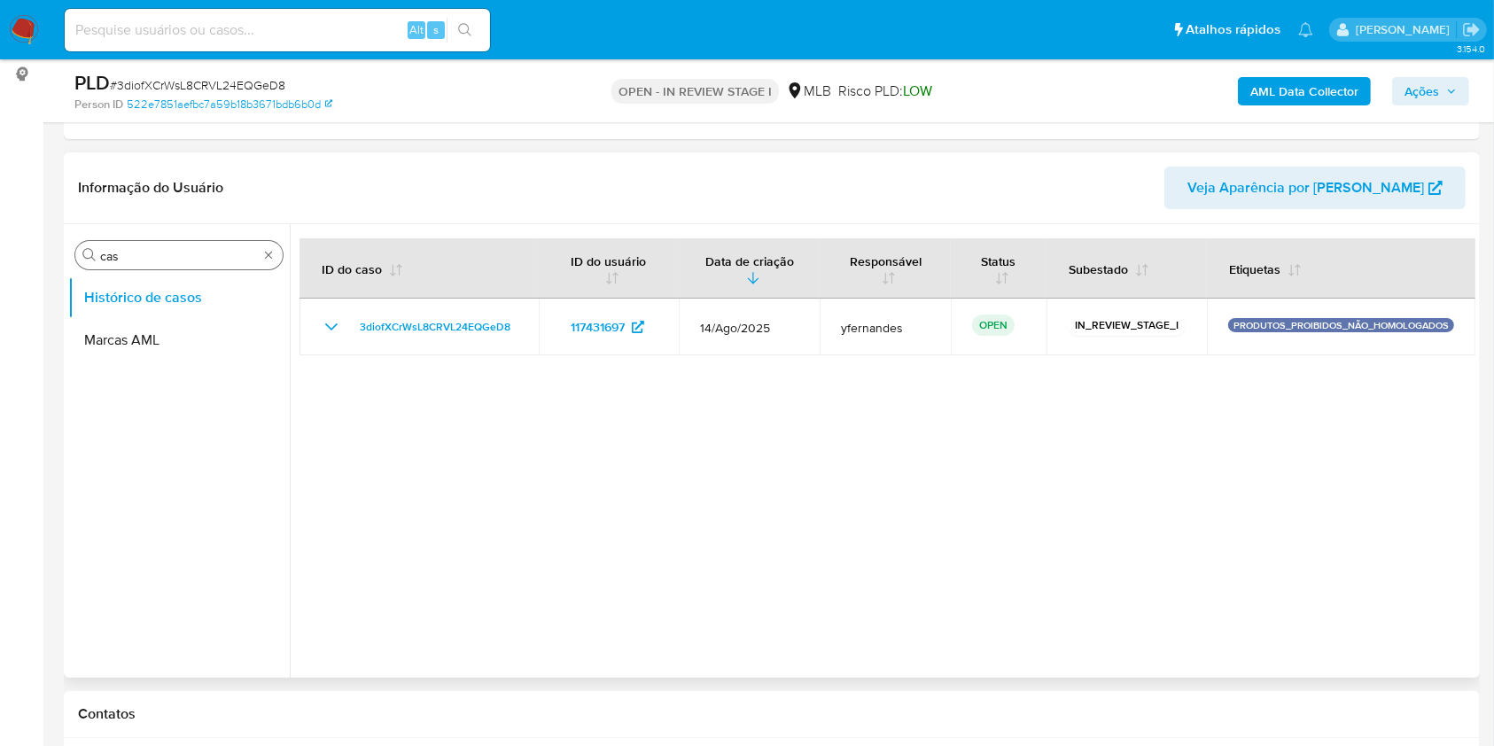
click at [120, 250] on input "cas" at bounding box center [179, 256] width 158 height 16
click at [122, 252] on input "cas" at bounding box center [179, 256] width 158 height 16
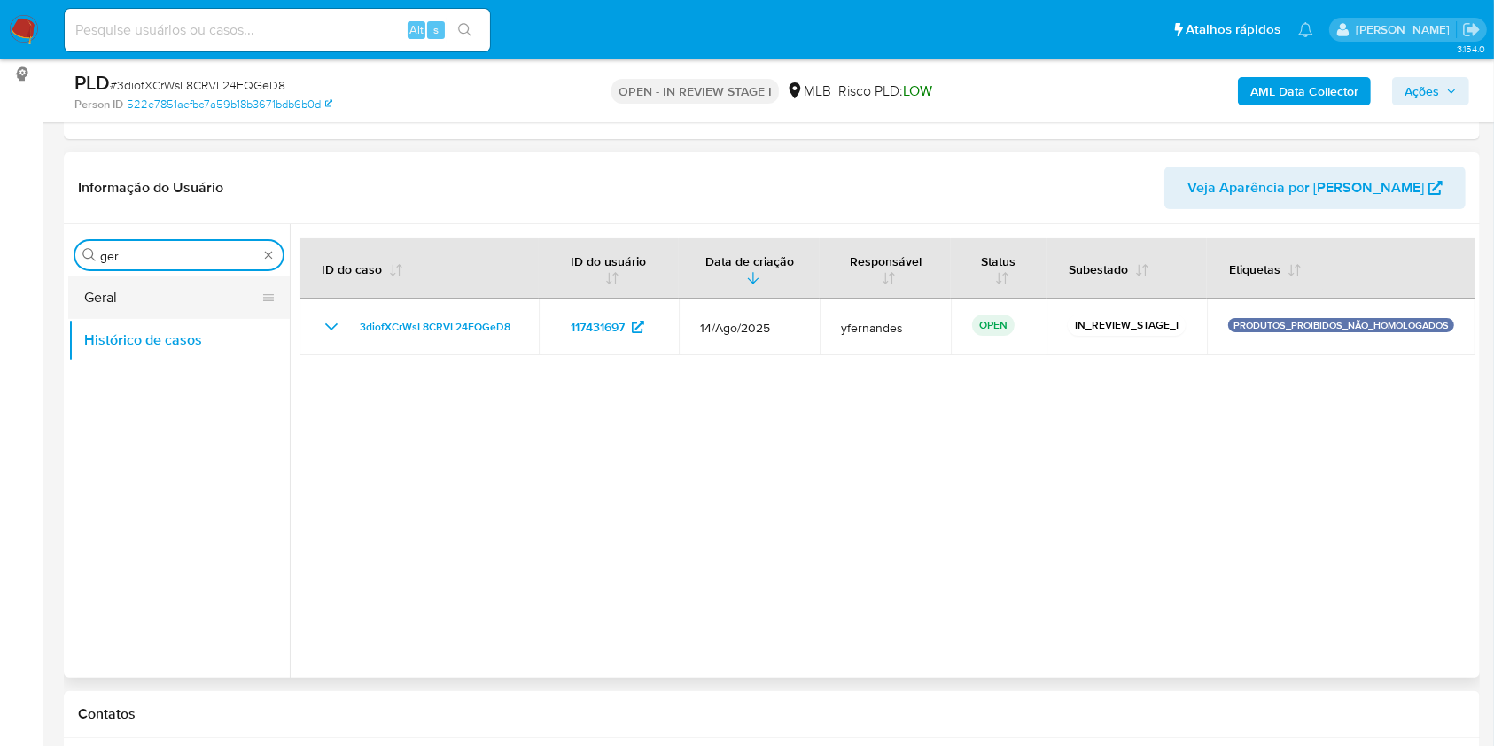
type input "ger"
click at [142, 279] on button "Geral" at bounding box center [171, 297] width 207 height 43
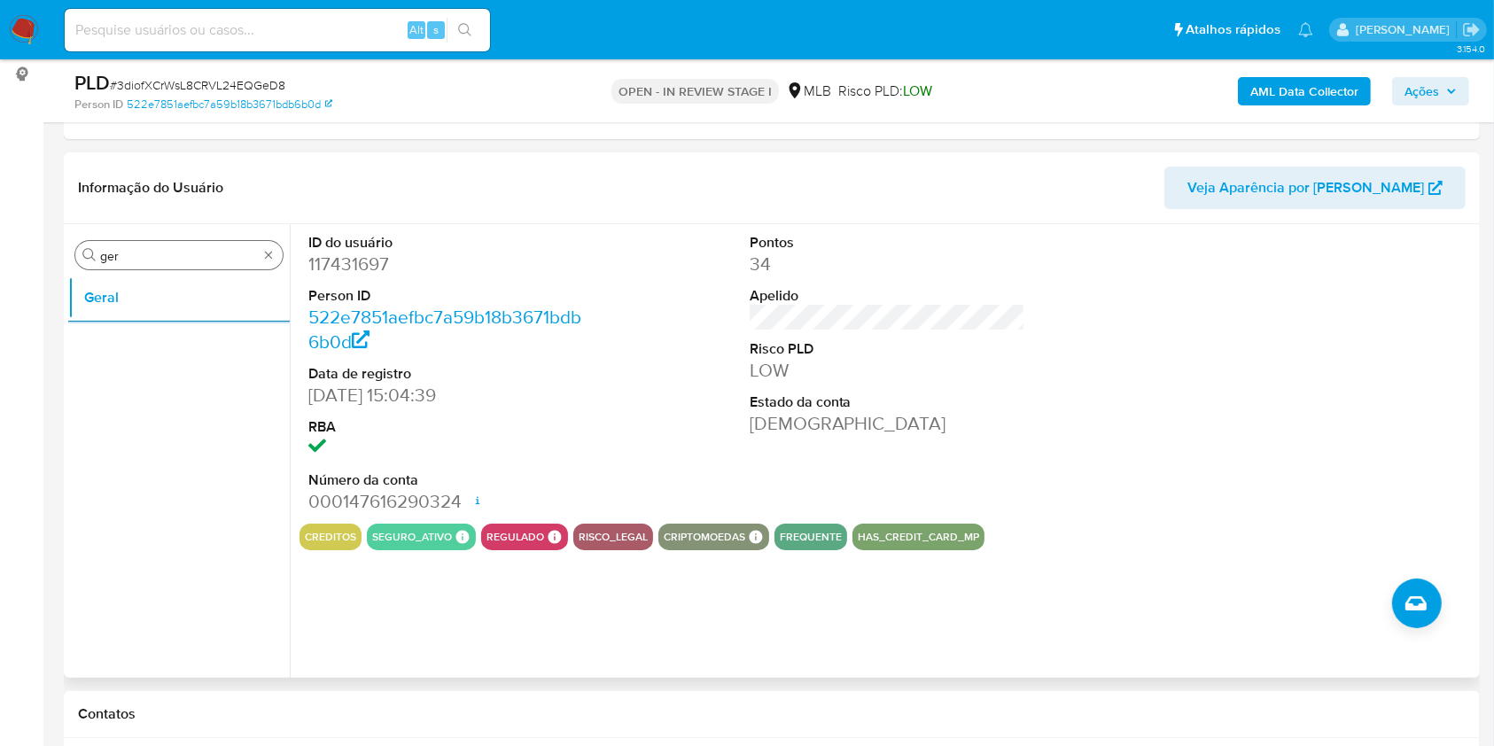
click at [198, 245] on div "Procurar ger" at bounding box center [178, 255] width 207 height 28
click at [118, 254] on input "ger" at bounding box center [179, 256] width 158 height 16
click at [118, 255] on input "ger" at bounding box center [179, 256] width 158 height 16
click at [117, 255] on input "ger" at bounding box center [179, 256] width 158 height 16
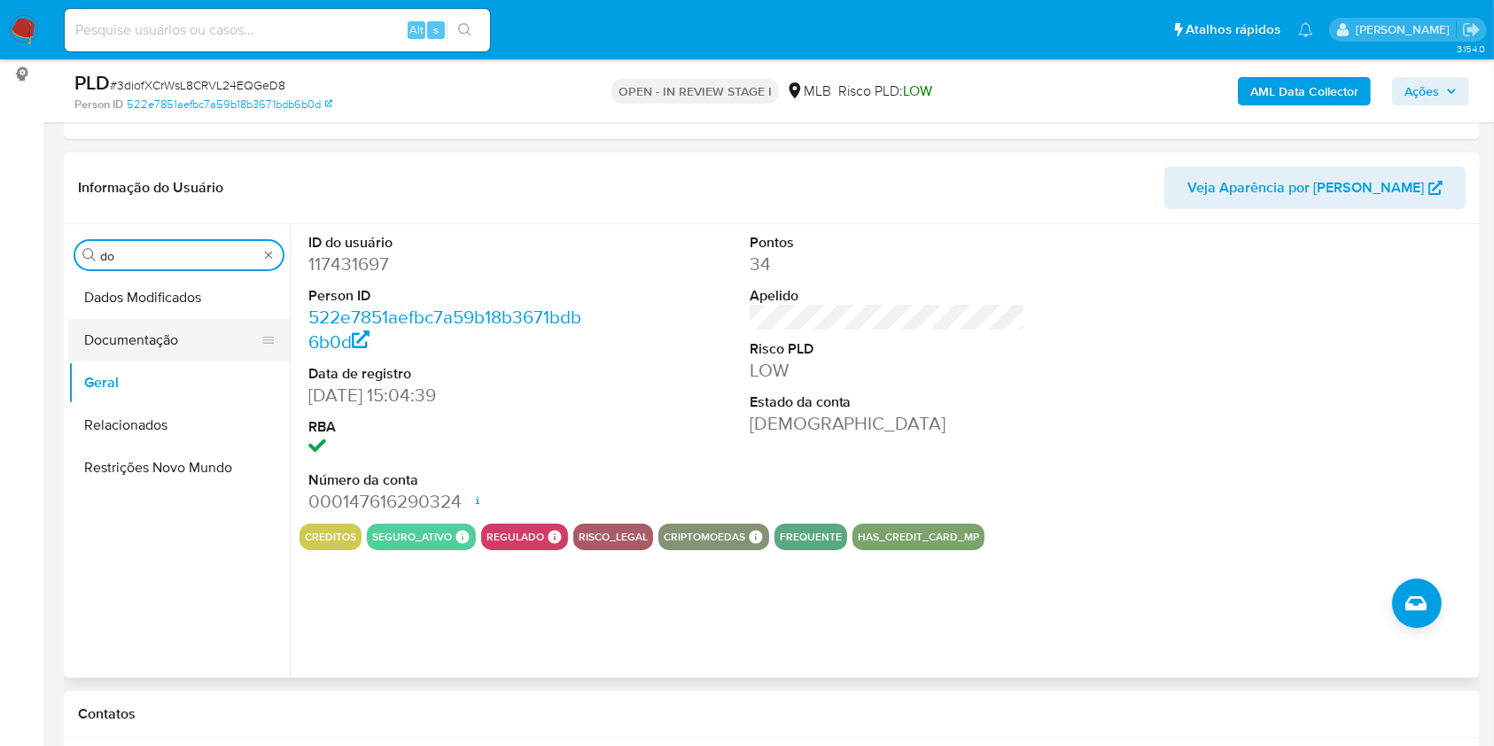
type input "do"
click at [131, 348] on button "Documentação" at bounding box center [171, 340] width 207 height 43
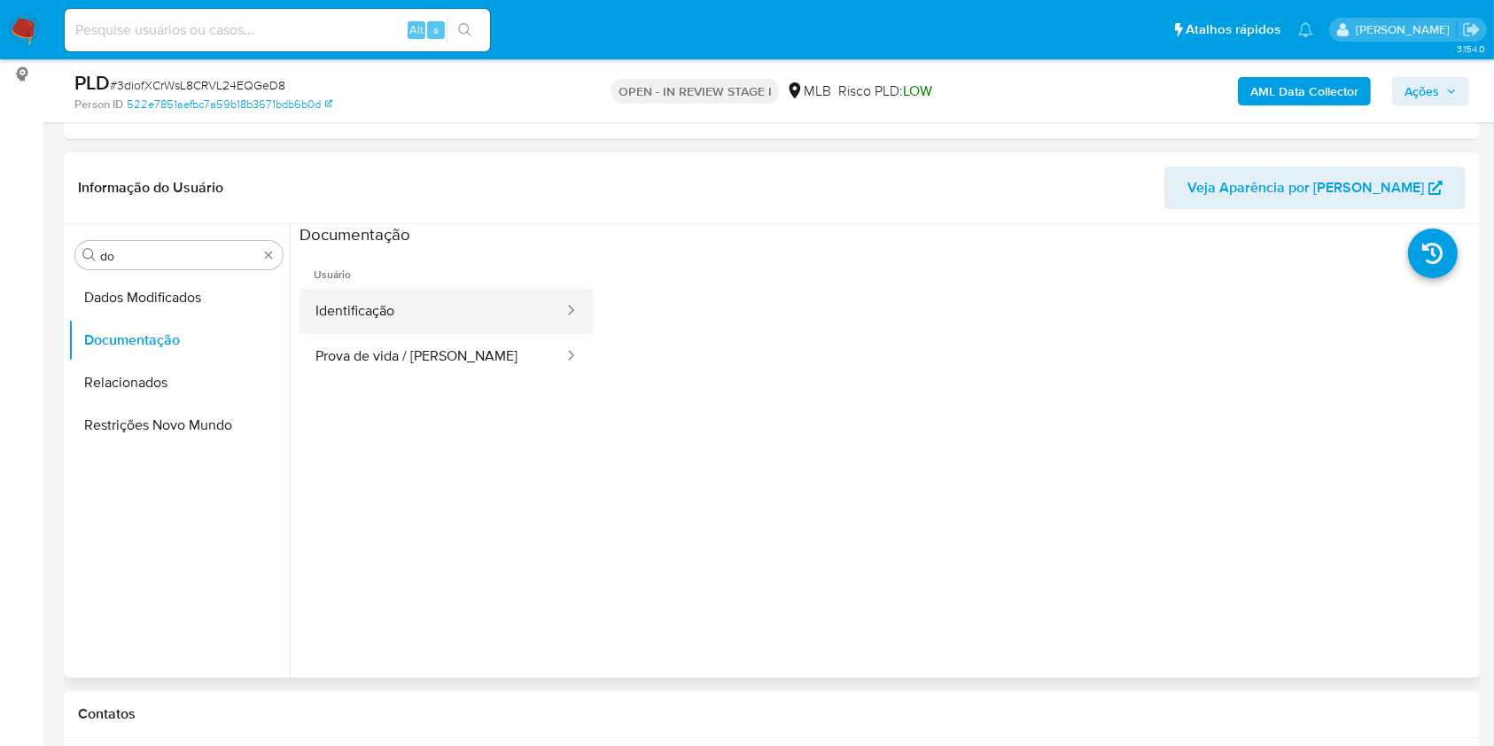
click at [388, 317] on button "Identificação" at bounding box center [432, 311] width 266 height 45
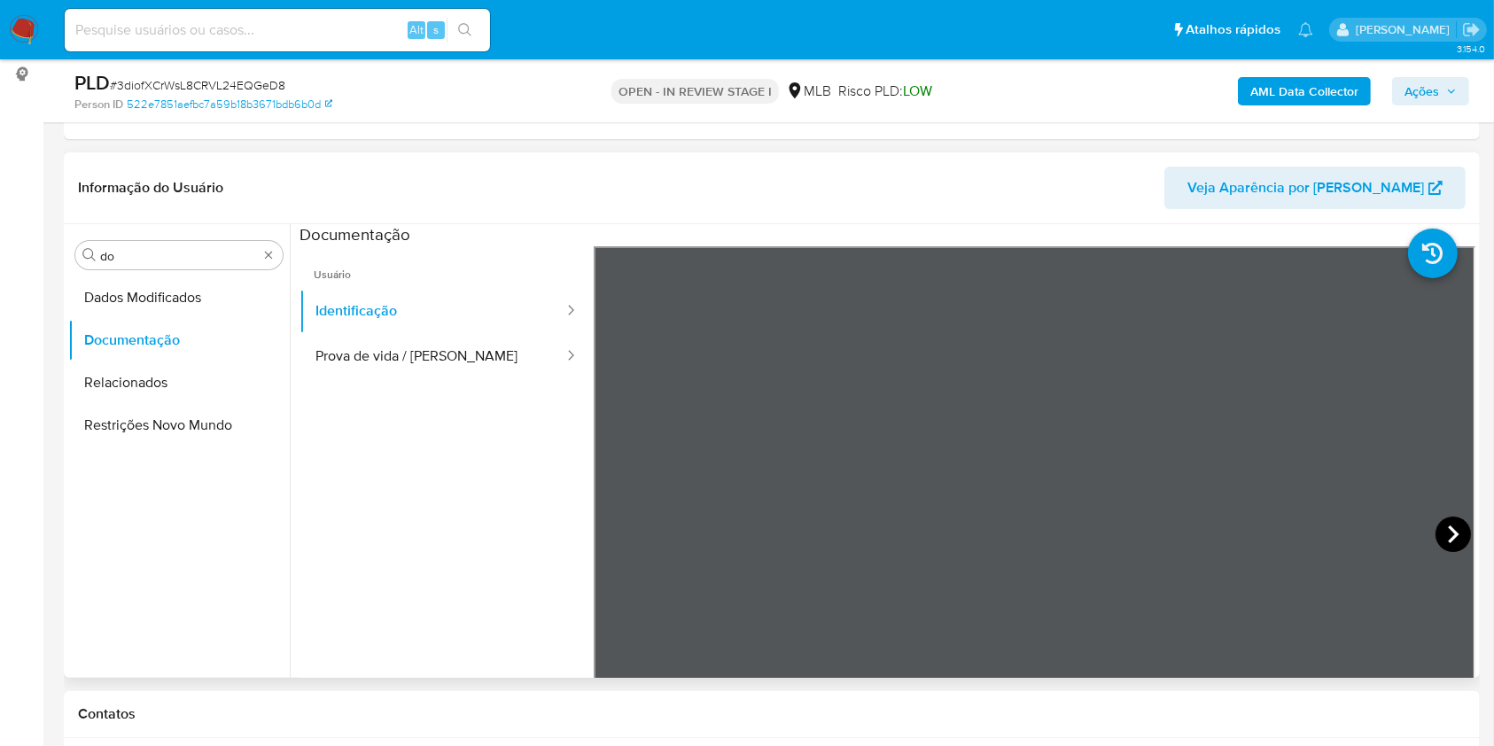
click at [1451, 524] on icon at bounding box center [1452, 533] width 35 height 35
click at [471, 360] on button "Prova de vida / Selfie" at bounding box center [432, 356] width 266 height 45
click at [167, 260] on input "do" at bounding box center [179, 256] width 158 height 16
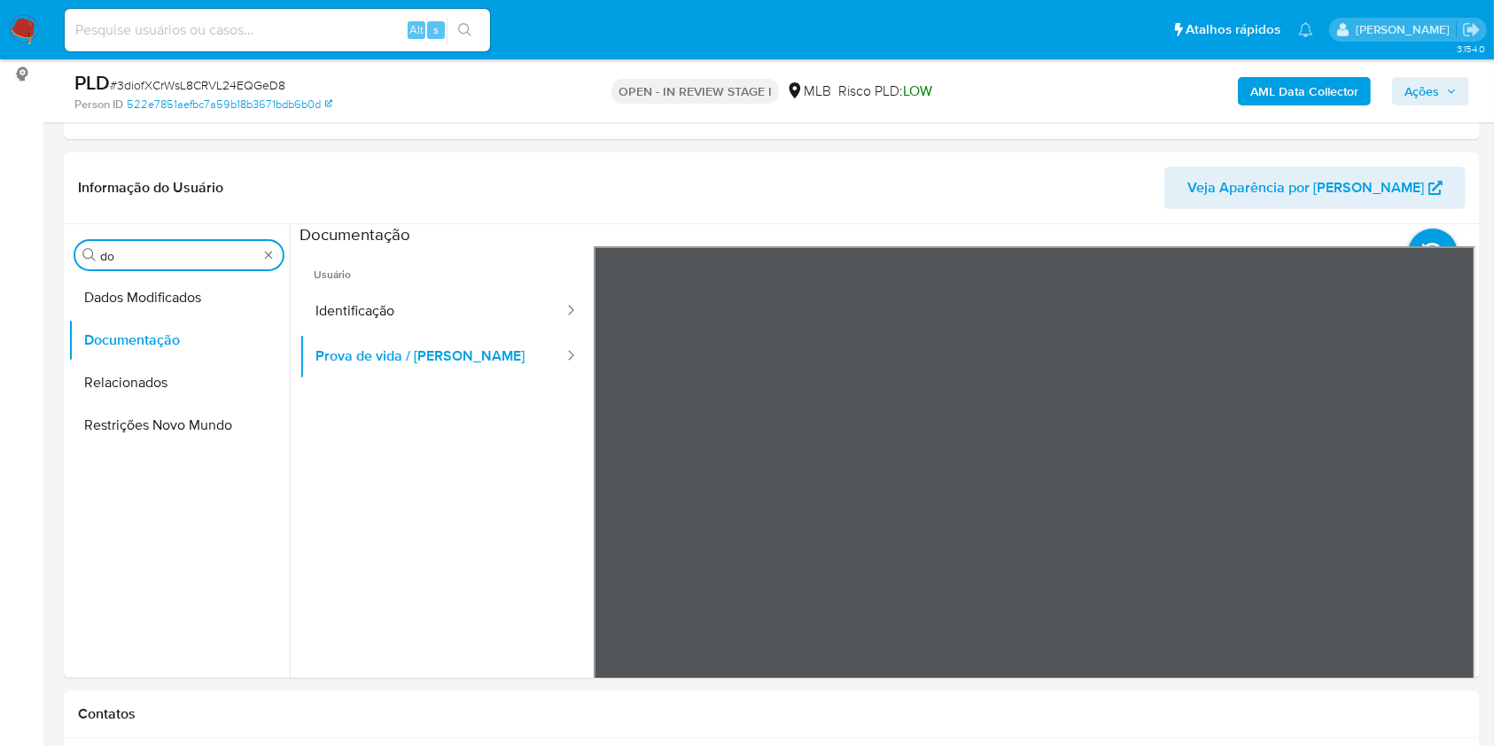
click at [167, 260] on input "do" at bounding box center [179, 256] width 158 height 16
type input "ky"
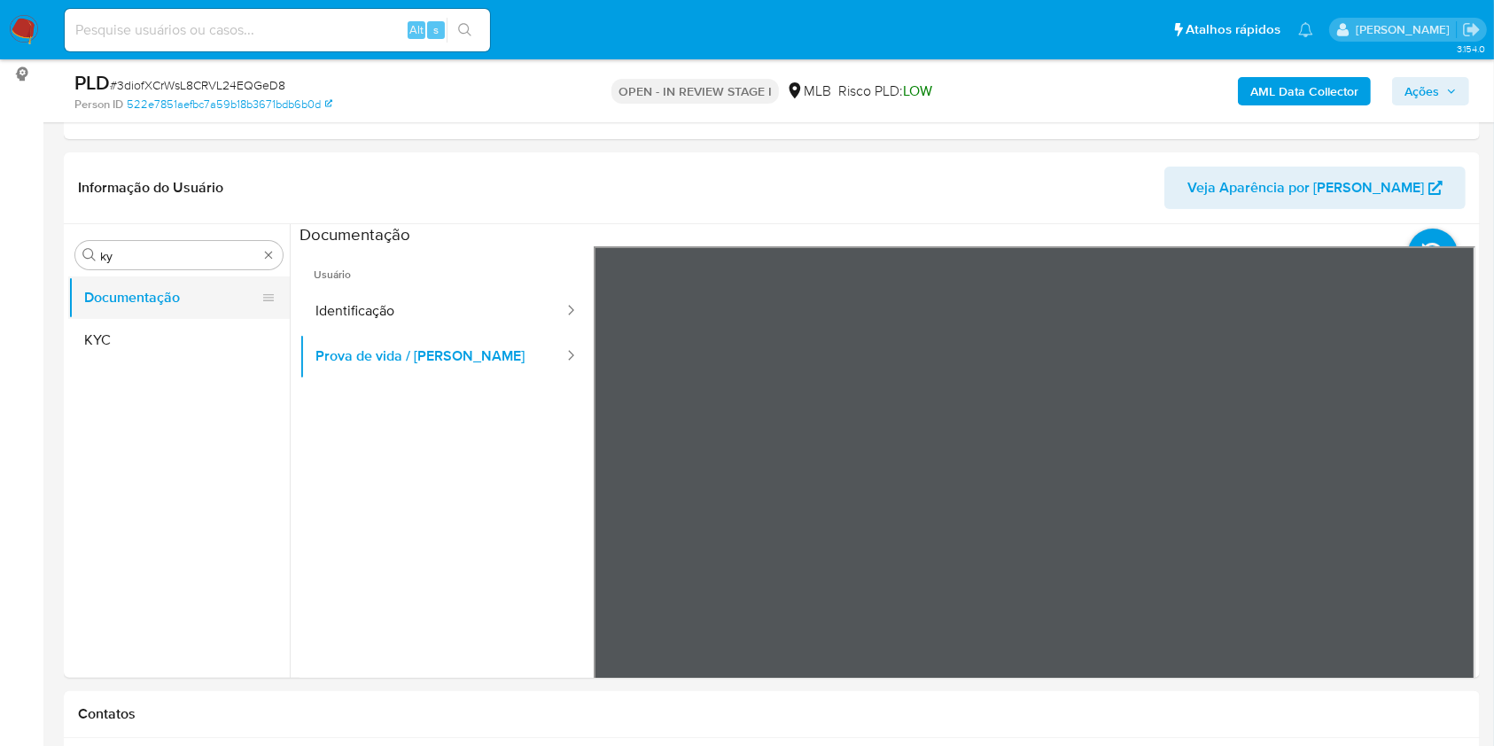
click at [128, 315] on button "Documentação" at bounding box center [171, 297] width 207 height 43
click at [146, 345] on button "KYC" at bounding box center [171, 340] width 207 height 43
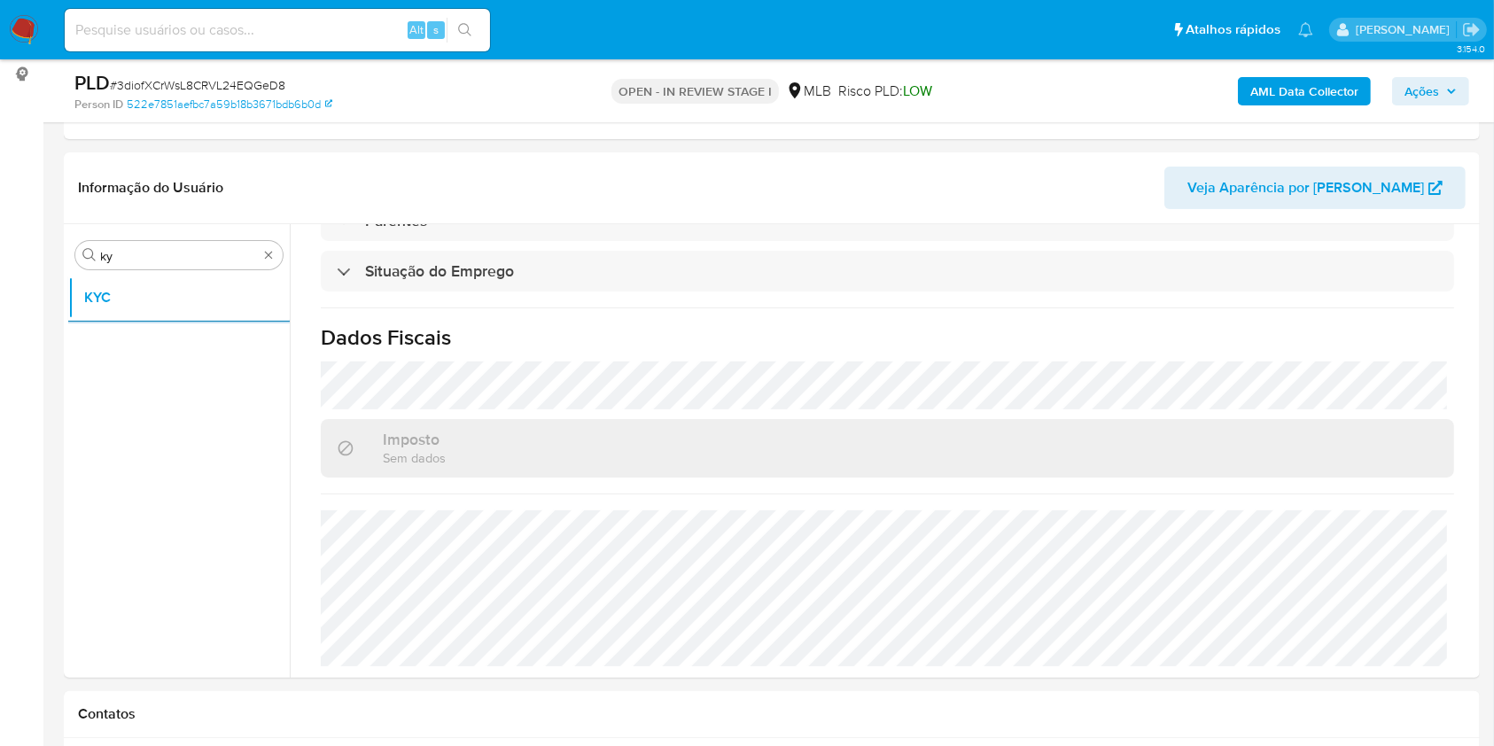
scroll to position [753, 0]
click at [140, 248] on input "ky" at bounding box center [179, 256] width 158 height 16
click at [135, 248] on input "ky" at bounding box center [179, 256] width 158 height 16
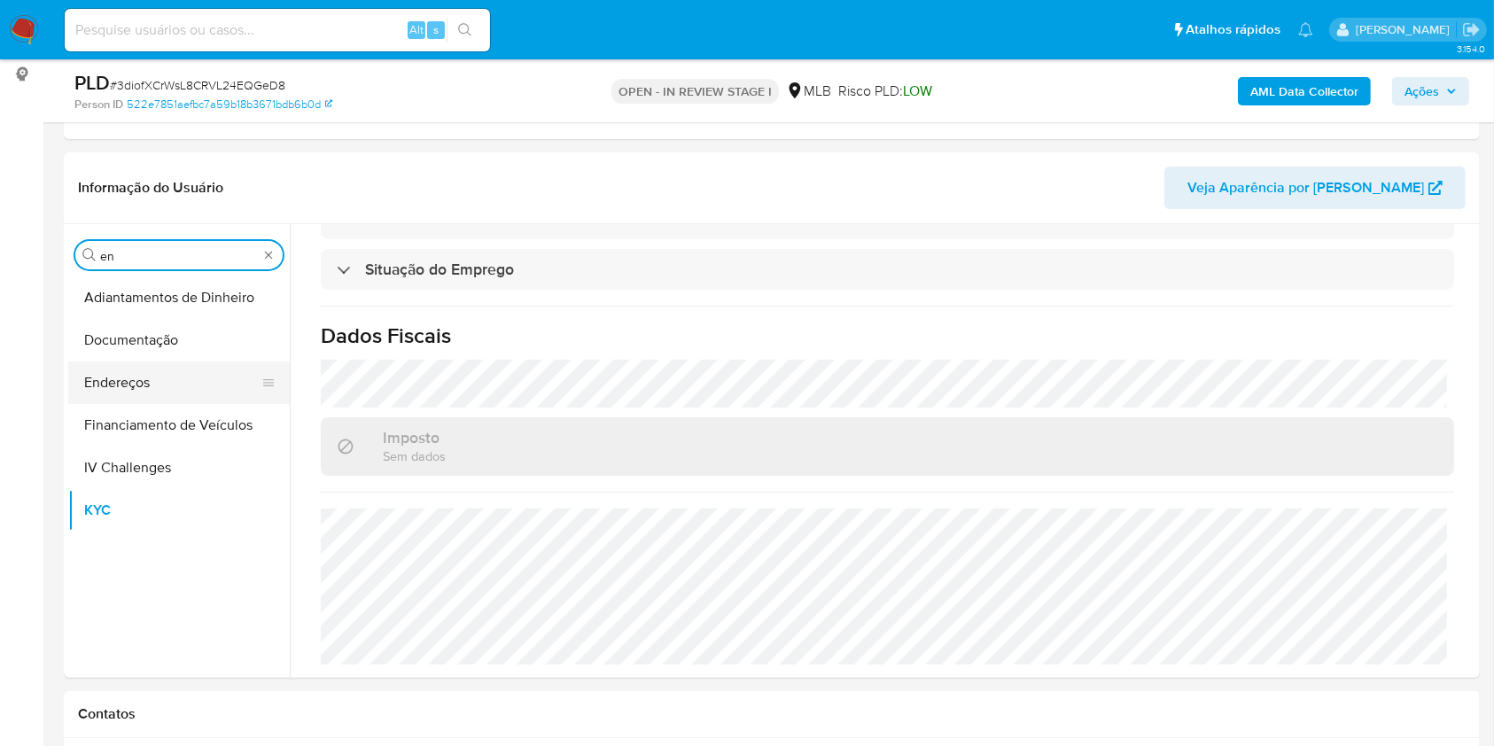
type input "en"
click at [114, 381] on button "Endereços" at bounding box center [171, 382] width 207 height 43
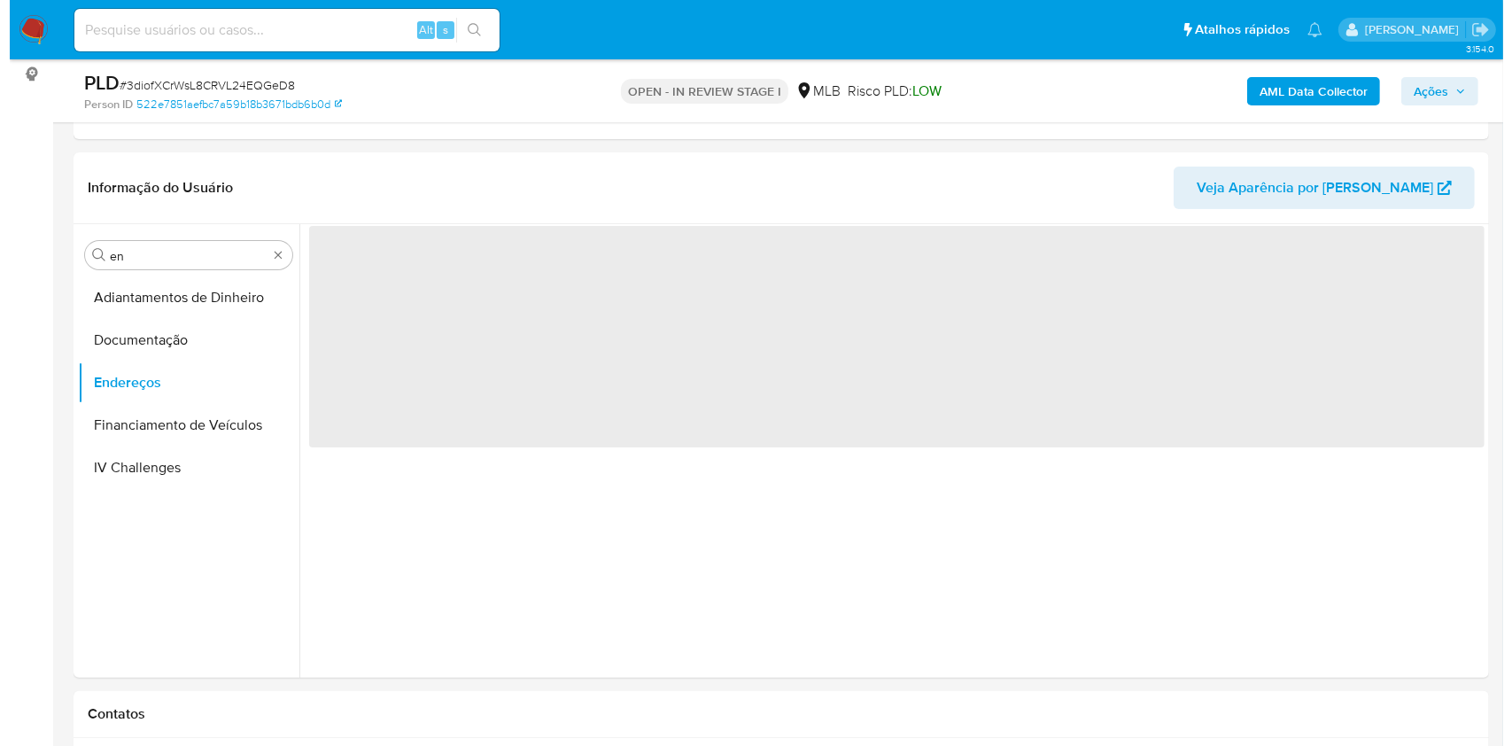
scroll to position [0, 0]
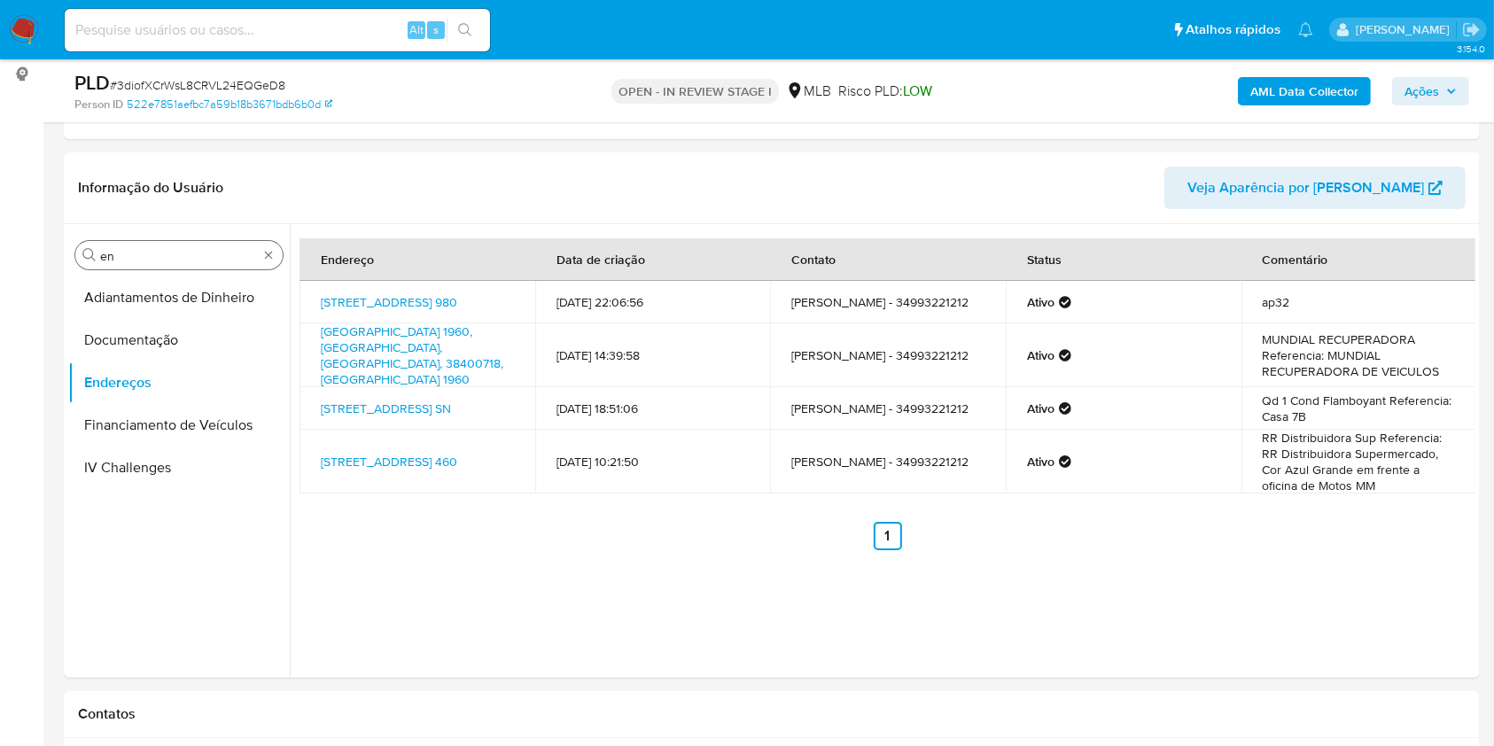
click at [167, 243] on div "Procurar en" at bounding box center [178, 255] width 207 height 28
click at [175, 252] on input "en" at bounding box center [179, 256] width 158 height 16
type input "ge"
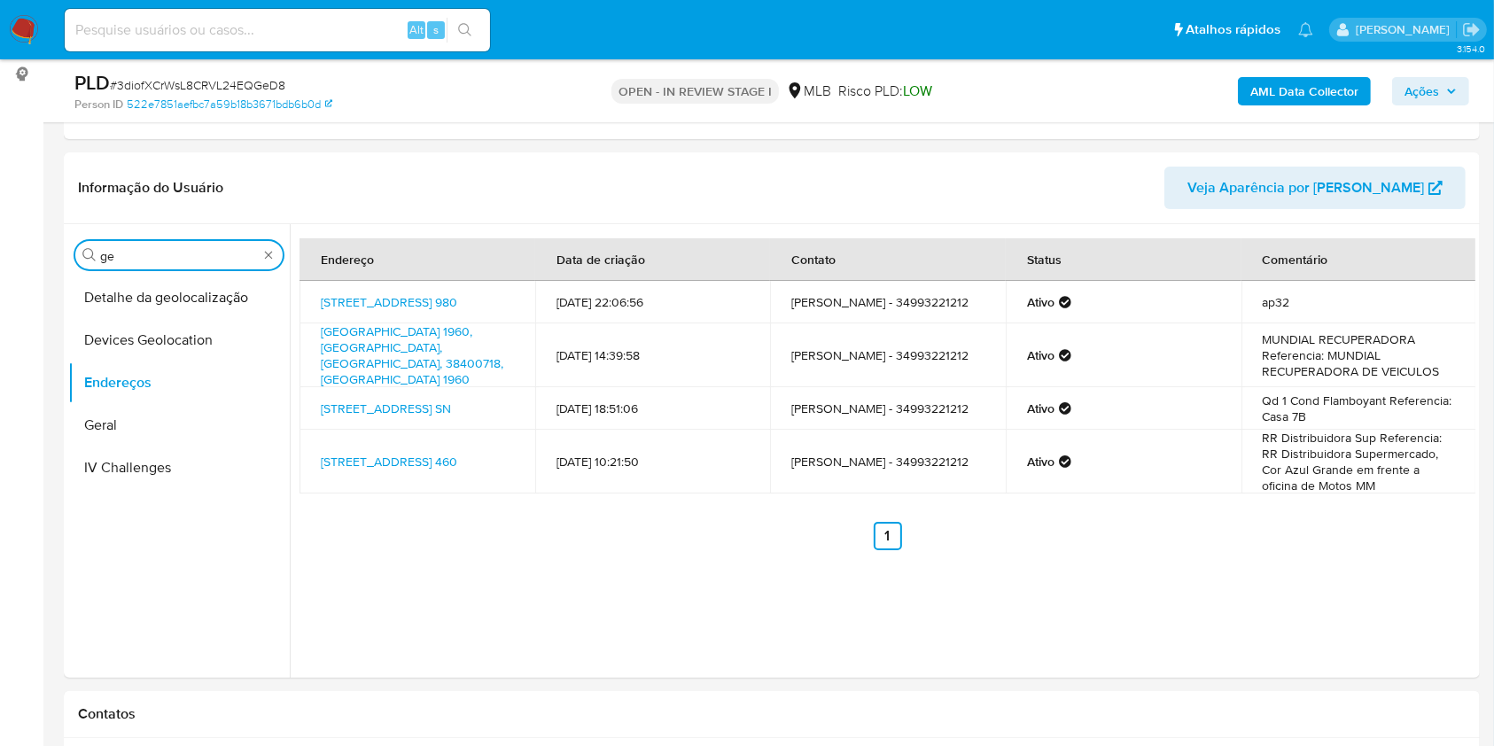
click at [159, 266] on div "Procurar ge" at bounding box center [178, 255] width 207 height 28
click at [227, 284] on button "Detalhe da geolocalização" at bounding box center [171, 297] width 207 height 43
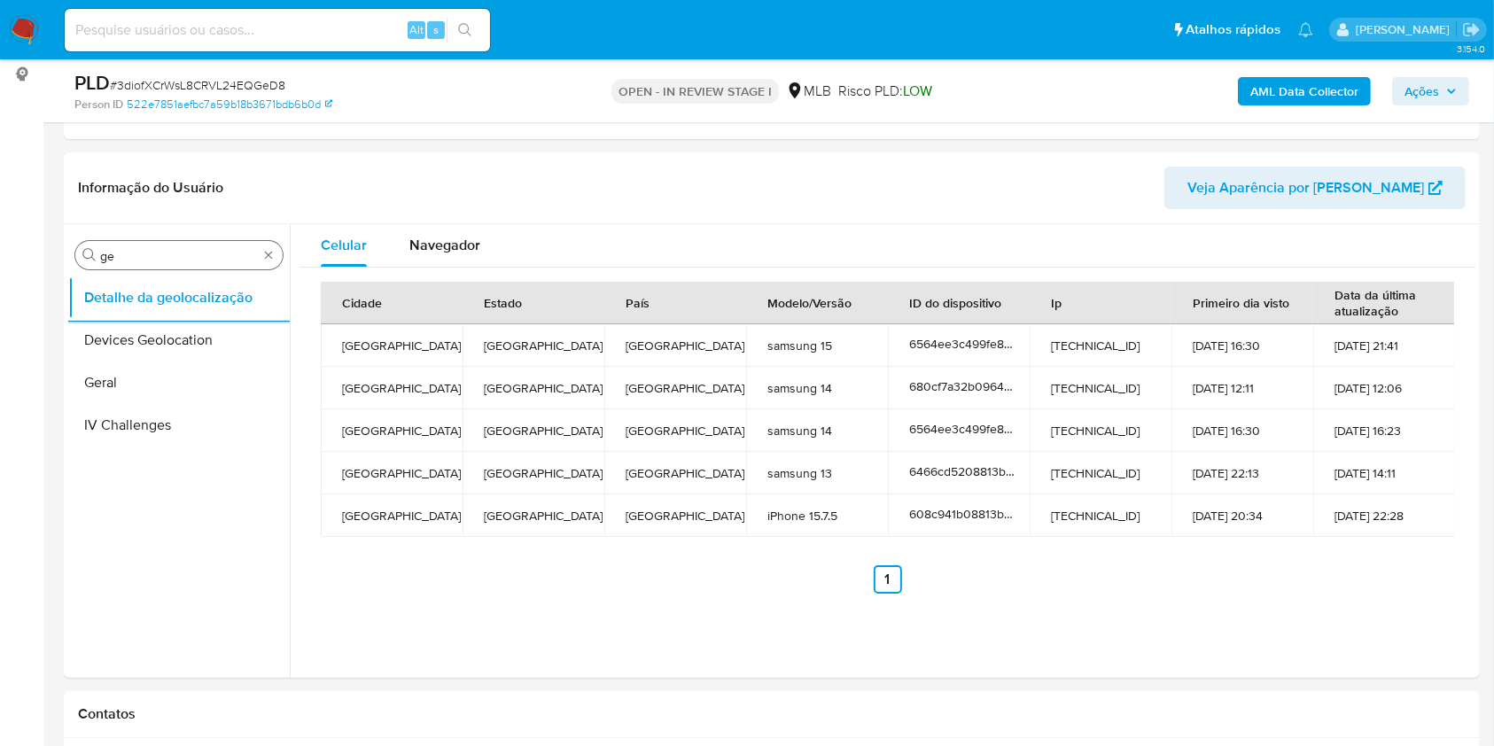
click at [173, 261] on input "ge" at bounding box center [179, 256] width 158 height 16
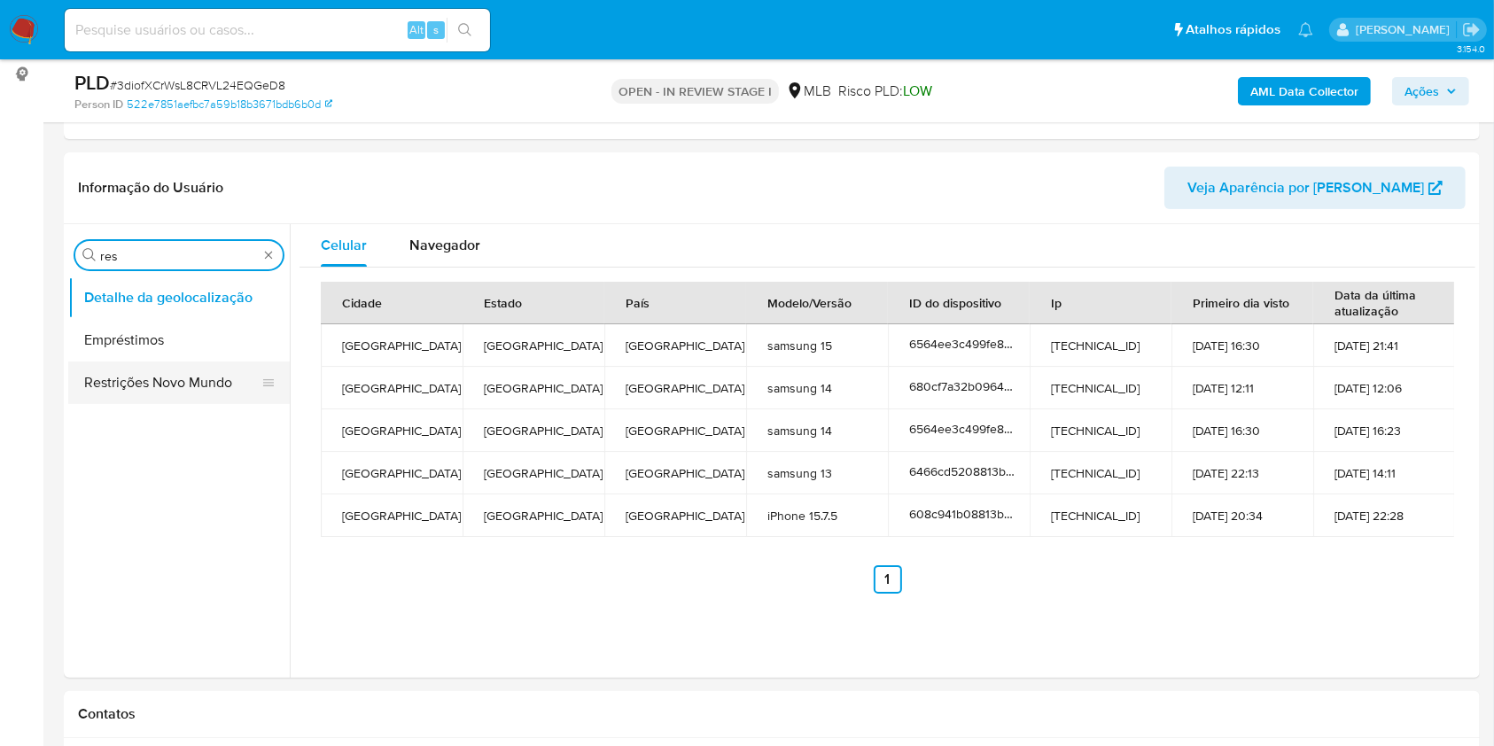
type input "res"
click at [146, 361] on button "Restrições Novo Mundo" at bounding box center [171, 382] width 207 height 43
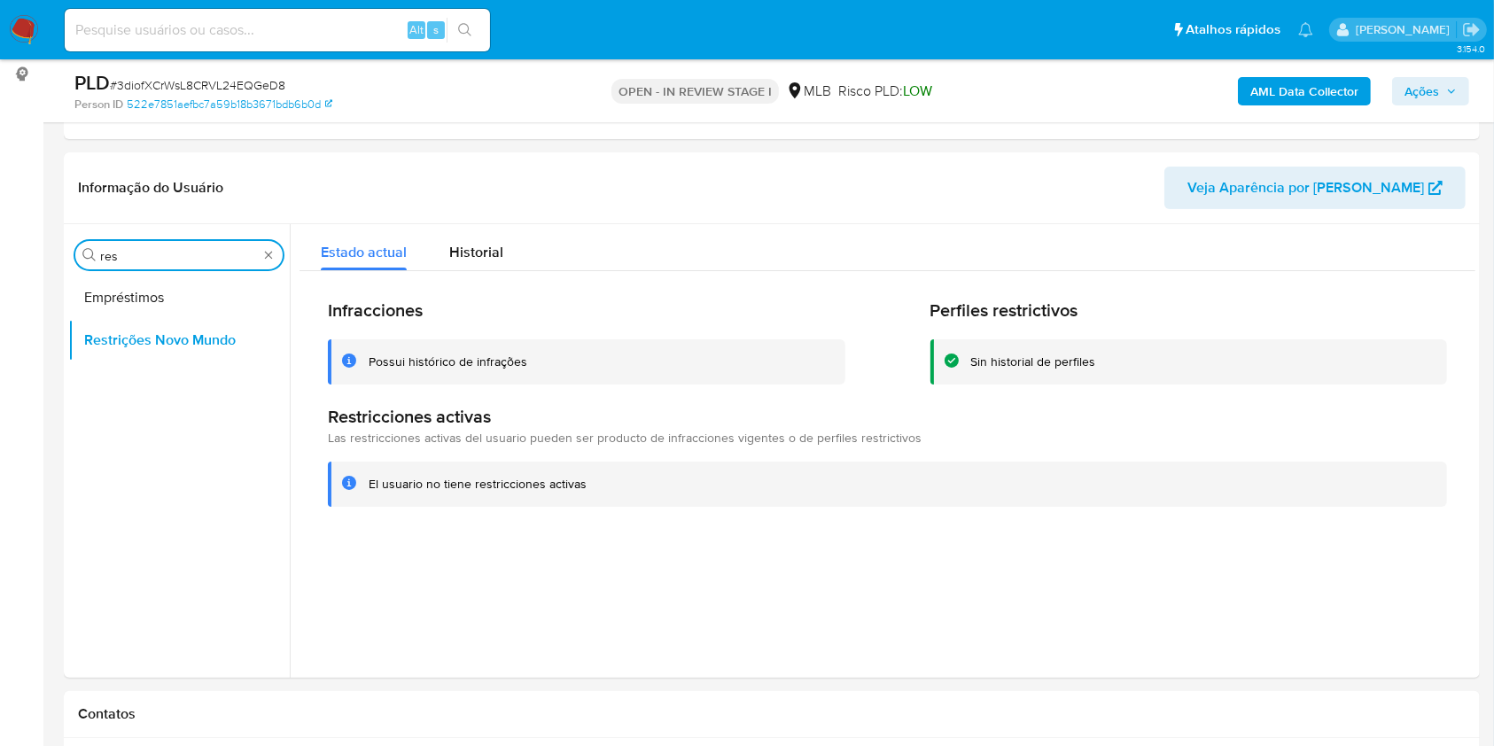
click at [180, 252] on input "res" at bounding box center [179, 256] width 158 height 16
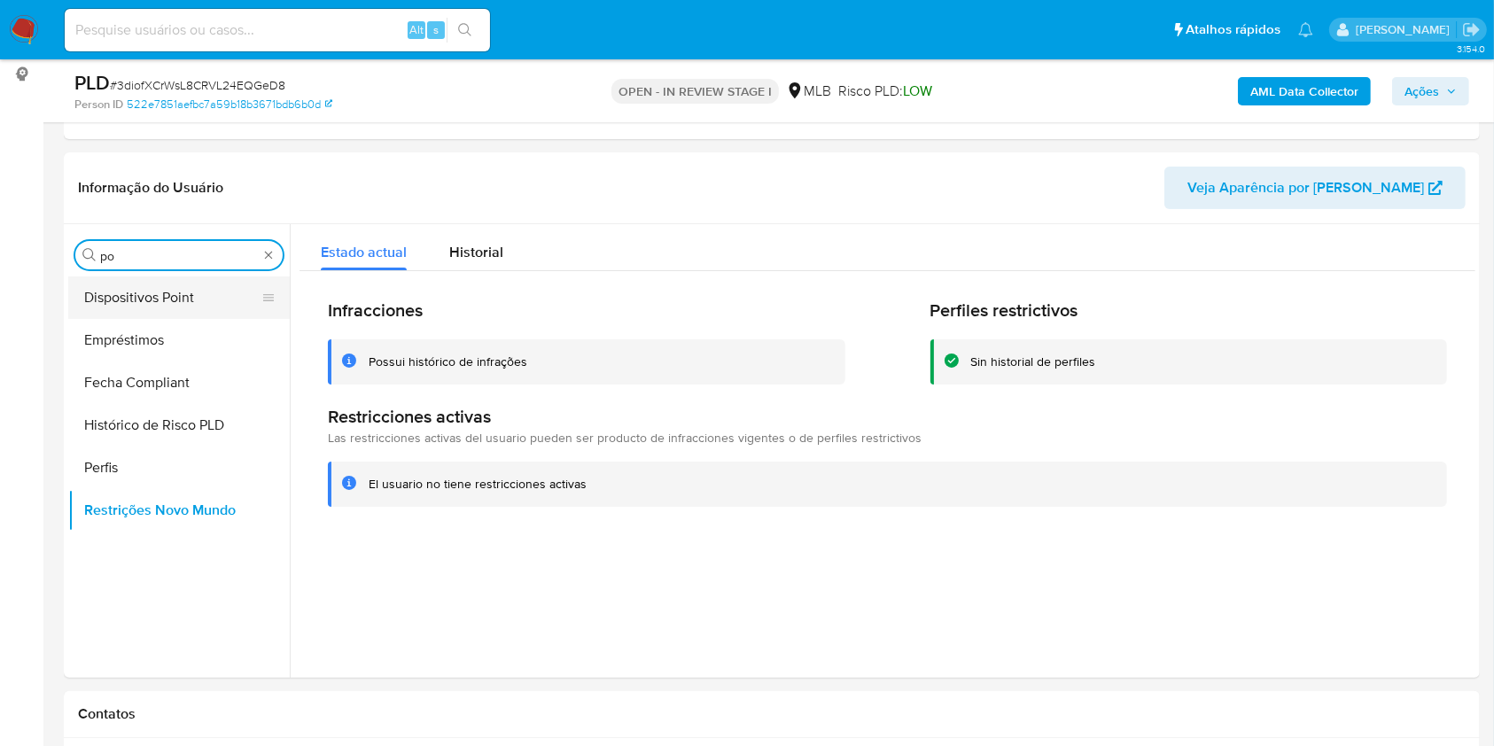
type input "po"
click at [149, 287] on button "Dispositivos Point" at bounding box center [171, 297] width 207 height 43
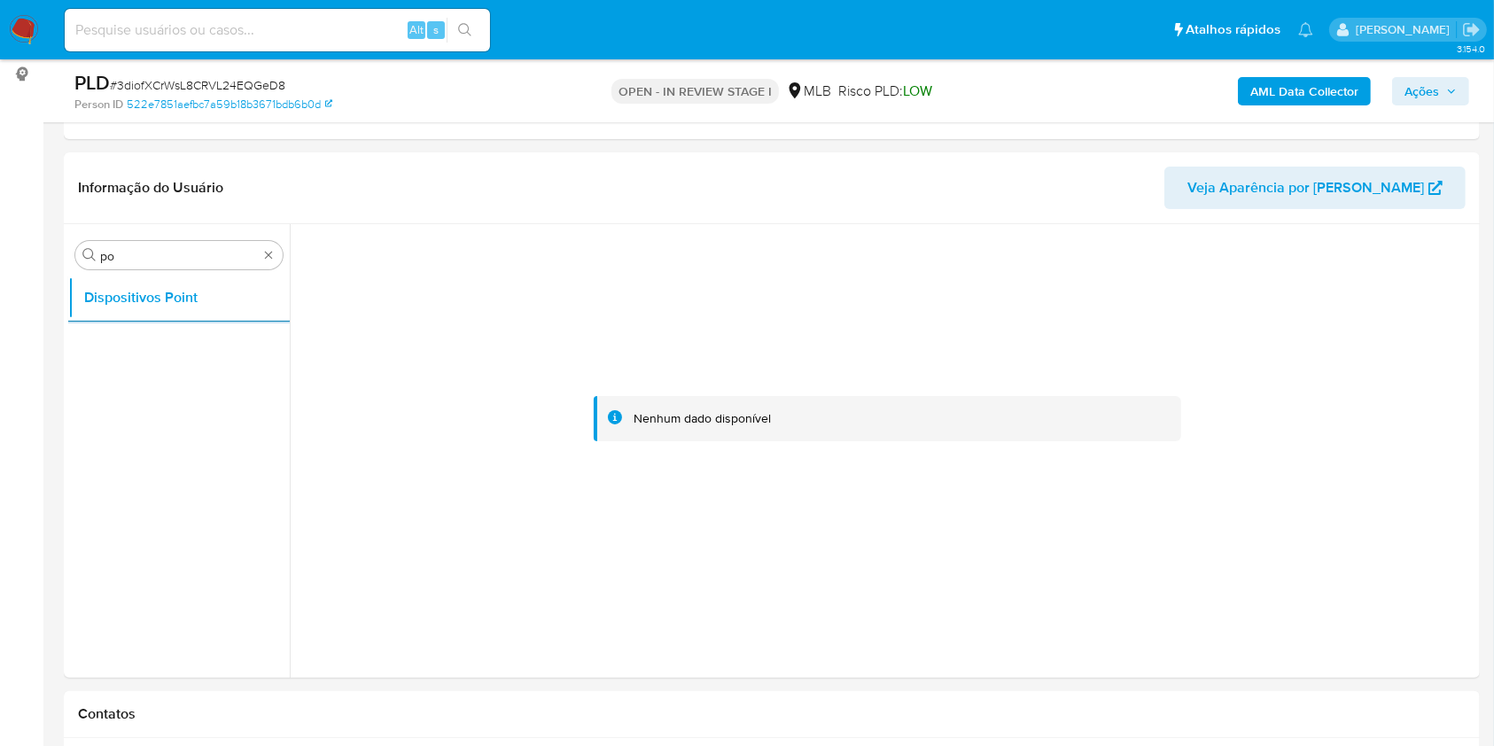
click at [1250, 71] on div "AML Data Collector Ações" at bounding box center [1239, 91] width 460 height 42
click at [1254, 80] on b "AML Data Collector" at bounding box center [1304, 91] width 108 height 28
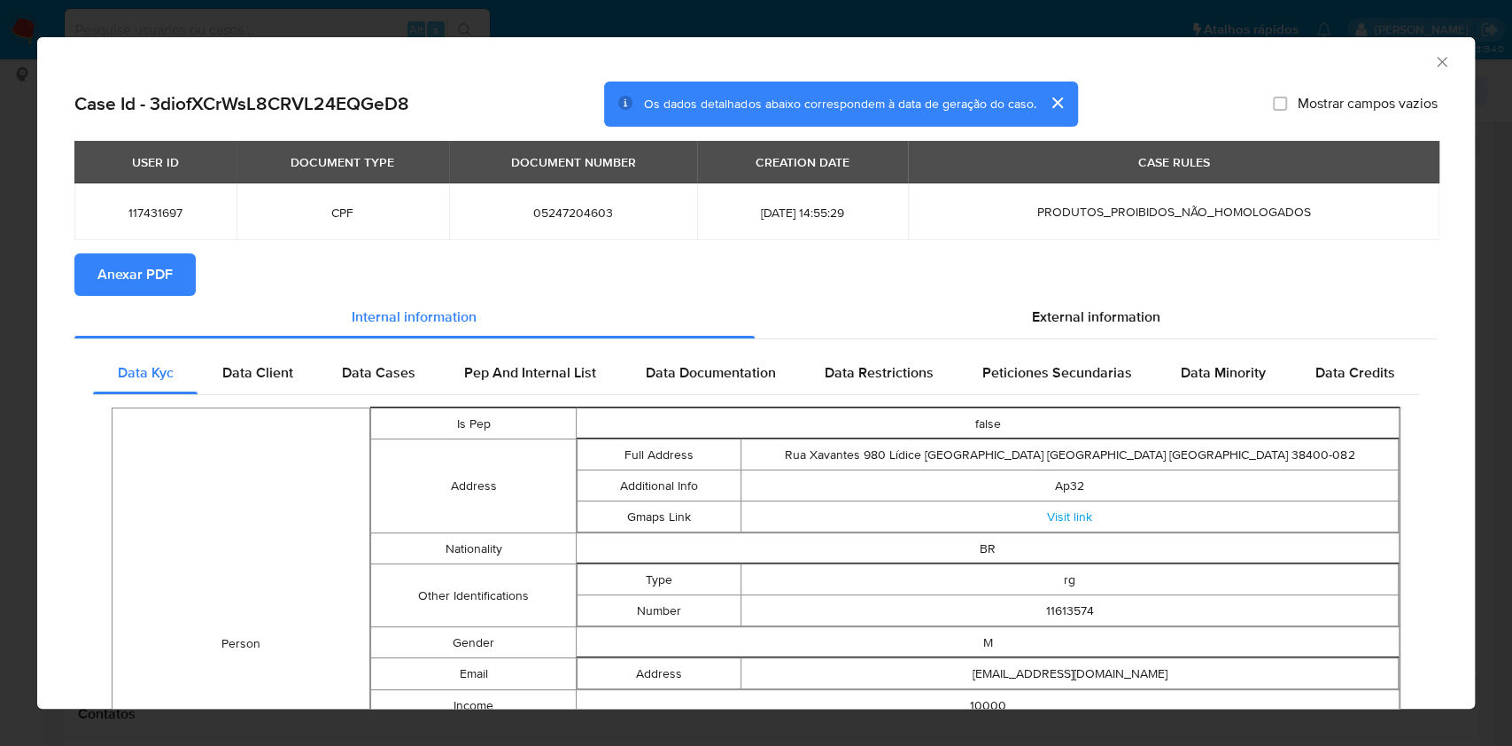
click at [110, 291] on span "Anexar PDF" at bounding box center [134, 274] width 75 height 39
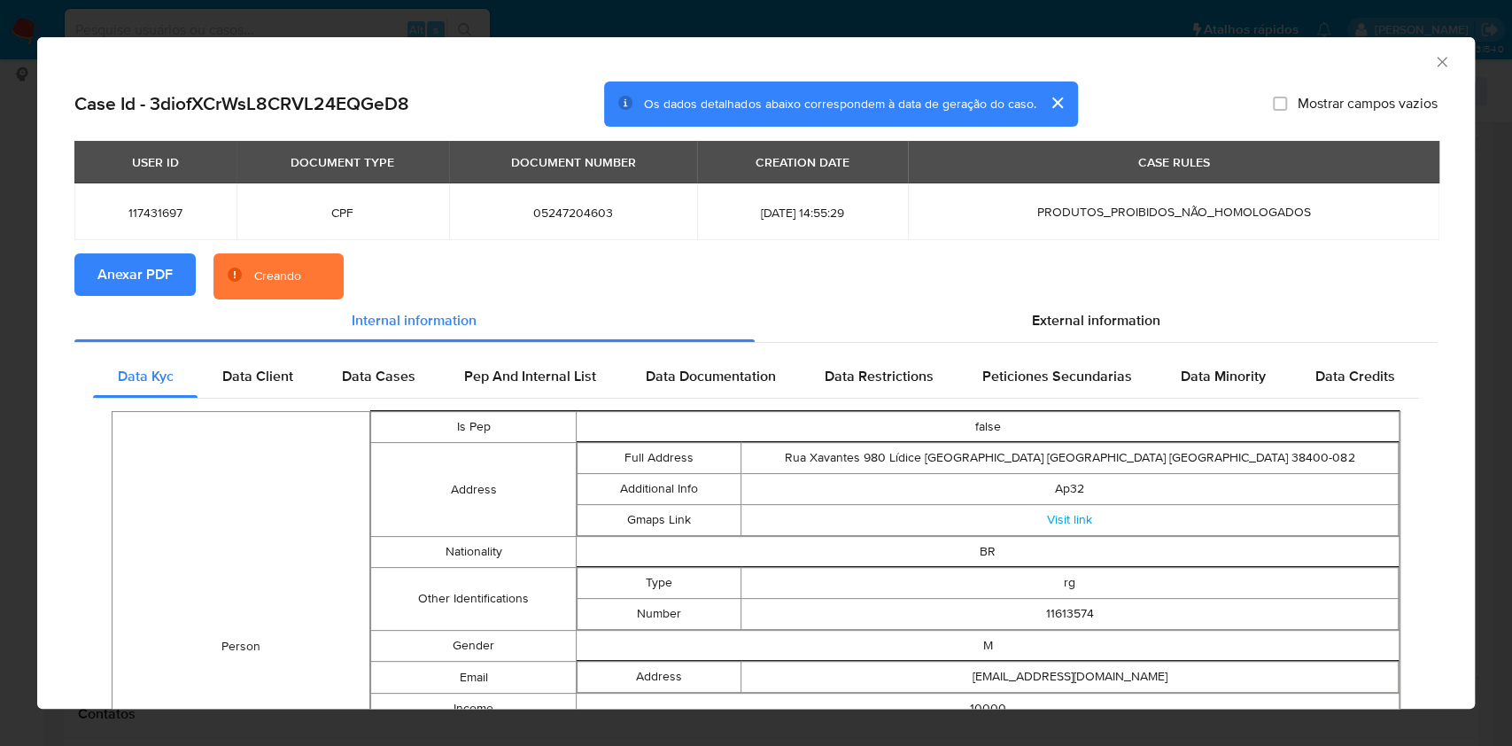
click at [1067, 294] on section "Anexar PDF Creando" at bounding box center [755, 276] width 1363 height 46
click at [1068, 310] on span "External information" at bounding box center [1096, 320] width 128 height 20
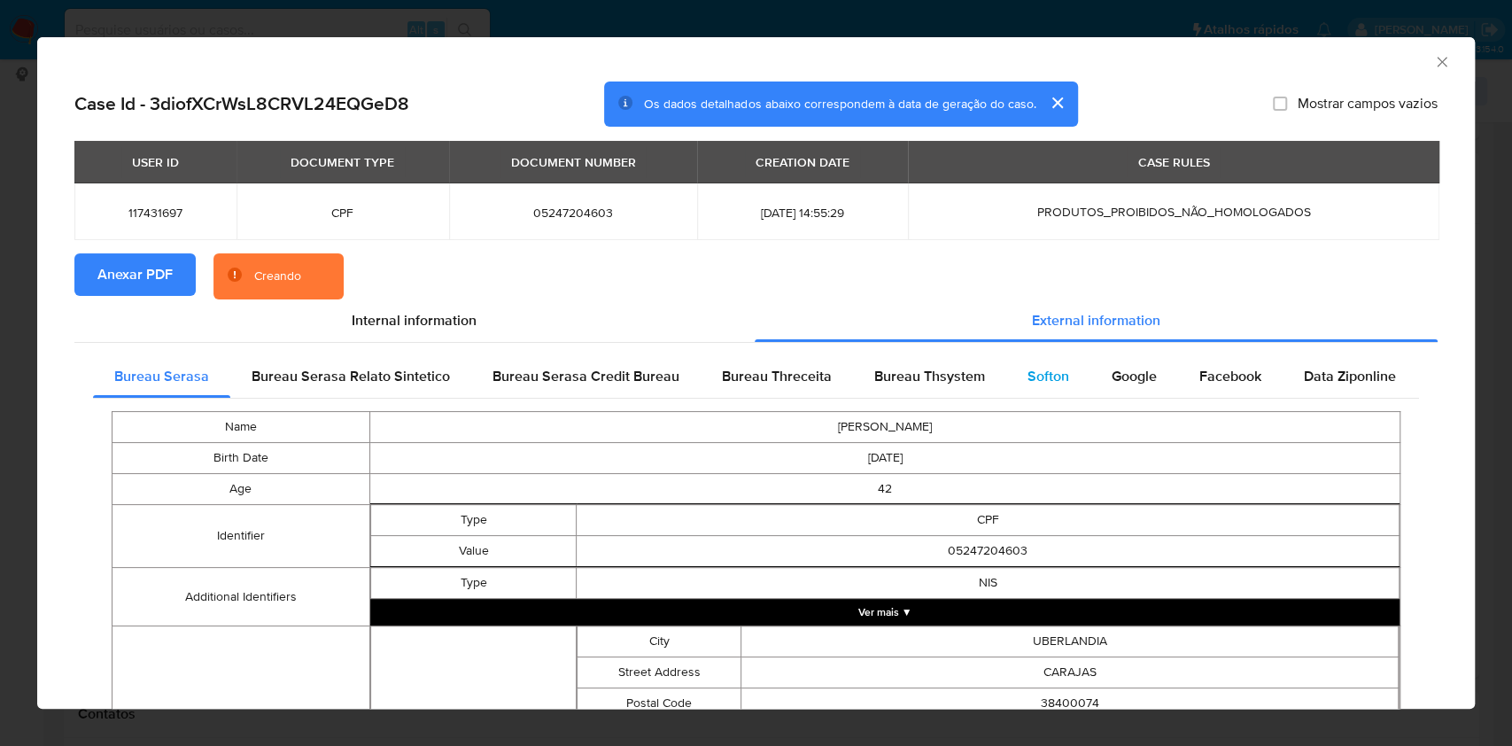
click at [1007, 390] on div "Softon" at bounding box center [1048, 376] width 84 height 43
click at [882, 384] on span "Bureau Thsystem" at bounding box center [929, 376] width 111 height 20
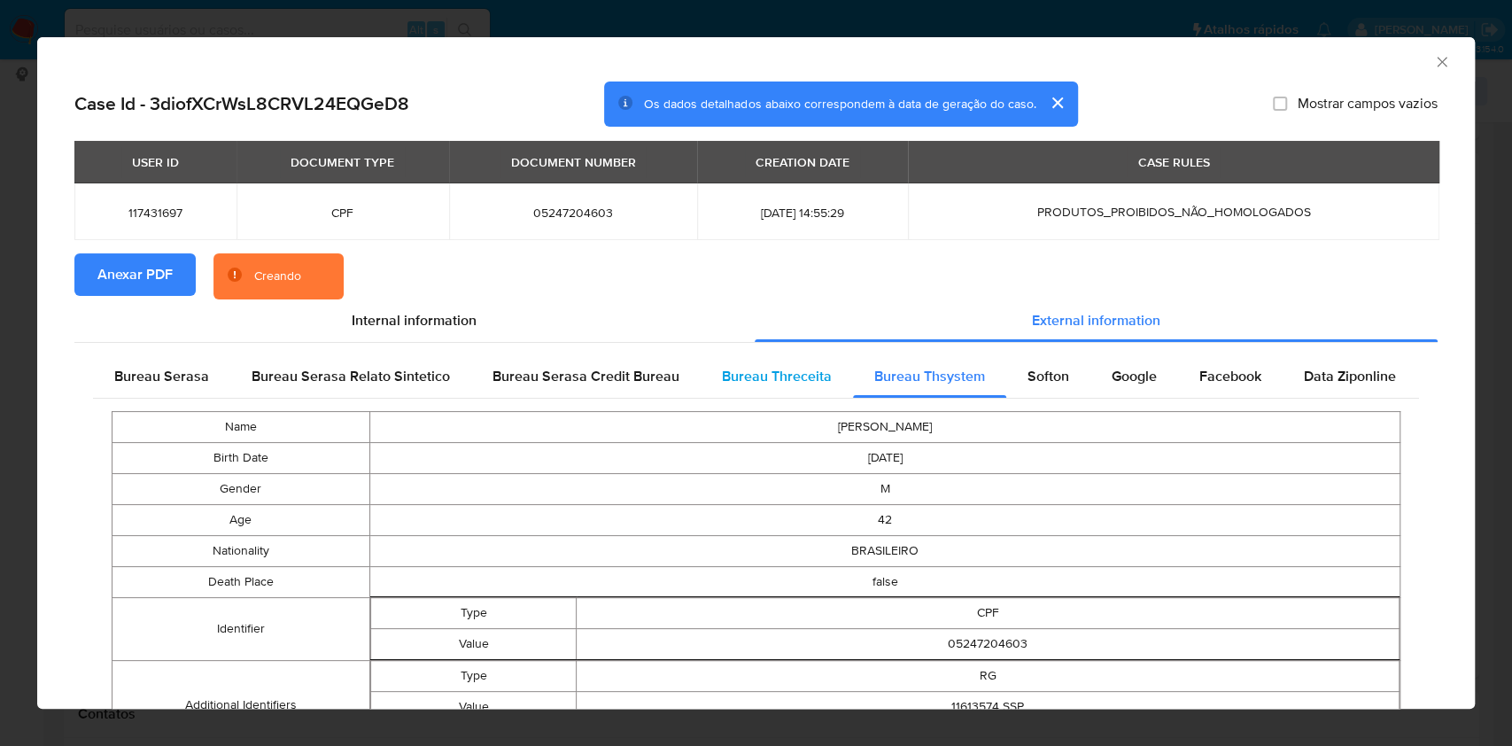
click at [780, 383] on span "Bureau Threceita" at bounding box center [777, 376] width 110 height 20
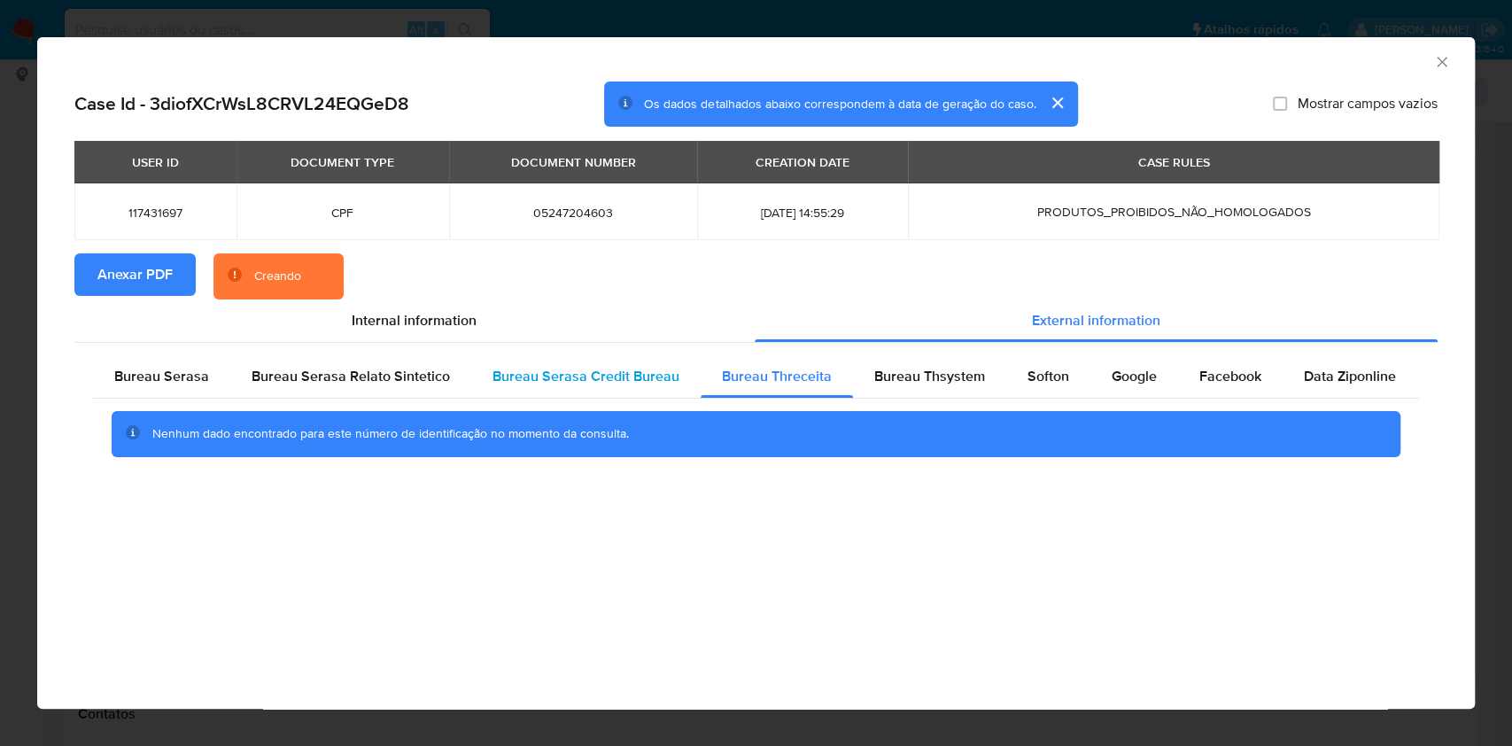
drag, startPoint x: 598, startPoint y: 391, endPoint x: 589, endPoint y: 390, distance: 8.9
click at [597, 391] on div "Bureau Serasa Credit Bureau" at bounding box center [585, 376] width 229 height 43
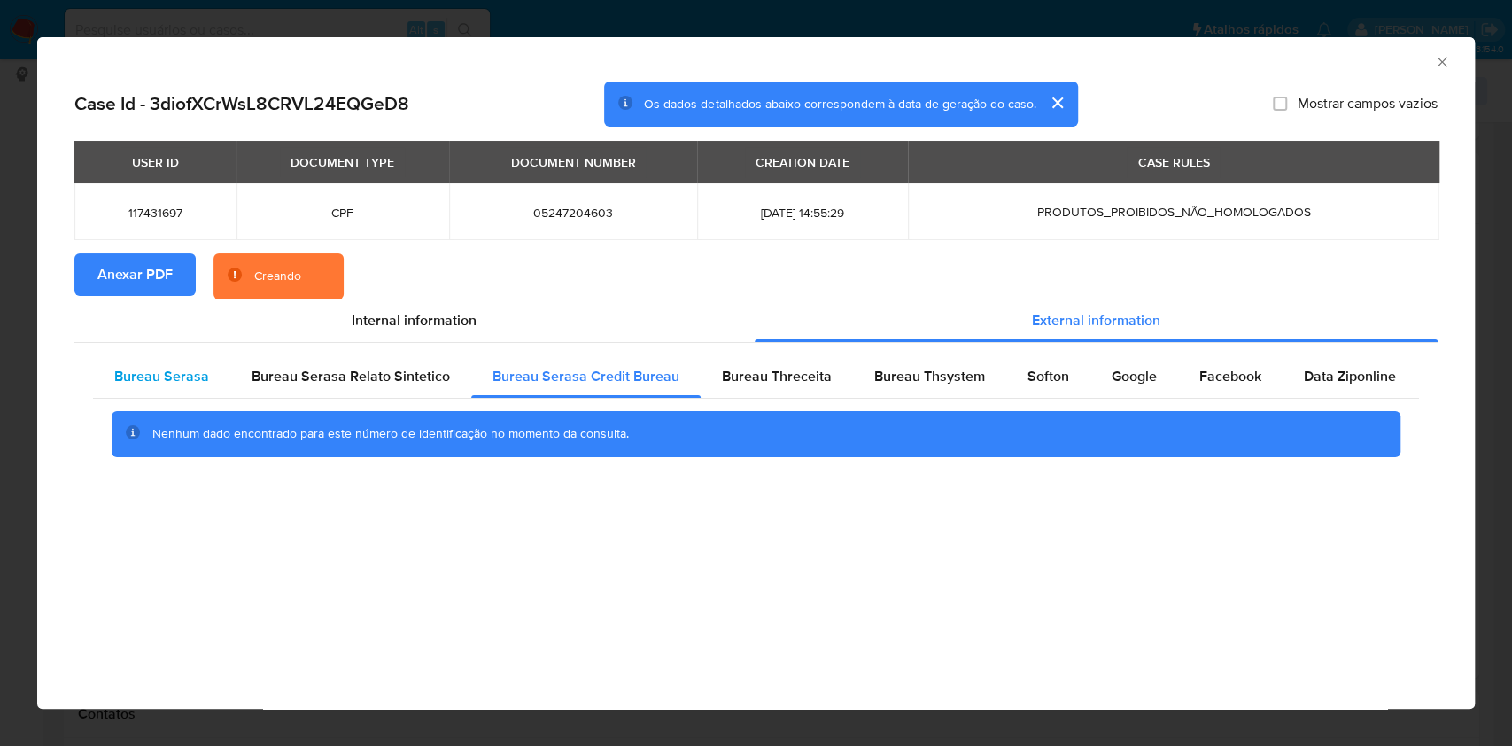
click at [180, 388] on div "Bureau Serasa" at bounding box center [161, 376] width 137 height 43
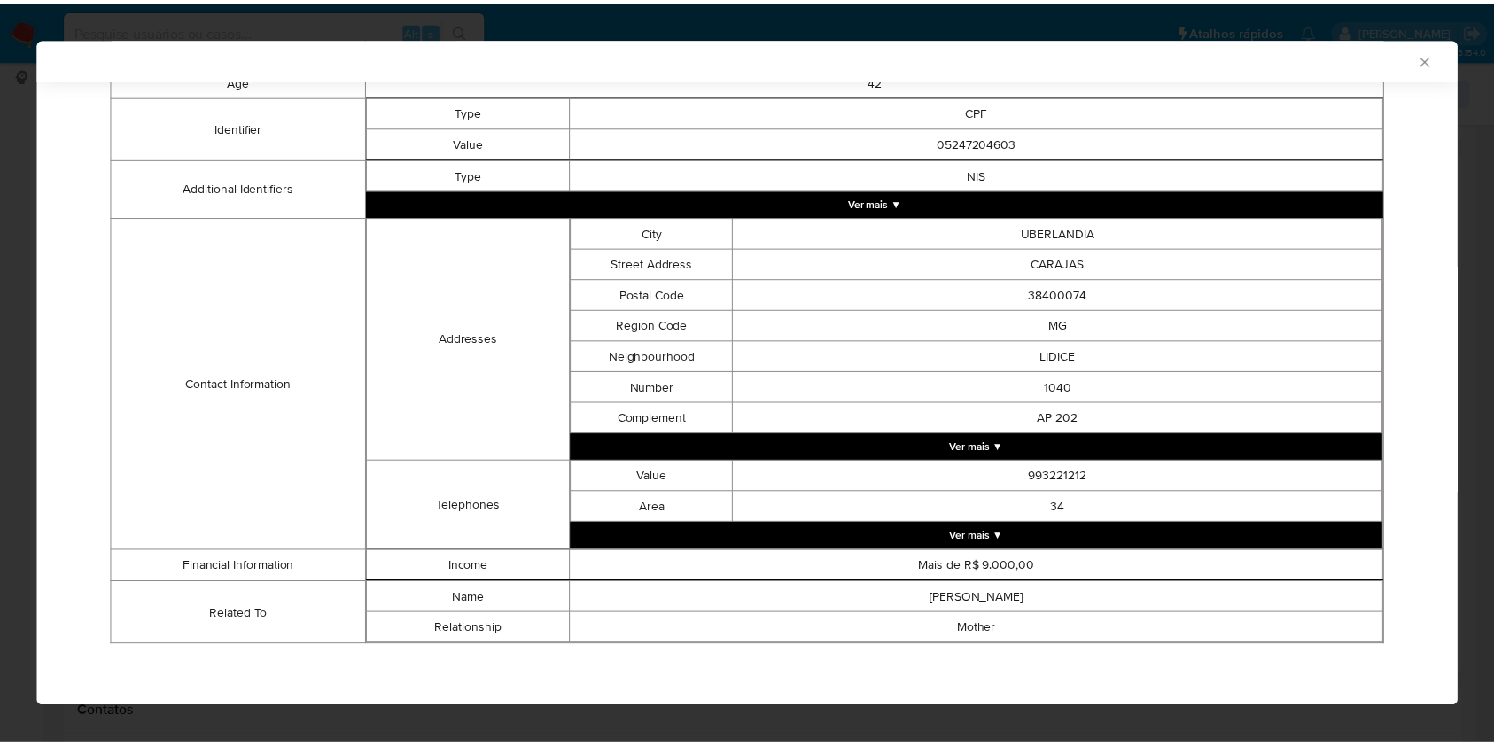
scroll to position [400, 0]
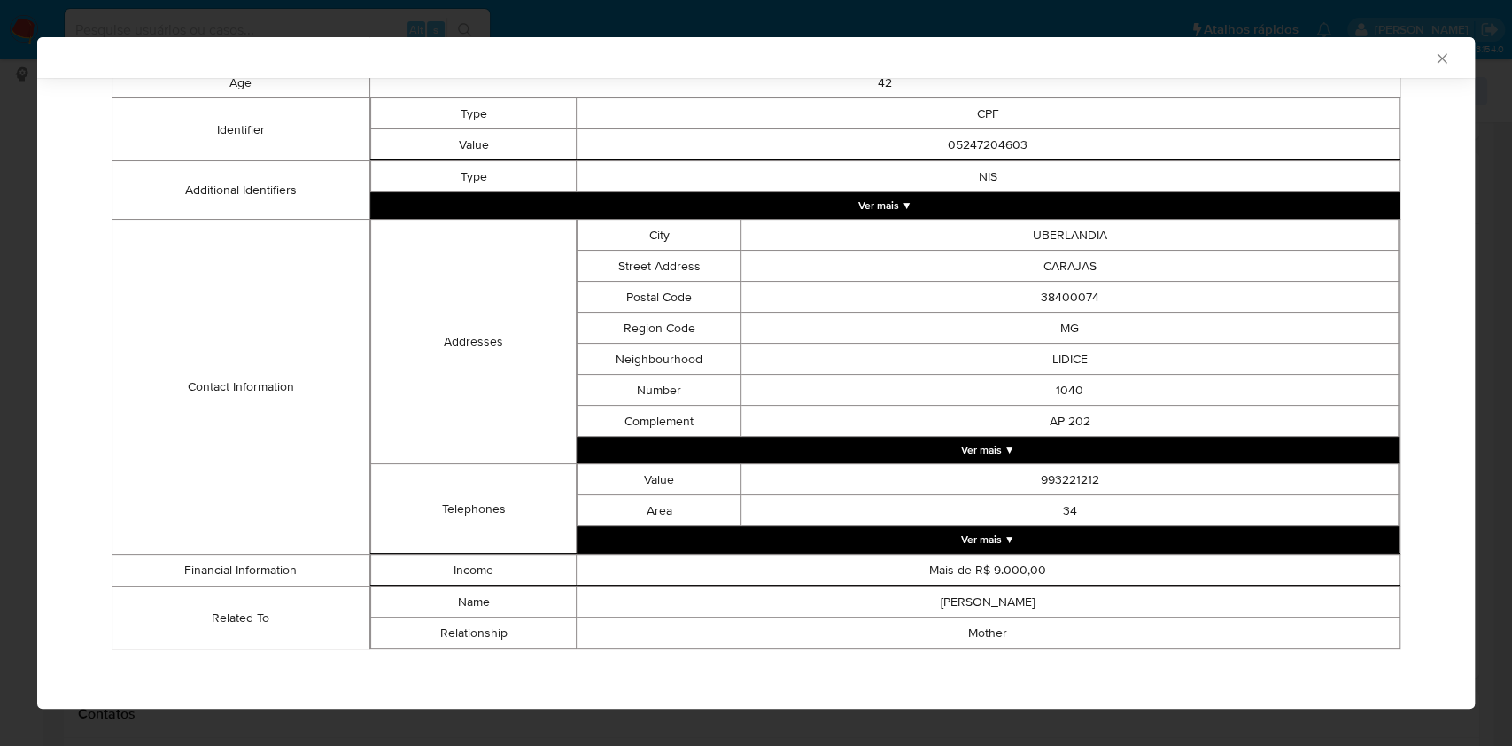
click at [19, 237] on div "AML Data Collector Case Id - 3diofXCrWsL8CRVL24EQGeD8 Os dados detalhados abaix…" at bounding box center [756, 373] width 1512 height 746
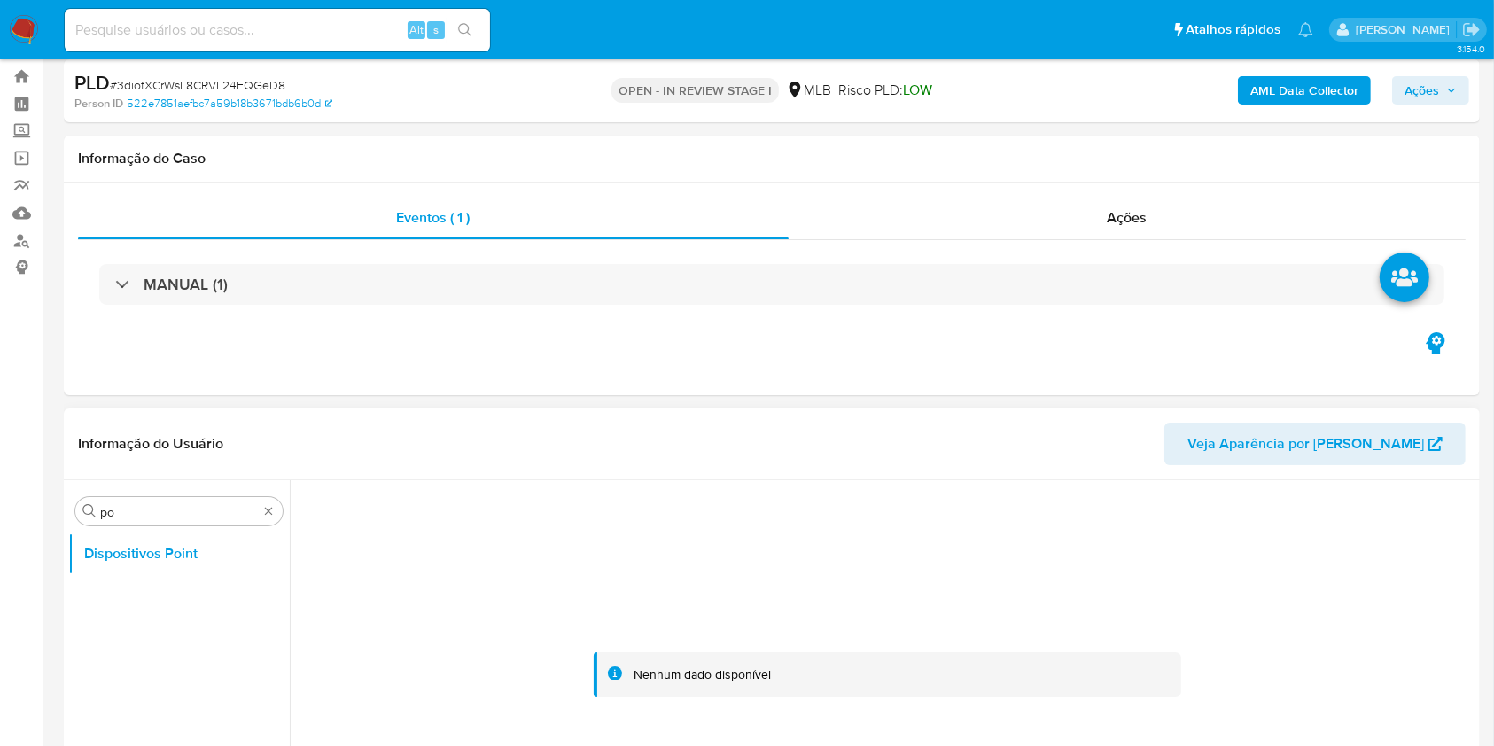
scroll to position [0, 0]
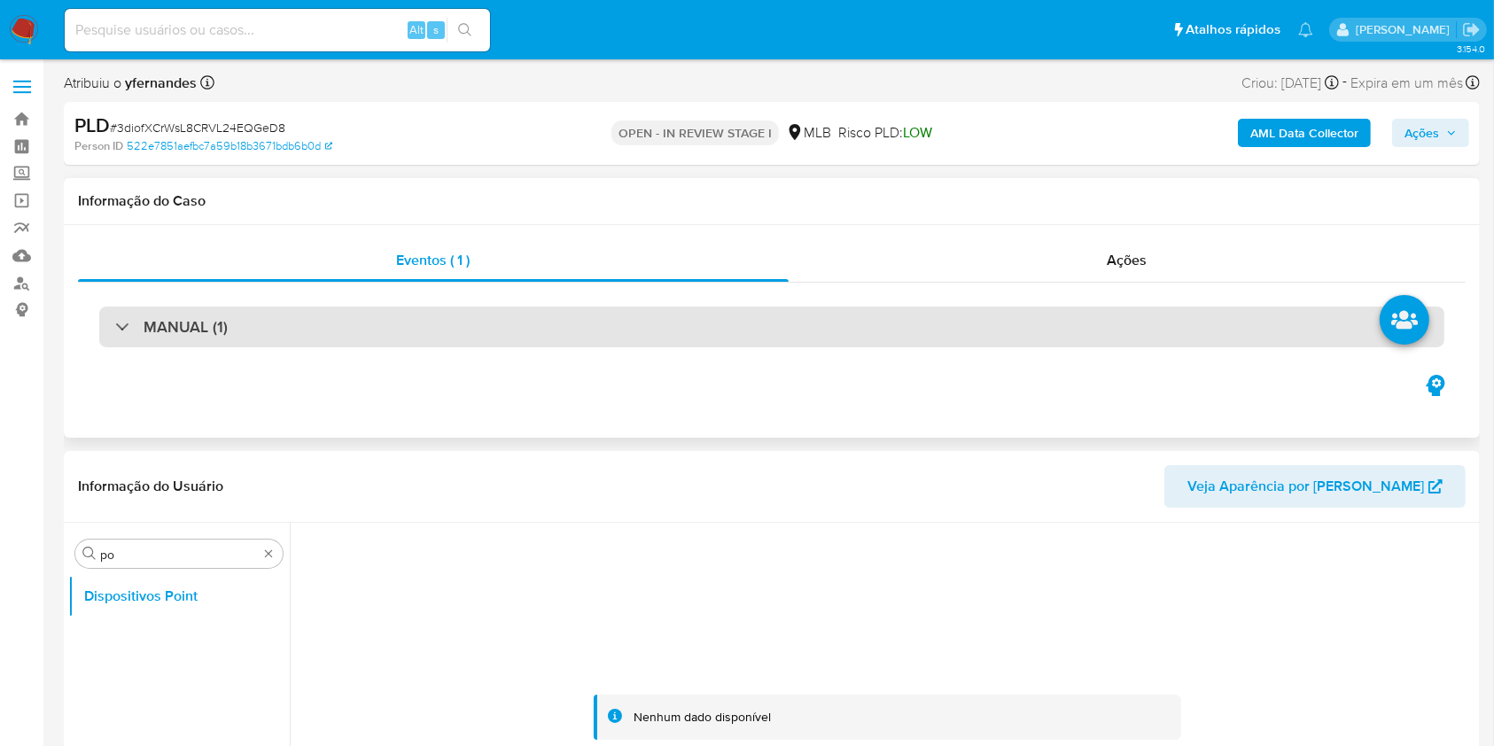
click at [617, 317] on div "MANUAL (1)" at bounding box center [771, 327] width 1345 height 41
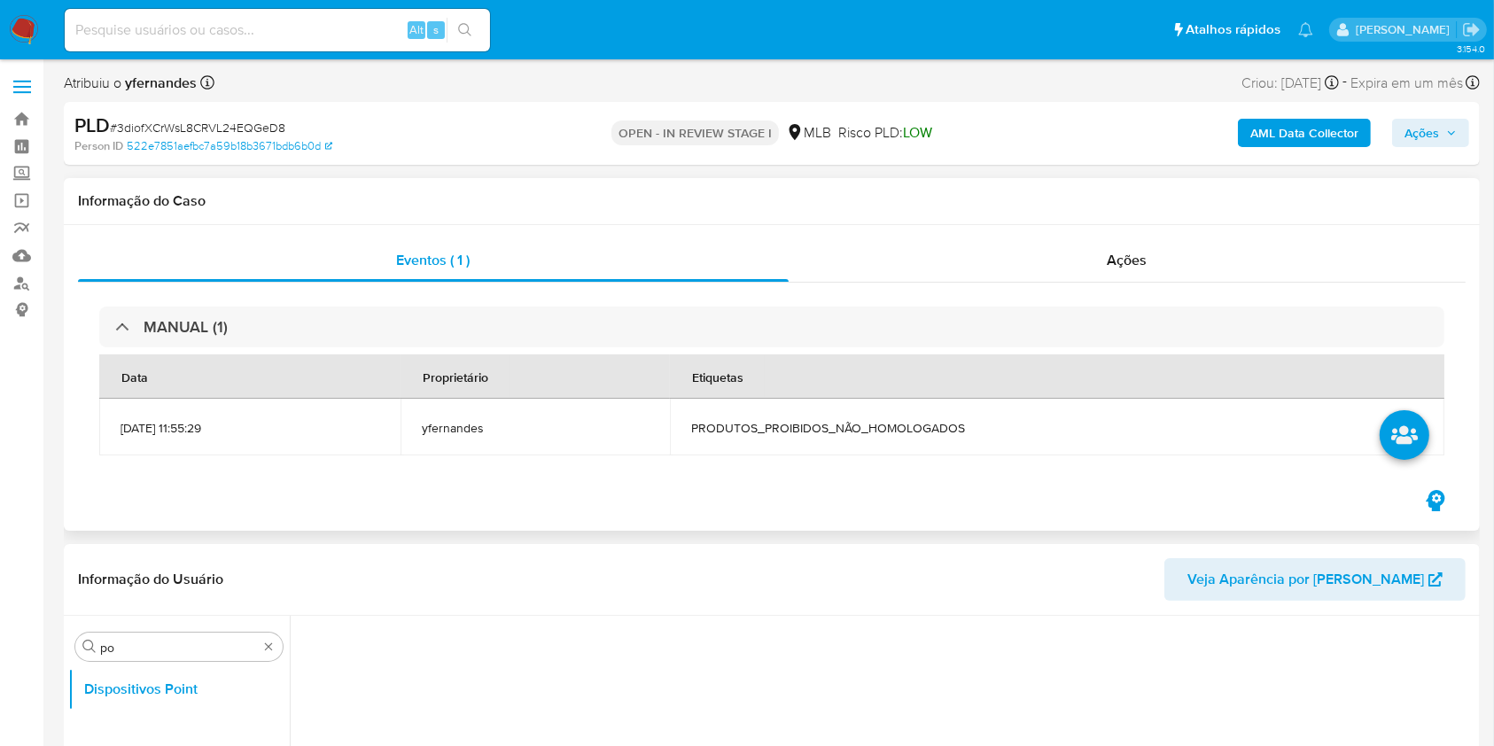
click at [778, 433] on span "PRODUTOS_PROIBIDOS_NÃO_HOMOLOGADOS" at bounding box center [1057, 428] width 732 height 16
copy span "PRODUTOS_PROIBIDOS_NÃO_HOMOLOGADOS"
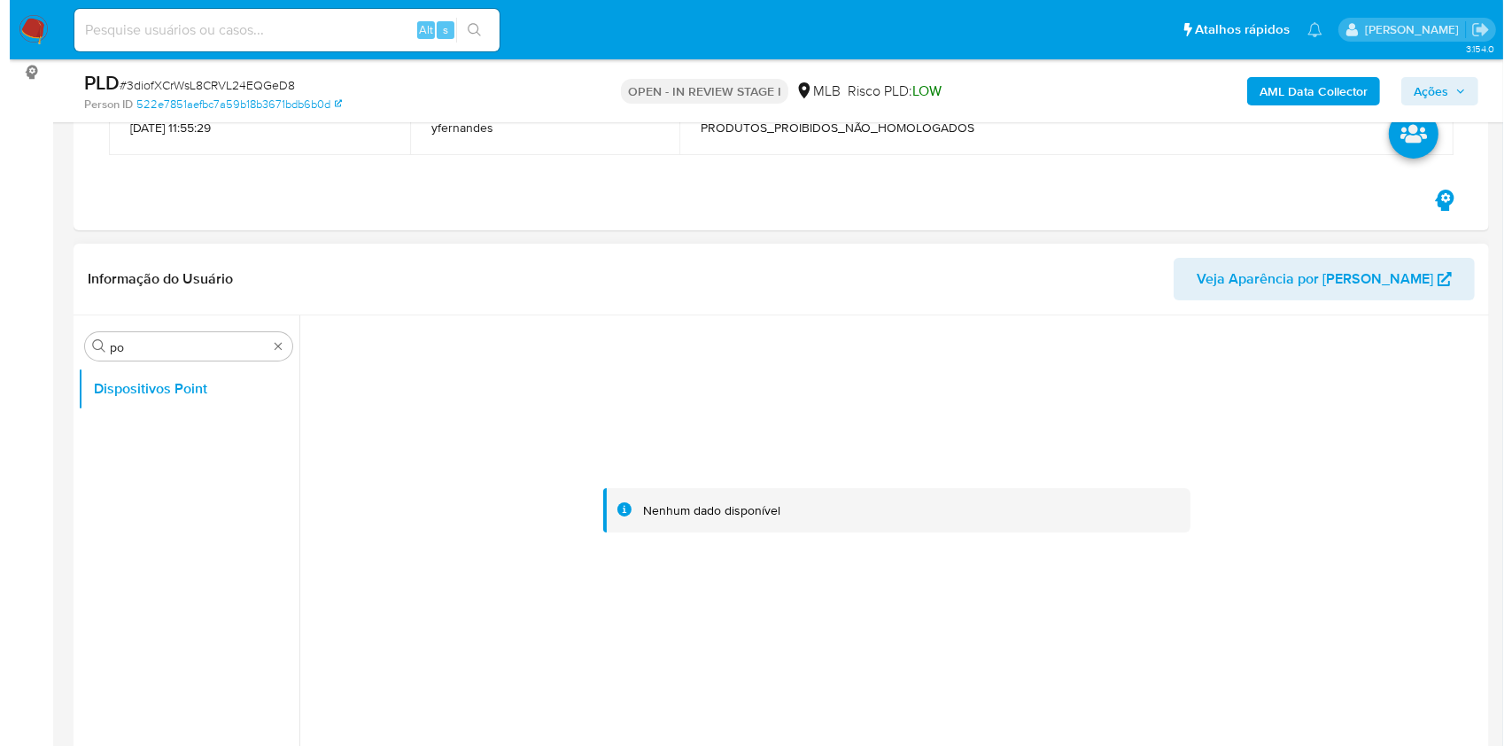
scroll to position [236, 0]
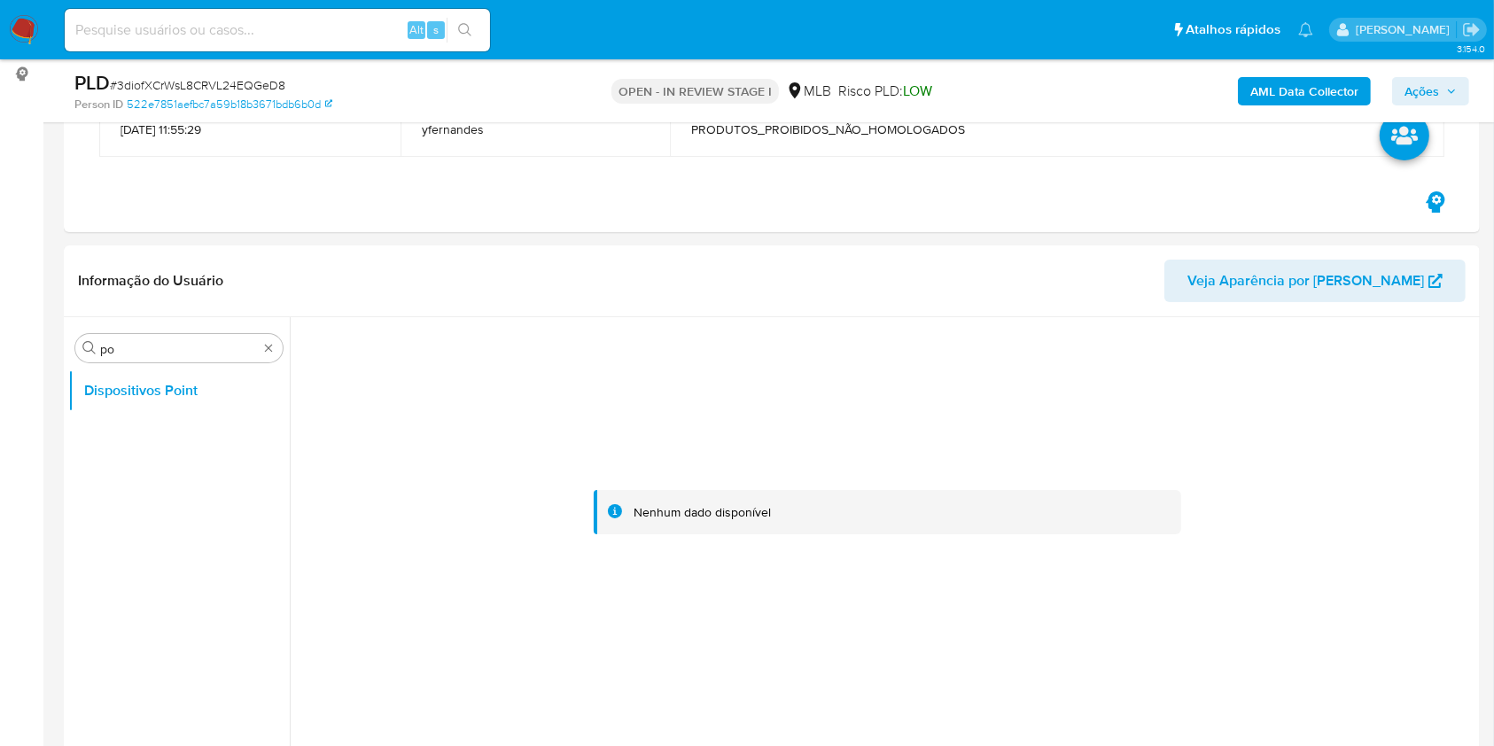
click at [1315, 81] on b "AML Data Collector" at bounding box center [1304, 91] width 108 height 28
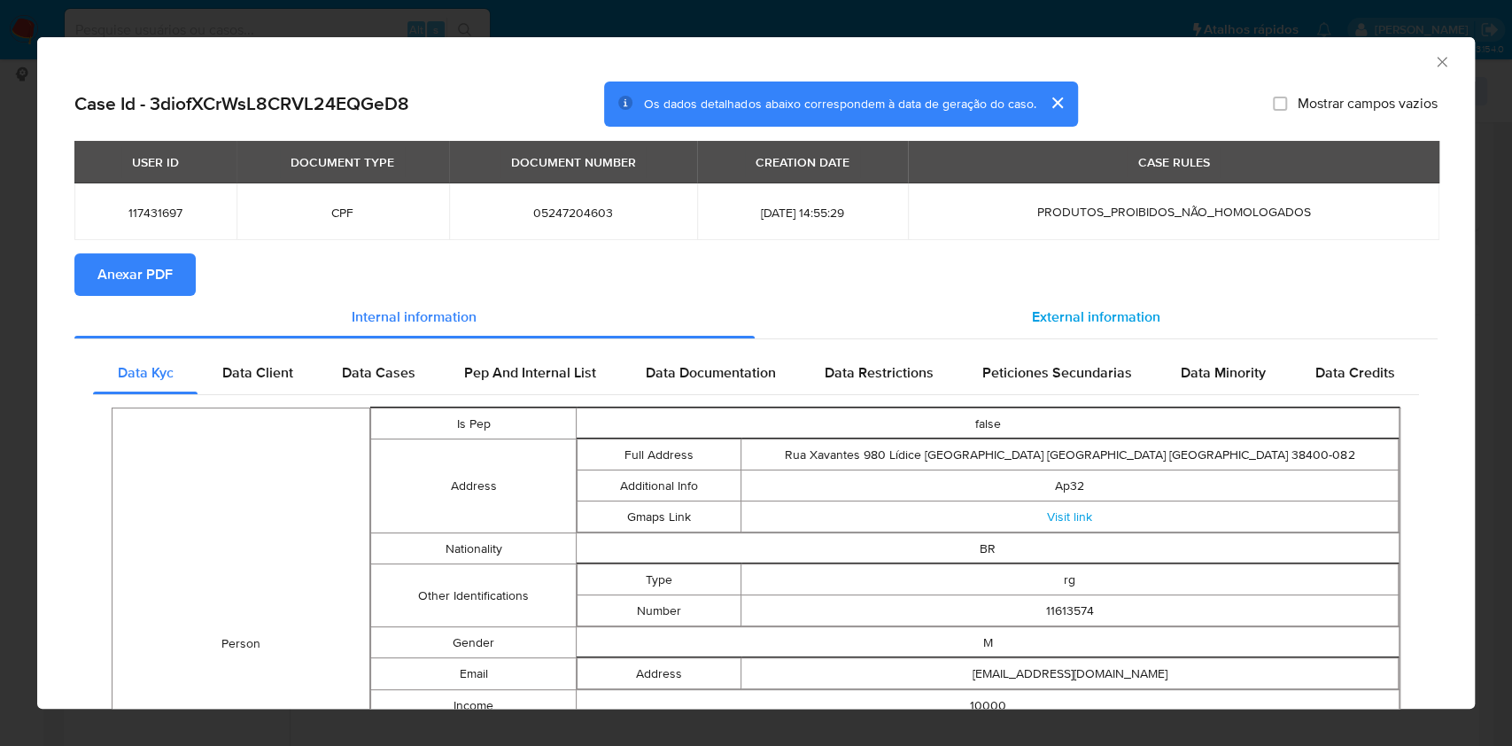
click at [990, 307] on div "External information" at bounding box center [1097, 317] width 684 height 43
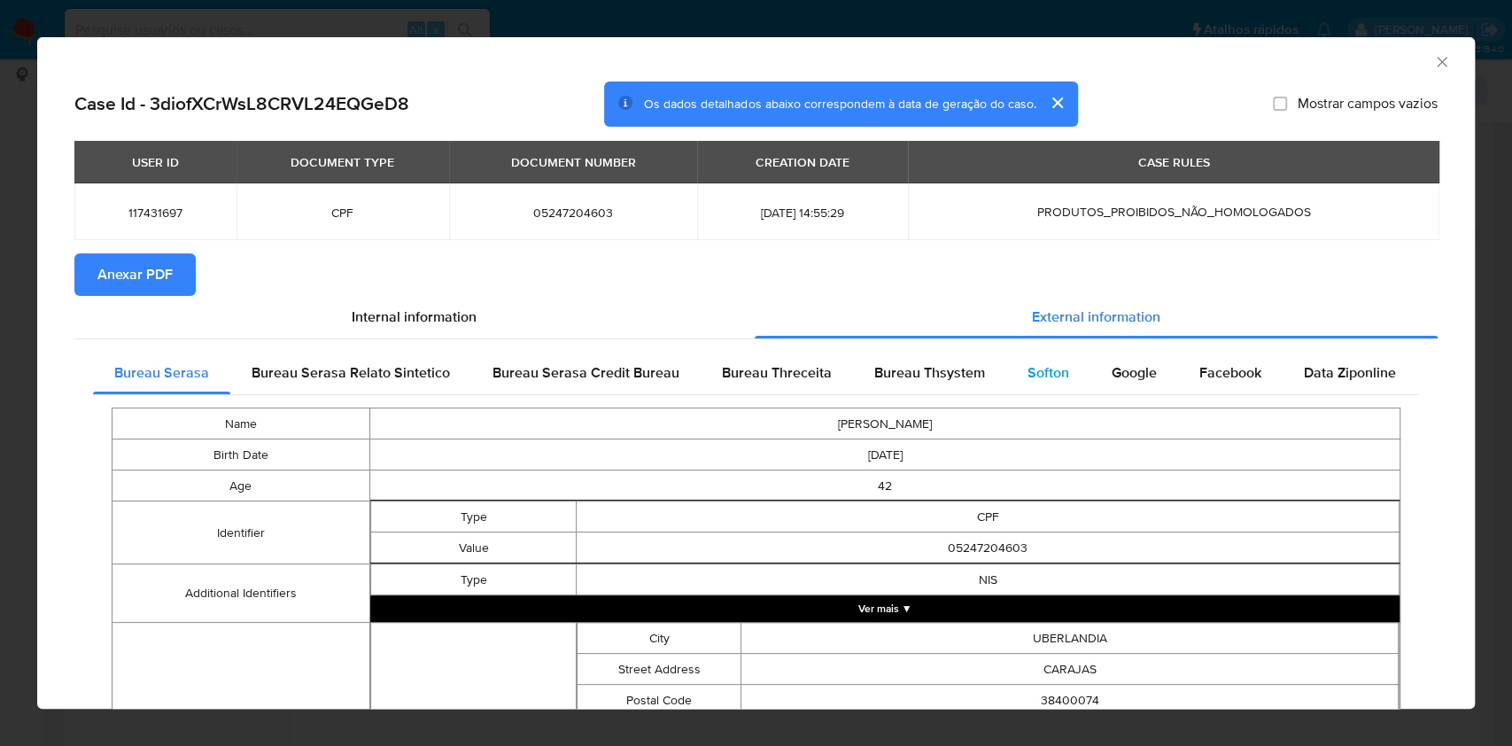
click at [1006, 367] on div "Softon" at bounding box center [1048, 373] width 84 height 43
click at [945, 375] on span "Bureau Thsystem" at bounding box center [929, 372] width 111 height 20
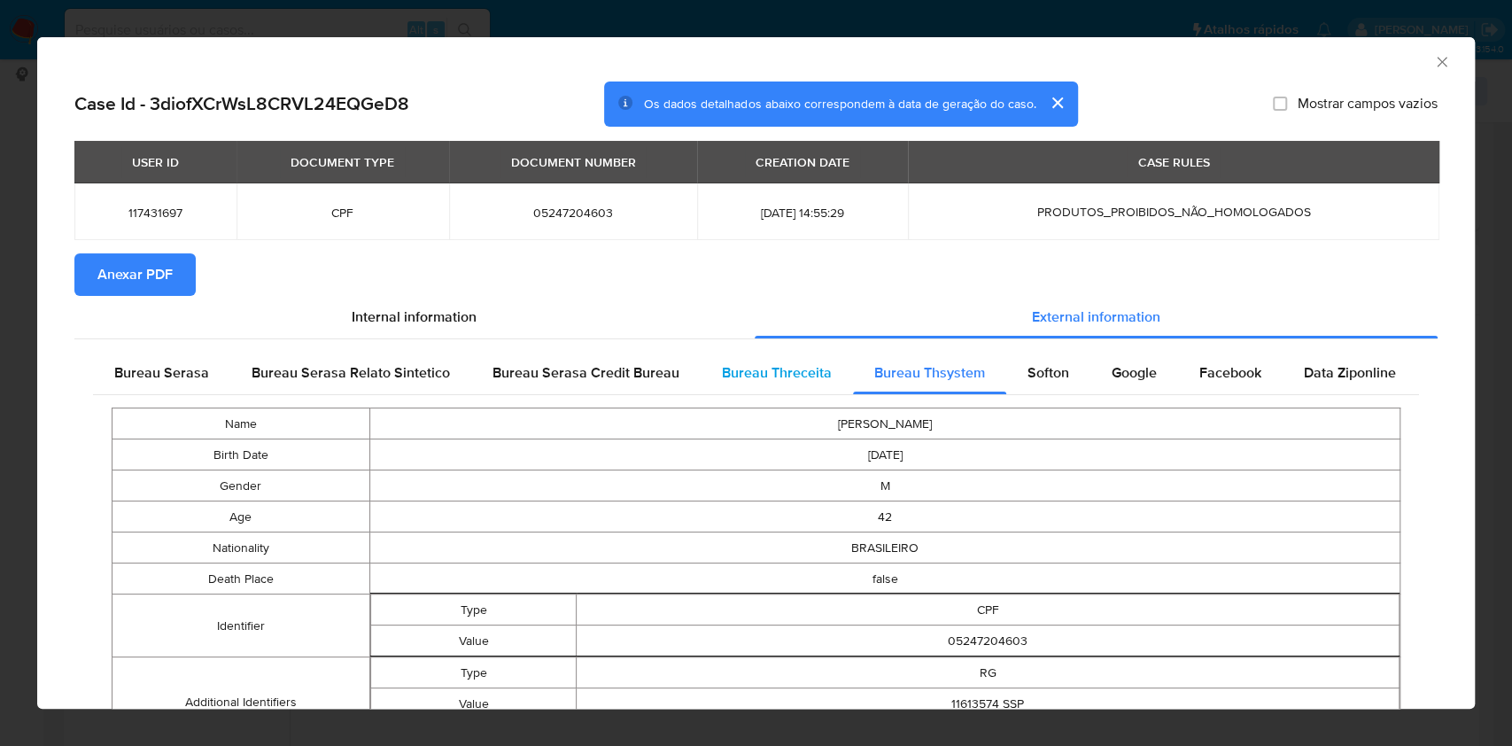
click at [825, 358] on div "Bureau Threceita" at bounding box center [777, 373] width 152 height 43
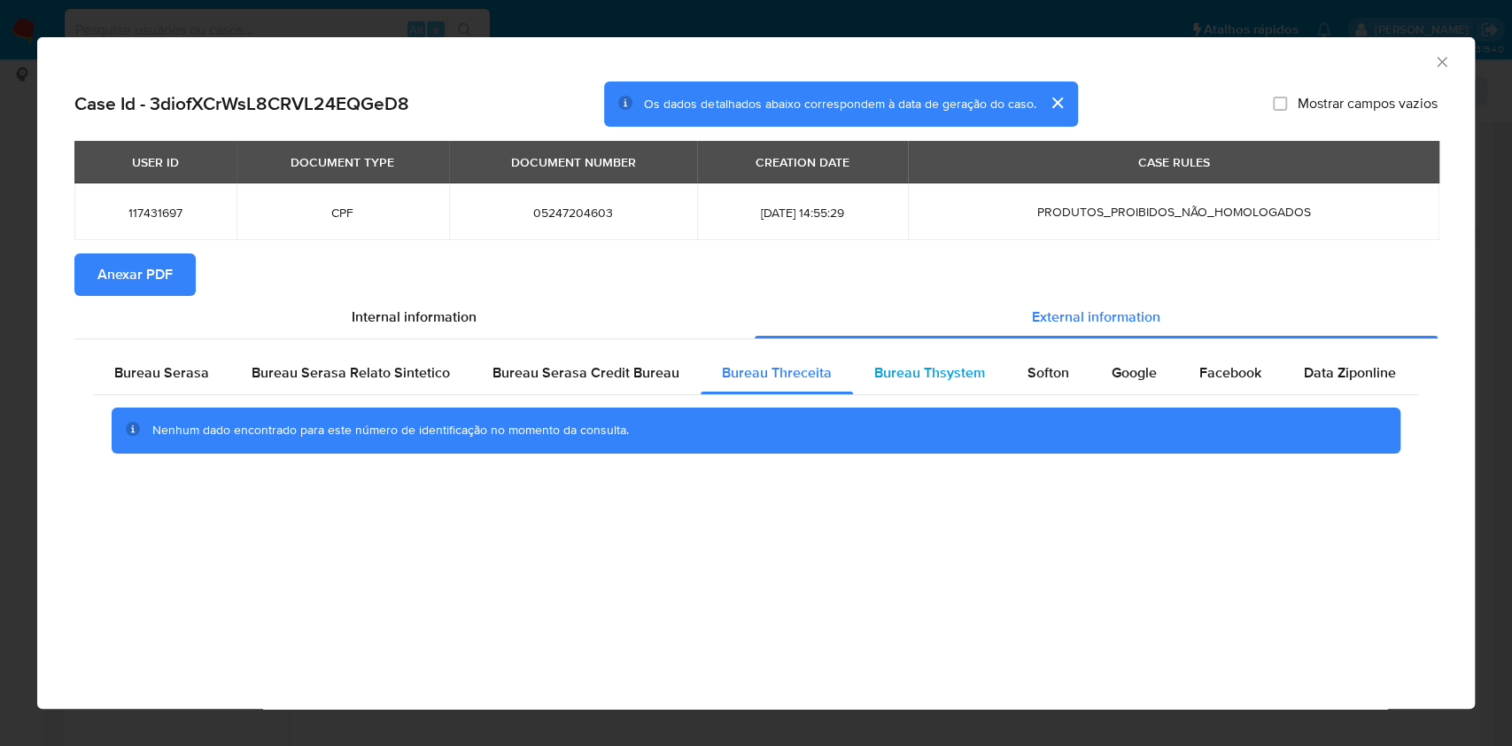
click at [894, 360] on div "Bureau Thsystem" at bounding box center [929, 373] width 153 height 43
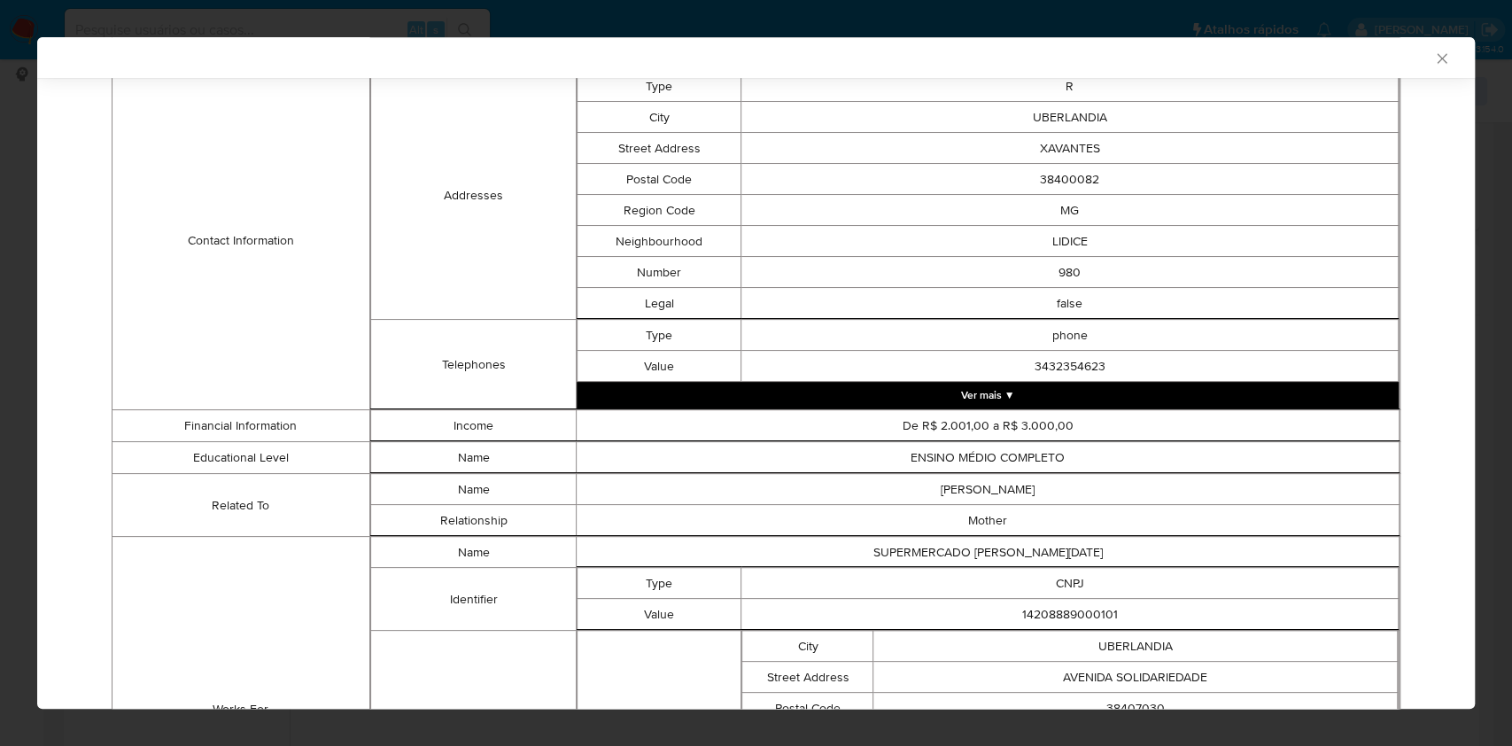
scroll to position [1150, 0]
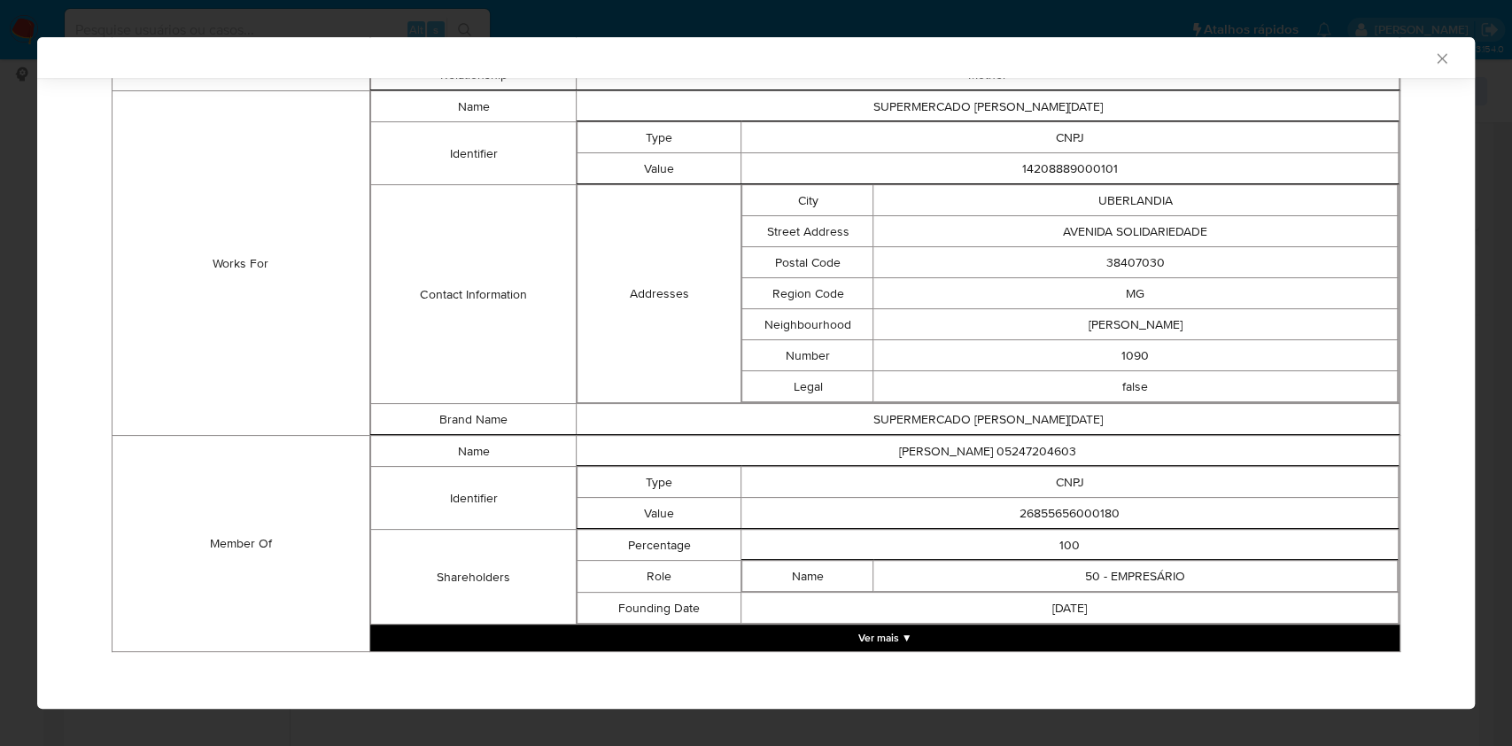
click at [763, 625] on button "Ver mais ▼" at bounding box center [884, 638] width 1029 height 27
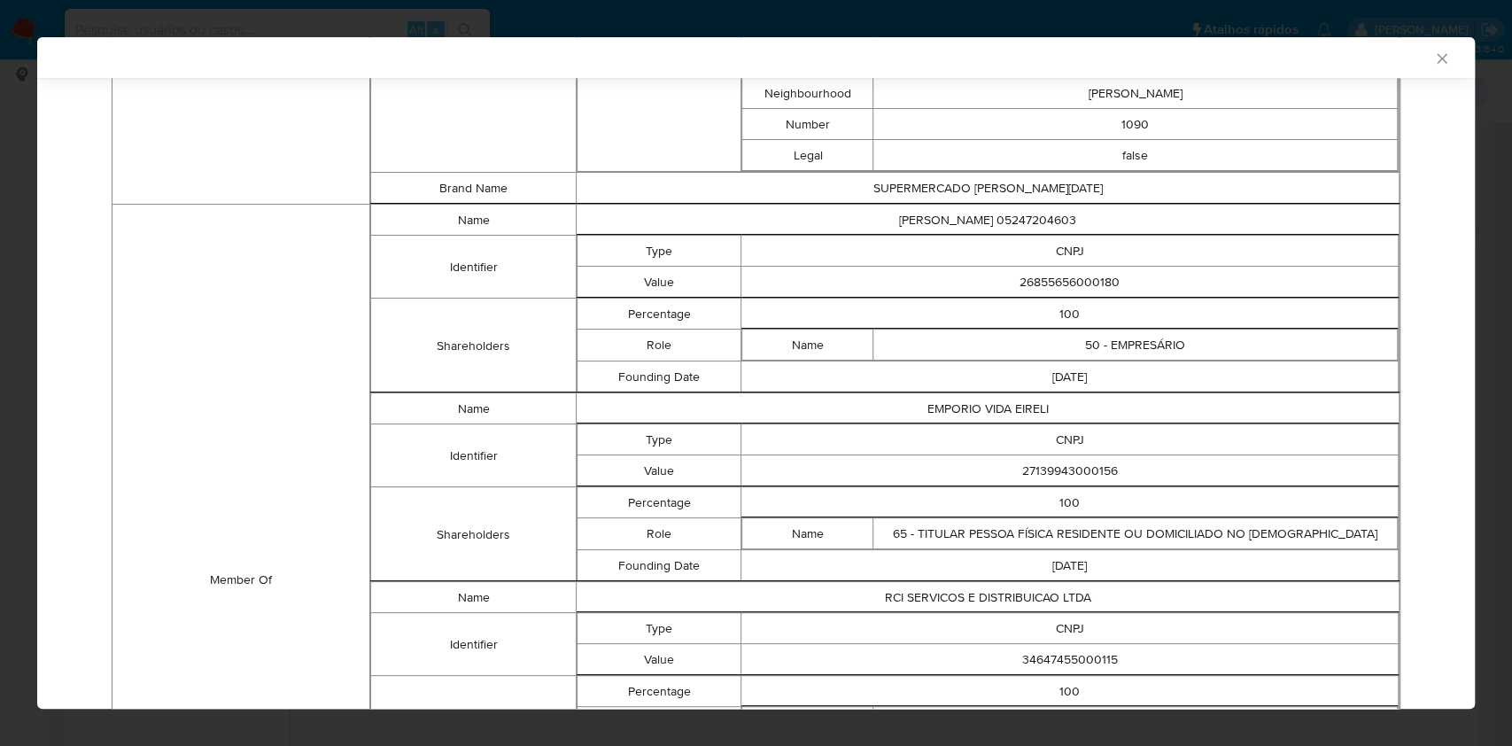
scroll to position [1327, 0]
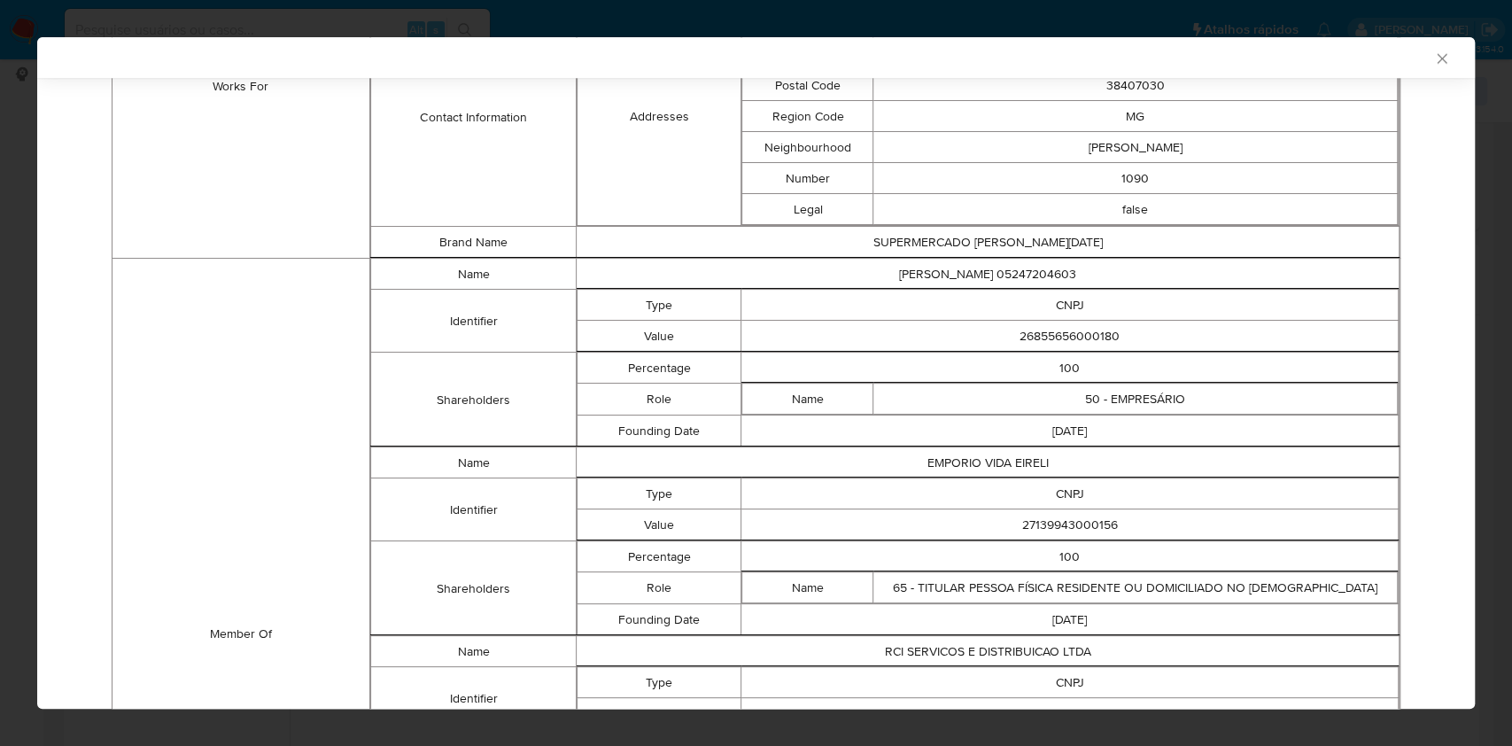
click at [1105, 324] on td "26855656000180" at bounding box center [1069, 336] width 657 height 31
click at [1048, 338] on td "26855656000180" at bounding box center [1069, 336] width 657 height 31
copy td "26855656000180"
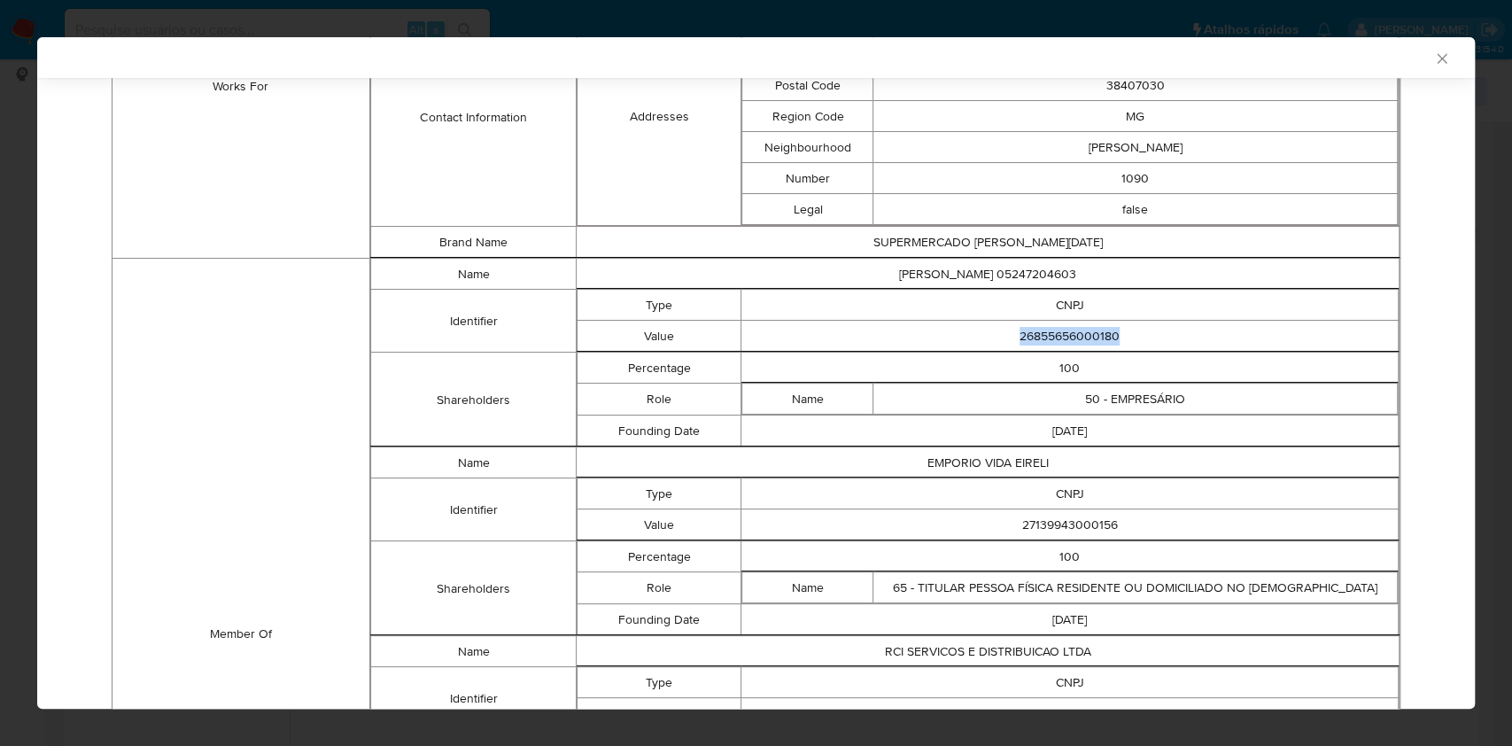
drag, startPoint x: 751, startPoint y: 317, endPoint x: 860, endPoint y: 351, distance: 114.0
click at [751, 321] on td "26855656000180" at bounding box center [1069, 336] width 657 height 31
click at [1031, 516] on td "27139943000156" at bounding box center [1069, 524] width 657 height 31
copy td "27139943000156"
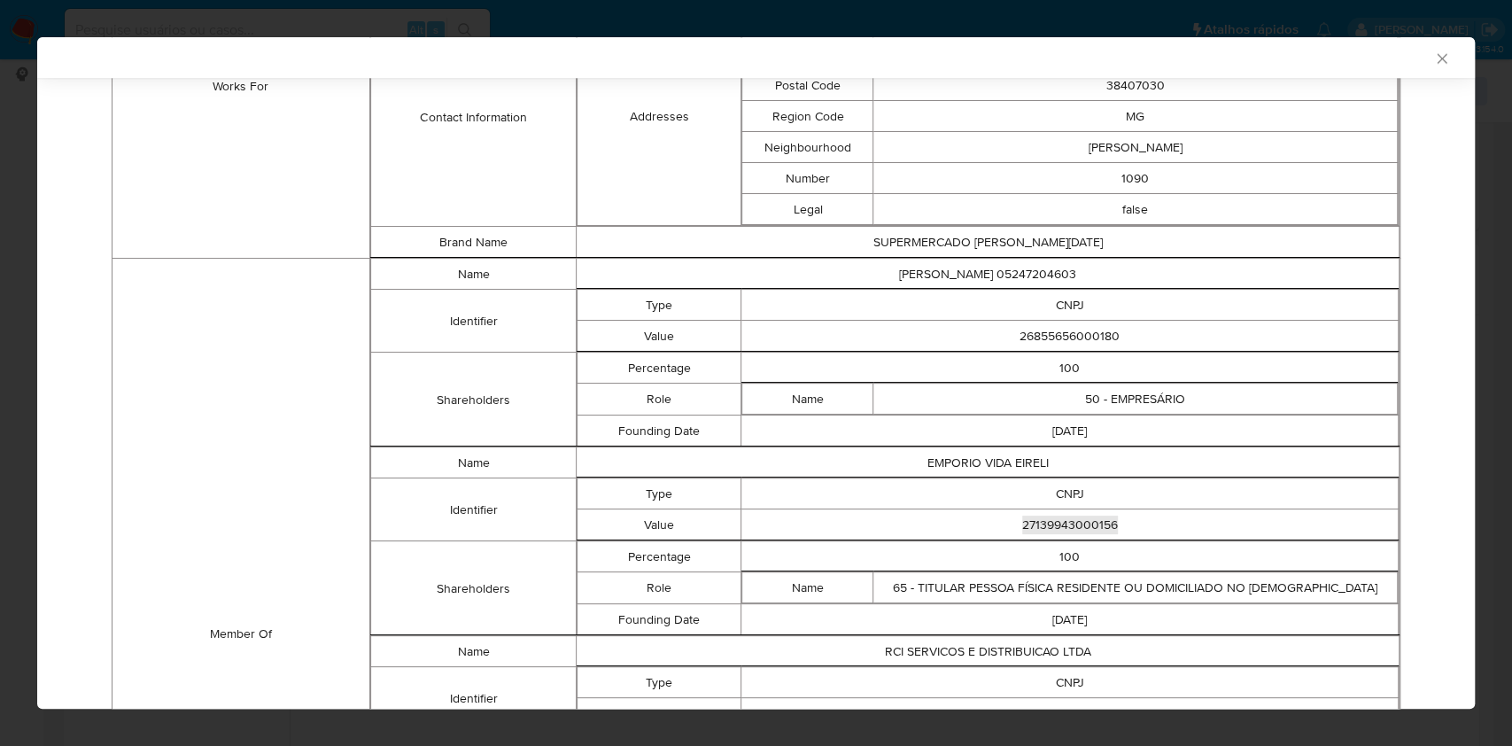
scroll to position [1446, 0]
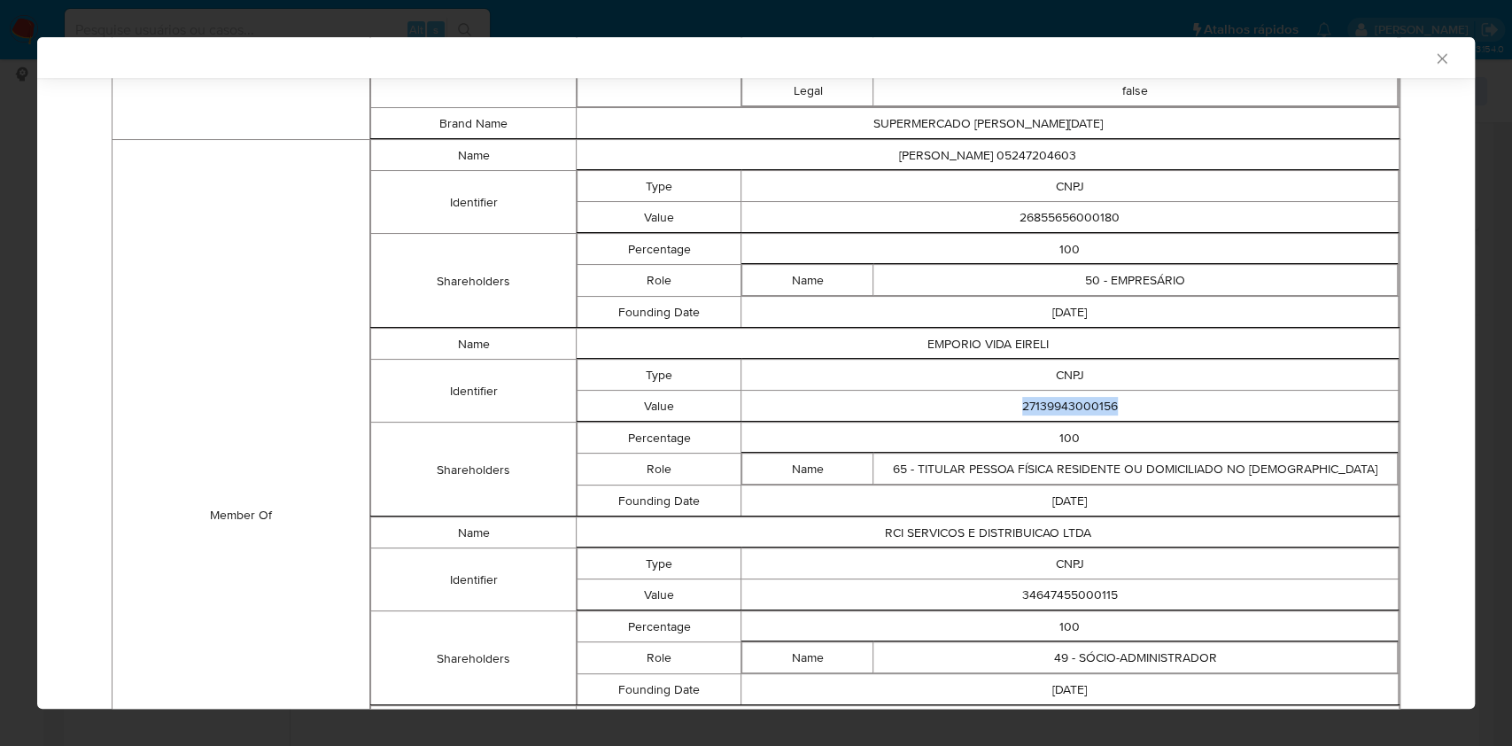
click at [1075, 585] on td "34647455000115" at bounding box center [1069, 594] width 657 height 31
copy td "34647455000115"
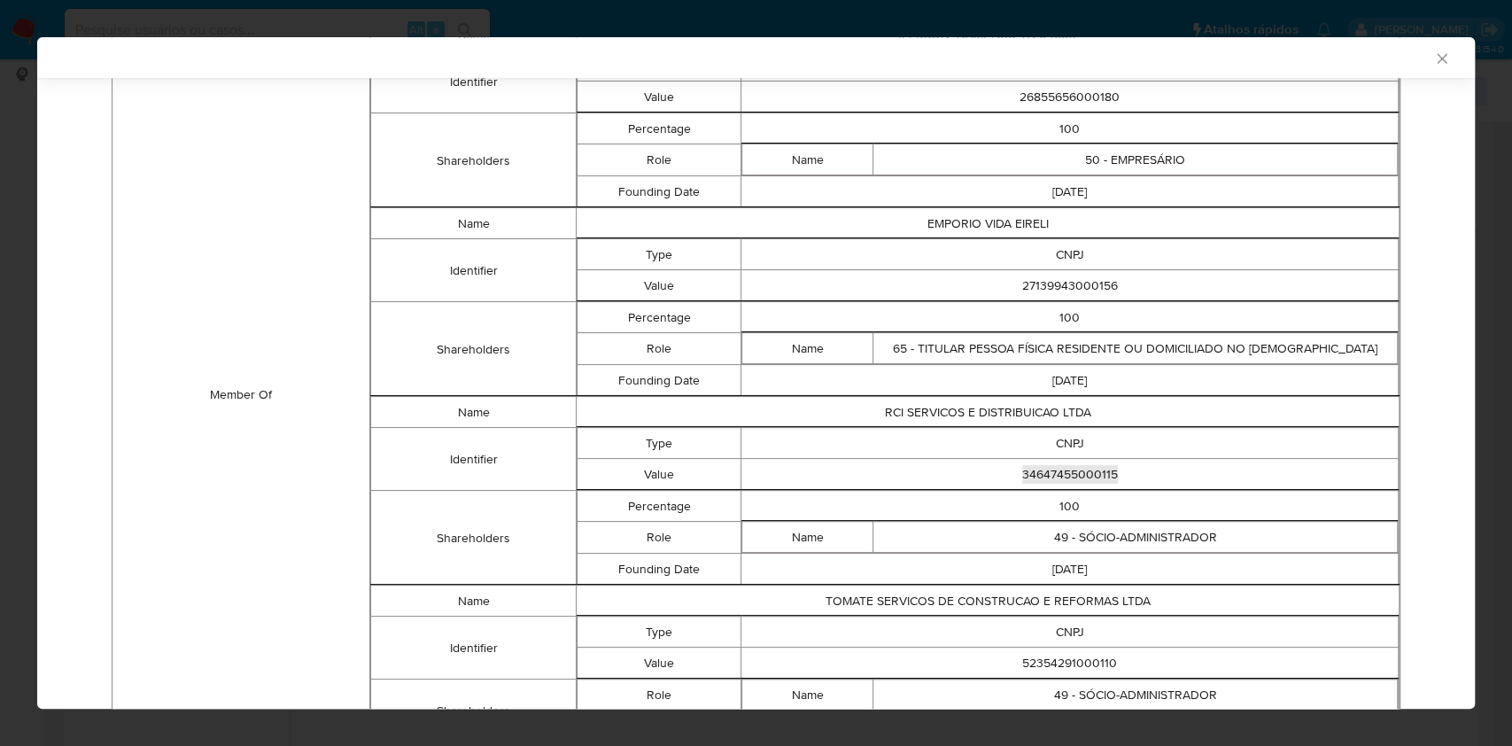
scroll to position [1681, 0]
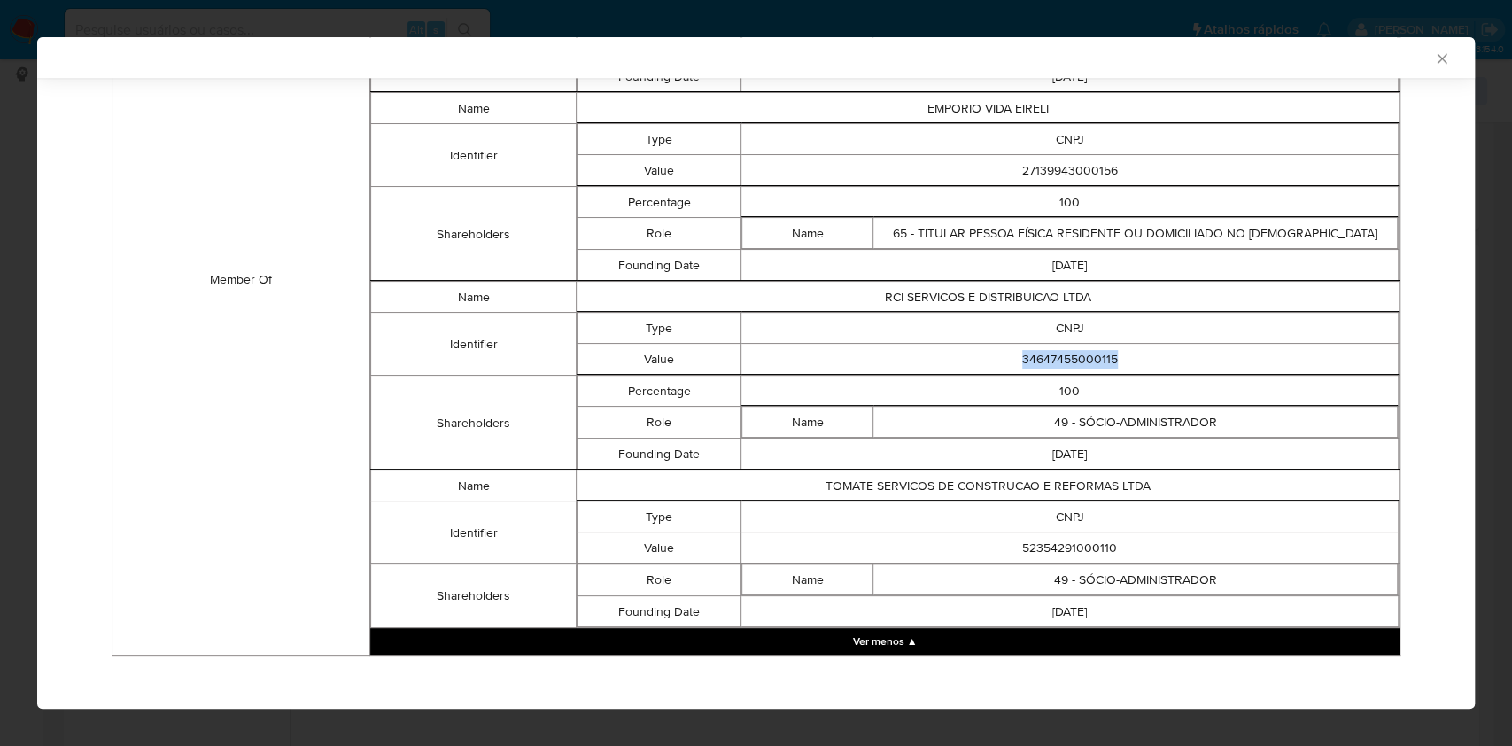
click at [1047, 542] on td "52354291000110" at bounding box center [1069, 547] width 657 height 31
copy td "52354291000110"
click at [954, 438] on td "2024-05-06" at bounding box center [1069, 453] width 657 height 31
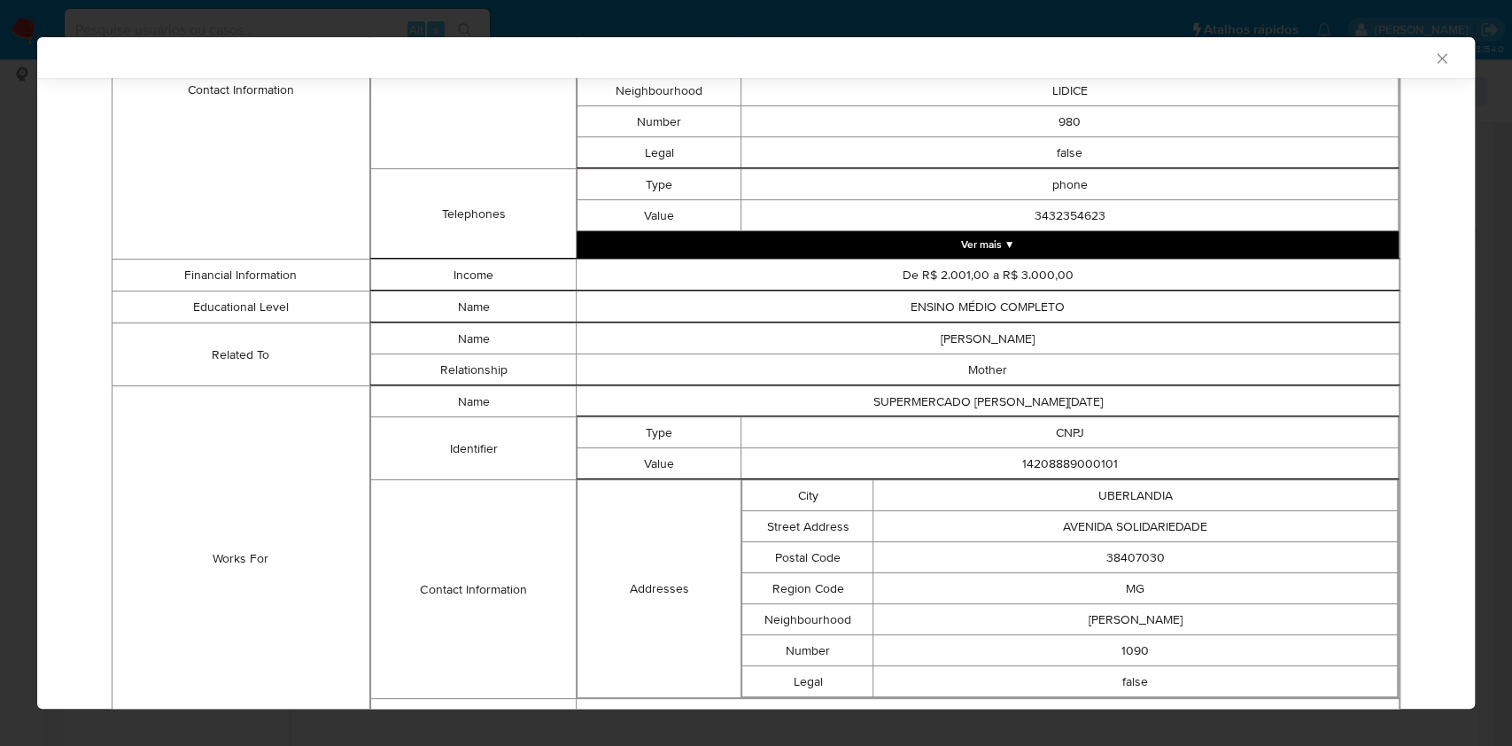
scroll to position [28, 0]
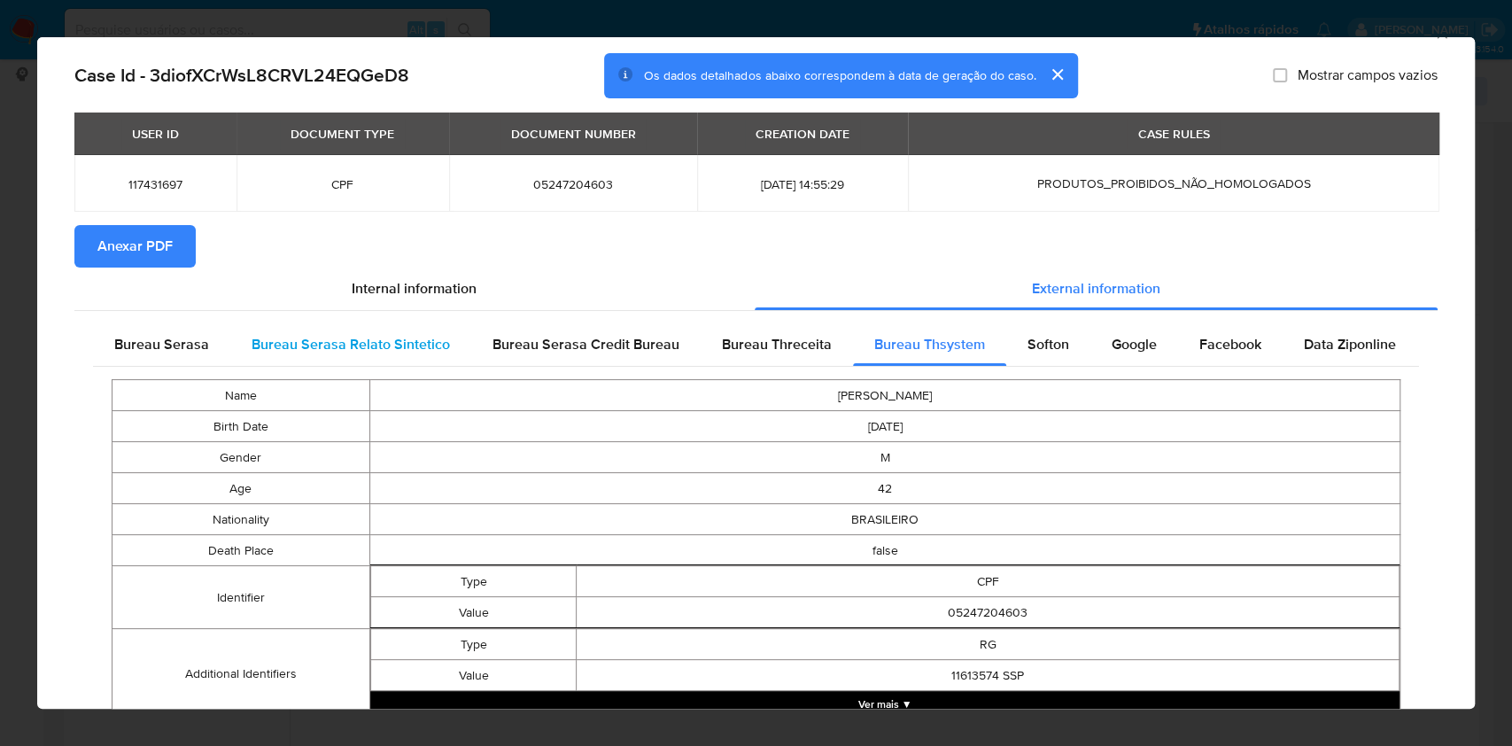
click at [230, 348] on div "Bureau Serasa Relato Sintetico" at bounding box center [350, 344] width 241 height 43
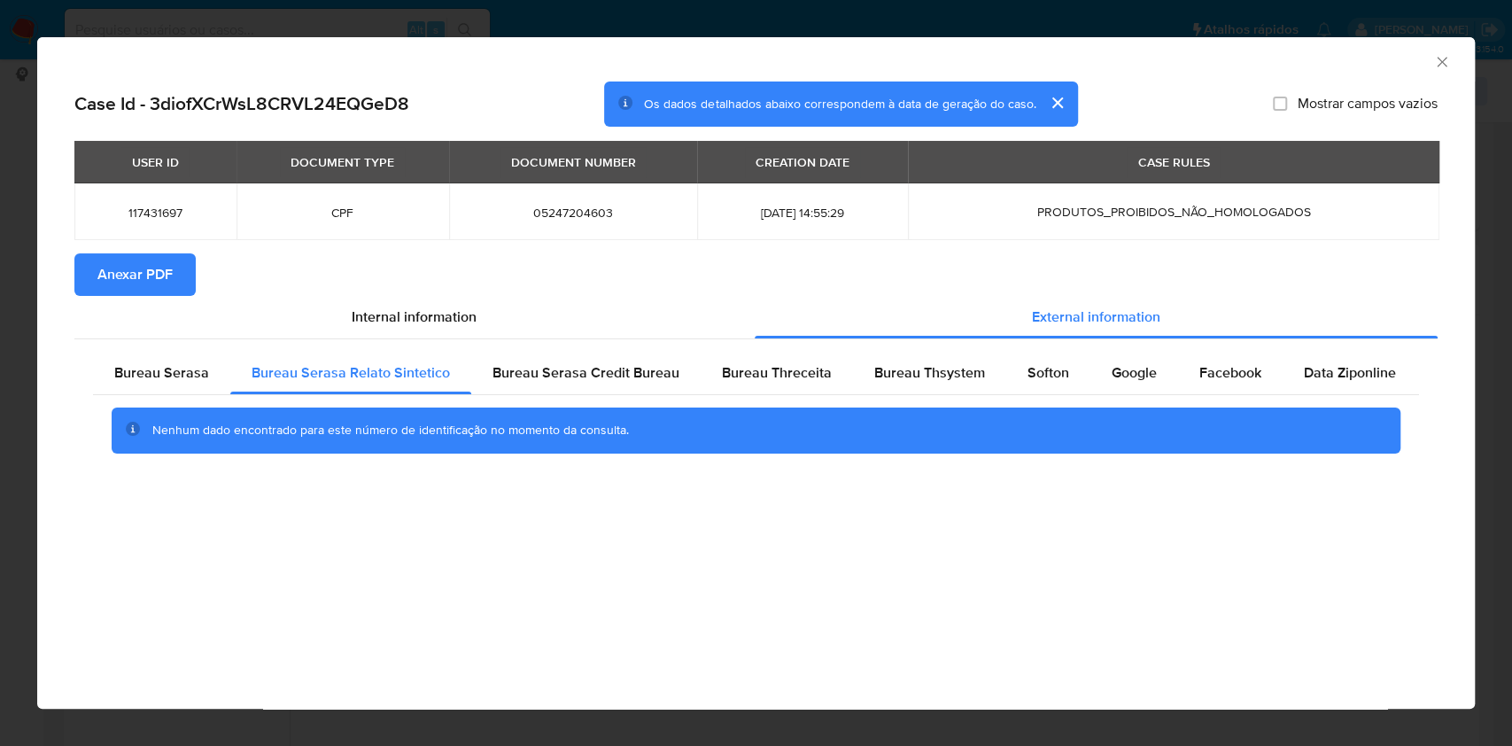
scroll to position [0, 0]
click at [216, 348] on div "Bureau Serasa Bureau Serasa Relato Sintetico Bureau Serasa Credit Bureau Bureau…" at bounding box center [755, 408] width 1363 height 139
click at [198, 356] on div "Bureau Serasa" at bounding box center [161, 373] width 137 height 43
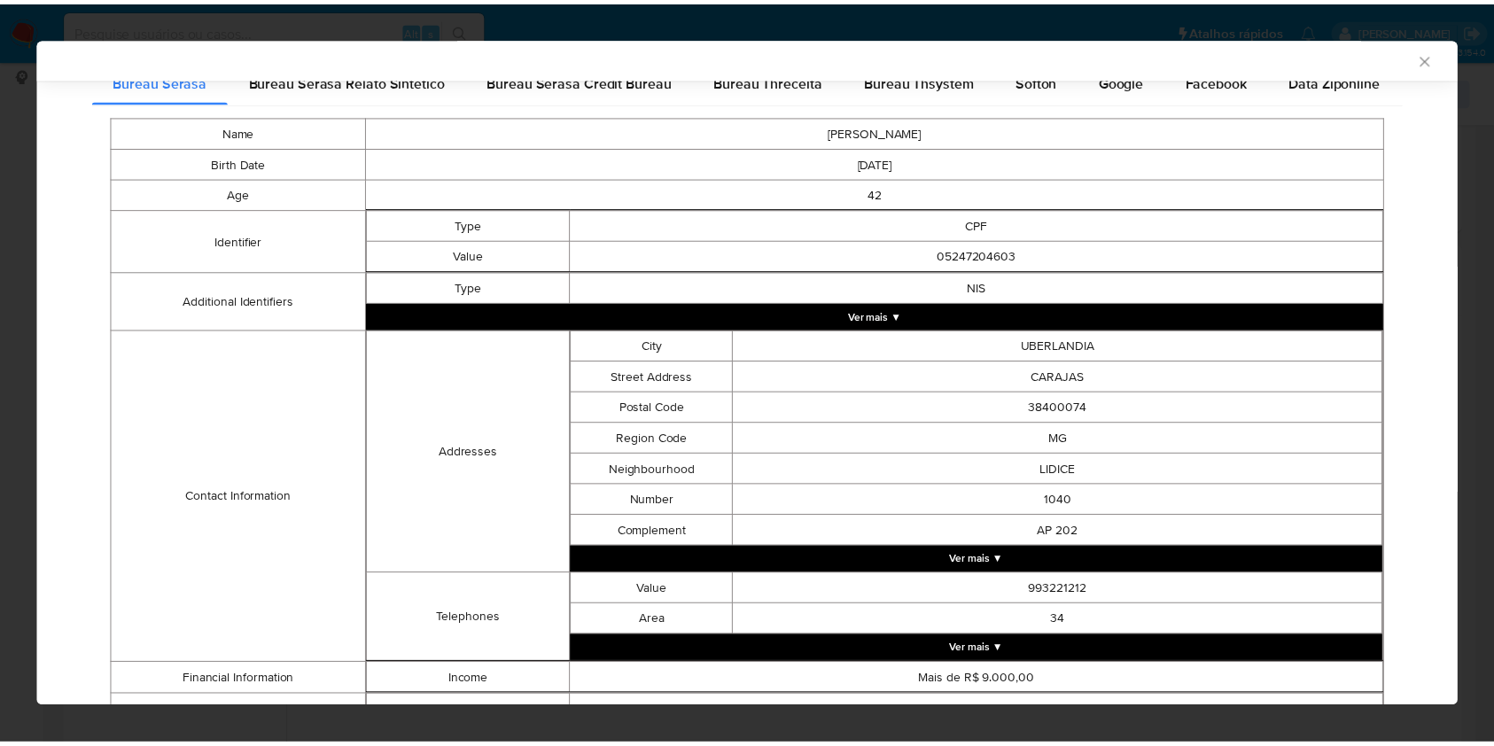
scroll to position [400, 0]
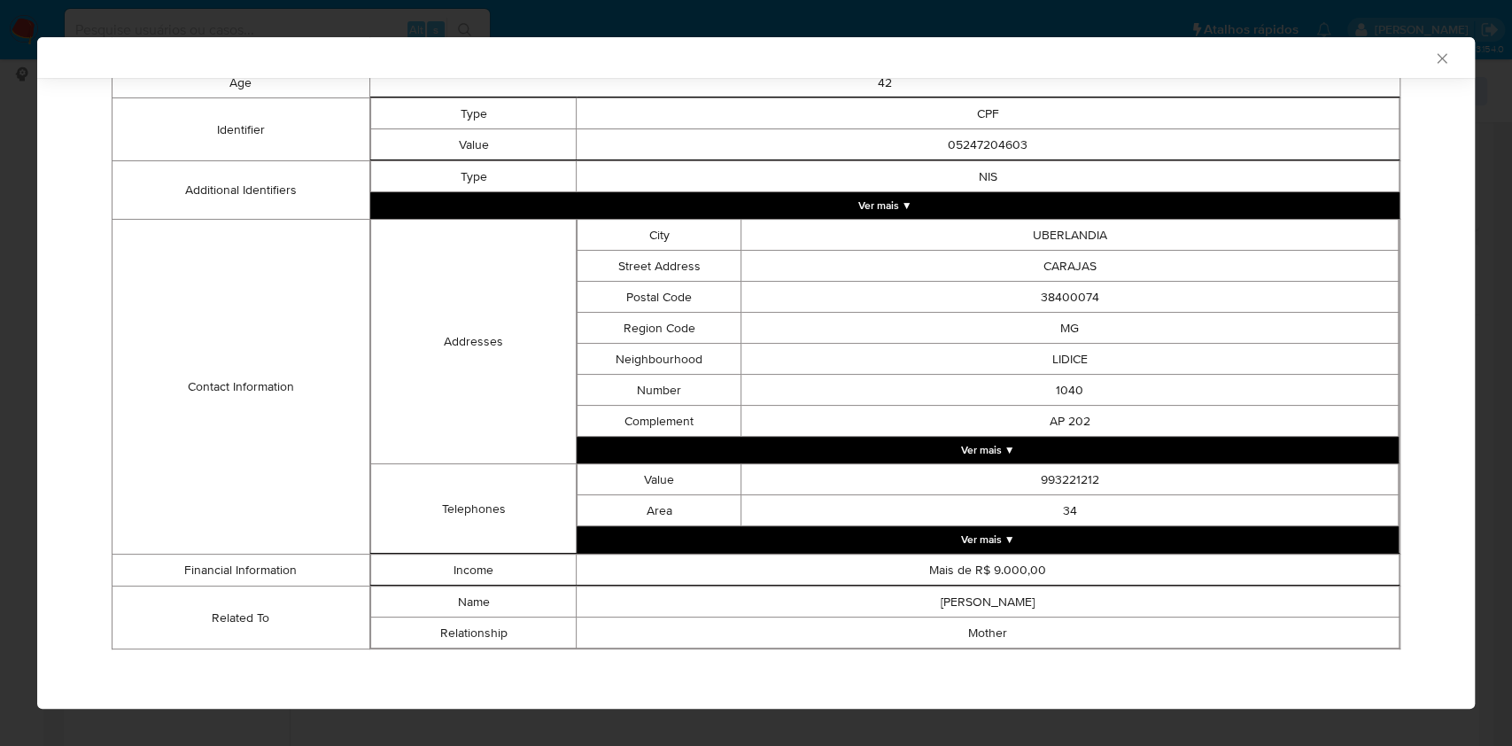
click at [11, 310] on div "AML Data Collector Case Id - 3diofXCrWsL8CRVL24EQGeD8 Os dados detalhados abaix…" at bounding box center [756, 373] width 1512 height 746
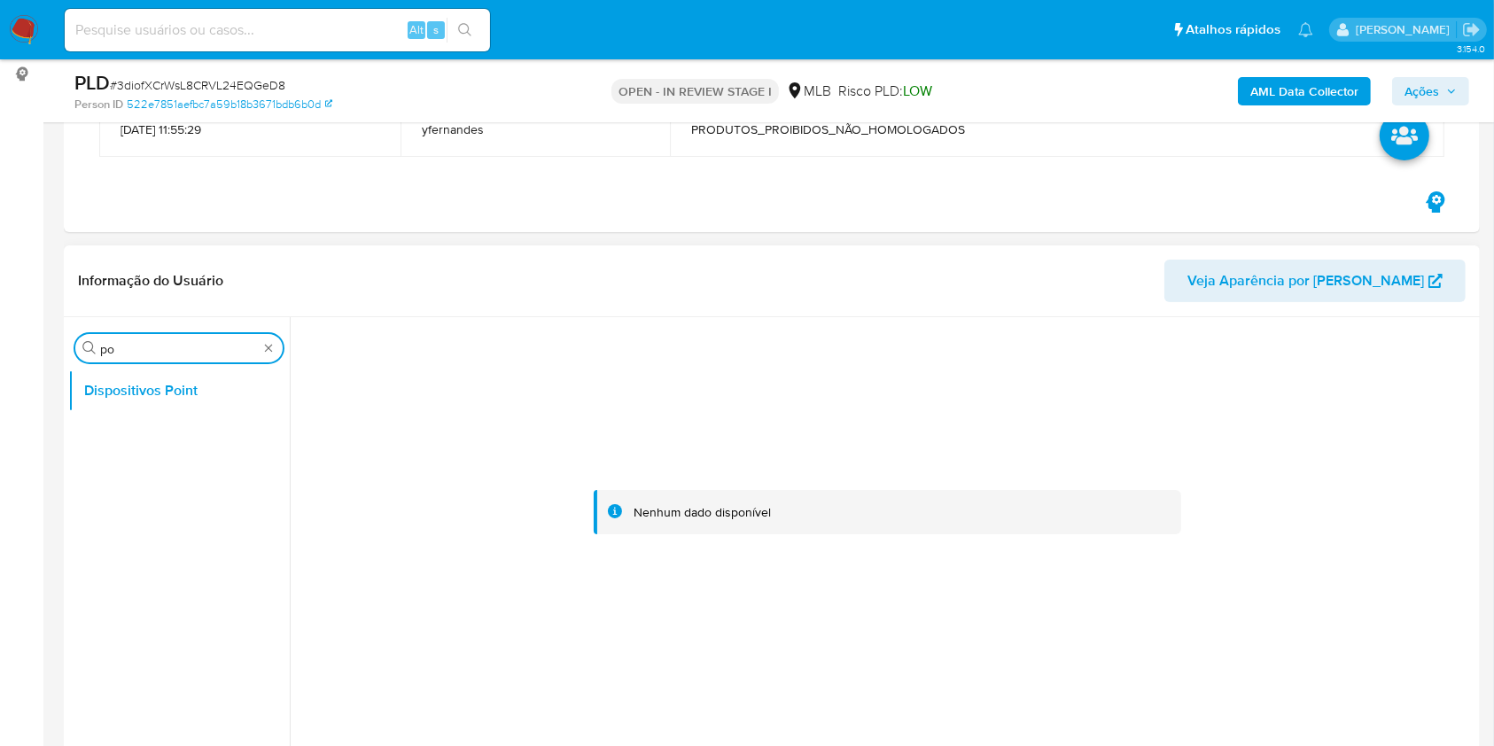
click at [131, 351] on input "po" at bounding box center [179, 349] width 158 height 16
click at [130, 351] on input "po" at bounding box center [179, 349] width 158 height 16
type input "res"
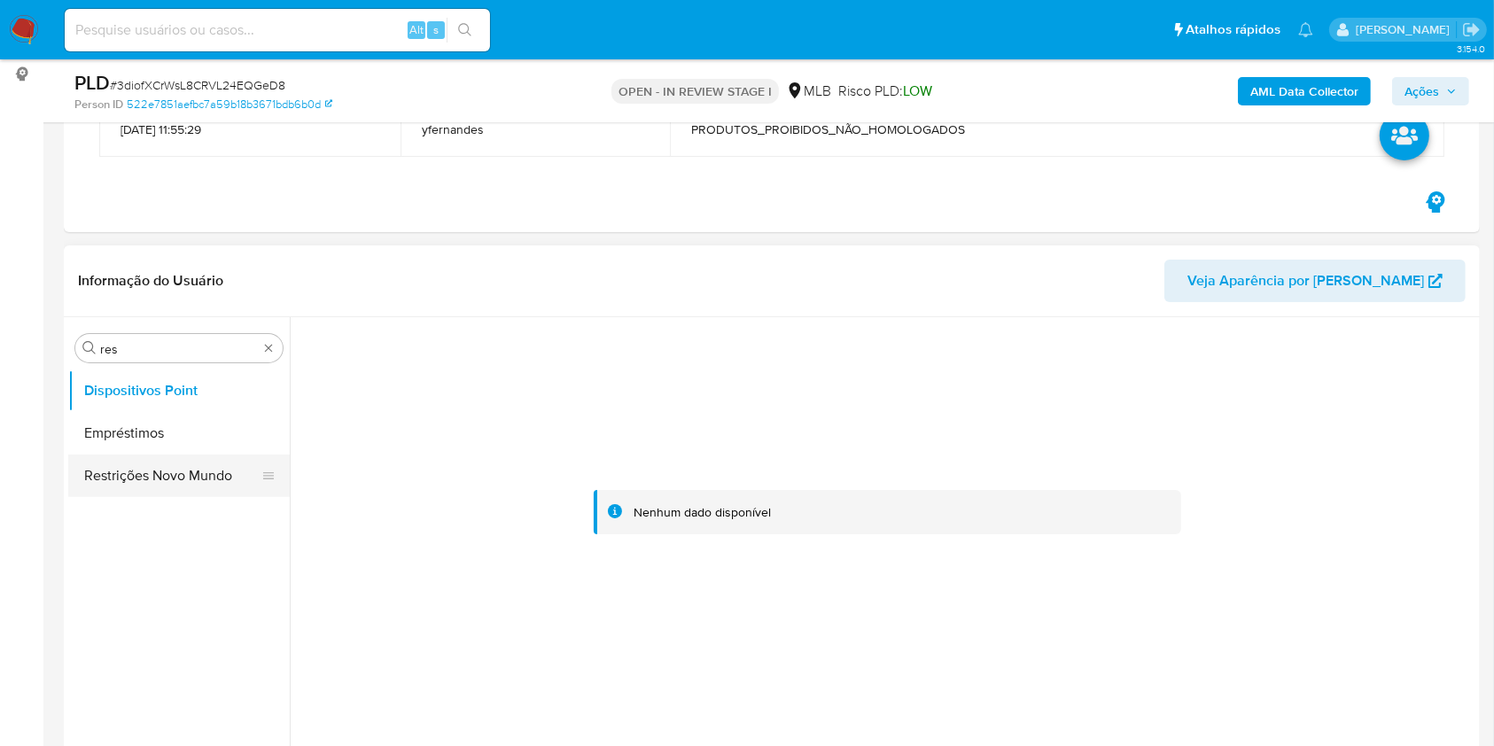
click at [132, 460] on button "Restrições Novo Mundo" at bounding box center [171, 475] width 207 height 43
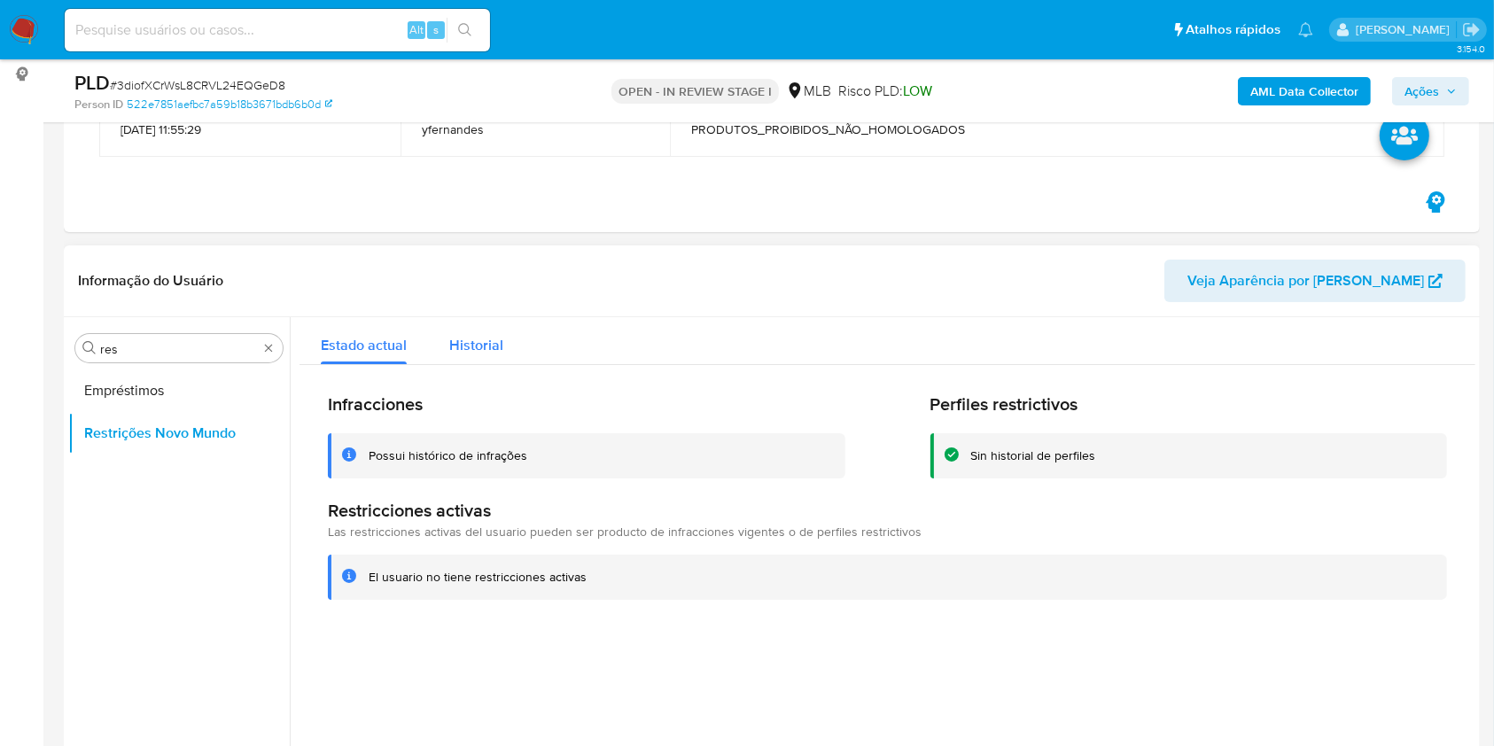
click at [481, 345] on span "Historial" at bounding box center [476, 345] width 54 height 20
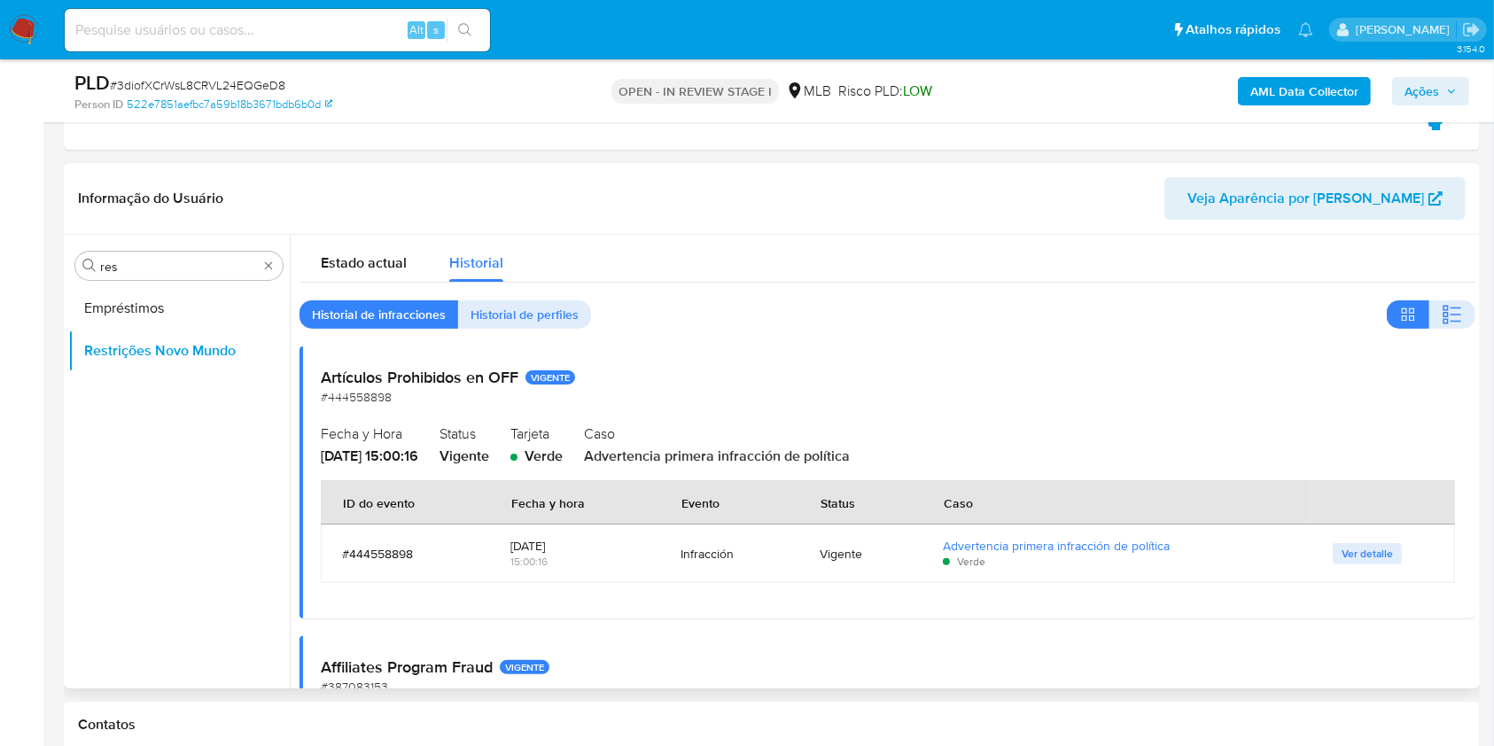
scroll to position [354, 0]
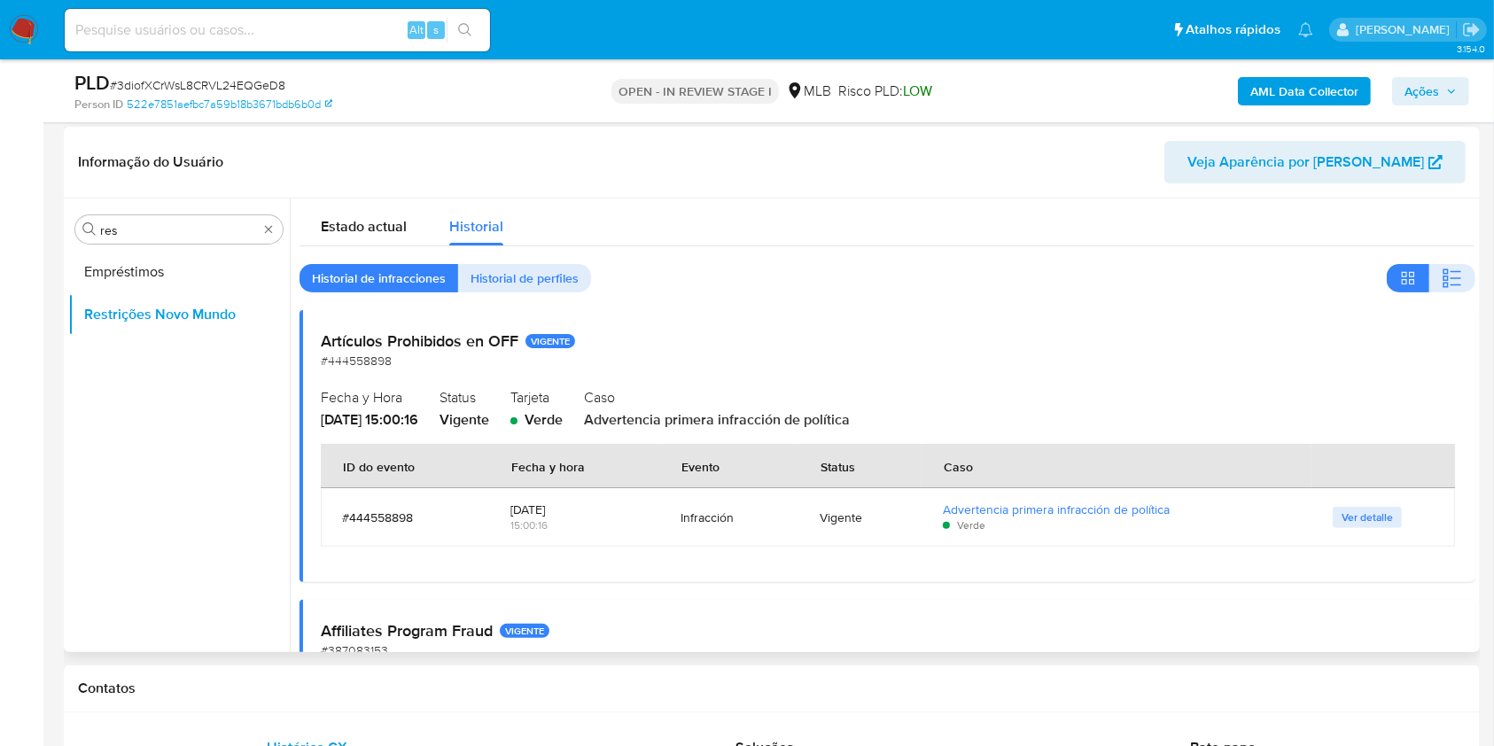
click at [1324, 514] on td "Ver detalle" at bounding box center [1383, 517] width 144 height 58
click at [1345, 514] on span "Ver detalle" at bounding box center [1366, 517] width 51 height 18
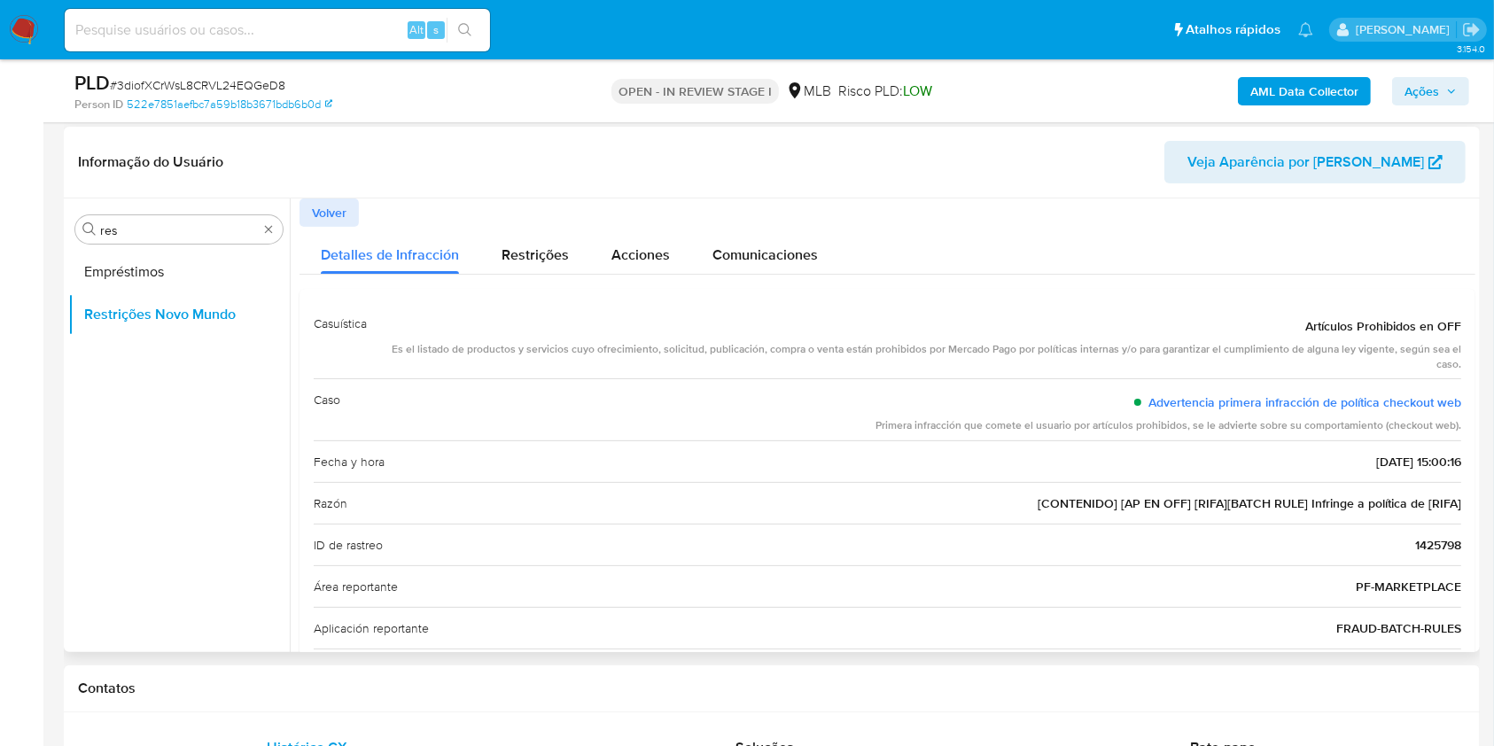
click at [327, 218] on span "Volver" at bounding box center [329, 212] width 35 height 25
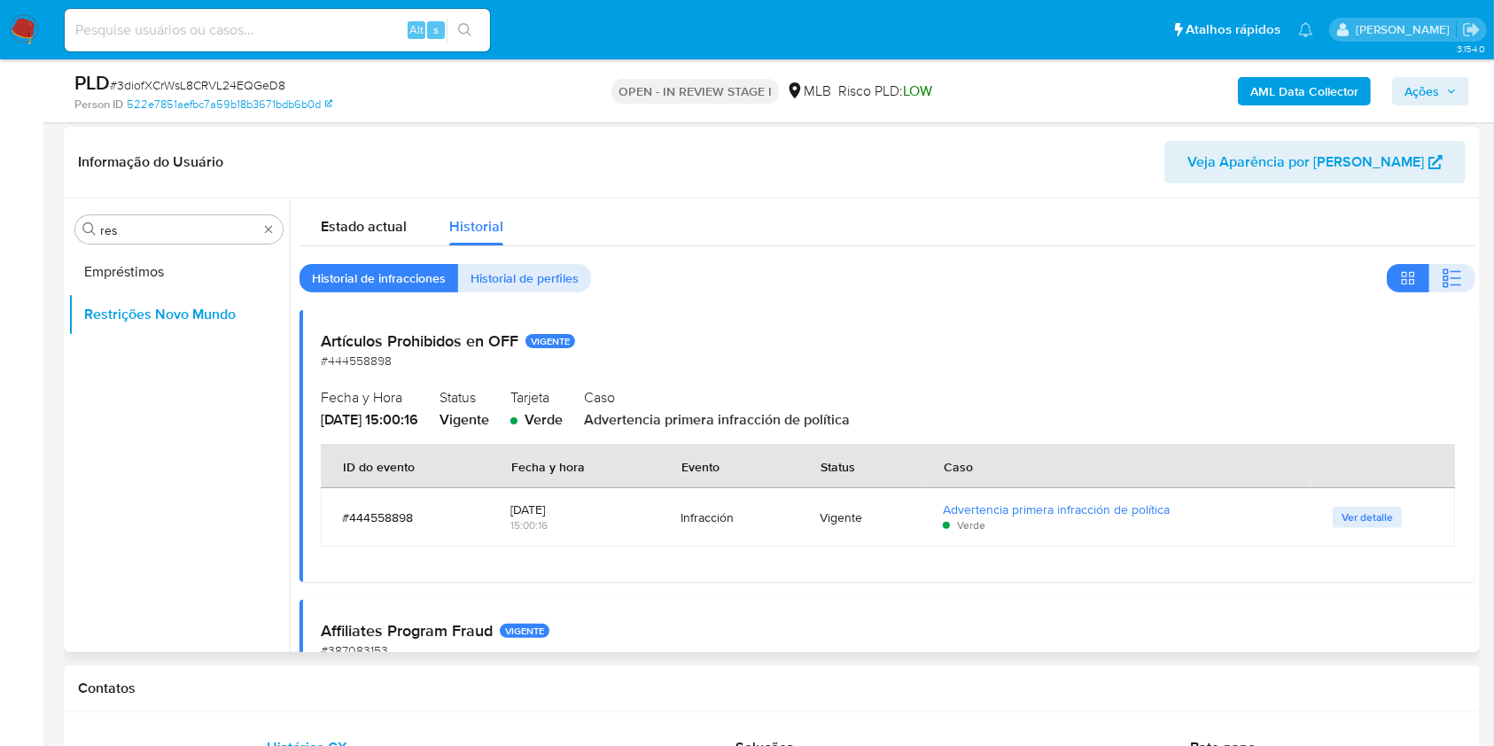
click at [1367, 521] on span "Ver detalle" at bounding box center [1366, 517] width 51 height 18
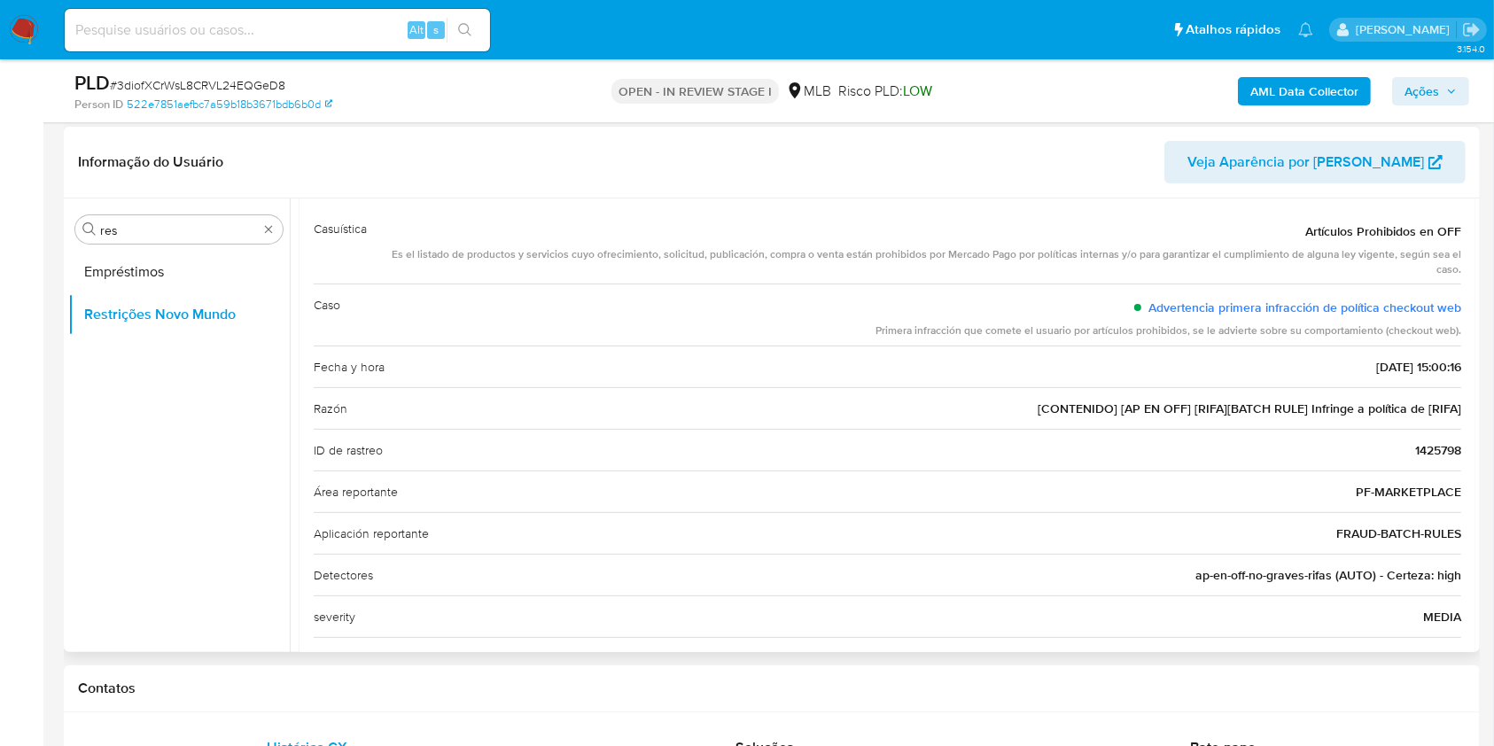
scroll to position [157, 0]
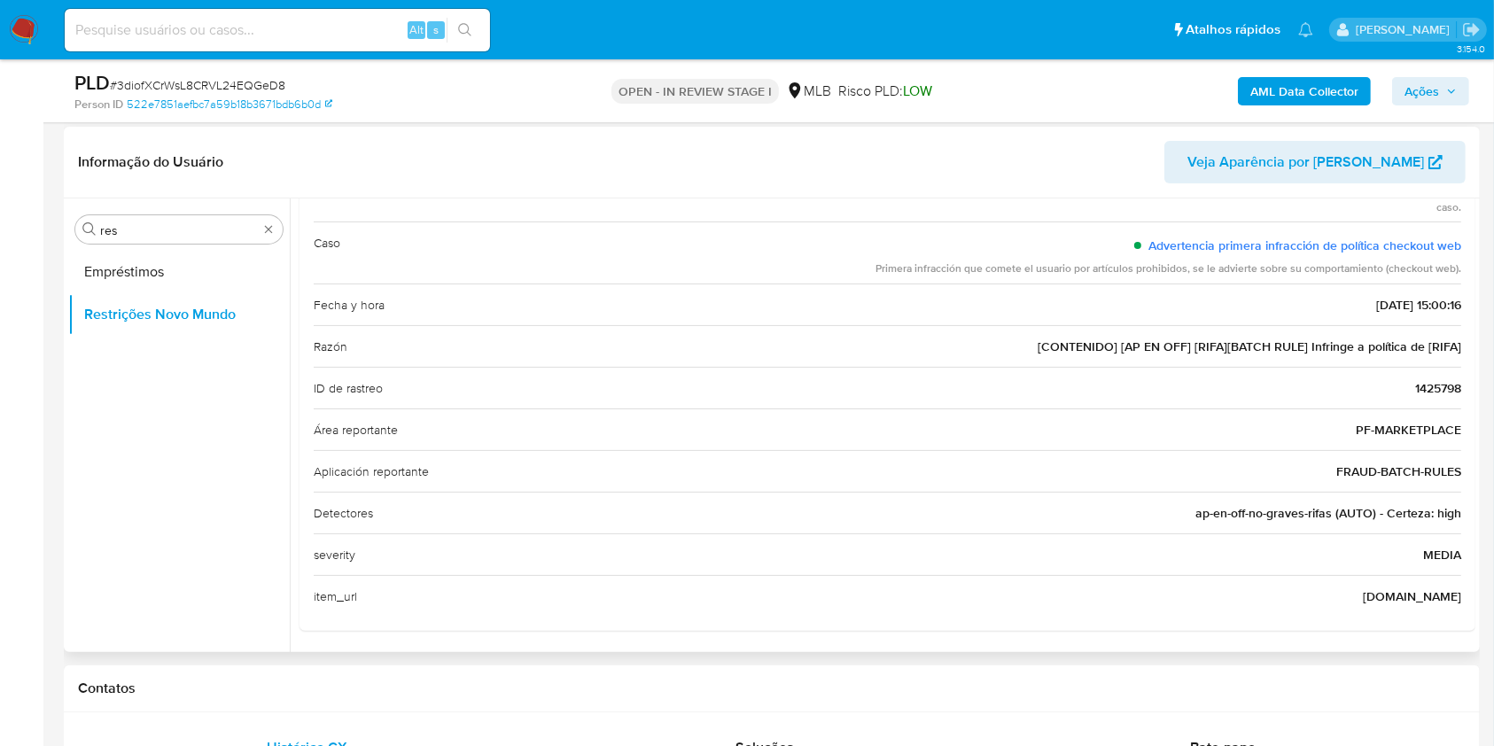
drag, startPoint x: 1388, startPoint y: 594, endPoint x: 1455, endPoint y: 591, distance: 66.5
click at [1455, 591] on div "Casuística Artículos Prohibidos en OFF Es el listado de productos y servicios c…" at bounding box center [887, 381] width 1176 height 499
click at [1426, 589] on span "rifei.co" at bounding box center [1411, 596] width 98 height 18
click at [1426, 590] on span "rifei.co" at bounding box center [1411, 596] width 98 height 18
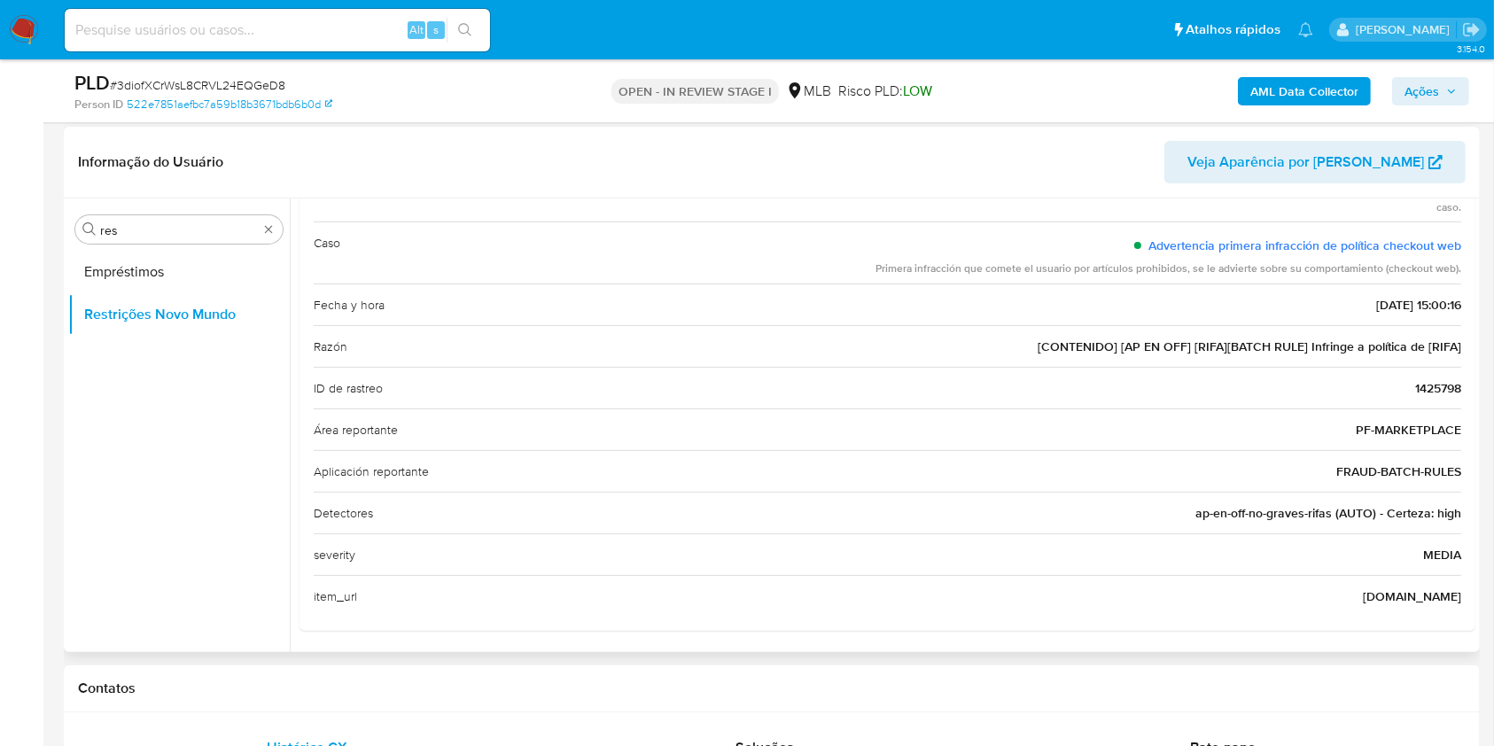
click at [1432, 592] on span "rifei.co" at bounding box center [1411, 596] width 98 height 18
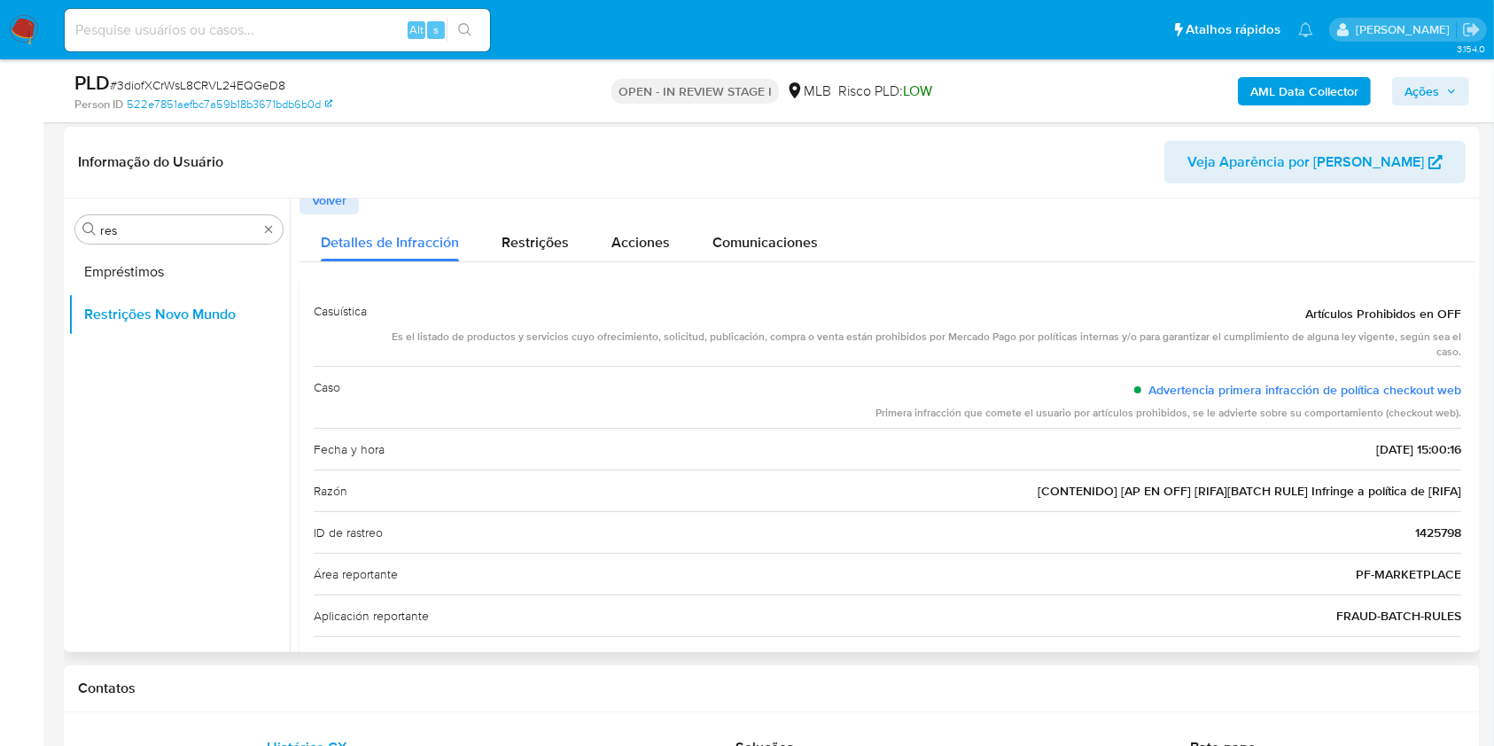
scroll to position [0, 0]
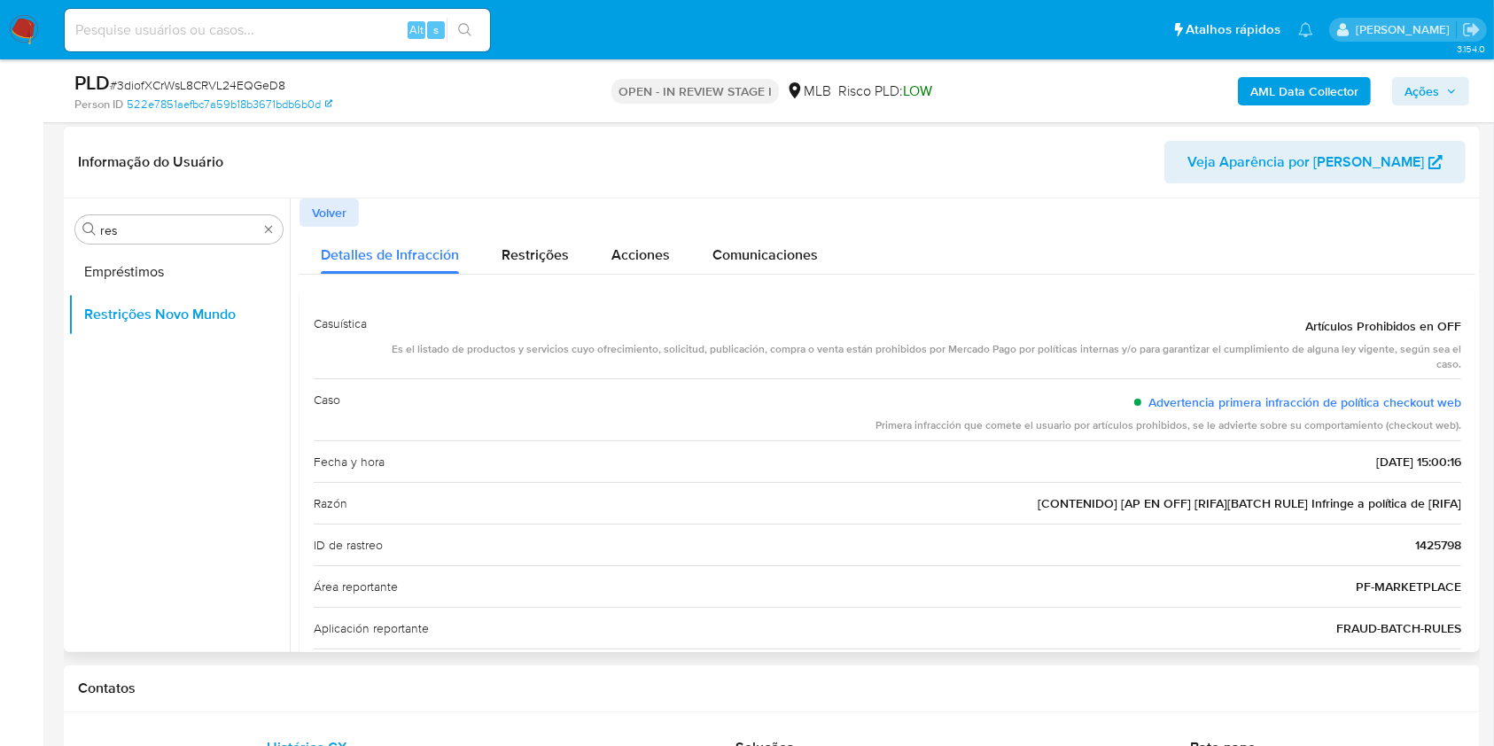
click at [309, 220] on button "Volver" at bounding box center [328, 212] width 59 height 28
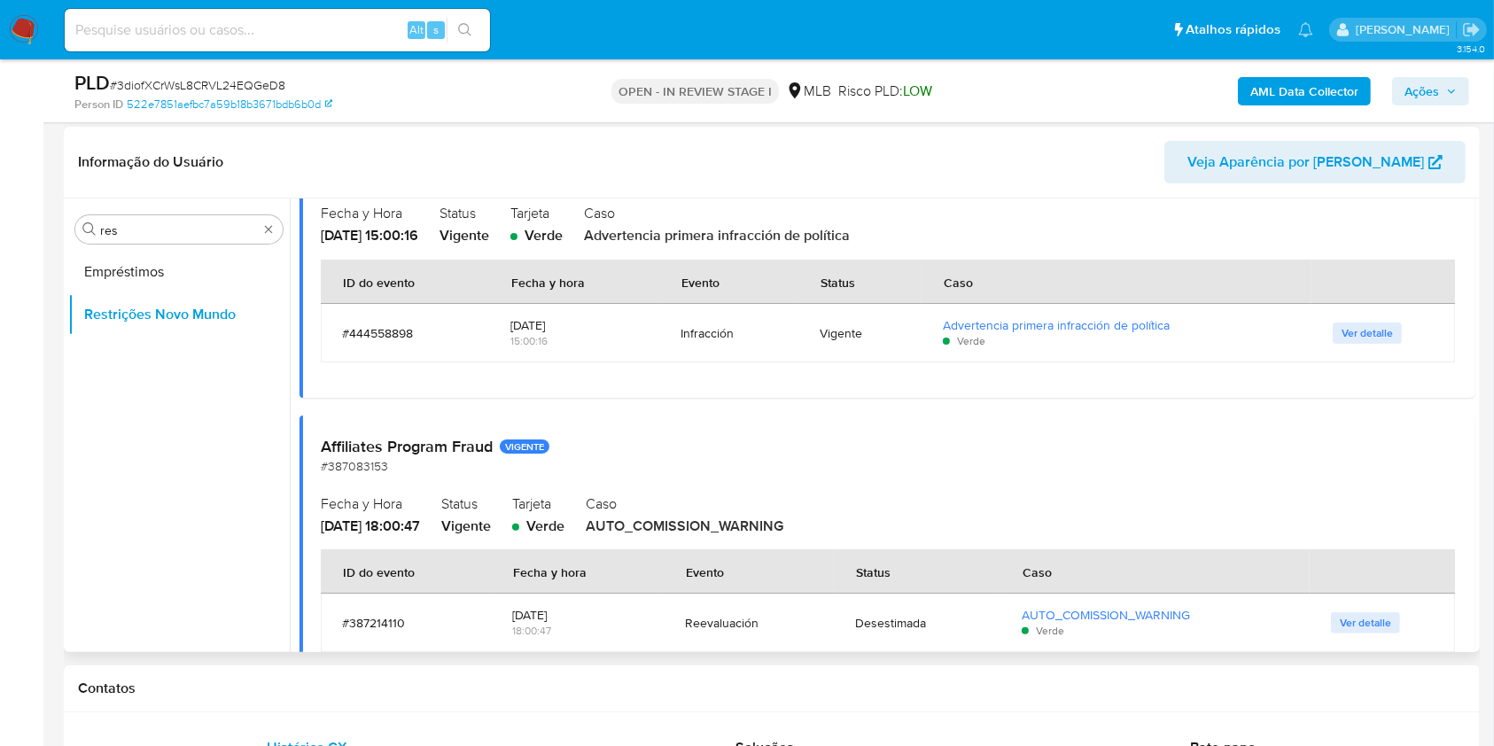
scroll to position [300, 0]
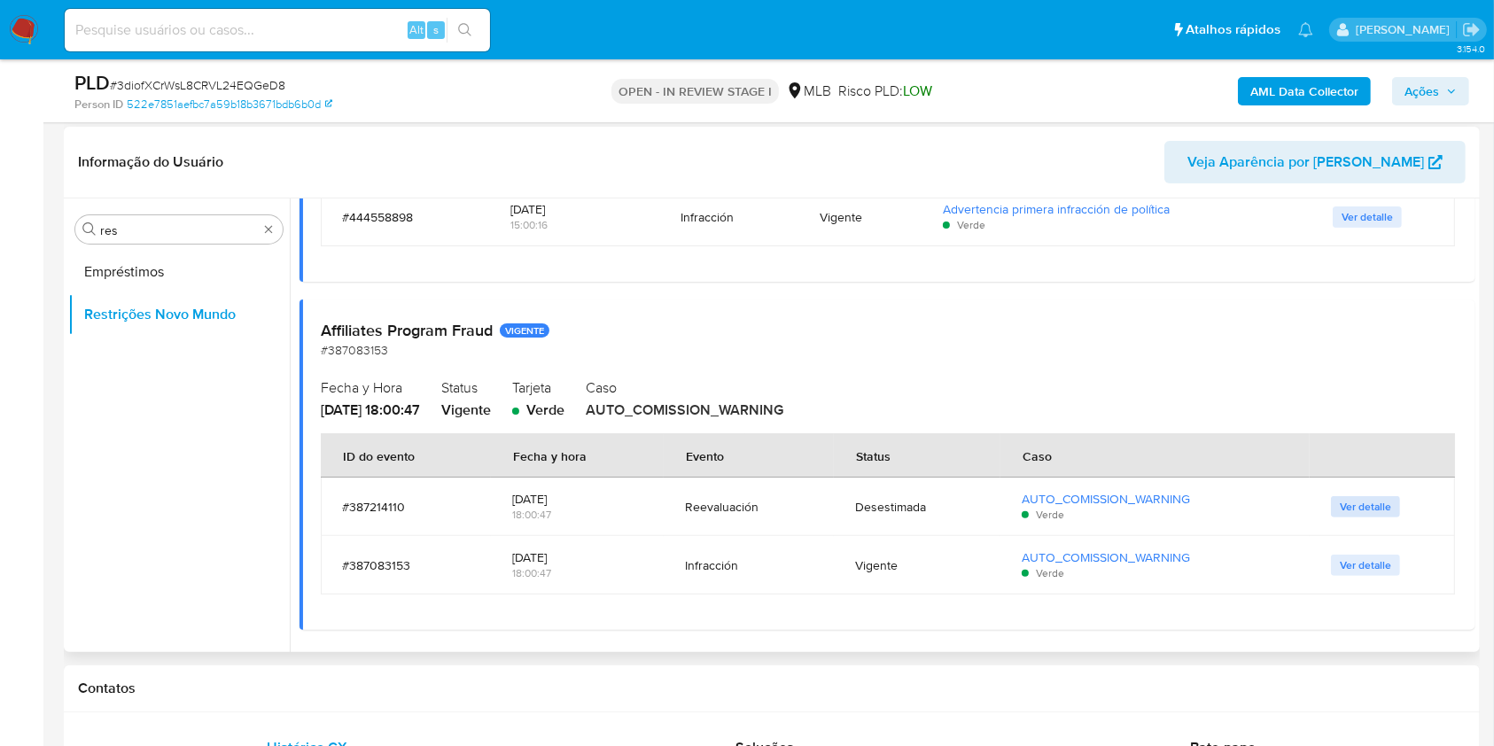
drag, startPoint x: 1335, startPoint y: 526, endPoint x: 1331, endPoint y: 512, distance: 14.8
click at [1335, 525] on td "Ver detalle" at bounding box center [1381, 506] width 145 height 58
click at [1331, 511] on button "Ver detalle" at bounding box center [1365, 506] width 69 height 21
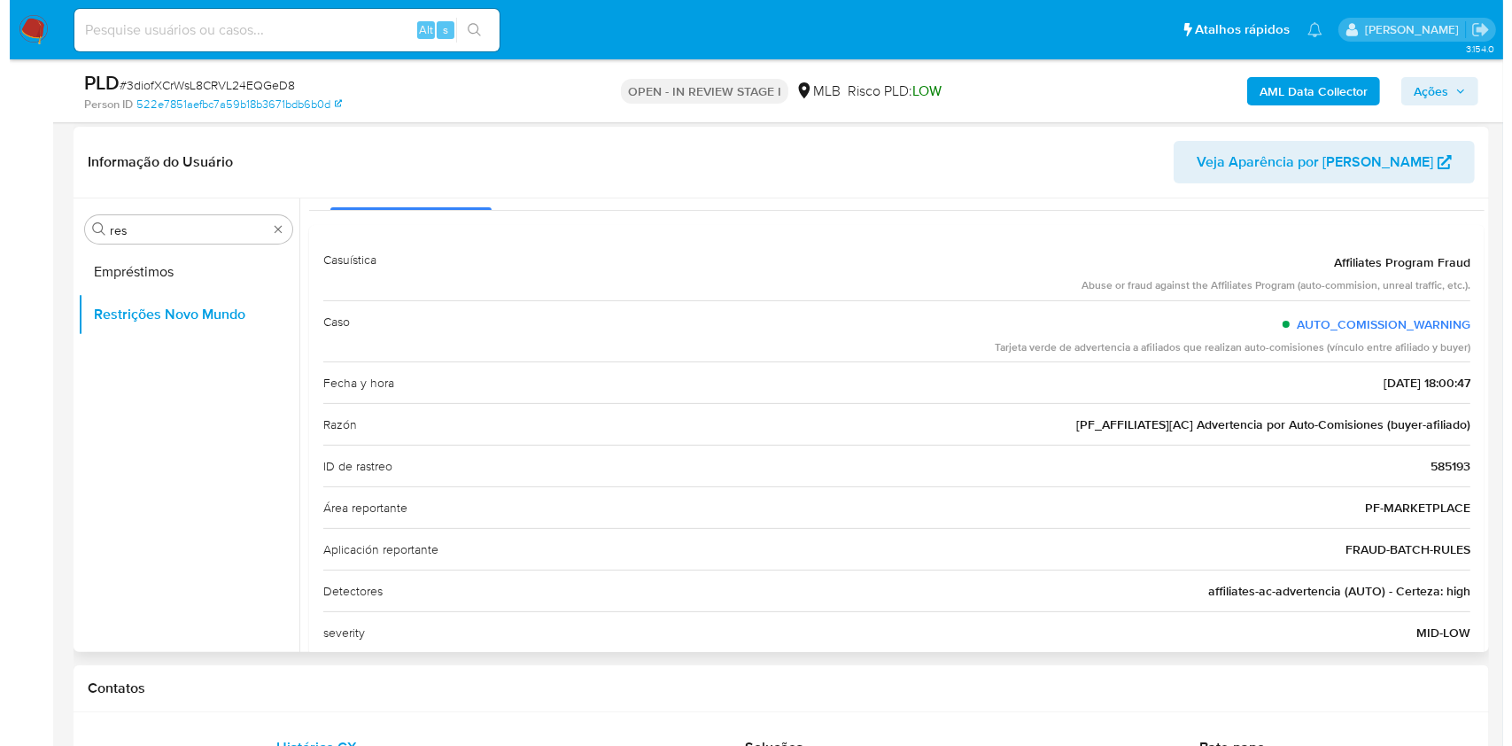
scroll to position [0, 0]
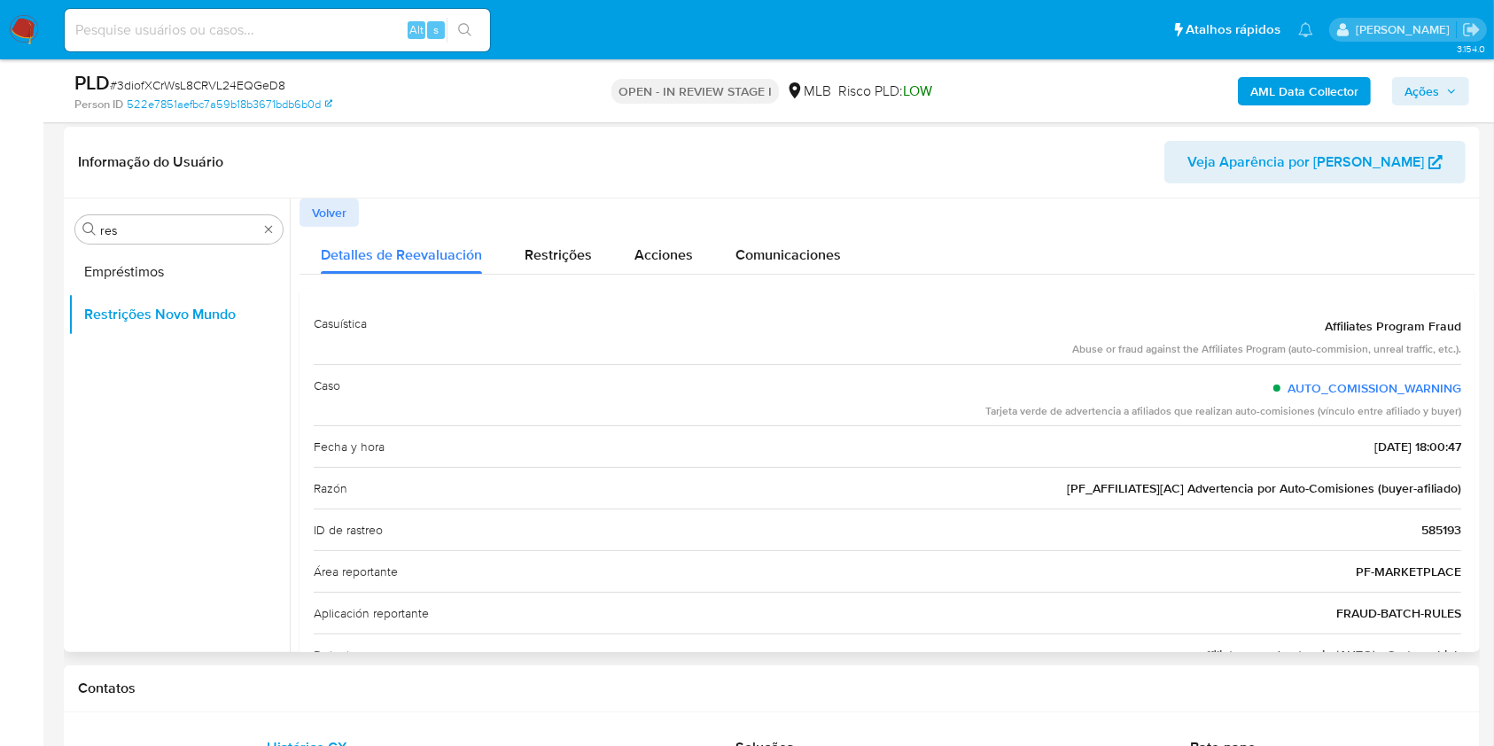
click at [321, 222] on span "Volver" at bounding box center [329, 212] width 35 height 25
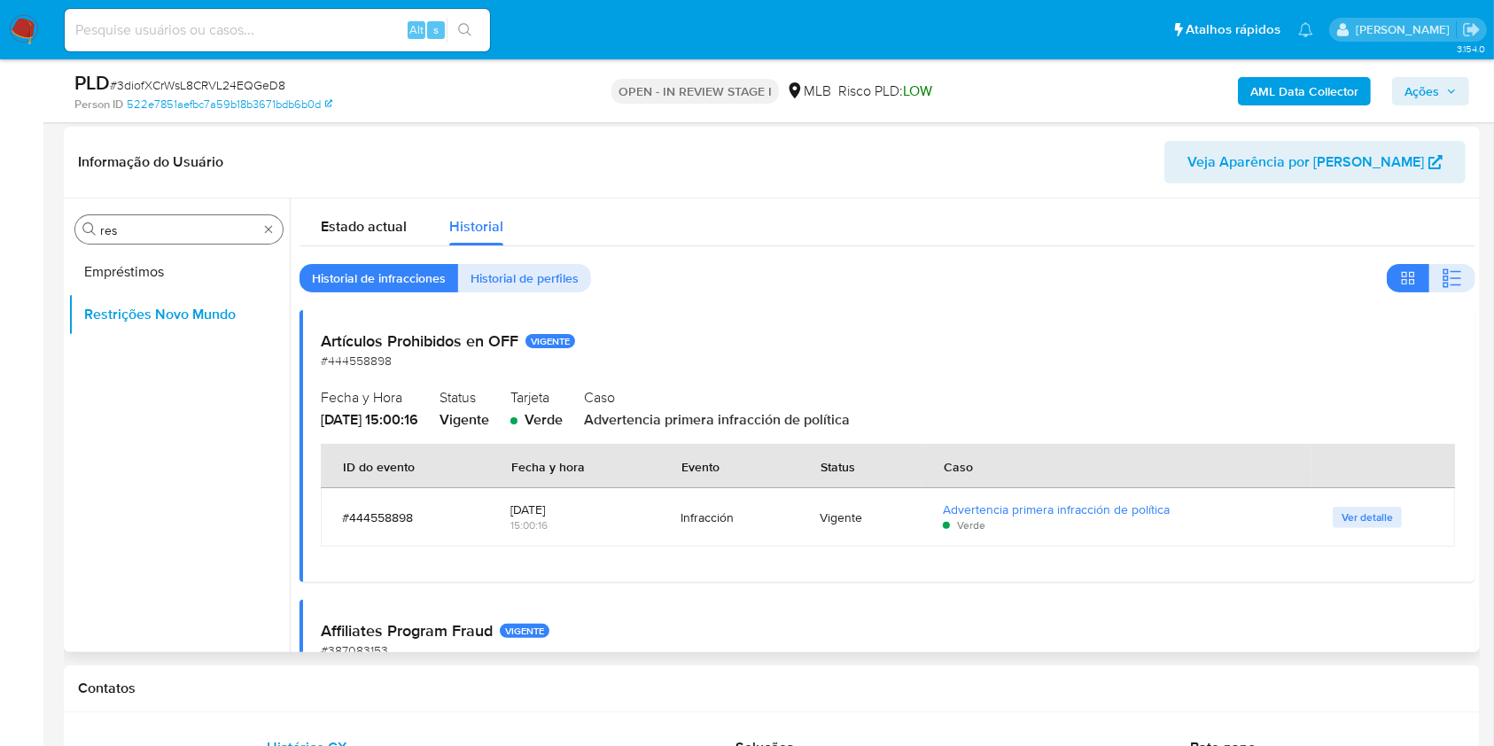
click at [128, 231] on input "res" at bounding box center [179, 230] width 158 height 16
click at [128, 232] on input "res" at bounding box center [179, 230] width 158 height 16
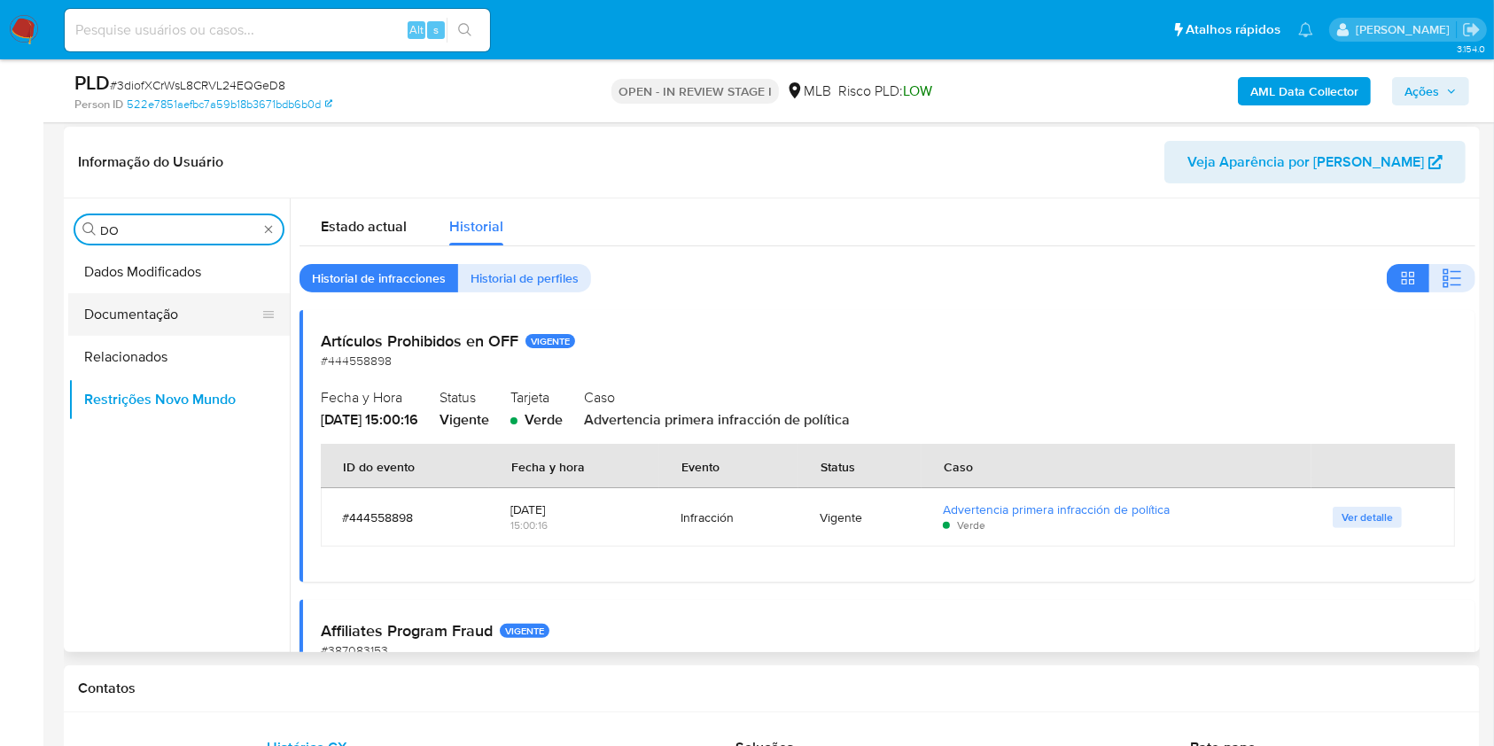
type input "DO"
click at [133, 323] on button "Documentação" at bounding box center [171, 314] width 207 height 43
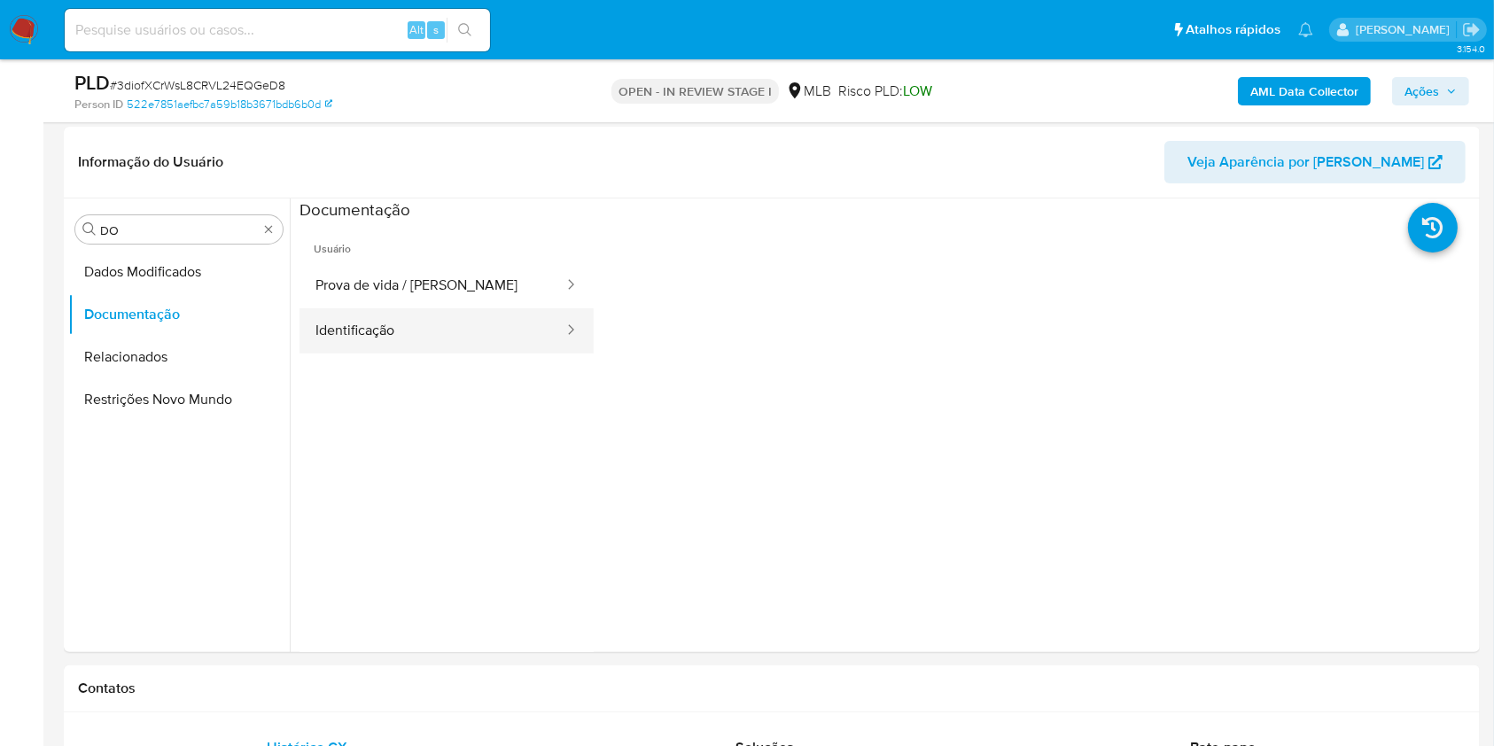
click at [392, 334] on button "Identificação" at bounding box center [432, 330] width 266 height 45
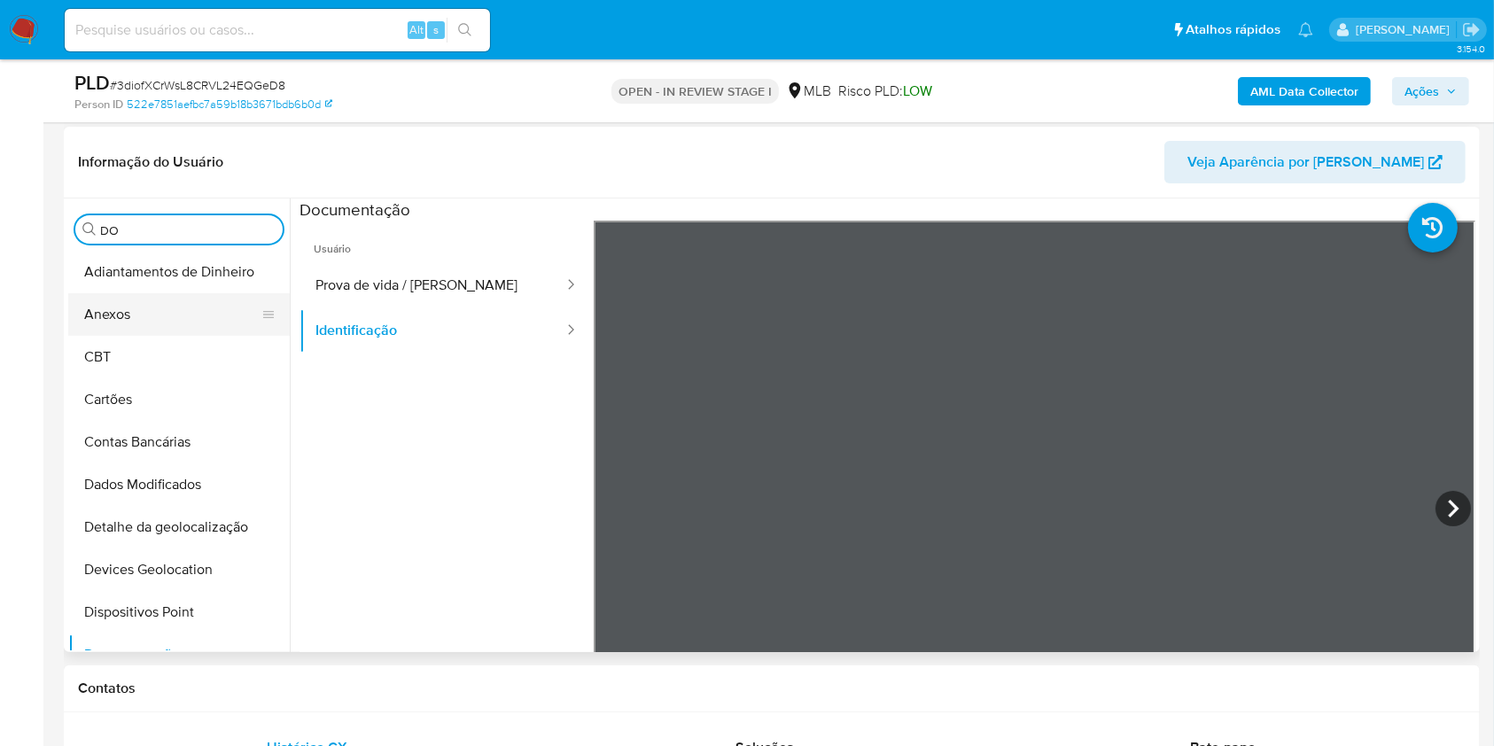
click at [177, 316] on button "Anexos" at bounding box center [171, 314] width 207 height 43
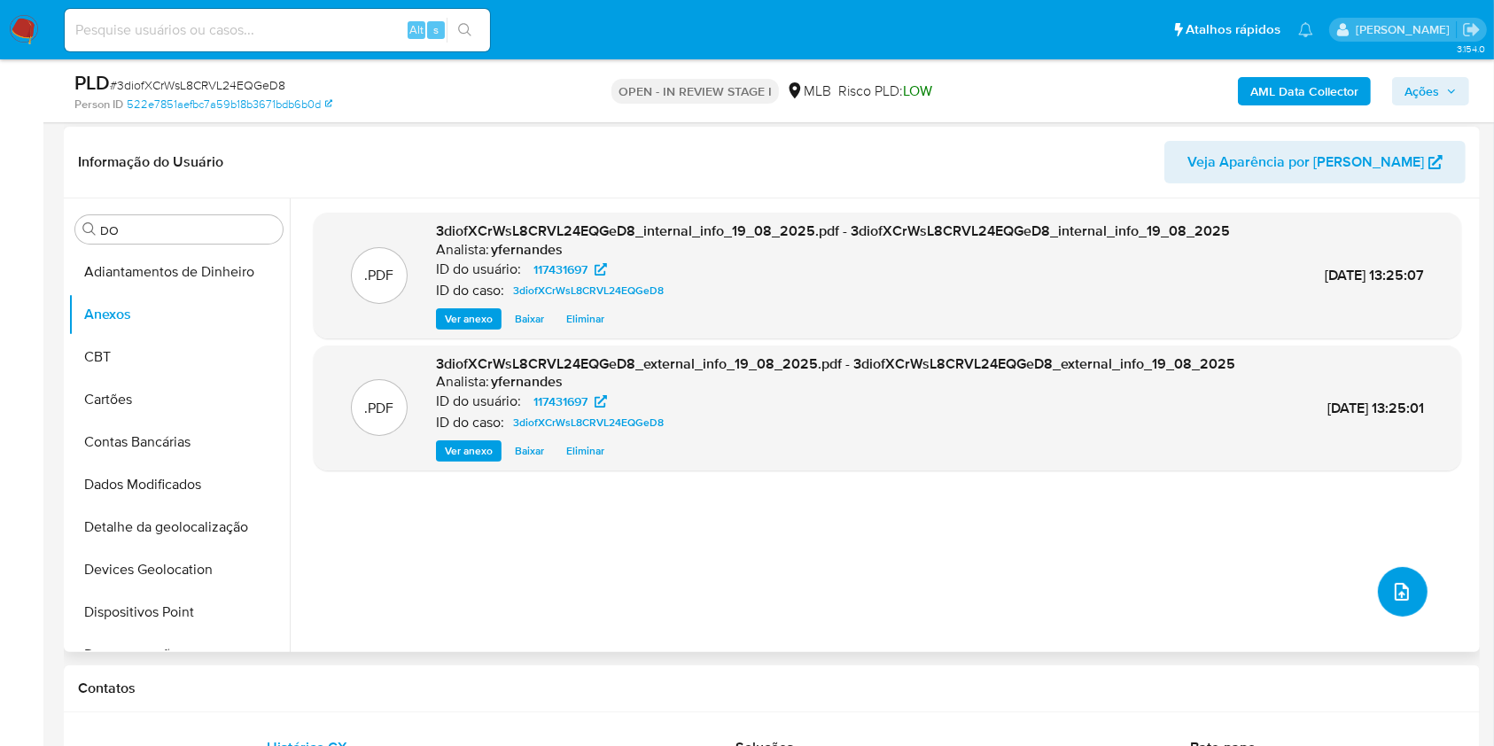
click at [1402, 601] on span "upload-file" at bounding box center [1401, 591] width 21 height 21
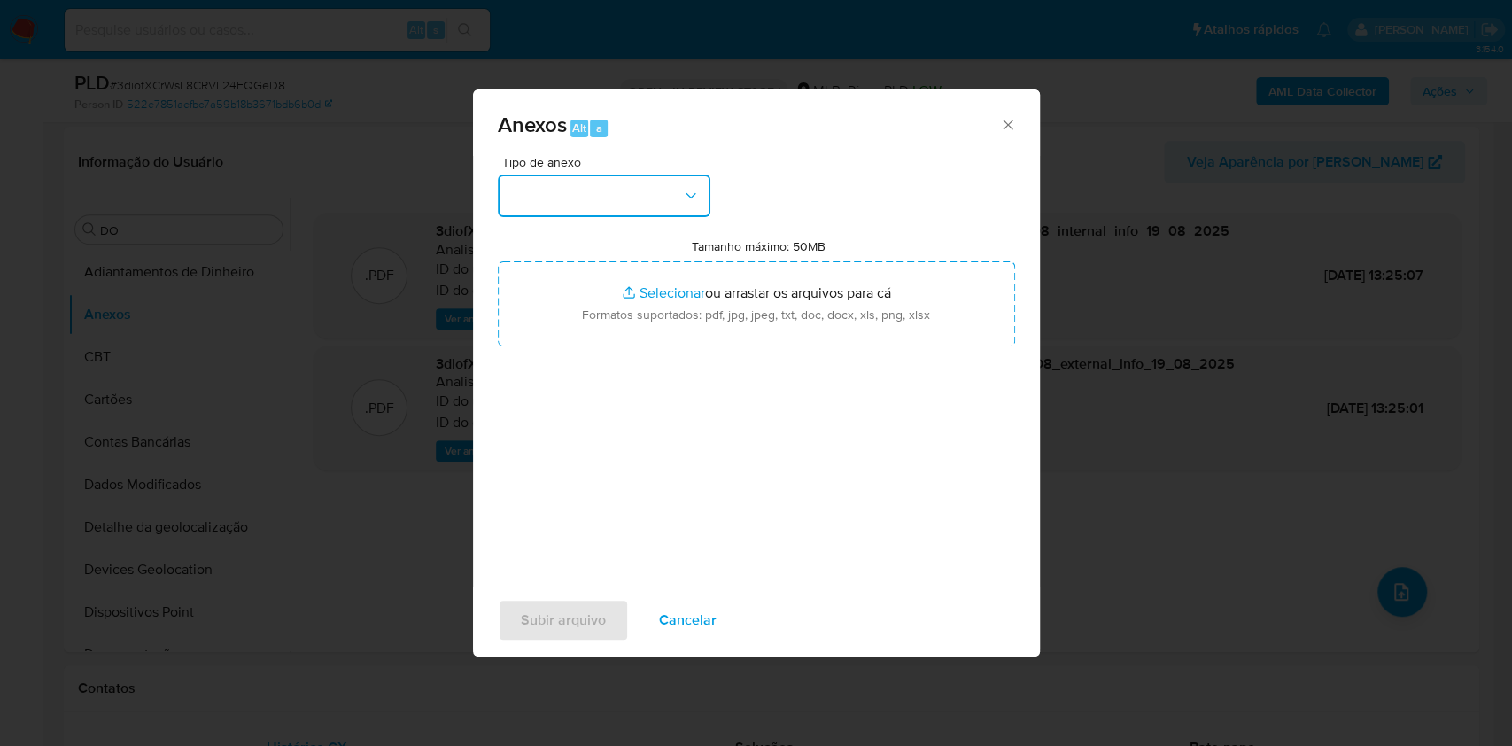
click at [666, 209] on button "button" at bounding box center [604, 196] width 213 height 43
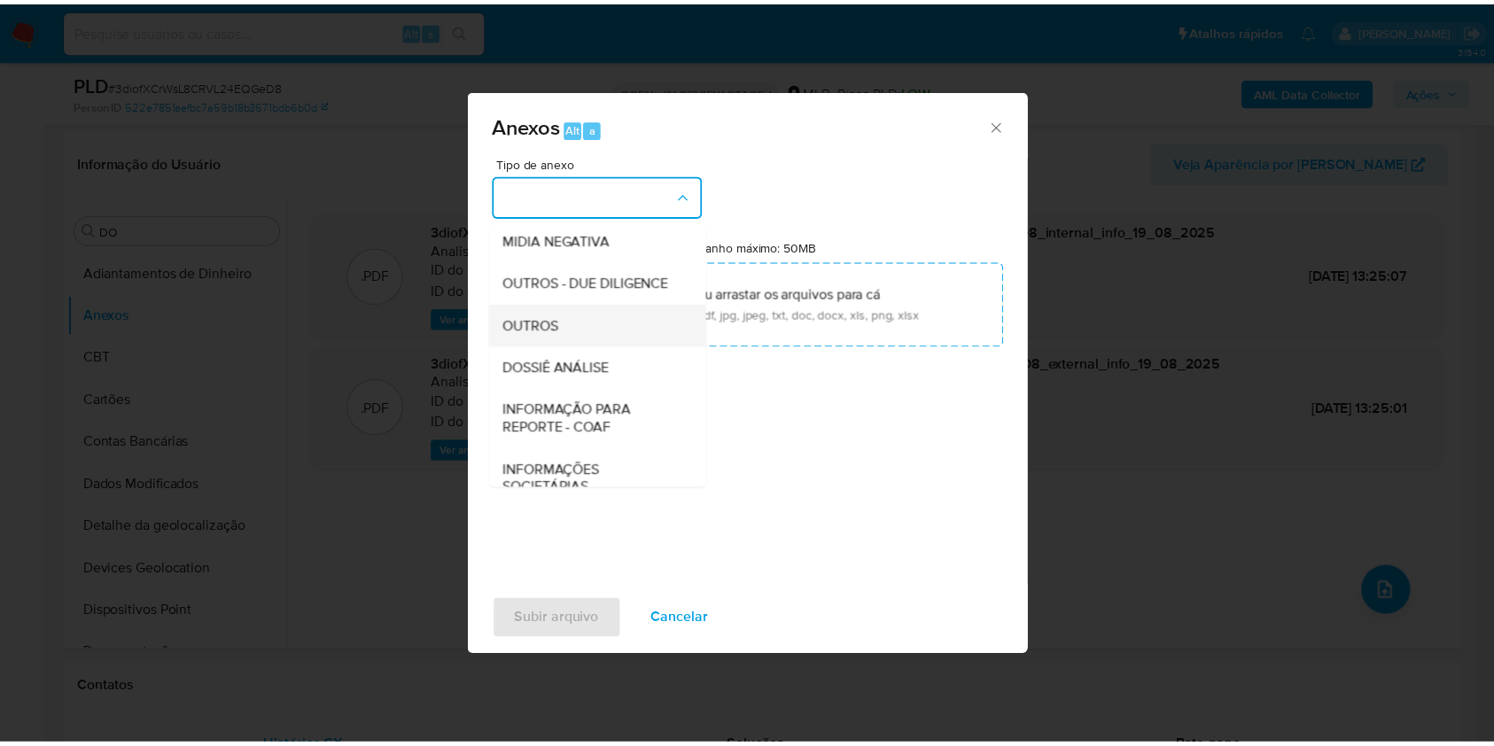
scroll to position [272, 0]
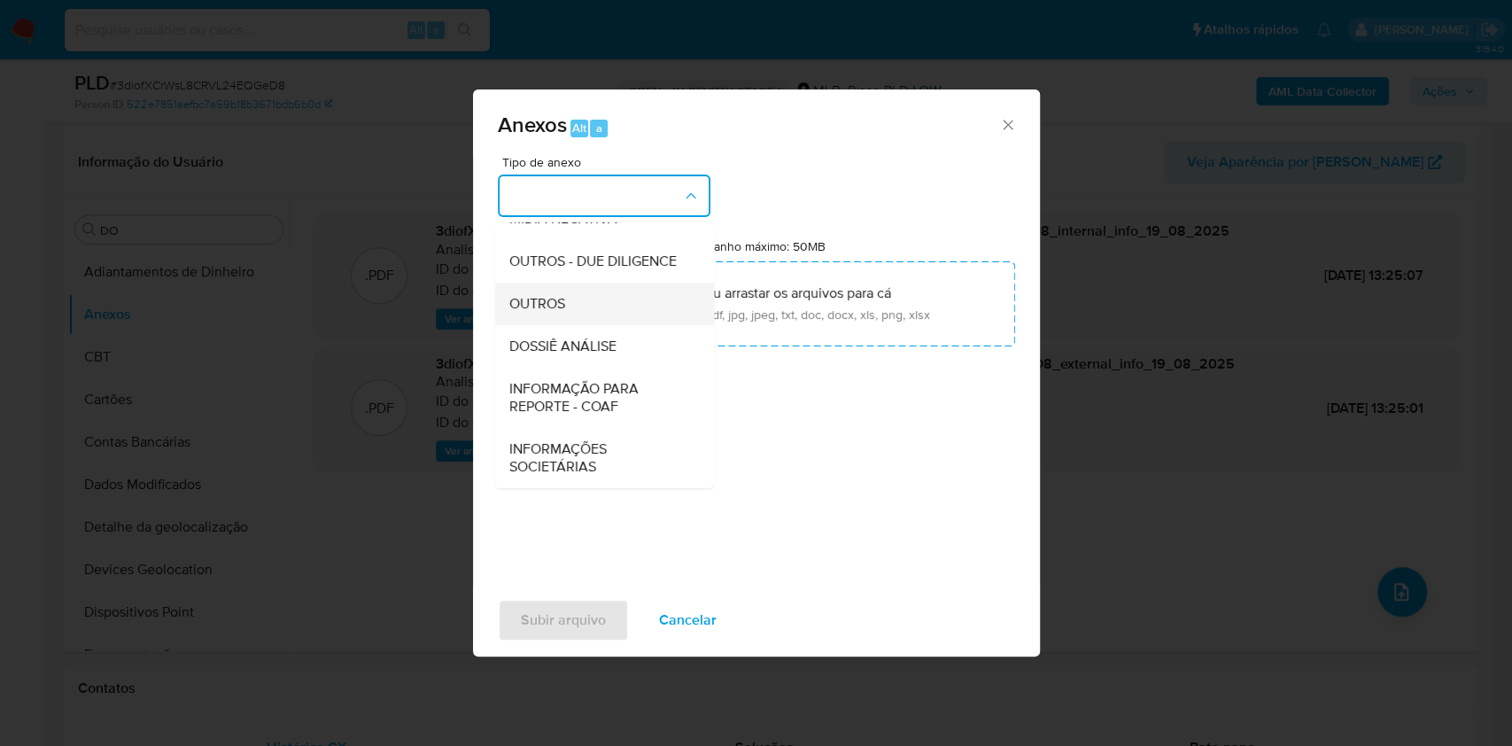
click at [576, 301] on div "OUTROS" at bounding box center [598, 304] width 181 height 43
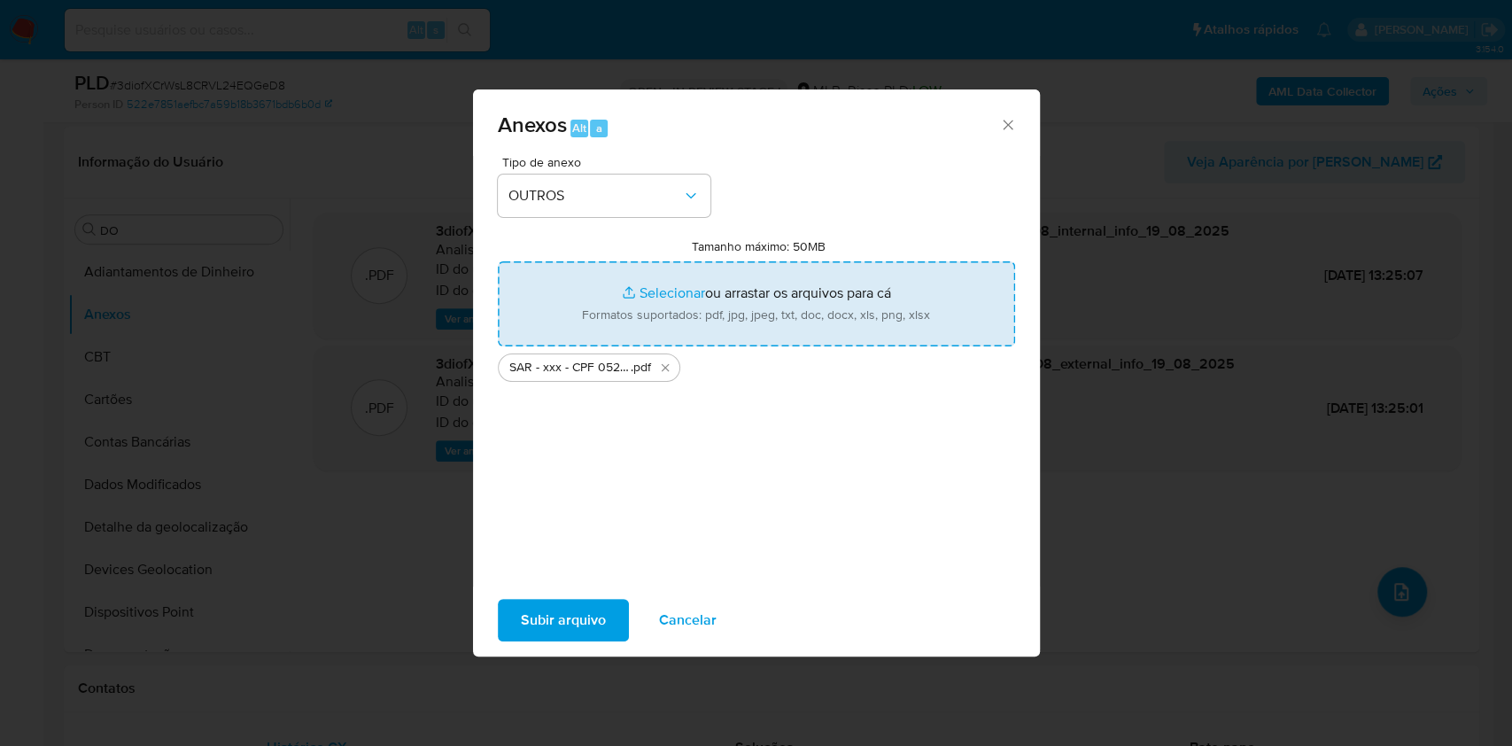
type input "C:\fakepath\Mulan 117431697_2025_08_19_08_47_41.xlsx"
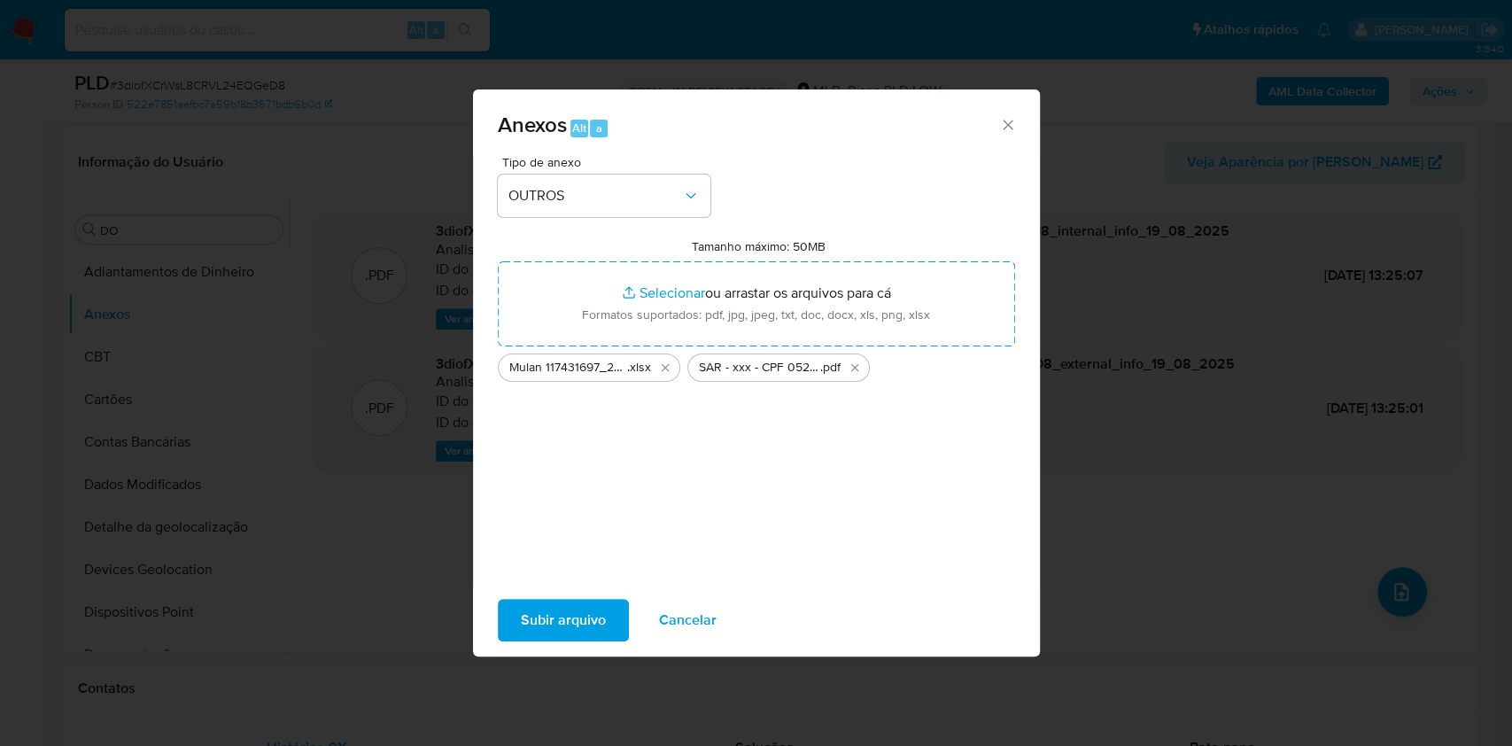
click at [578, 603] on span "Subir arquivo" at bounding box center [563, 620] width 85 height 39
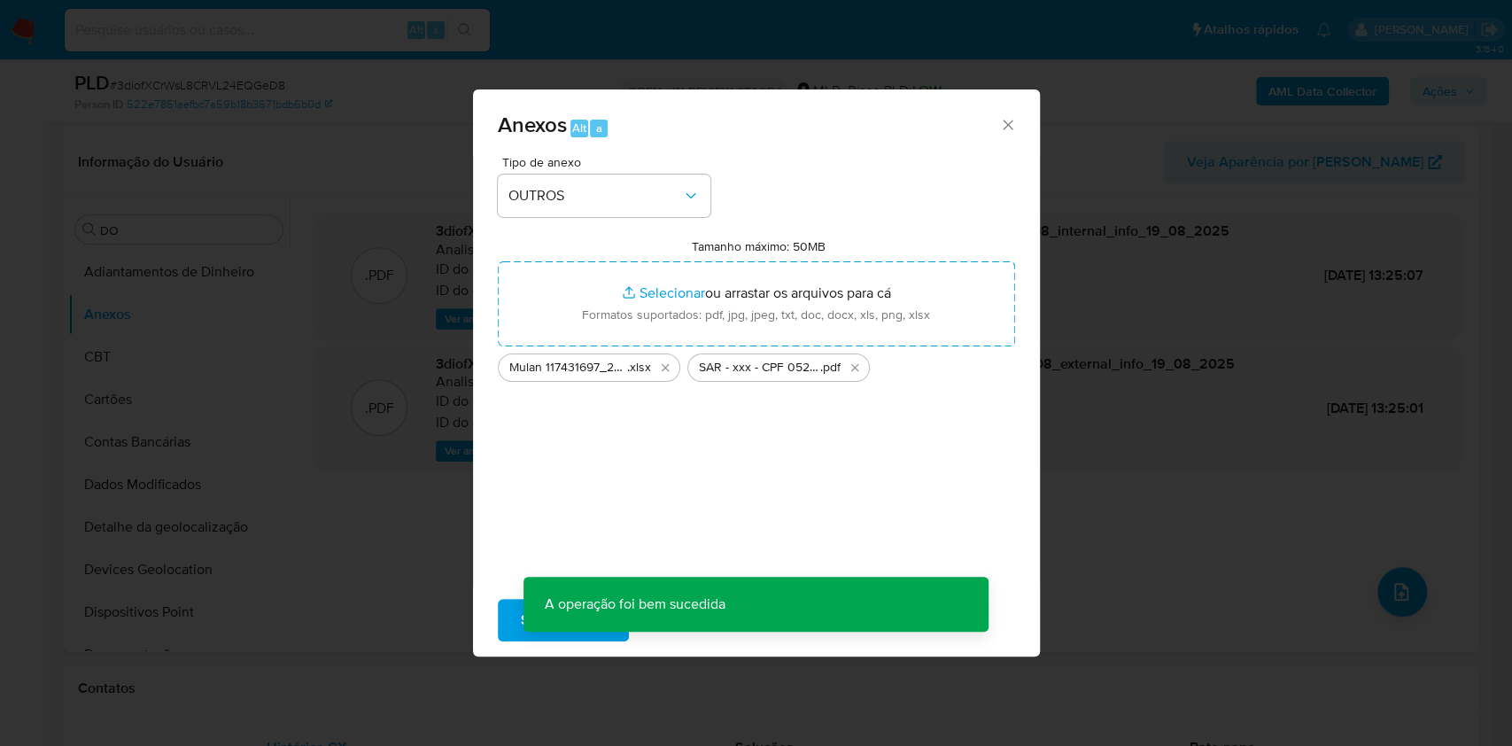
click at [170, 409] on div "Anexos Alt a Tipo de anexo OUTROS Tamanho máximo: 50MB Selecionar arquivos Sele…" at bounding box center [756, 373] width 1512 height 746
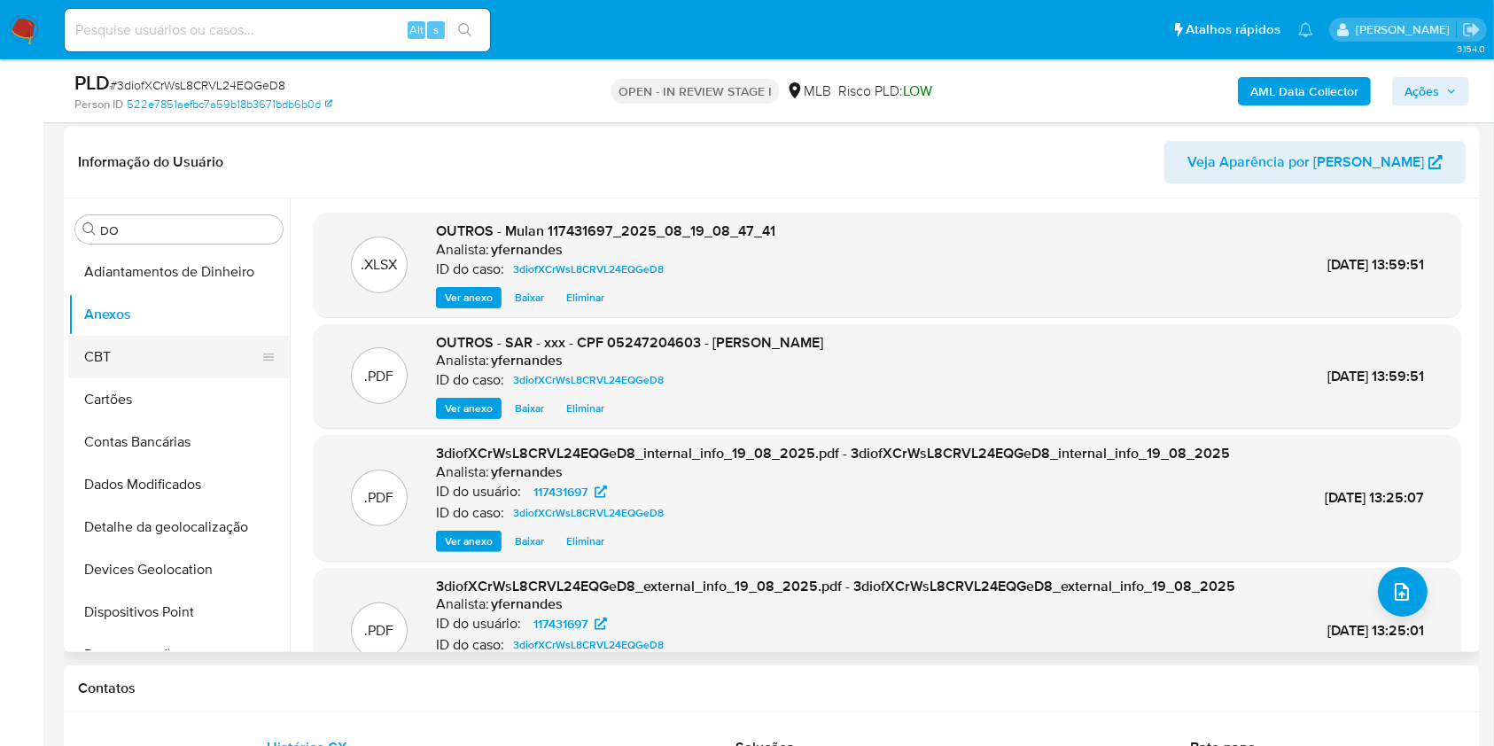
click at [142, 343] on button "CBT" at bounding box center [171, 357] width 207 height 43
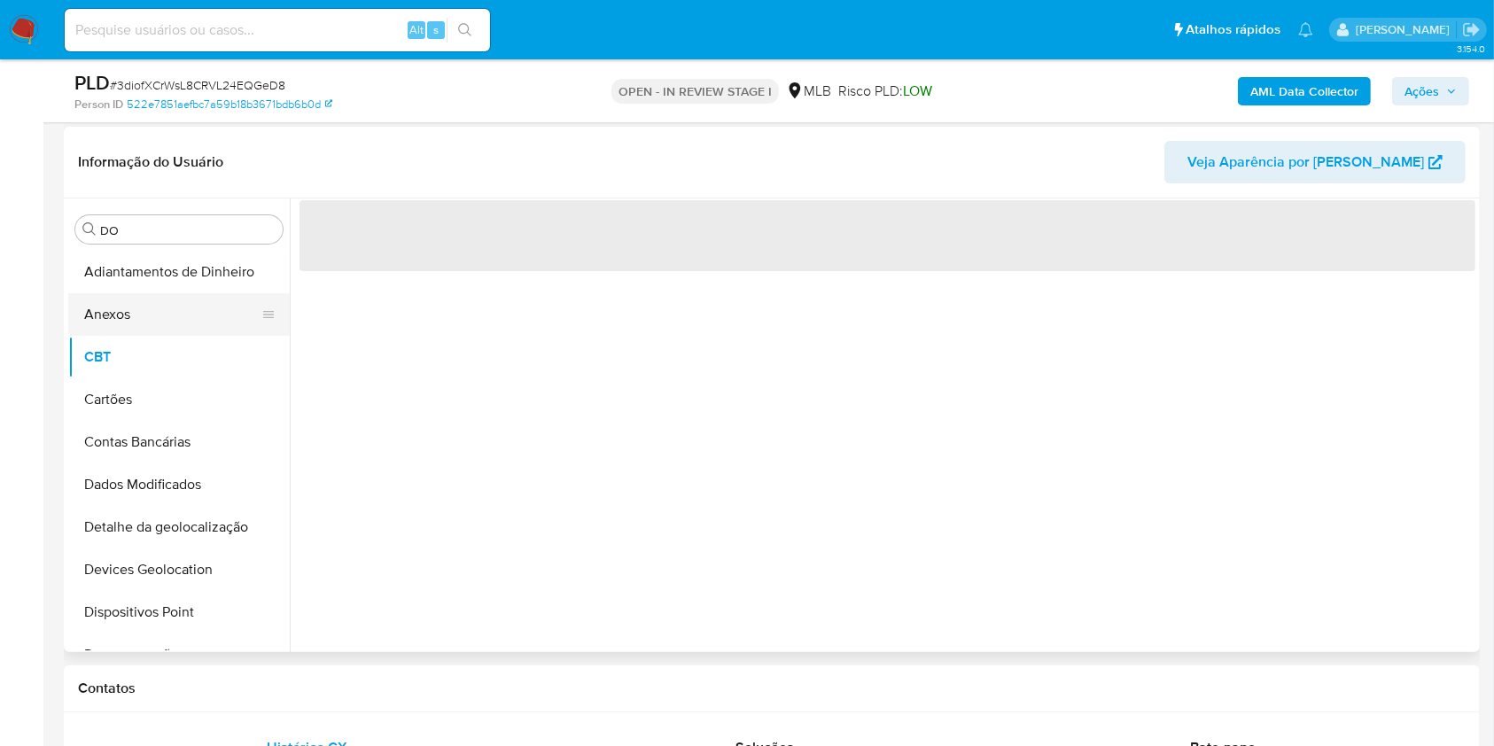
click at [144, 317] on button "Anexos" at bounding box center [171, 314] width 207 height 43
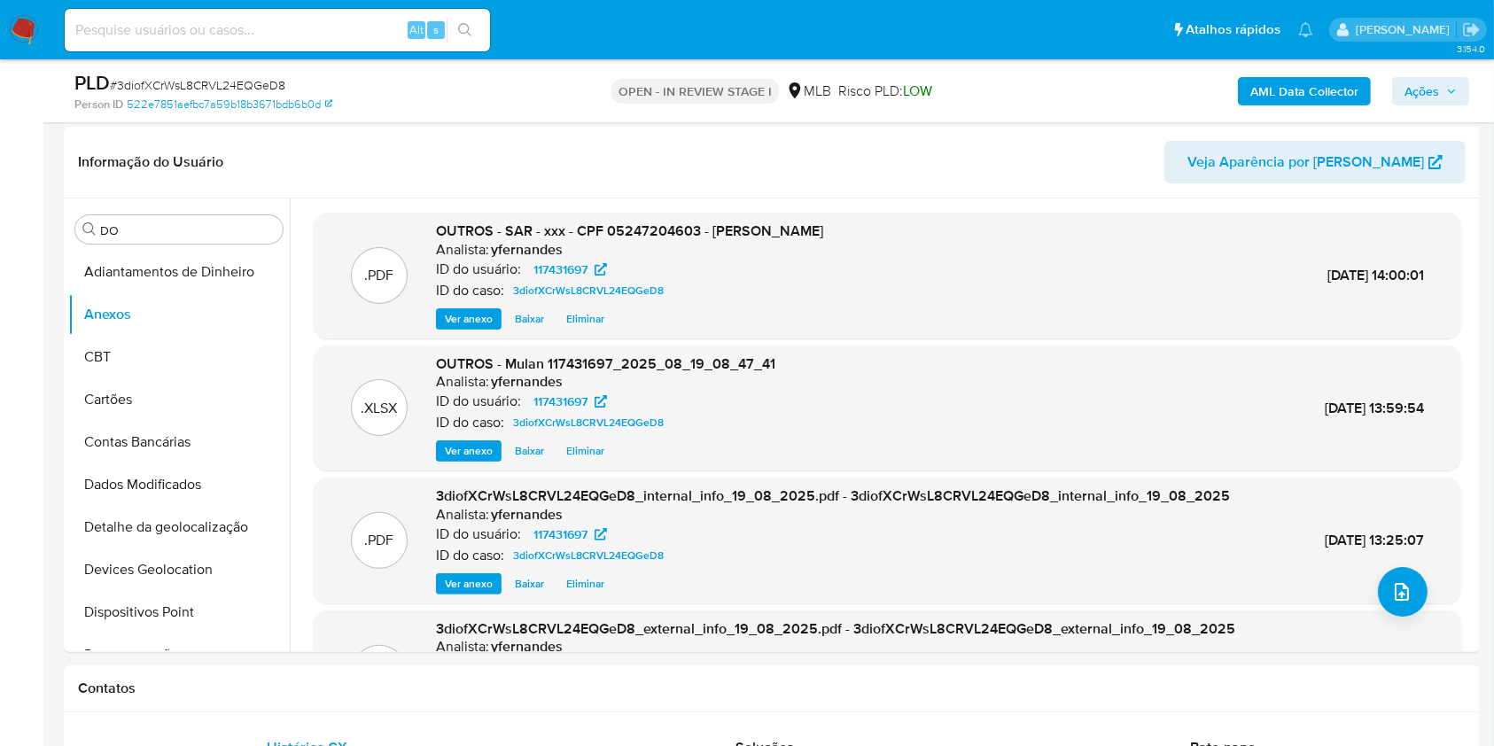
click at [1430, 95] on span "Ações" at bounding box center [1421, 91] width 35 height 28
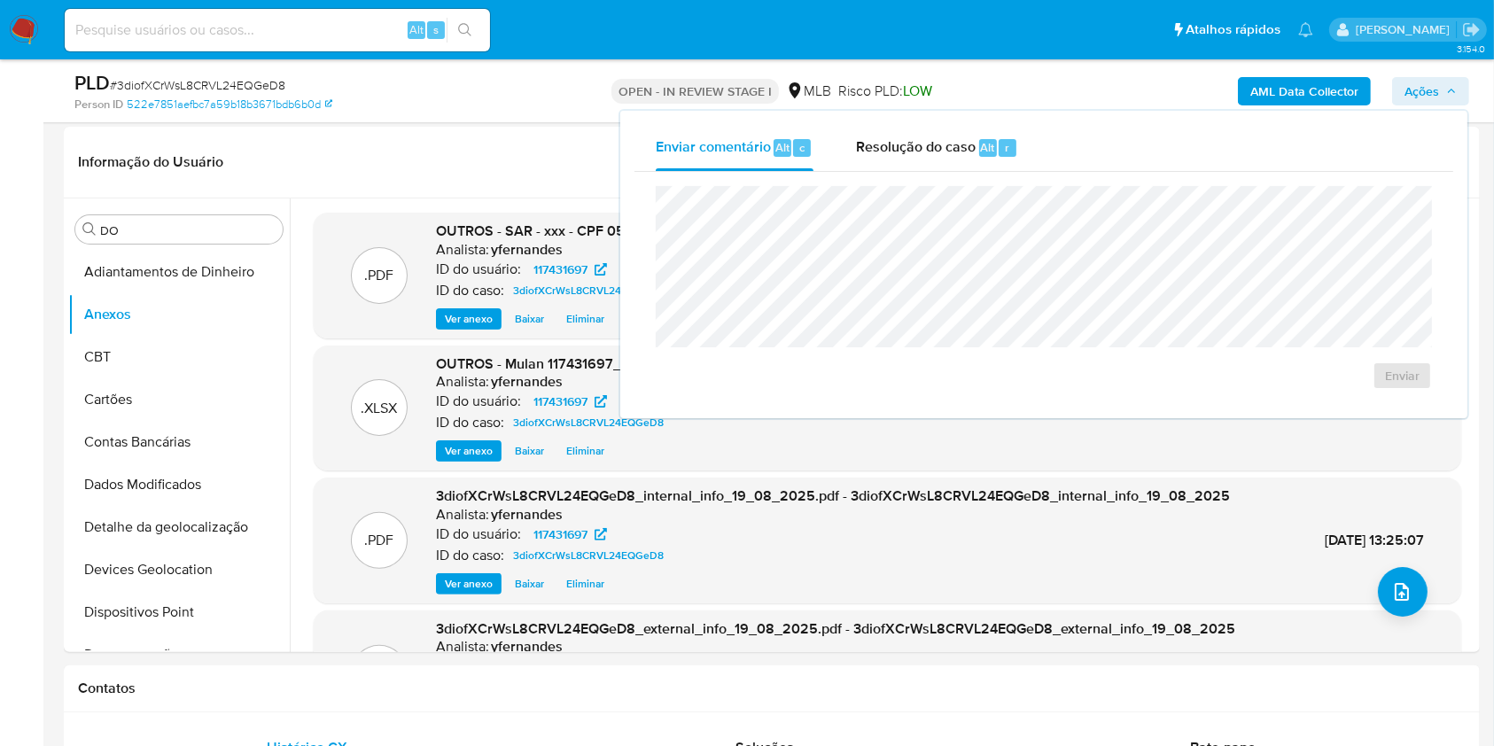
click at [941, 162] on div "Resolução do caso Alt r" at bounding box center [937, 148] width 162 height 46
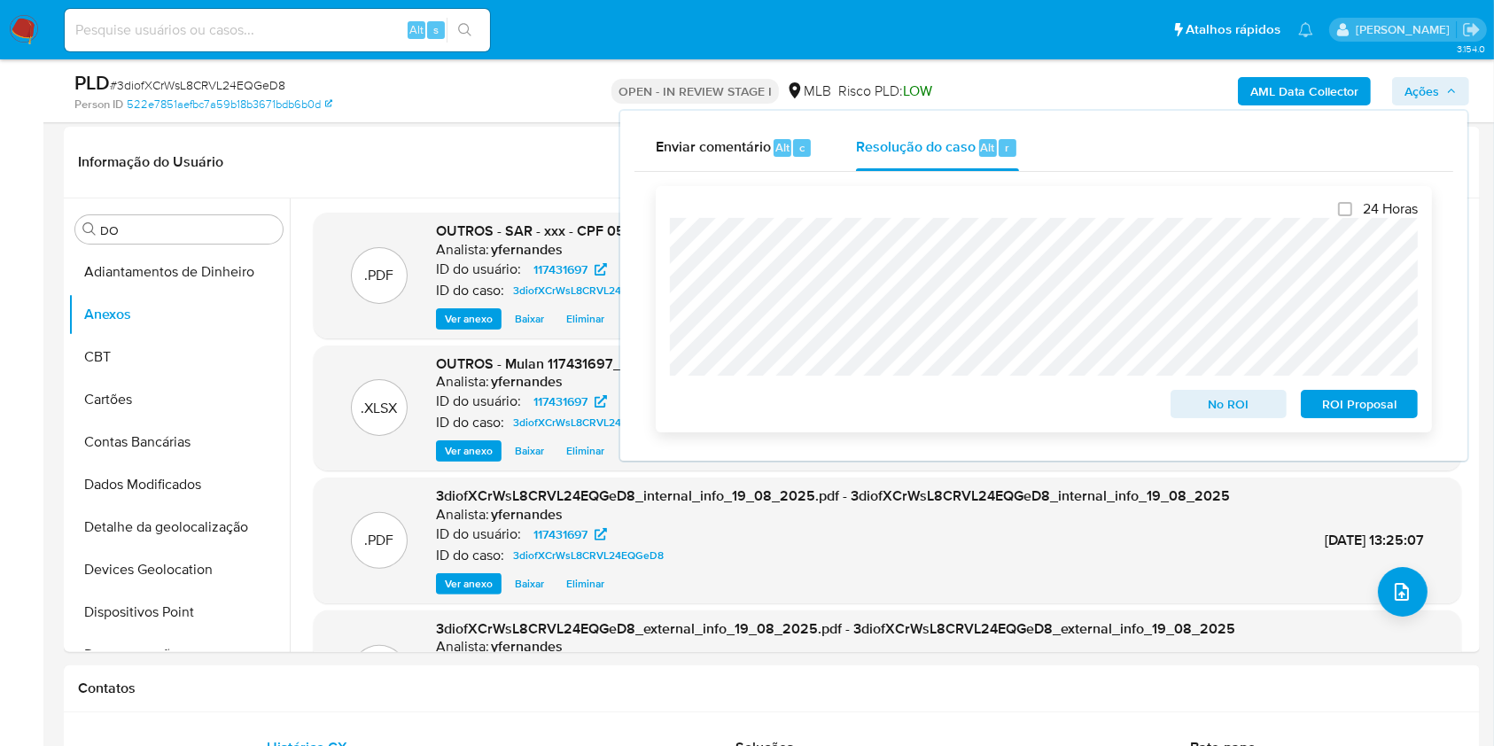
click at [1340, 410] on span "ROI Proposal" at bounding box center [1359, 404] width 92 height 25
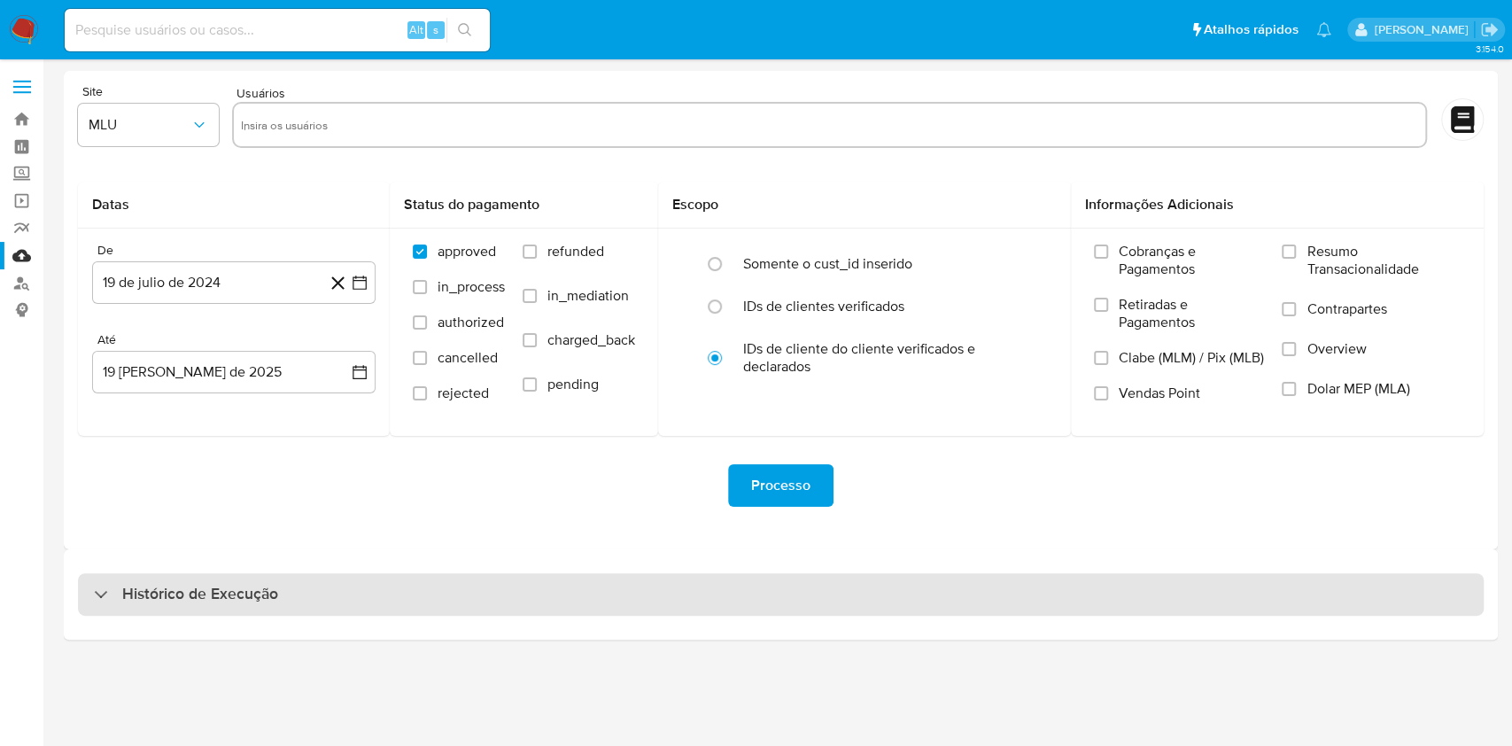
click at [755, 598] on div "Histórico de Execução" at bounding box center [781, 594] width 1406 height 43
select select "10"
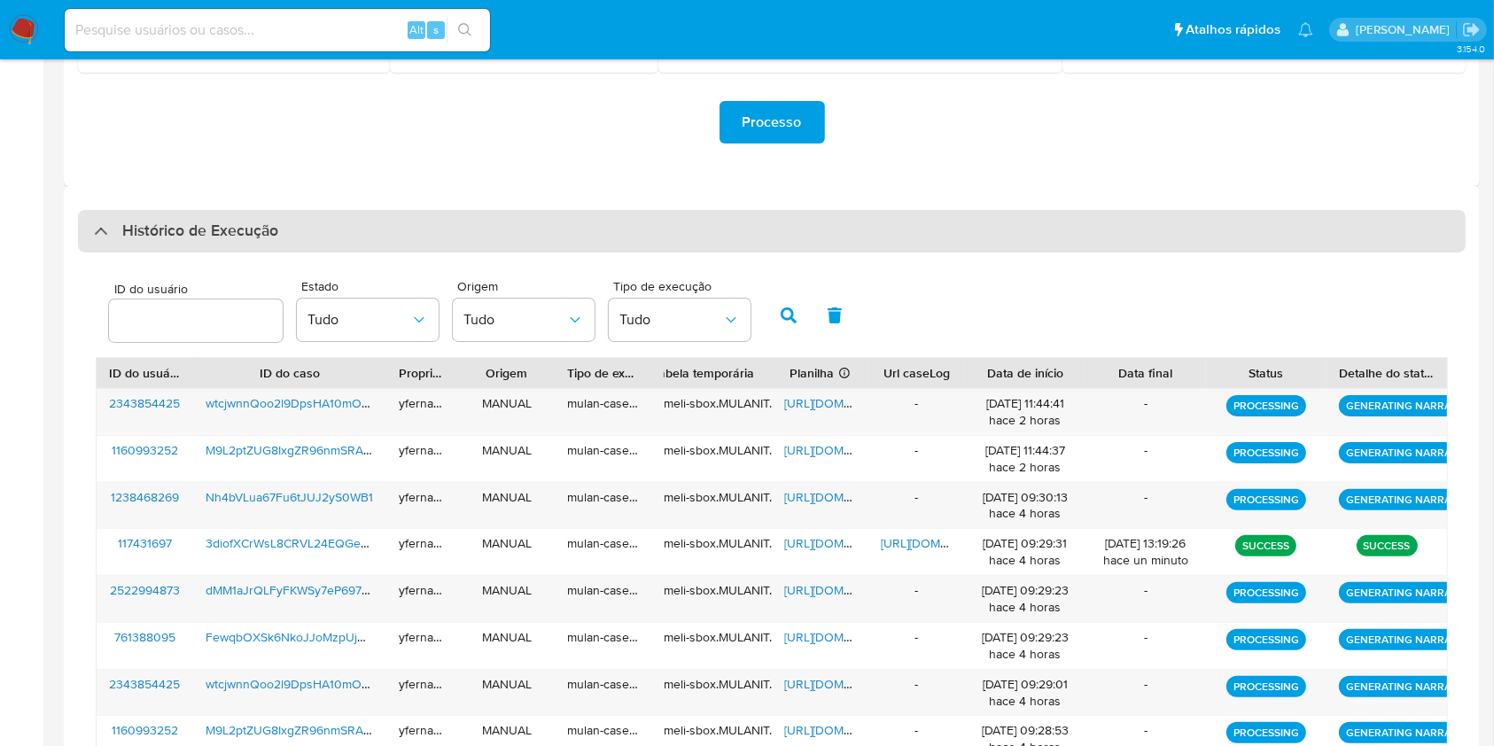
scroll to position [574, 0]
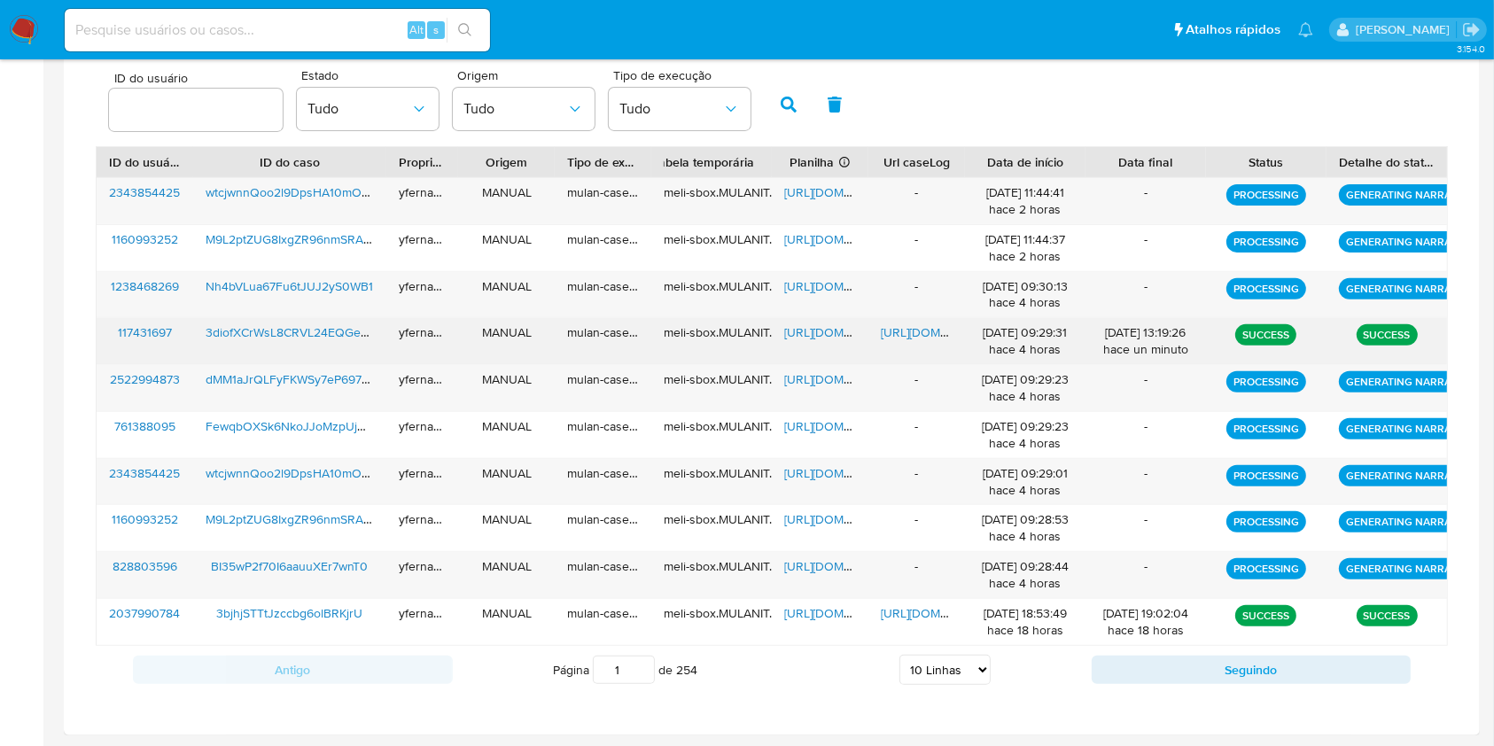
click at [820, 326] on span "[URL][DOMAIN_NAME]" at bounding box center [845, 332] width 122 height 18
click at [901, 327] on span "[URL][DOMAIN_NAME]" at bounding box center [942, 332] width 122 height 18
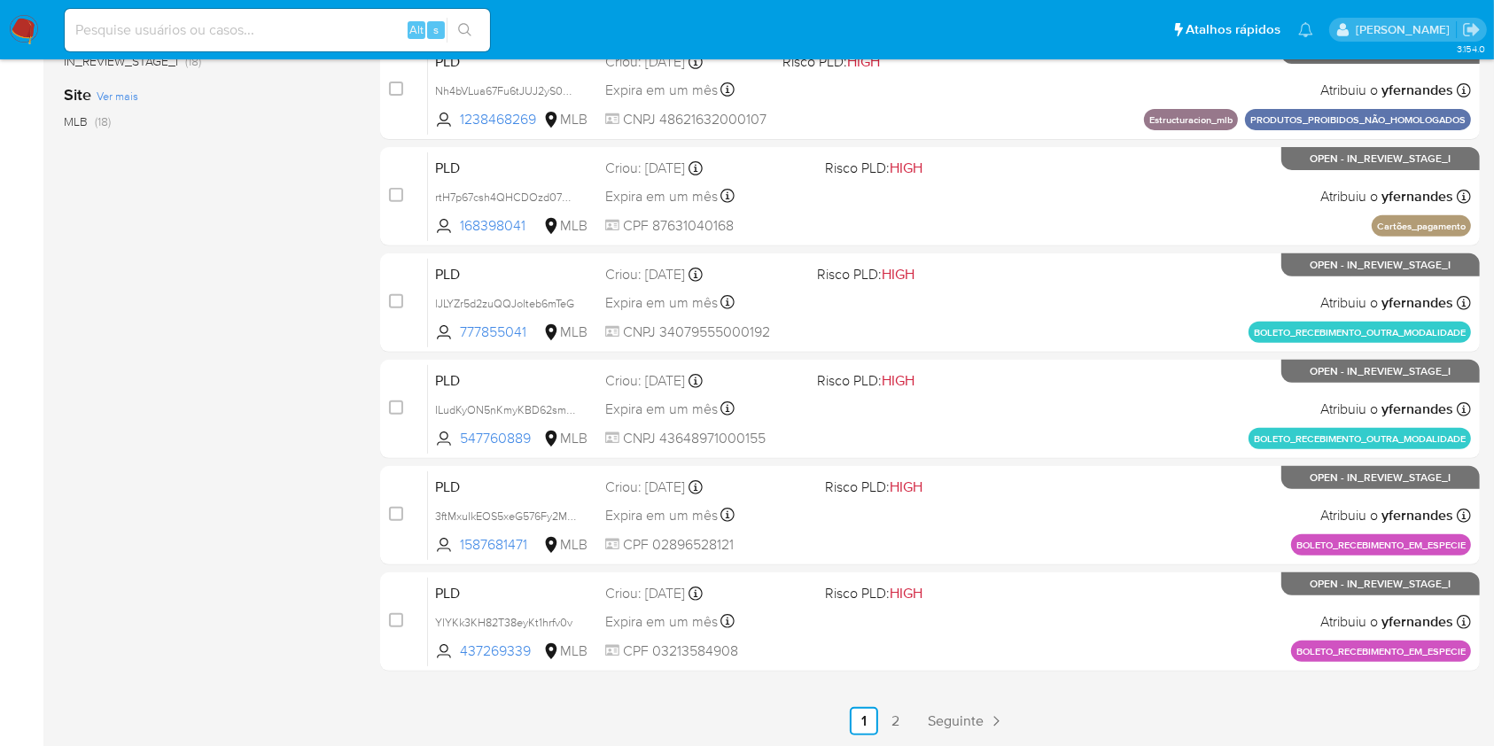
click at [28, 26] on img at bounding box center [24, 30] width 30 height 30
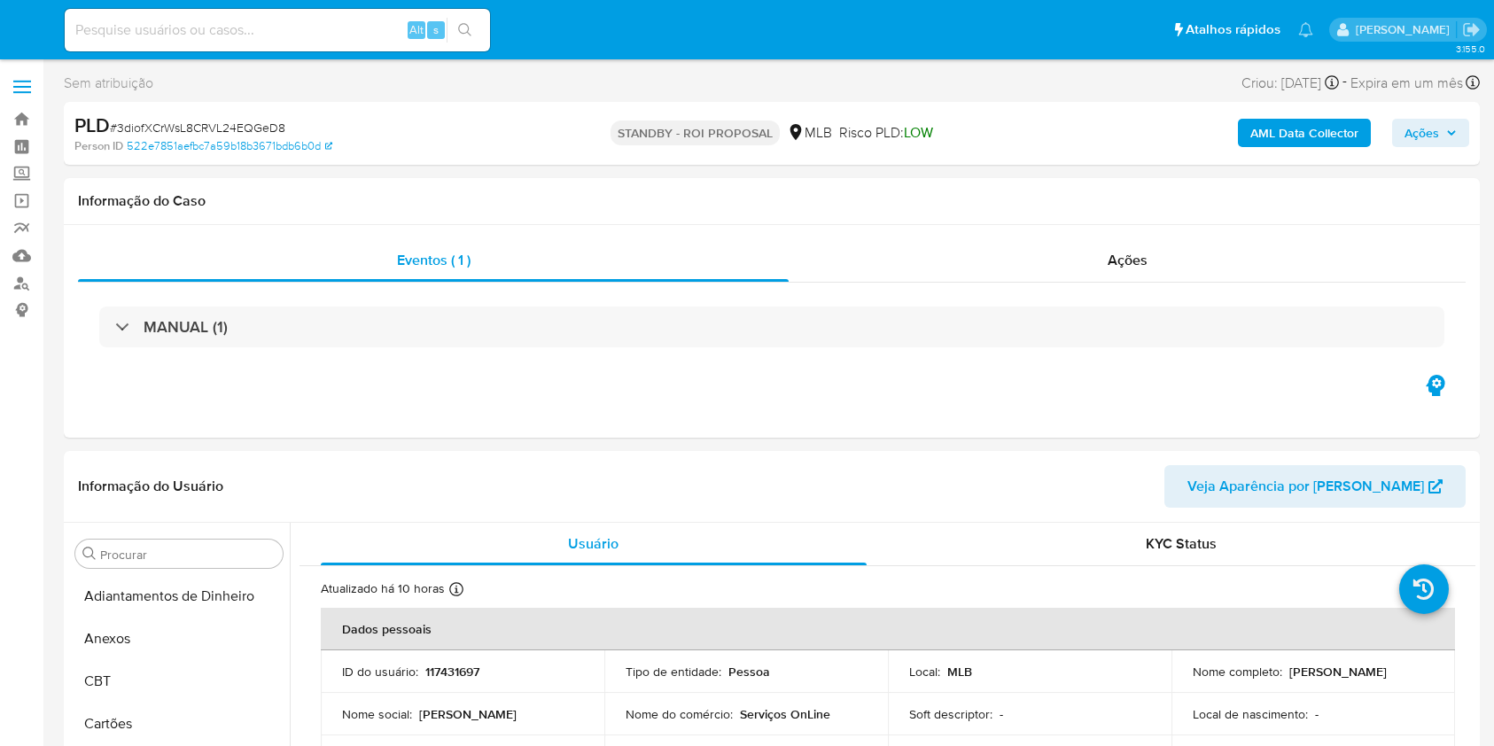
select select "10"
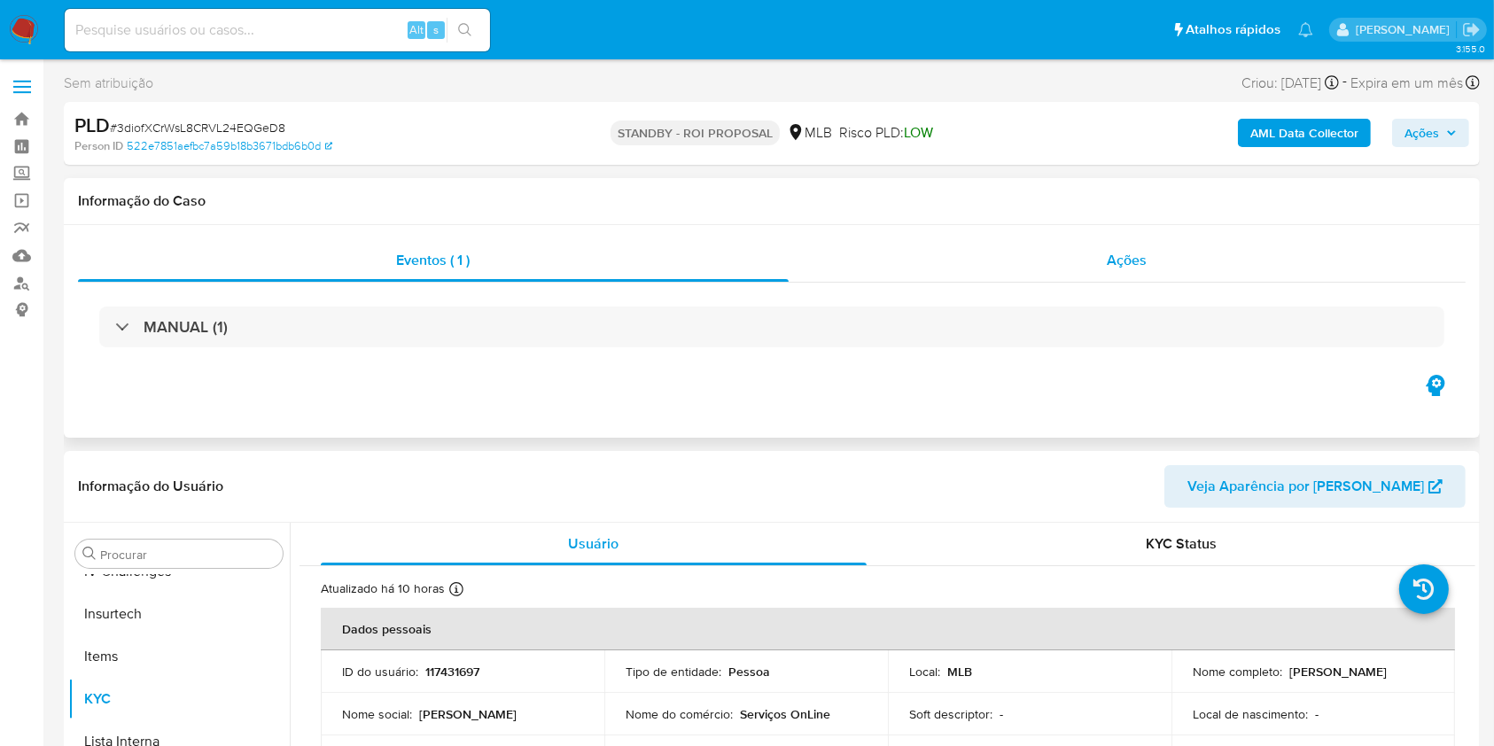
scroll to position [791, 0]
click at [945, 259] on div "Ações" at bounding box center [1126, 260] width 677 height 43
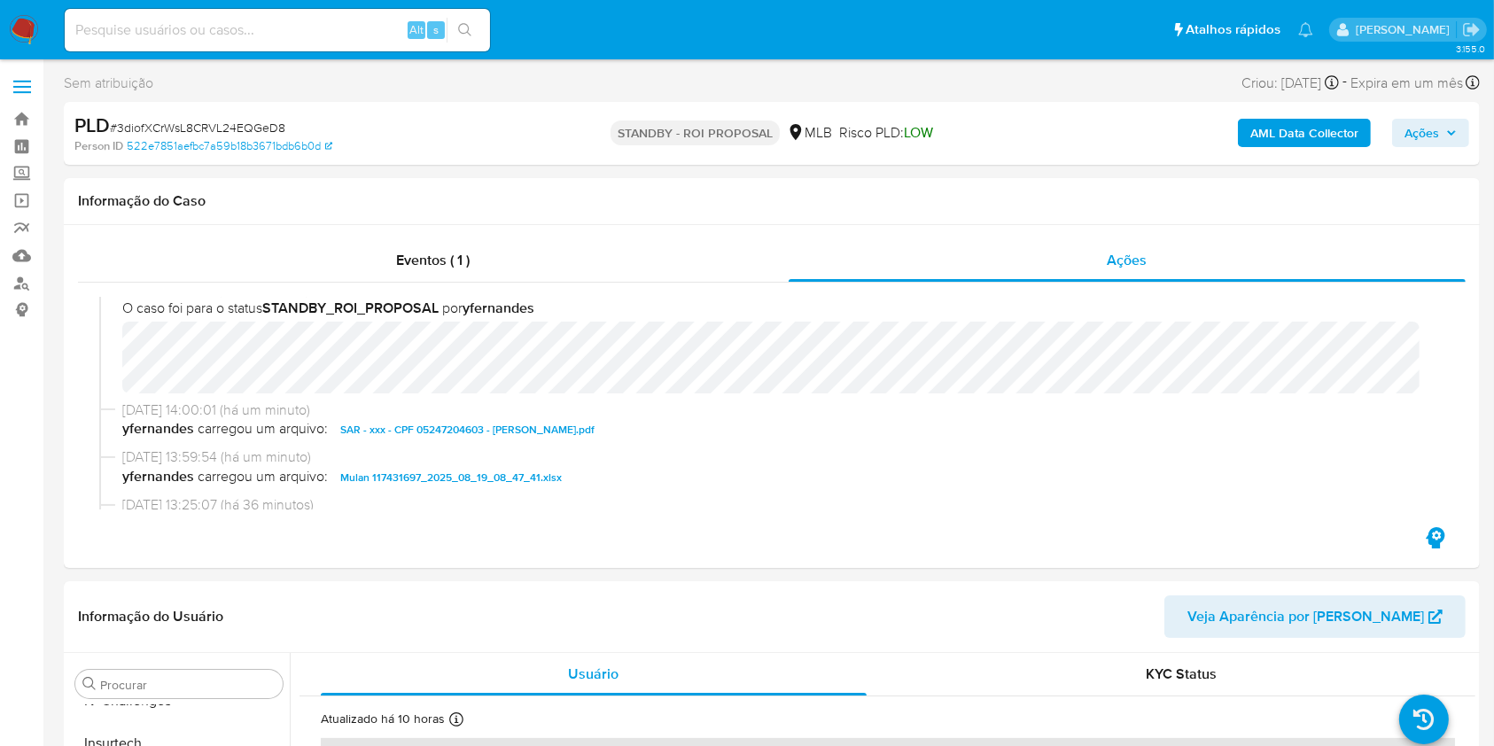
scroll to position [0, 0]
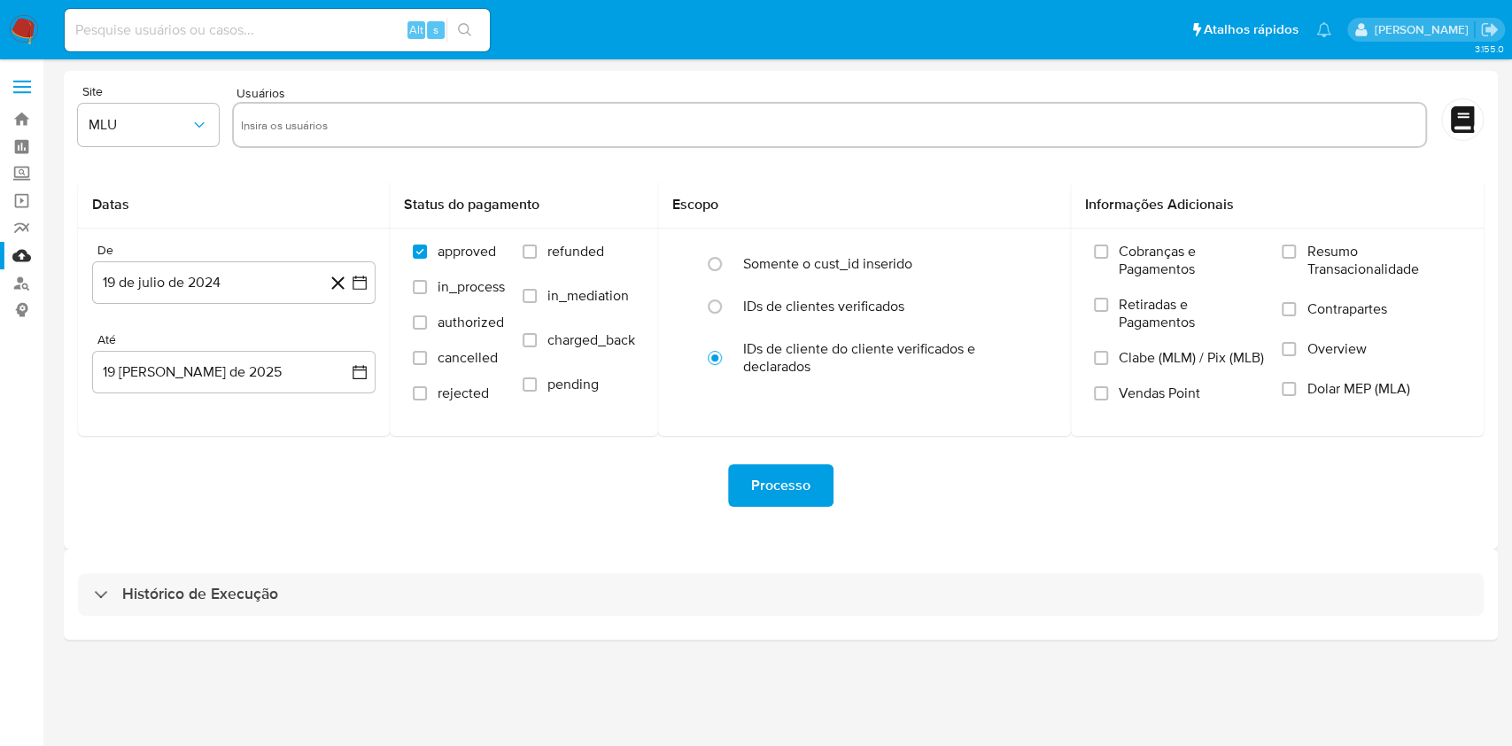
click at [1475, 647] on div "3.155.0" at bounding box center [781, 402] width 1434 height 663
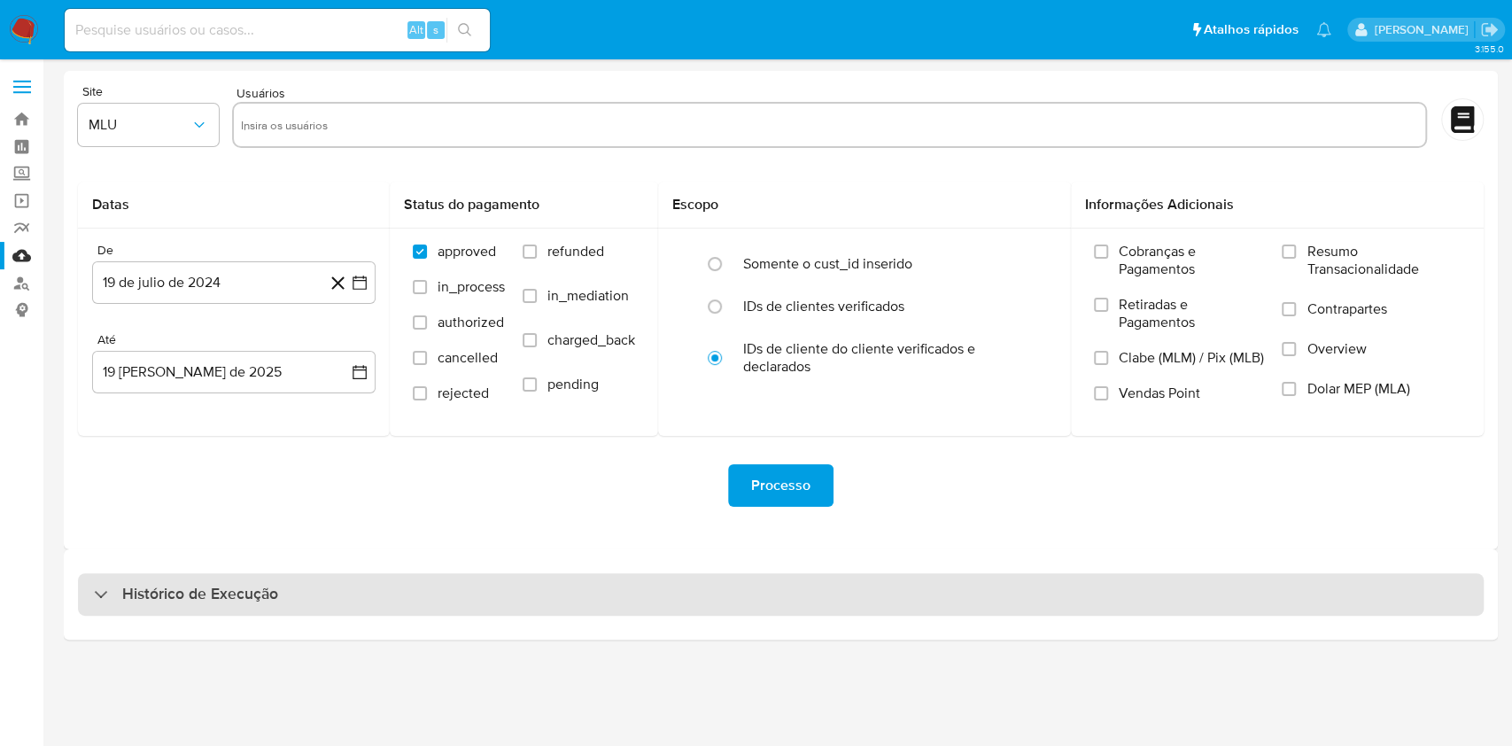
click at [748, 577] on div "Histórico de Execução" at bounding box center [781, 594] width 1406 height 43
select select "10"
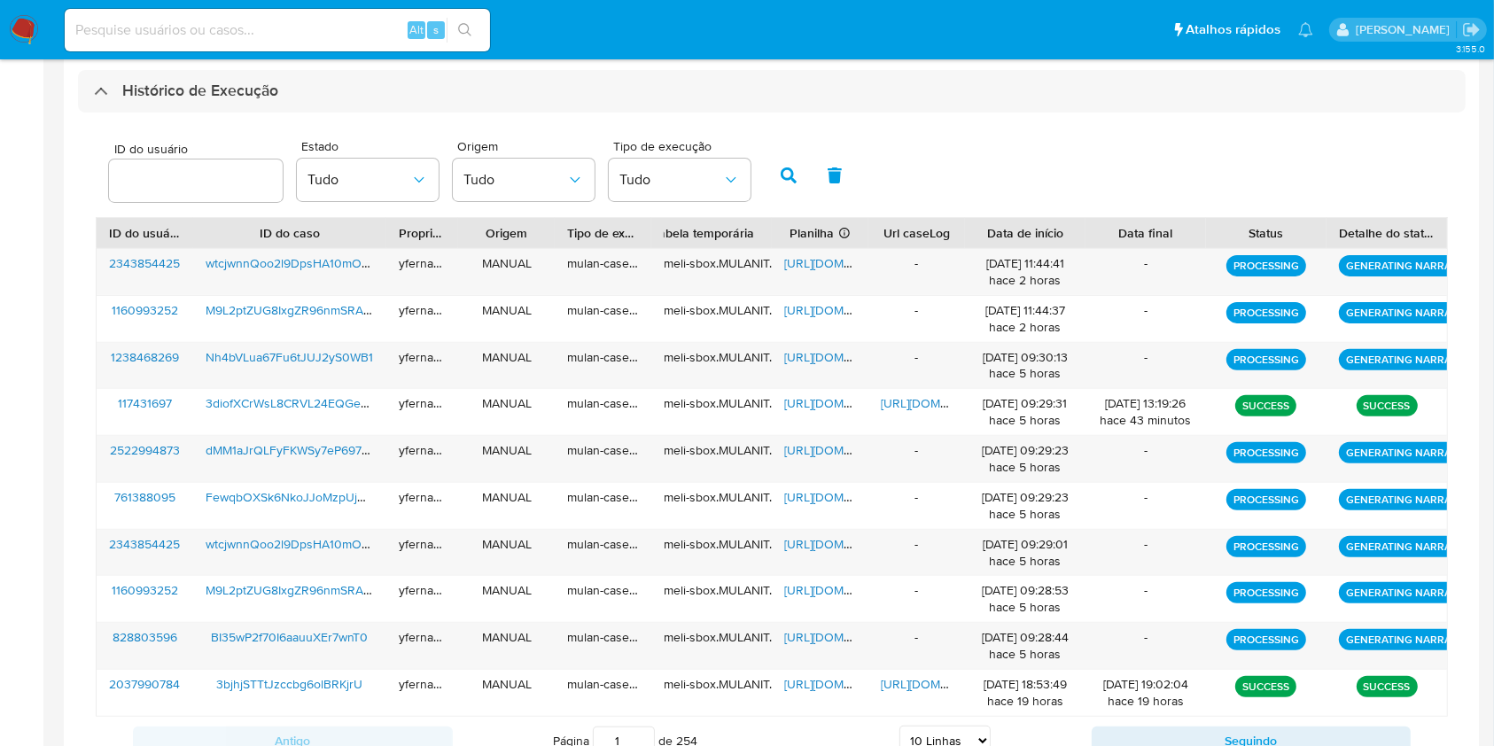
scroll to position [574, 0]
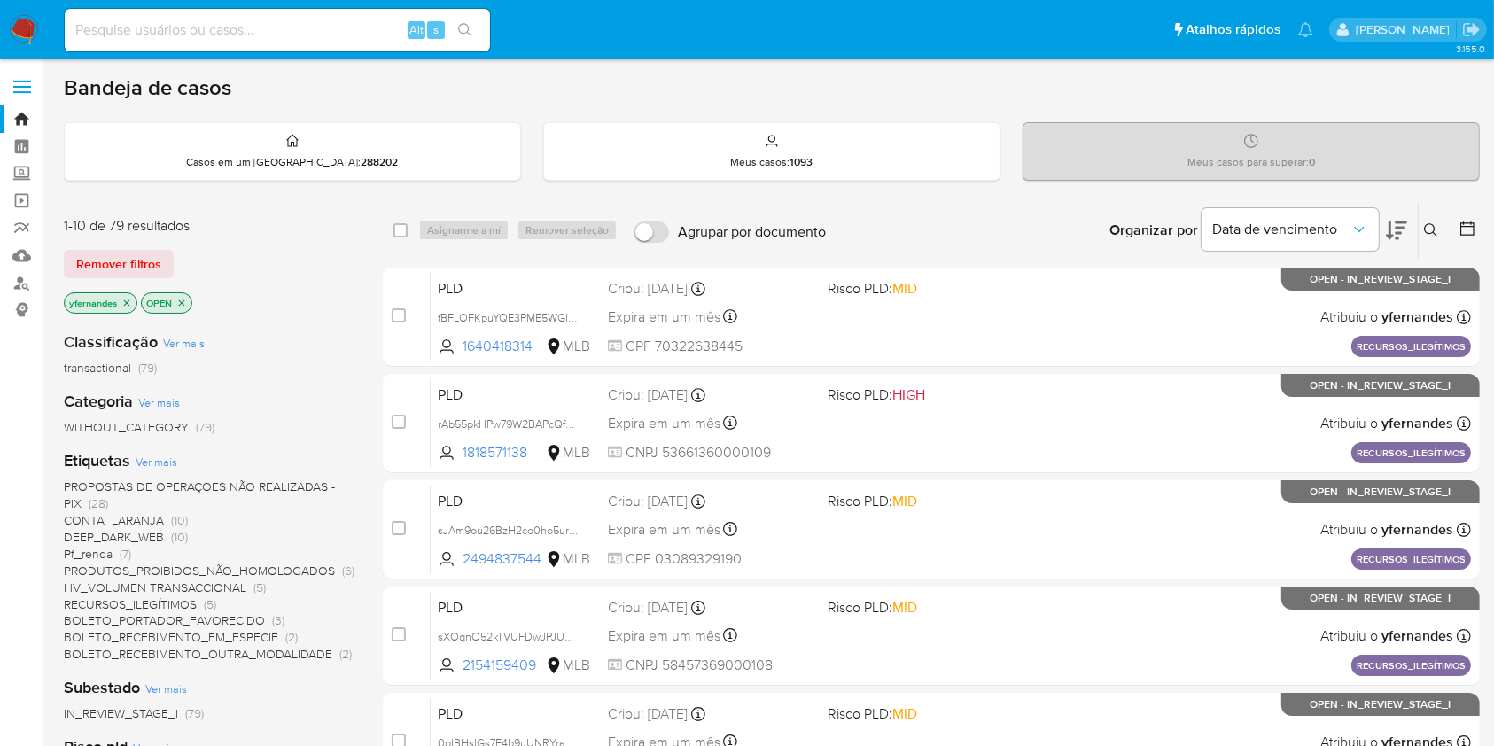
click at [1394, 221] on icon at bounding box center [1395, 230] width 21 height 21
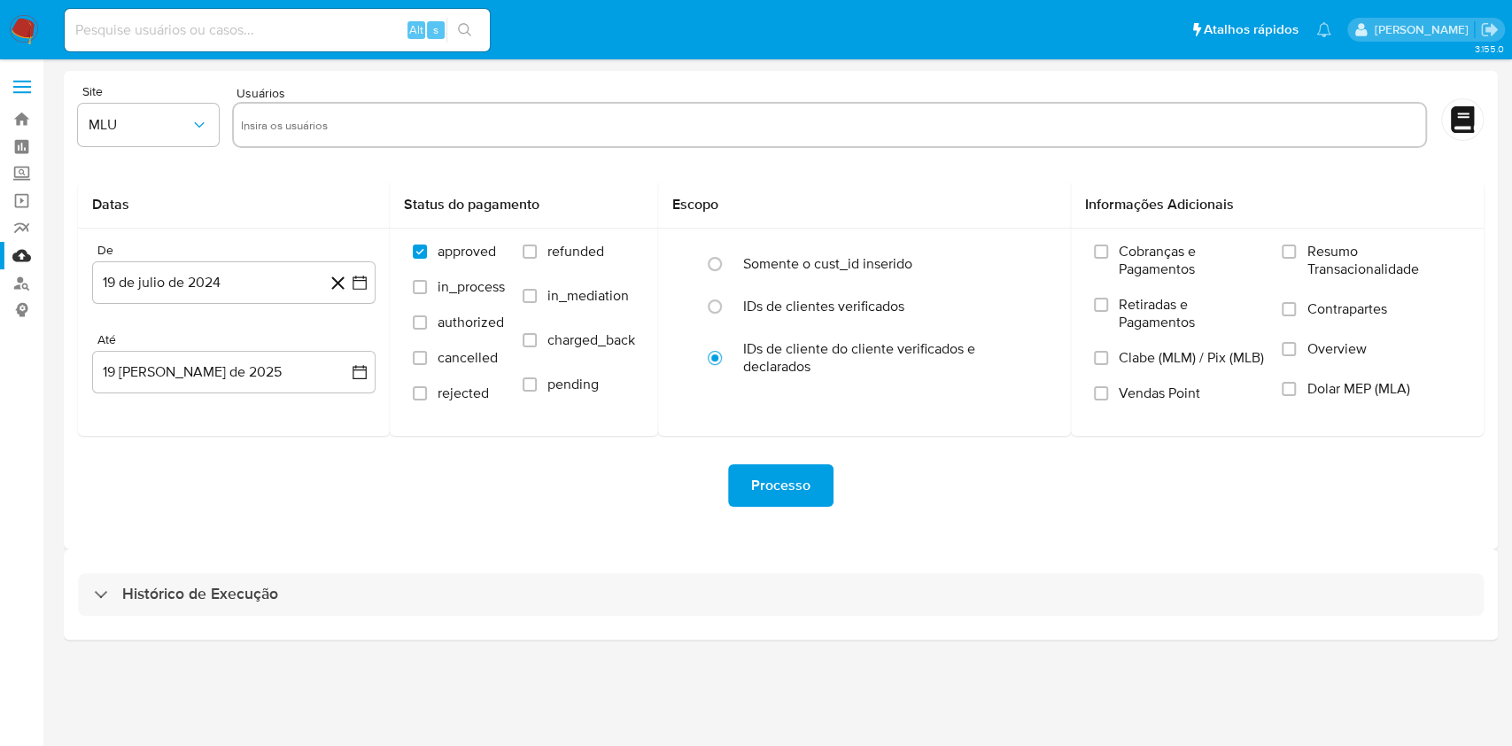
click at [759, 608] on div "Histórico de Execução" at bounding box center [781, 594] width 1406 height 43
select select "10"
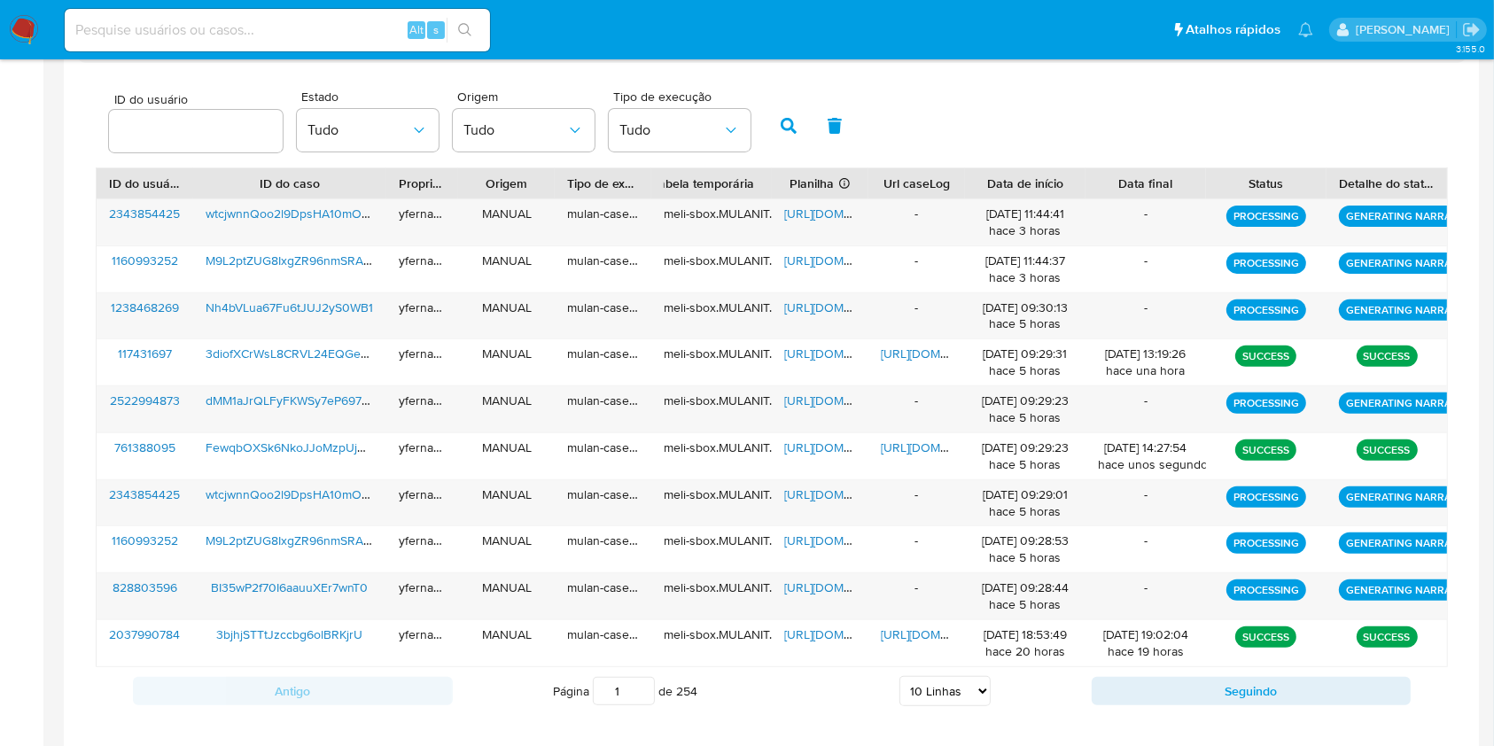
scroll to position [574, 0]
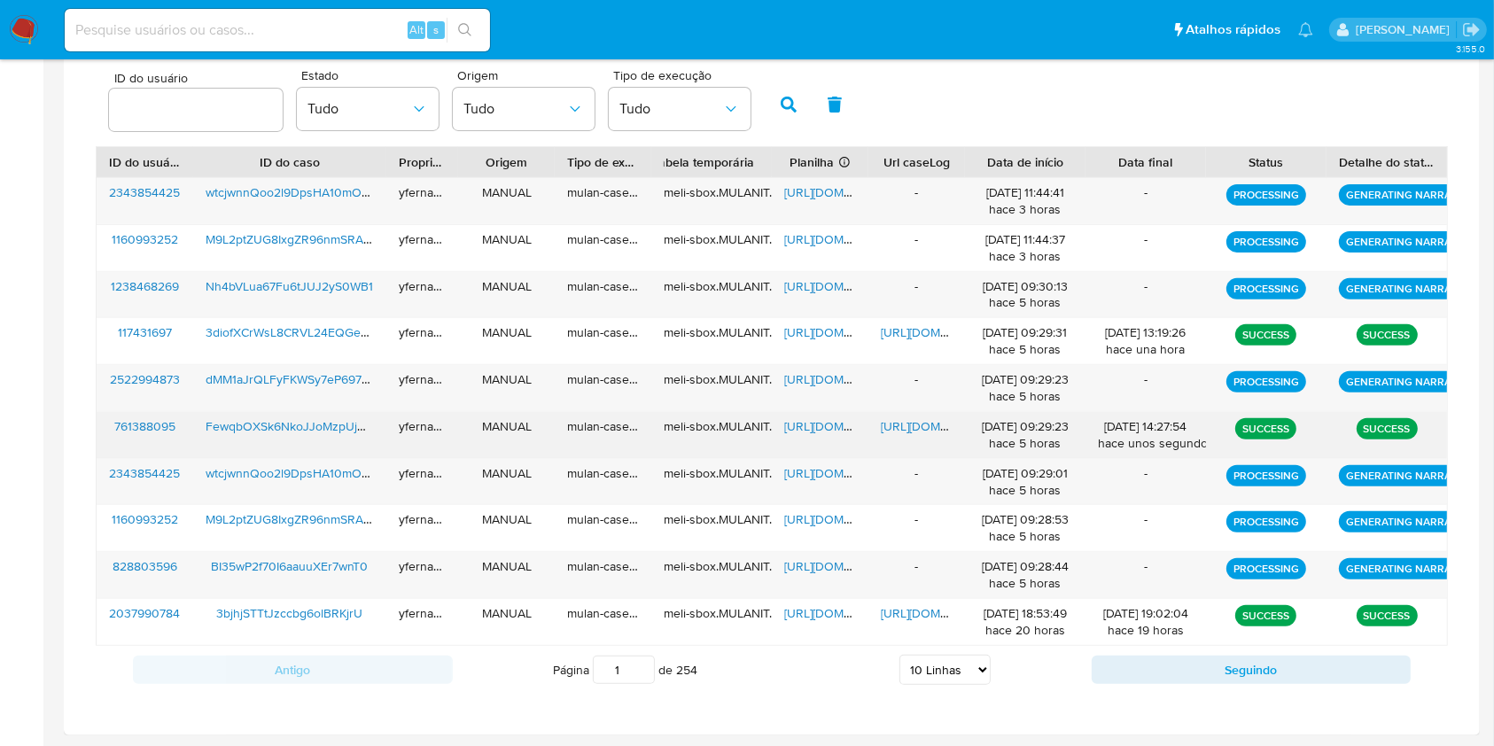
click at [1048, 436] on div "[DATE] 09:29:23 hace 5 horas" at bounding box center [1025, 435] width 96 height 34
click at [808, 422] on span "https://docs.google.com/spreadsheets/d/1GvmeYGn038YC_N4QFIyH6wW1IGHOQoGsLoDoax1…" at bounding box center [845, 426] width 122 height 18
click at [901, 427] on span "https://docs.google.com/document/d/1kfQG0Q598tibIpcS2E7vQt61gbBk2SGKkJ8QuaeZ6hU…" at bounding box center [942, 426] width 122 height 18
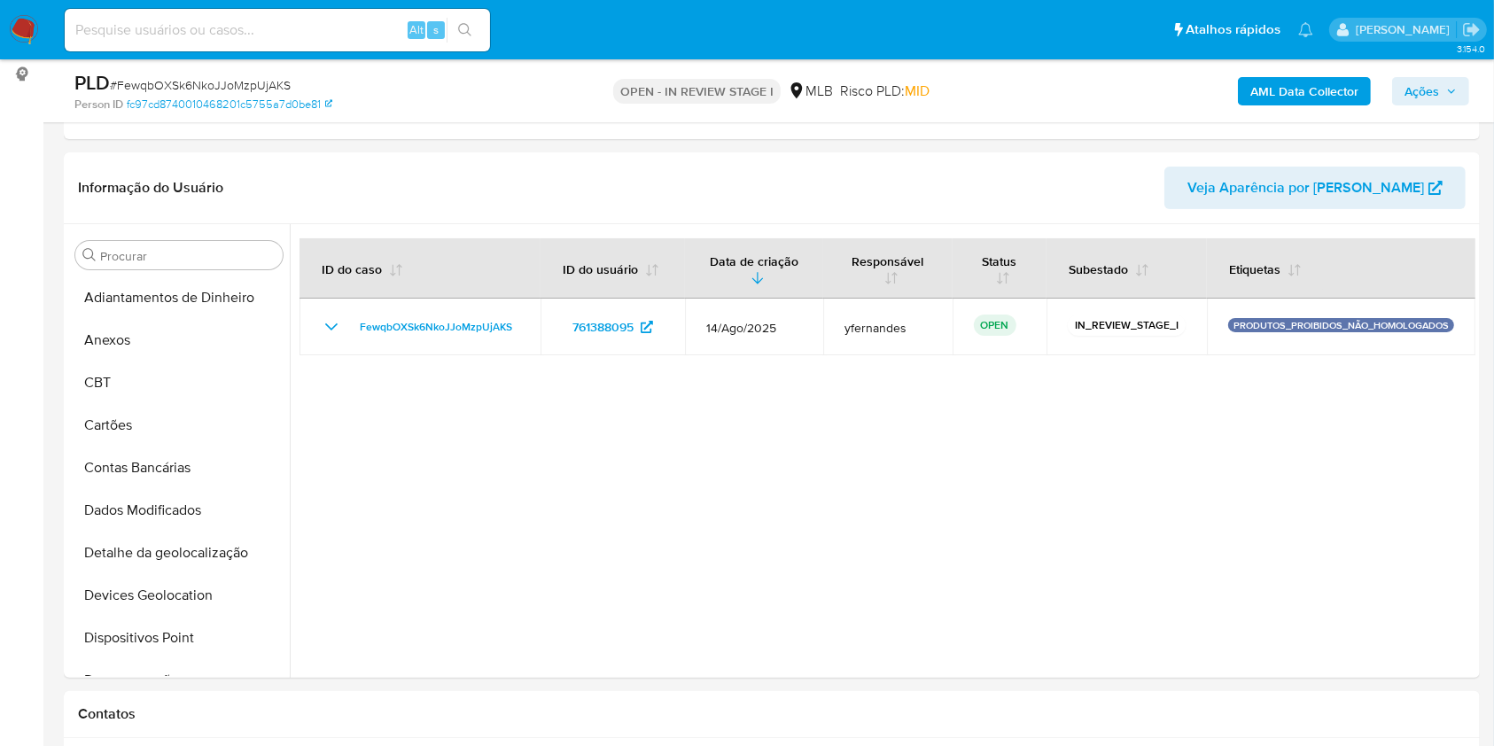
scroll to position [555, 0]
click at [189, 80] on span "# FewqbOXSk6NkoJJoMzpUjAKS" at bounding box center [200, 85] width 181 height 18
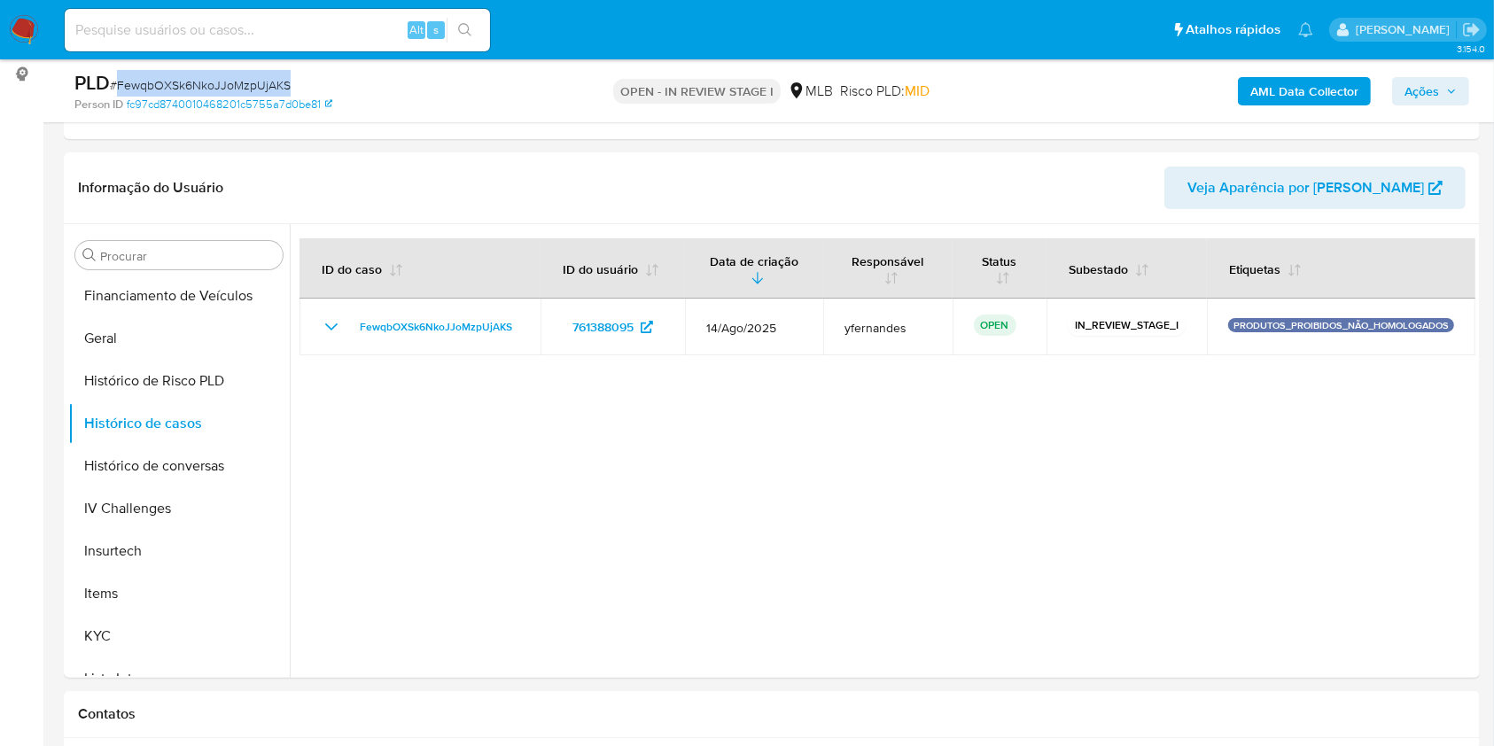
click at [189, 80] on span "# FewqbOXSk6NkoJJoMzpUjAKS" at bounding box center [200, 85] width 181 height 18
copy span "FewqbOXSk6NkoJJoMzpUjAKS"
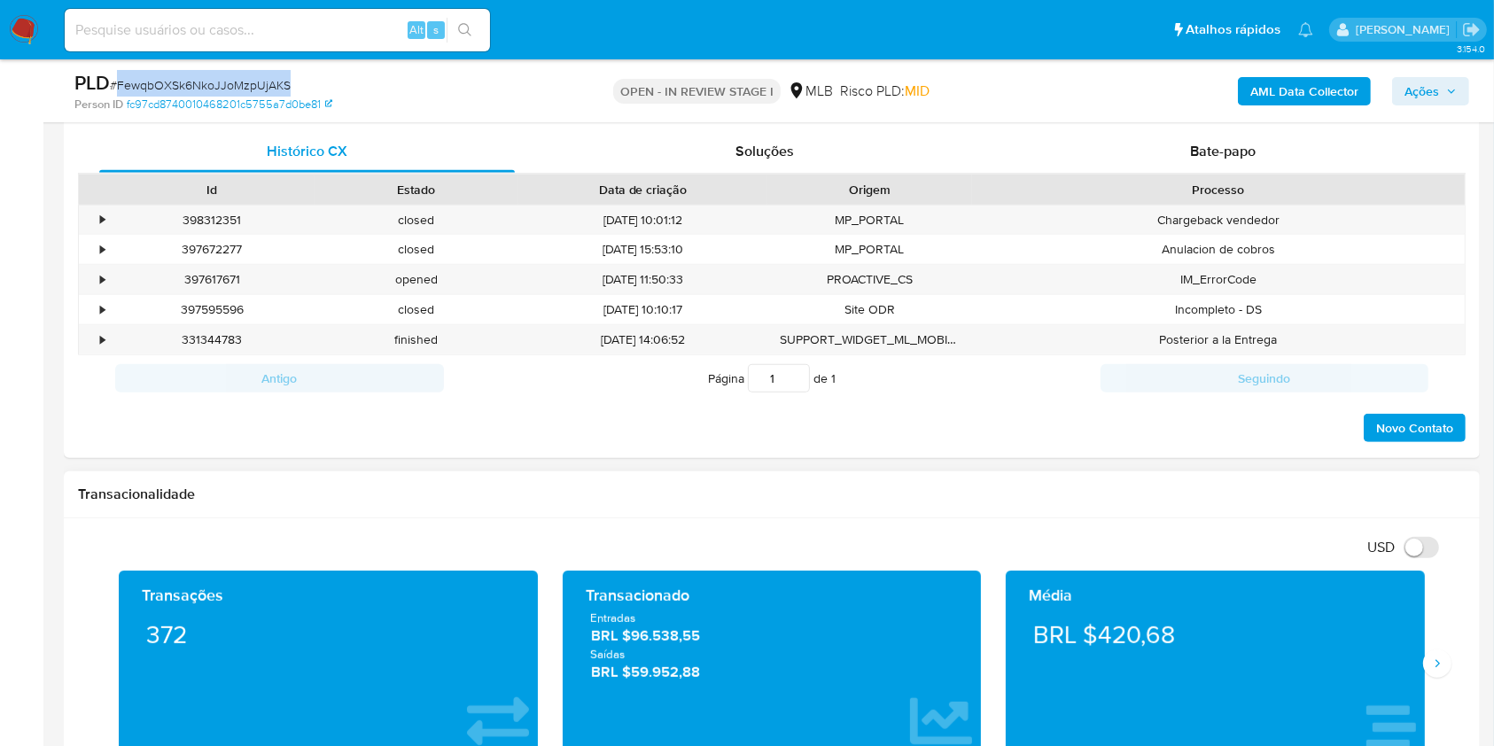
scroll to position [1063, 0]
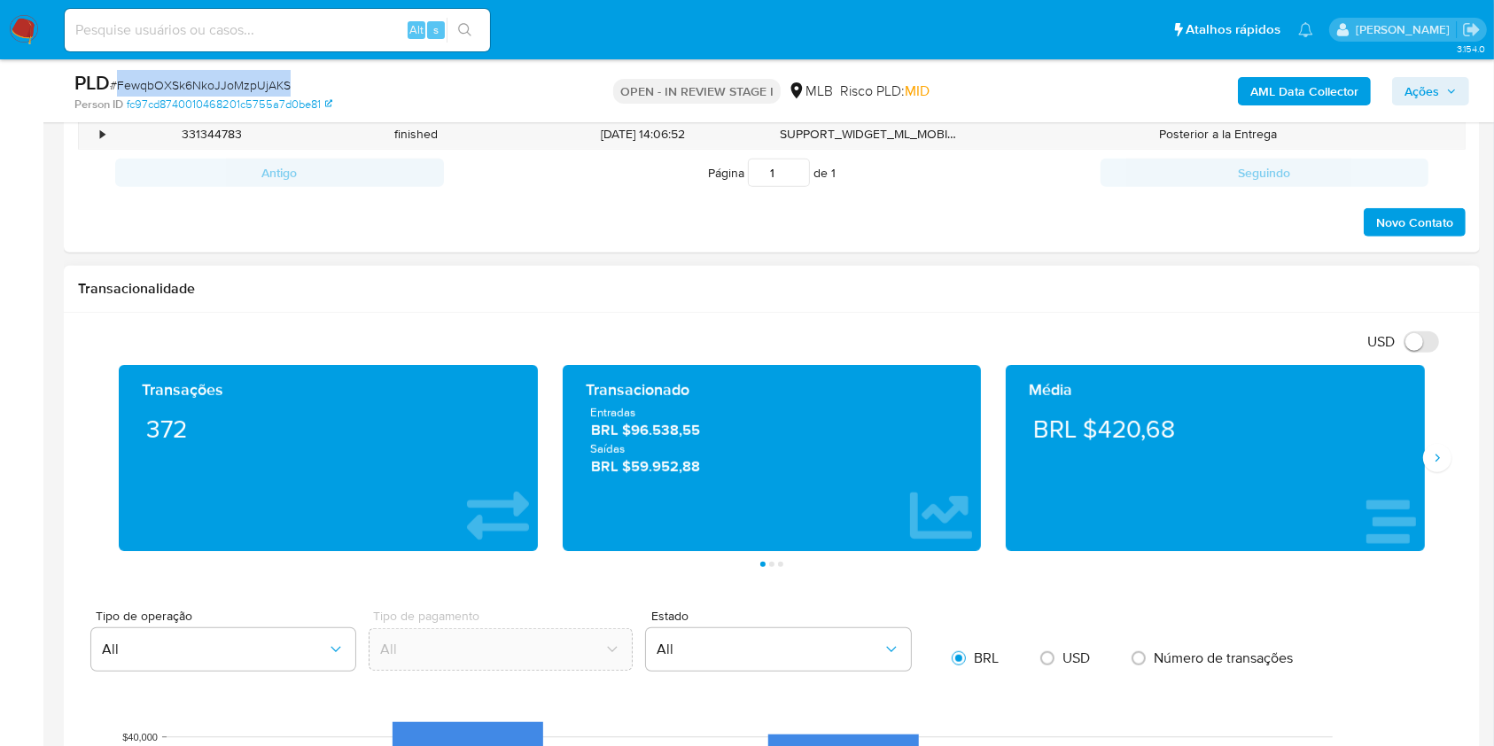
click at [1453, 466] on div "Transações 372 Transacionado Entradas BRL $96.538,55 Saídas BRL $59.952,88 Médi…" at bounding box center [771, 466] width 1387 height 202
click at [1453, 465] on div "Transações 372 Transacionado Entradas BRL $96.538,55 Saídas BRL $59.952,88 Médi…" at bounding box center [771, 466] width 1387 height 202
click at [1440, 460] on icon "Siguiente" at bounding box center [1437, 458] width 14 height 14
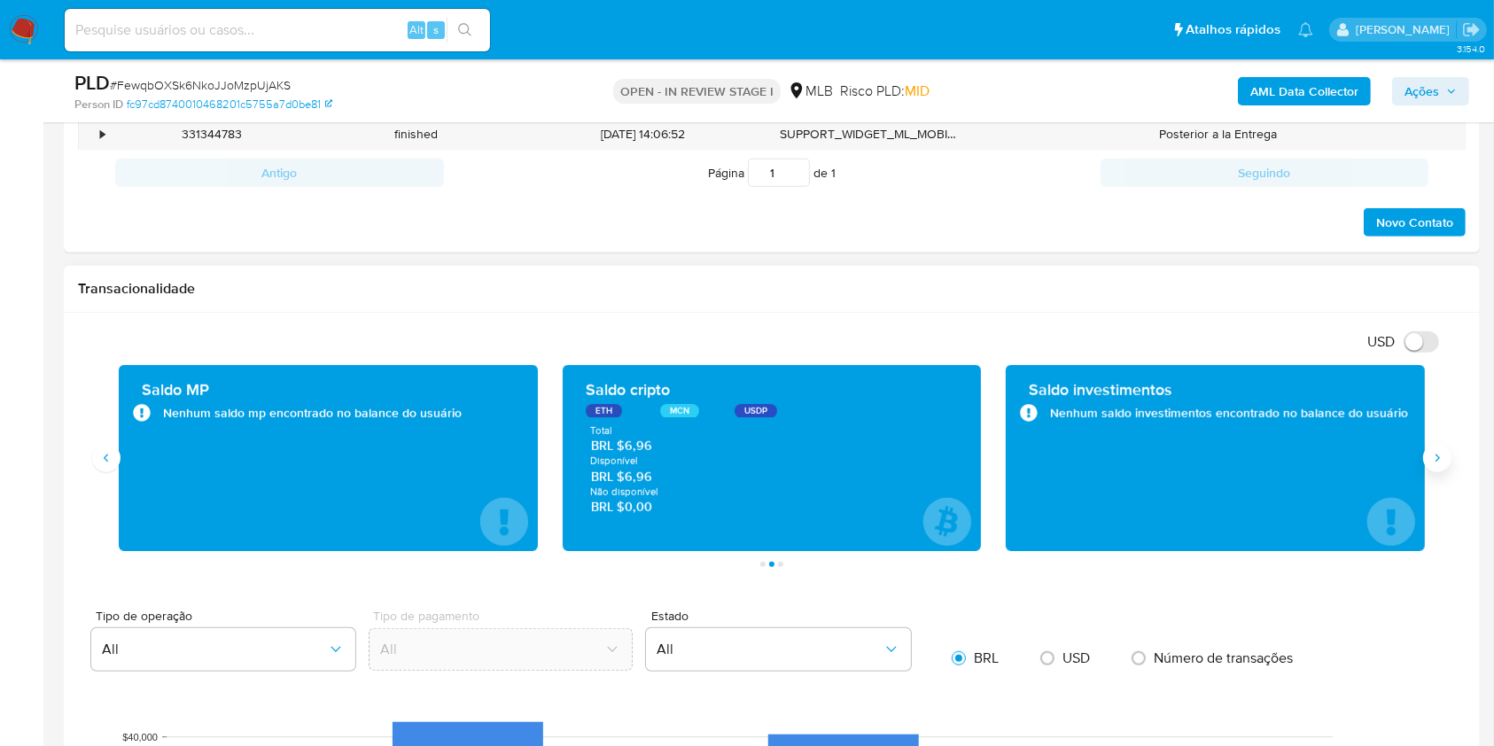
click at [1440, 460] on icon "Siguiente" at bounding box center [1437, 458] width 14 height 14
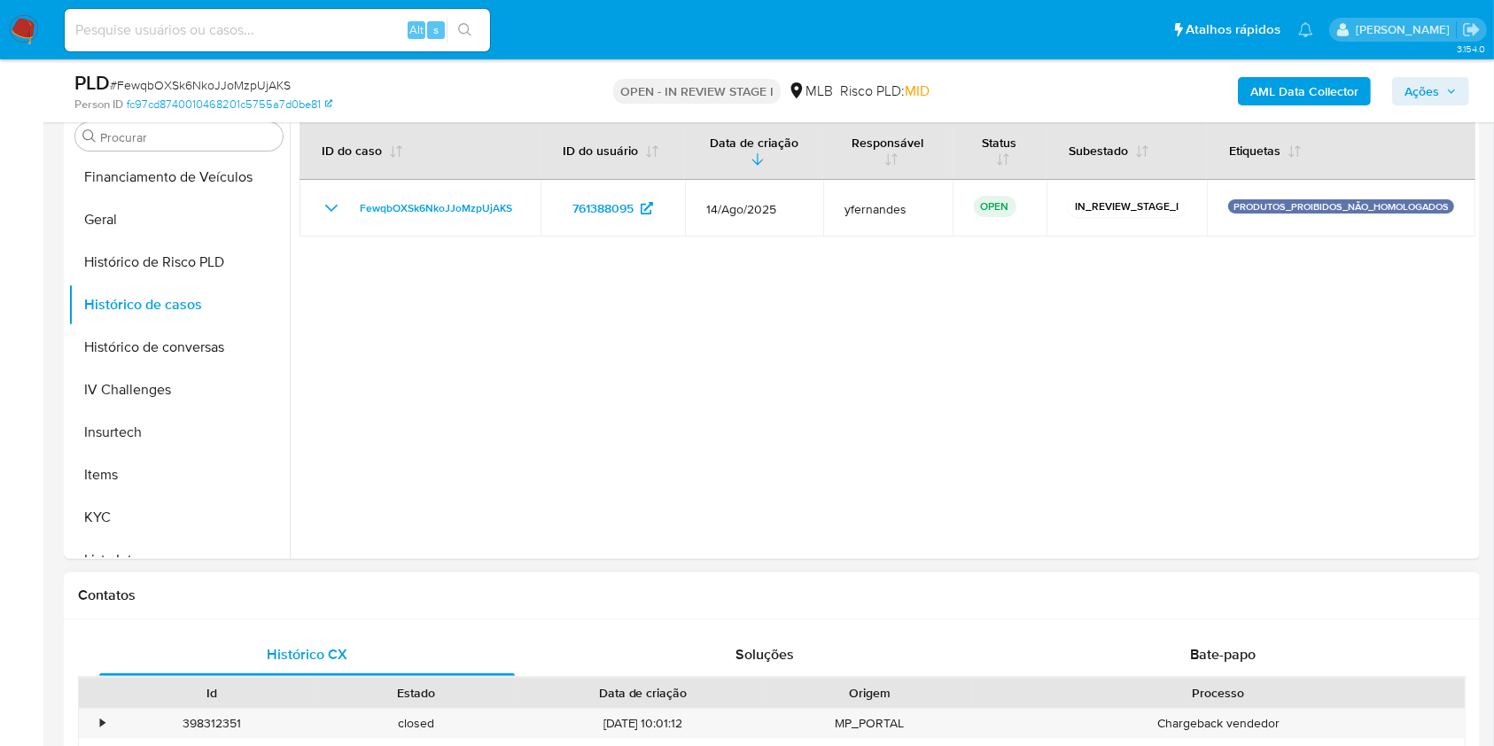
scroll to position [236, 0]
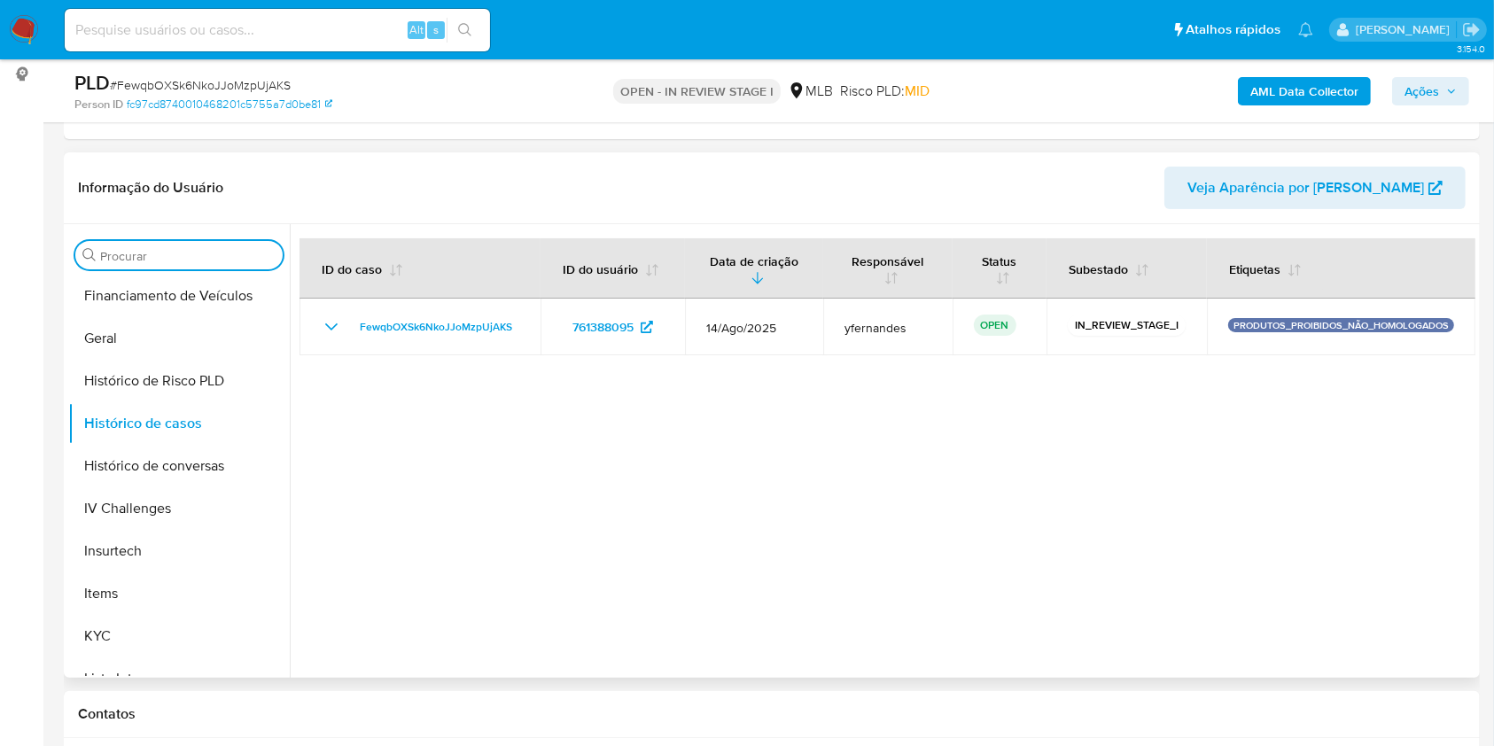
click at [126, 262] on input "Procurar" at bounding box center [187, 256] width 175 height 16
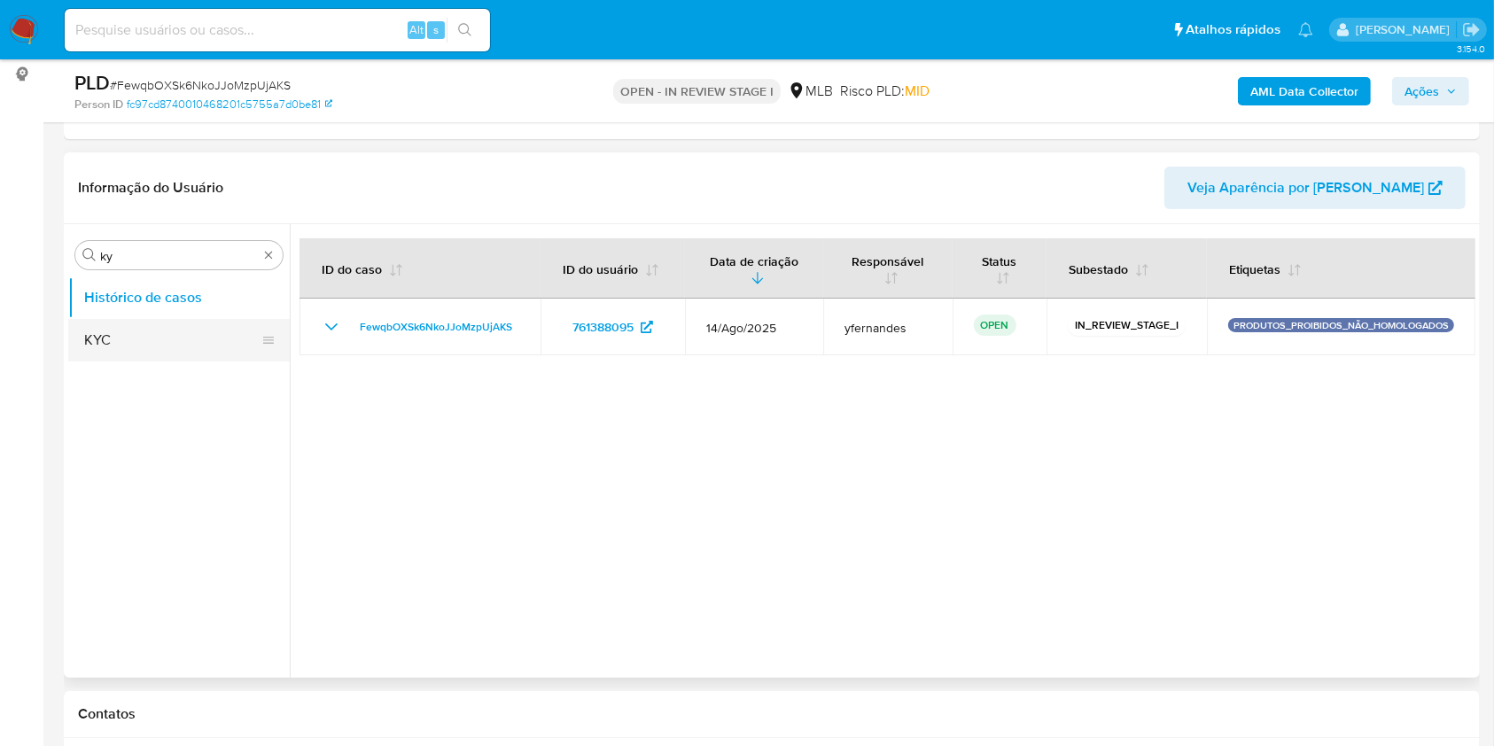
click at [110, 319] on button "KYC" at bounding box center [171, 340] width 207 height 43
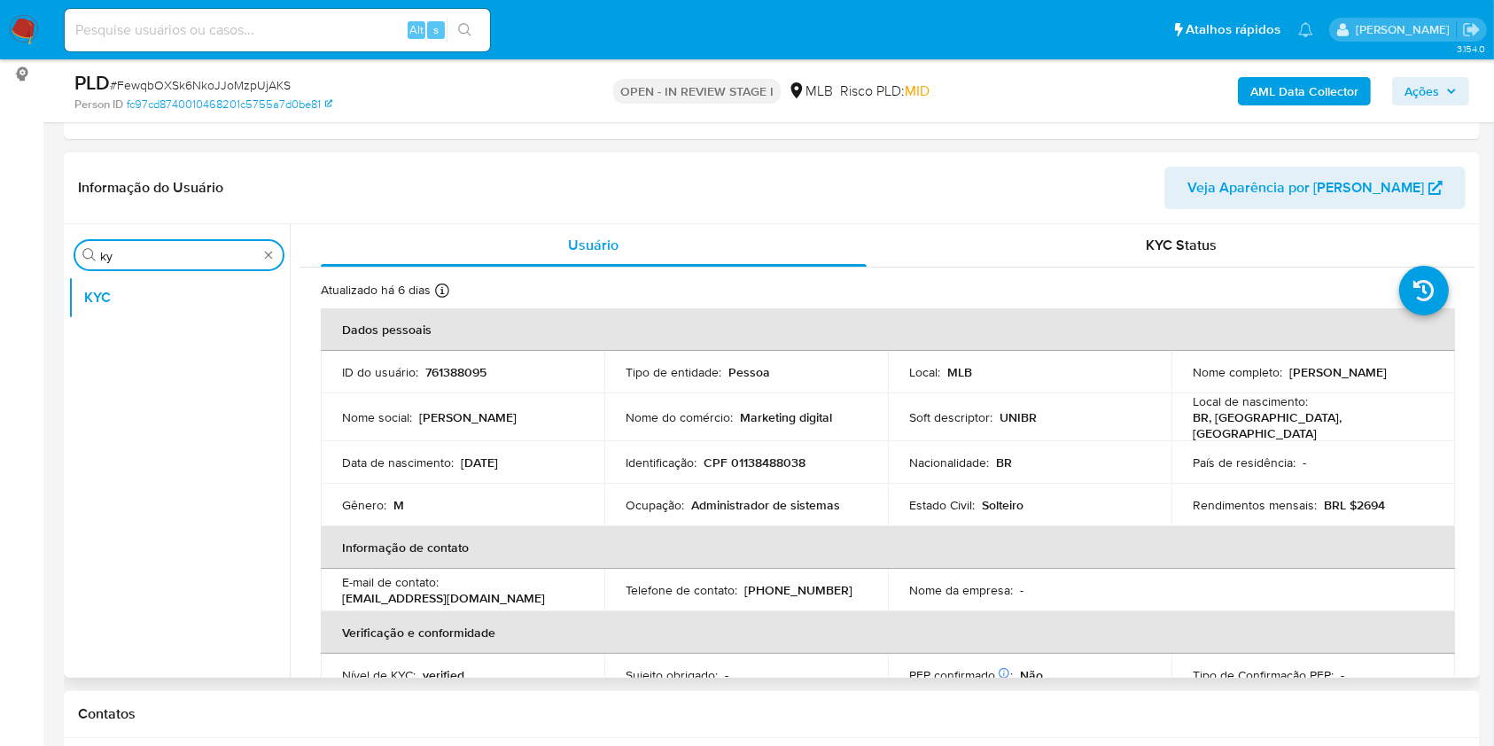
click at [163, 258] on input "ky" at bounding box center [179, 256] width 158 height 16
type input "ger"
click at [133, 282] on button "Geral" at bounding box center [171, 297] width 207 height 43
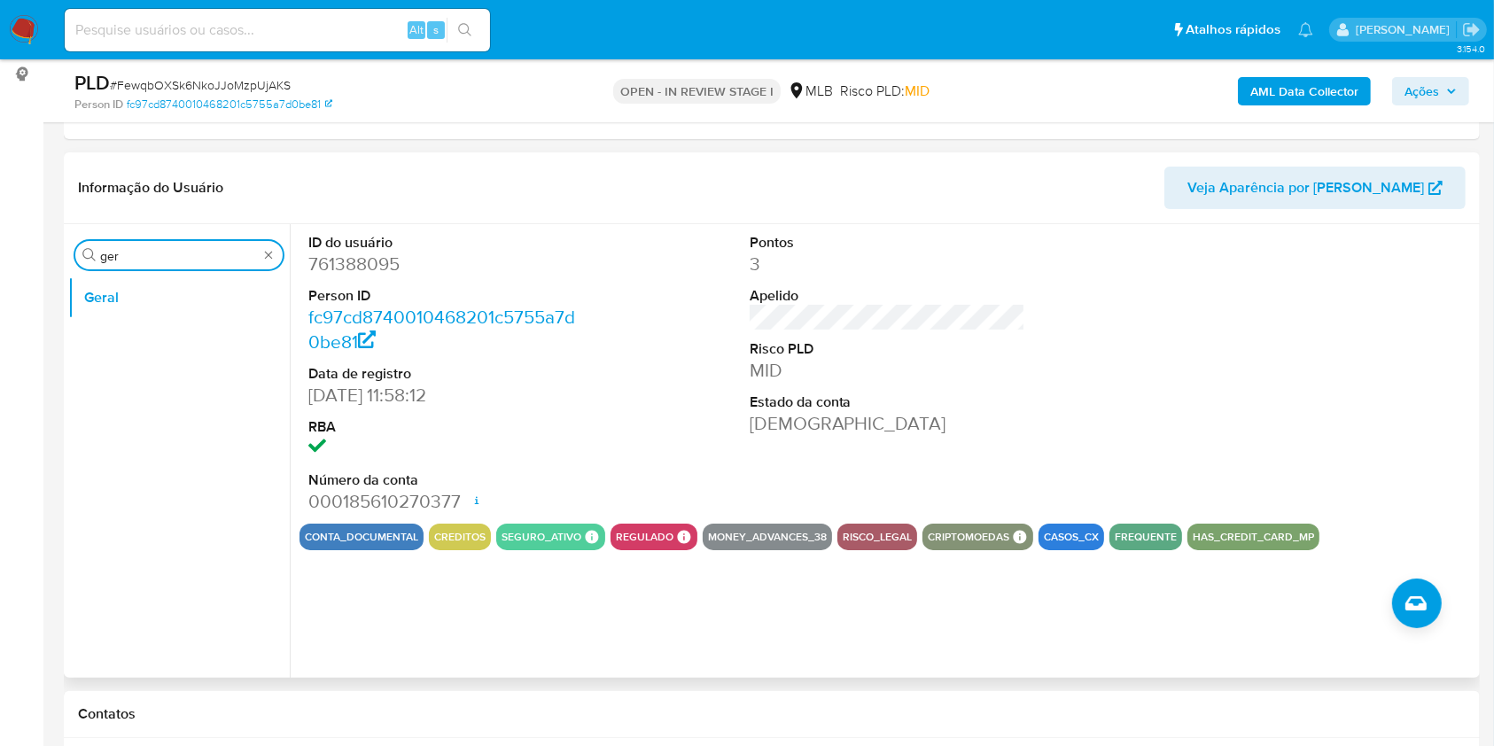
click at [182, 259] on input "ger" at bounding box center [179, 256] width 158 height 16
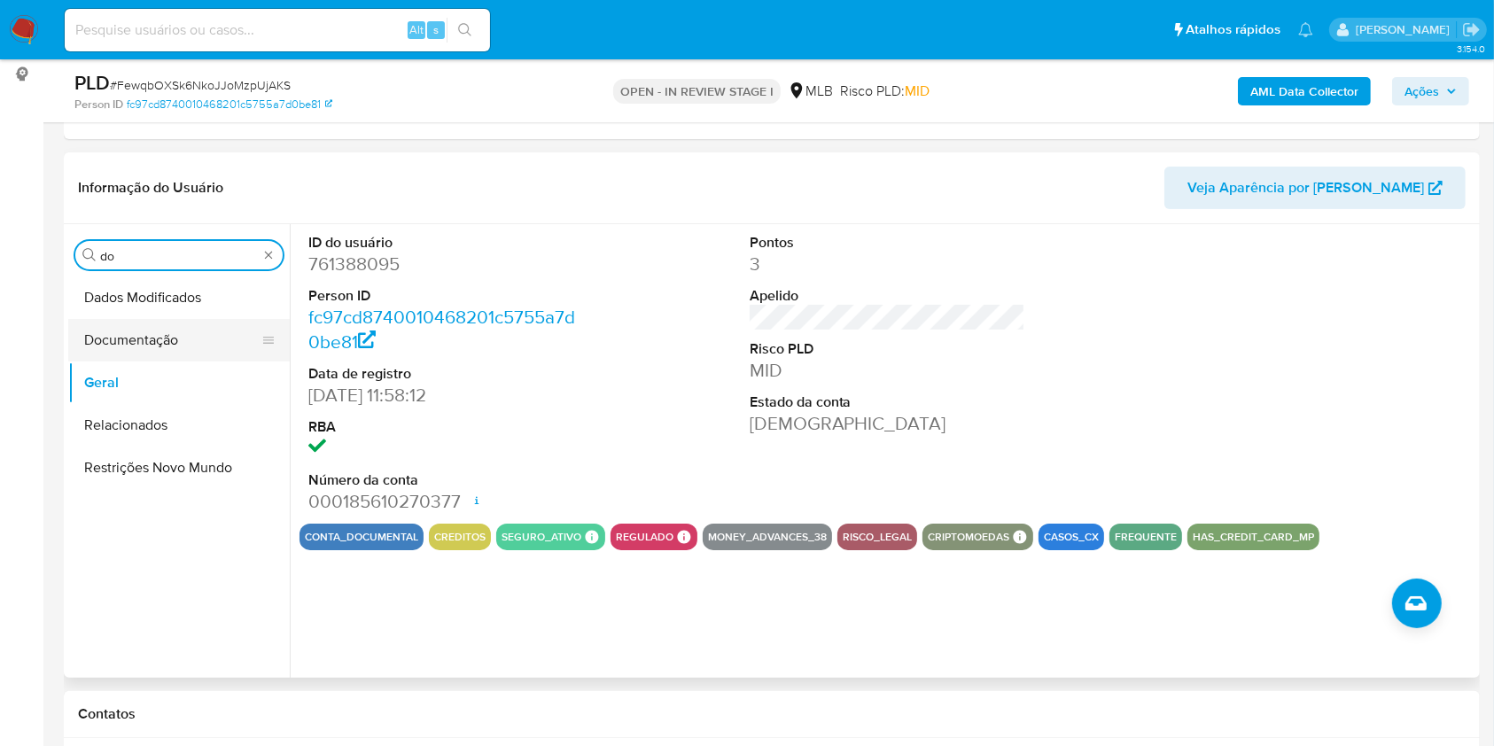
click at [177, 324] on button "Documentação" at bounding box center [171, 340] width 207 height 43
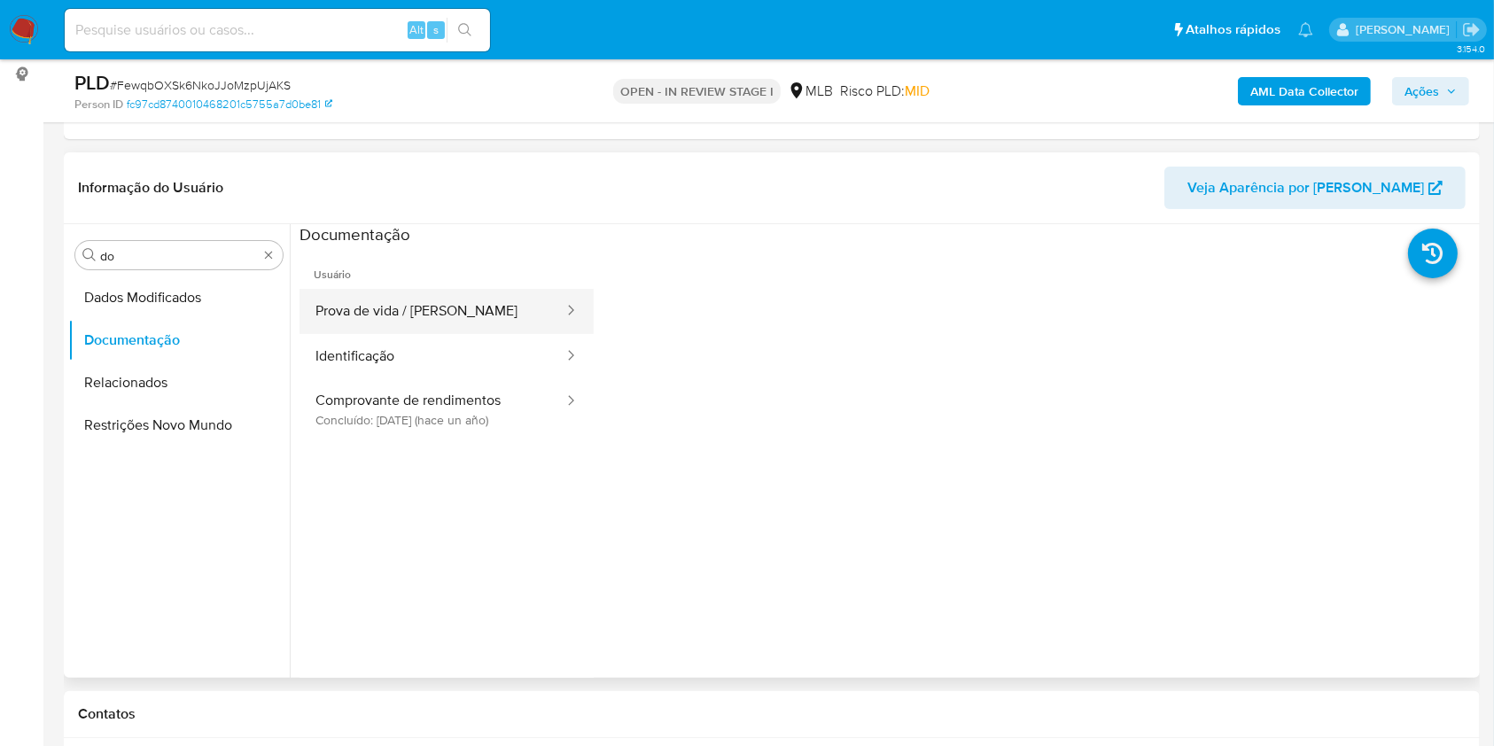
click at [447, 308] on button "Prova de vida / [PERSON_NAME]" at bounding box center [432, 311] width 266 height 45
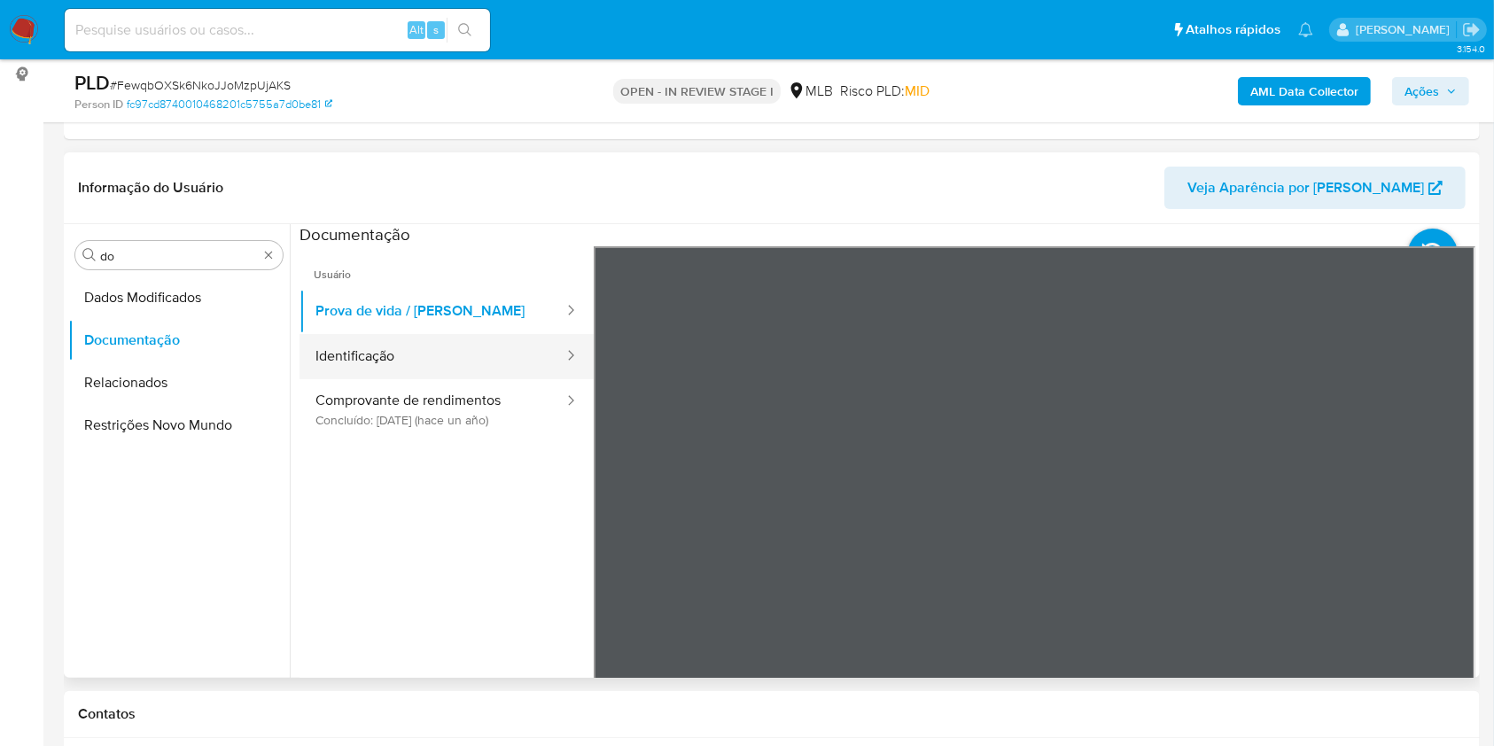
click at [440, 355] on button "Identificação" at bounding box center [432, 356] width 266 height 45
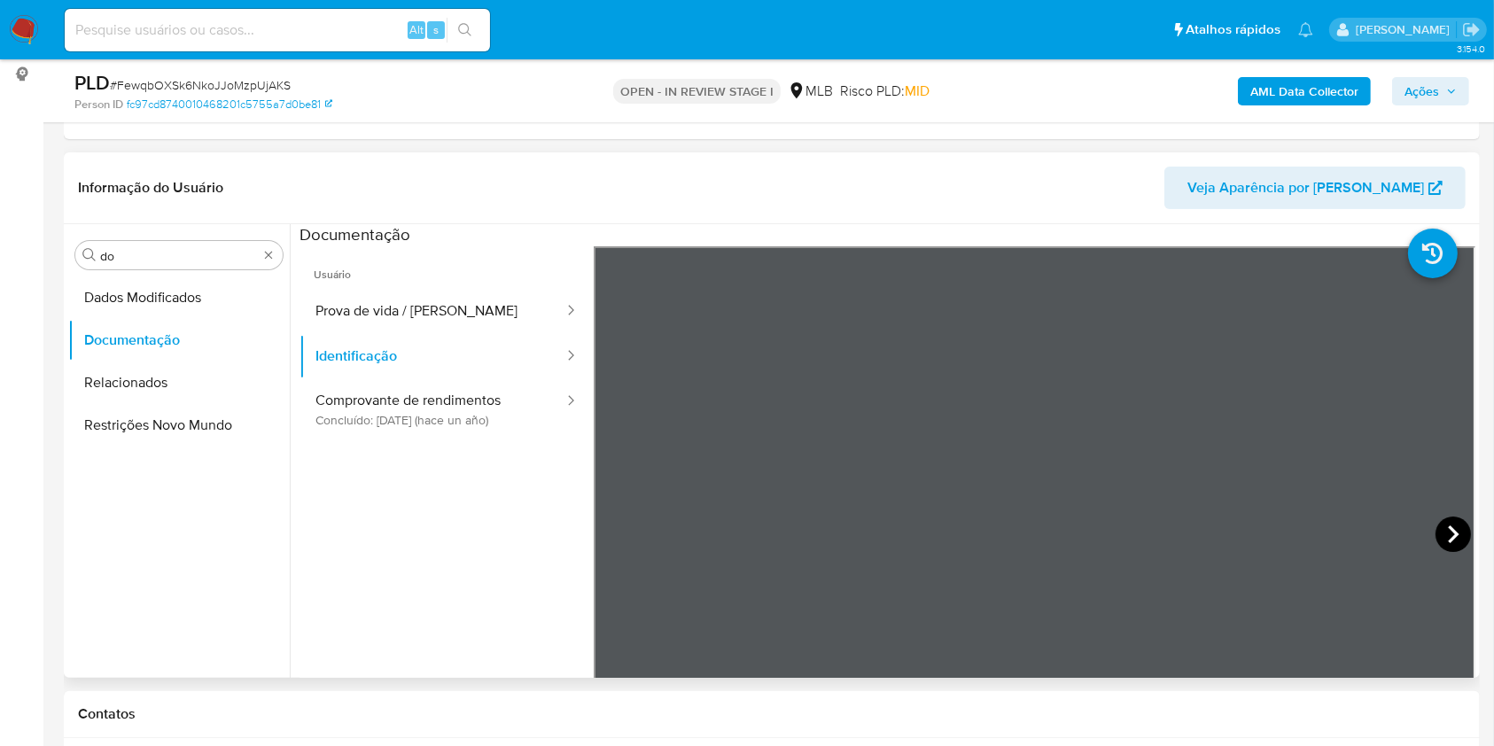
click at [1457, 539] on icon at bounding box center [1452, 533] width 35 height 35
click at [469, 415] on button "Comprovante de rendimentos Concluído: 05/06/2024 (hace un año)" at bounding box center [432, 409] width 266 height 60
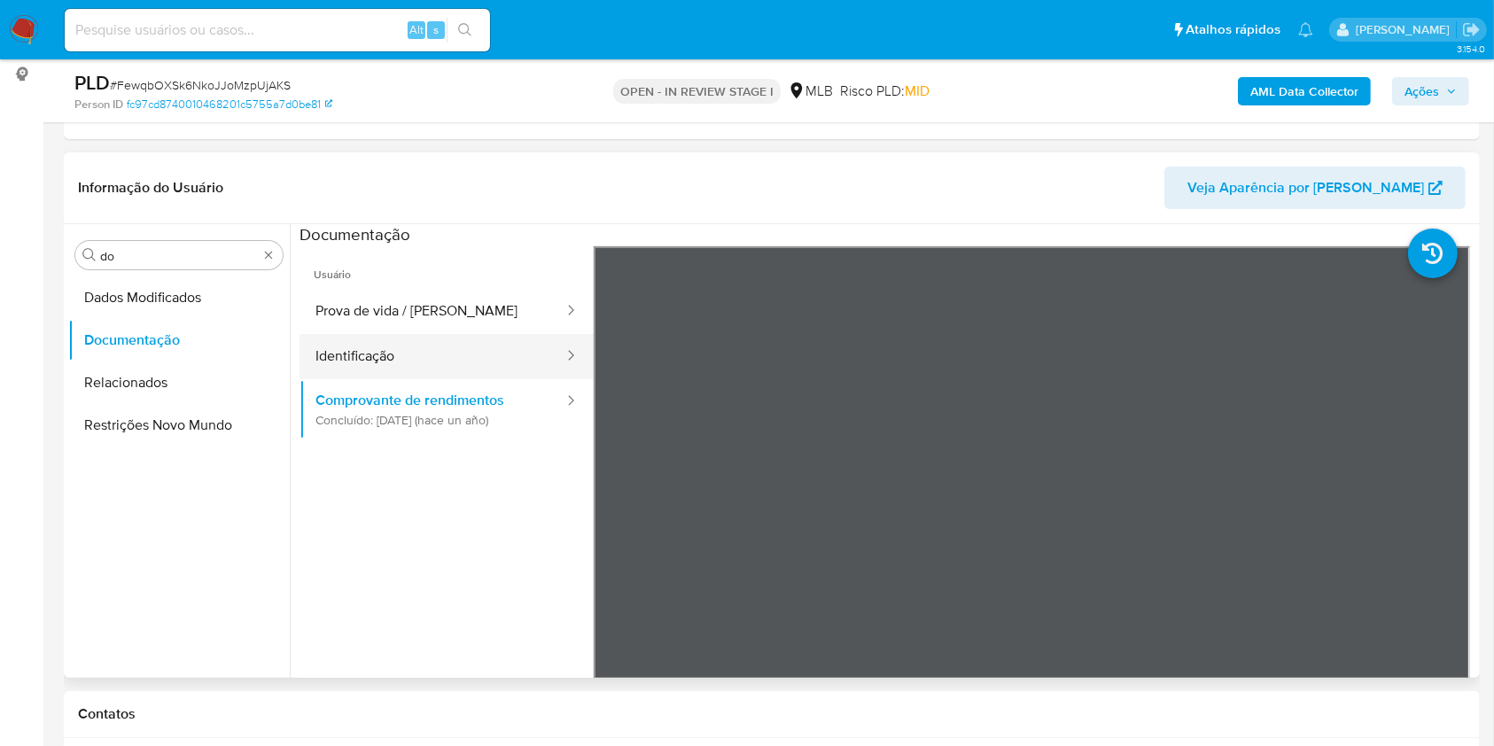
click at [498, 335] on button "Identificação" at bounding box center [432, 356] width 266 height 45
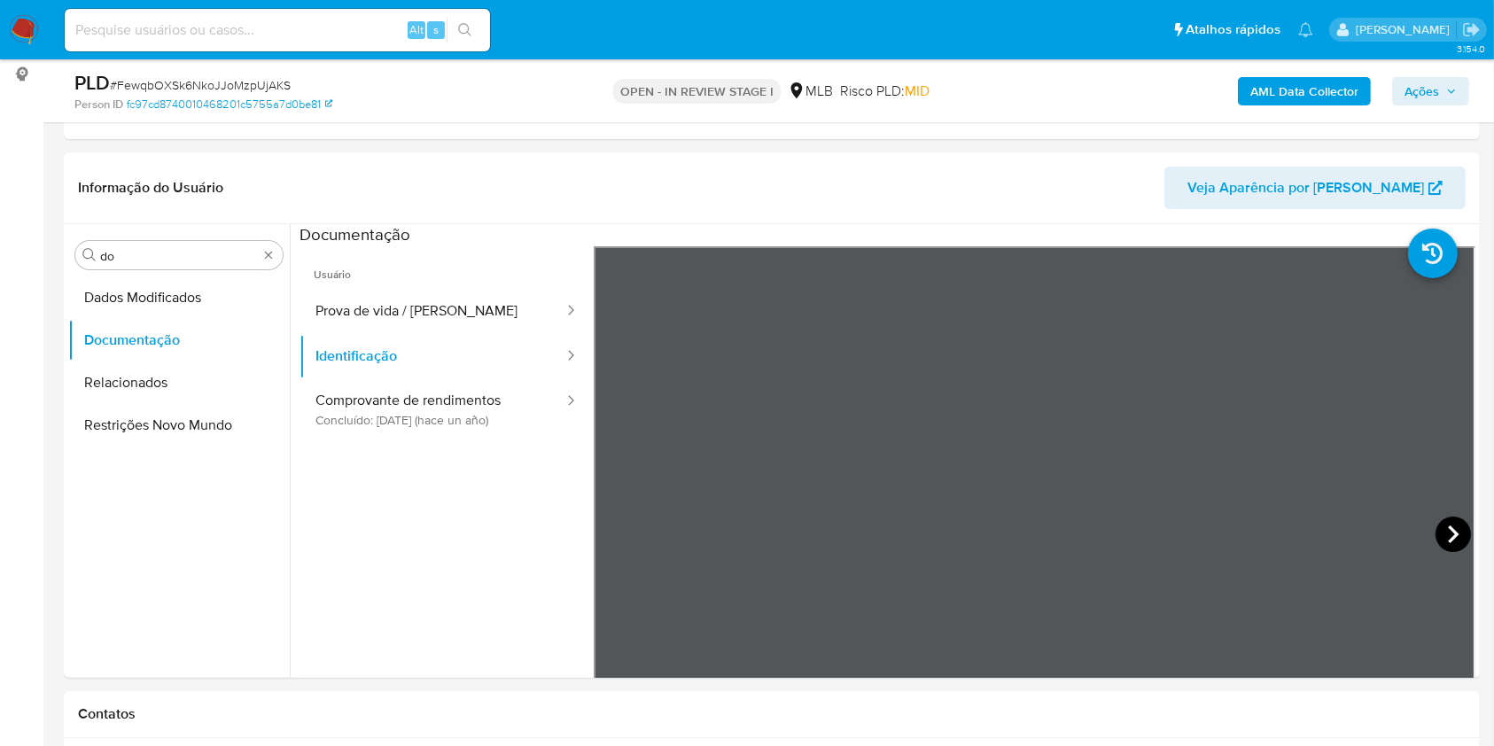
click at [1443, 534] on icon at bounding box center [1452, 533] width 35 height 35
click at [503, 402] on button "Comprovante de rendimentos Concluído: 05/06/2024 (hace un año)" at bounding box center [432, 409] width 266 height 60
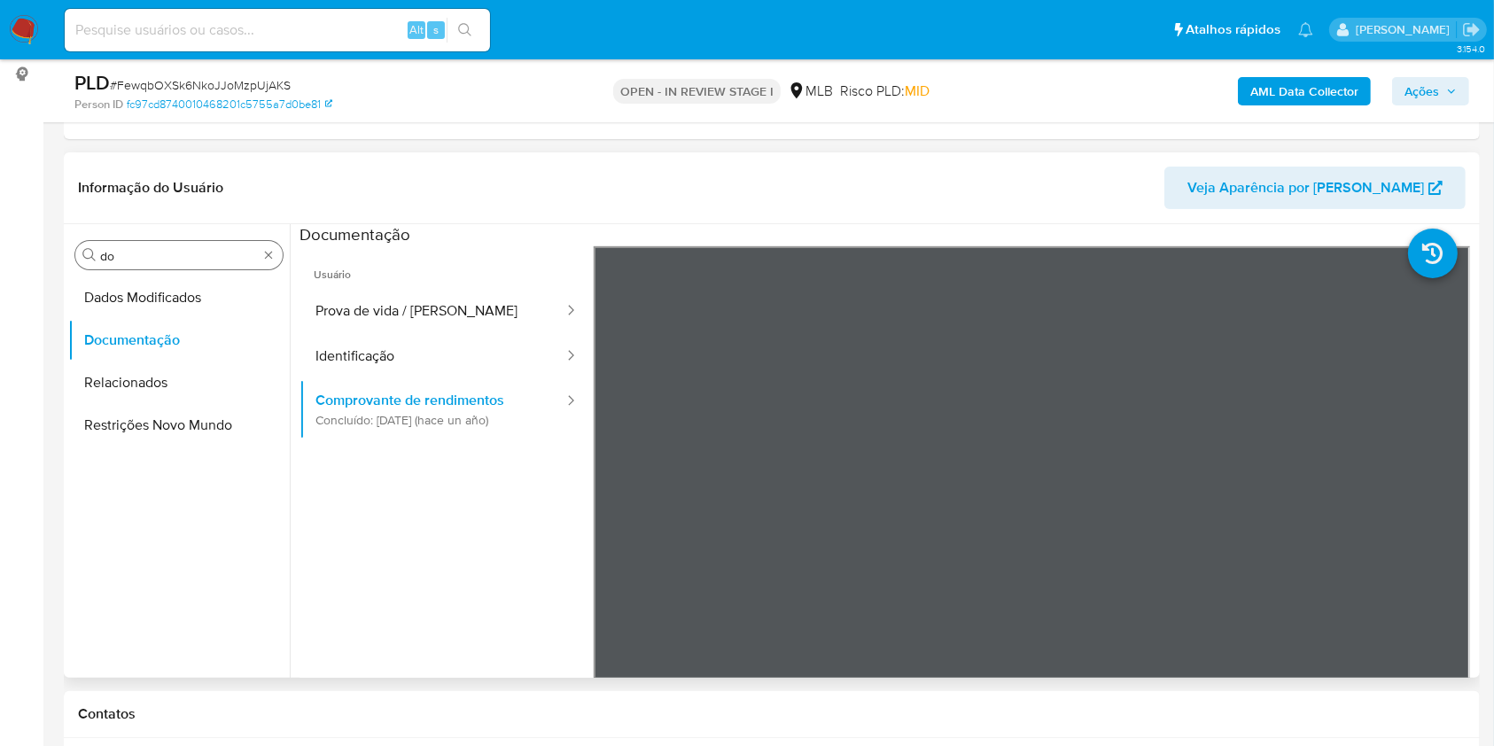
click at [187, 244] on div "Procurar do" at bounding box center [178, 255] width 207 height 28
click at [113, 259] on input "do" at bounding box center [179, 256] width 158 height 16
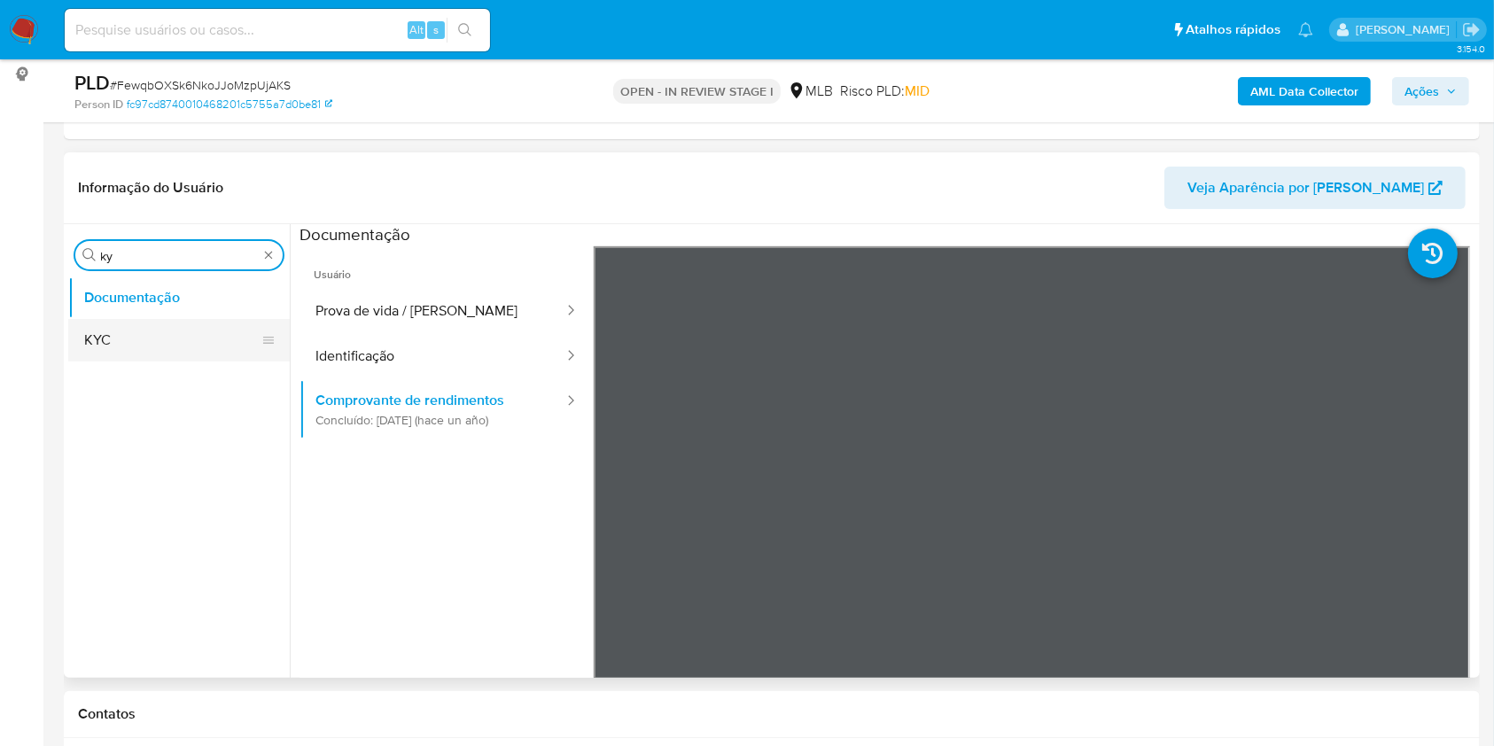
type input "ky"
click at [90, 325] on button "KYC" at bounding box center [171, 340] width 207 height 43
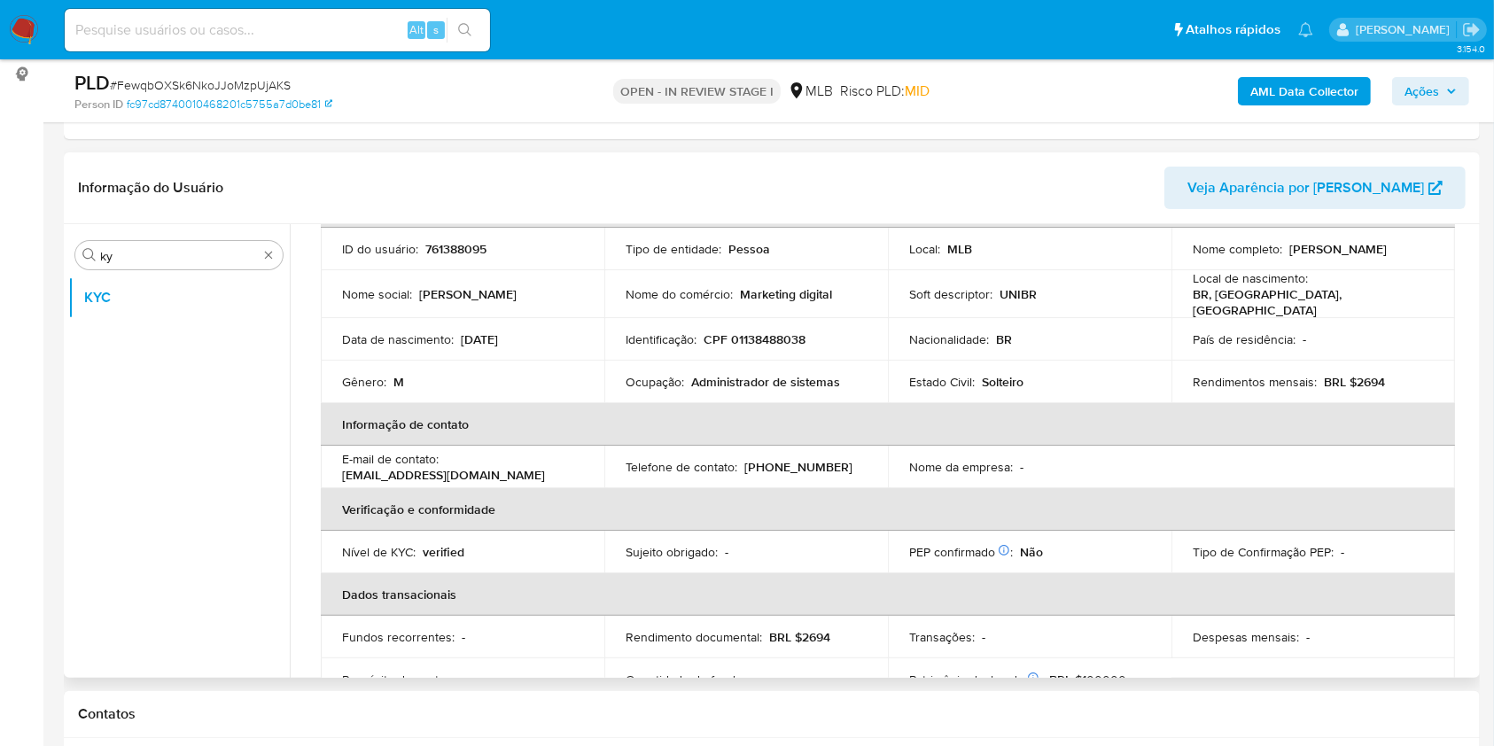
scroll to position [136, 0]
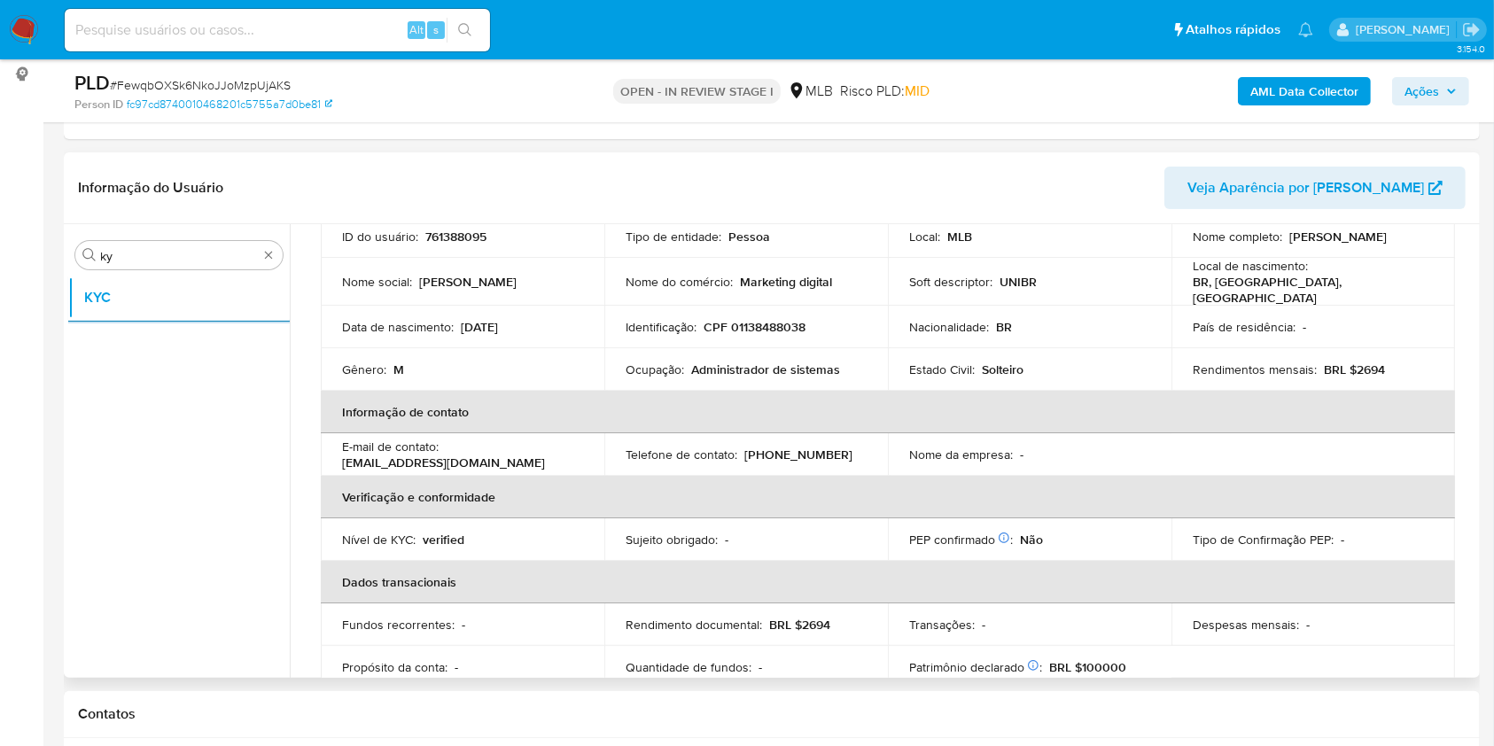
click at [760, 367] on p "Administrador de sistemas" at bounding box center [765, 369] width 149 height 16
copy div "Ocupação : Administrador de sistemas"
click at [857, 438] on td "Telefone de contato : (47) 984181738" at bounding box center [745, 454] width 283 height 43
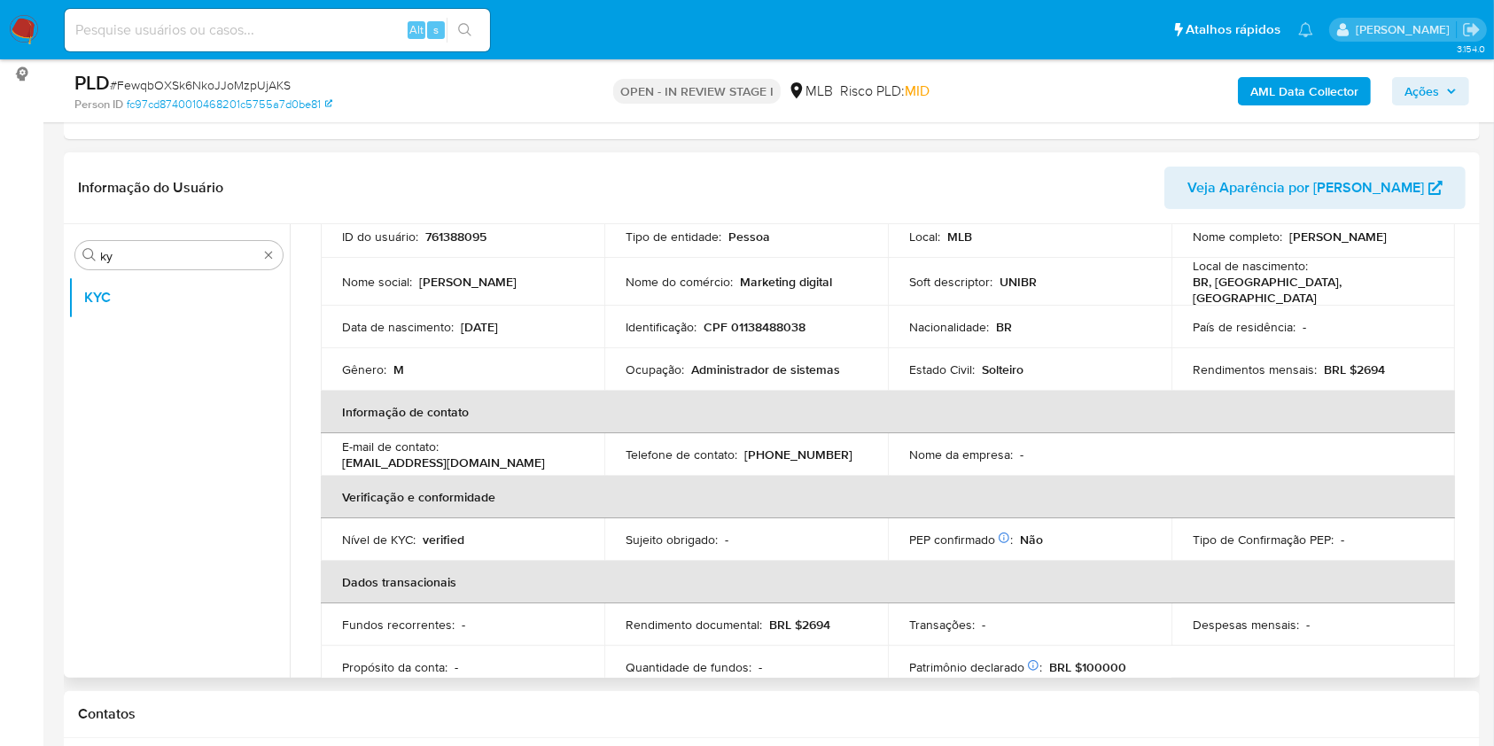
click at [1371, 361] on p "BRL $2694" at bounding box center [1353, 369] width 61 height 16
click at [694, 534] on p "Sujeito obrigado :" at bounding box center [671, 540] width 92 height 16
click at [799, 274] on p "Marketing digital" at bounding box center [786, 282] width 92 height 16
click at [798, 274] on p "Marketing digital" at bounding box center [786, 282] width 92 height 16
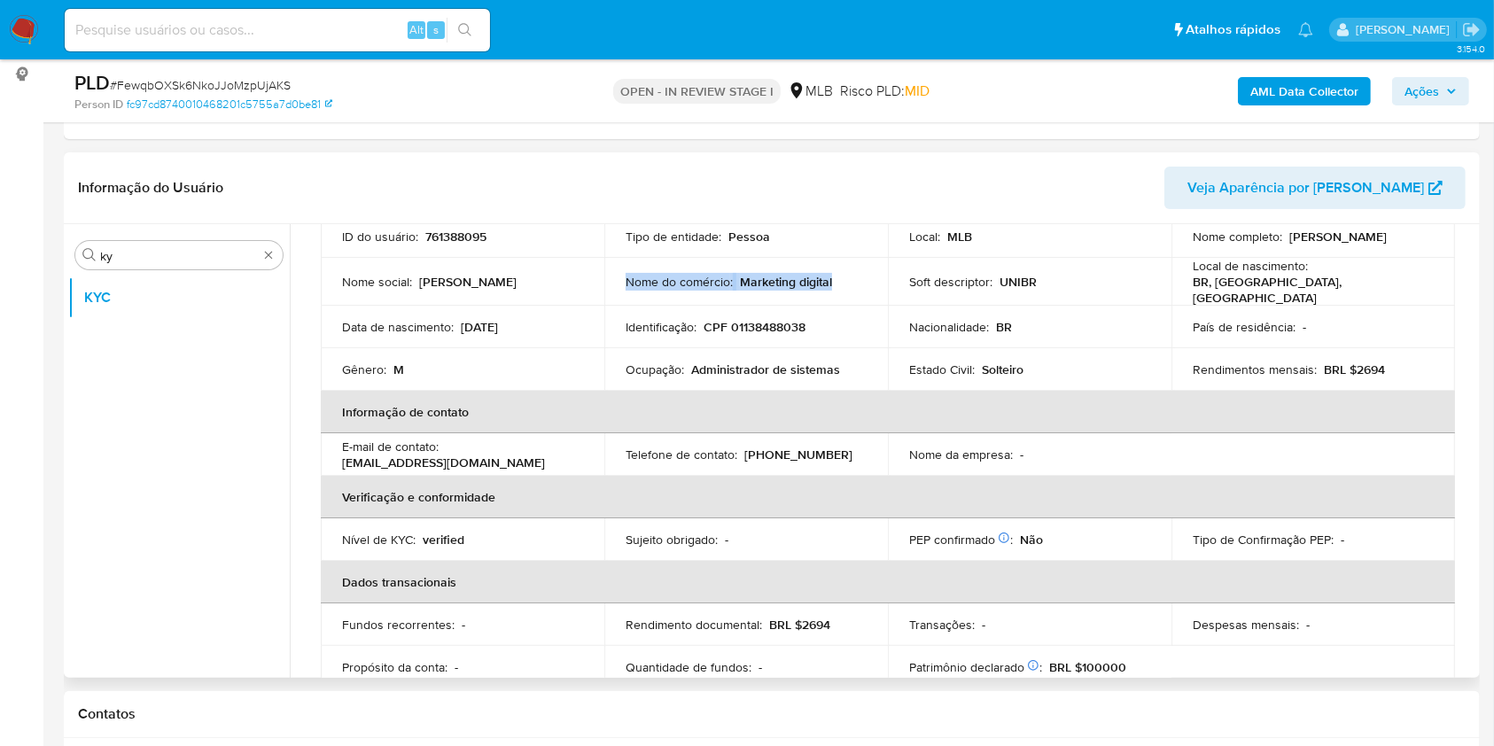
drag, startPoint x: 799, startPoint y: 273, endPoint x: 890, endPoint y: 464, distance: 212.0
click at [798, 274] on p "Marketing digital" at bounding box center [786, 282] width 92 height 16
copy div "Nome do comércio : Marketing digital"
click at [669, 252] on td "Tipo de entidade : Pessoa" at bounding box center [745, 236] width 283 height 43
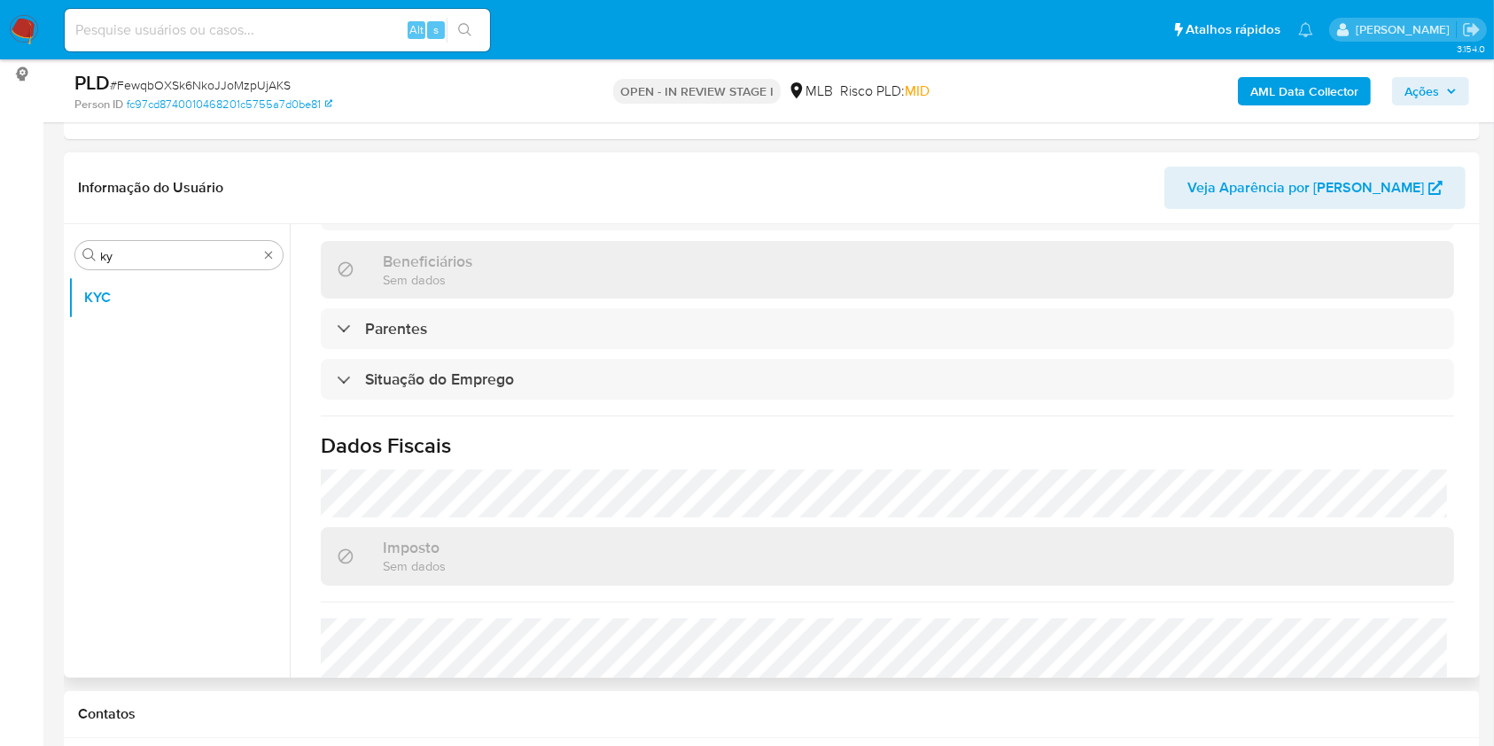
scroll to position [753, 0]
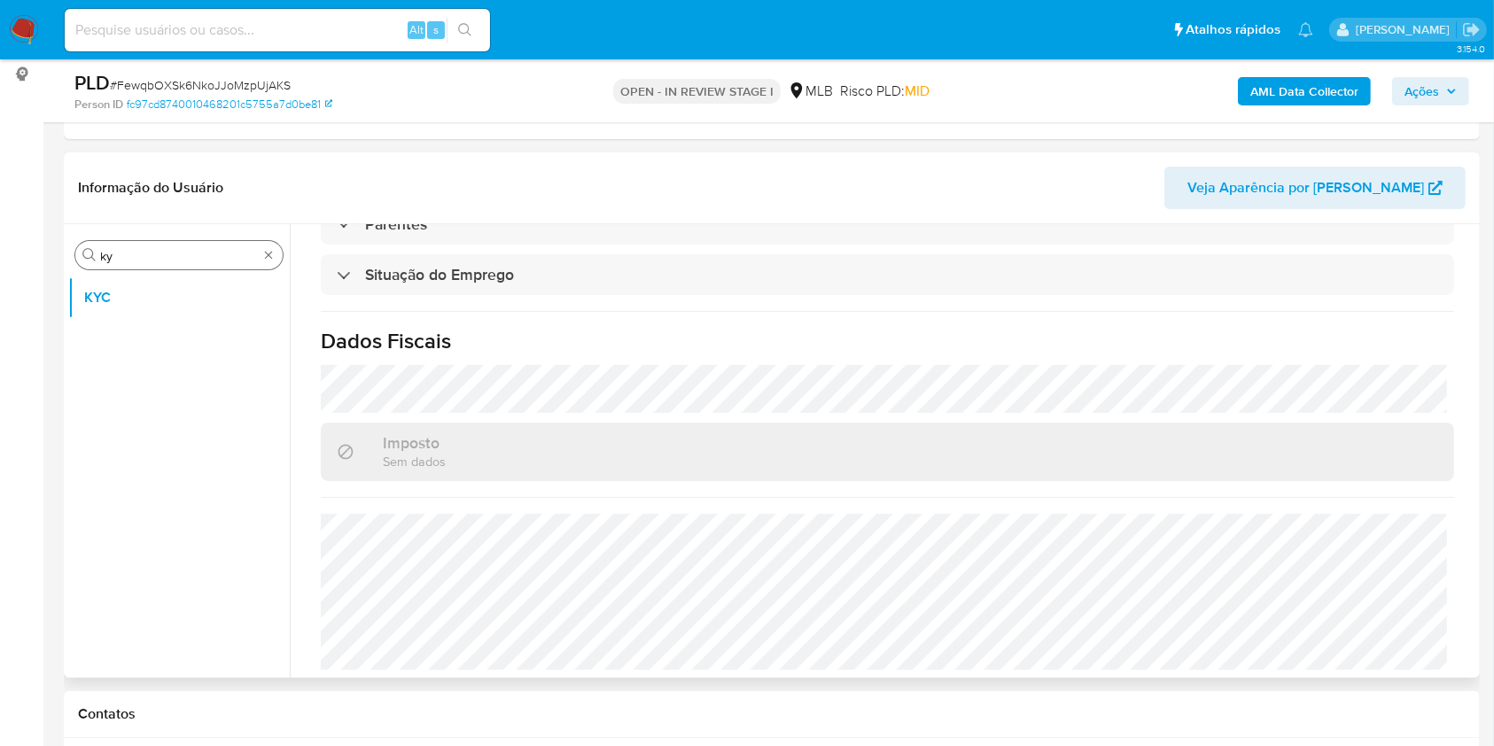
click at [136, 249] on input "ky" at bounding box center [179, 256] width 158 height 16
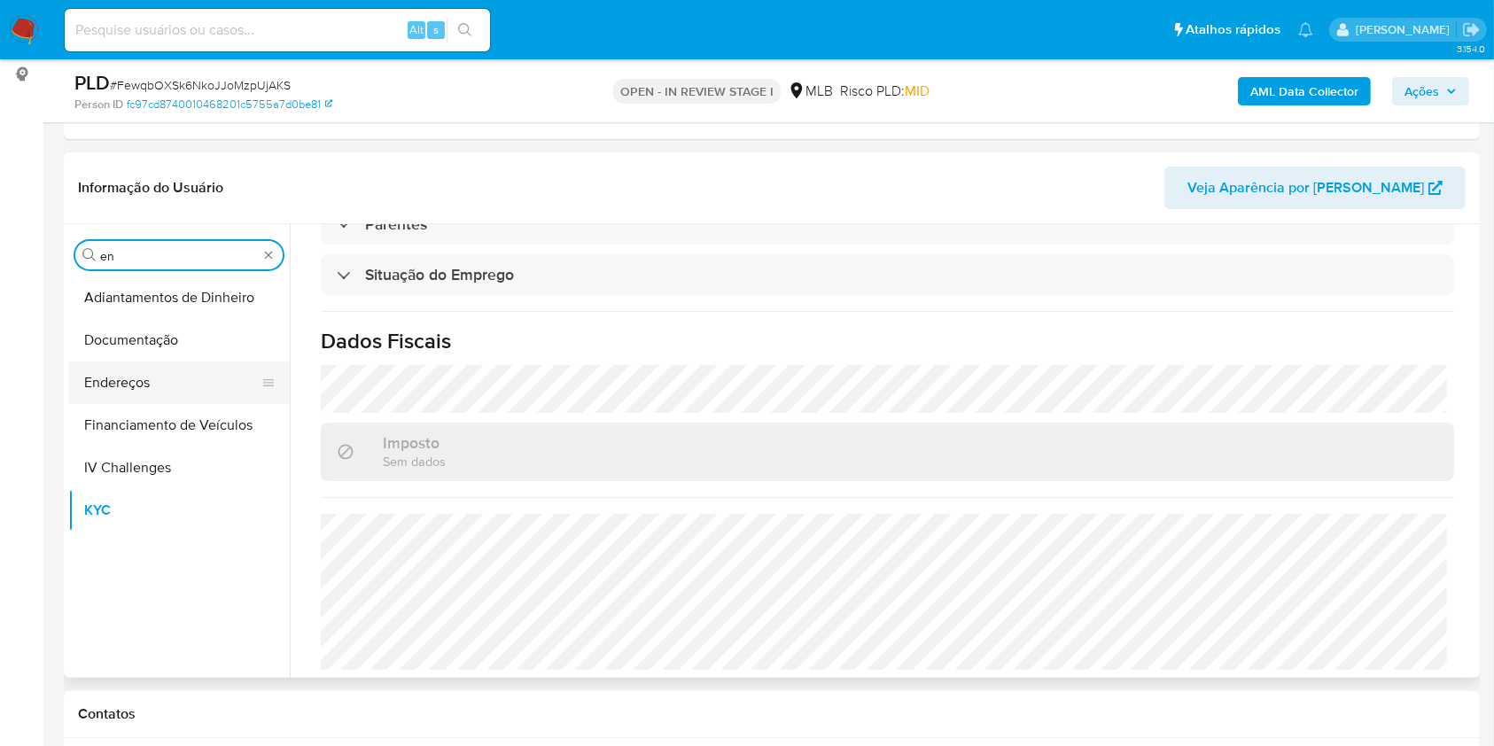
type input "en"
click at [174, 393] on button "Endereços" at bounding box center [171, 382] width 207 height 43
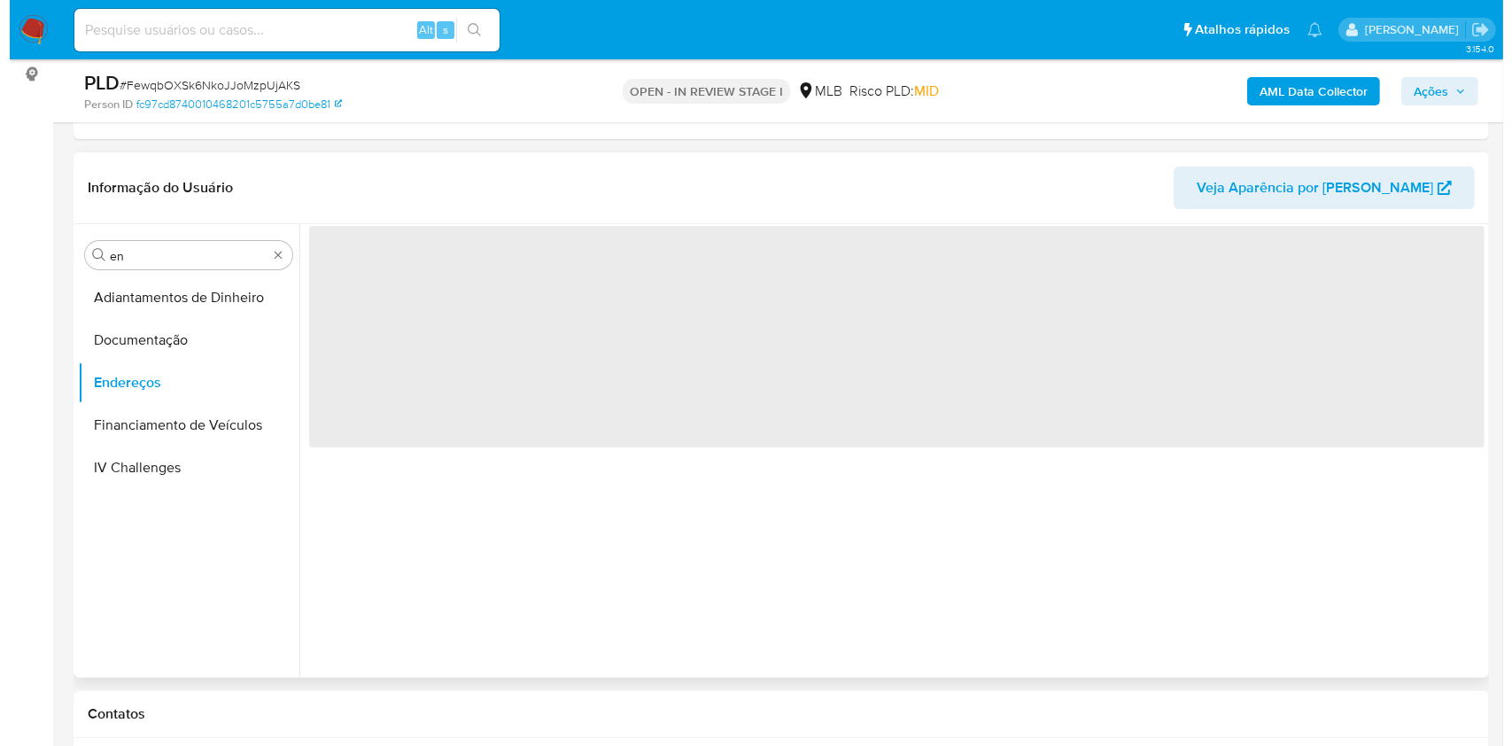
scroll to position [0, 0]
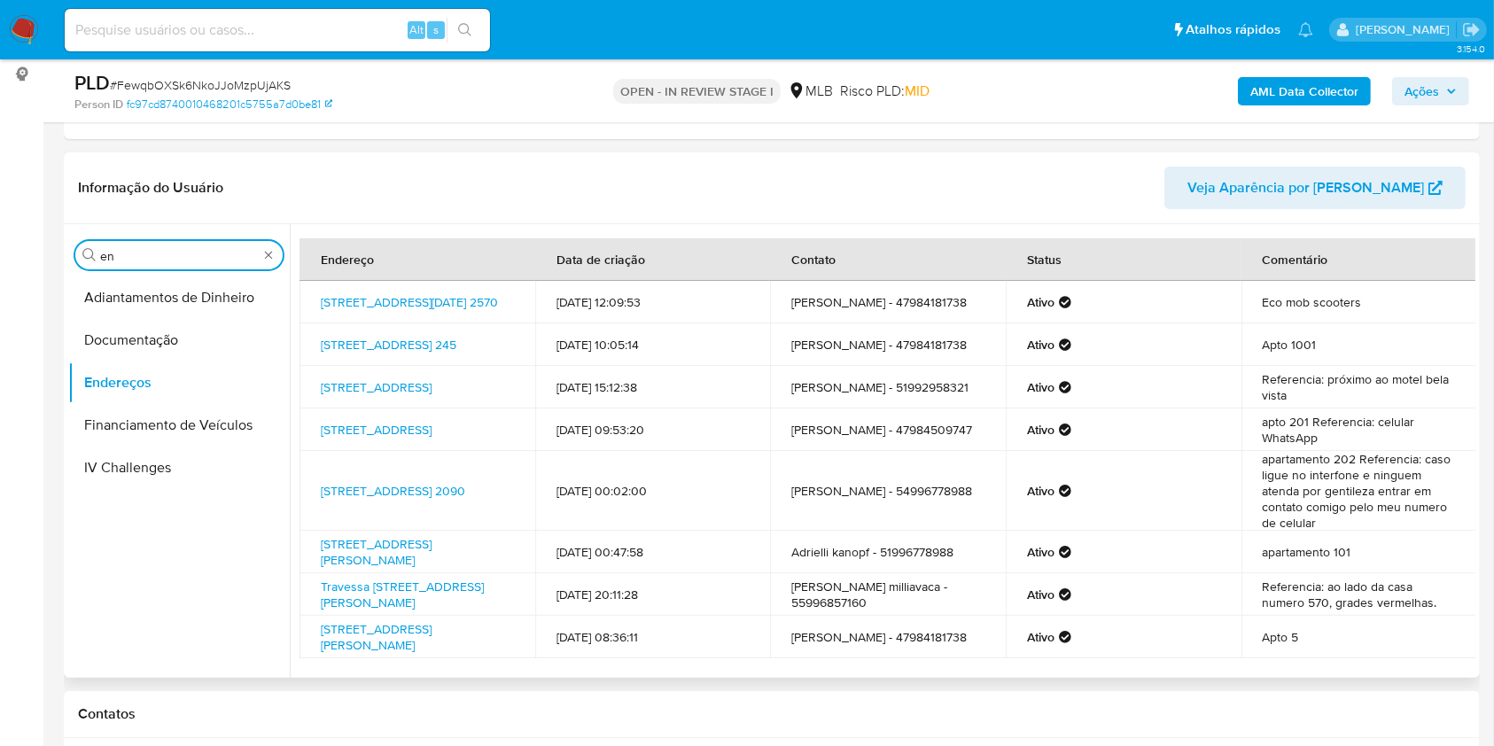
click at [201, 248] on input "en" at bounding box center [179, 256] width 158 height 16
type input "ge"
click at [177, 286] on button "Detalhe da geolocalização" at bounding box center [171, 297] width 207 height 43
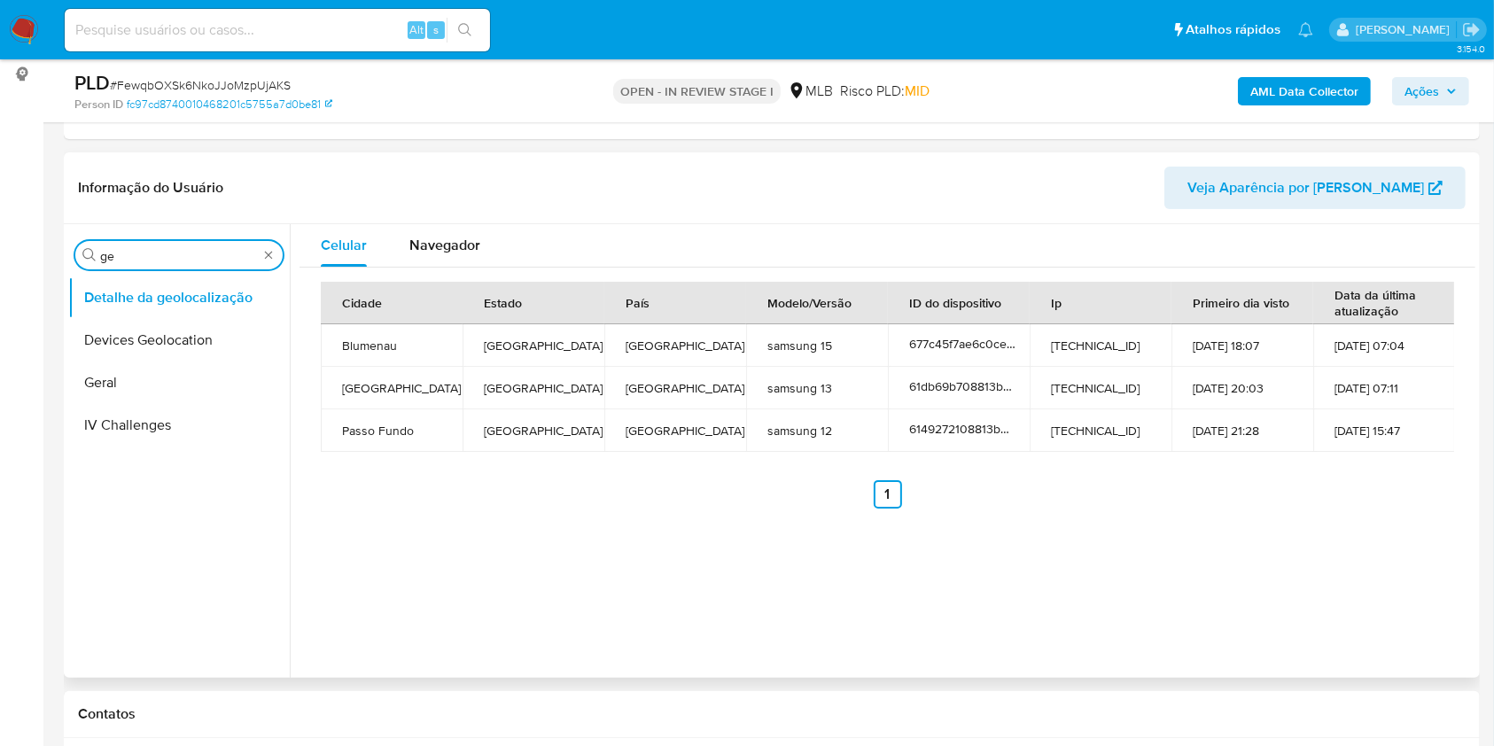
click at [108, 256] on input "ge" at bounding box center [179, 256] width 158 height 16
click at [129, 252] on input "t4rd" at bounding box center [179, 256] width 158 height 16
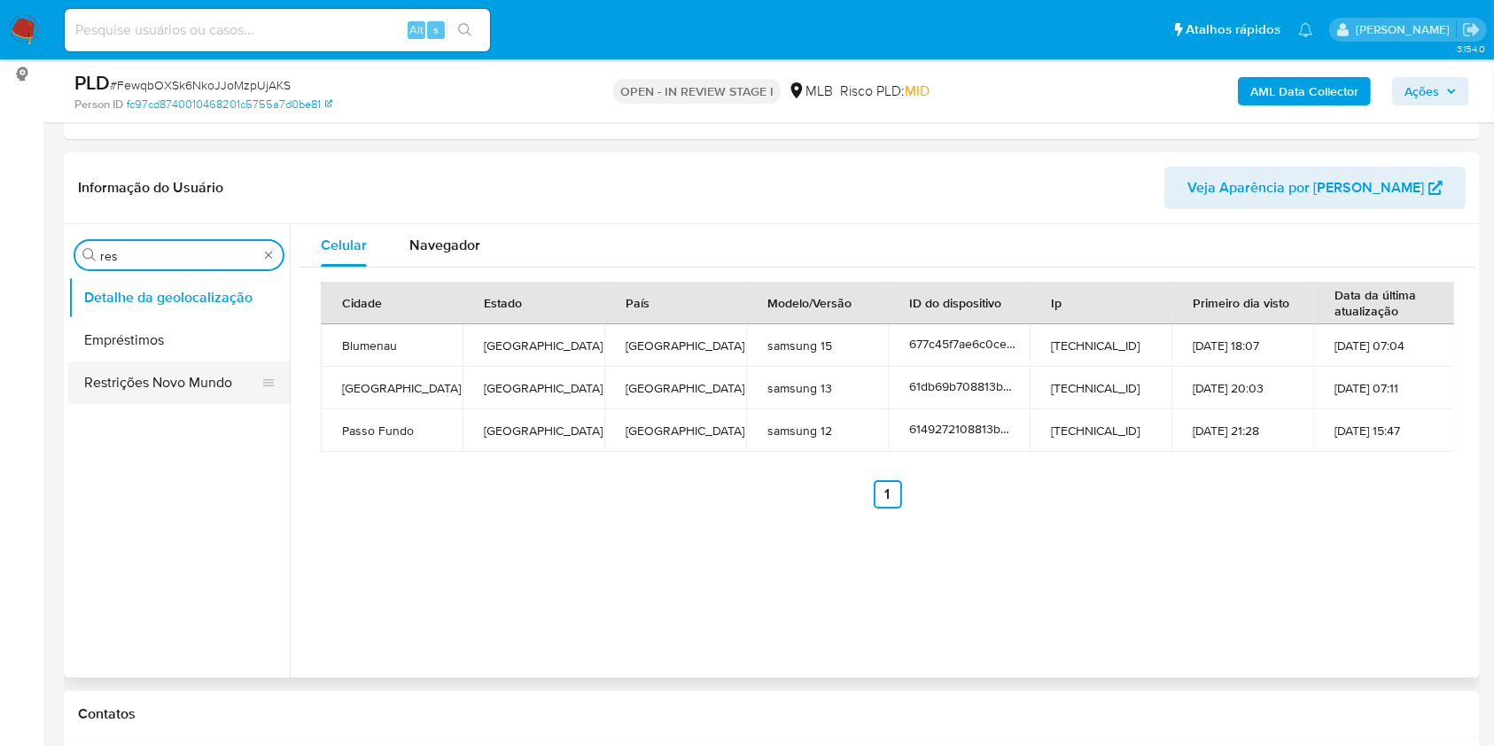
type input "res"
click at [101, 382] on button "Restrições Novo Mundo" at bounding box center [171, 382] width 207 height 43
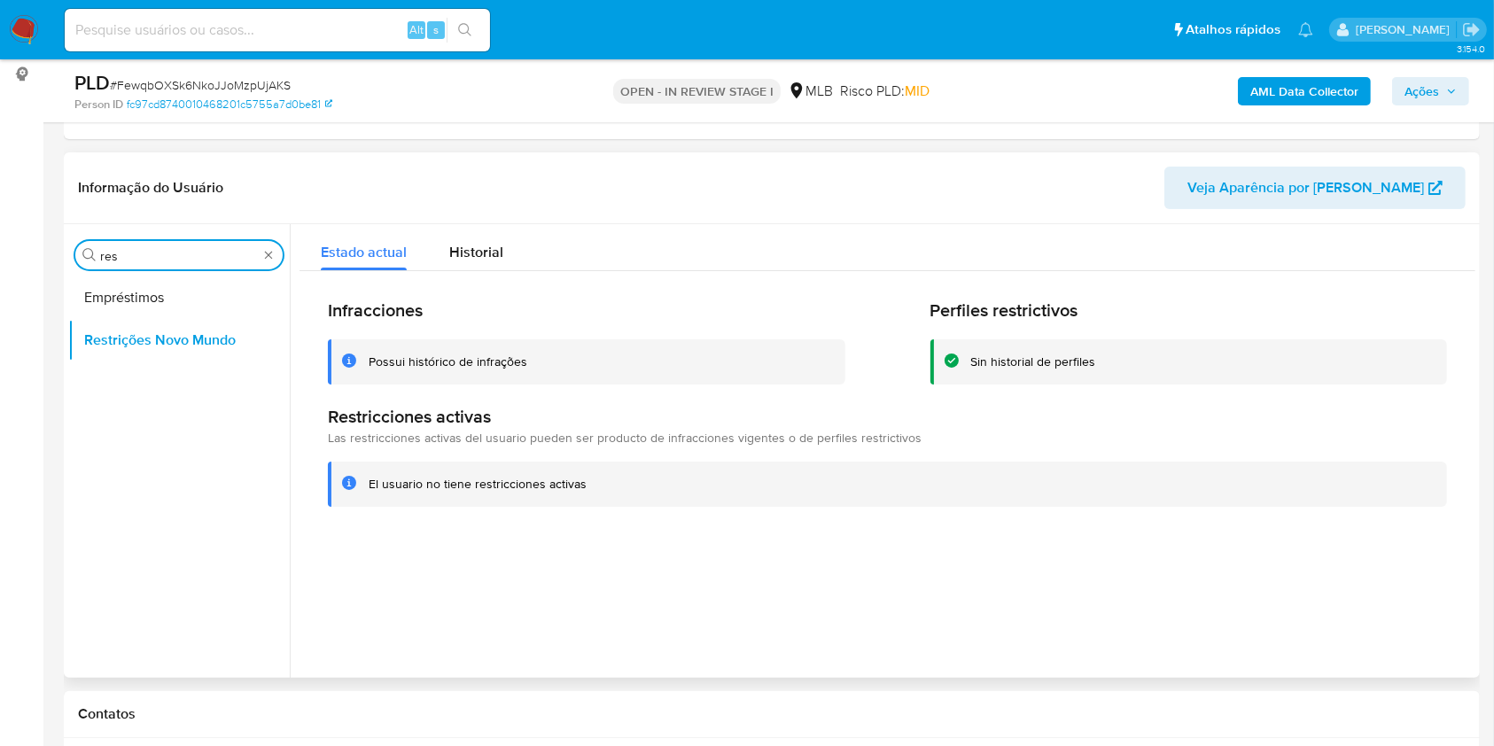
click at [127, 248] on input "res" at bounding box center [179, 256] width 158 height 16
click at [126, 248] on input "res" at bounding box center [179, 256] width 158 height 16
click at [123, 244] on div "Procurar res" at bounding box center [178, 255] width 207 height 28
type input "po"
click at [93, 291] on button "Dispositivos Point" at bounding box center [171, 297] width 207 height 43
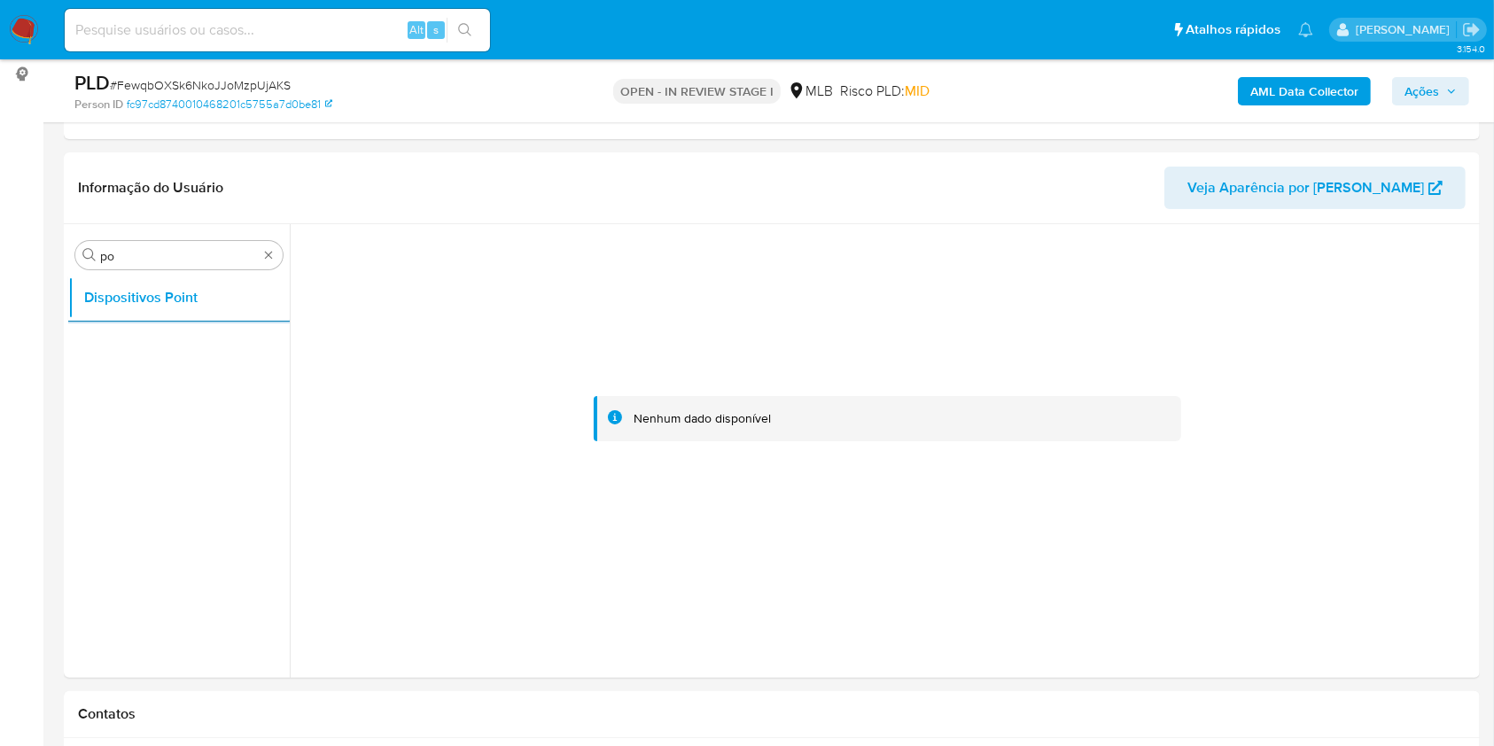
click at [1302, 81] on b "AML Data Collector" at bounding box center [1304, 91] width 108 height 28
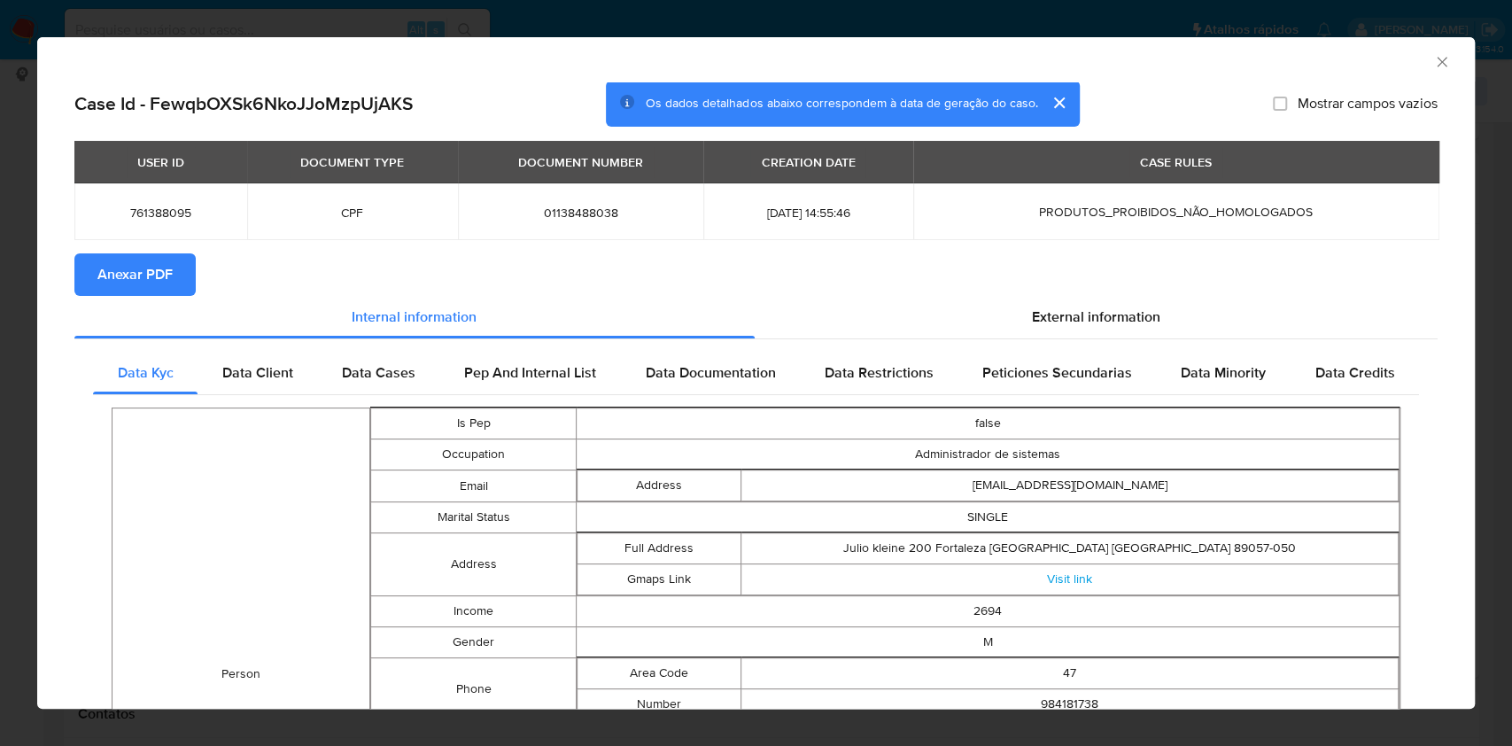
drag, startPoint x: 120, startPoint y: 284, endPoint x: 714, endPoint y: 273, distance: 593.6
click at [120, 286] on span "Anexar PDF" at bounding box center [134, 274] width 75 height 39
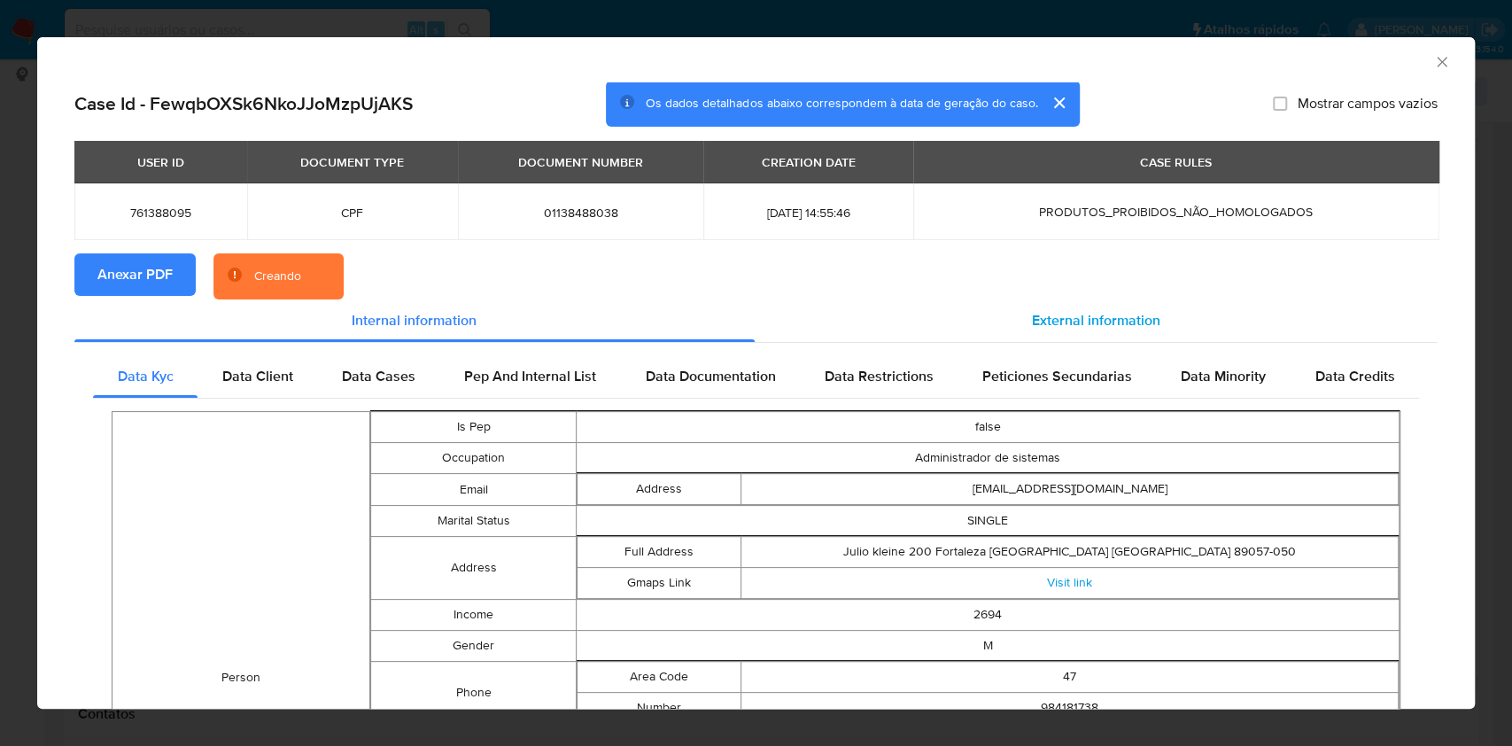
click at [1094, 314] on span "External information" at bounding box center [1096, 320] width 128 height 20
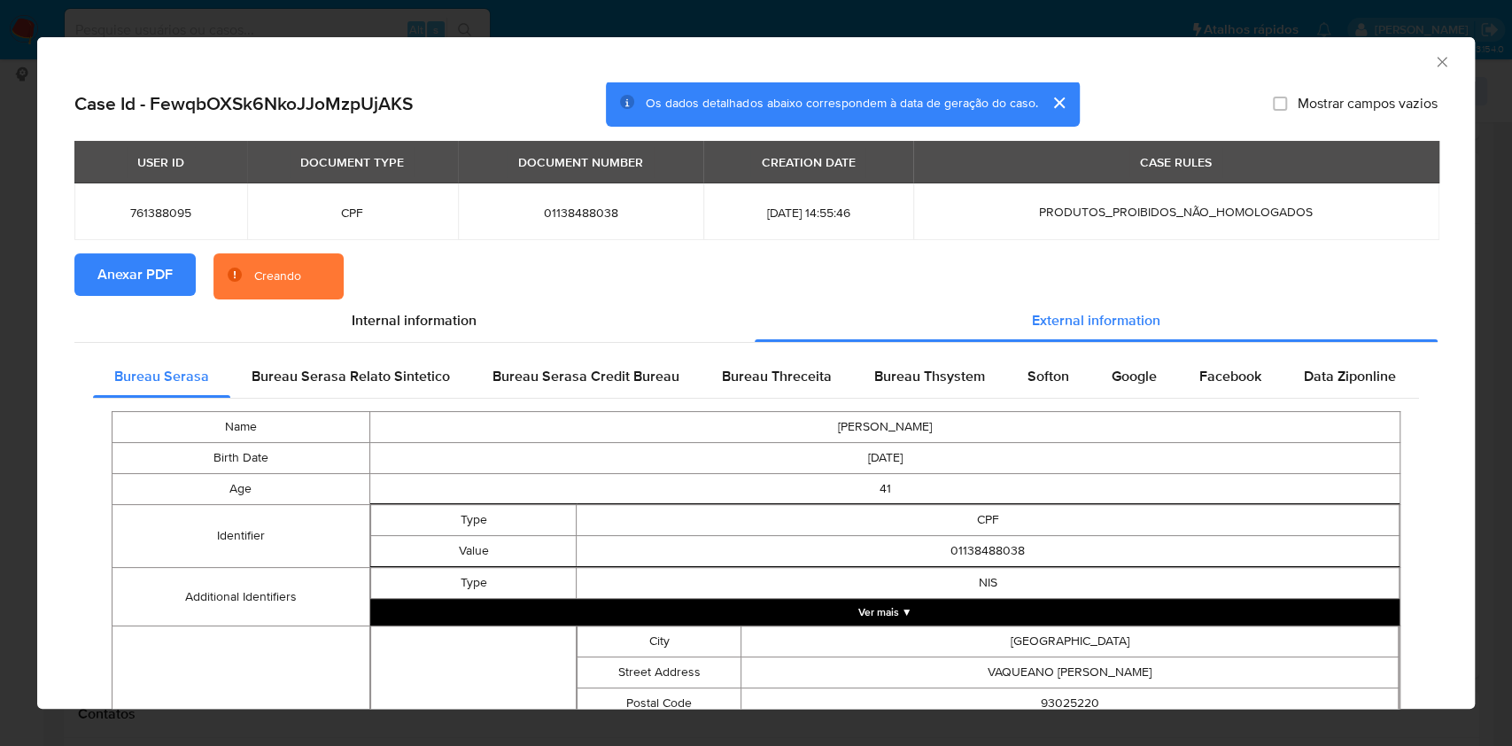
drag, startPoint x: 1078, startPoint y: 378, endPoint x: 1009, endPoint y: 407, distance: 75.0
click at [1058, 422] on td "LEANDRO DA ROSA JUNIOR" at bounding box center [884, 427] width 1030 height 31
click at [1007, 404] on div "Name LEANDRO DA ROSA JUNIOR Birth Date 1984-02-26 Age 41 Identifier Type CPF Va…" at bounding box center [756, 734] width 1326 height 670
click at [970, 395] on div "Bureau Thsystem" at bounding box center [929, 376] width 153 height 43
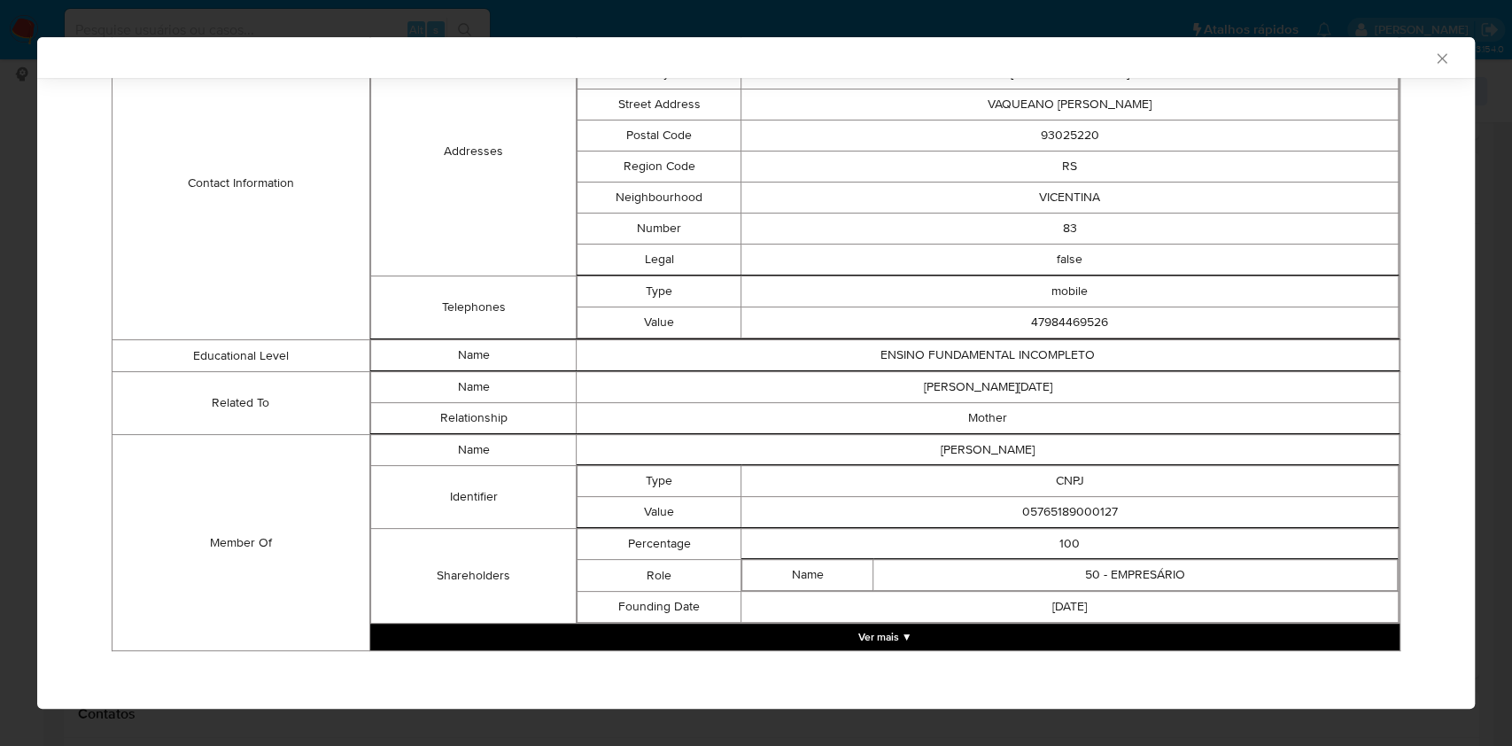
click at [749, 632] on button "Ver mais ▼" at bounding box center [884, 637] width 1029 height 27
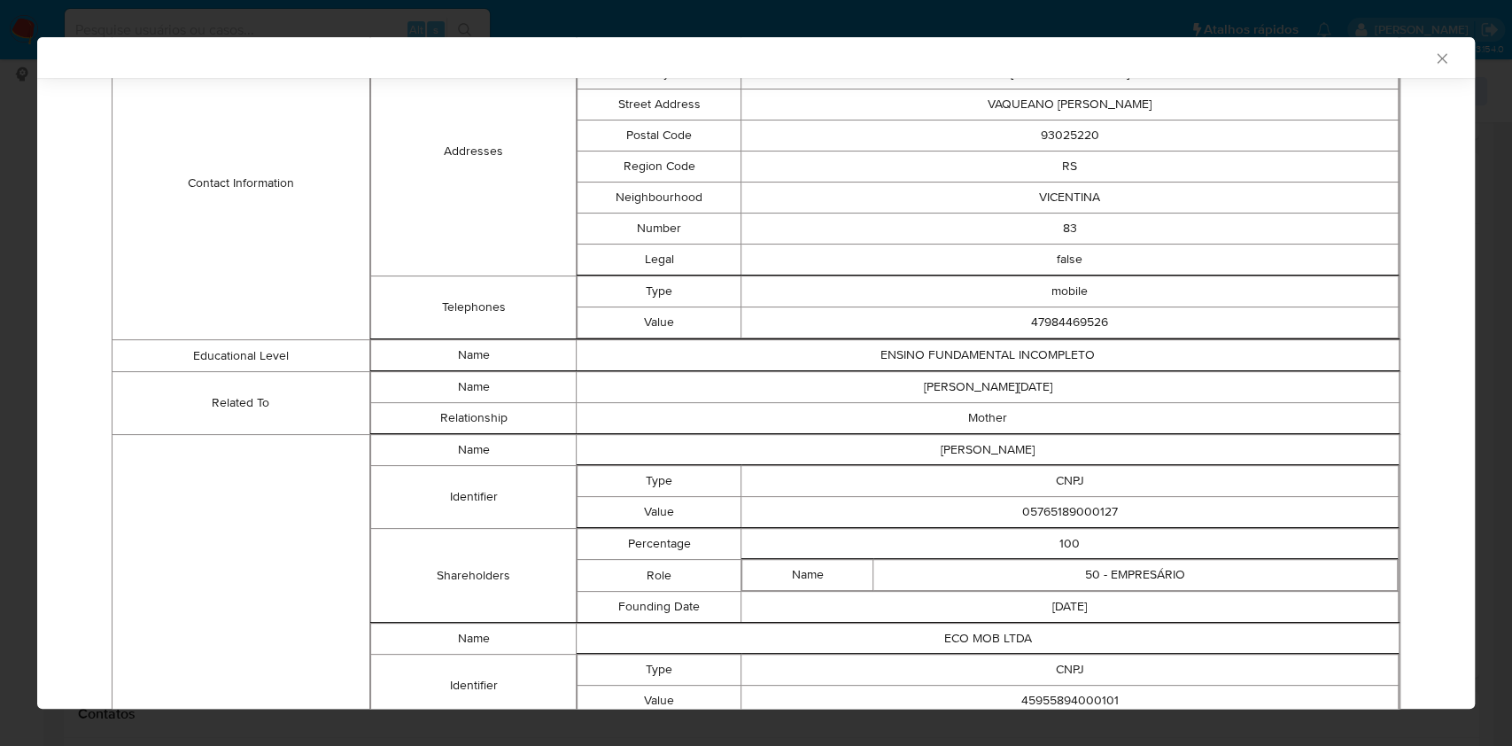
scroll to position [1096, 0]
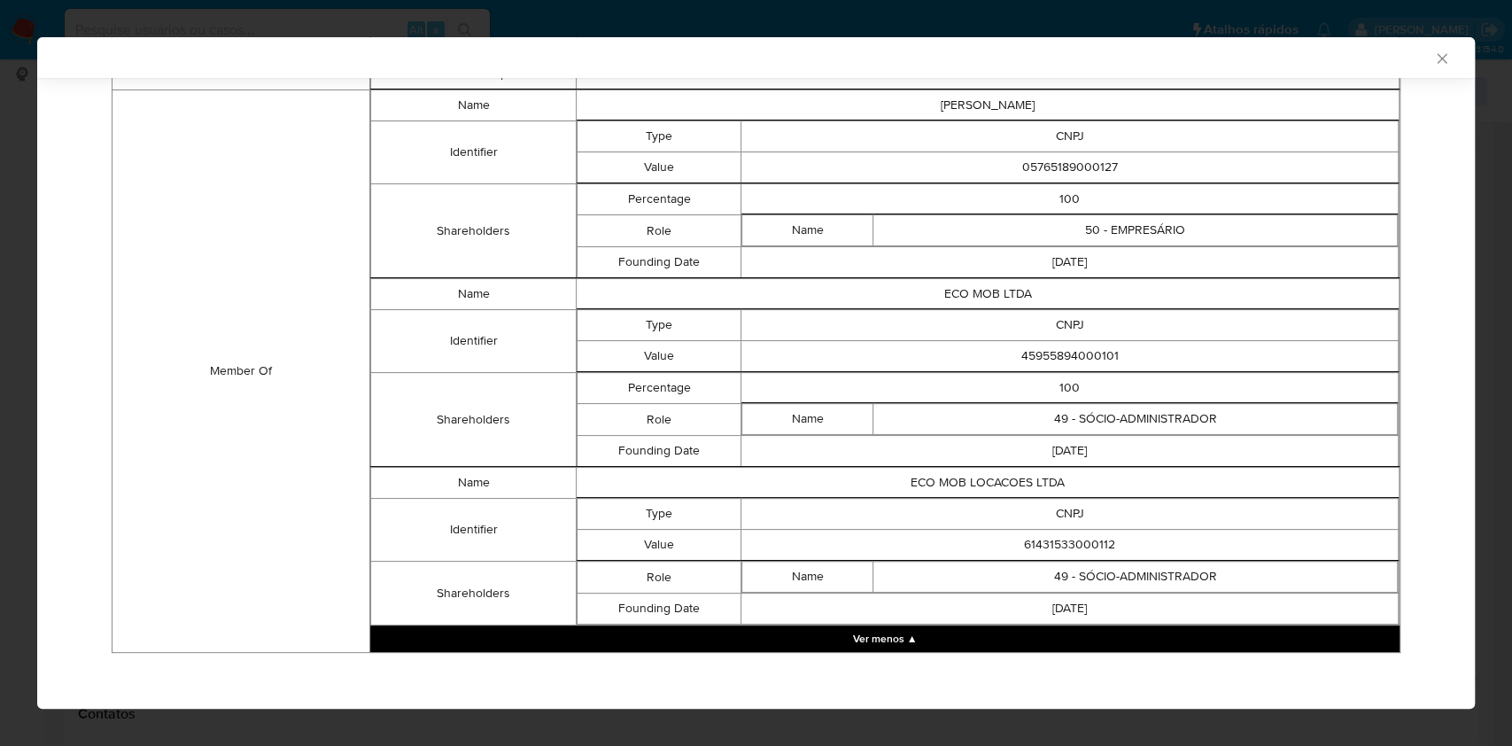
click at [1089, 173] on td "05765189000127" at bounding box center [1069, 167] width 657 height 31
click at [1088, 173] on td "05765189000127" at bounding box center [1069, 167] width 657 height 31
copy td "05765189000127"
click at [803, 386] on td "100" at bounding box center [1069, 388] width 657 height 31
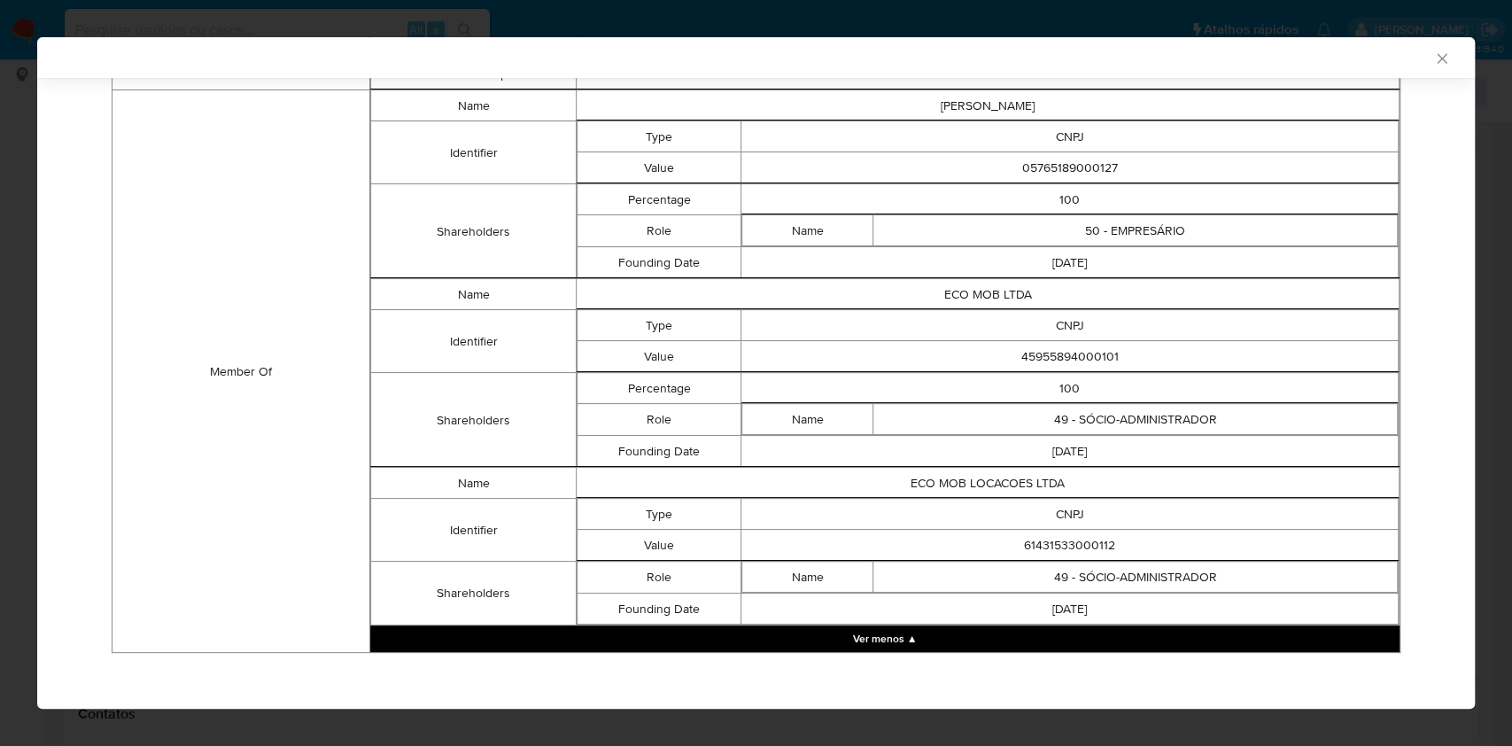
click at [1092, 365] on td "45955894000101" at bounding box center [1069, 356] width 657 height 31
copy td "45955894000101"
click at [814, 420] on td "Name" at bounding box center [807, 419] width 131 height 31
click at [1067, 535] on td "61431533000112" at bounding box center [1069, 545] width 657 height 31
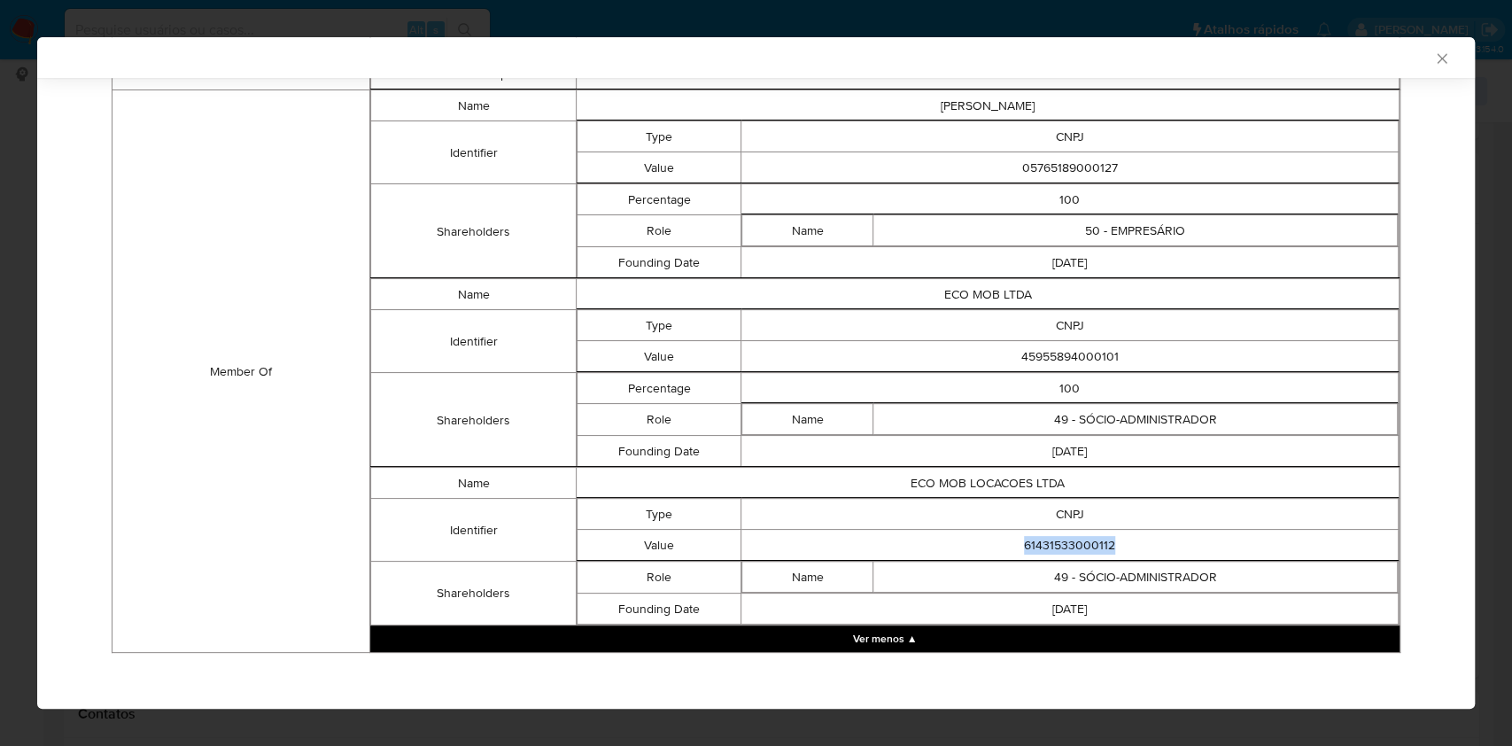
click at [1067, 535] on td "61431533000112" at bounding box center [1069, 545] width 657 height 31
copy td "61431533000112"
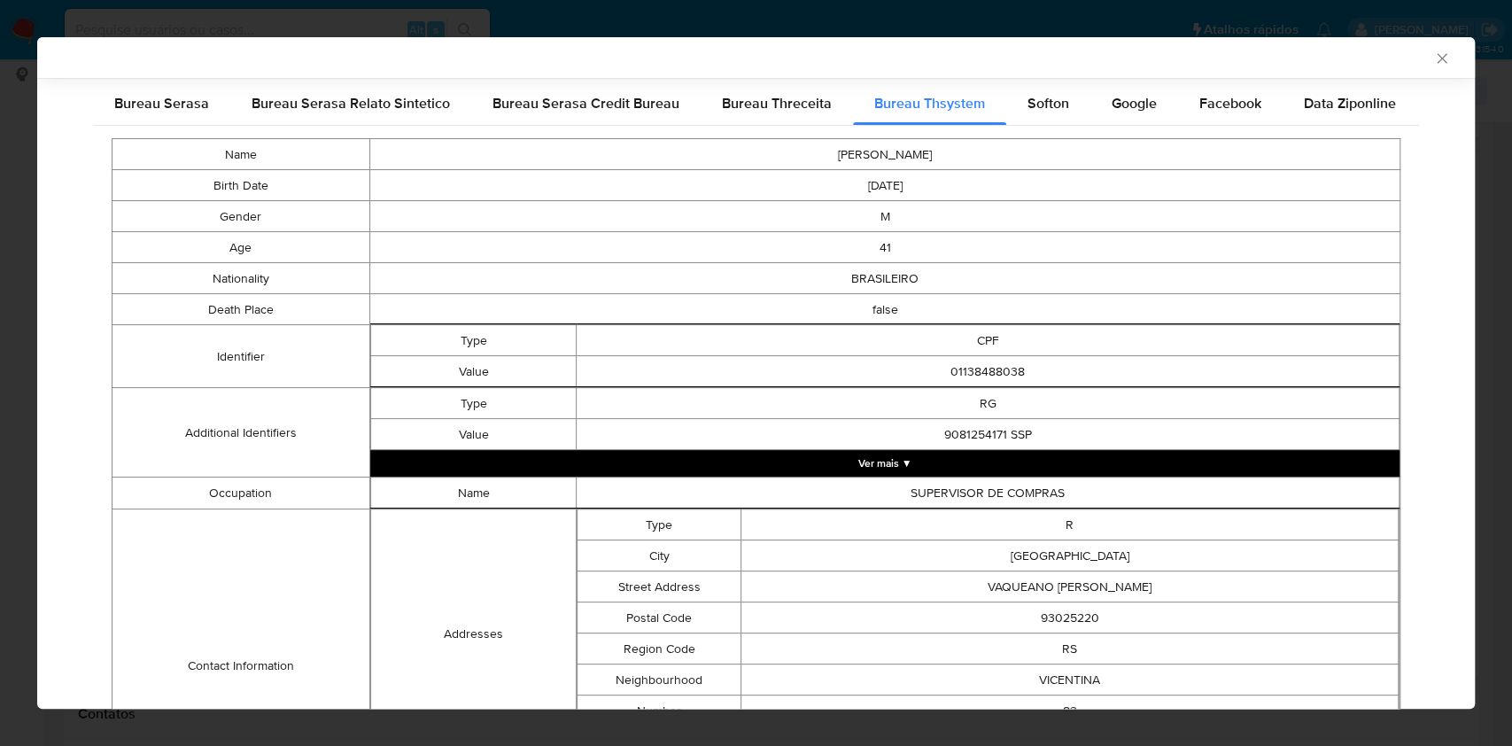
drag, startPoint x: 168, startPoint y: 127, endPoint x: 268, endPoint y: 178, distance: 111.7
click at [191, 113] on div "Bureau Serasa" at bounding box center [161, 103] width 137 height 43
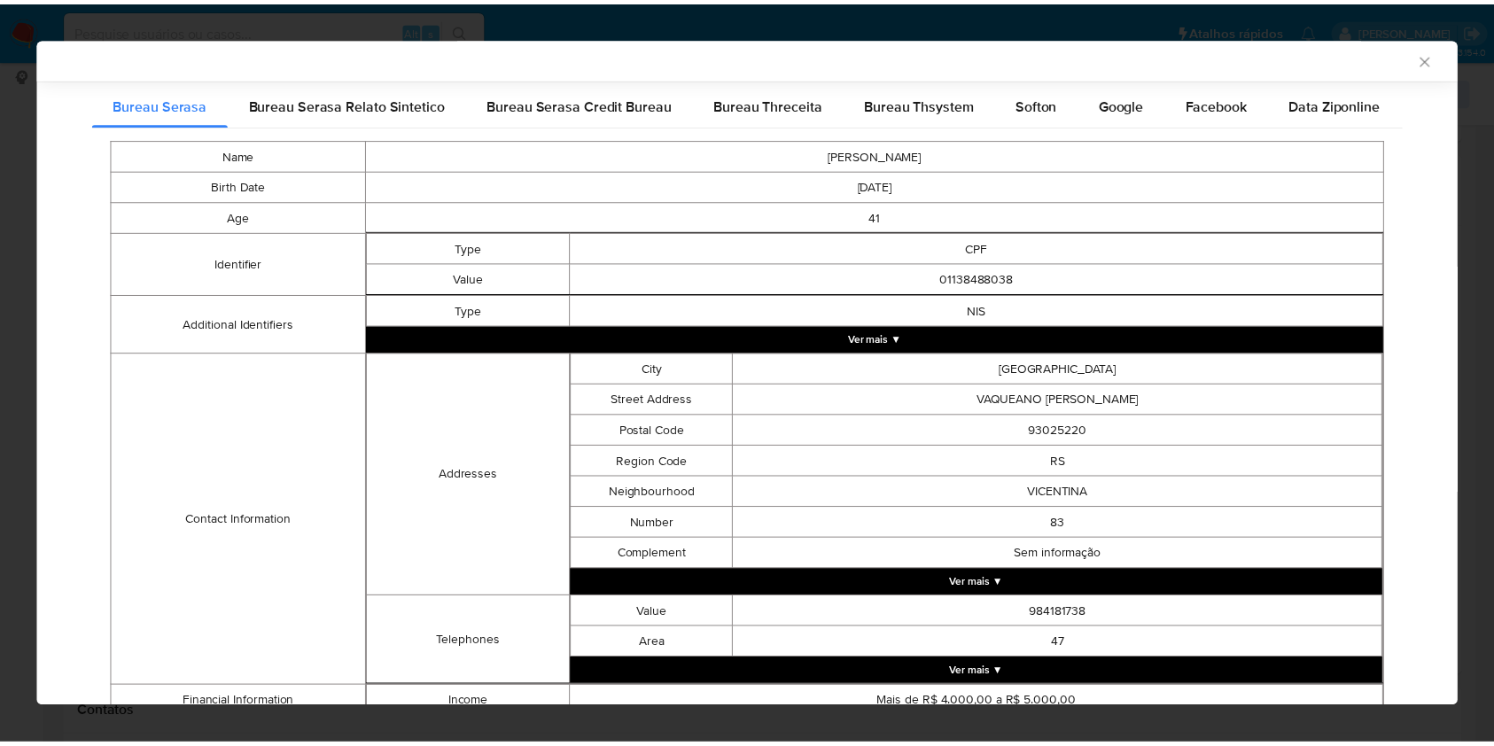
scroll to position [400, 0]
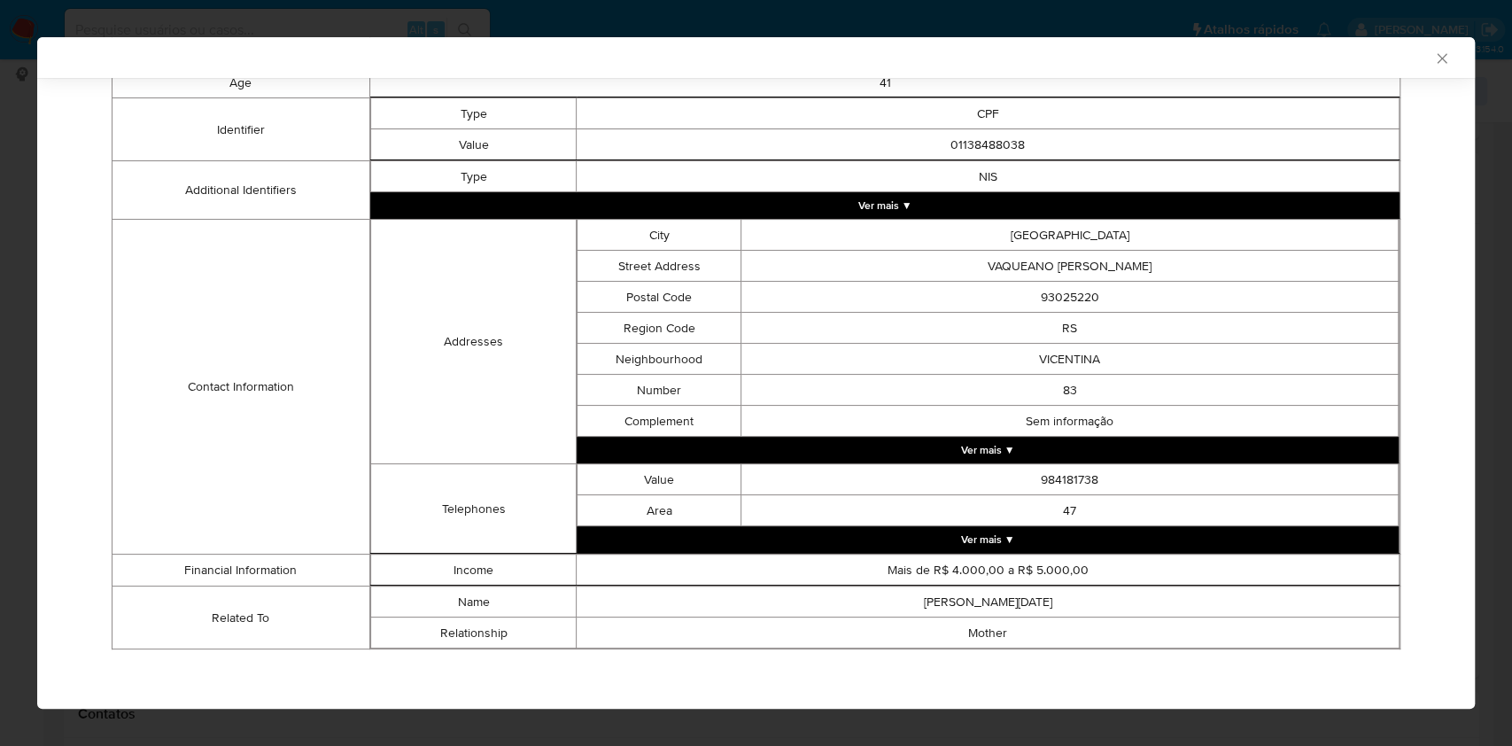
click at [18, 229] on div "AML Data Collector Case Id - FewqbOXSk6NkoJJoMzpUjAKS Os dados detalhados abaix…" at bounding box center [756, 373] width 1512 height 746
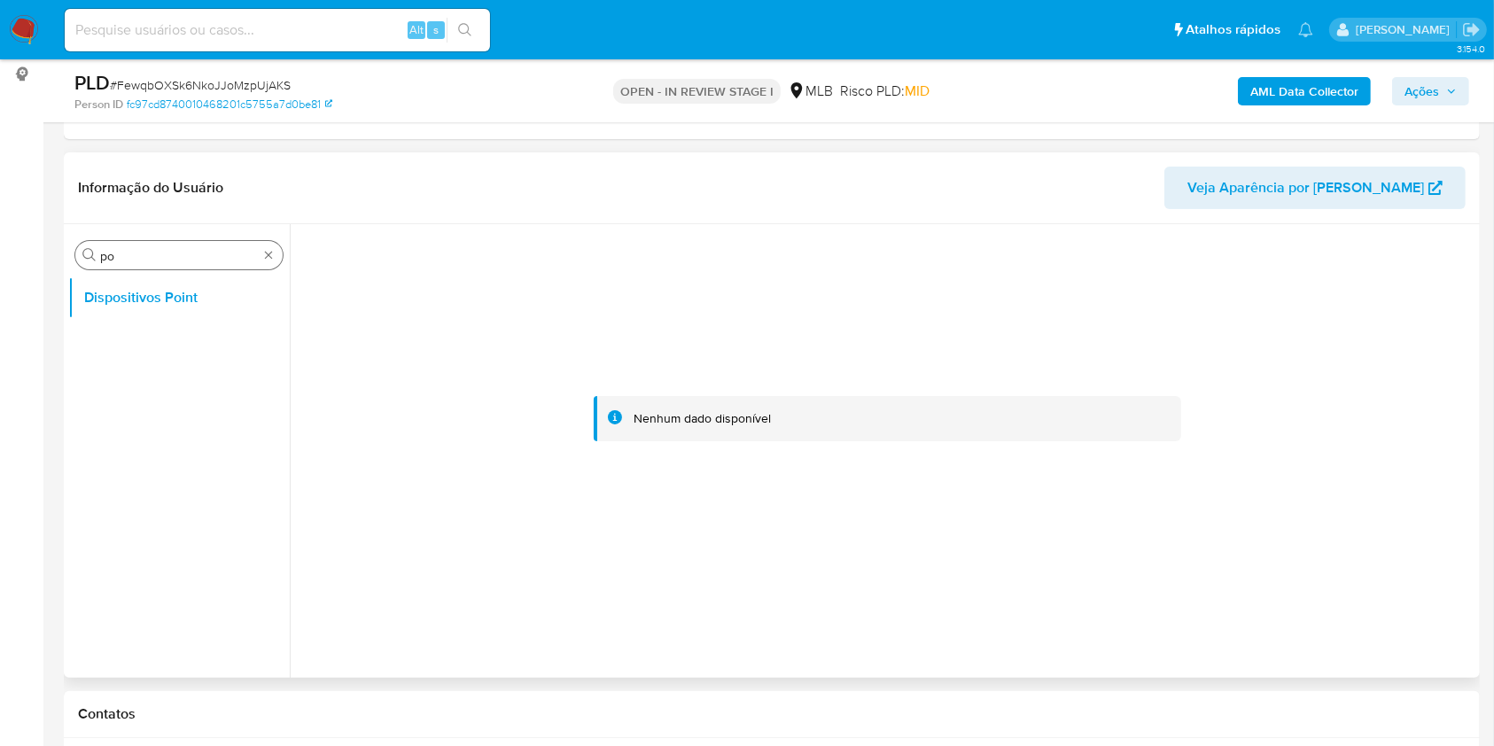
click at [156, 258] on input "po" at bounding box center [179, 256] width 158 height 16
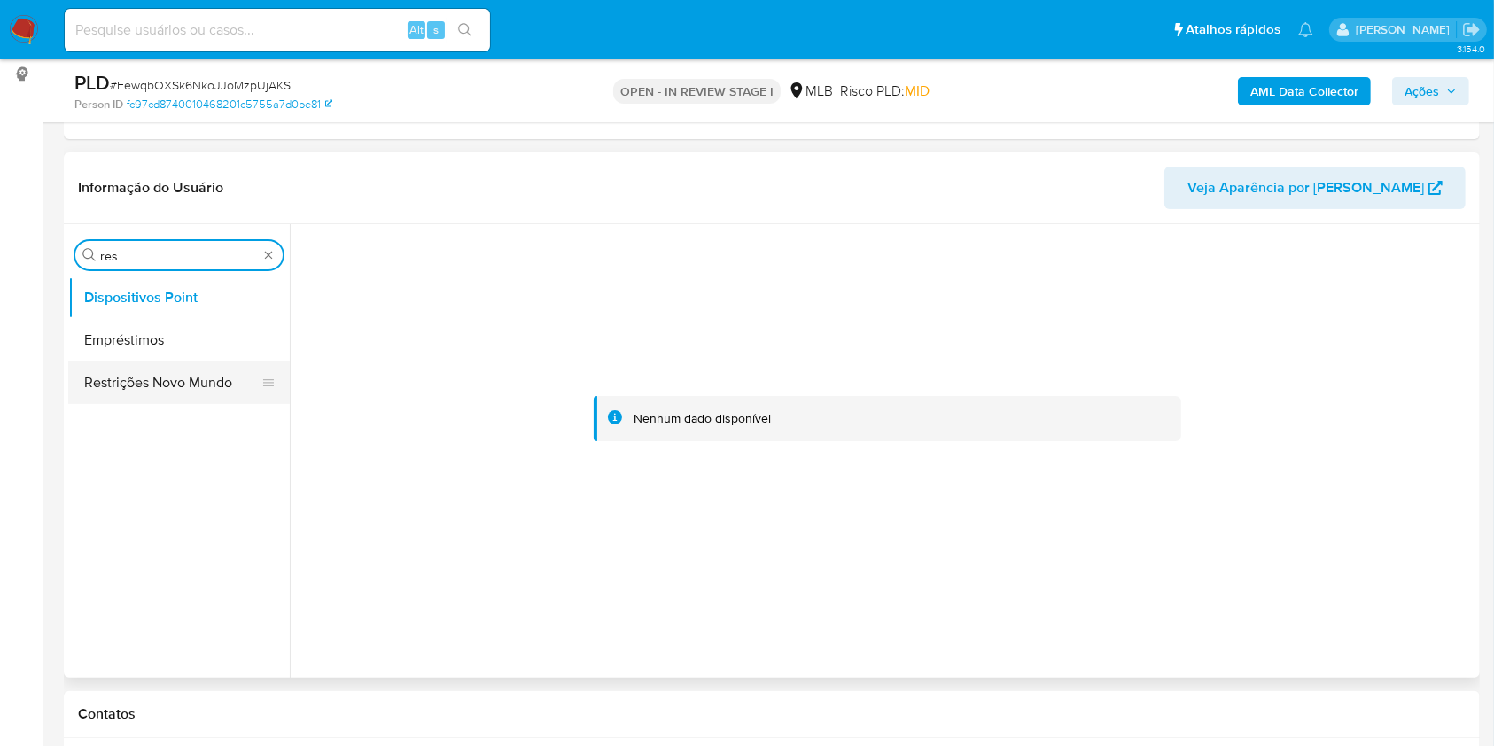
type input "res"
drag, startPoint x: 149, startPoint y: 371, endPoint x: 237, endPoint y: 341, distance: 92.7
click at [149, 370] on button "Restrições Novo Mundo" at bounding box center [171, 382] width 207 height 43
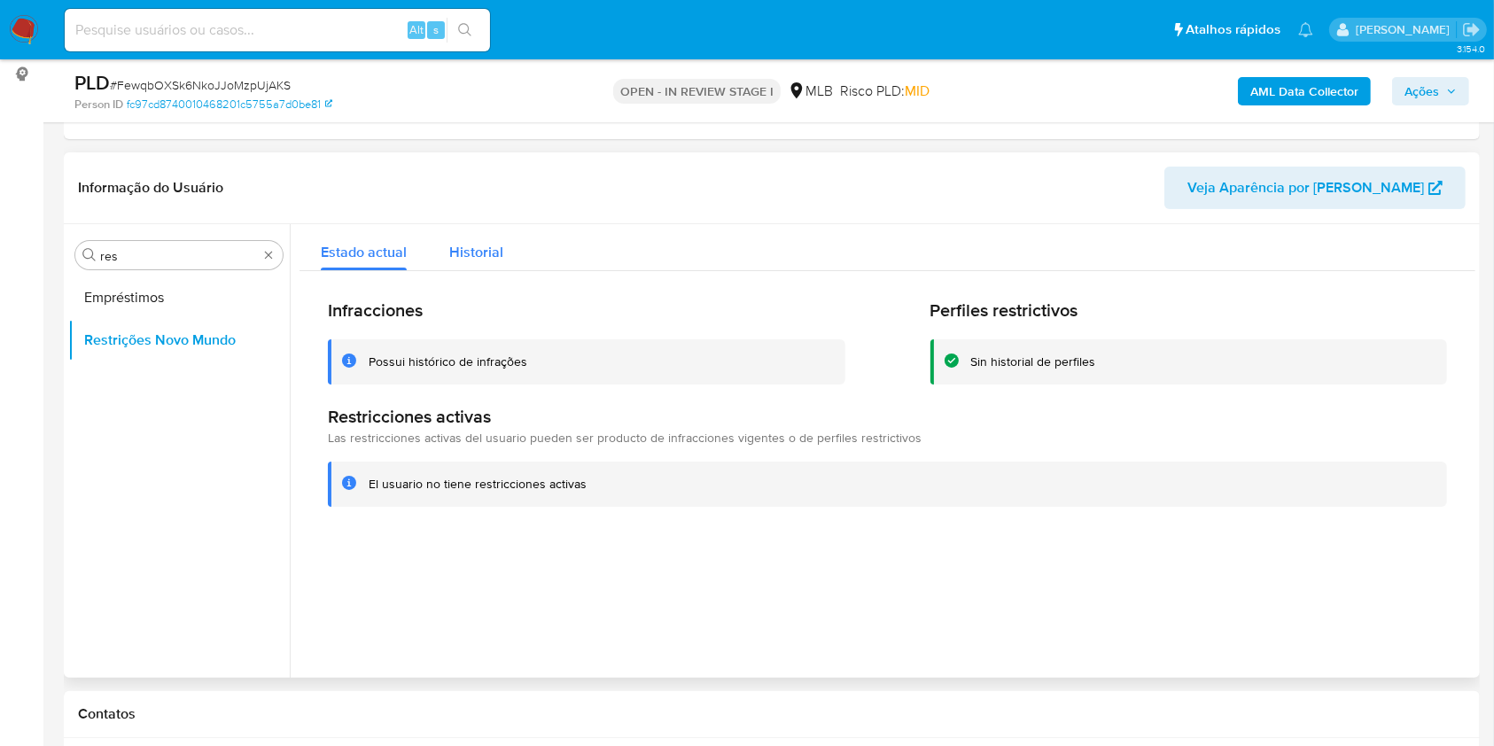
click at [482, 252] on span "Historial" at bounding box center [476, 252] width 54 height 20
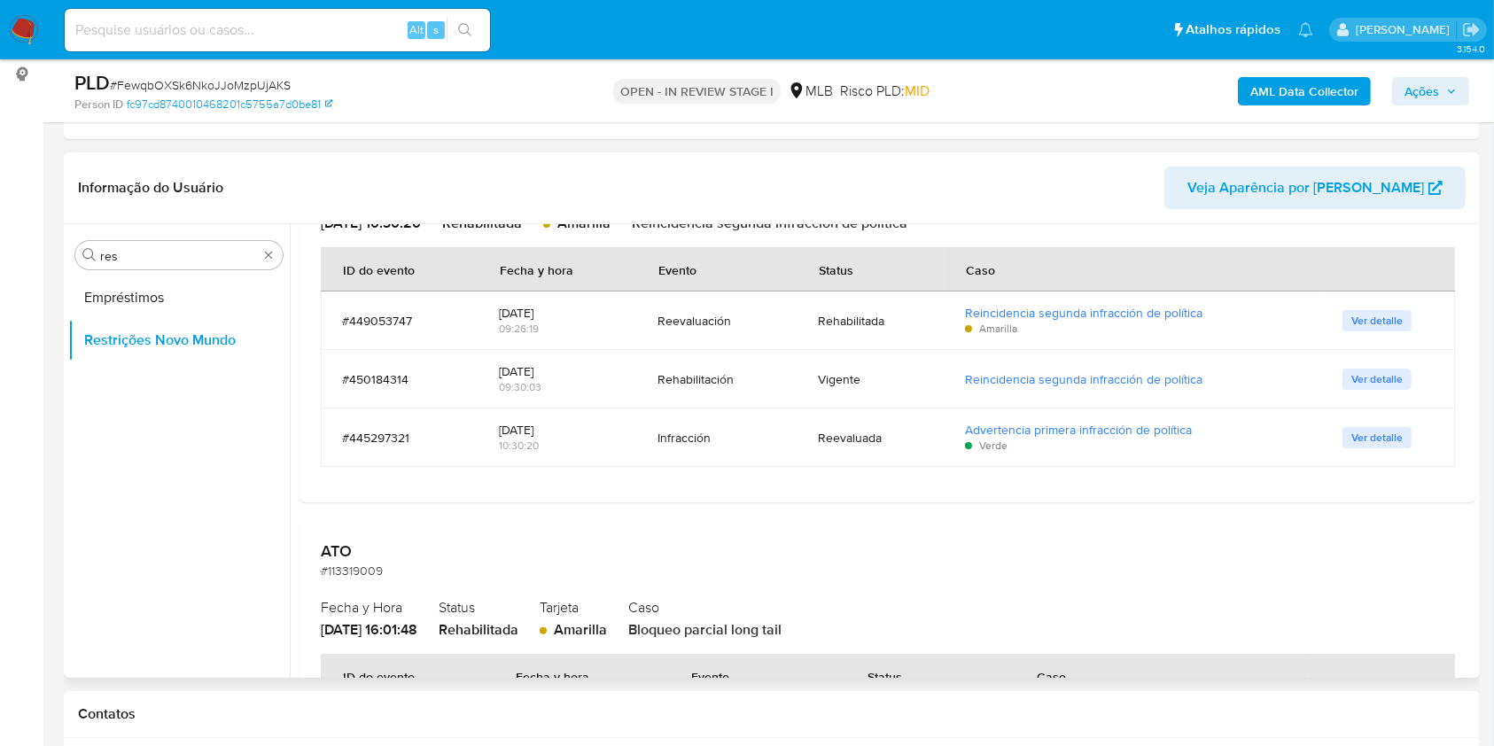
scroll to position [236, 0]
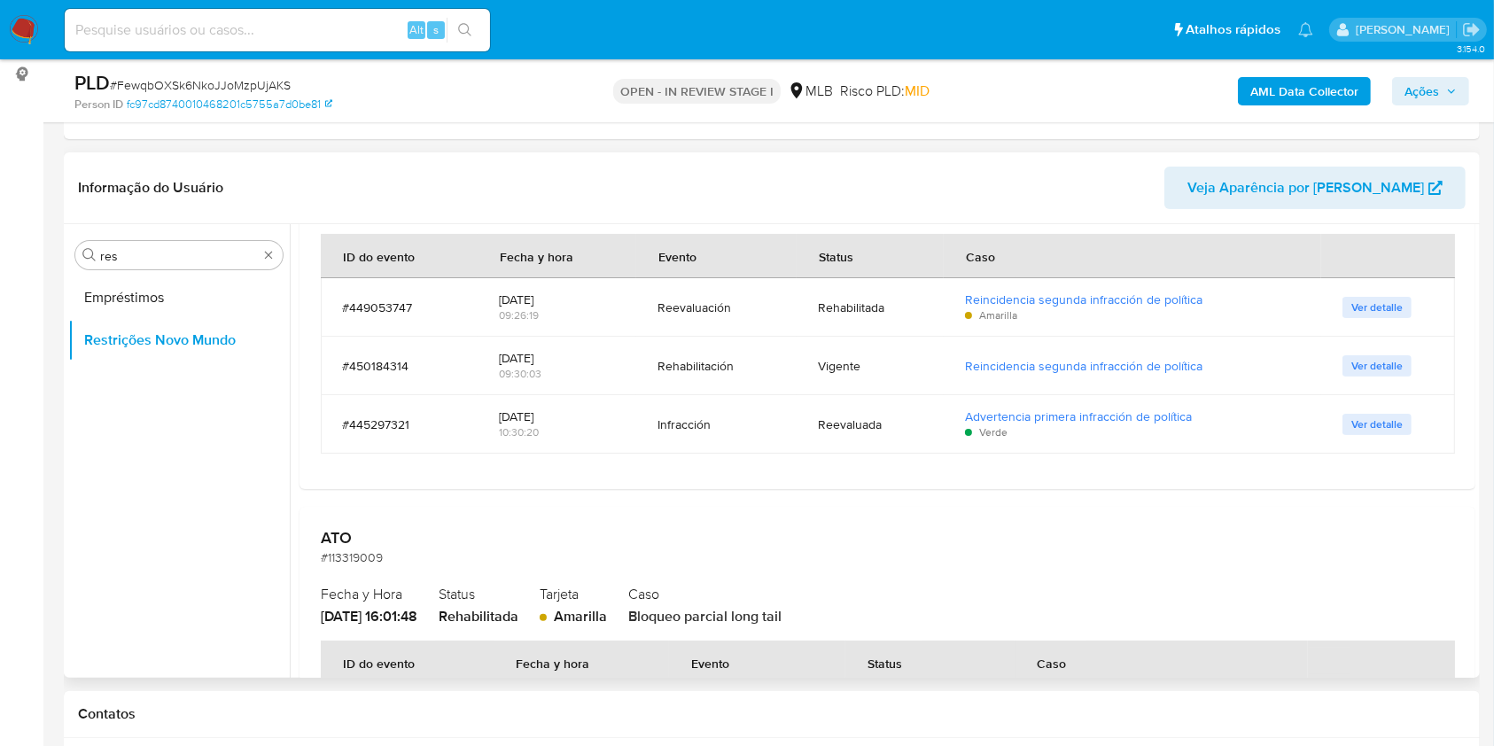
click at [1367, 372] on span "Ver detalle" at bounding box center [1376, 366] width 51 height 18
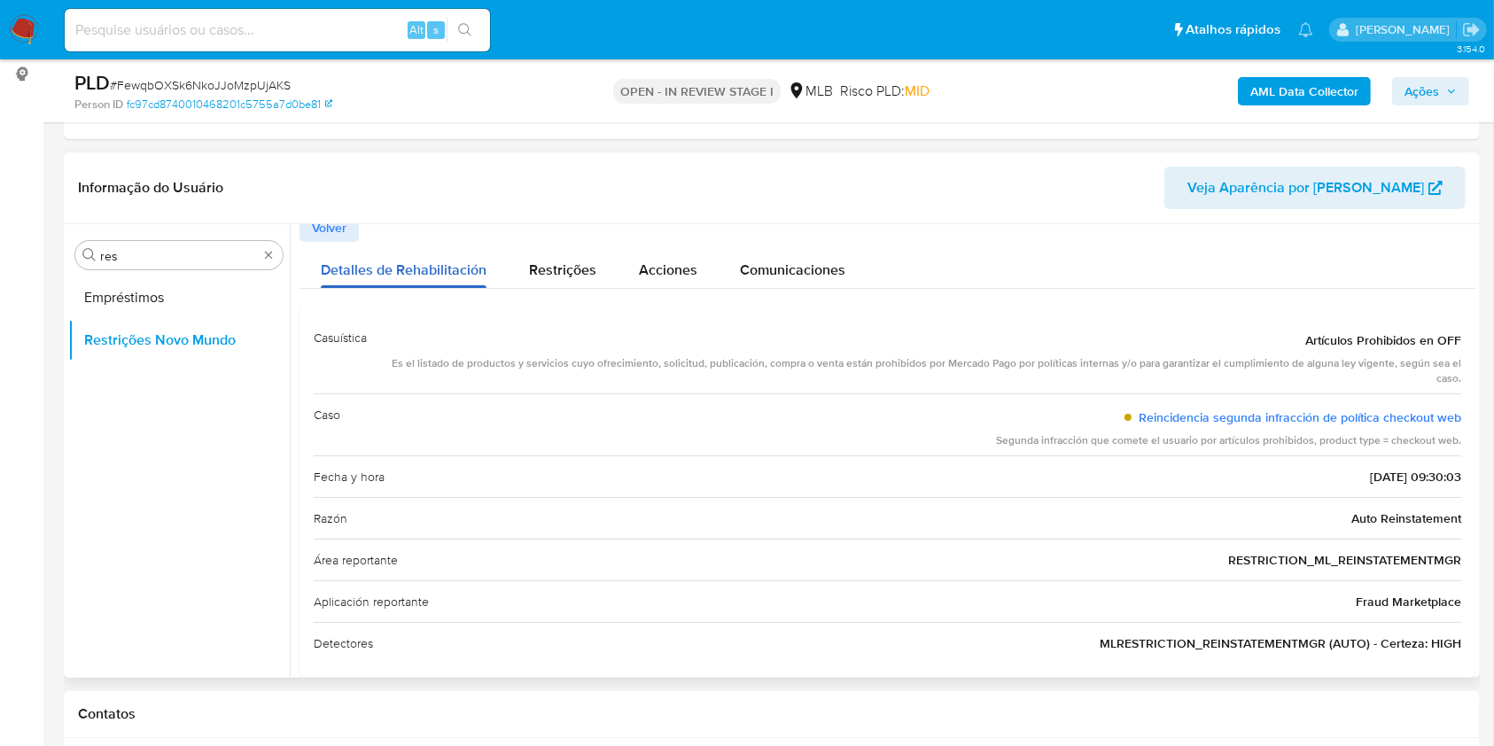
scroll to position [0, 0]
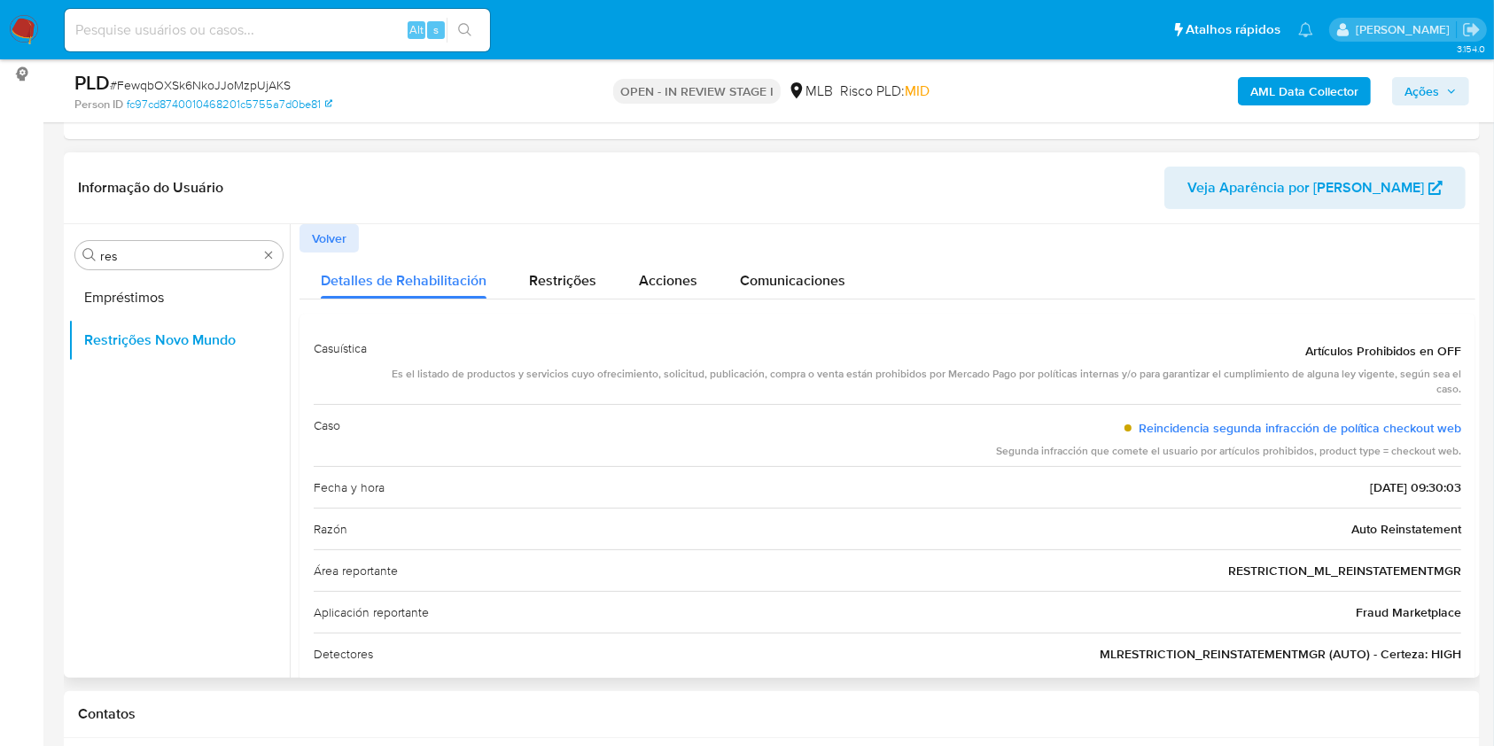
click at [307, 230] on button "Volver" at bounding box center [328, 238] width 59 height 28
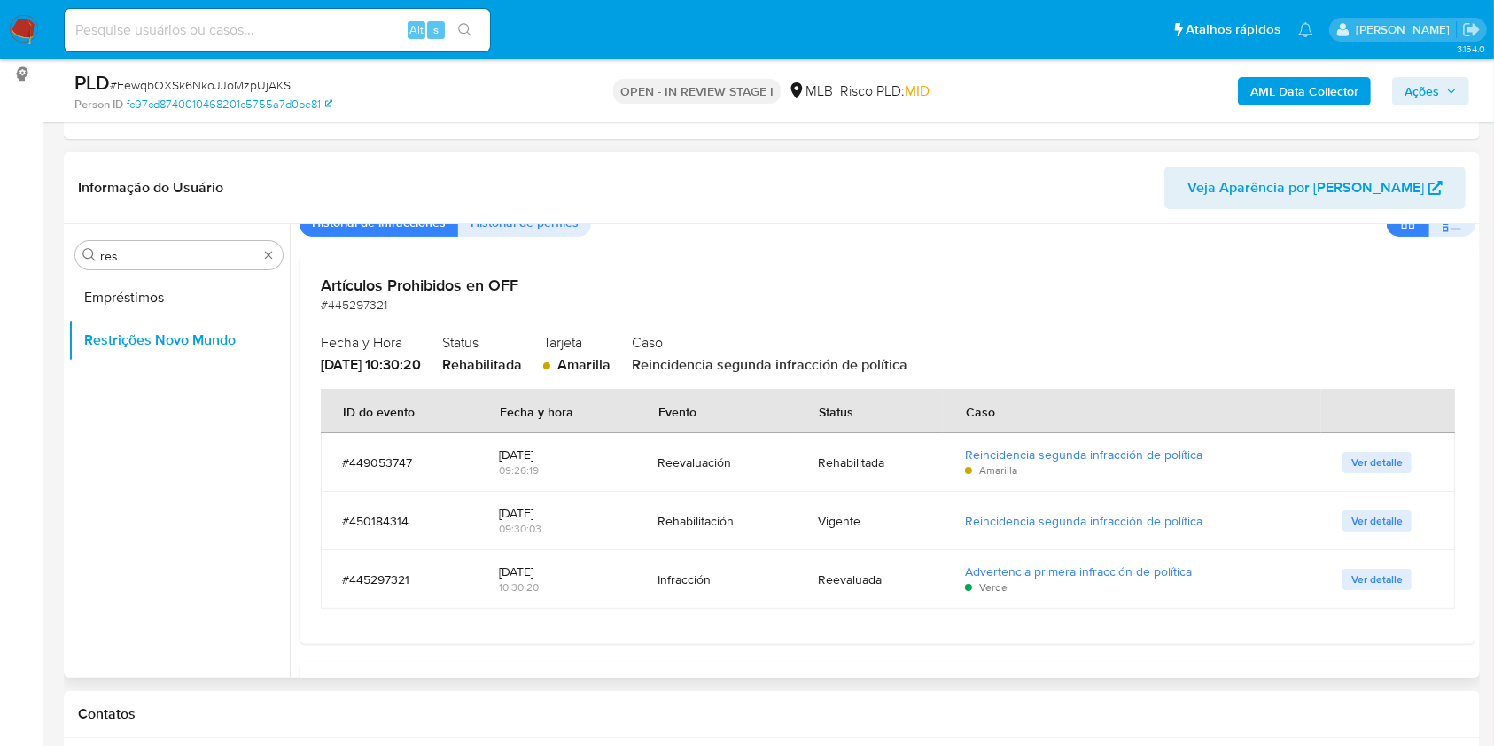
scroll to position [118, 0]
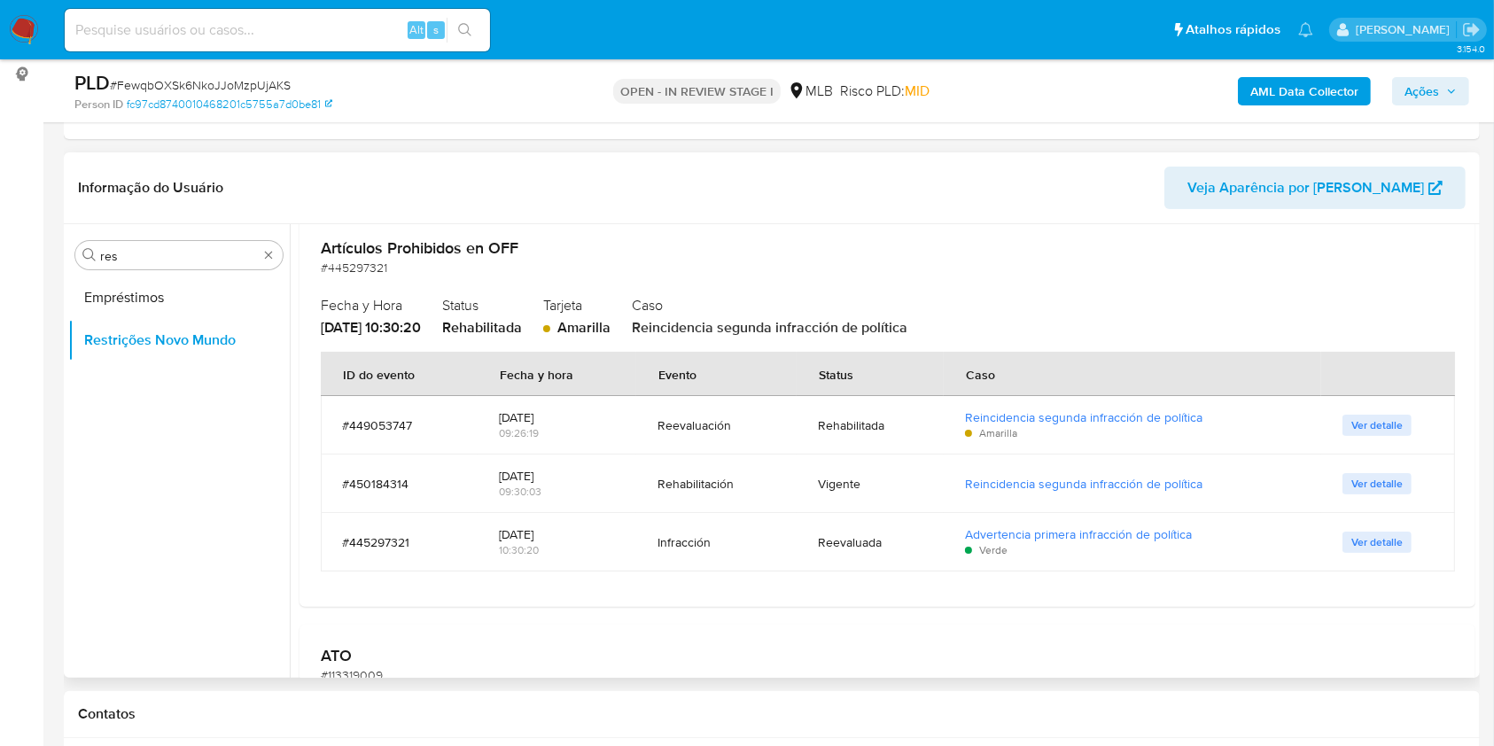
click at [1375, 543] on span "Ver detalle" at bounding box center [1376, 542] width 51 height 18
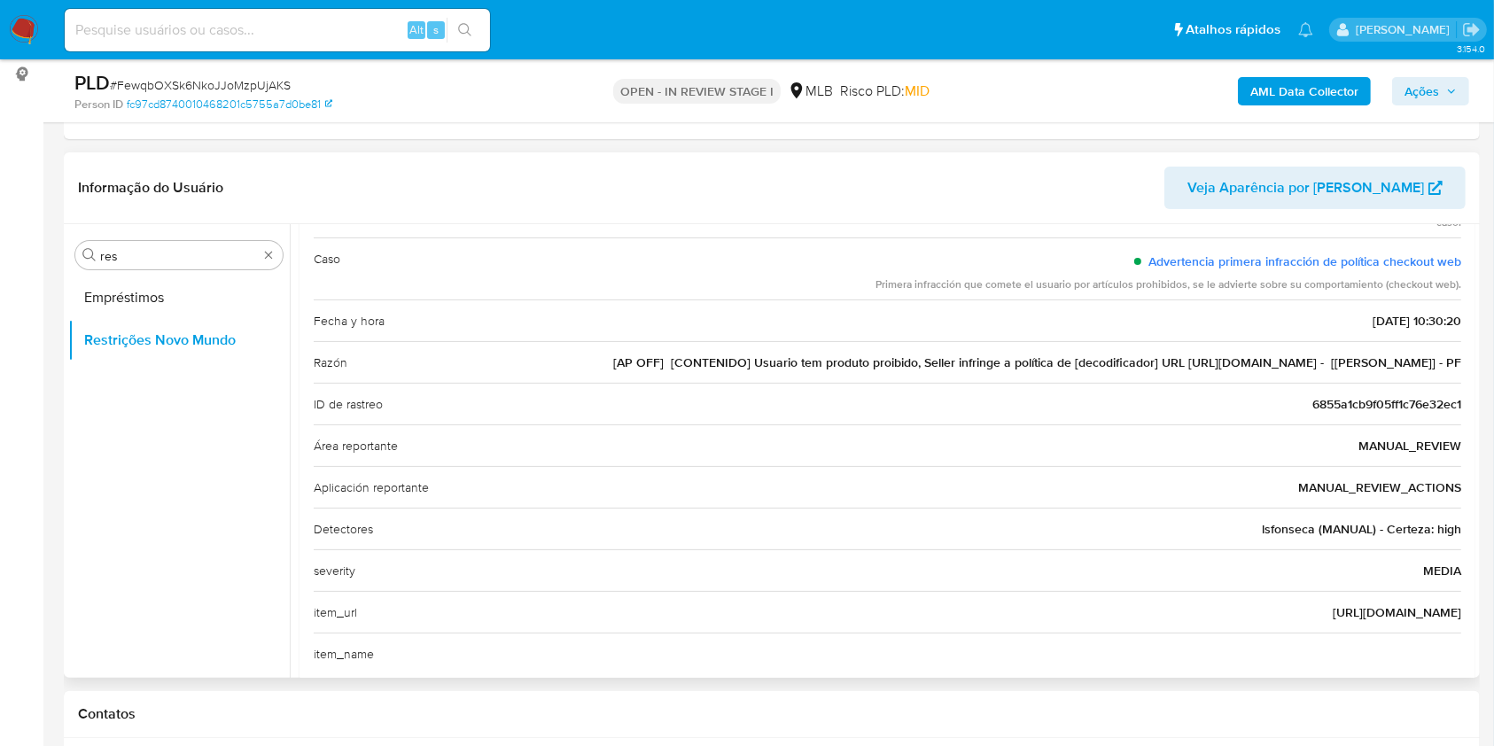
scroll to position [198, 0]
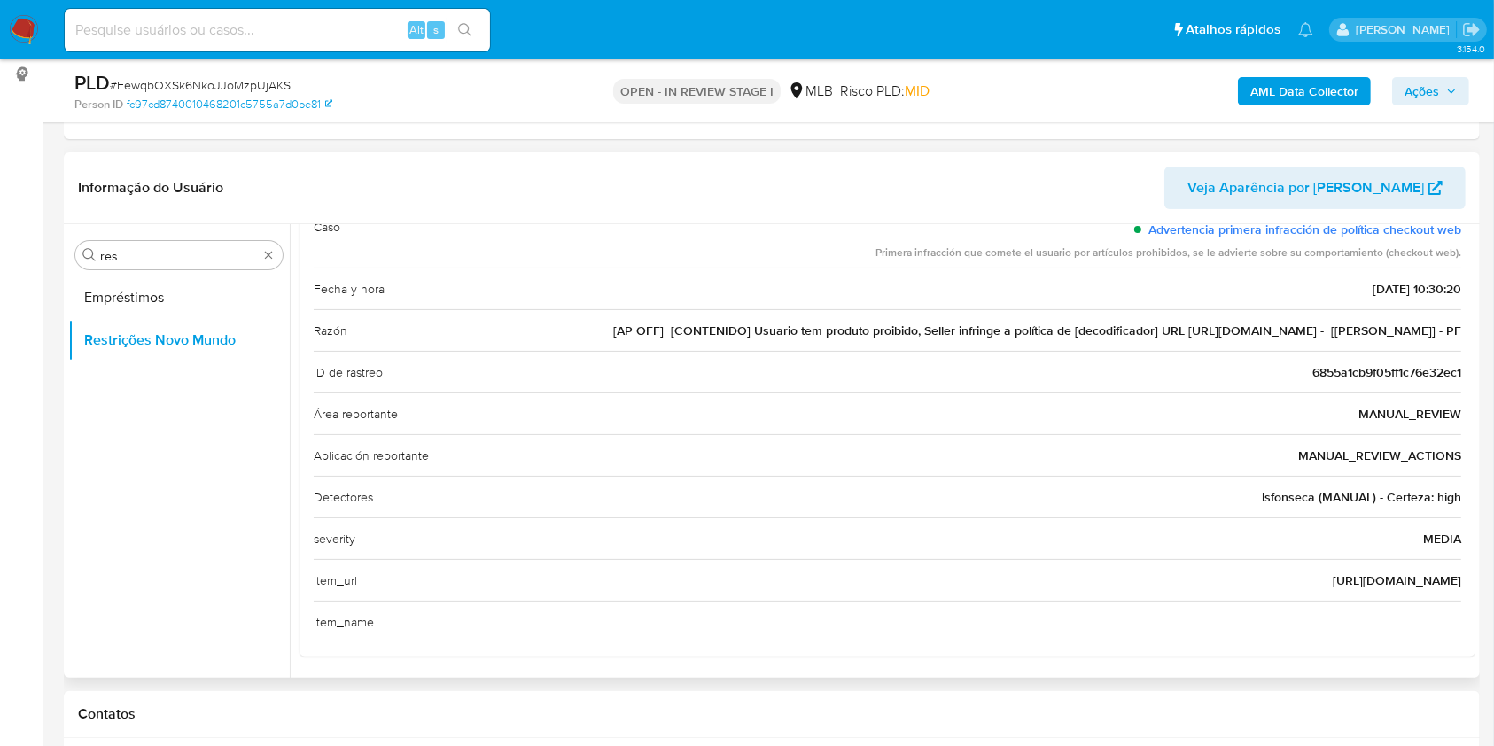
drag, startPoint x: 1314, startPoint y: 578, endPoint x: 1462, endPoint y: 571, distance: 148.1
click at [1462, 571] on div "Casuística Artículos Prohibidos en OFF Es el listado de productos y servicios c…" at bounding box center [887, 385] width 1176 height 540
click at [620, 582] on div "item_url http://stark.sigma.vin" at bounding box center [887, 580] width 1147 height 42
click at [620, 581] on div "item_url http://stark.sigma.vin" at bounding box center [887, 580] width 1147 height 42
click at [620, 580] on div "item_url http://stark.sigma.vin" at bounding box center [887, 580] width 1147 height 42
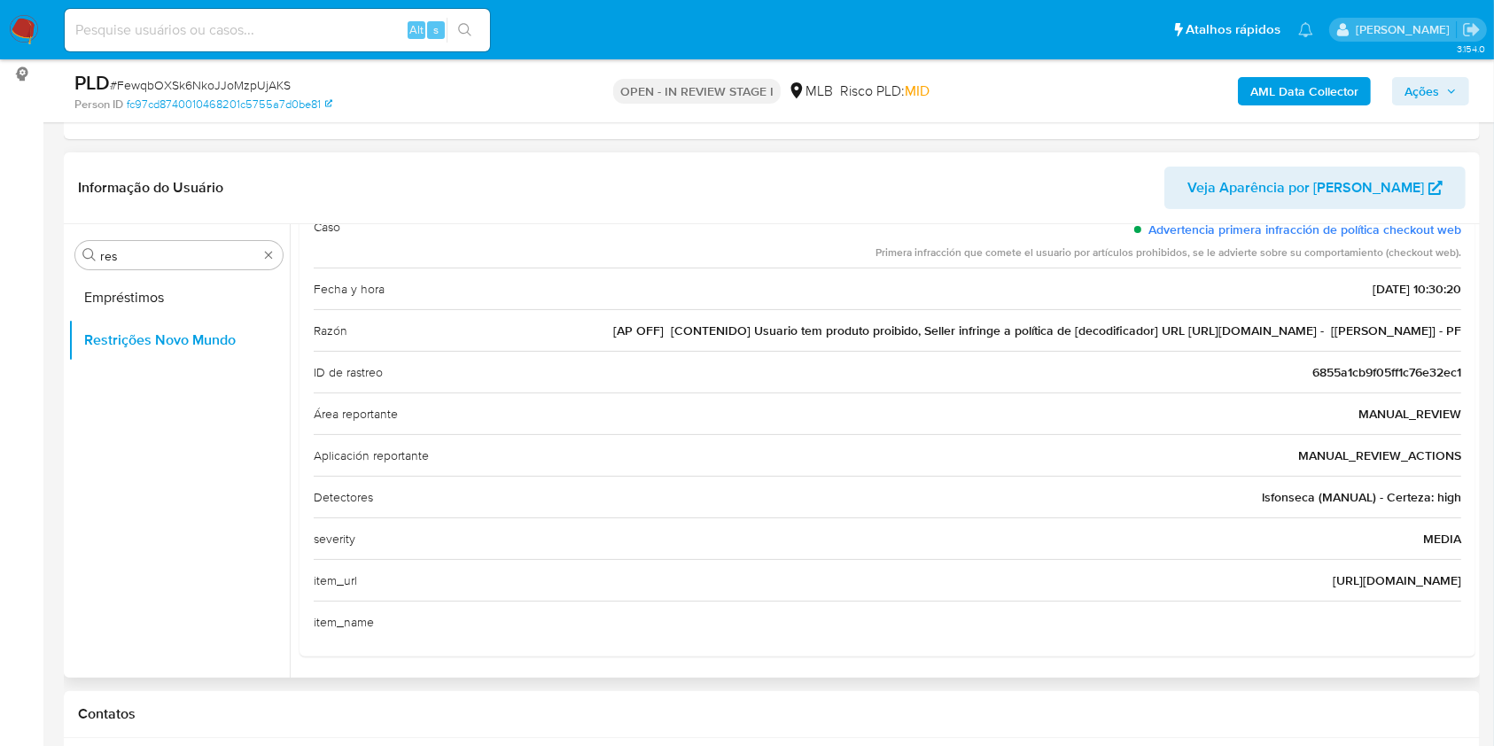
click at [1312, 592] on div "item_url http://stark.sigma.vin" at bounding box center [887, 580] width 1147 height 42
click at [1313, 592] on div "item_url http://stark.sigma.vin" at bounding box center [887, 580] width 1147 height 42
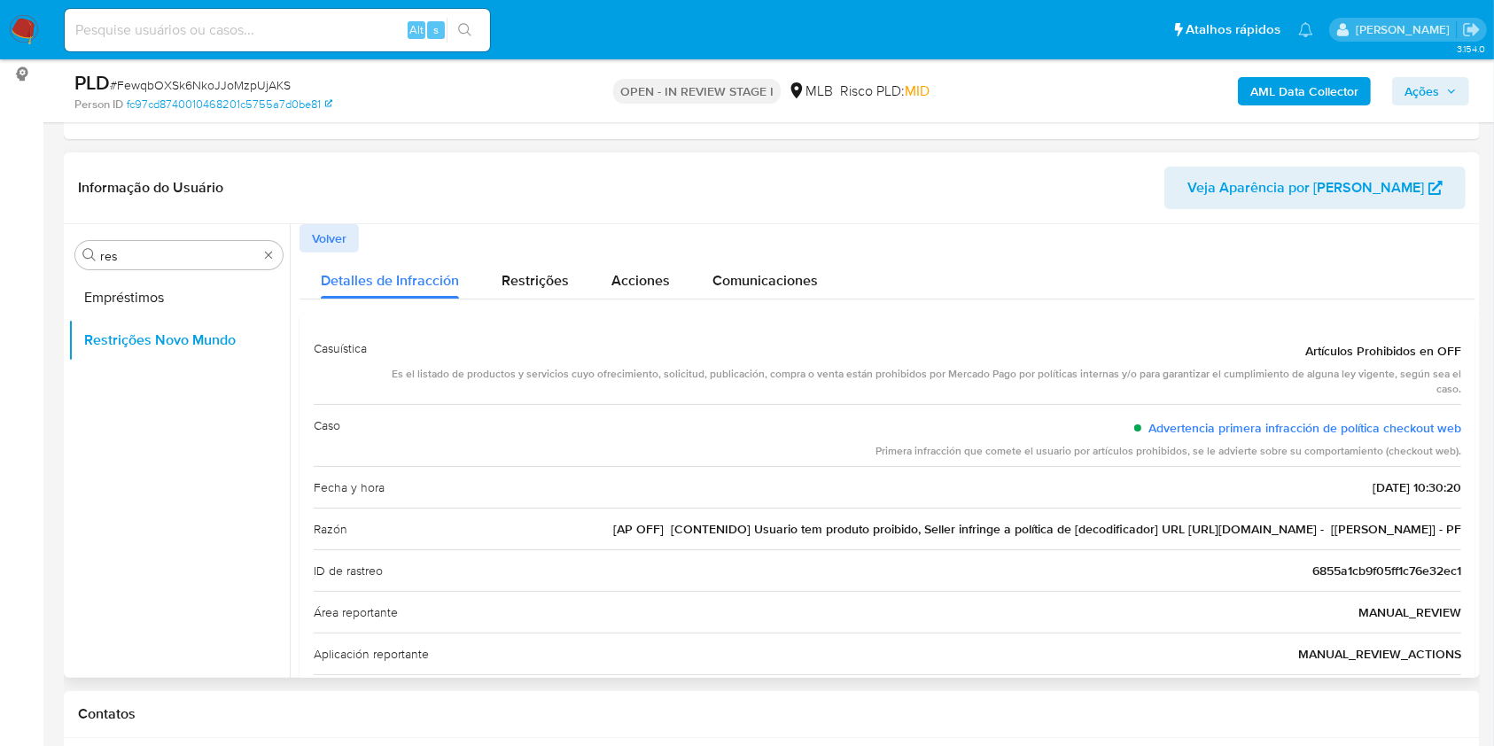
drag, startPoint x: 336, startPoint y: 233, endPoint x: 848, endPoint y: 413, distance: 542.7
click at [335, 233] on span "Volver" at bounding box center [329, 238] width 35 height 25
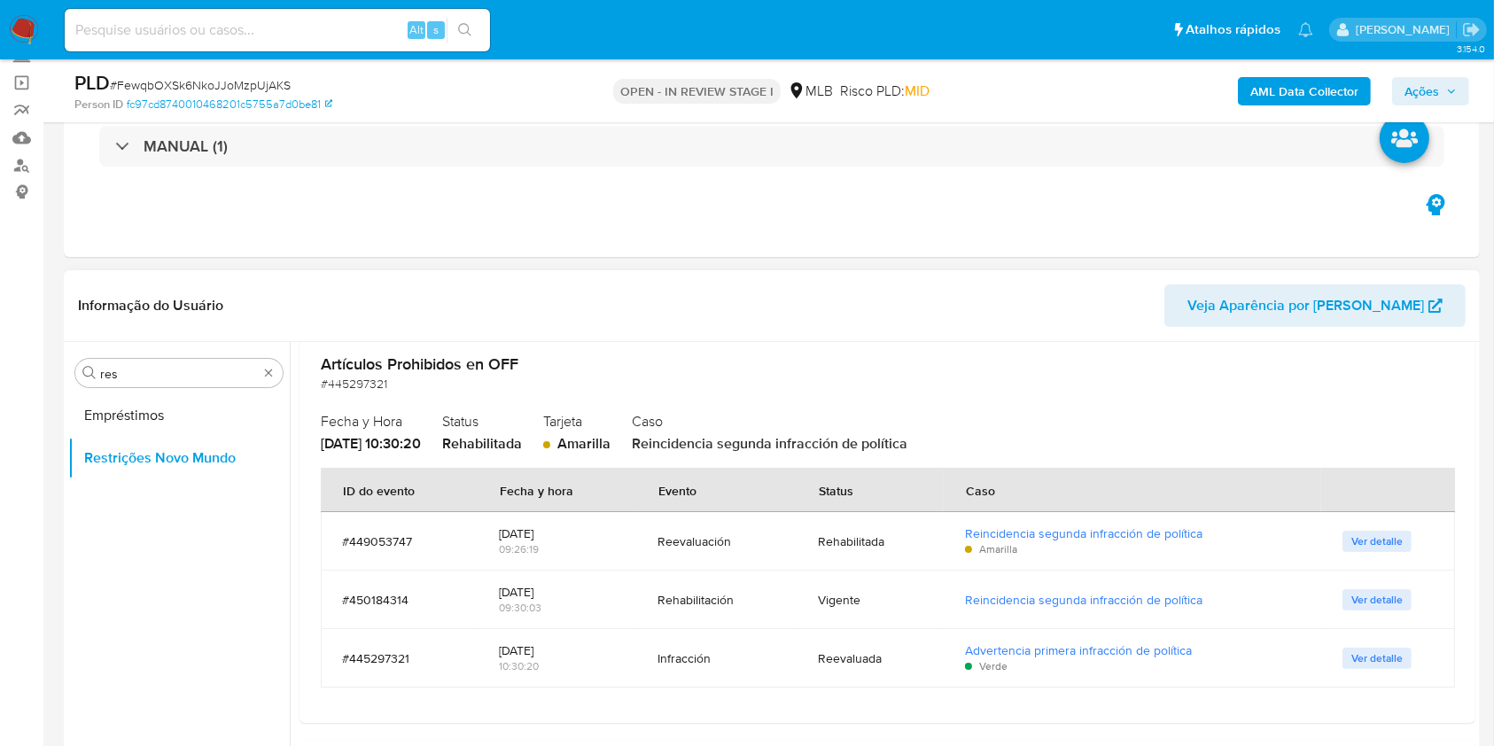
scroll to position [236, 0]
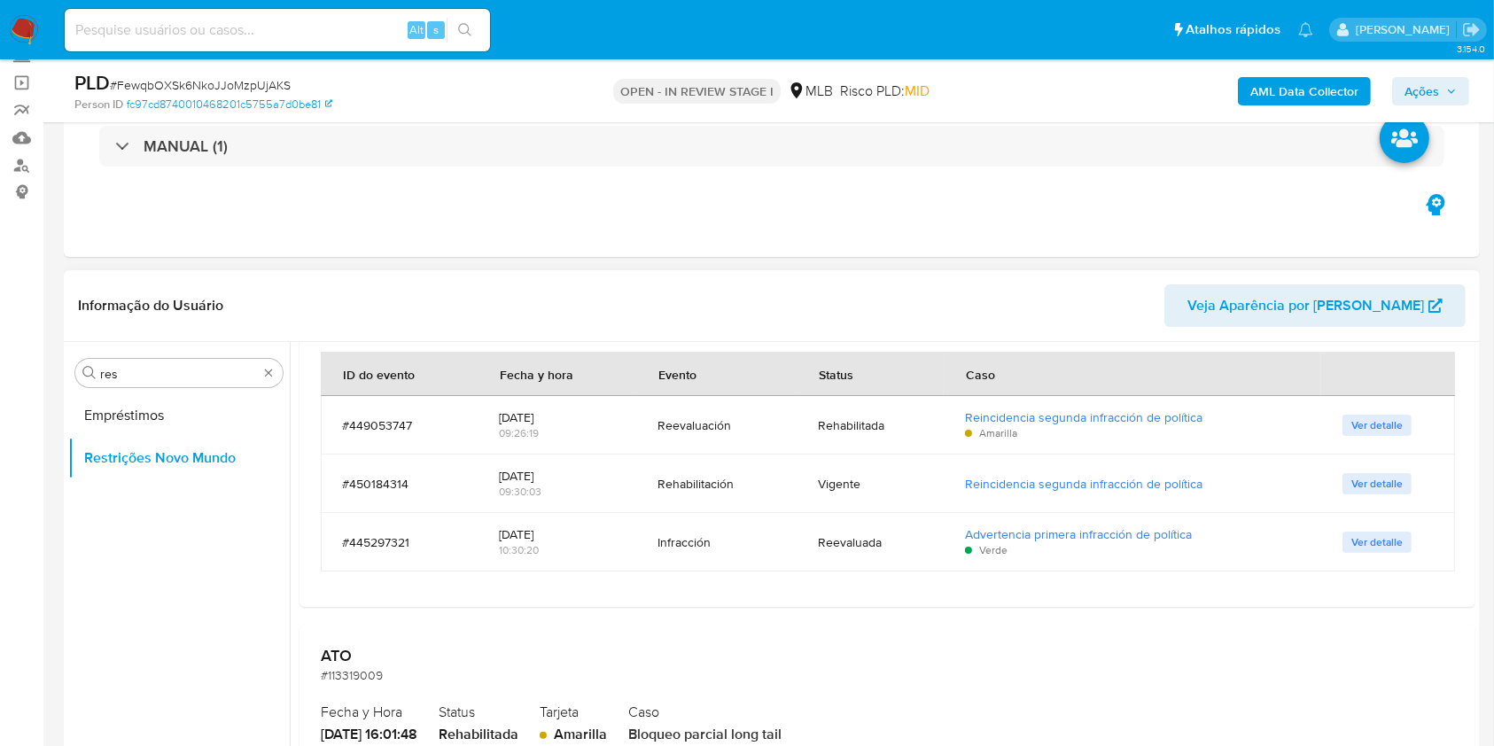
click at [1362, 429] on span "Ver detalle" at bounding box center [1376, 425] width 51 height 18
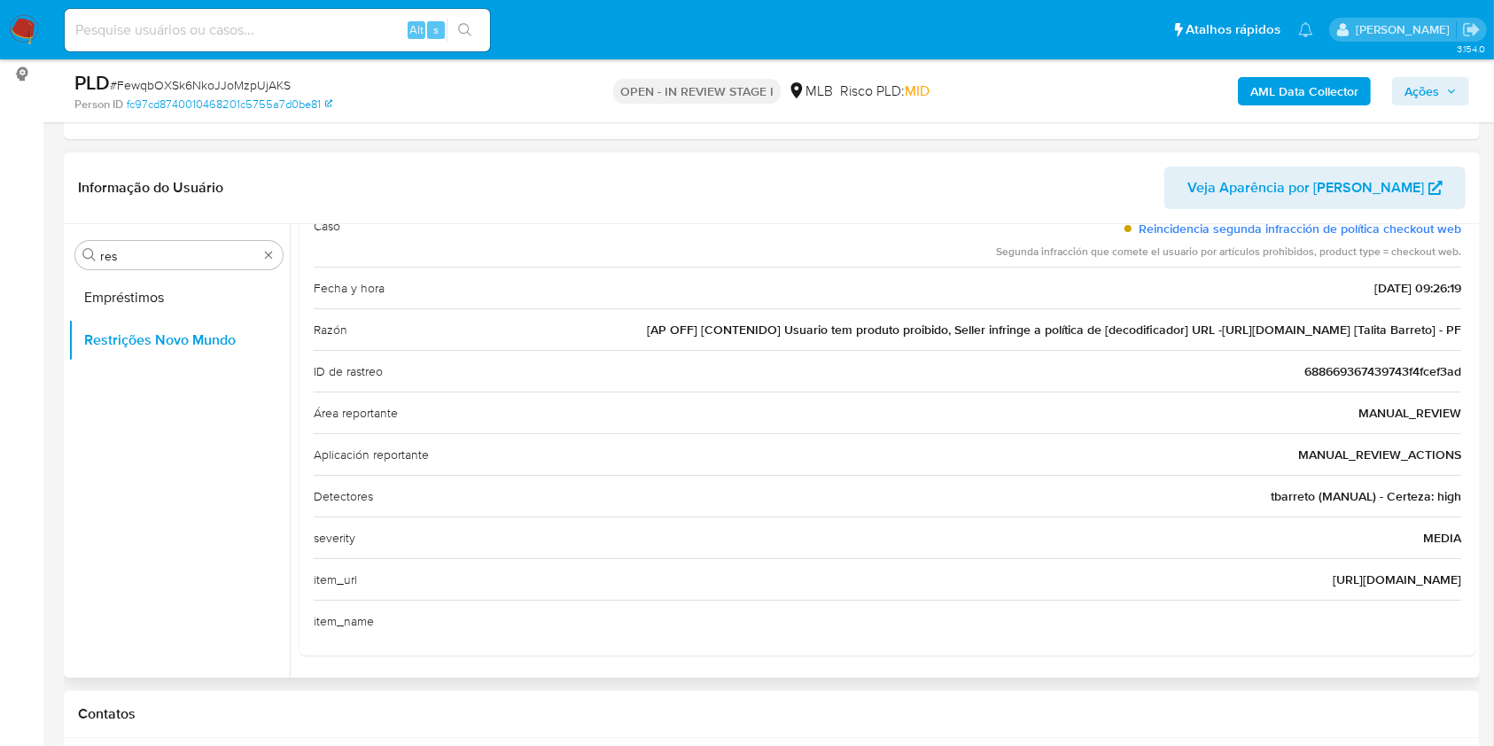
click at [815, 601] on div "item_name" at bounding box center [887, 621] width 1147 height 42
click at [1326, 578] on div "item_url http://p2bin.sigma.vin" at bounding box center [887, 579] width 1147 height 42
click at [730, 471] on div "Aplicación reportante MANUAL_REVIEW_ACTIONS" at bounding box center [887, 454] width 1147 height 42
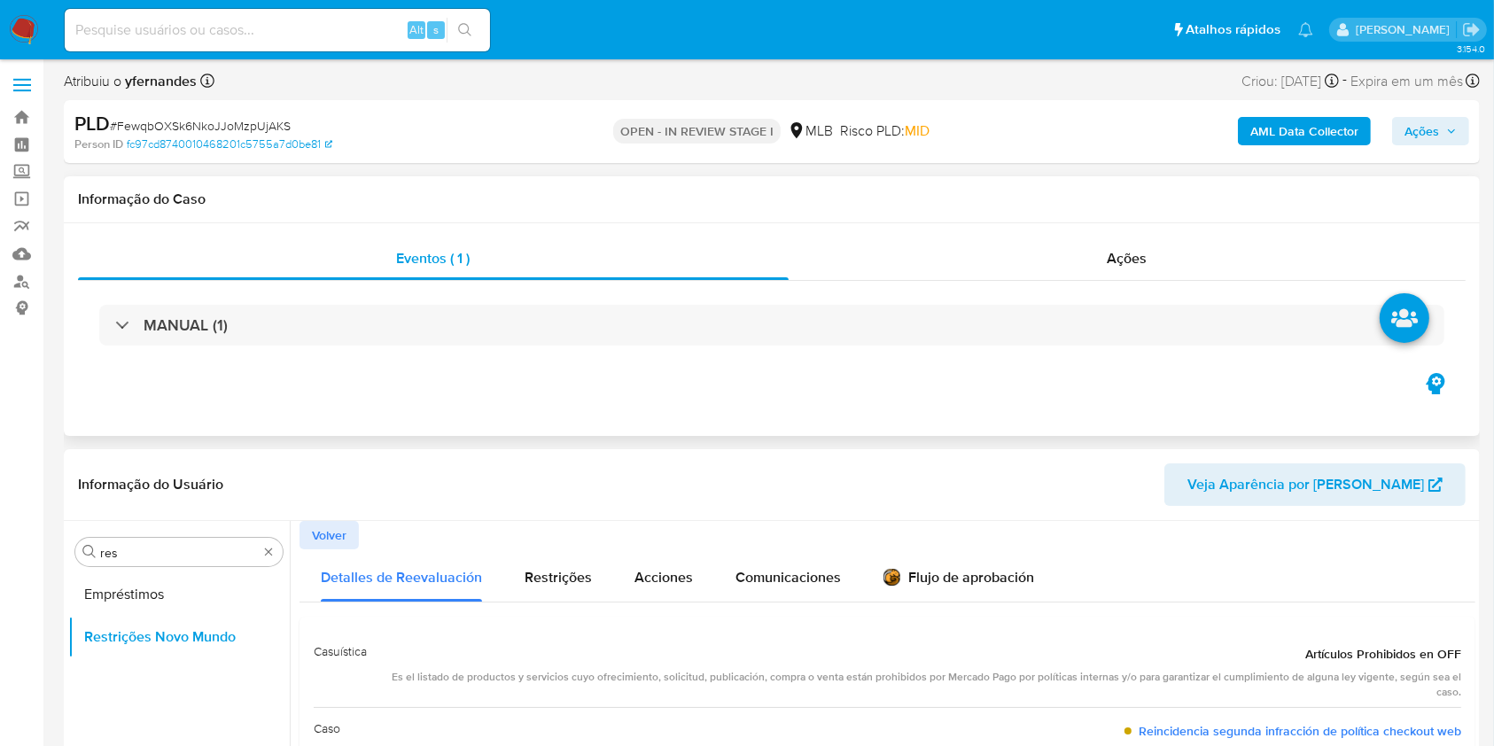
scroll to position [0, 0]
click at [336, 526] on span "Volver" at bounding box center [329, 536] width 35 height 25
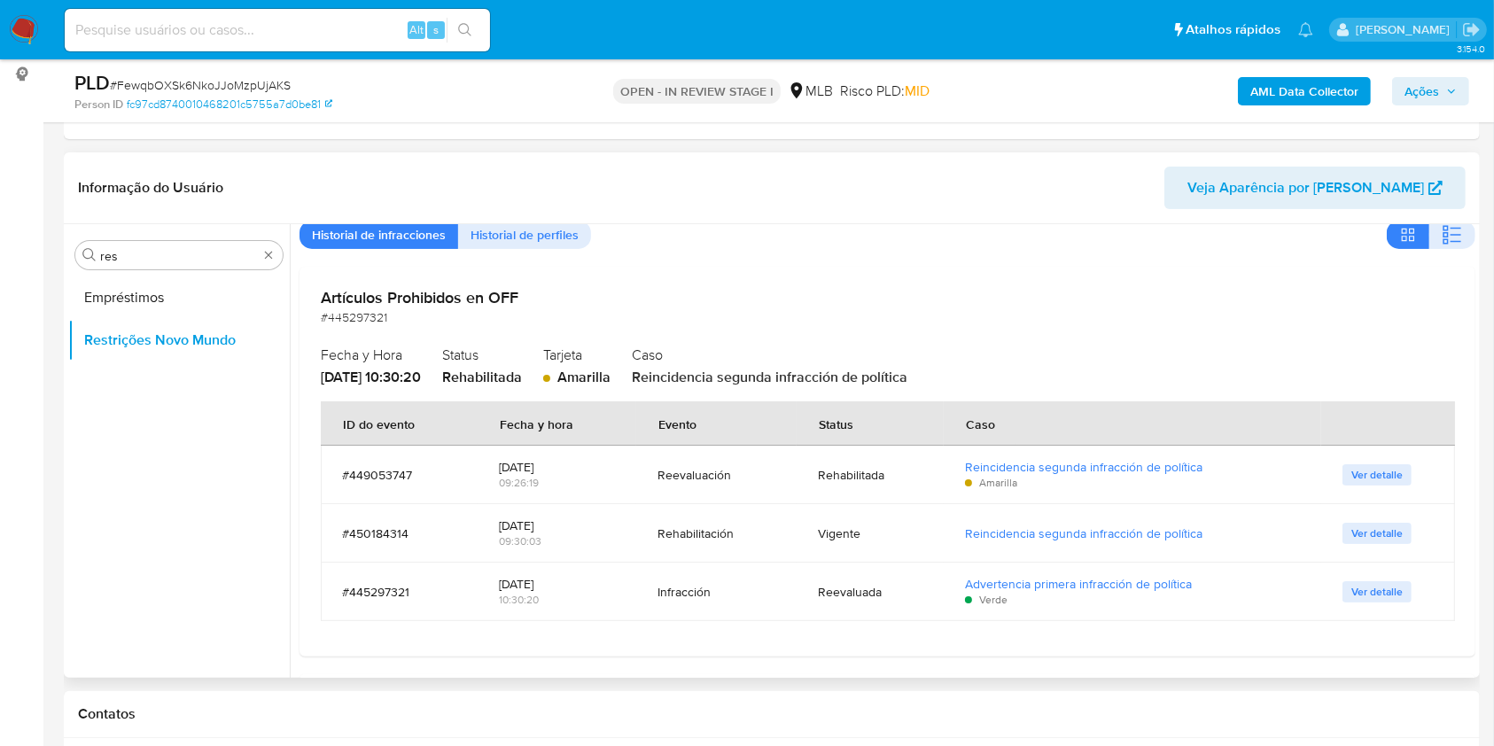
scroll to position [118, 0]
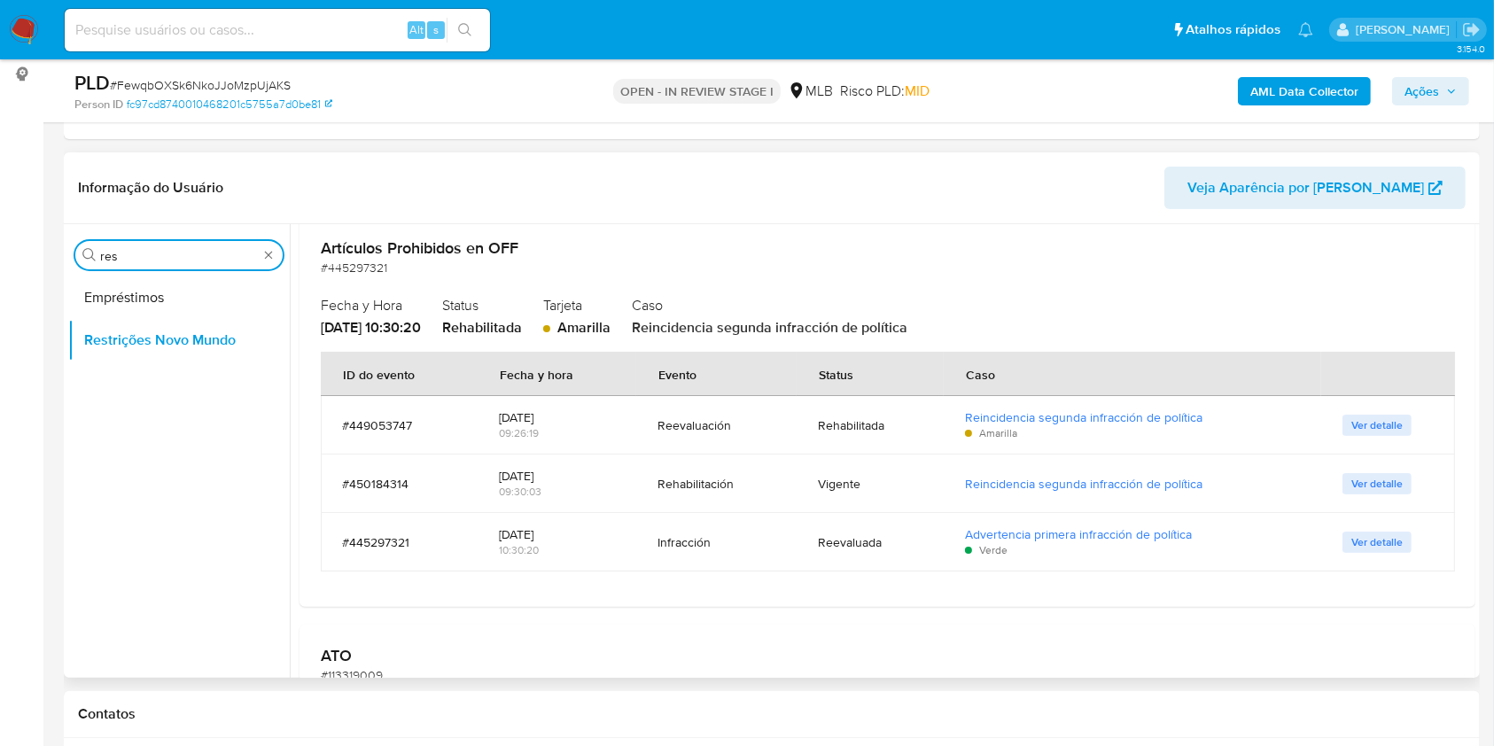
click at [189, 252] on input "res" at bounding box center [179, 256] width 158 height 16
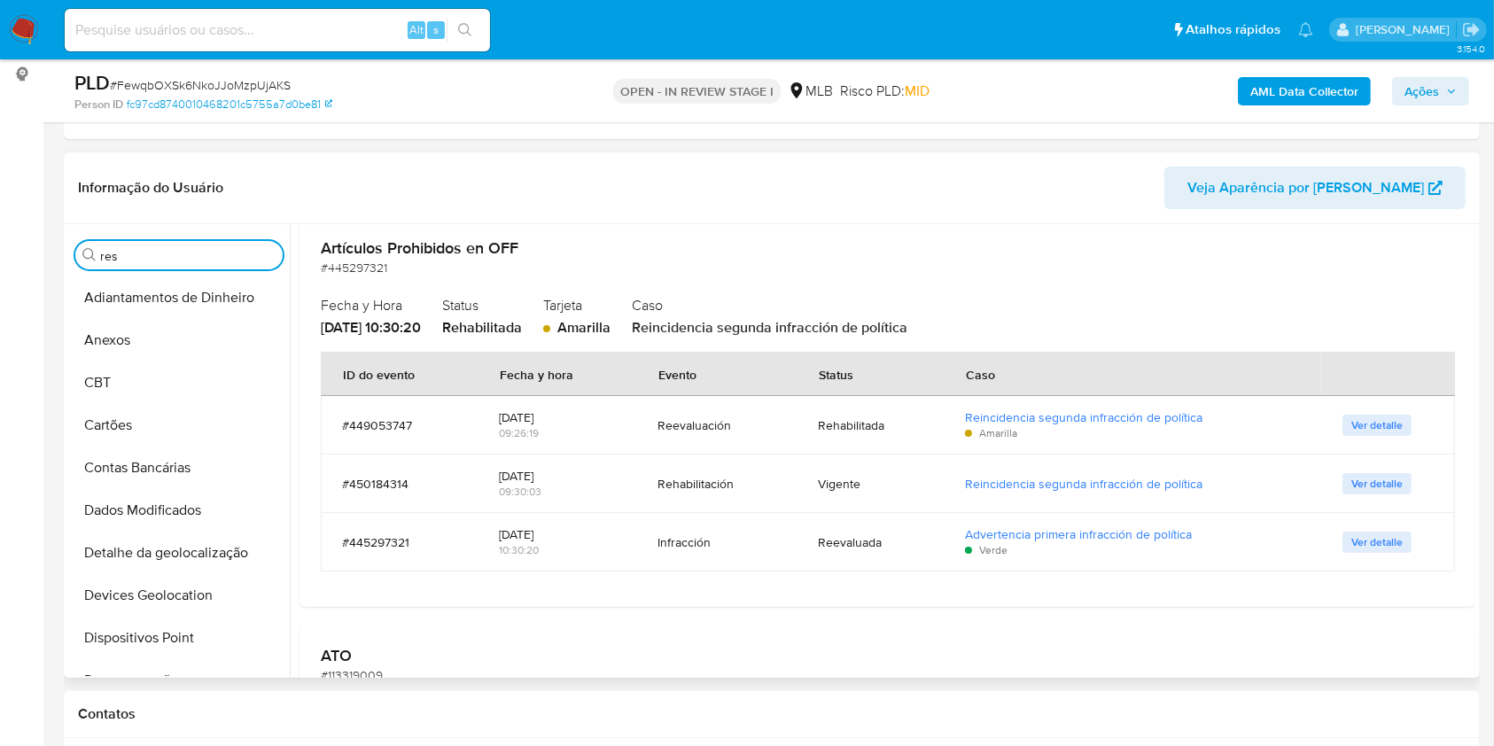
click at [200, 244] on div "Procurar res" at bounding box center [178, 255] width 207 height 28
click at [167, 252] on input "res" at bounding box center [187, 256] width 175 height 16
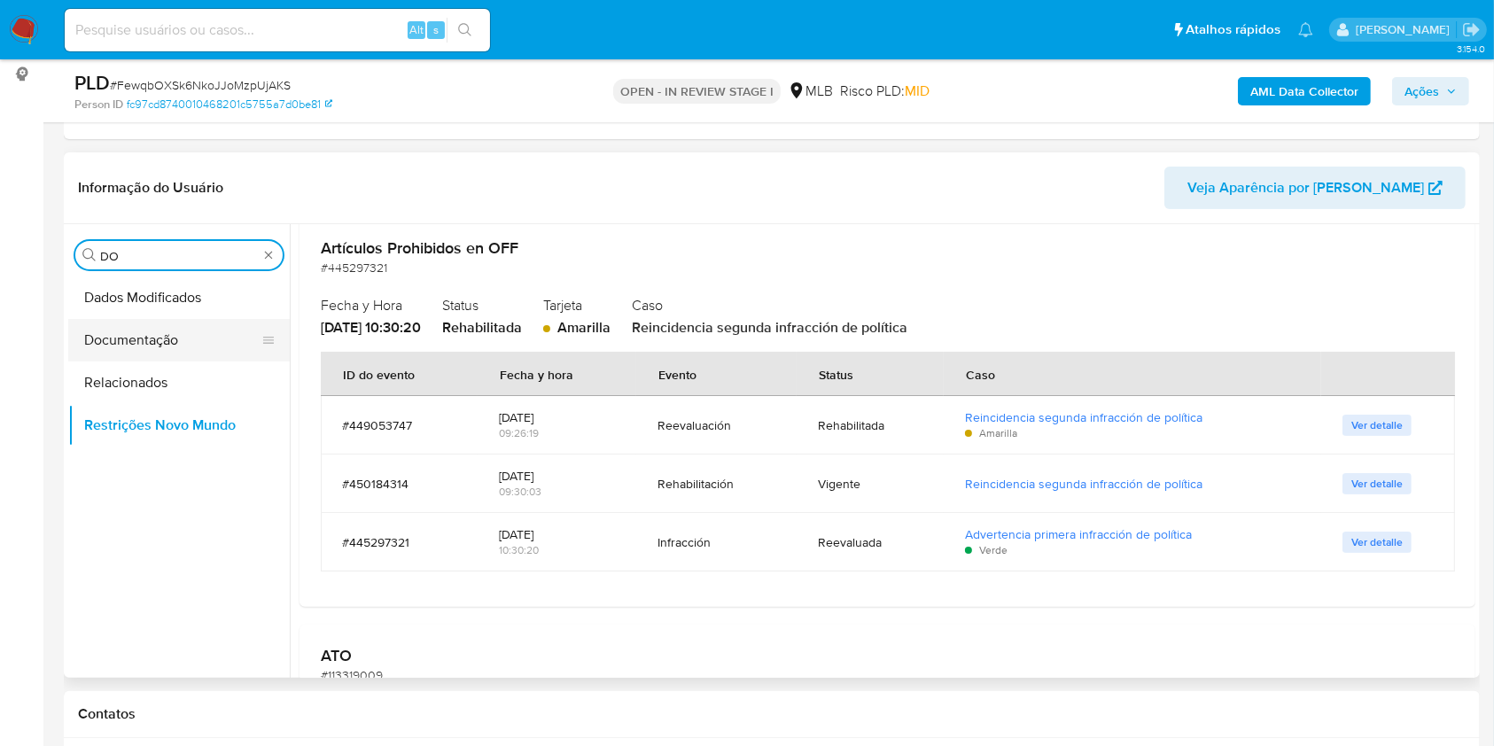
click at [135, 336] on button "Documentação" at bounding box center [171, 340] width 207 height 43
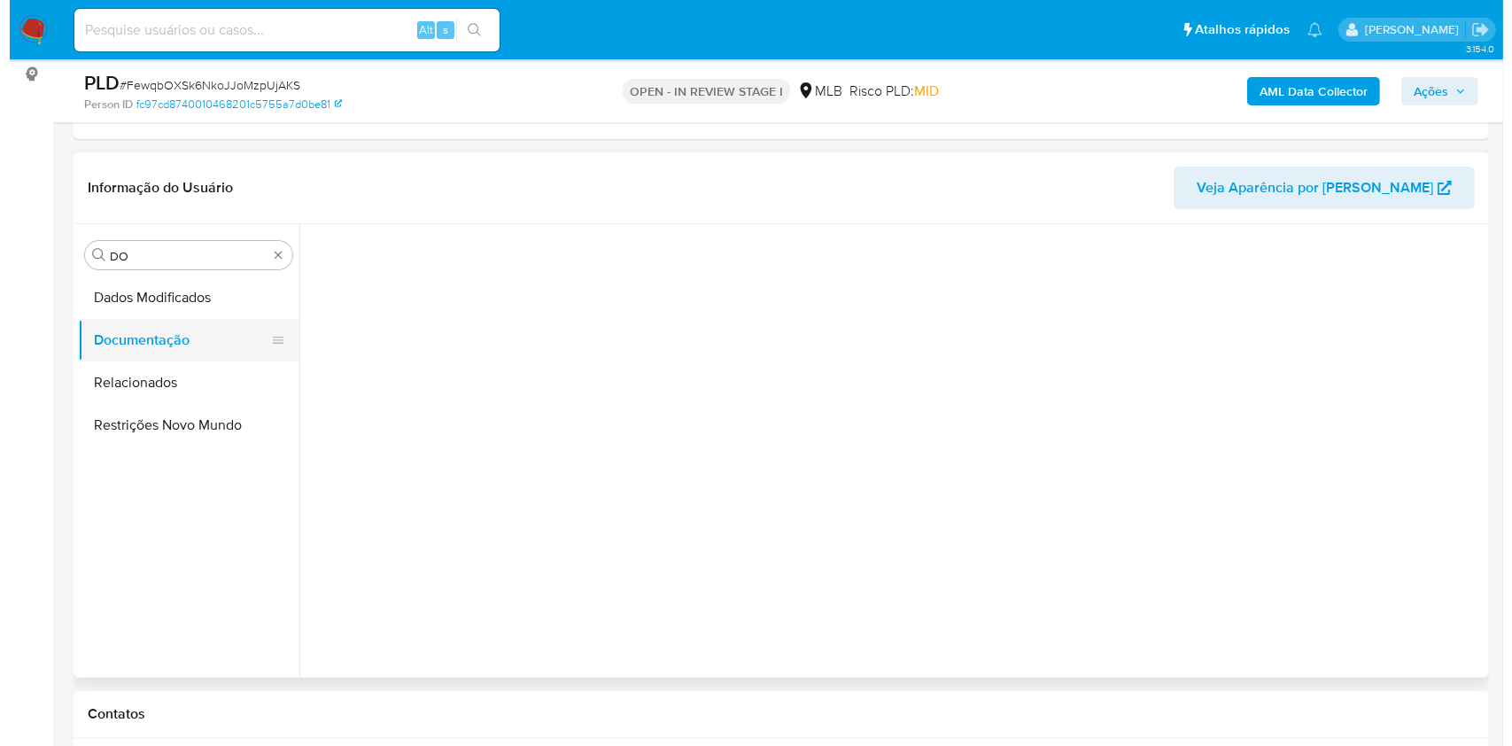
scroll to position [0, 0]
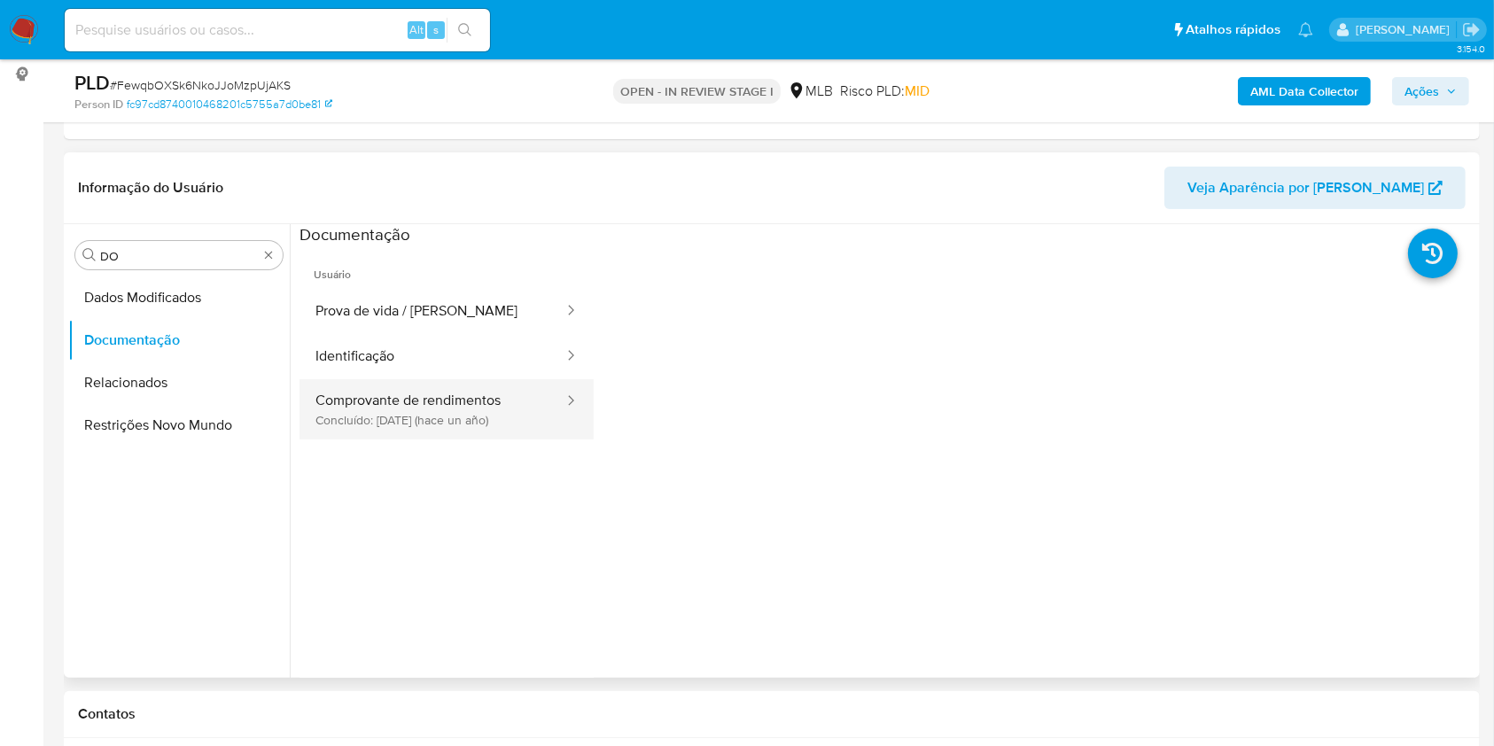
click at [404, 414] on button "Comprovante de rendimentos Concluído: 05/06/2024 (hace un año)" at bounding box center [432, 409] width 266 height 60
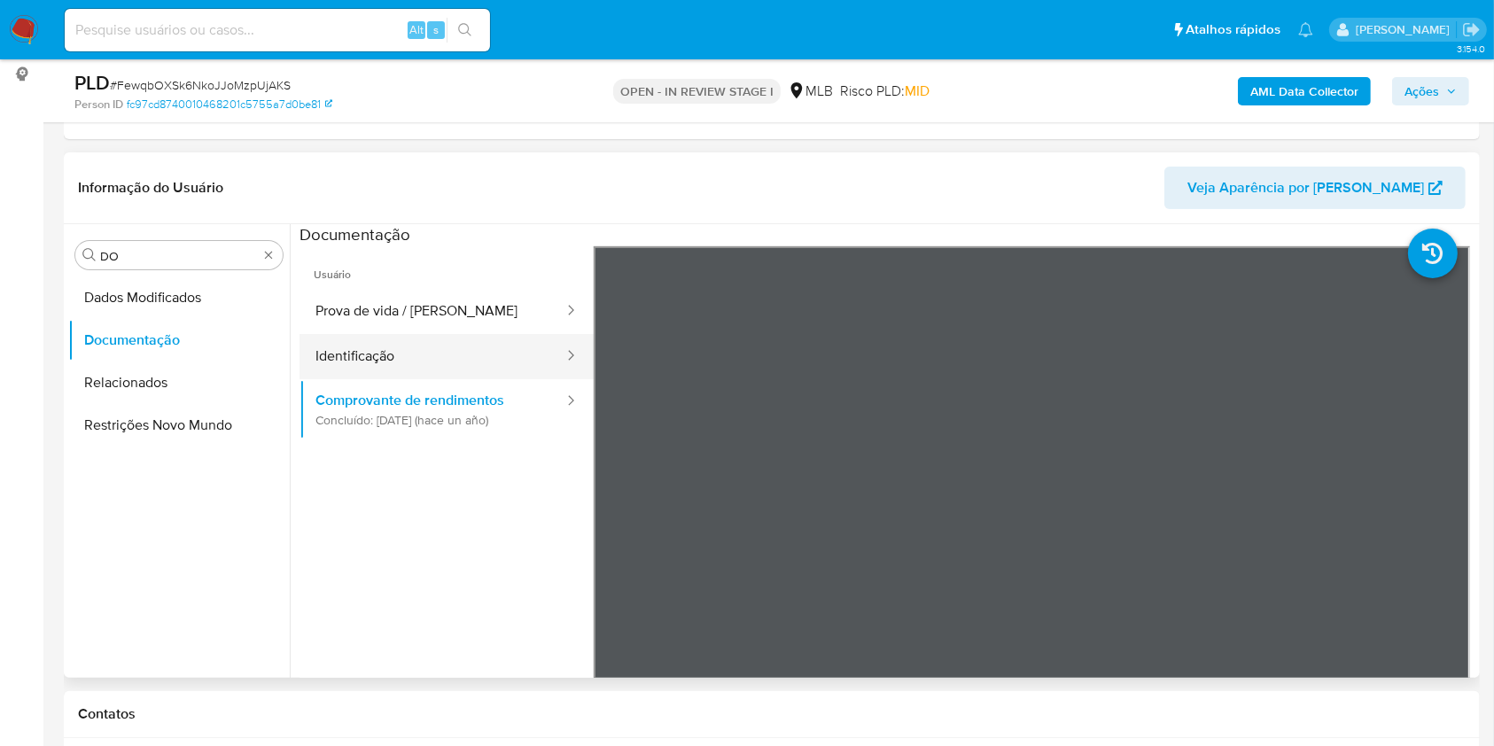
click at [369, 331] on button "Prova de vida / [PERSON_NAME]" at bounding box center [432, 311] width 266 height 45
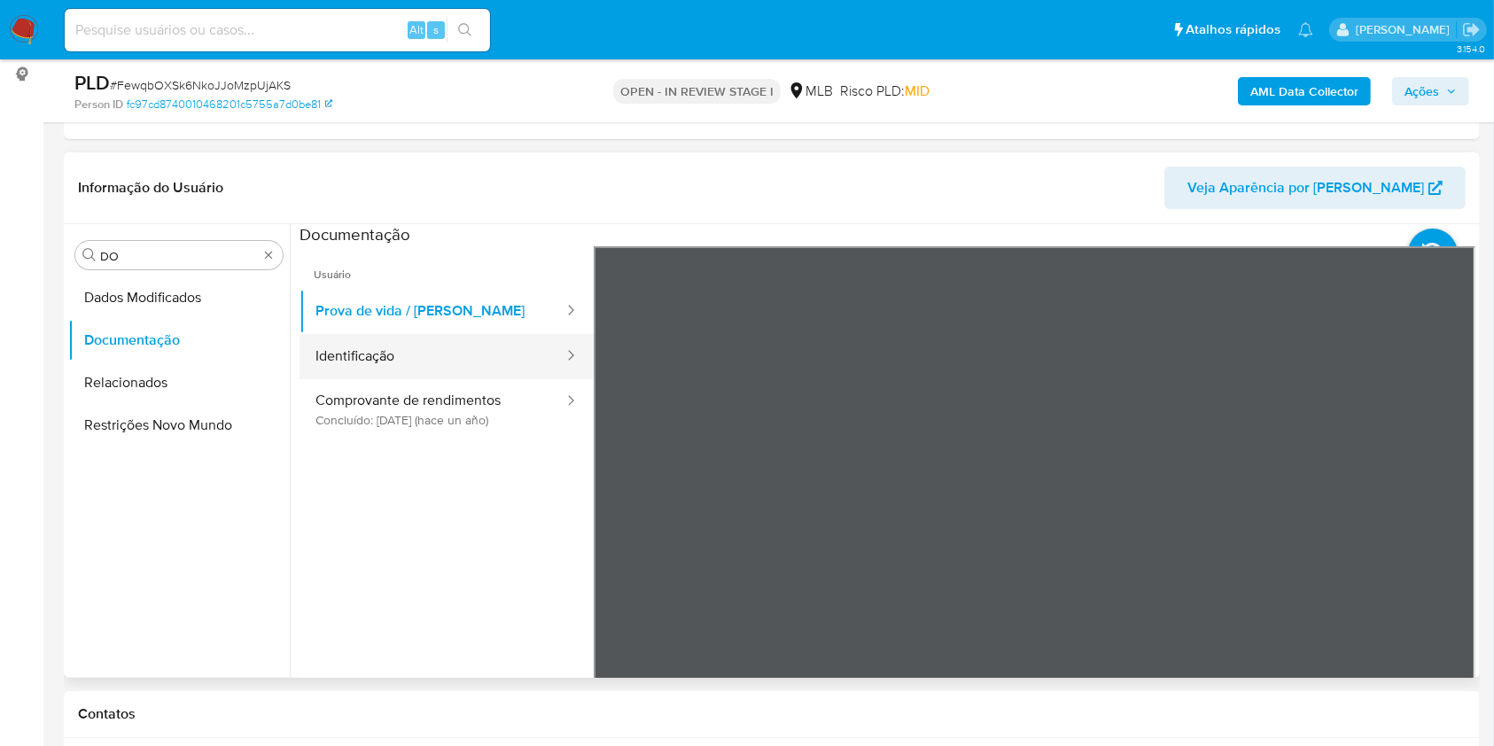
click at [384, 349] on button "Identificação" at bounding box center [432, 356] width 266 height 45
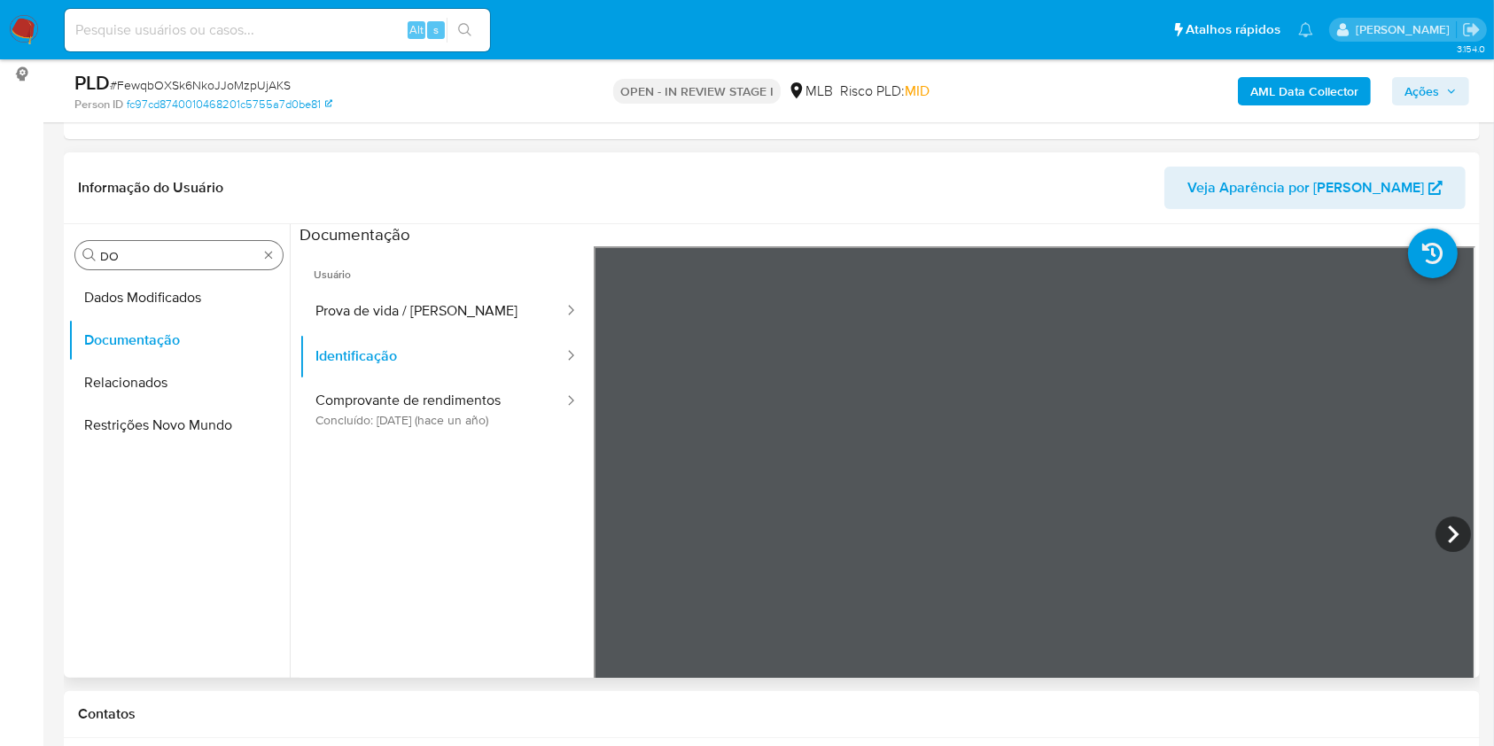
click at [182, 262] on input "DO" at bounding box center [179, 256] width 158 height 16
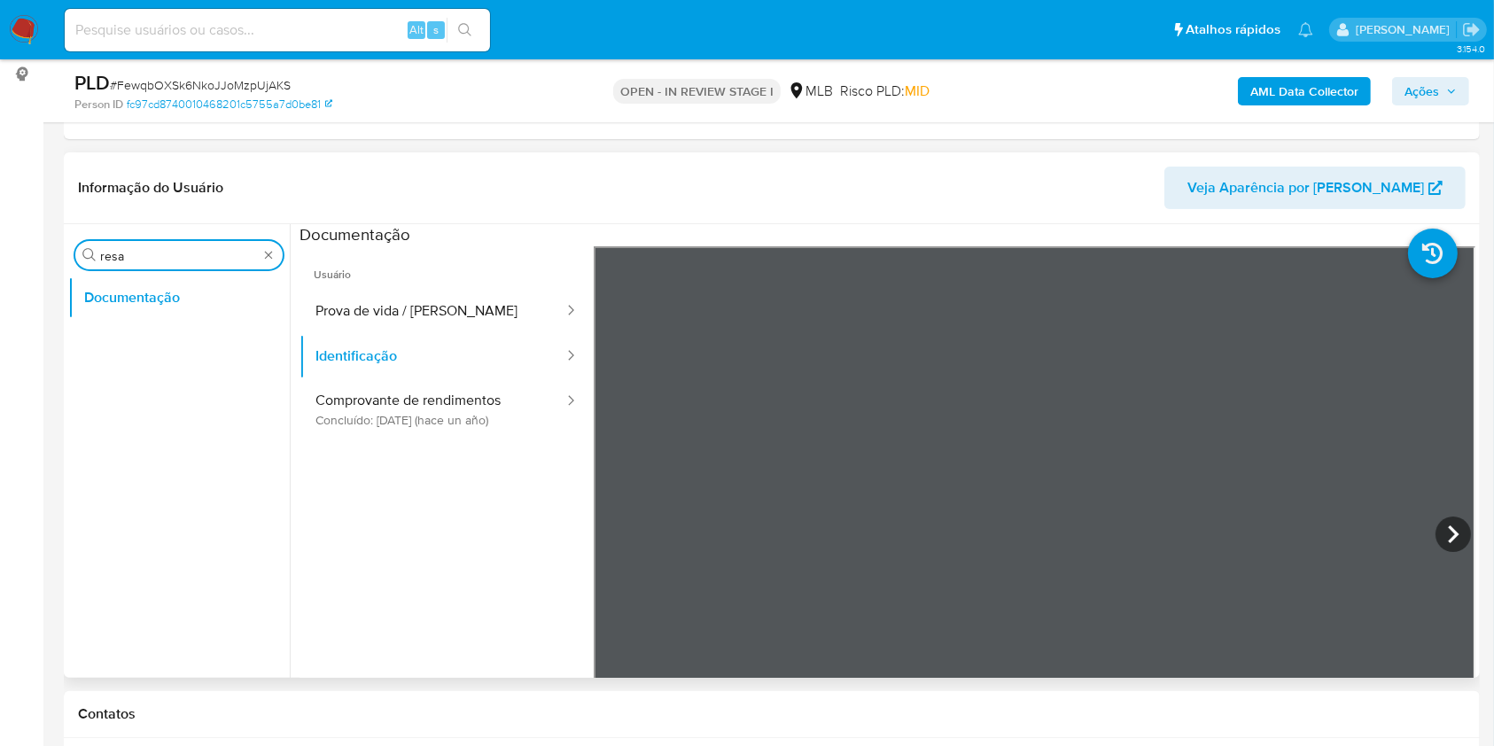
click at [143, 252] on input "resa" at bounding box center [179, 256] width 158 height 16
click at [142, 252] on input "resa" at bounding box center [179, 256] width 158 height 16
type input "res"
click at [120, 358] on button "Empréstimos" at bounding box center [171, 340] width 207 height 43
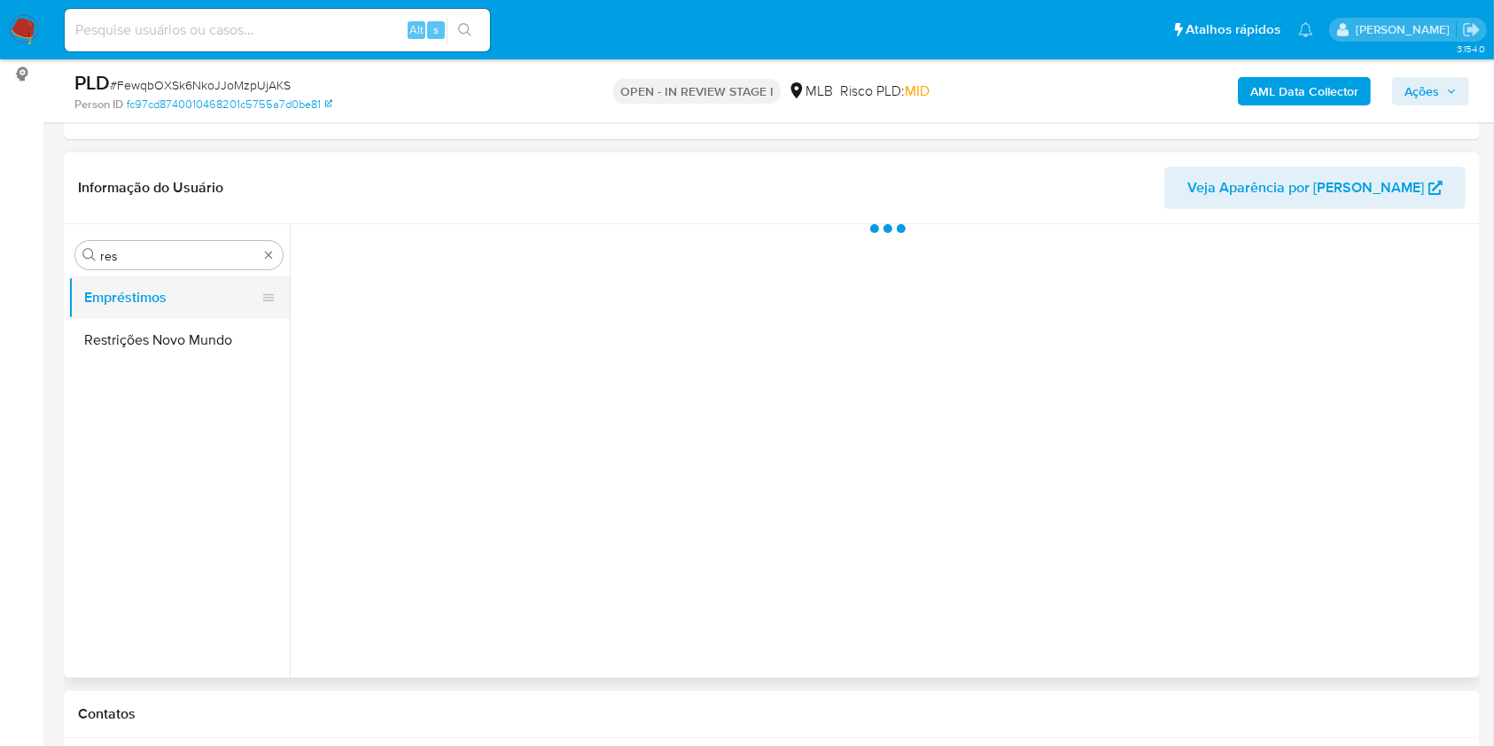
click at [120, 358] on button "Restrições Novo Mundo" at bounding box center [178, 340] width 221 height 43
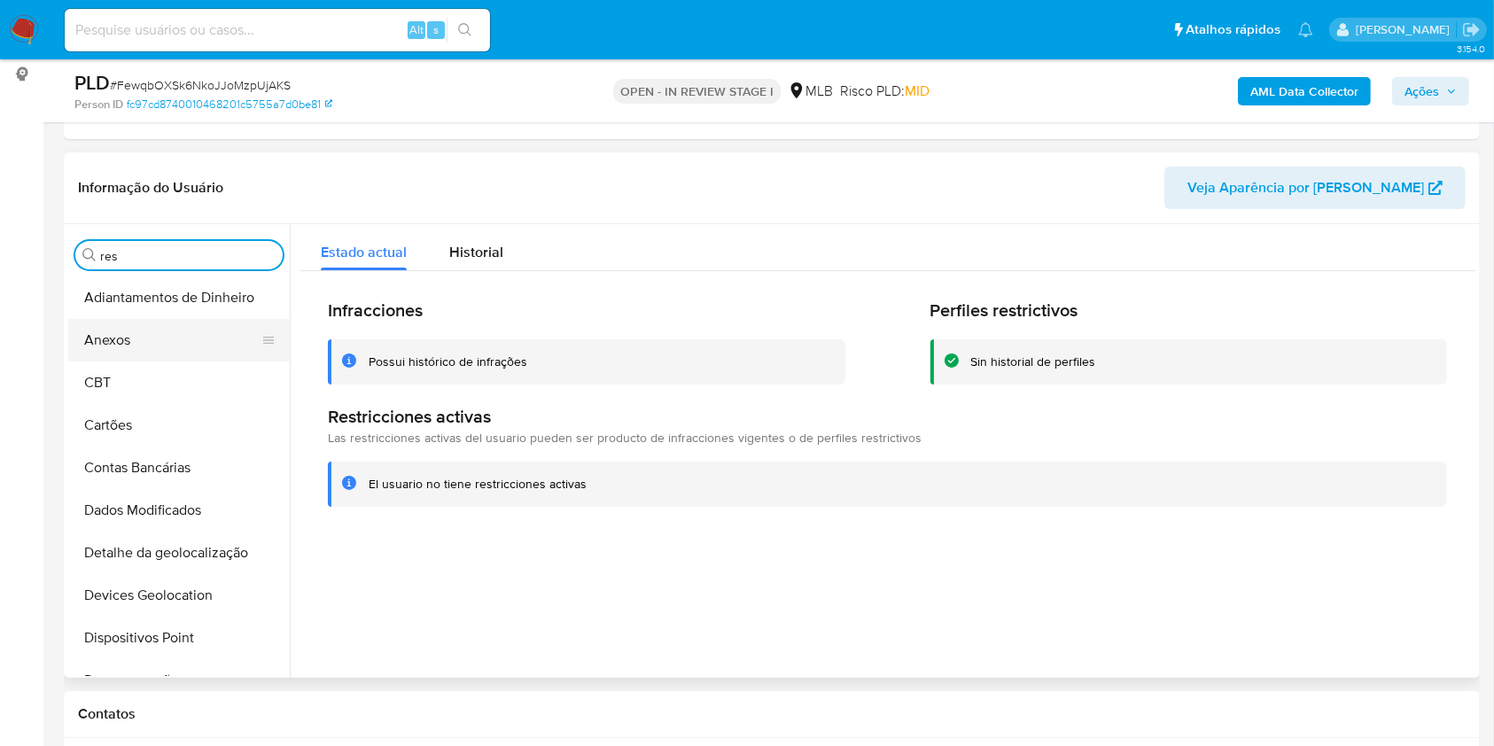
click at [165, 353] on button "Anexos" at bounding box center [171, 340] width 207 height 43
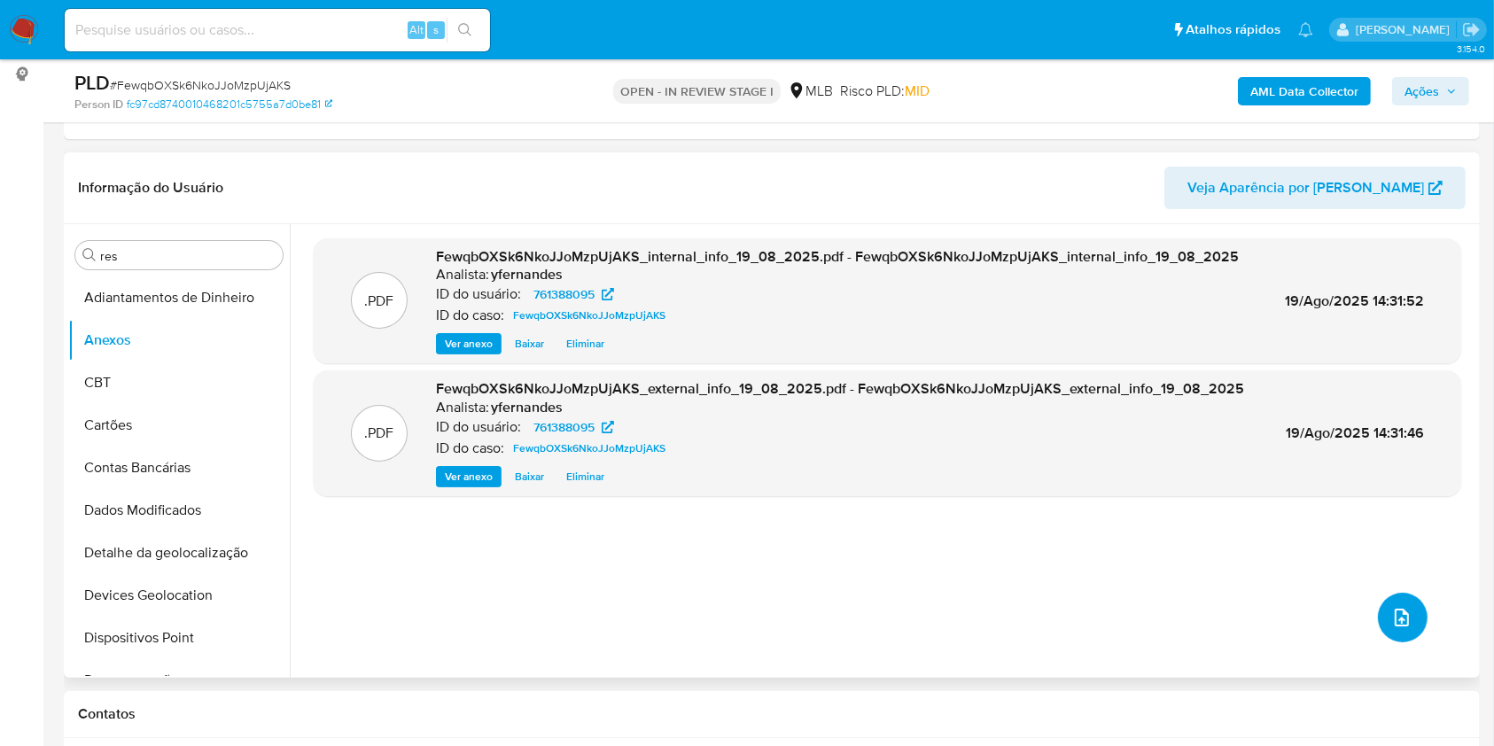
click at [1386, 603] on button "upload-file" at bounding box center [1402, 618] width 50 height 50
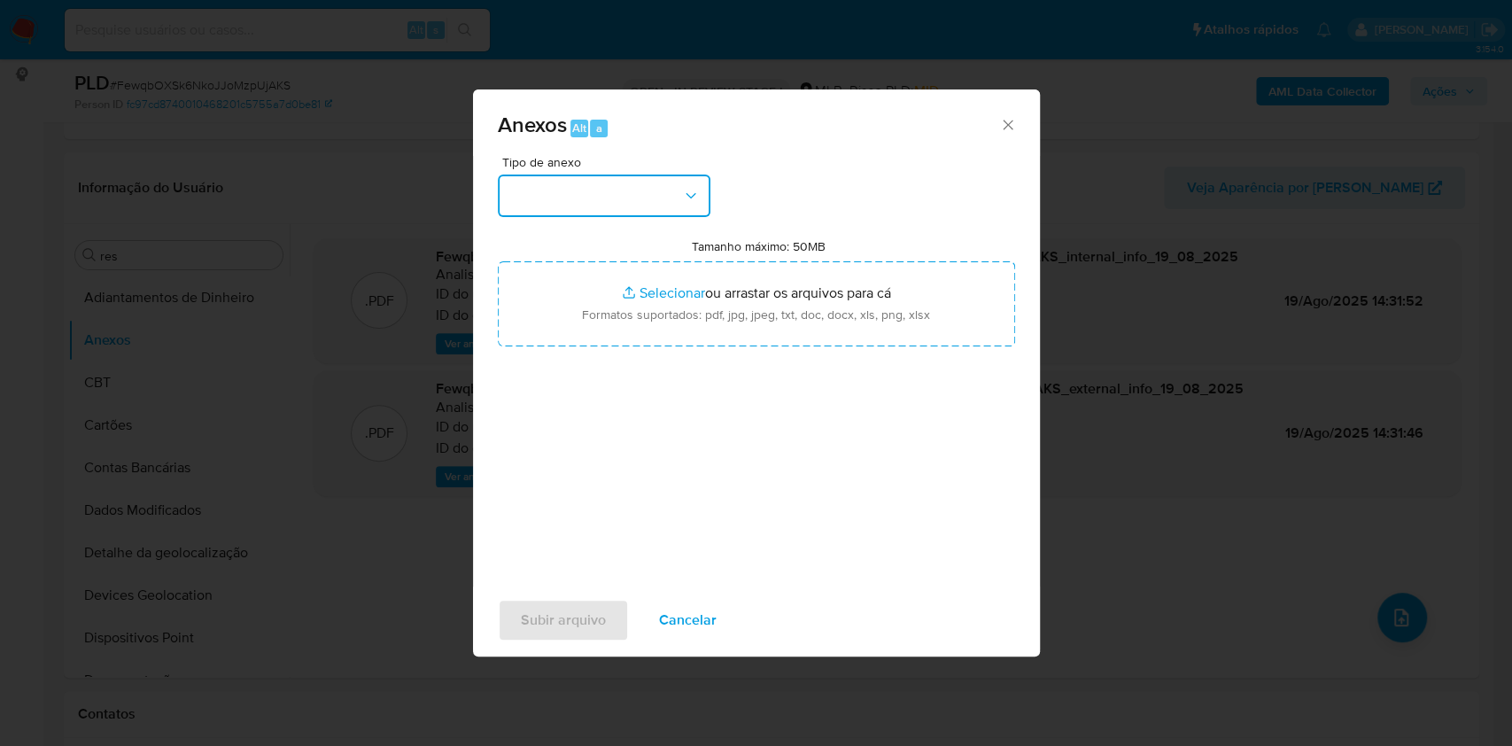
click at [562, 198] on button "button" at bounding box center [604, 196] width 213 height 43
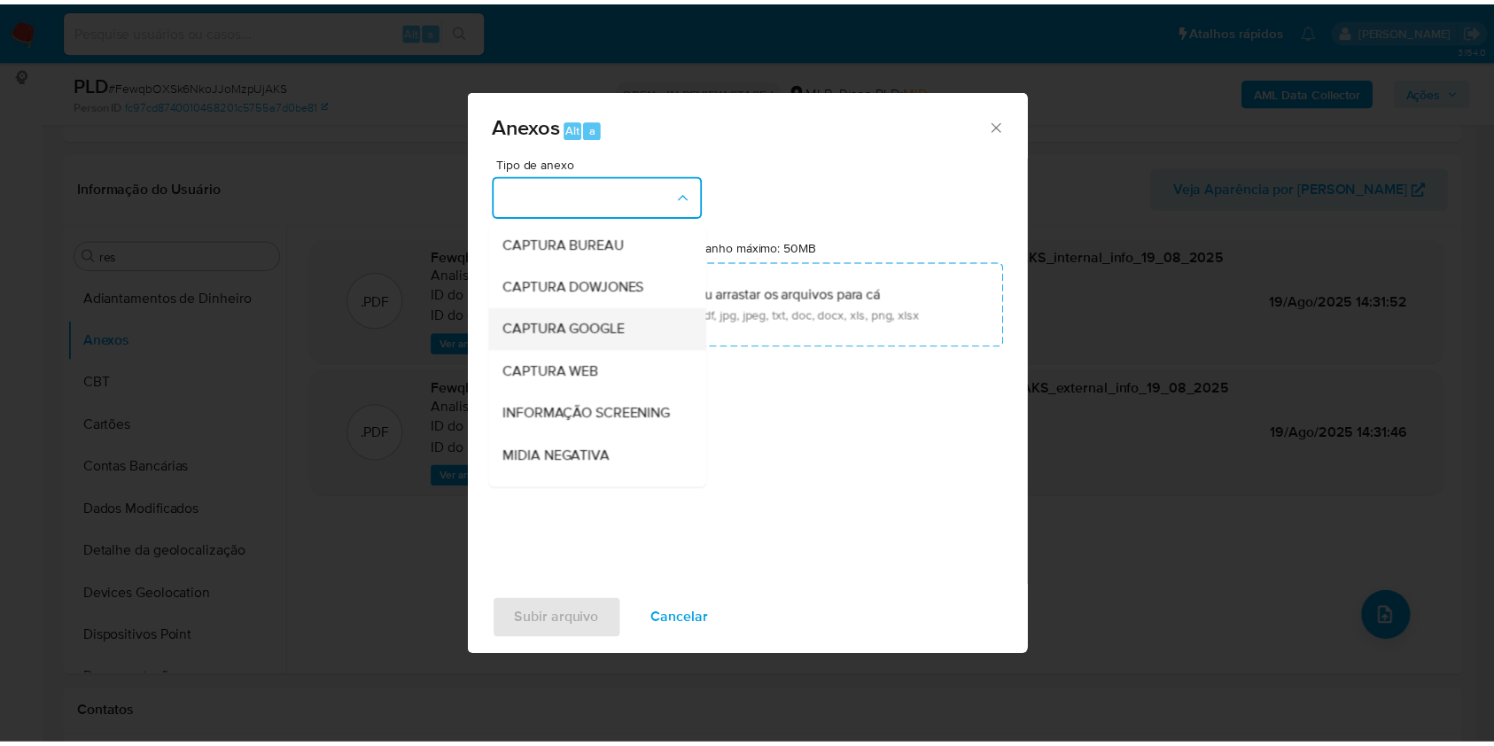
scroll to position [272, 0]
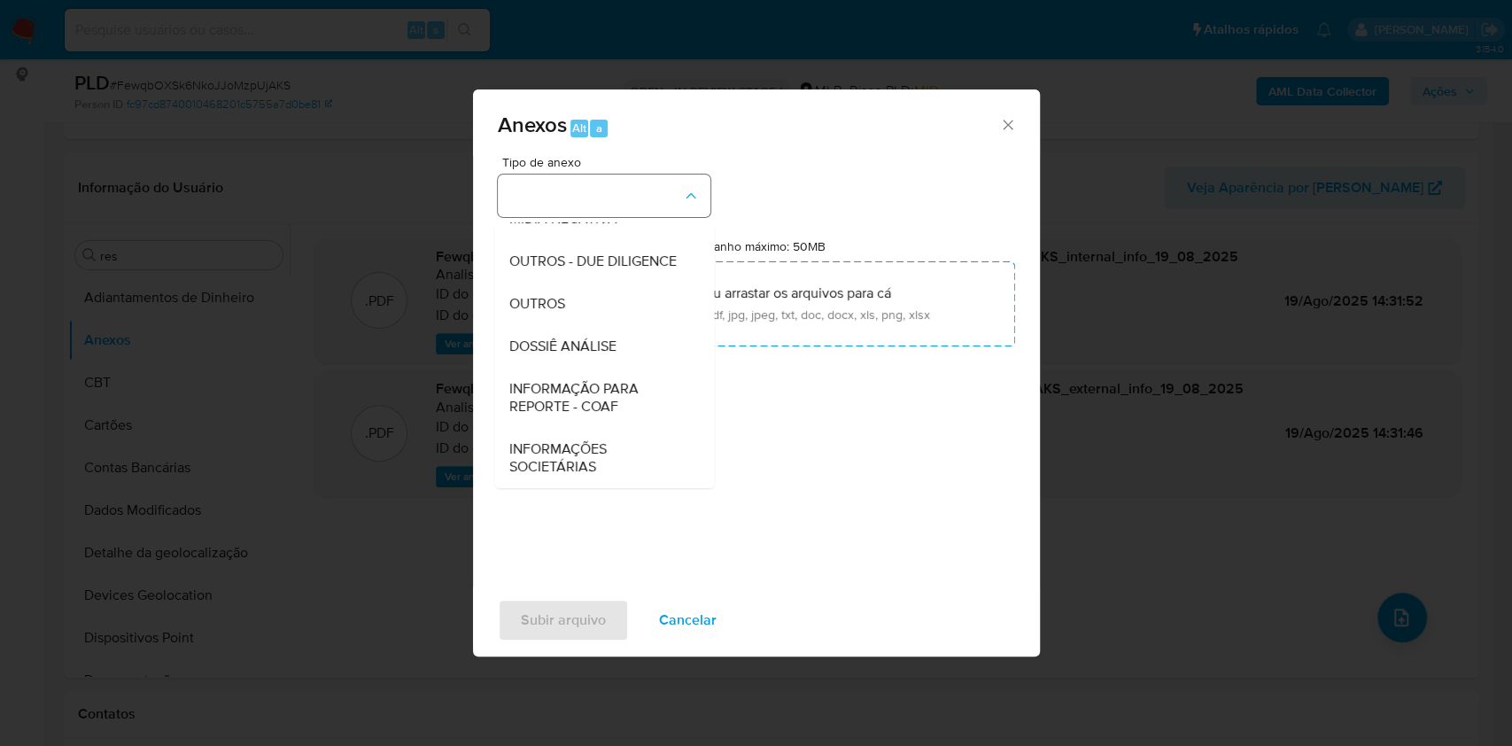
click at [566, 300] on div "OUTROS" at bounding box center [598, 304] width 181 height 43
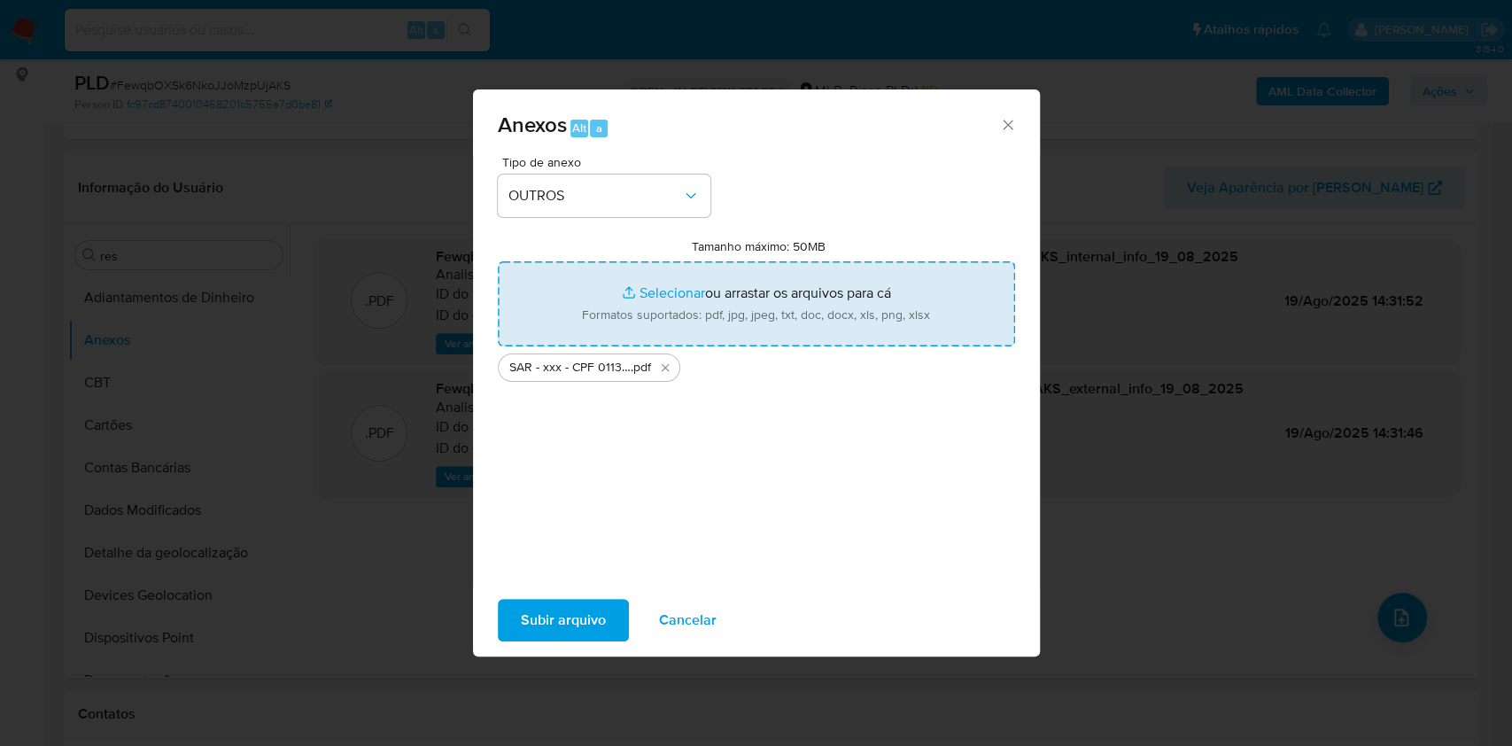
type input "C:\fakepath\Mulan 761388095_2025_08_19_08_47_38.xlsx"
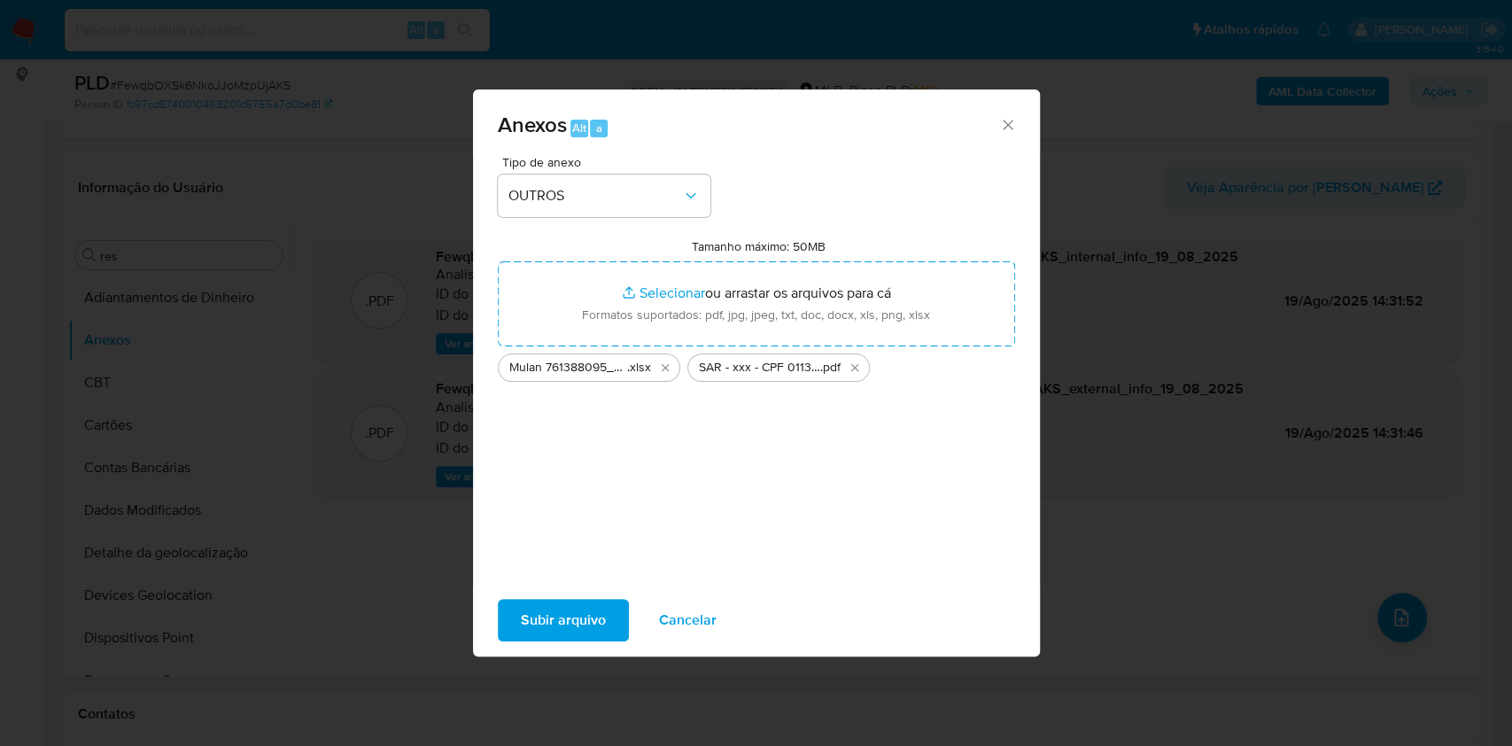
click at [554, 614] on span "Subir arquivo" at bounding box center [563, 620] width 85 height 39
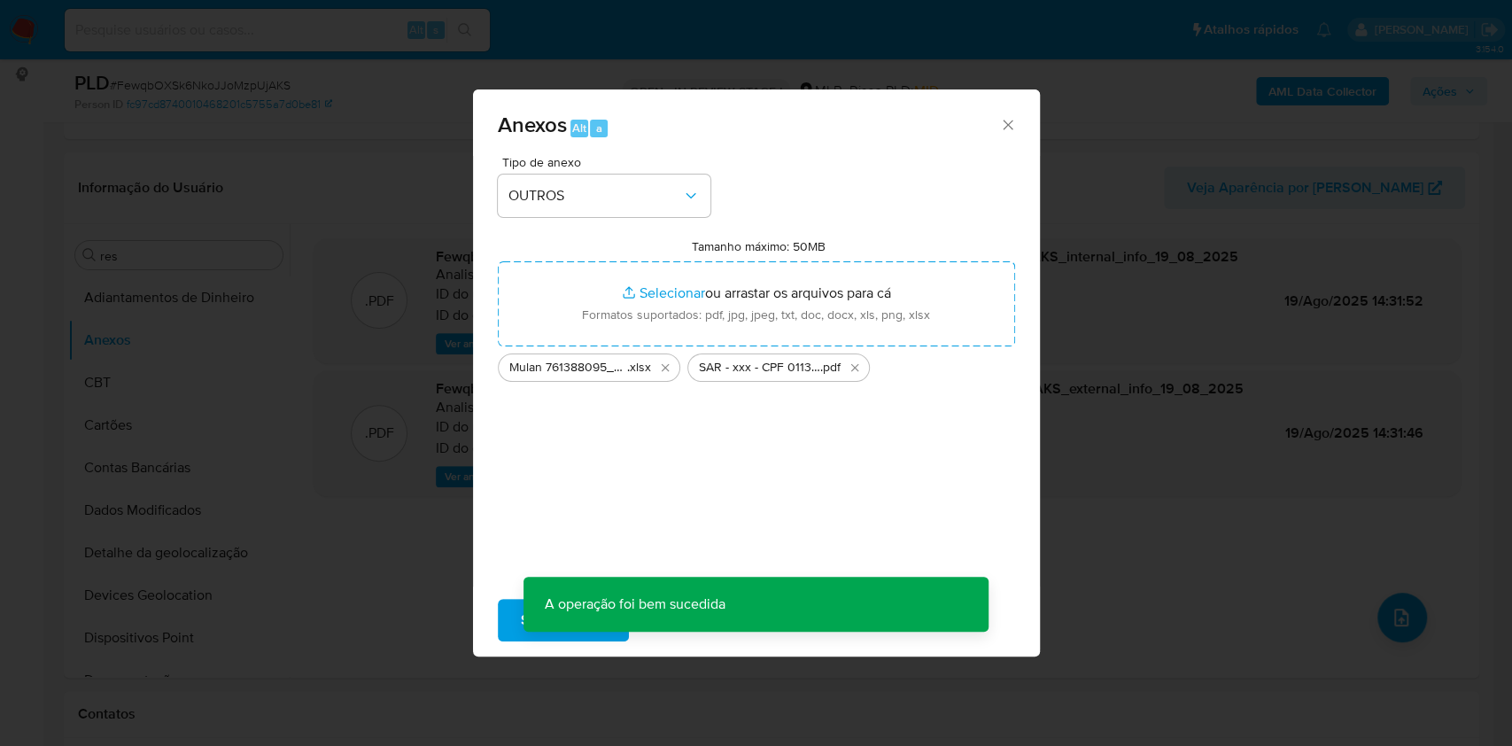
click at [322, 288] on div "Anexos Alt a Tipo de anexo OUTROS Tamanho máximo: 50MB Selecionar arquivos Sele…" at bounding box center [756, 373] width 1512 height 746
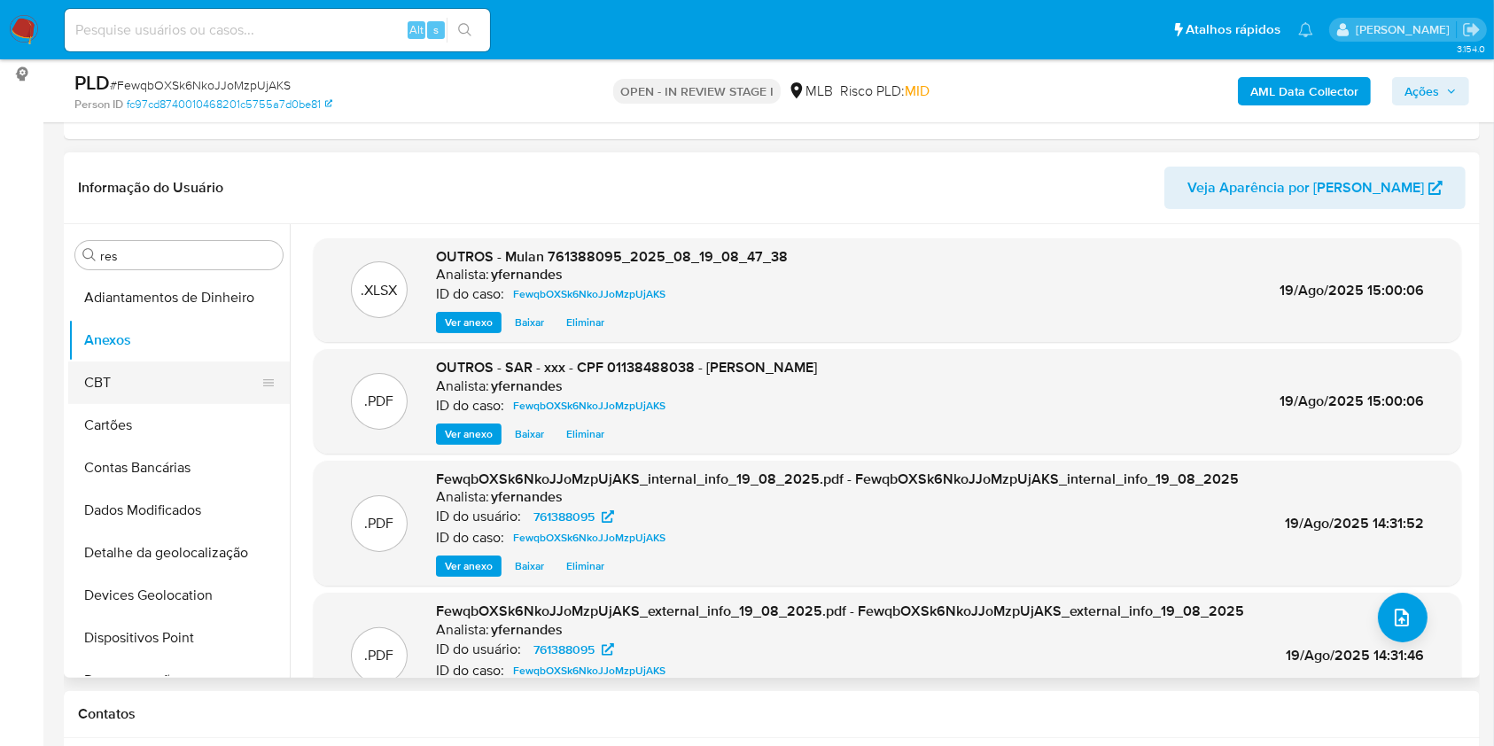
click at [105, 379] on button "CBT" at bounding box center [171, 382] width 207 height 43
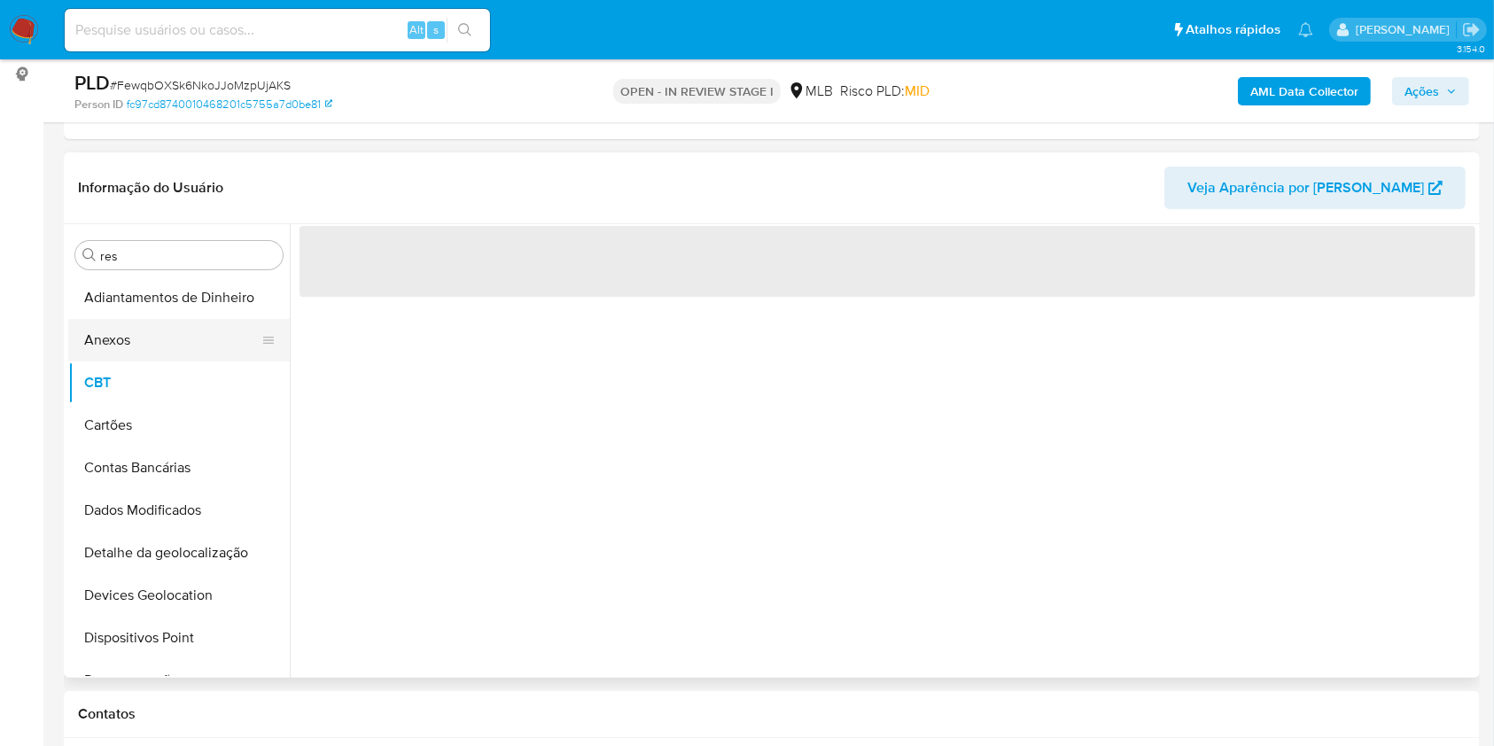
click at [140, 319] on button "Anexos" at bounding box center [171, 340] width 207 height 43
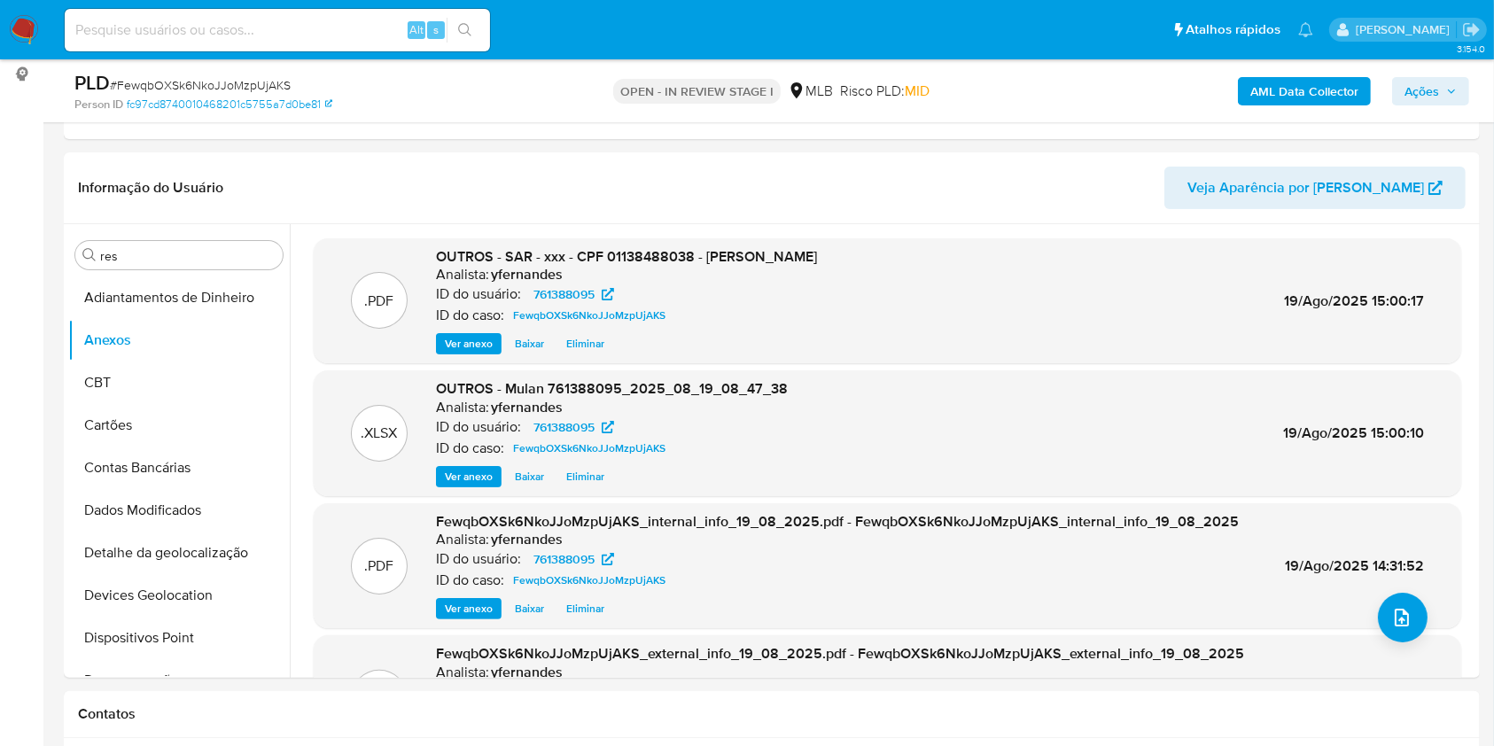
click at [1441, 96] on span "Ações" at bounding box center [1430, 91] width 52 height 25
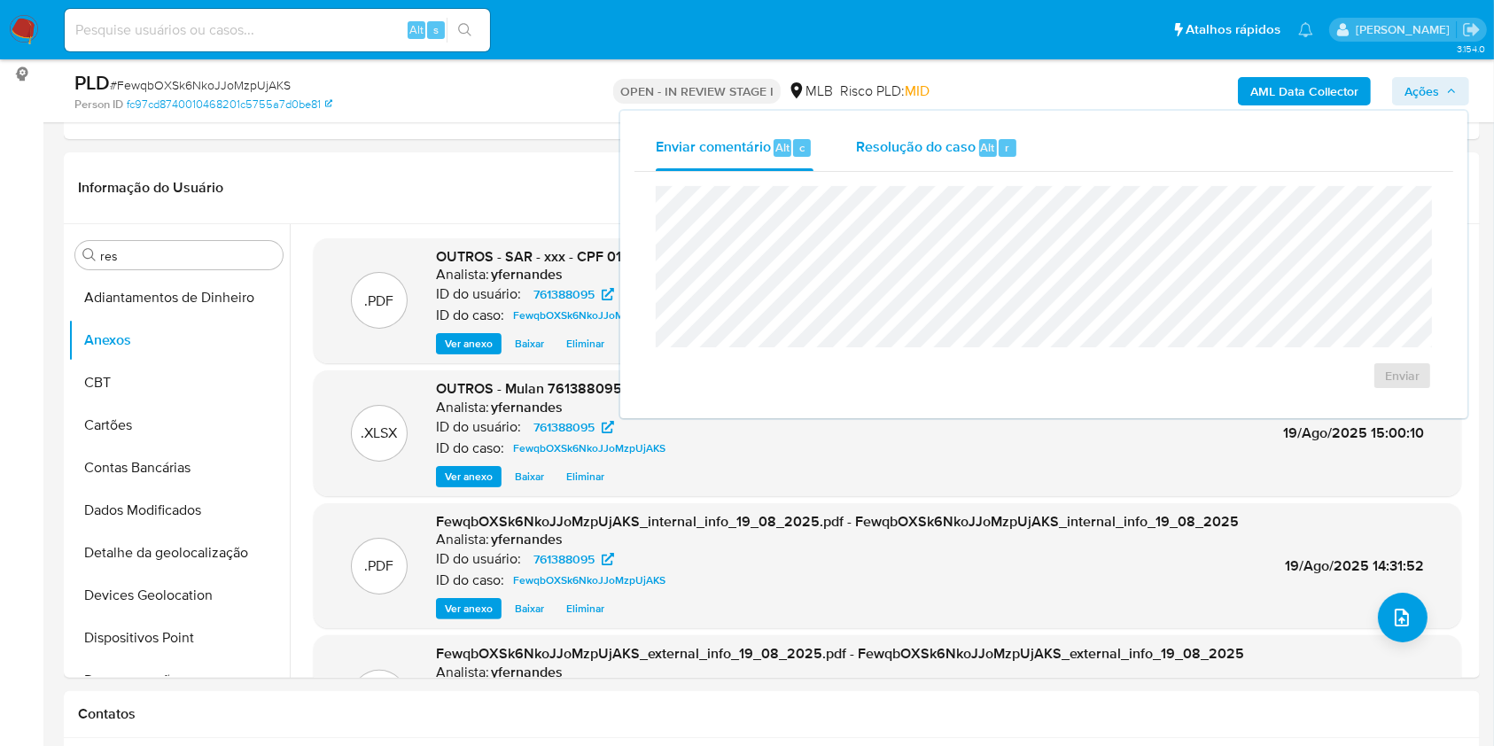
click at [994, 140] on div "Alt r" at bounding box center [997, 148] width 37 height 18
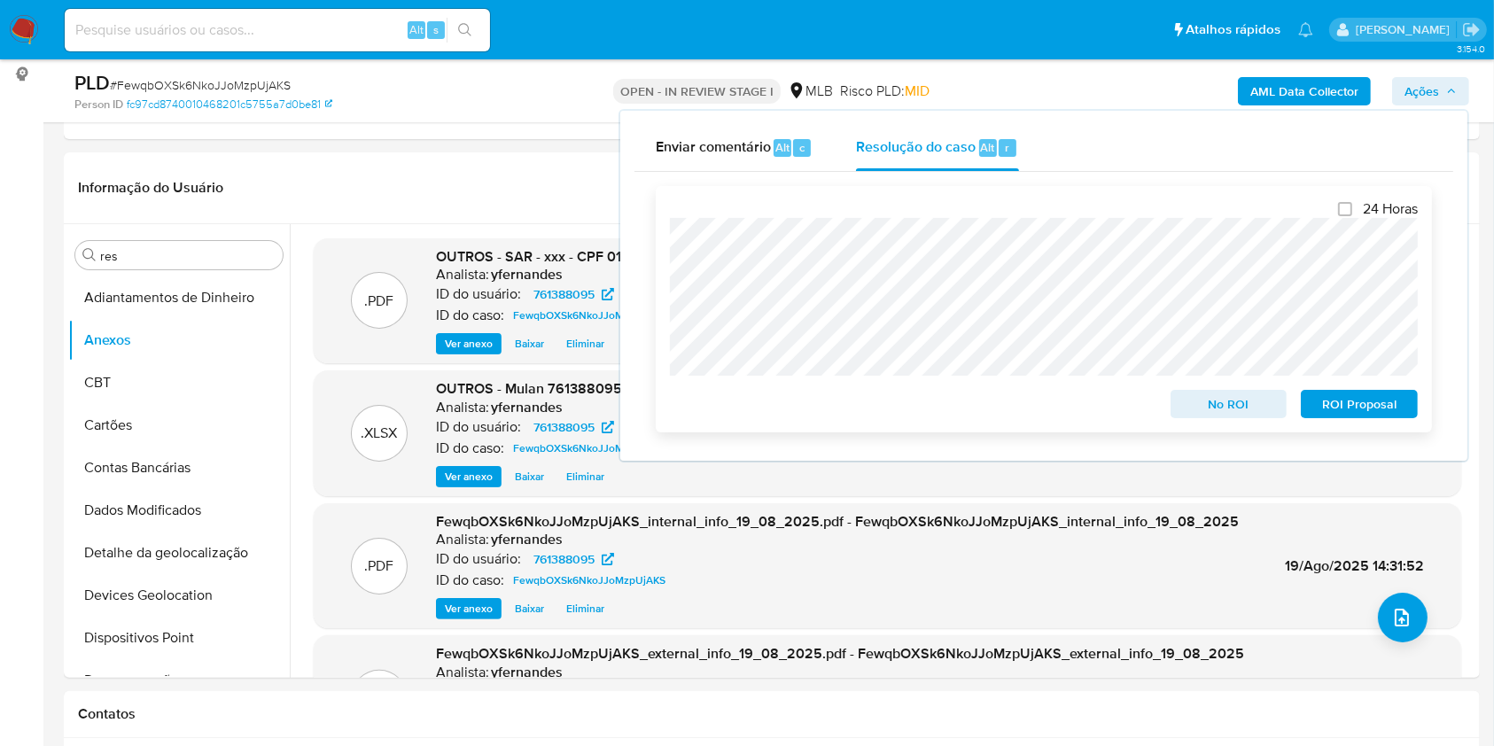
click at [658, 212] on div "24 Horas No ROI ROI Proposal" at bounding box center [1044, 309] width 776 height 246
click at [1327, 393] on span "ROI Proposal" at bounding box center [1359, 404] width 92 height 25
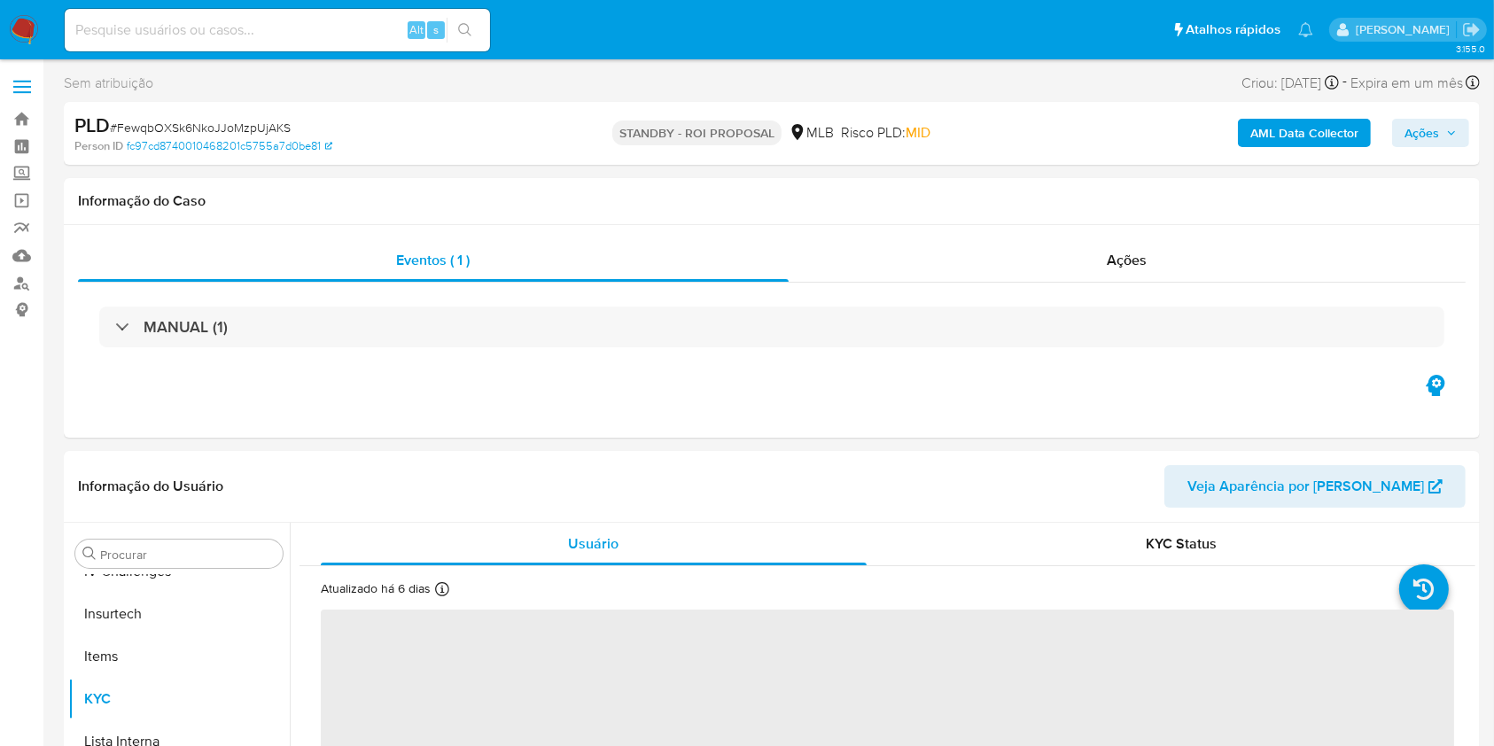
scroll to position [791, 0]
click at [1073, 244] on div "Ações" at bounding box center [1126, 260] width 677 height 43
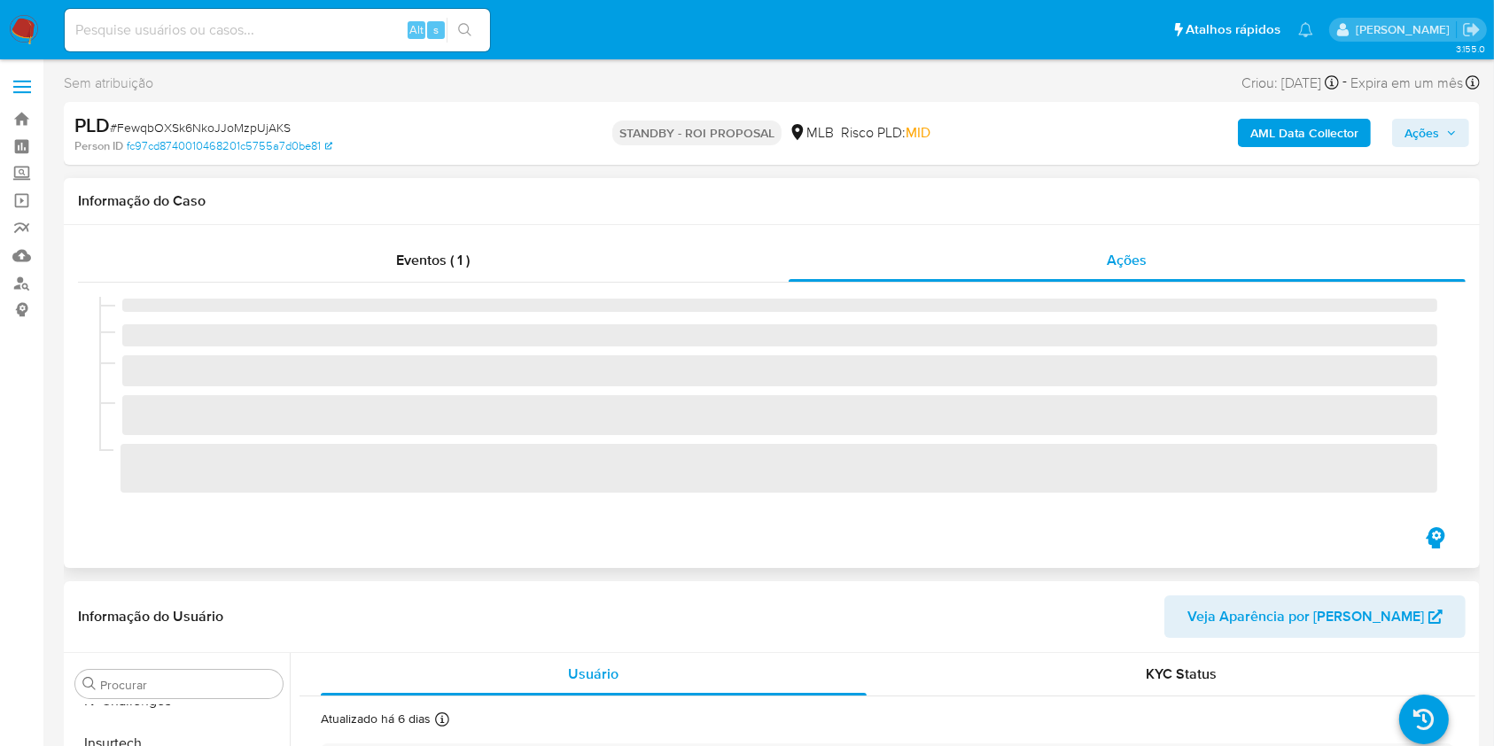
select select "10"
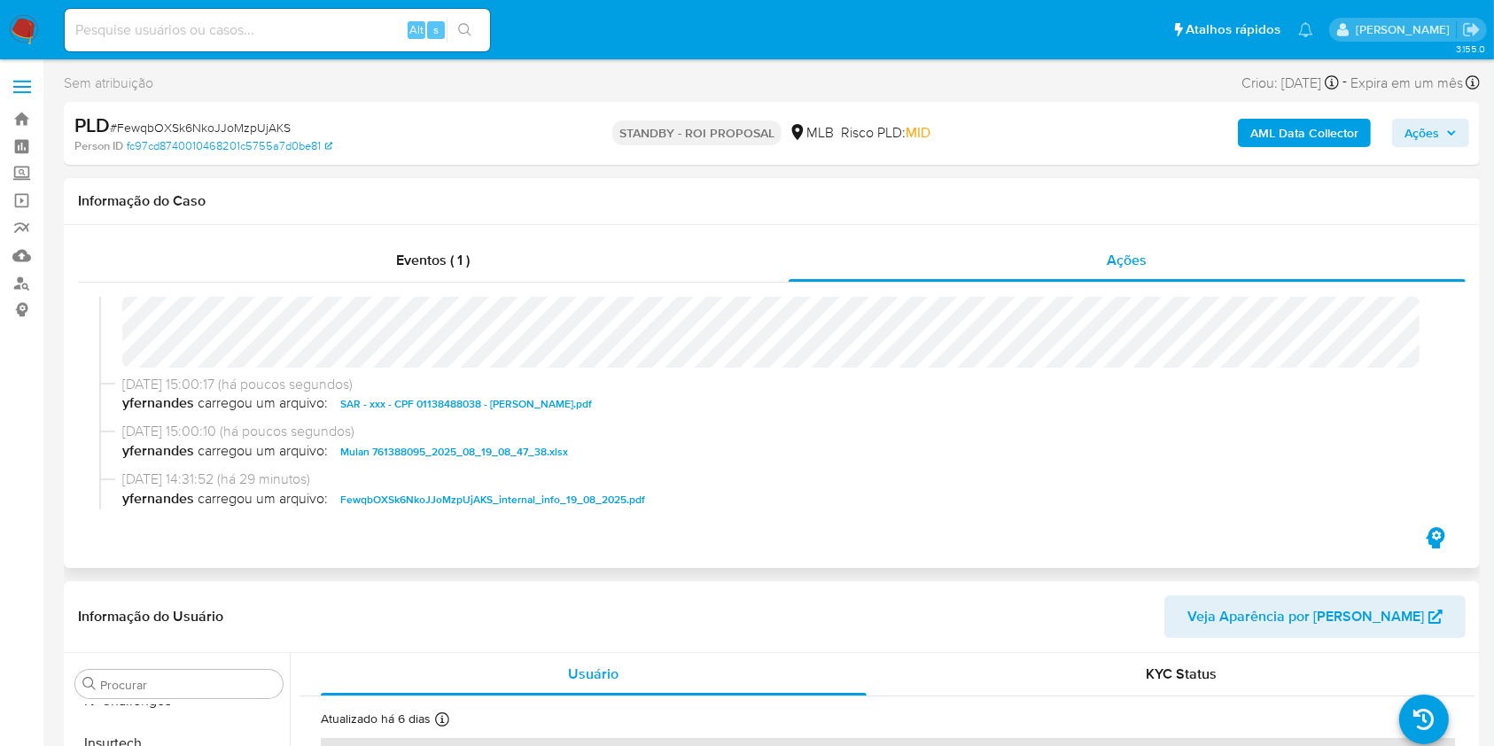
scroll to position [0, 0]
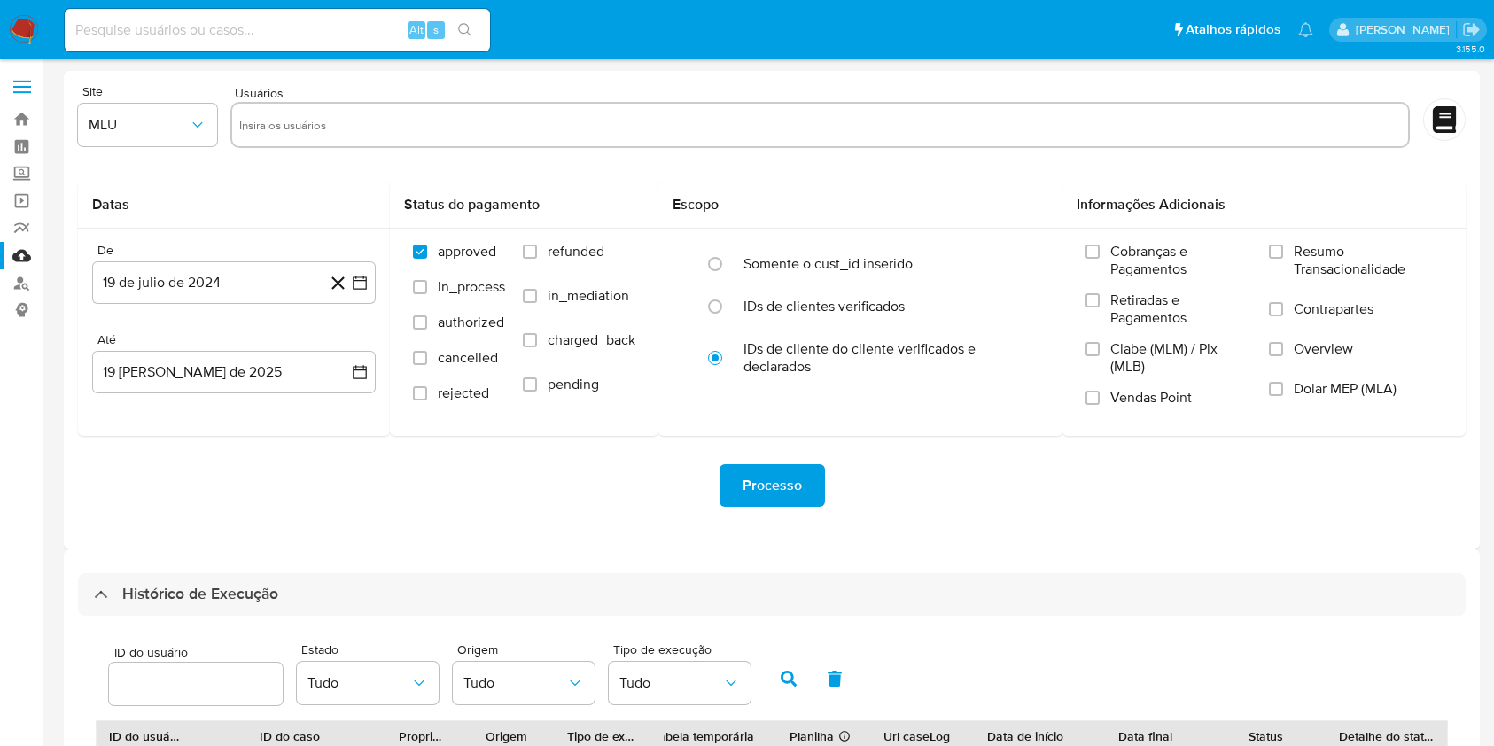
select select "10"
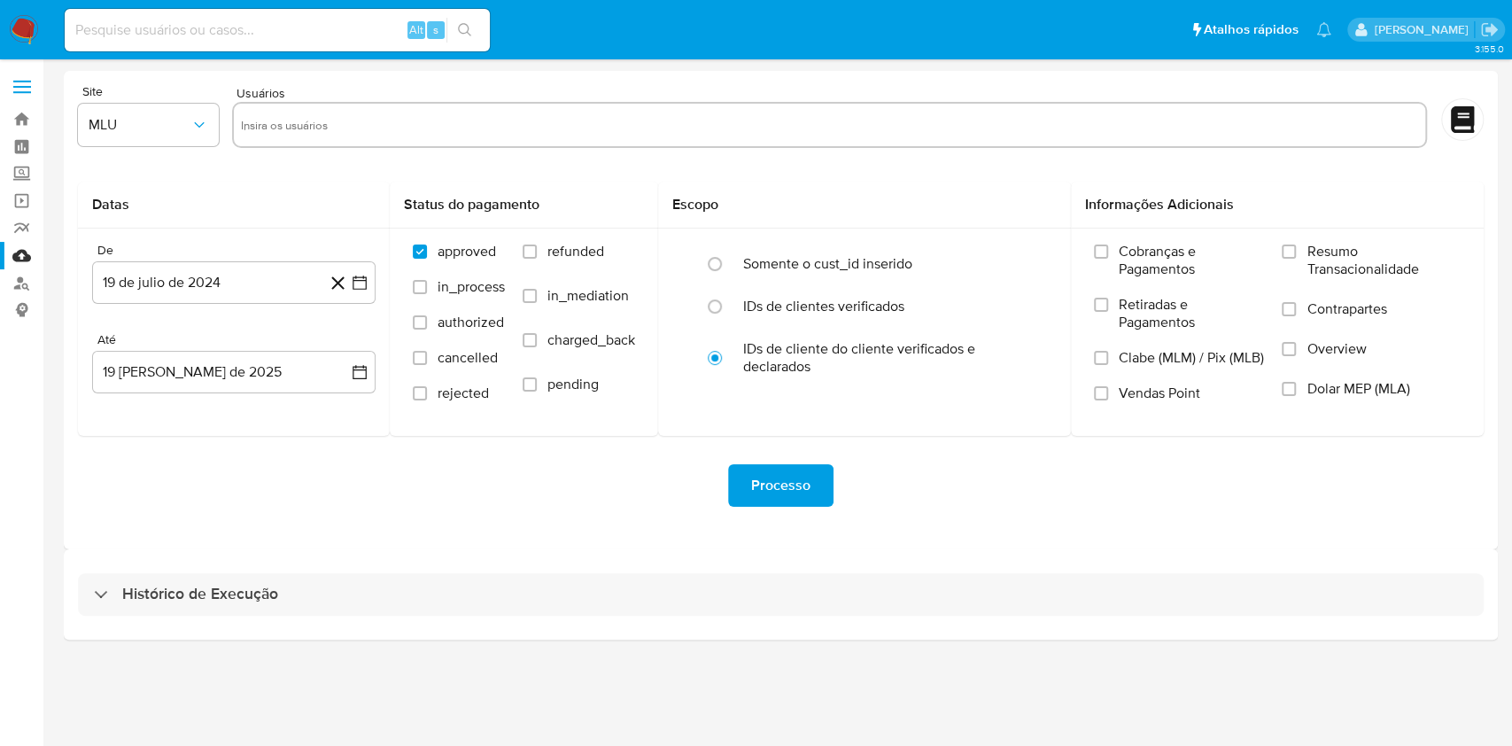
click at [774, 623] on div "Histórico de Execução" at bounding box center [781, 594] width 1434 height 90
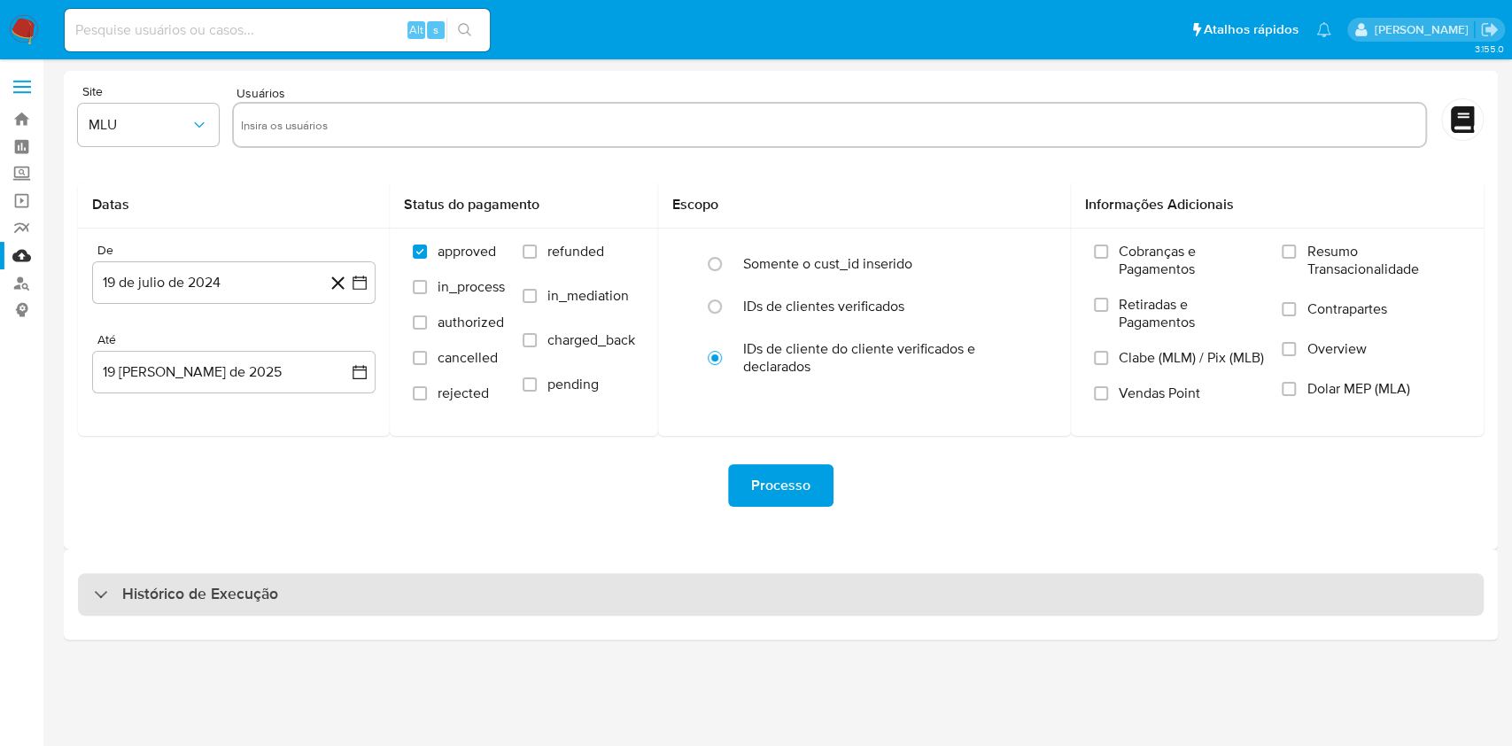
click at [774, 606] on div "Histórico de Execução" at bounding box center [781, 594] width 1406 height 43
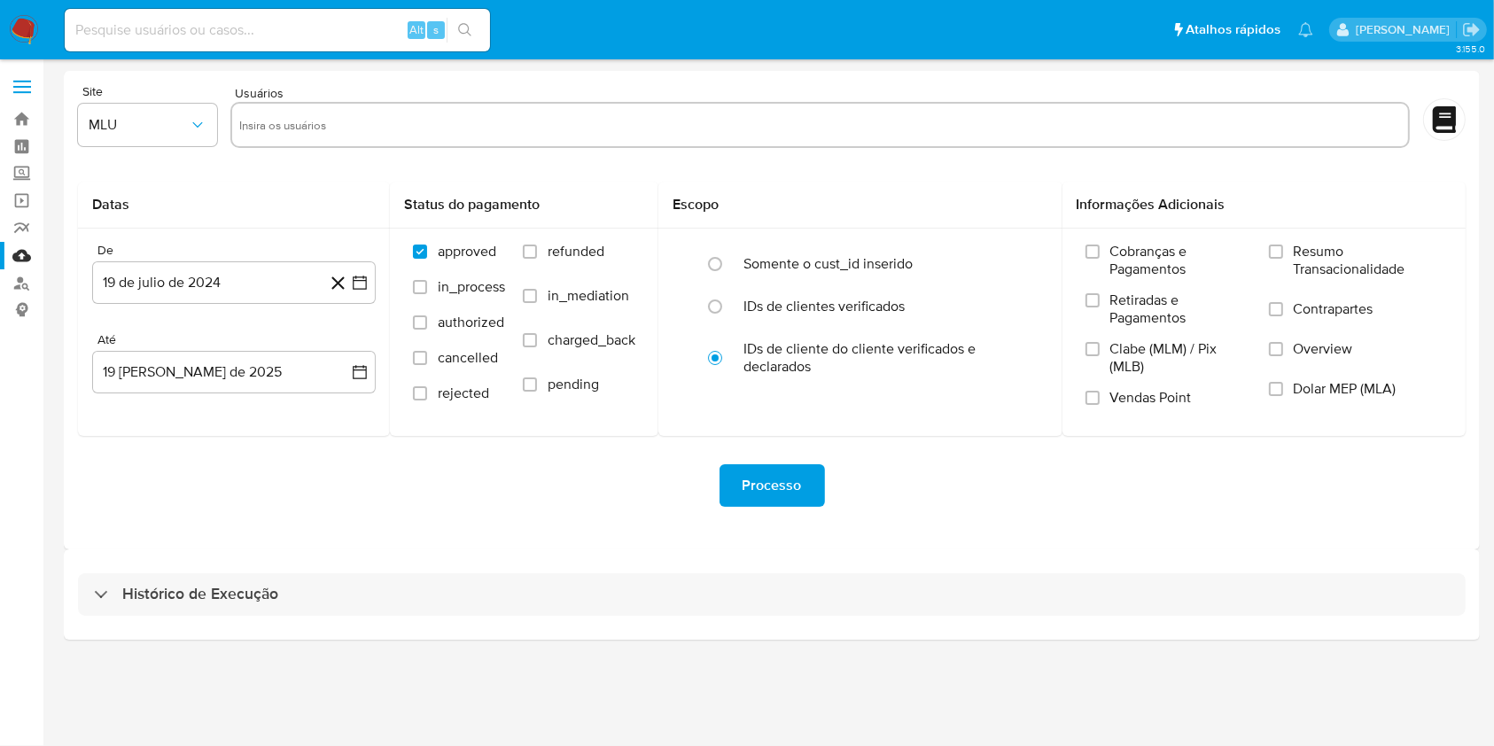
select select "10"
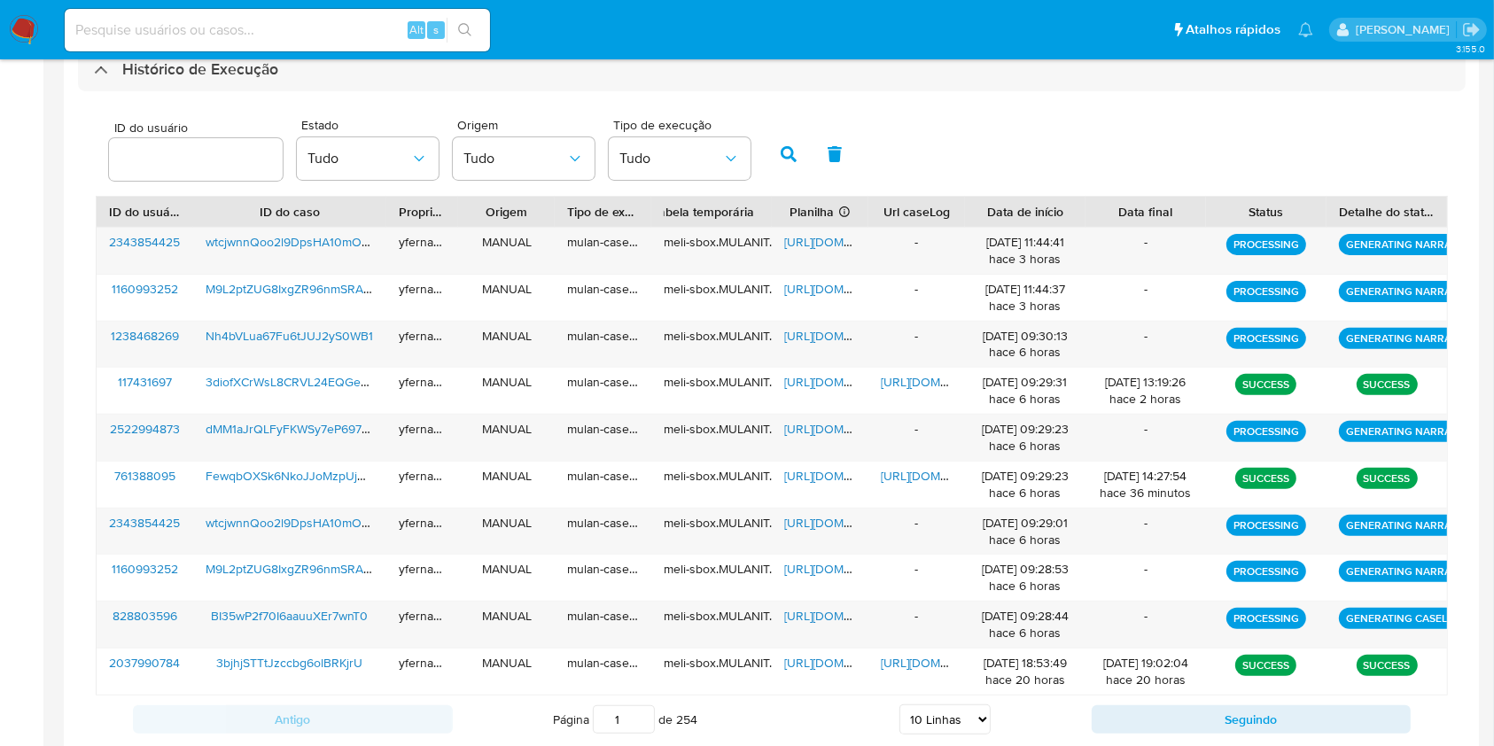
scroll to position [574, 0]
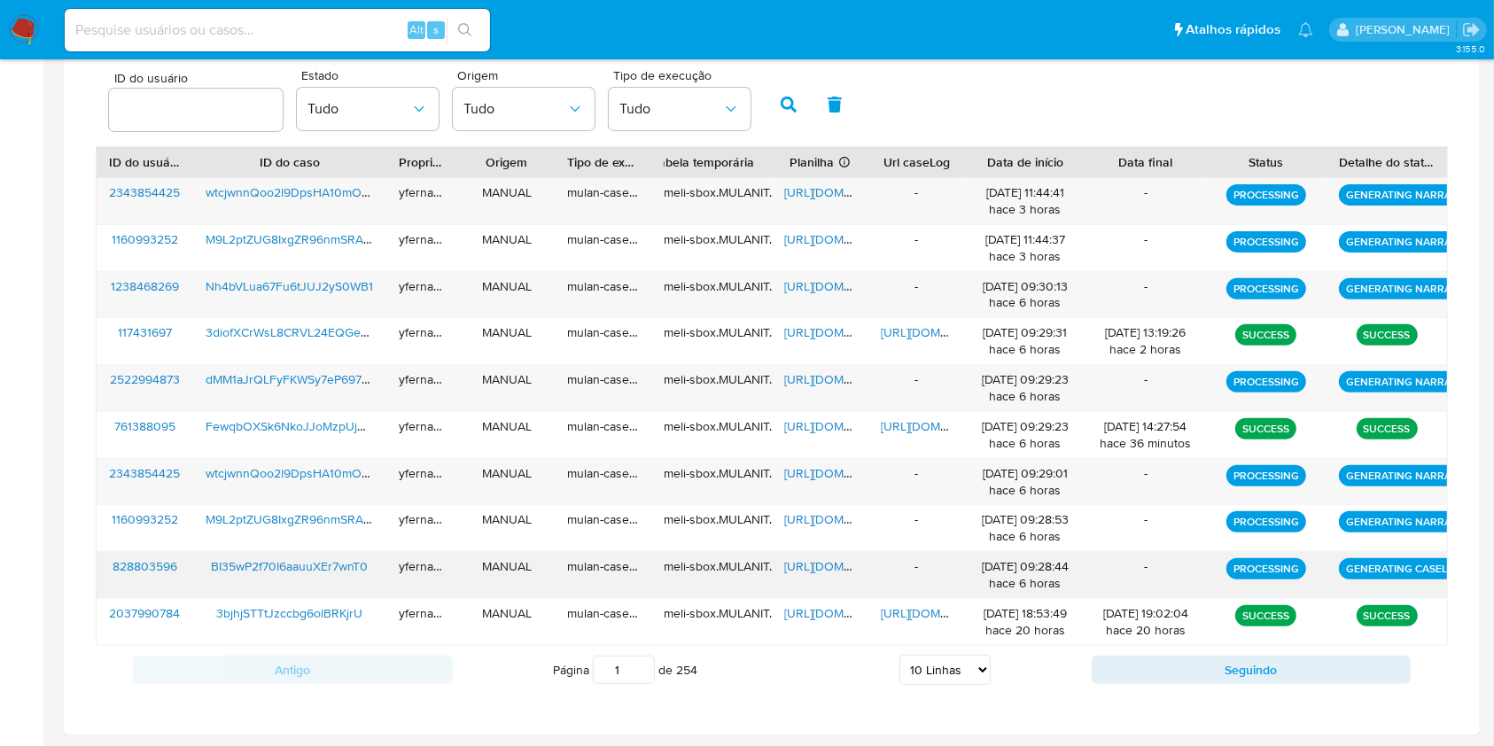
click at [811, 570] on span "[URL][DOMAIN_NAME]" at bounding box center [845, 566] width 122 height 18
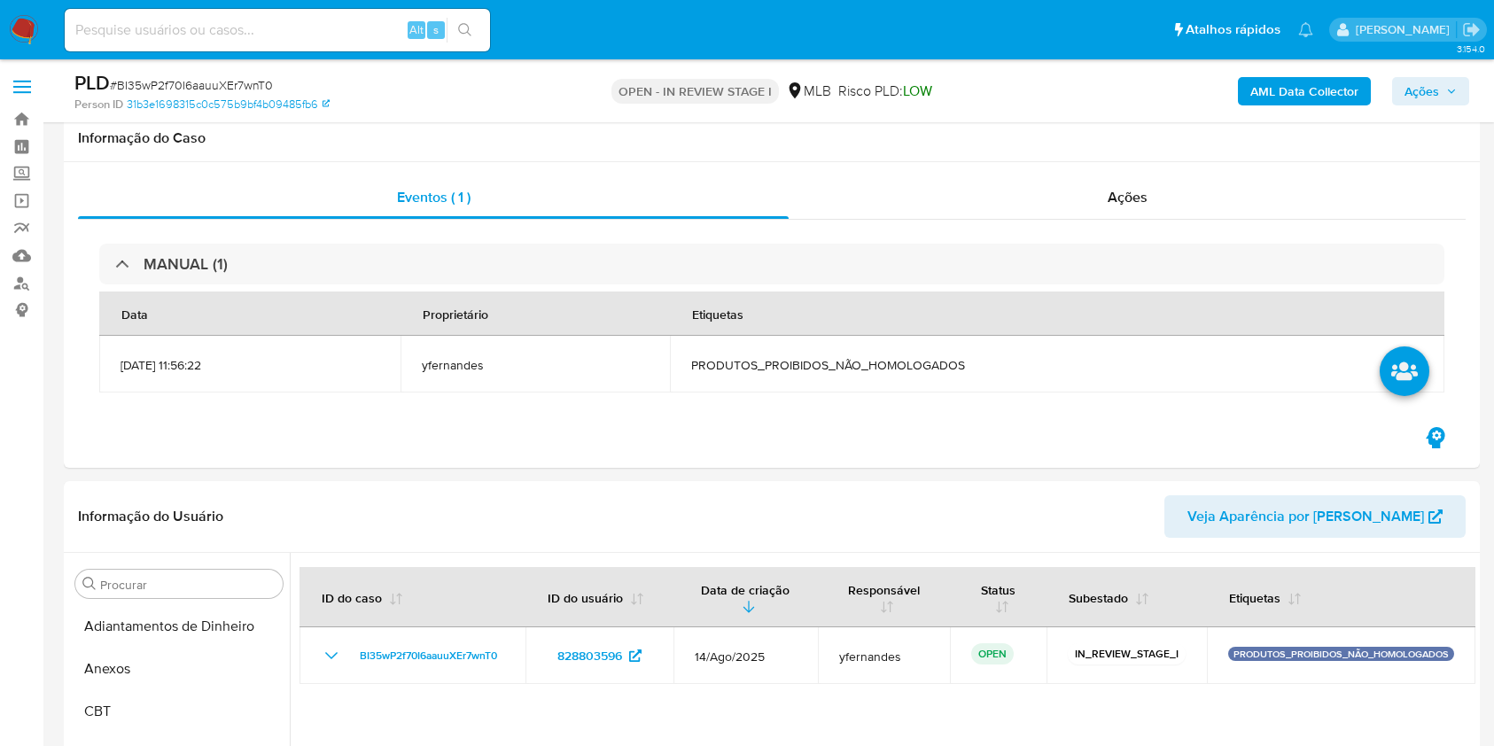
click at [213, 84] on span "# BI35wP2f70I6aauuXEr7wnT0" at bounding box center [191, 85] width 163 height 18
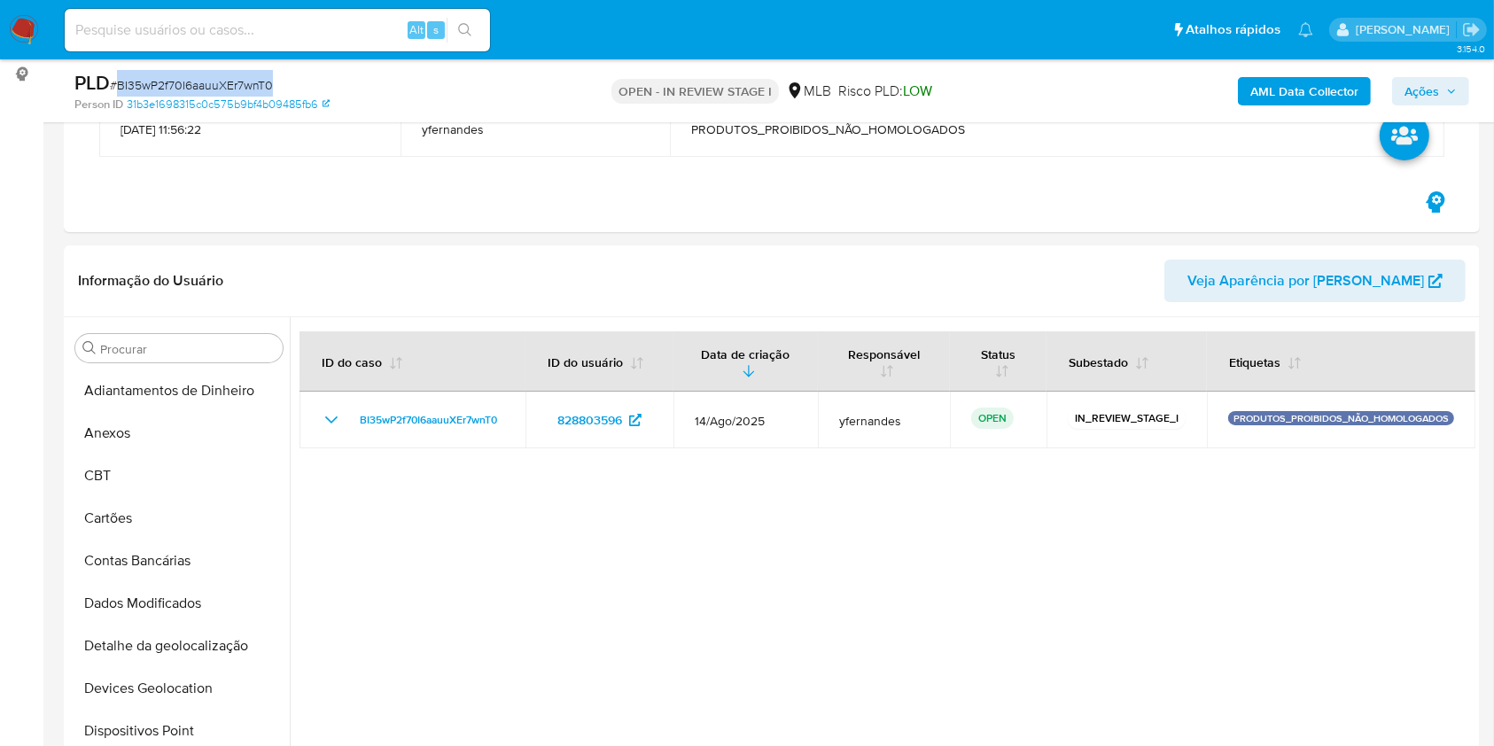
click at [213, 84] on span "# BI35wP2f70I6aauuXEr7wnT0" at bounding box center [191, 85] width 163 height 18
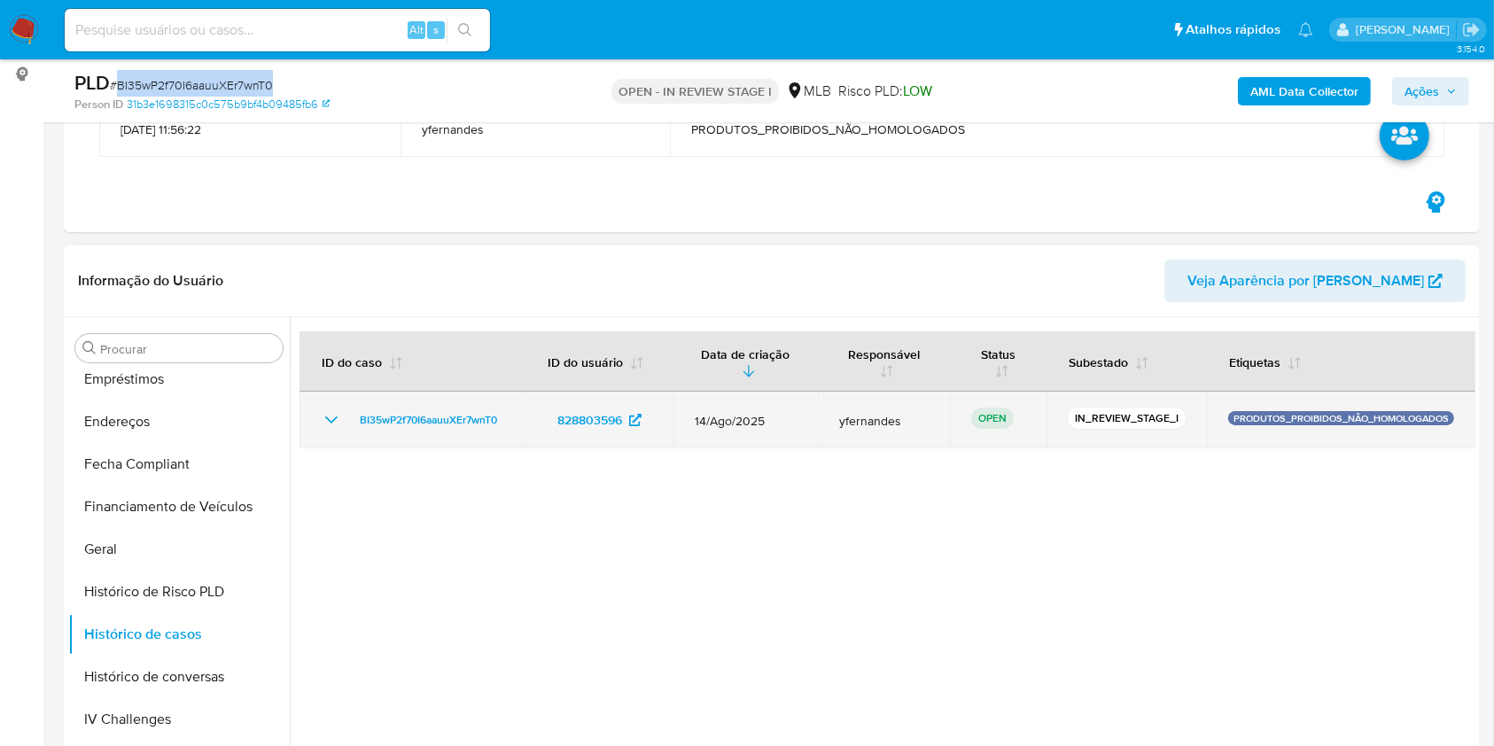
scroll to position [354, 0]
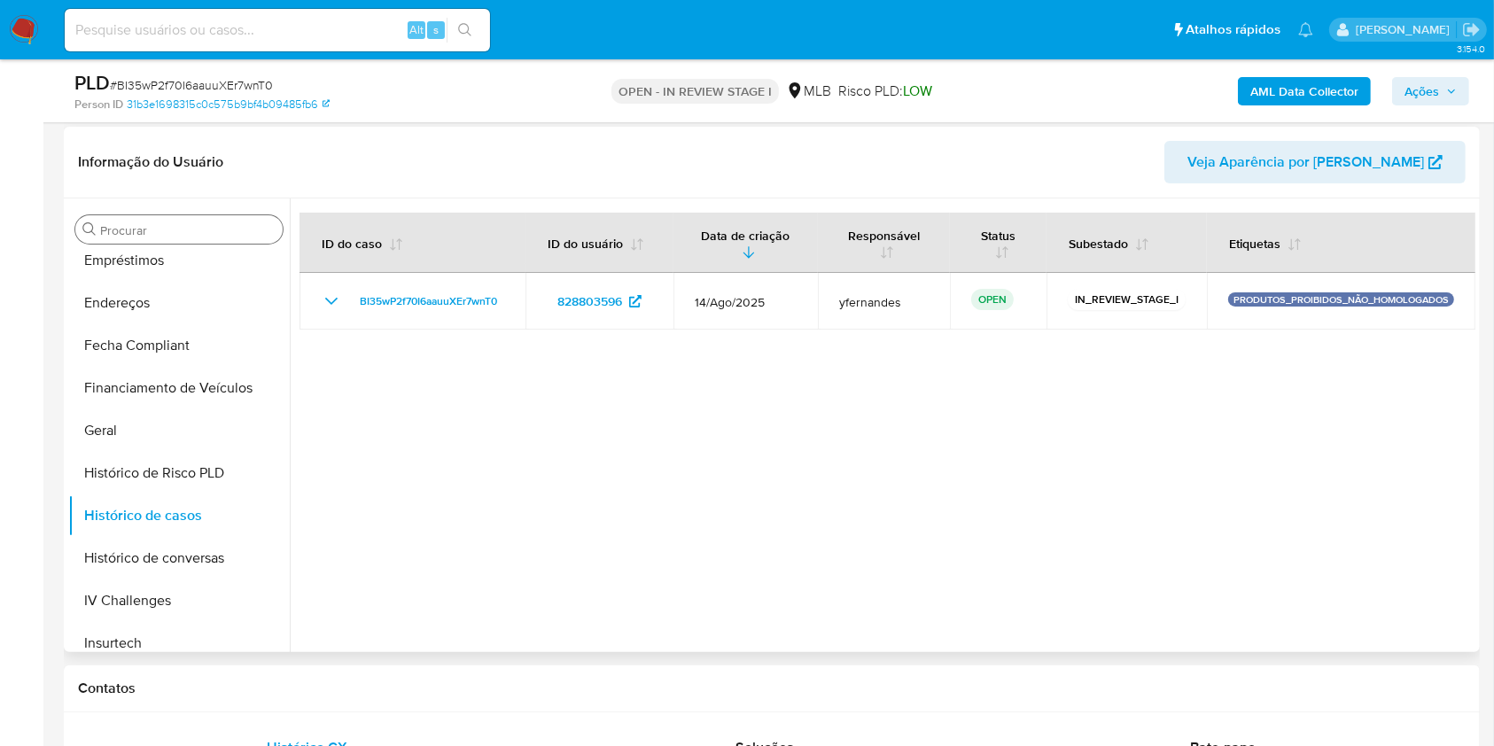
click at [190, 229] on input "Procurar" at bounding box center [187, 230] width 175 height 16
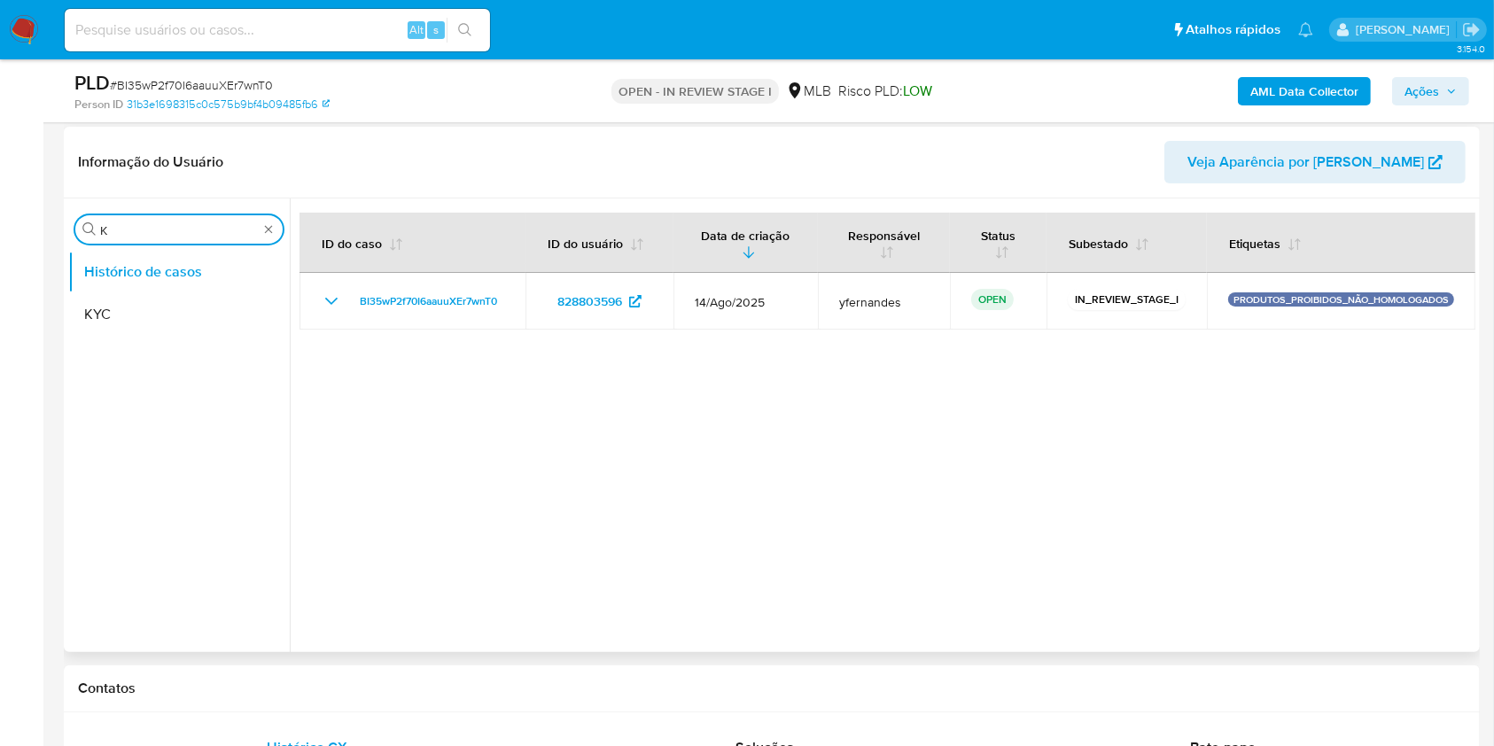
scroll to position [0, 0]
click at [183, 307] on button "KYC" at bounding box center [171, 314] width 207 height 43
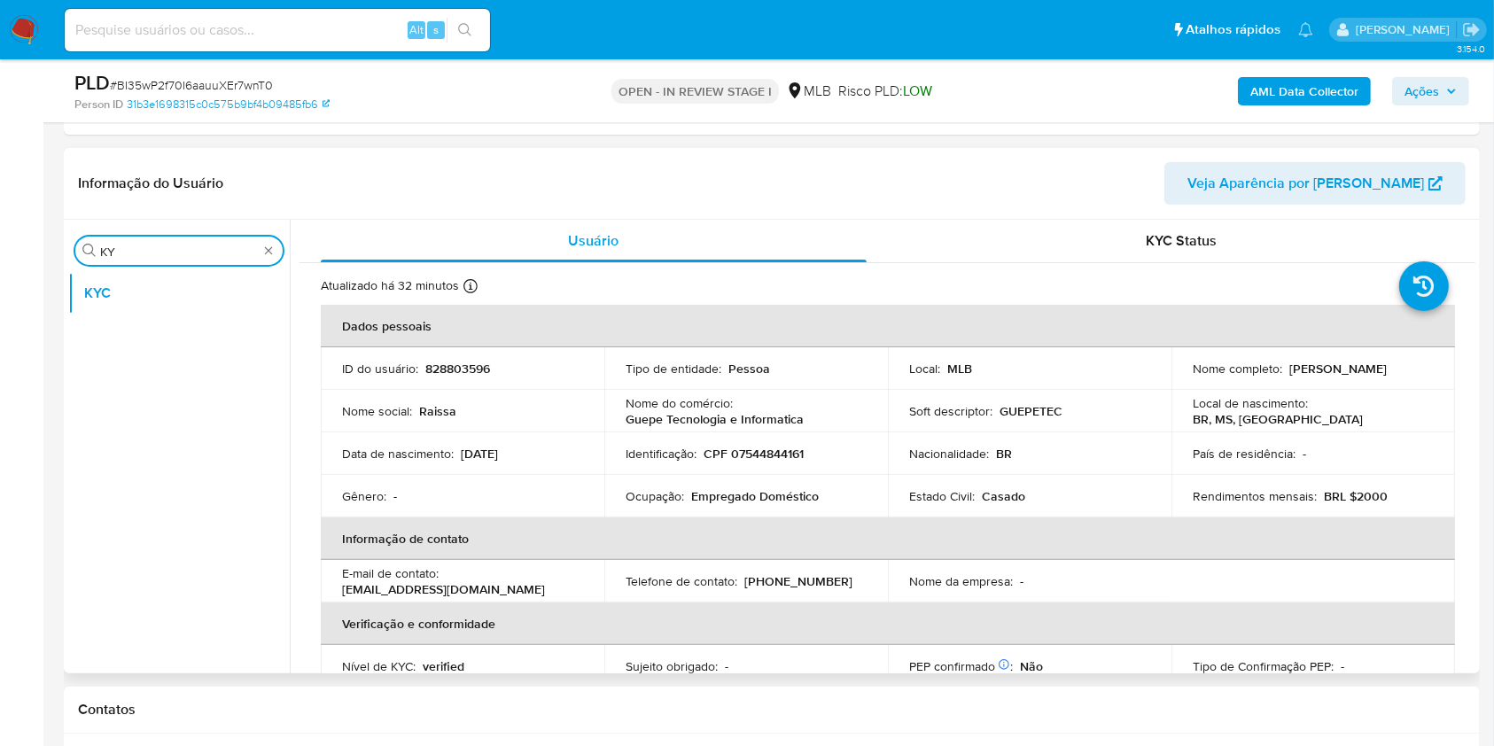
click at [208, 257] on input "KY" at bounding box center [179, 252] width 158 height 16
click at [208, 258] on input "KY" at bounding box center [179, 252] width 158 height 16
type input "GER"
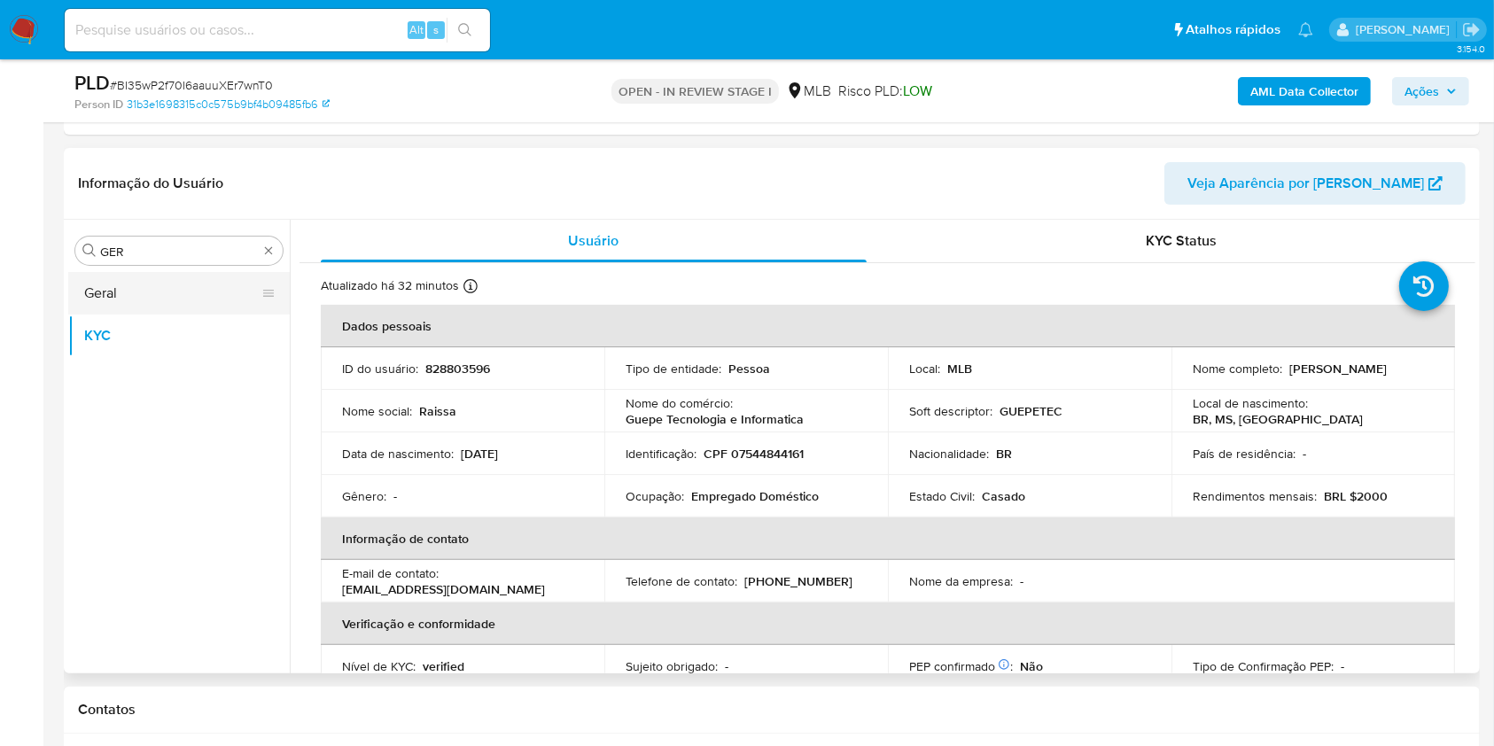
click at [138, 280] on button "Geral" at bounding box center [171, 293] width 207 height 43
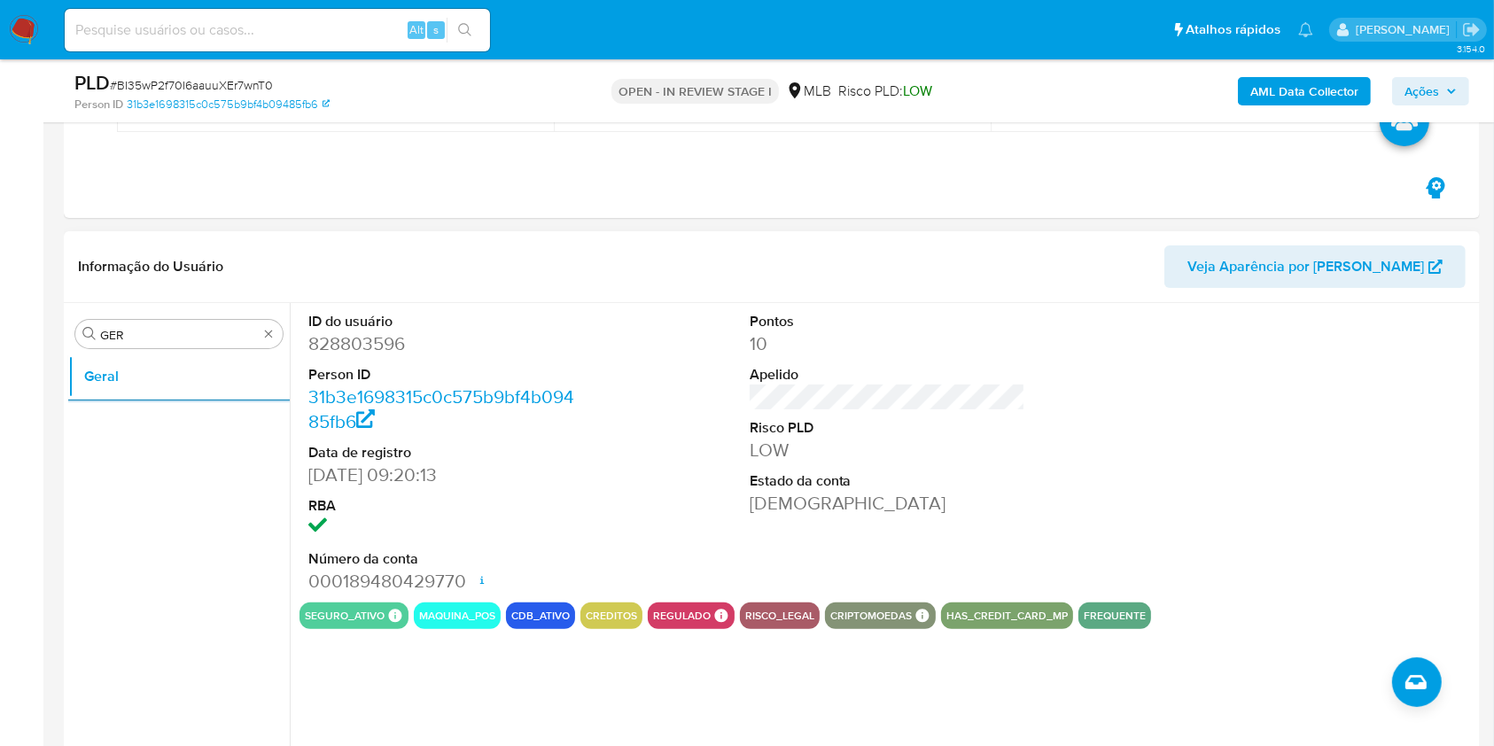
scroll to position [236, 0]
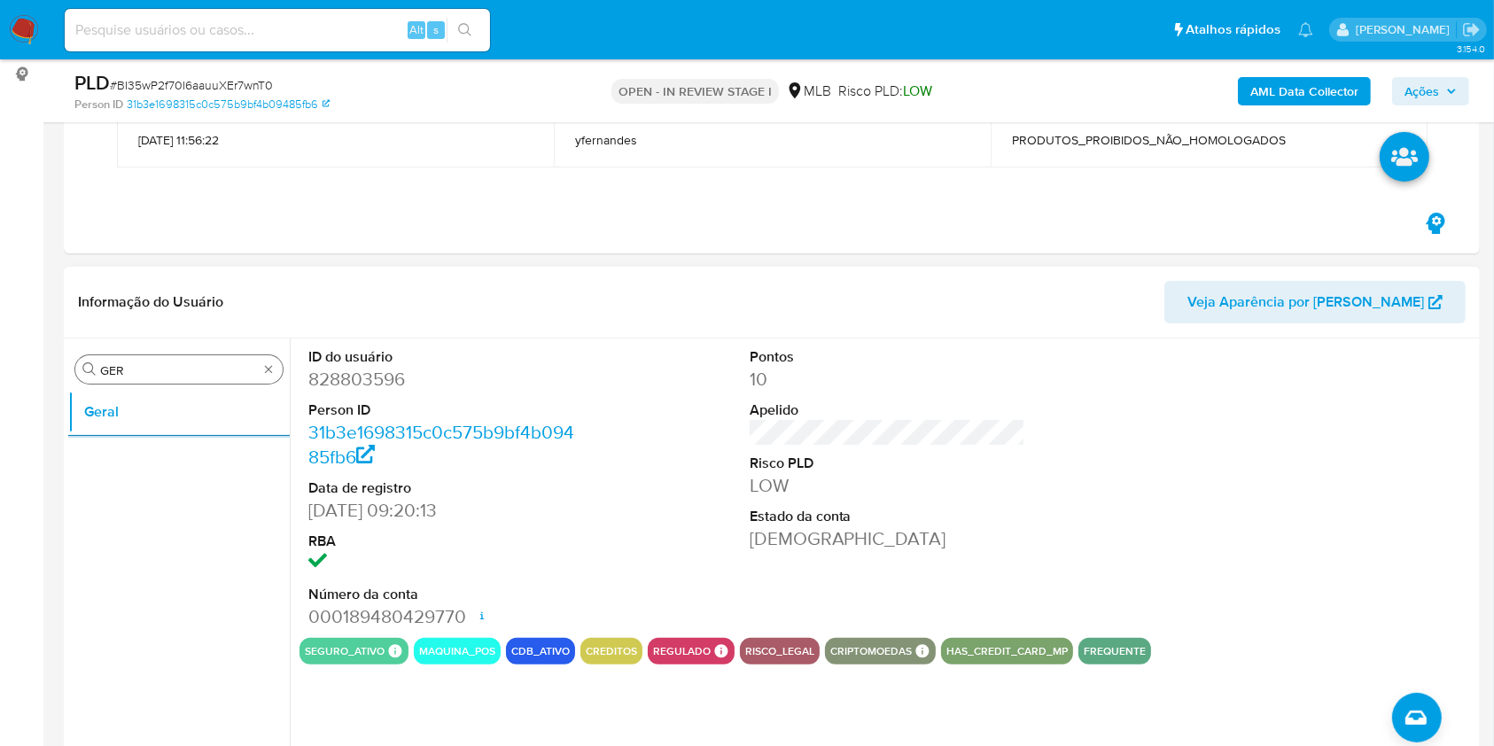
click at [139, 376] on input "GER" at bounding box center [179, 370] width 158 height 16
click at [136, 374] on input "GER" at bounding box center [179, 370] width 158 height 16
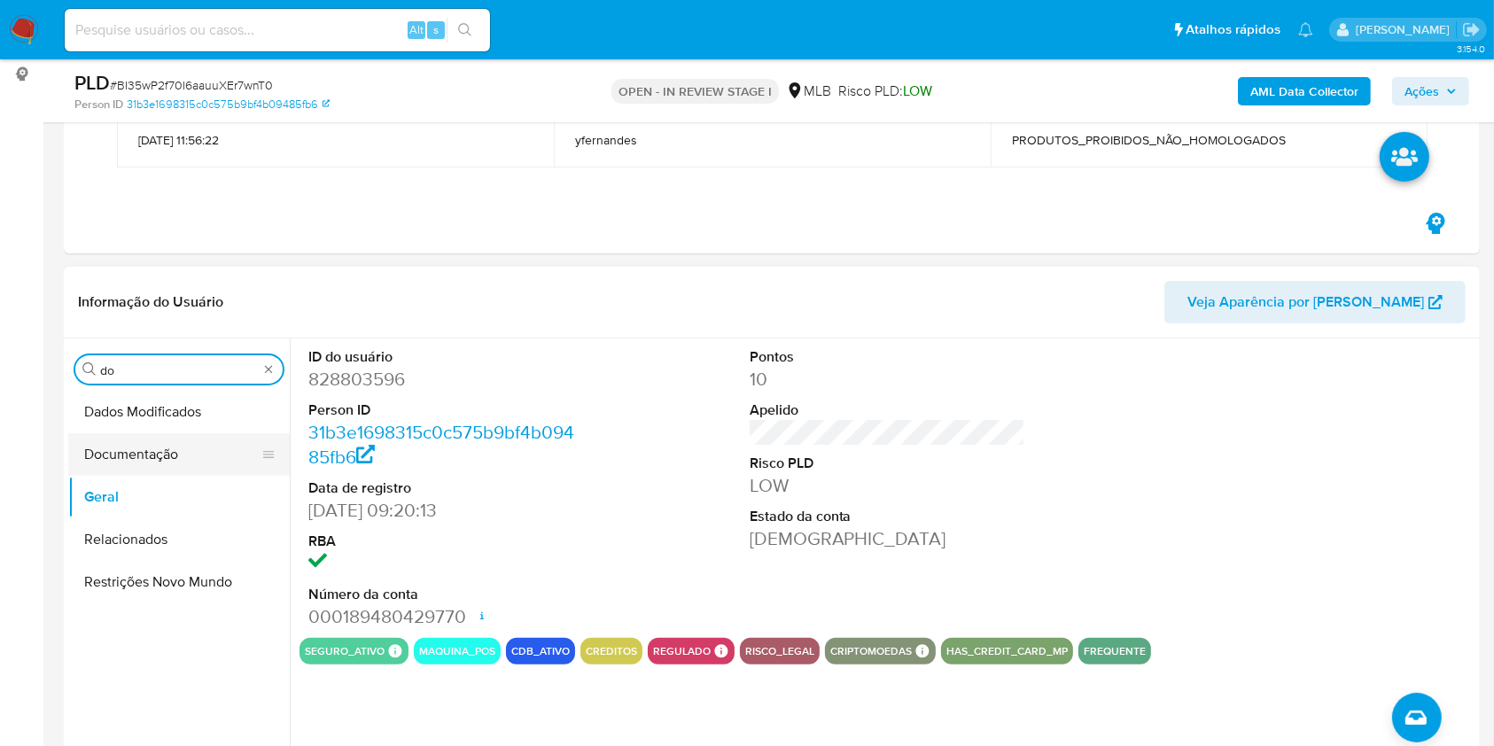
click at [124, 457] on button "Documentação" at bounding box center [171, 454] width 207 height 43
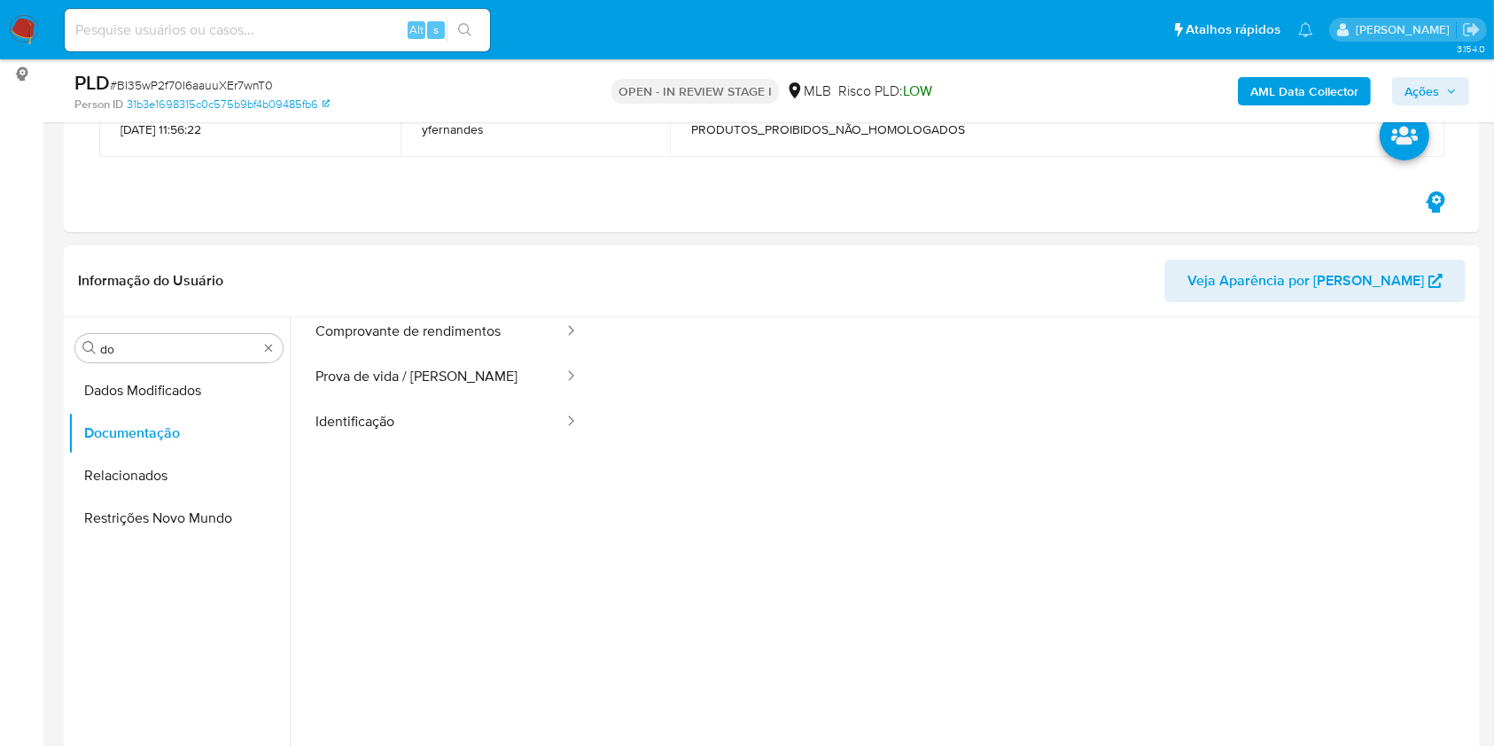
scroll to position [0, 0]
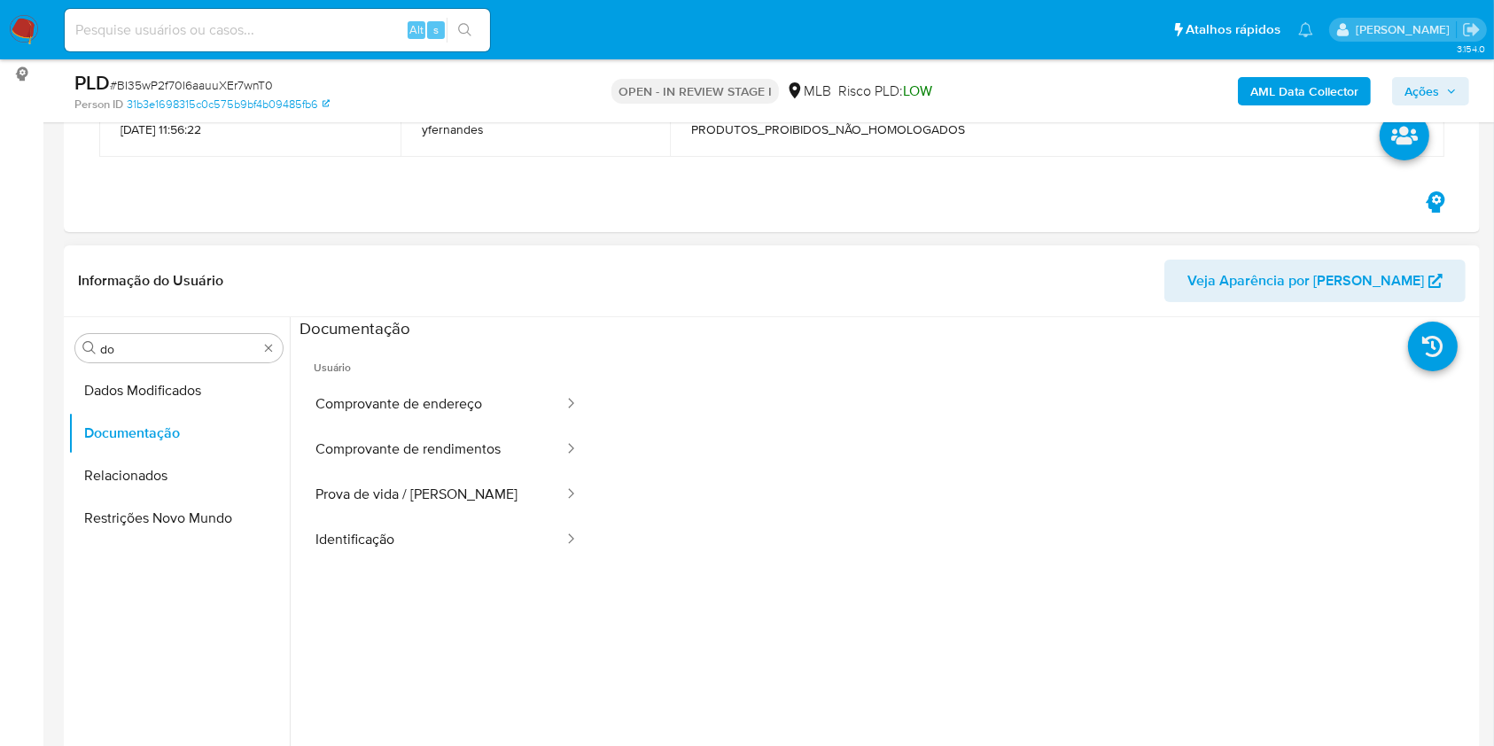
click at [369, 372] on span "Usuário" at bounding box center [446, 360] width 294 height 43
click at [408, 407] on button "Comprovante de endereço" at bounding box center [432, 404] width 266 height 45
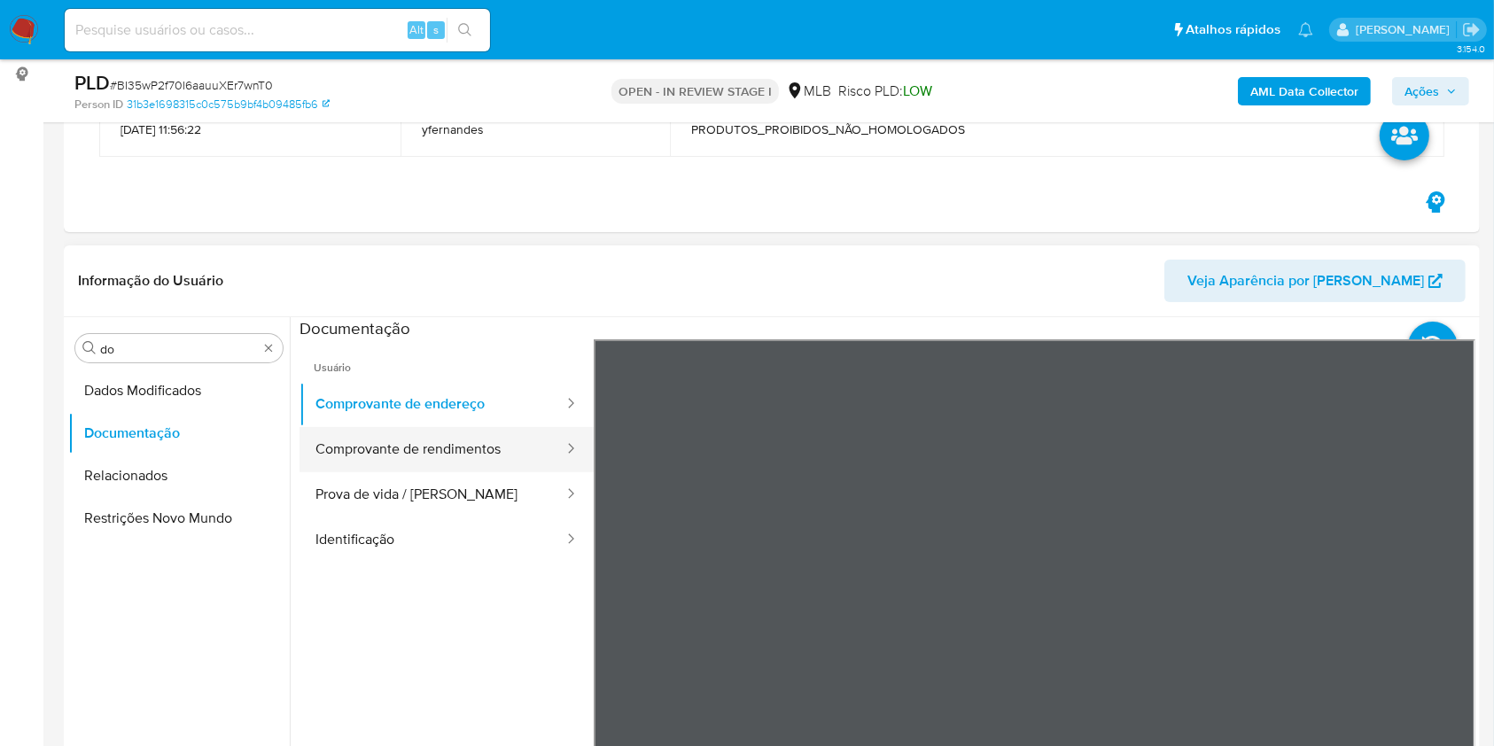
click at [423, 449] on button "Comprovante de rendimentos" at bounding box center [432, 449] width 266 height 45
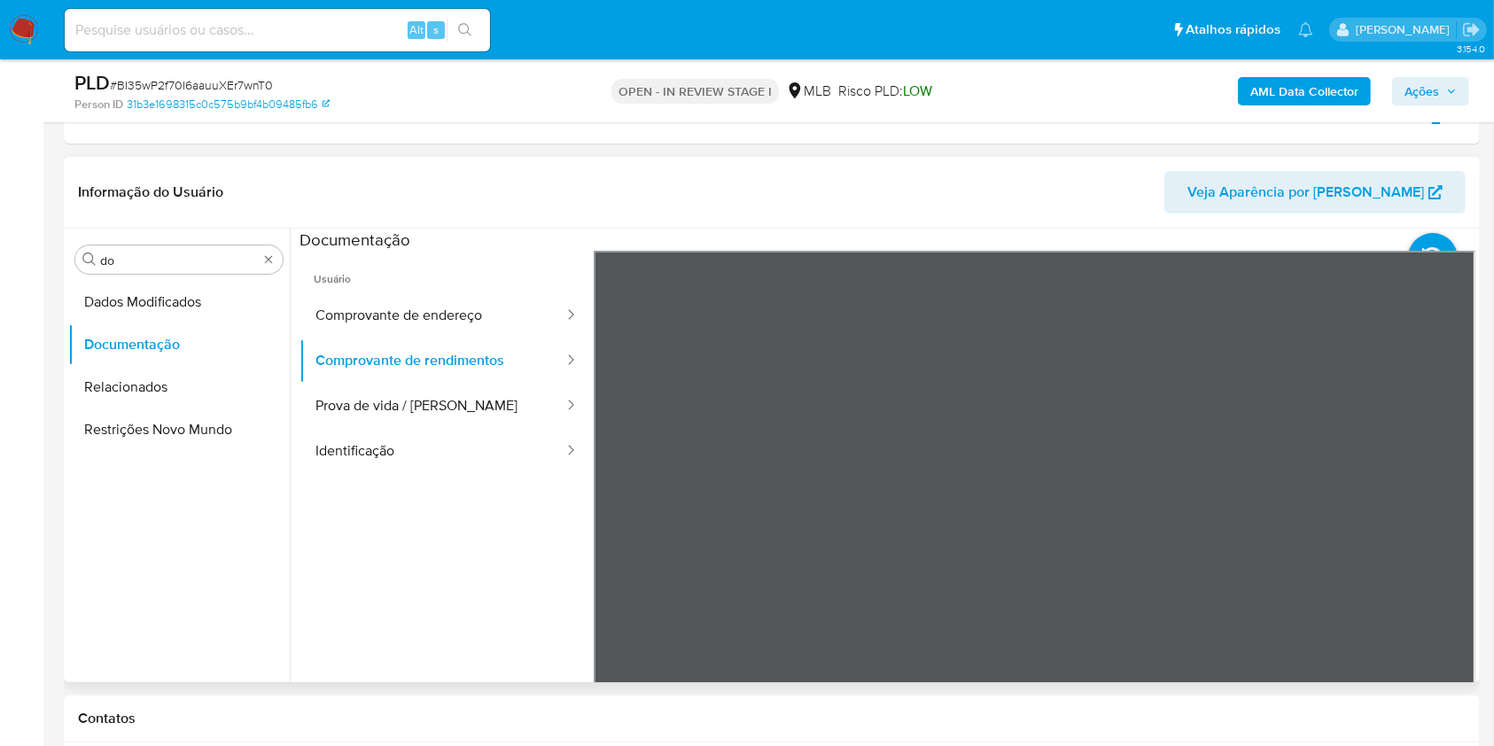
scroll to position [354, 0]
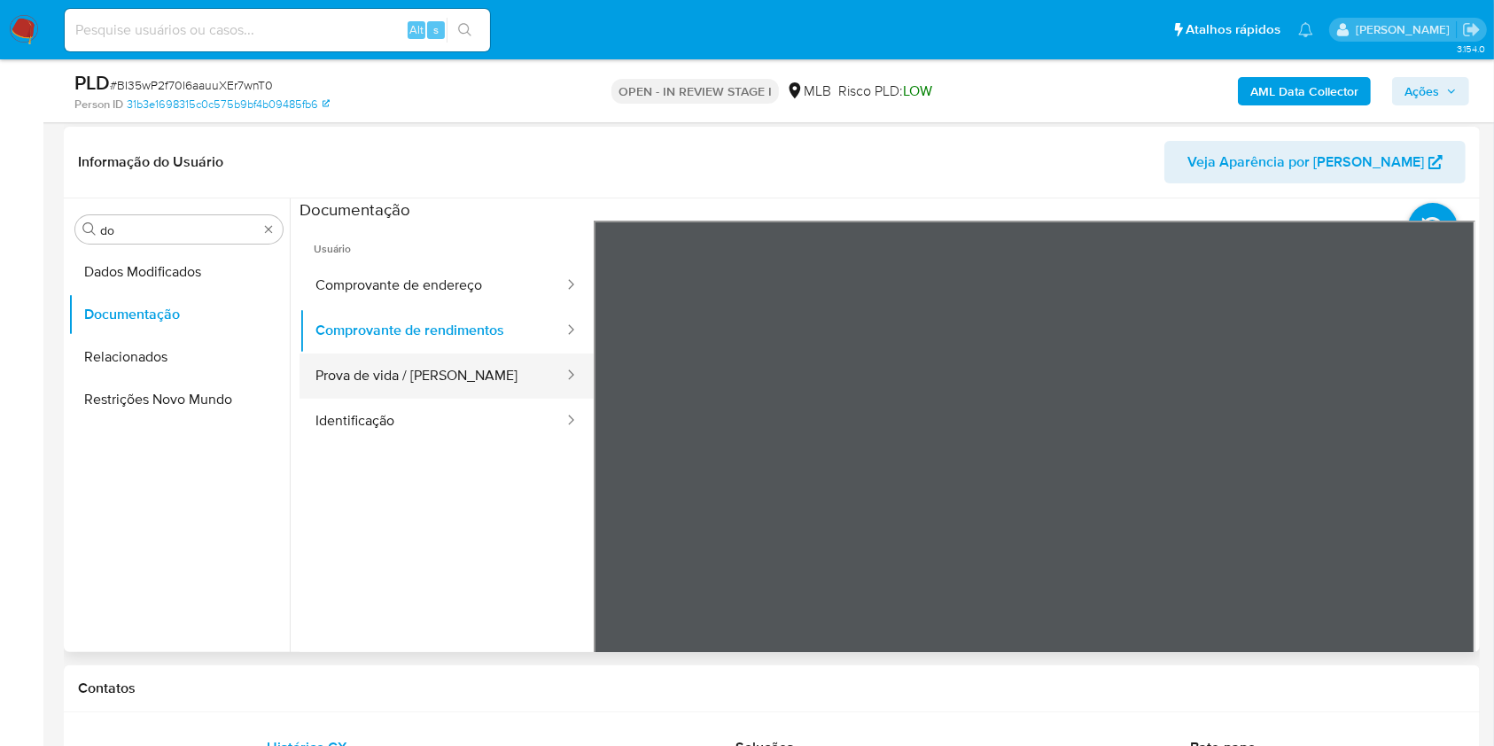
click at [427, 376] on button "Prova de vida / [PERSON_NAME]" at bounding box center [432, 375] width 266 height 45
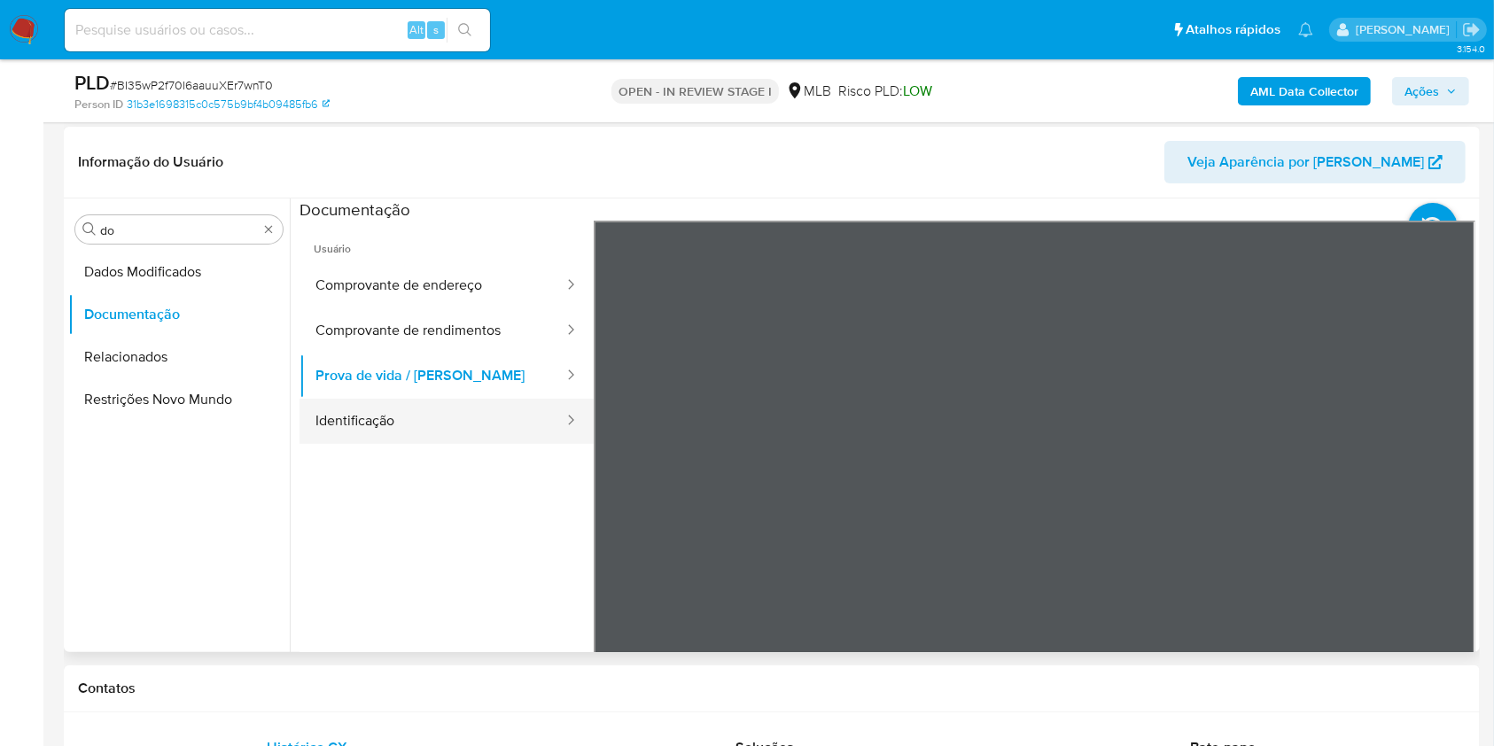
click at [500, 409] on button "Identificação" at bounding box center [432, 421] width 266 height 45
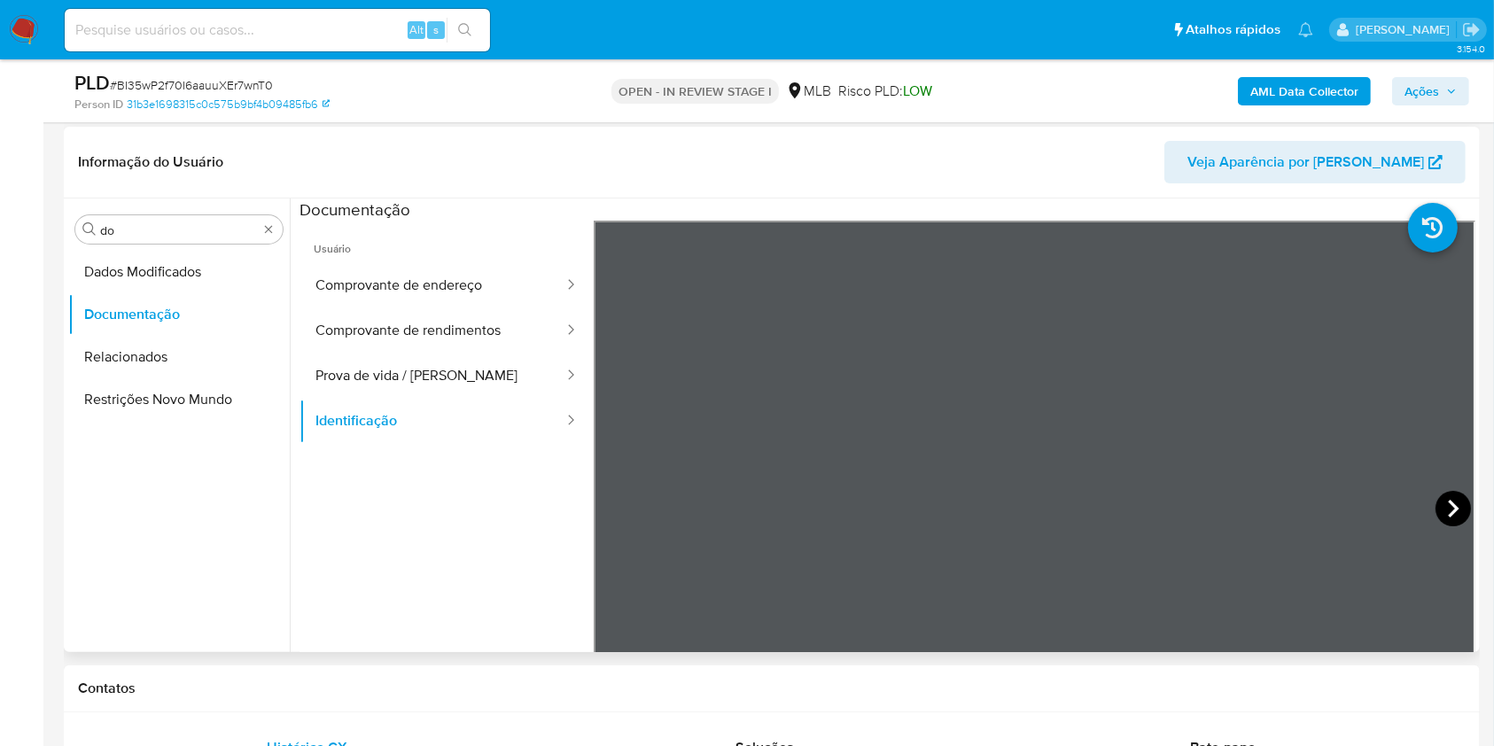
click at [1444, 509] on icon at bounding box center [1452, 508] width 35 height 35
click at [205, 223] on input "do" at bounding box center [179, 230] width 158 height 16
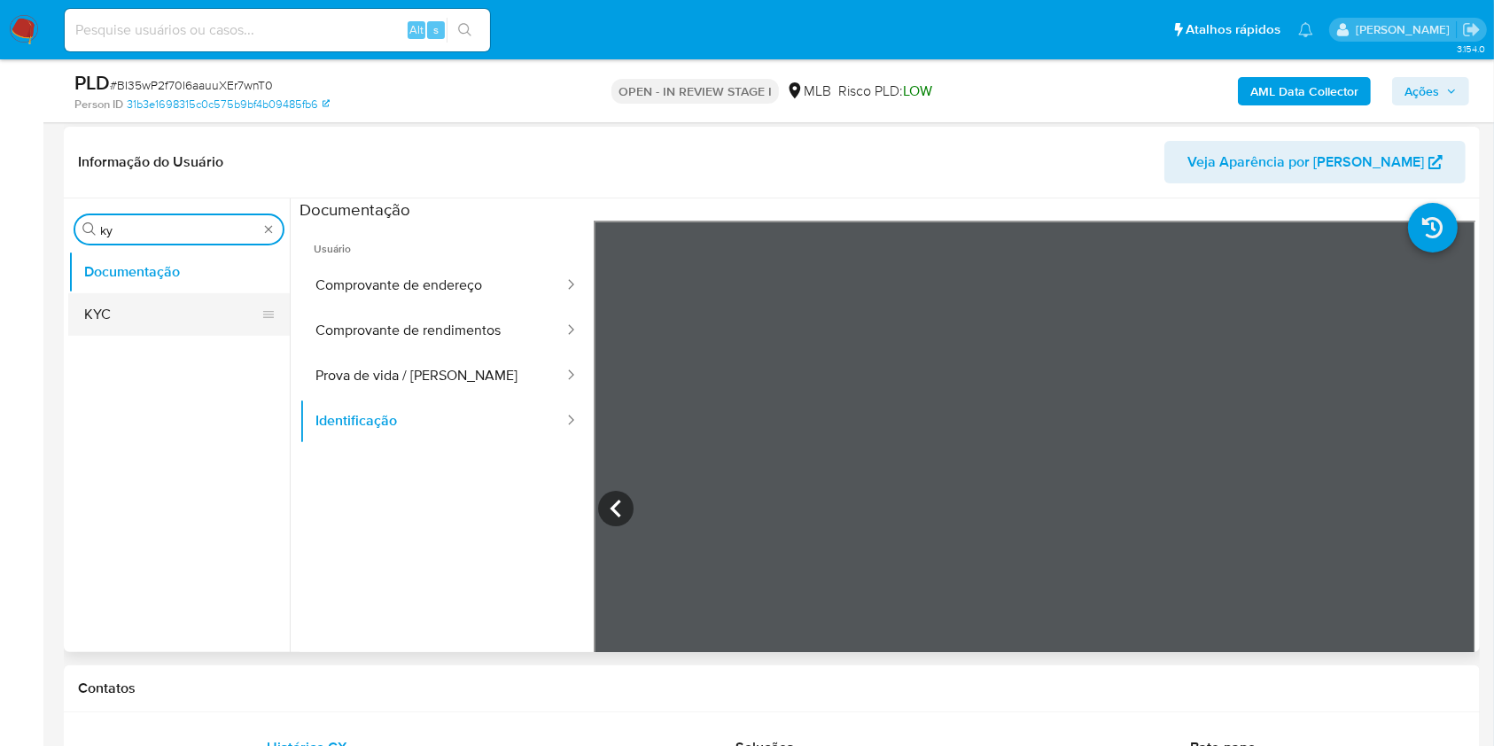
type input "ky"
click at [127, 301] on button "KYC" at bounding box center [178, 314] width 221 height 43
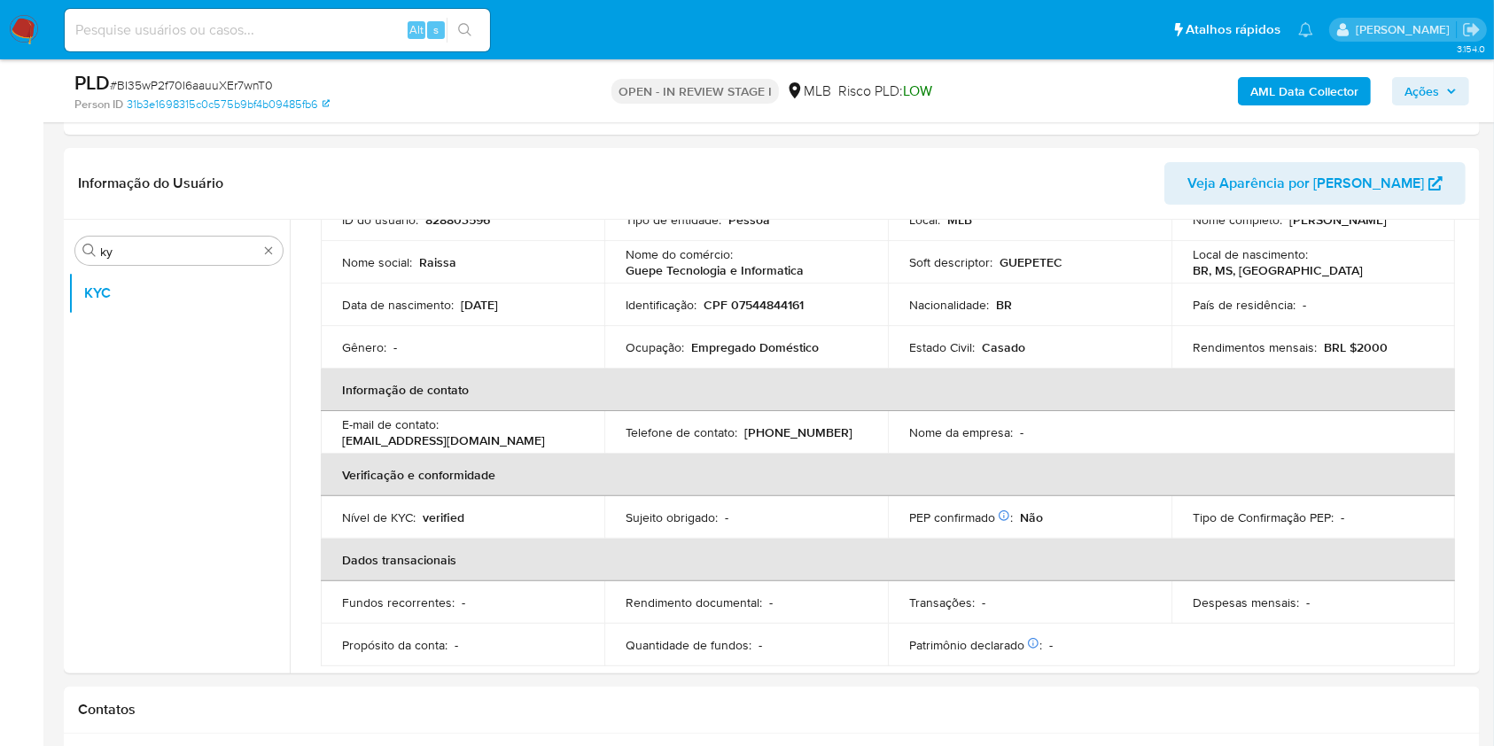
scroll to position [134, 0]
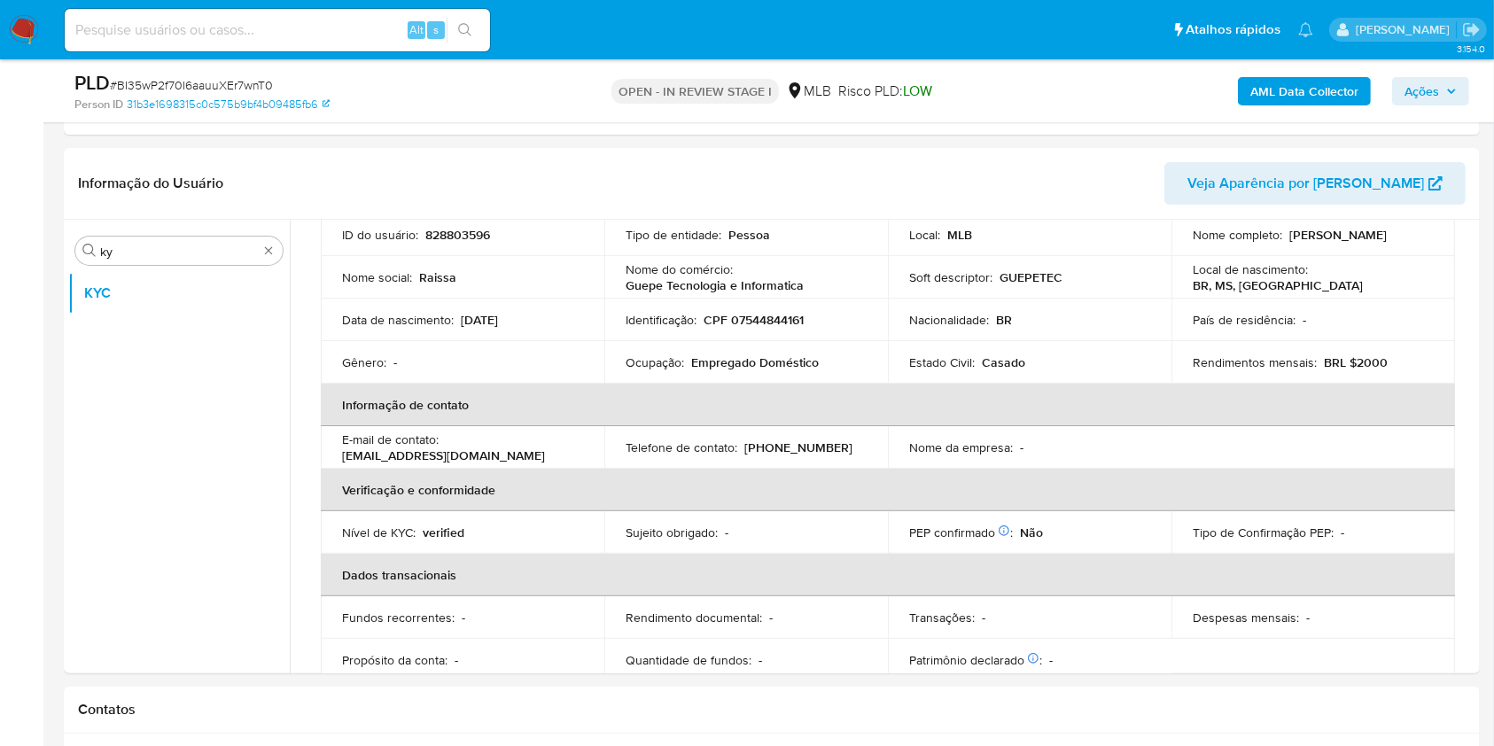
click at [704, 364] on p "Empregado Doméstico" at bounding box center [755, 362] width 128 height 16
click at [703, 364] on p "Empregado Doméstico" at bounding box center [755, 362] width 128 height 16
copy div "Ocupação : Empregado Doméstico"
click at [723, 334] on td "Identificação : CPF 07544844161" at bounding box center [745, 320] width 283 height 43
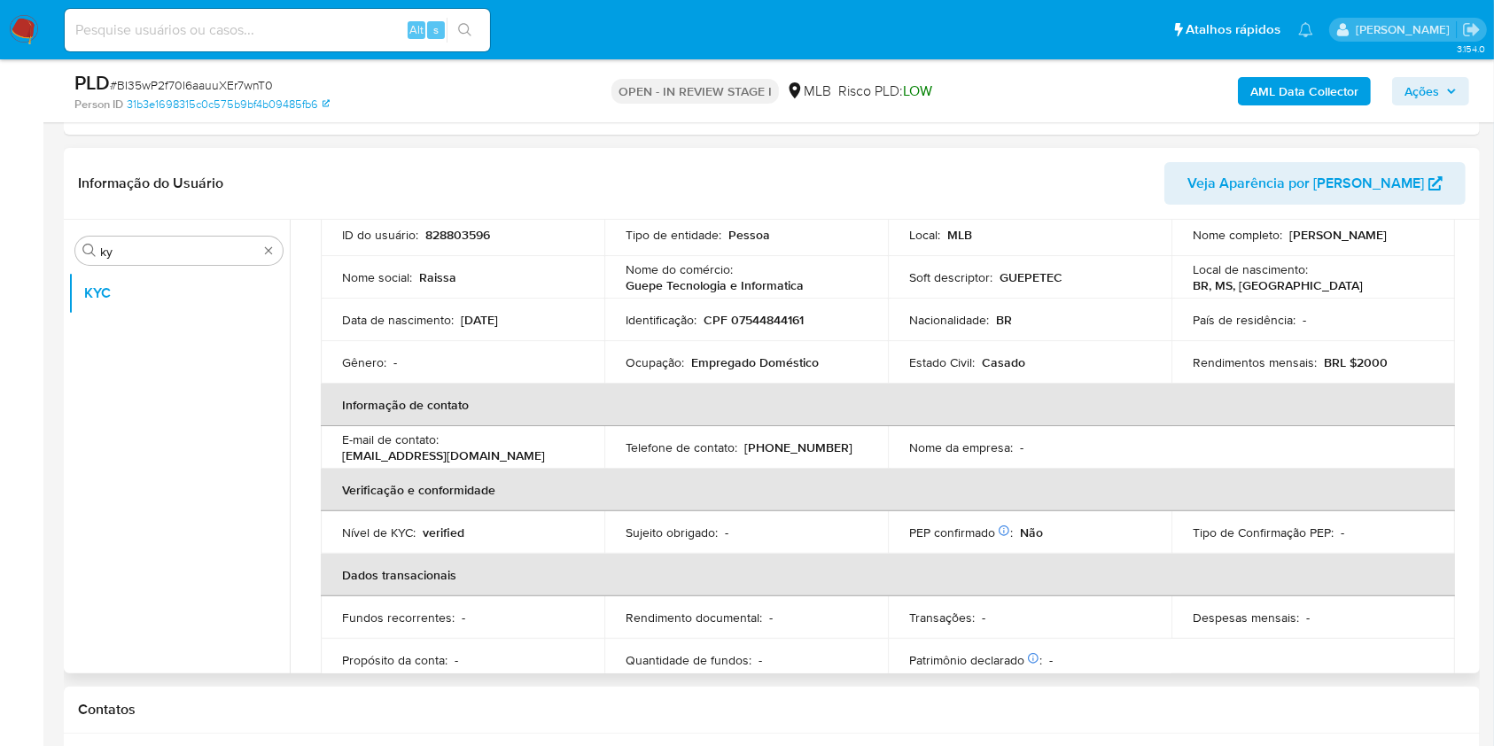
click at [772, 286] on p "Guepe Tecnologia e Informatica" at bounding box center [714, 285] width 178 height 16
click at [772, 285] on p "Guepe Tecnologia e Informatica" at bounding box center [714, 285] width 178 height 16
copy div "Nome do comércio : Guepe Tecnologia e Informatica"
click at [829, 393] on th "Informação de contato" at bounding box center [888, 405] width 1134 height 43
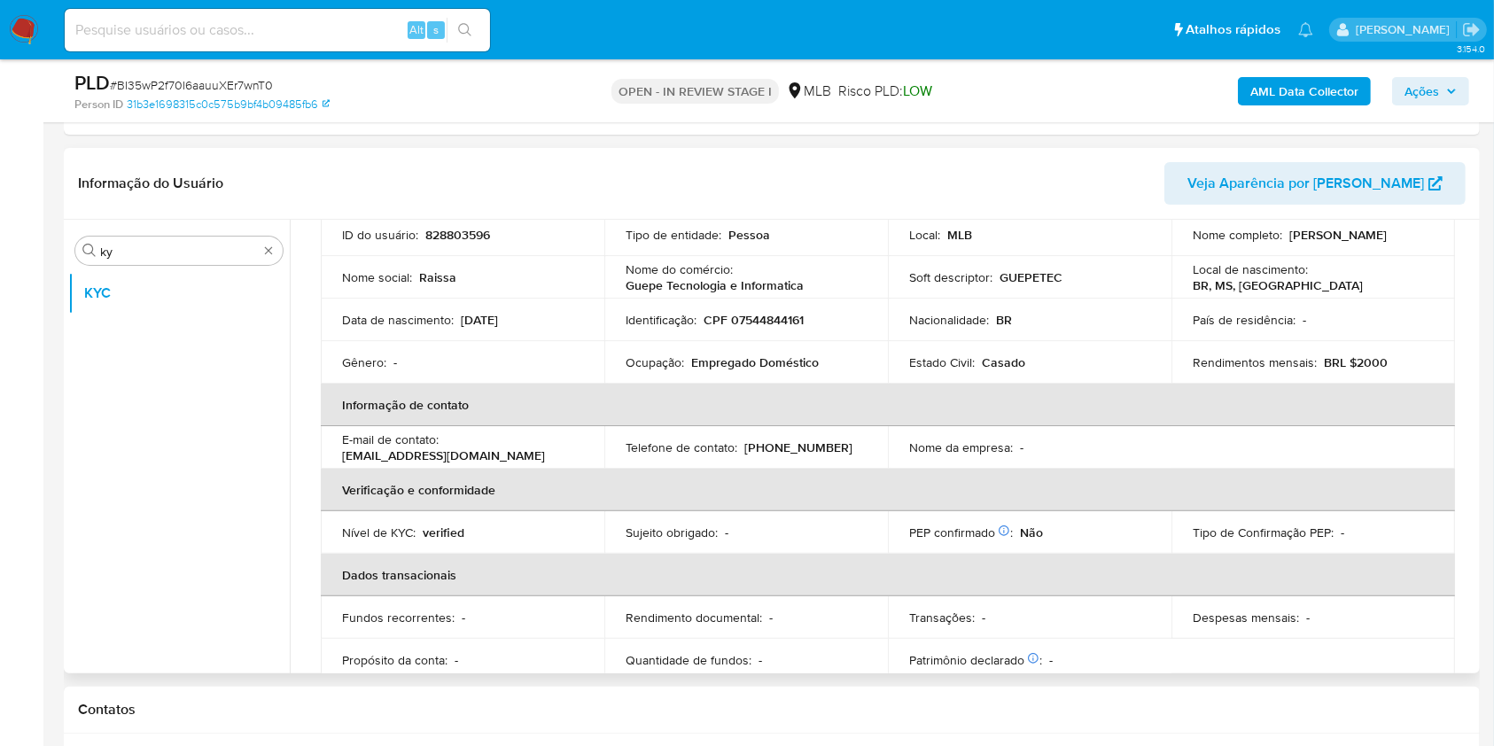
scroll to position [753, 0]
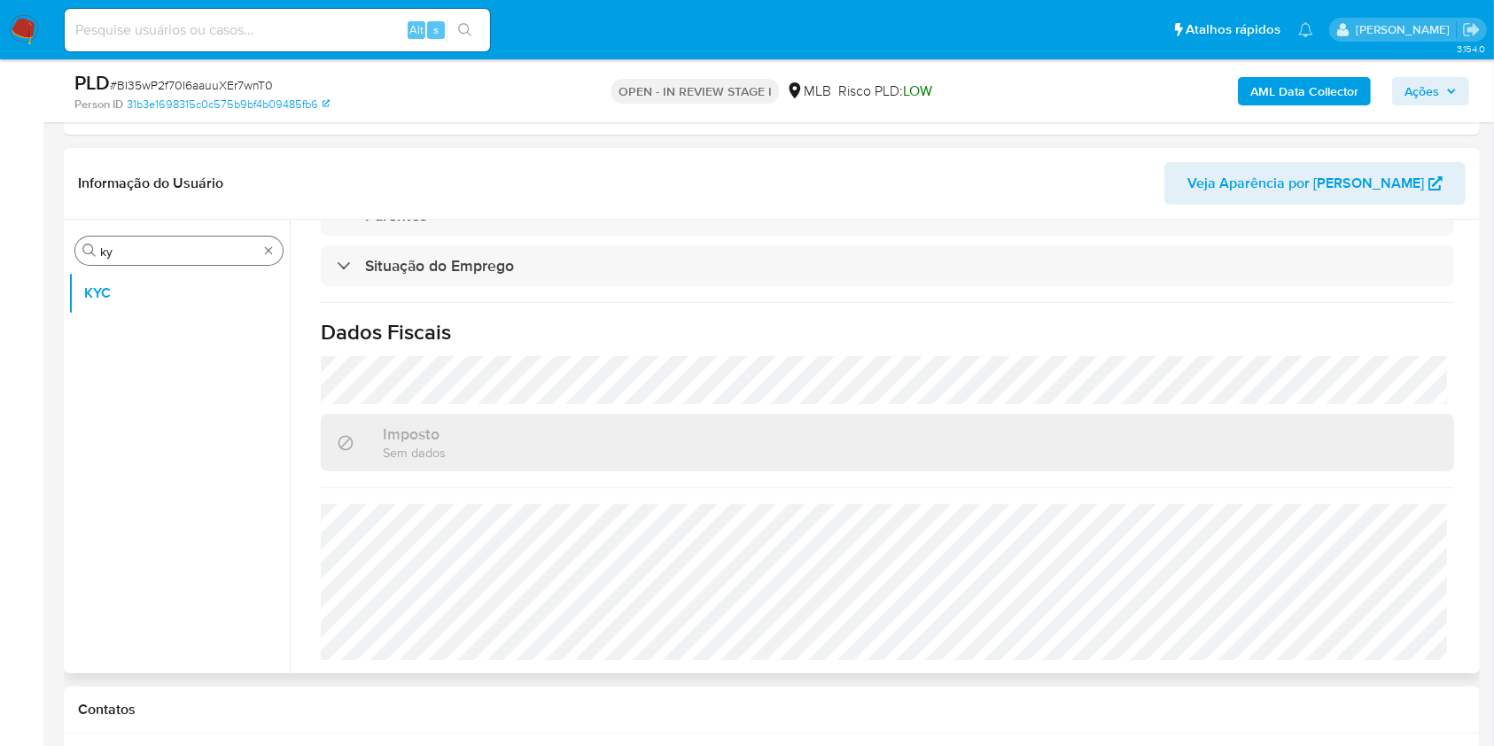
click at [145, 252] on input "ky" at bounding box center [179, 252] width 158 height 16
click at [144, 252] on input "ky" at bounding box center [179, 252] width 158 height 16
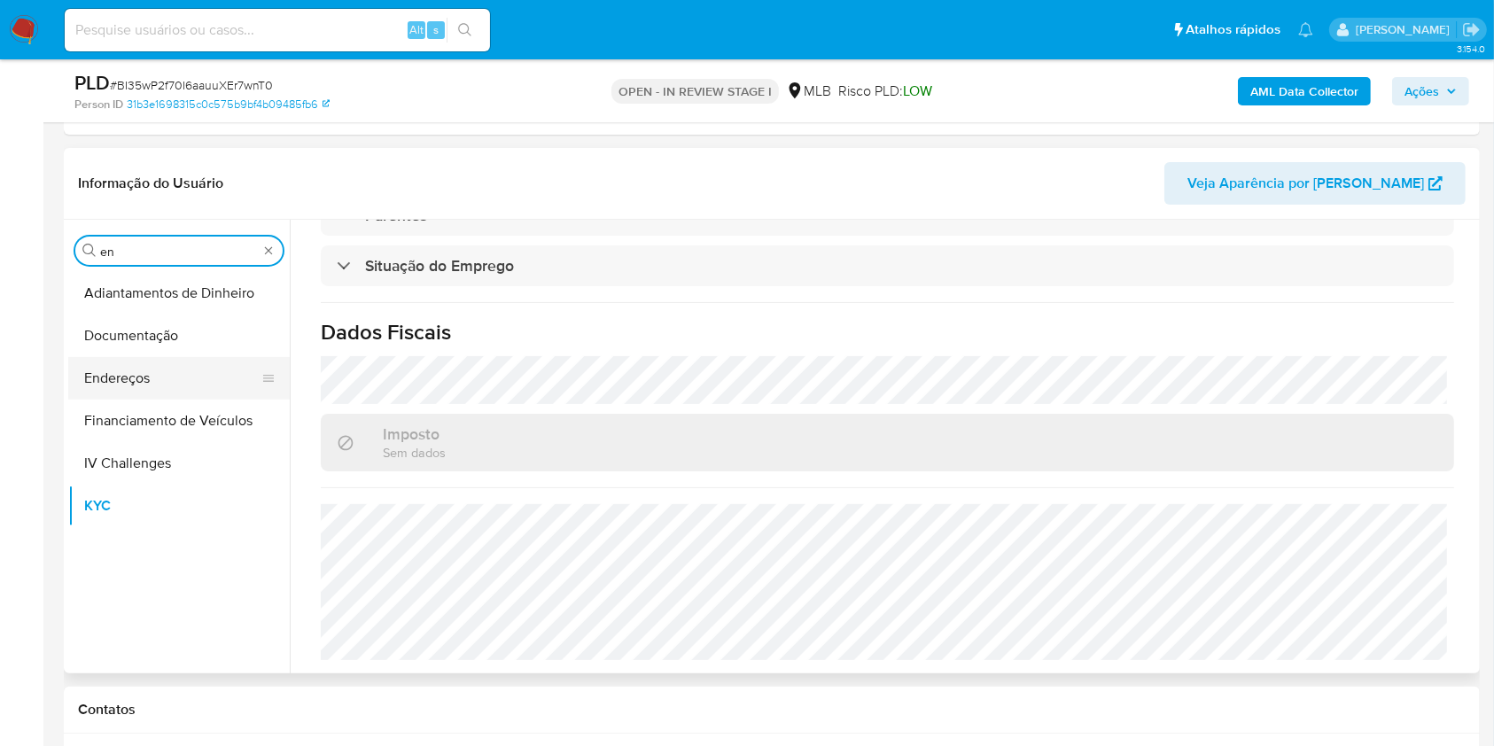
type input "en"
click at [149, 372] on button "Endereços" at bounding box center [171, 378] width 207 height 43
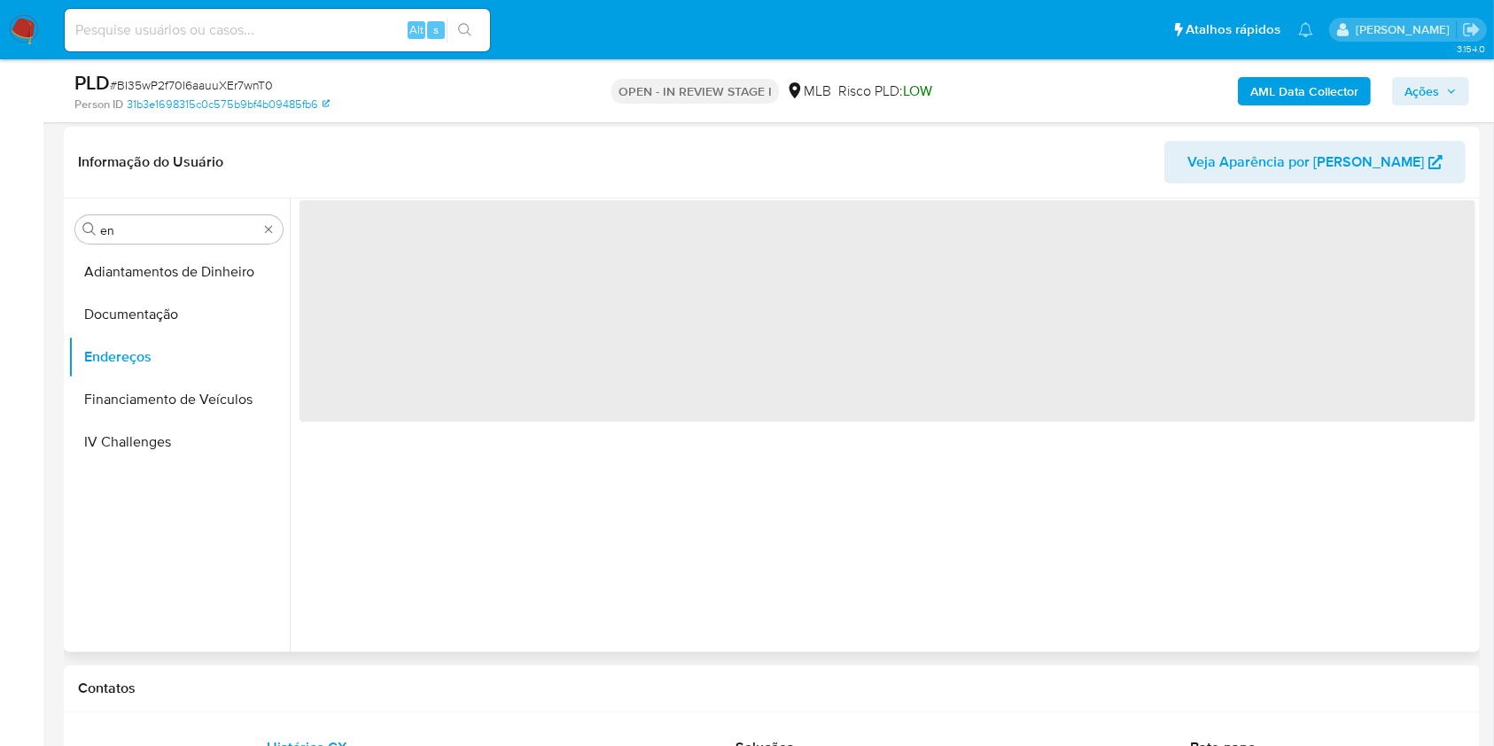
scroll to position [0, 0]
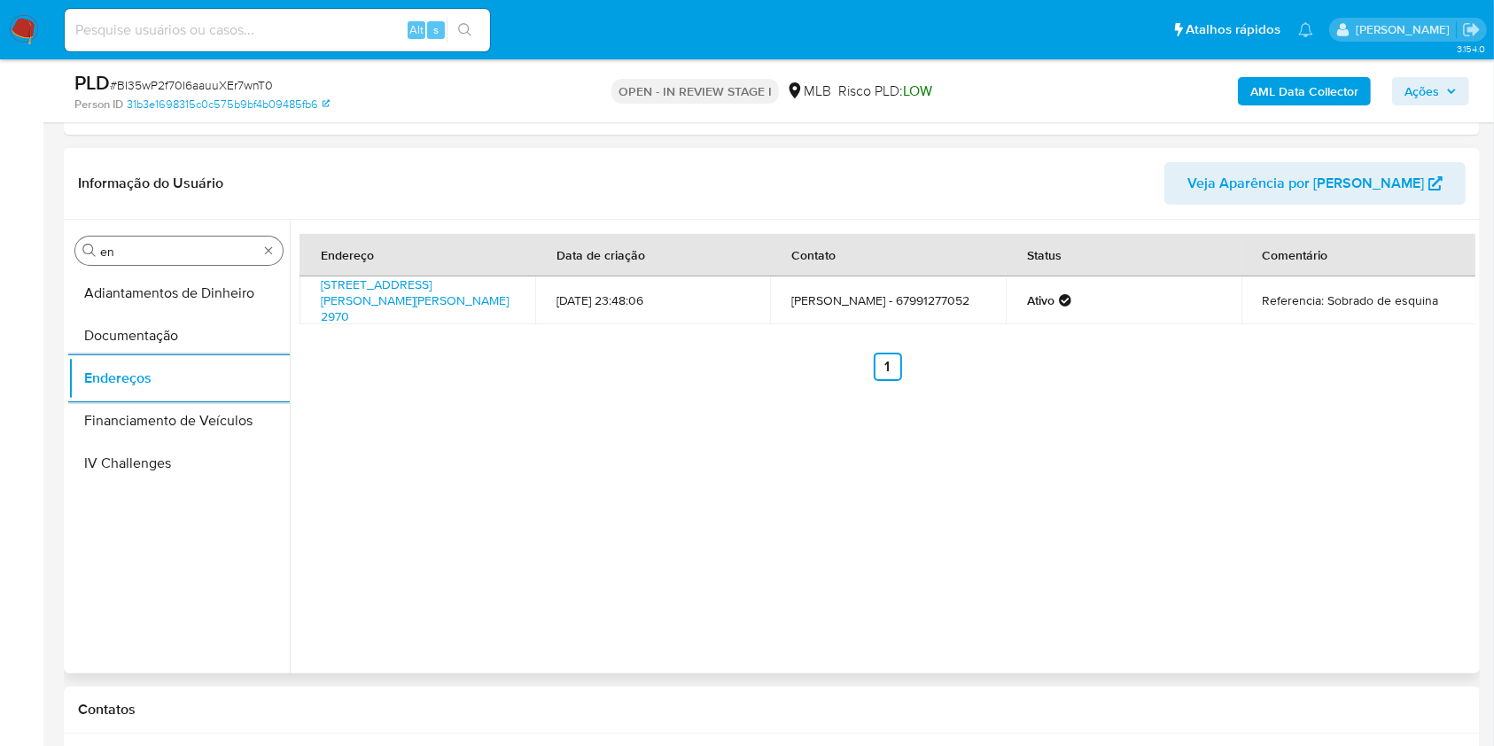
click at [163, 242] on div "Procurar en" at bounding box center [178, 251] width 207 height 28
click at [146, 290] on button "Adiantamentos de Dinheiro" at bounding box center [171, 293] width 207 height 43
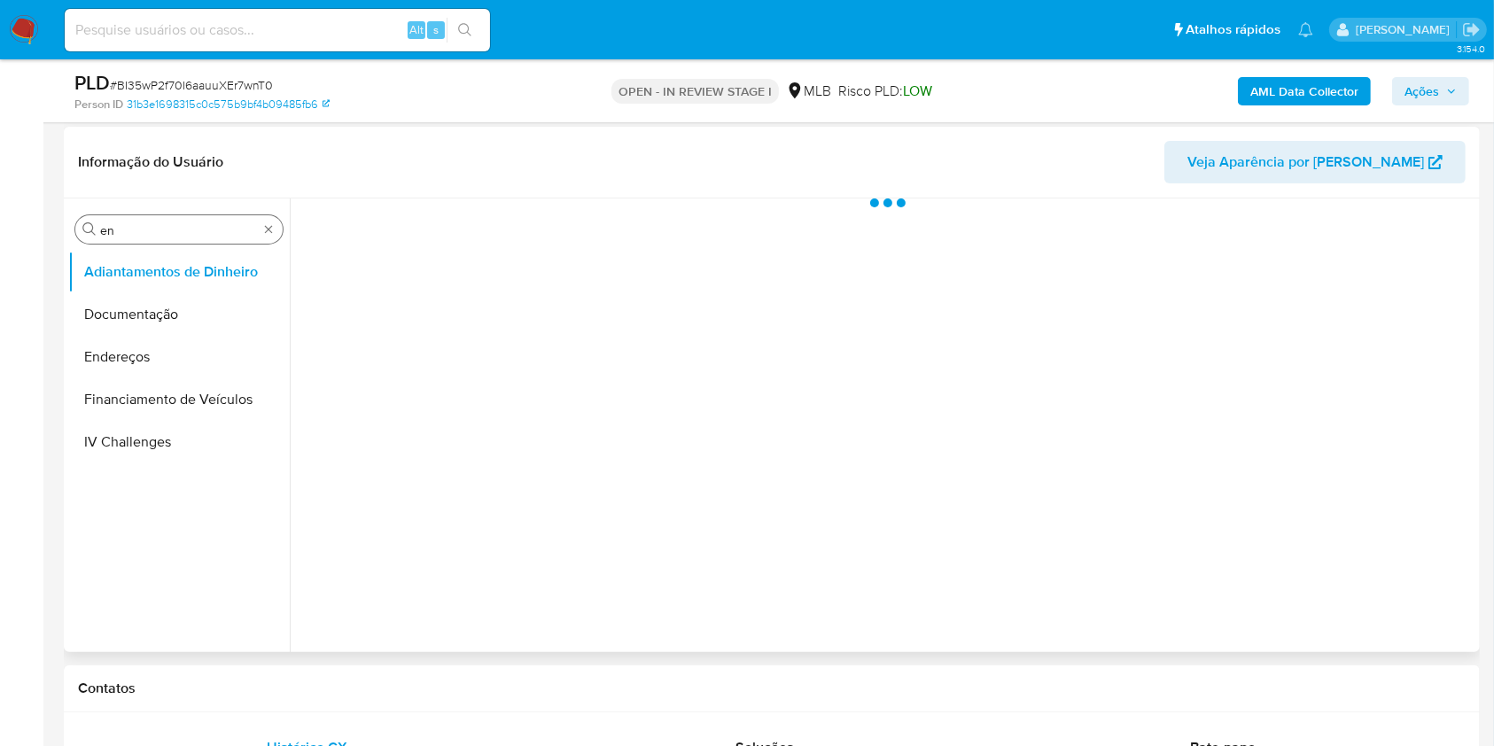
click at [142, 232] on input "en" at bounding box center [179, 230] width 158 height 16
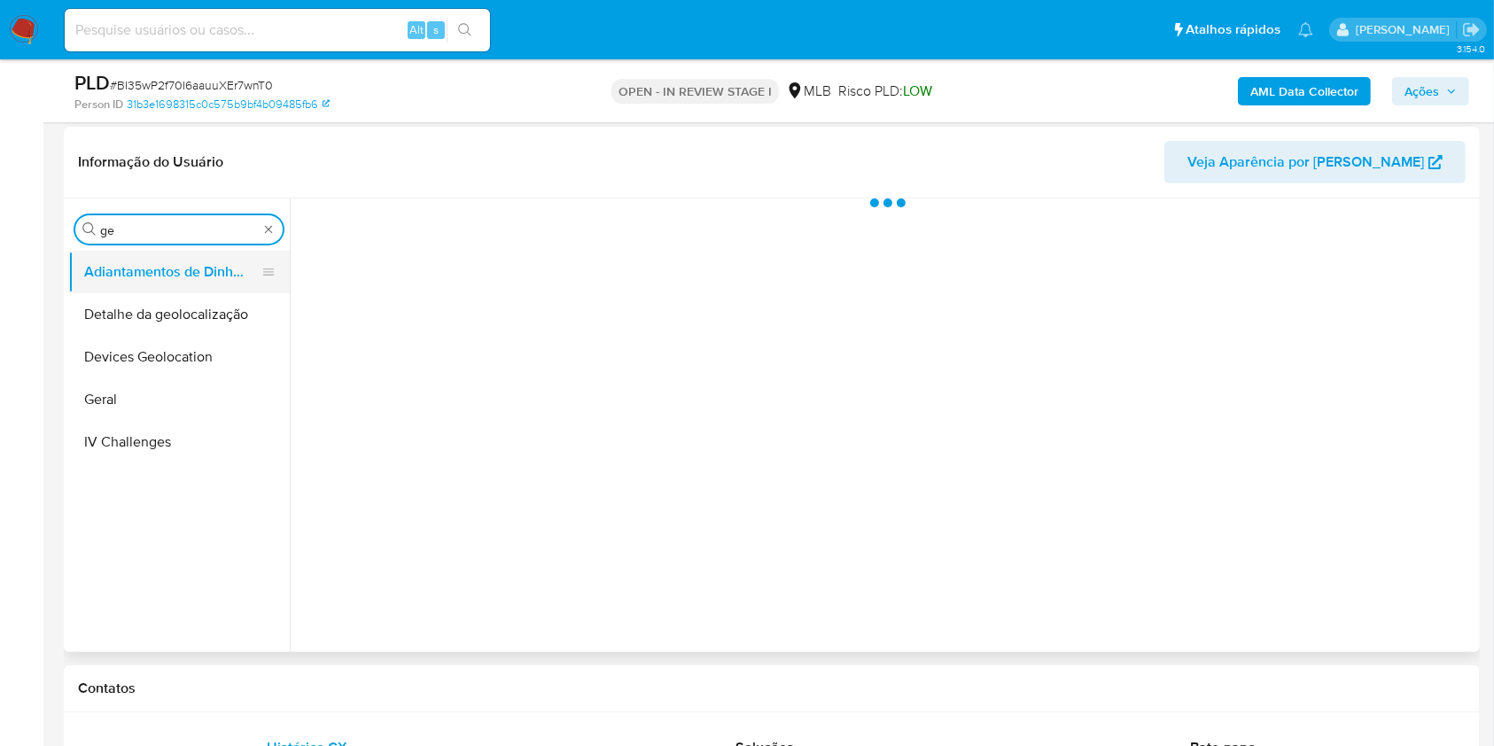
click at [147, 282] on button "Adiantamentos de Dinheiro" at bounding box center [171, 272] width 207 height 43
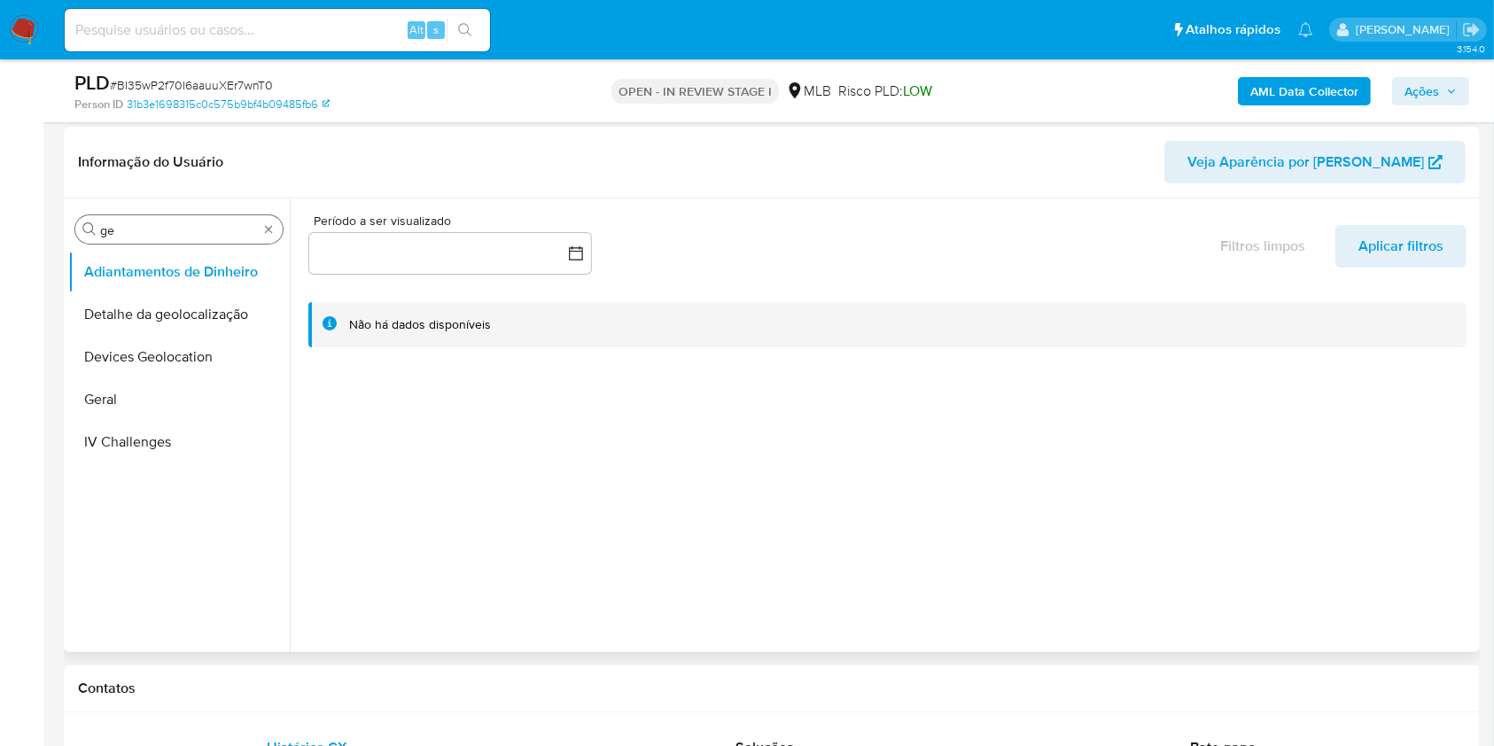
click at [146, 235] on input "ge" at bounding box center [179, 230] width 158 height 16
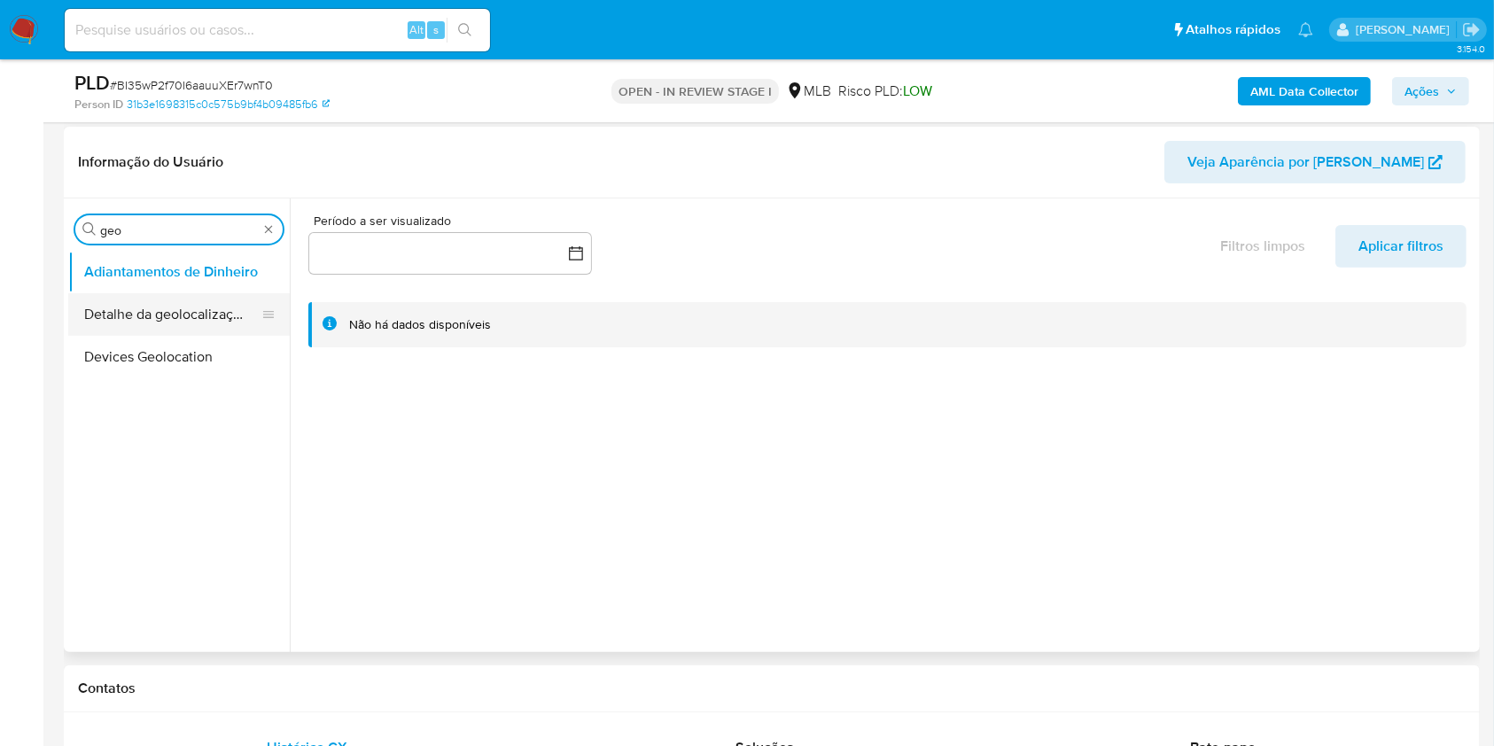
type input "geo"
click at [184, 322] on button "Detalhe da geolocalização" at bounding box center [171, 314] width 207 height 43
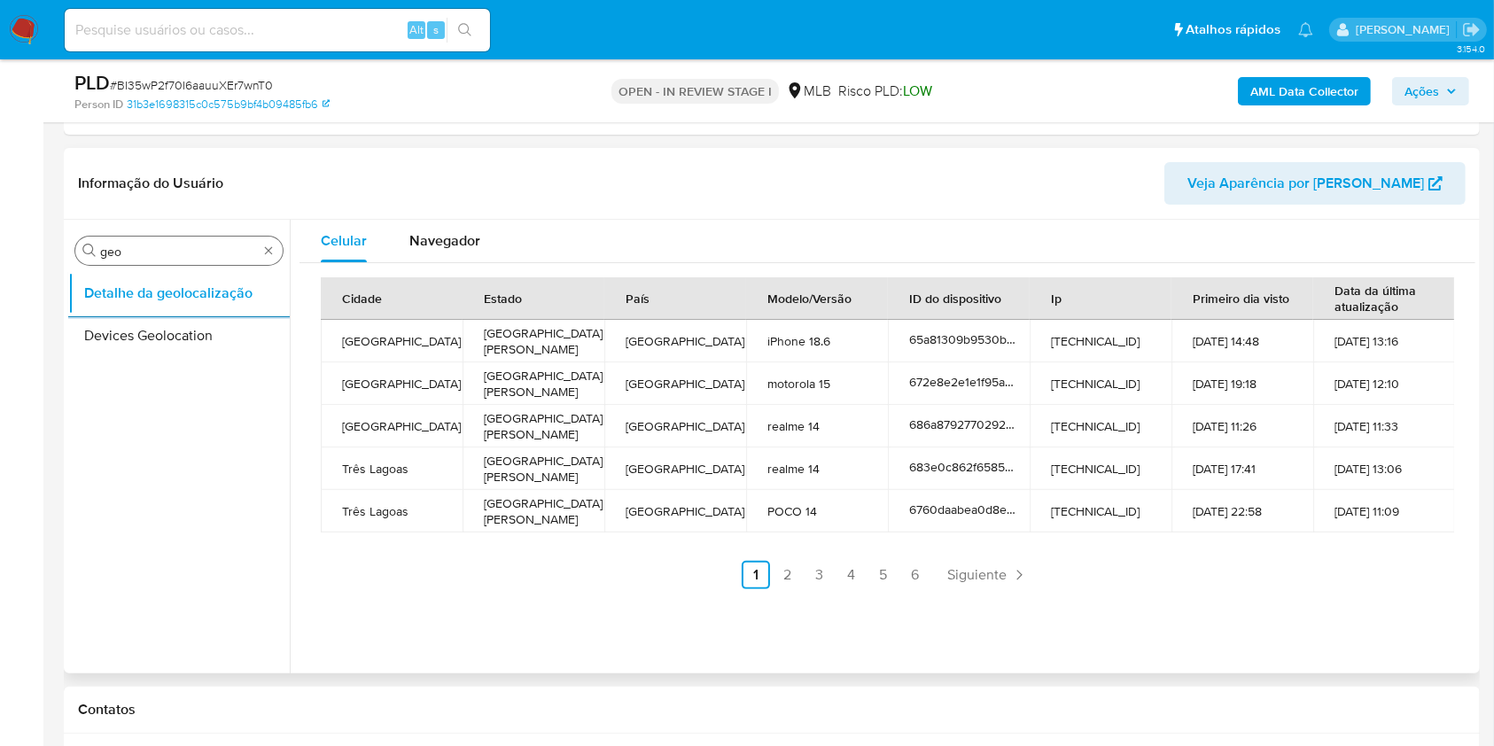
click at [135, 246] on input "geo" at bounding box center [179, 252] width 158 height 16
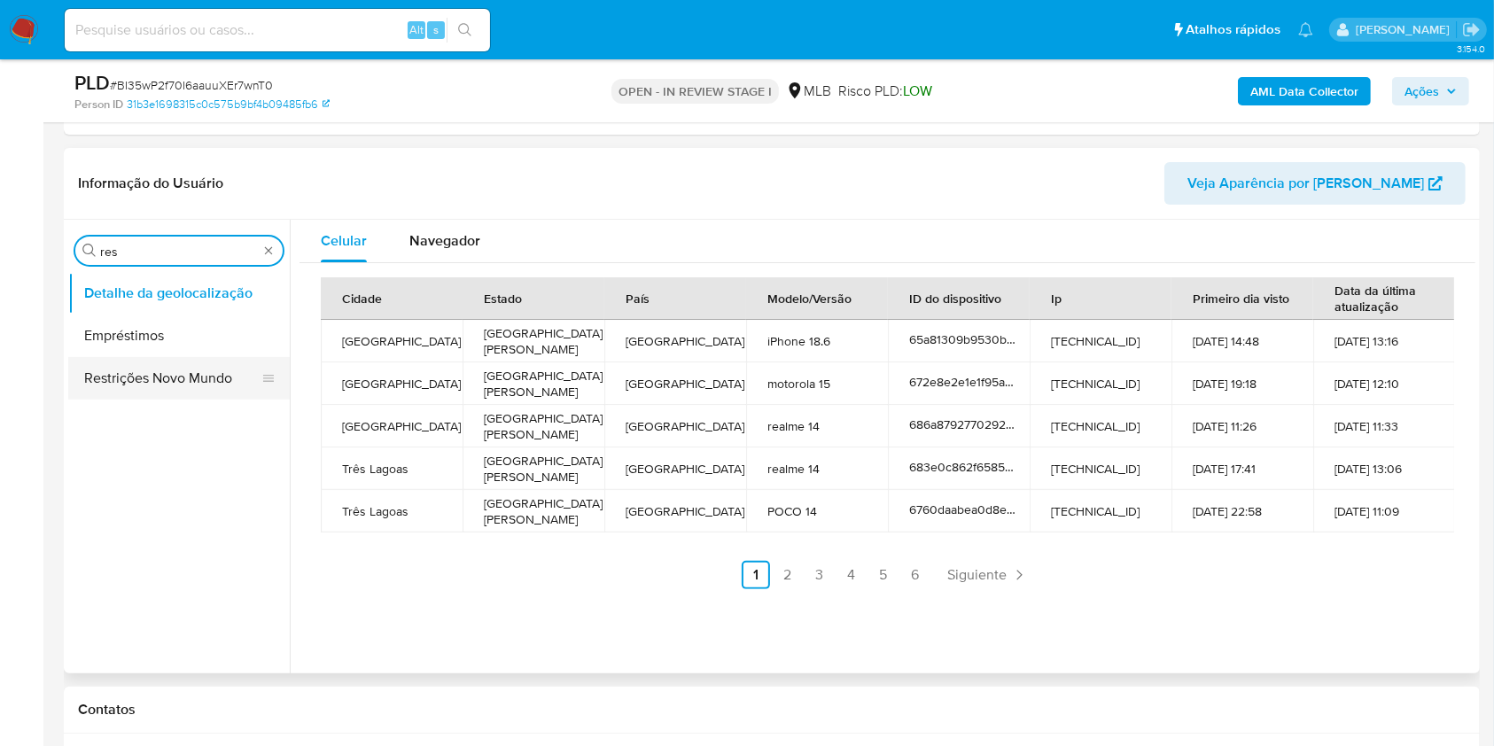
type input "res"
click at [125, 372] on button "Restrições Novo Mundo" at bounding box center [171, 378] width 207 height 43
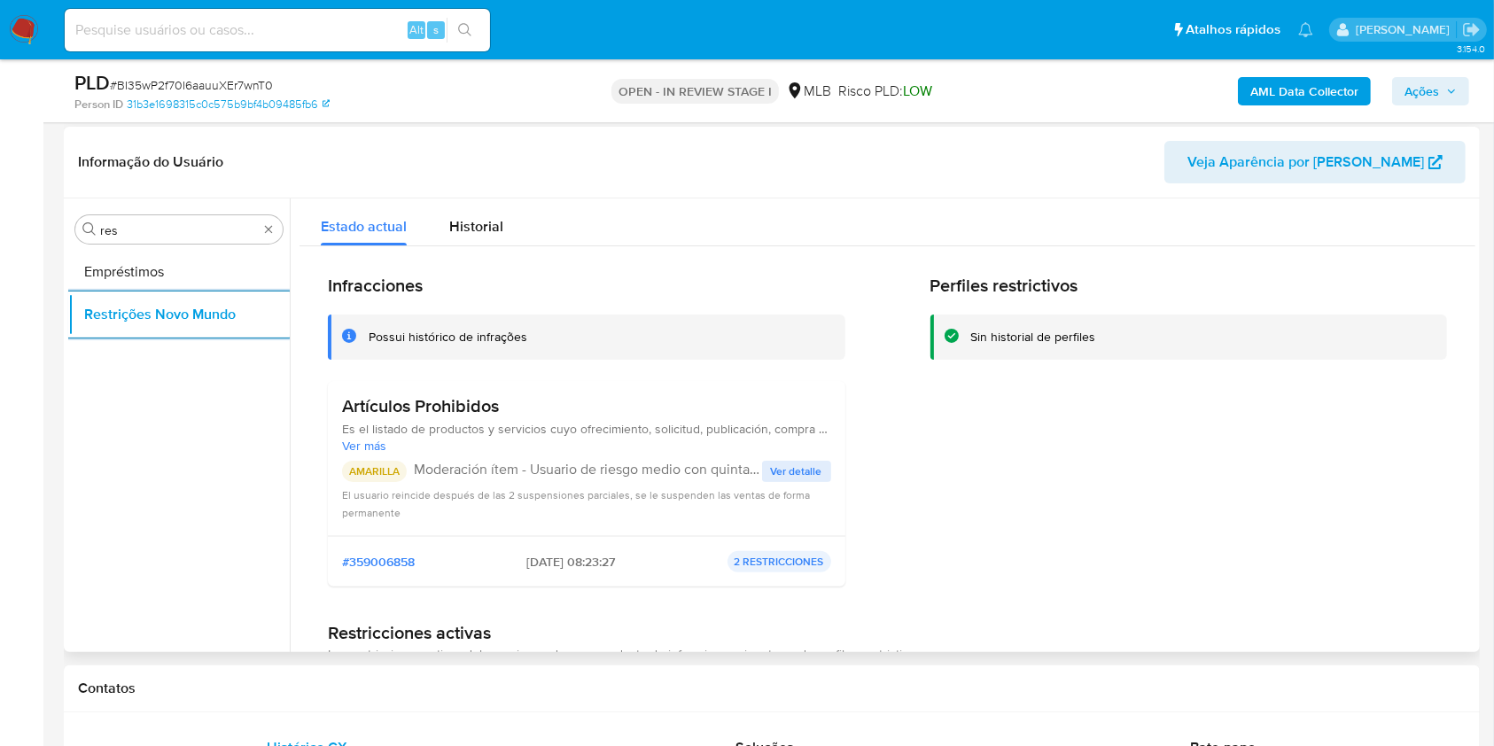
click at [449, 406] on h3 "Artículos Prohibidos" at bounding box center [586, 406] width 489 height 22
click at [681, 462] on p "Moderación ítem - Usuario de riesgo medio con quinta infracción de política" at bounding box center [588, 470] width 348 height 18
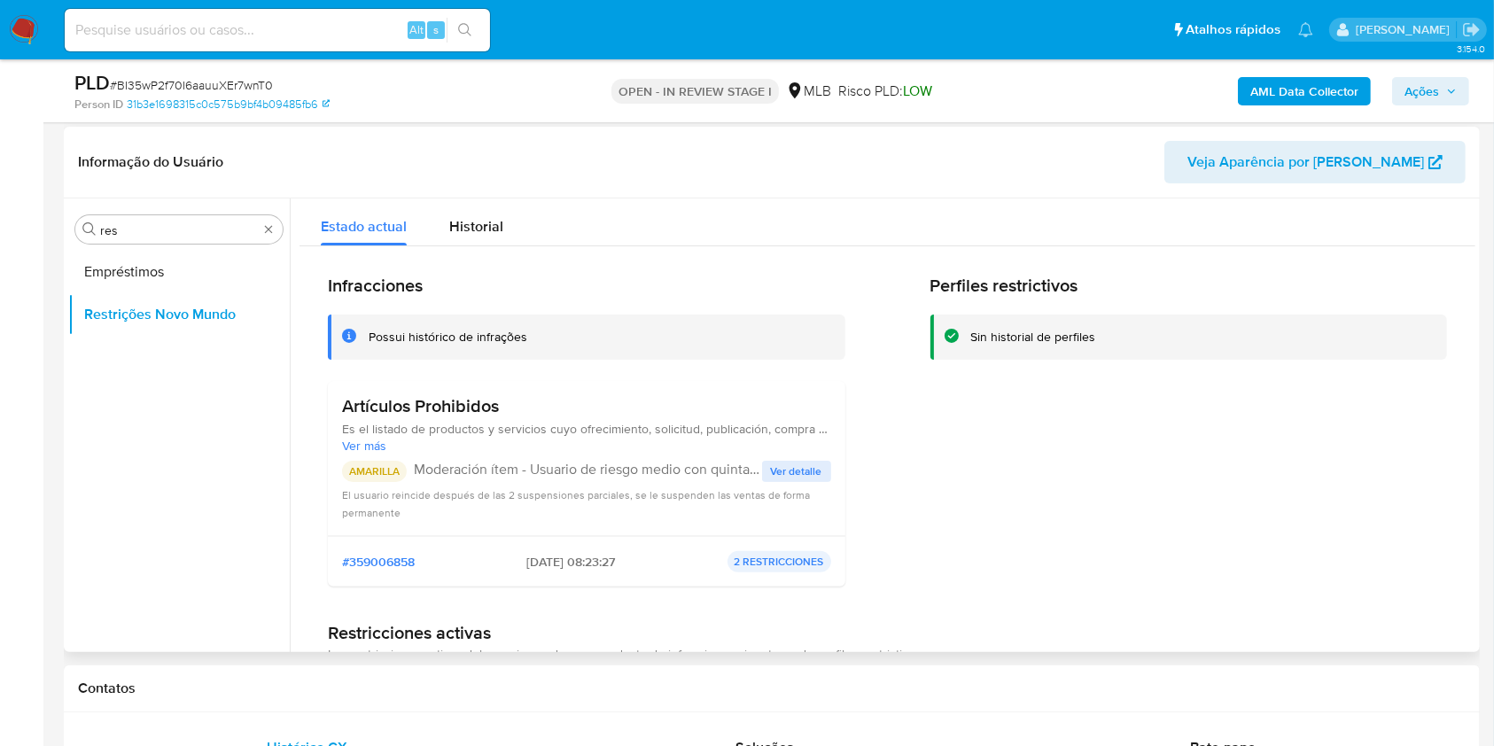
click at [681, 462] on p "Moderación ítem - Usuario de riesgo medio con quinta infracción de política" at bounding box center [588, 470] width 348 height 18
click at [780, 478] on span "Ver detalle" at bounding box center [796, 471] width 51 height 18
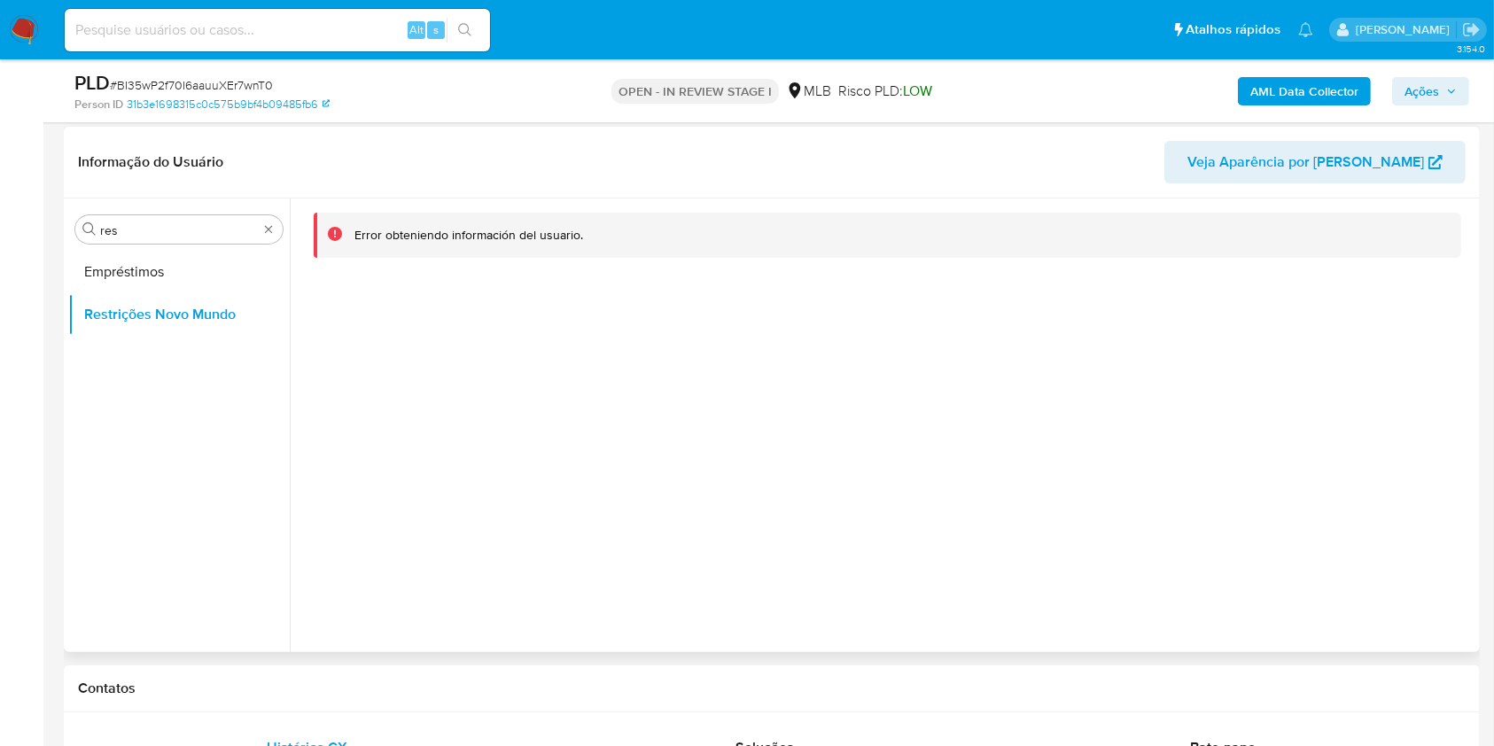
drag, startPoint x: 640, startPoint y: 352, endPoint x: 314, endPoint y: 326, distance: 327.0
click at [640, 352] on div at bounding box center [882, 425] width 1185 height 454
click at [226, 278] on button "Empréstimos" at bounding box center [171, 272] width 207 height 43
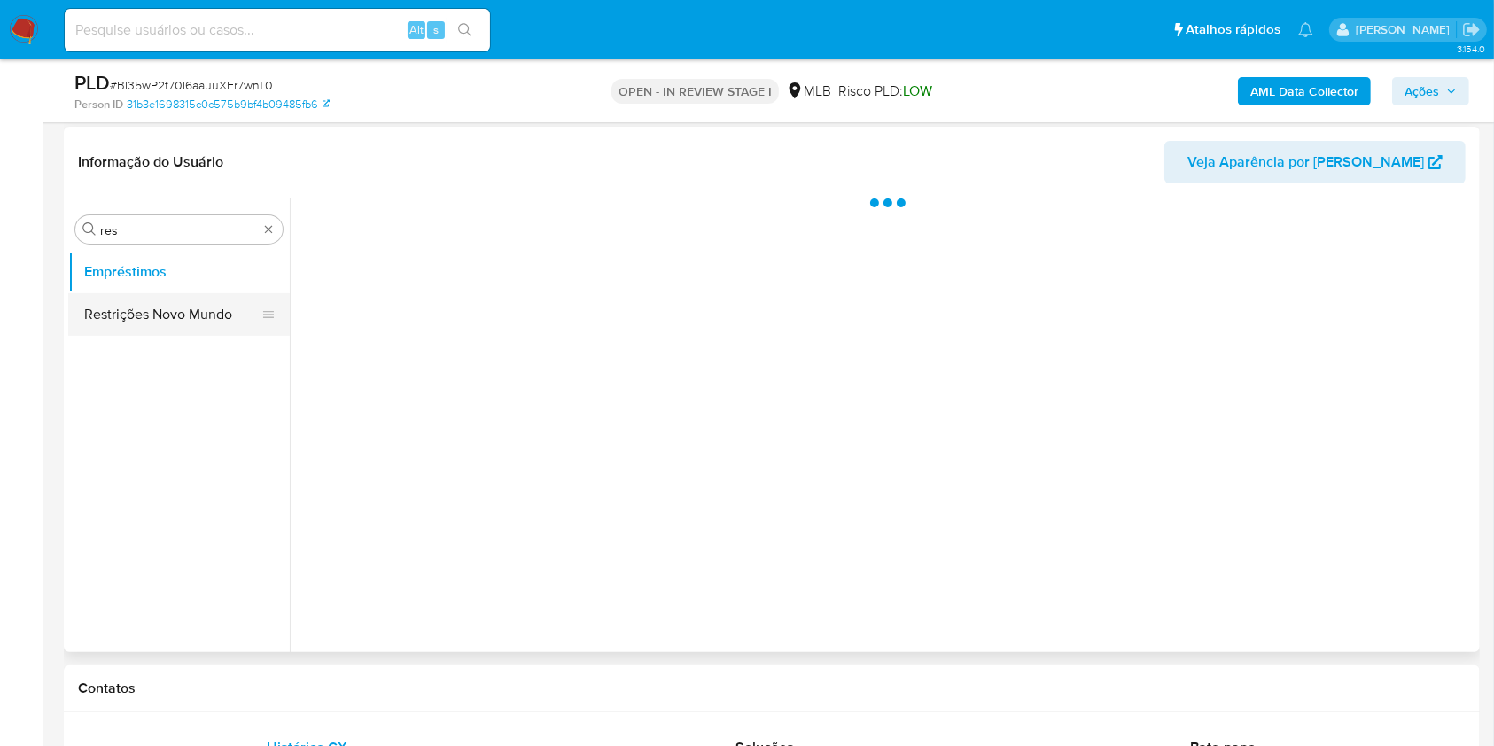
click at [227, 307] on button "Restrições Novo Mundo" at bounding box center [171, 314] width 207 height 43
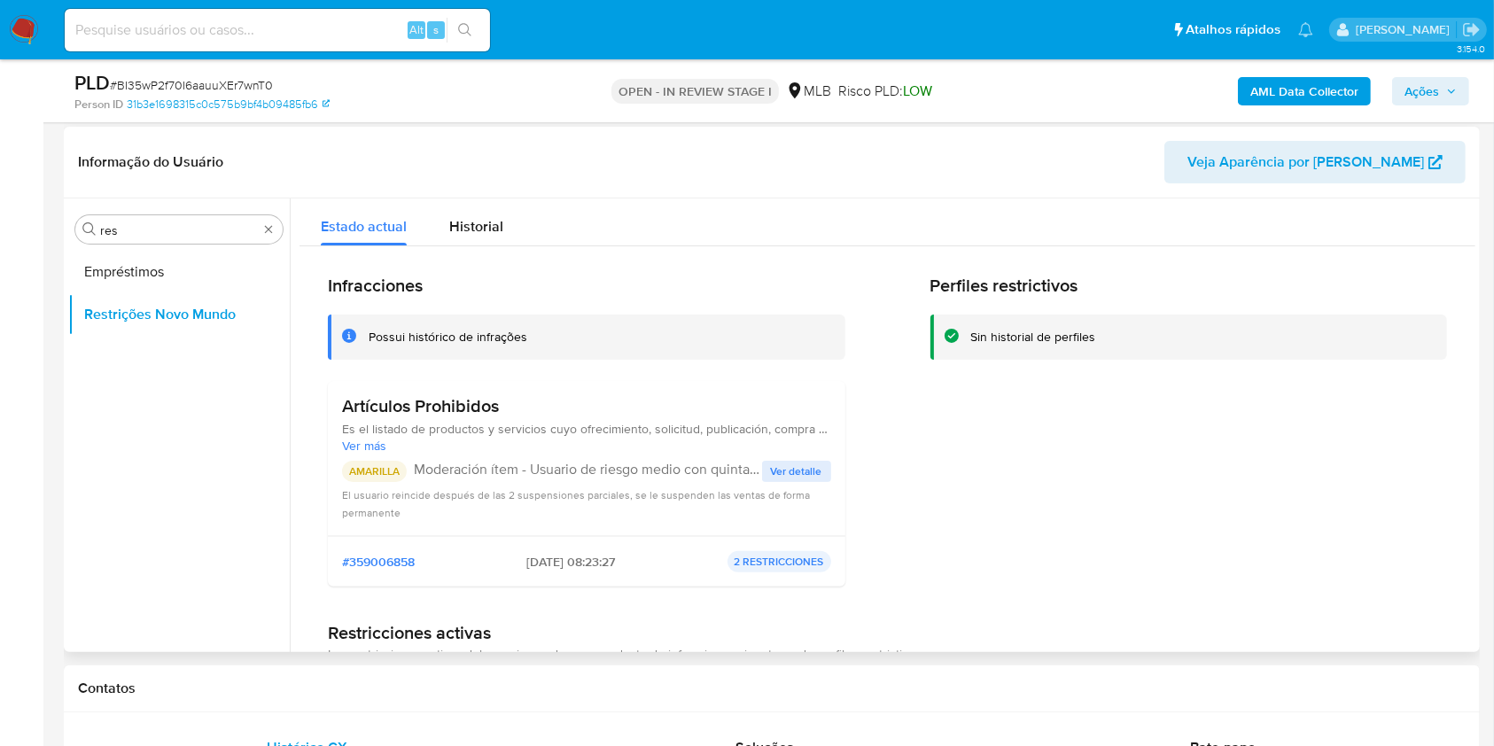
click at [798, 465] on span "Ver detalle" at bounding box center [796, 471] width 51 height 18
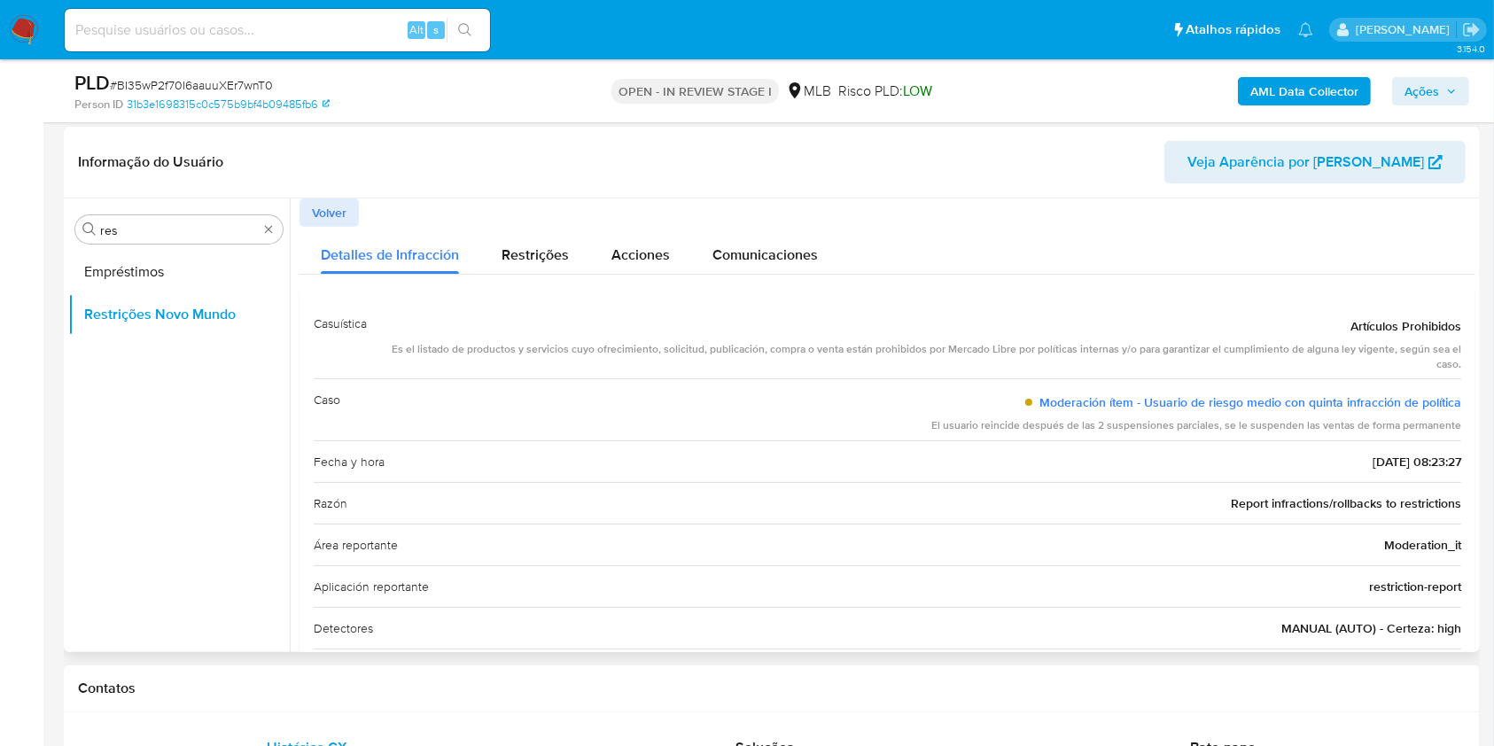
drag, startPoint x: 796, startPoint y: 475, endPoint x: 861, endPoint y: 493, distance: 67.3
click at [796, 475] on div "Fecha y hora [DATE] 08:23:27" at bounding box center [887, 461] width 1147 height 42
click at [340, 217] on span "Volver" at bounding box center [329, 212] width 35 height 25
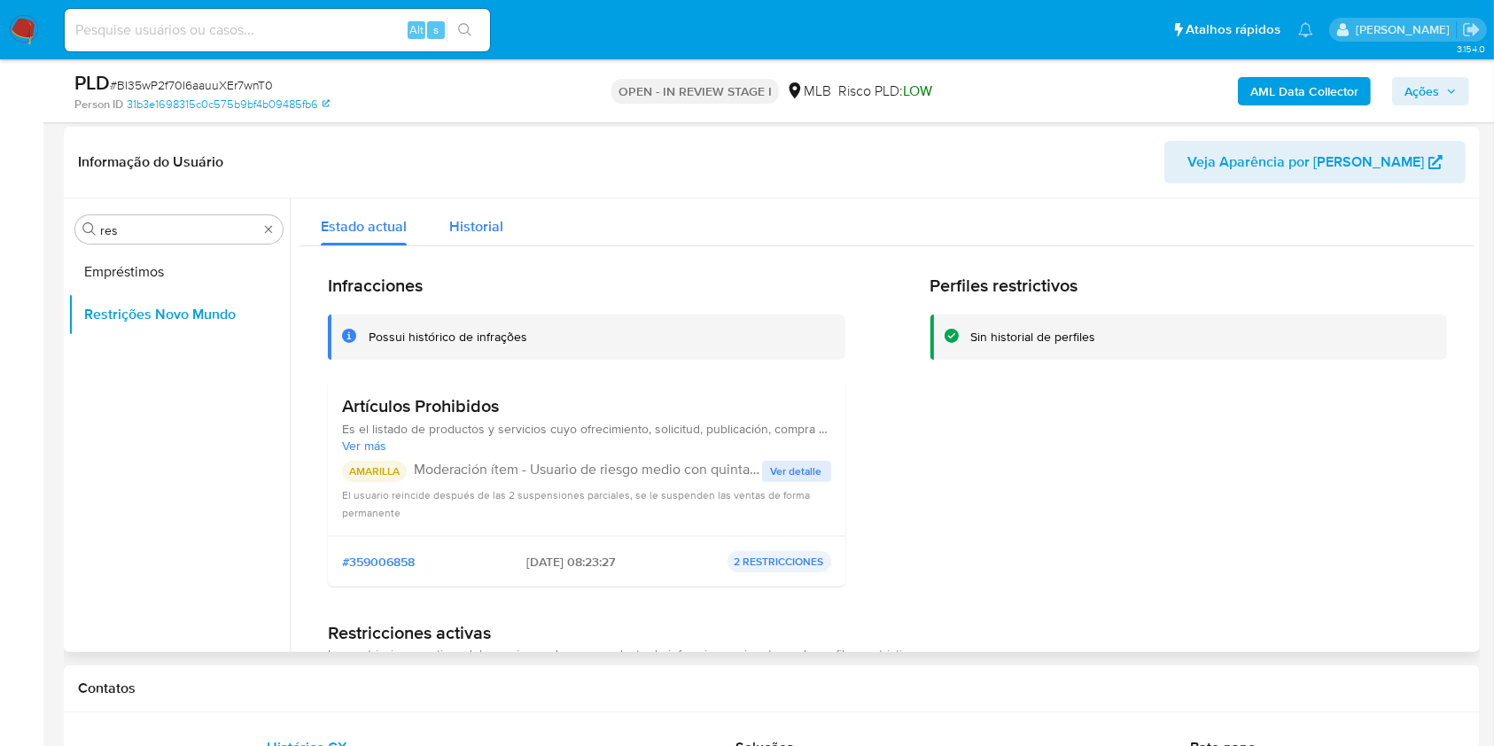
click at [456, 214] on div "Historial" at bounding box center [476, 221] width 54 height 47
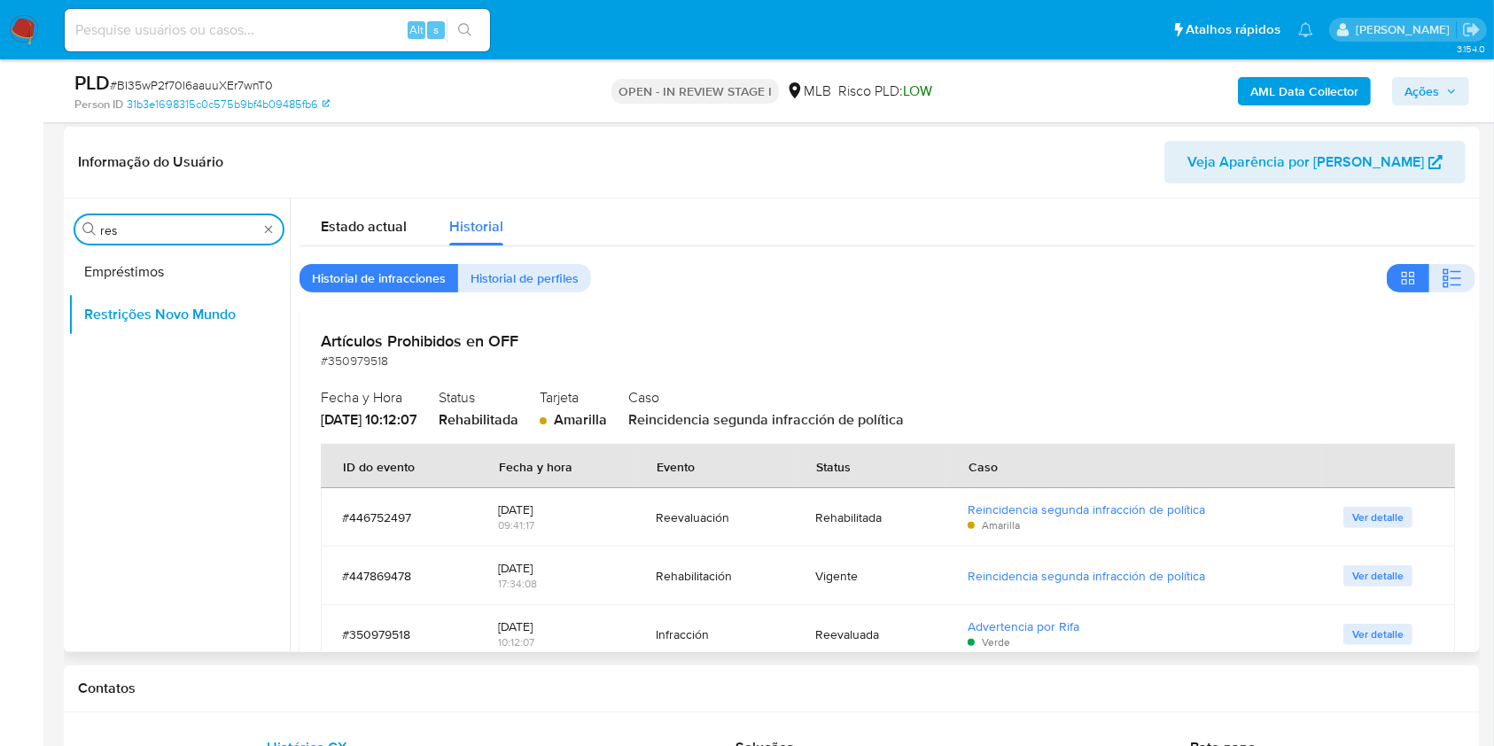
click at [131, 229] on input "res" at bounding box center [179, 230] width 158 height 16
click at [131, 228] on input "res" at bounding box center [179, 230] width 158 height 16
click at [132, 229] on input "res" at bounding box center [179, 230] width 158 height 16
type input "po"
click at [119, 270] on button "Dispositivos Point" at bounding box center [171, 272] width 207 height 43
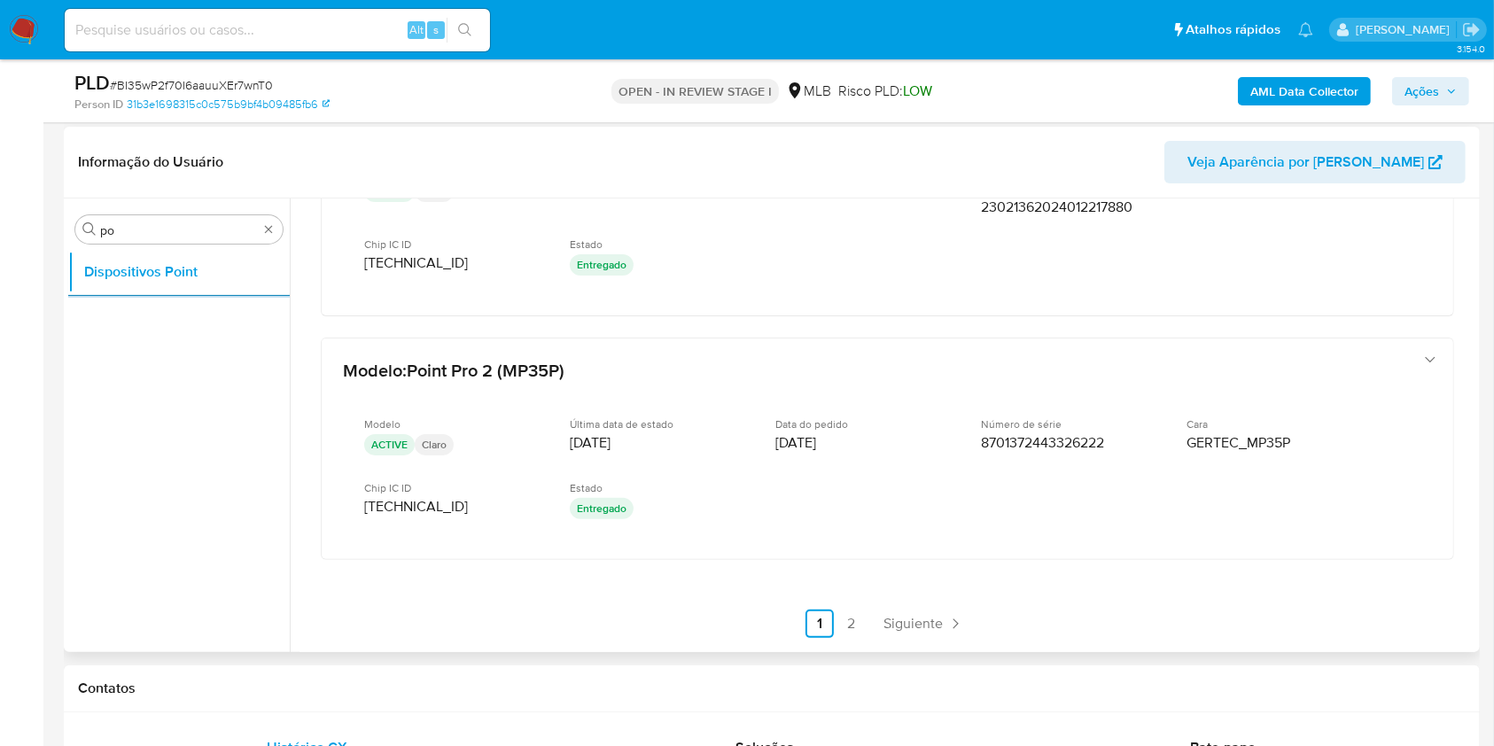
scroll to position [880, 0]
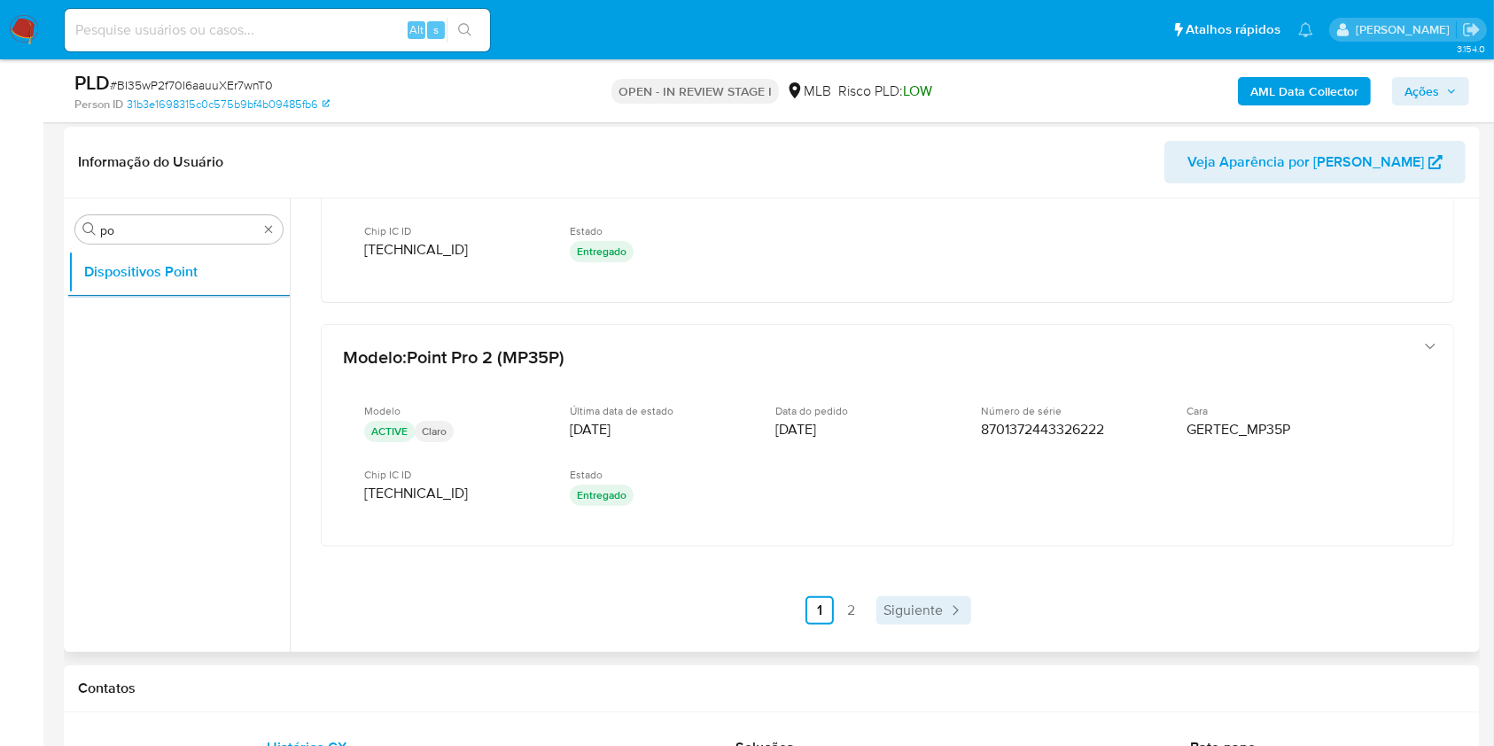
click at [900, 603] on span "Siguiente" at bounding box center [912, 610] width 59 height 14
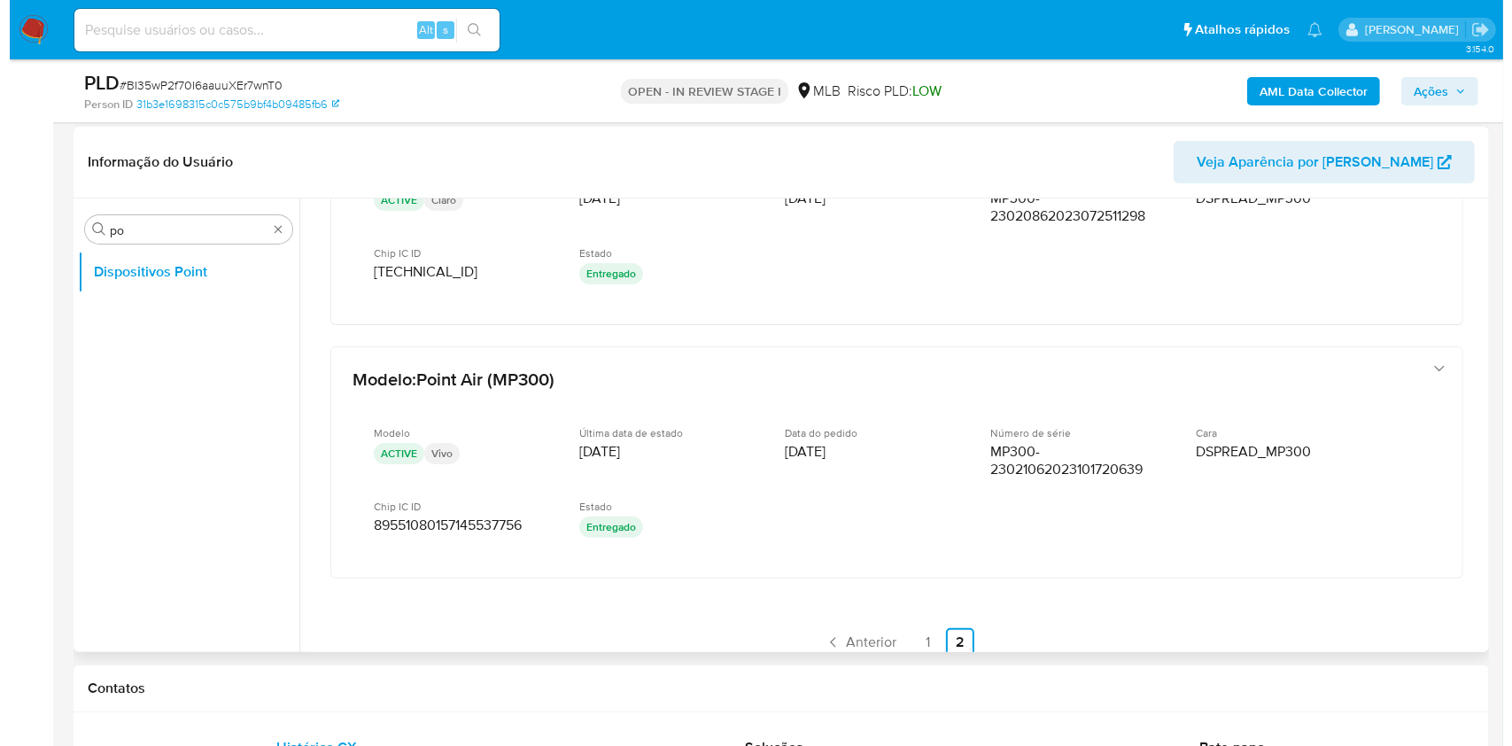
scroll to position [925, 0]
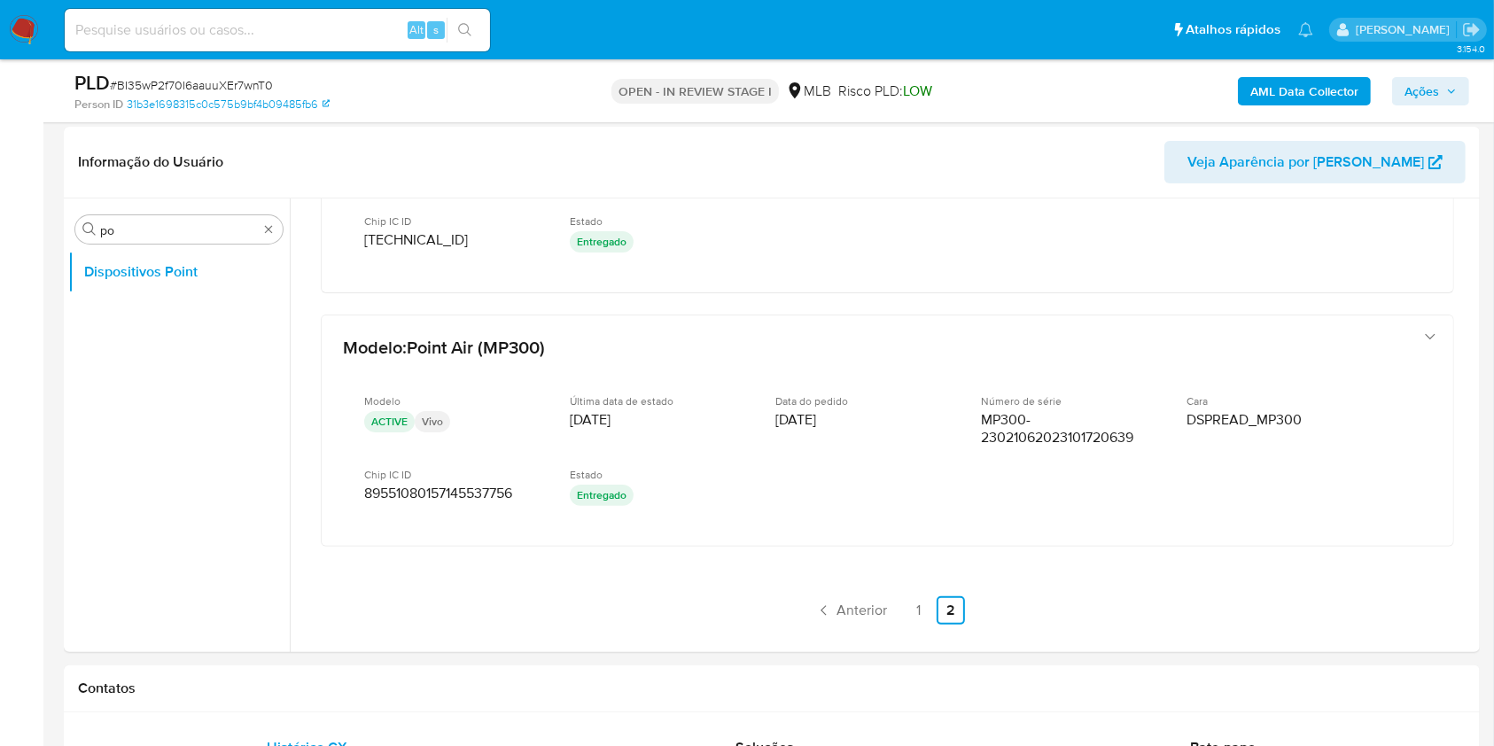
click at [1290, 97] on b "AML Data Collector" at bounding box center [1304, 91] width 108 height 28
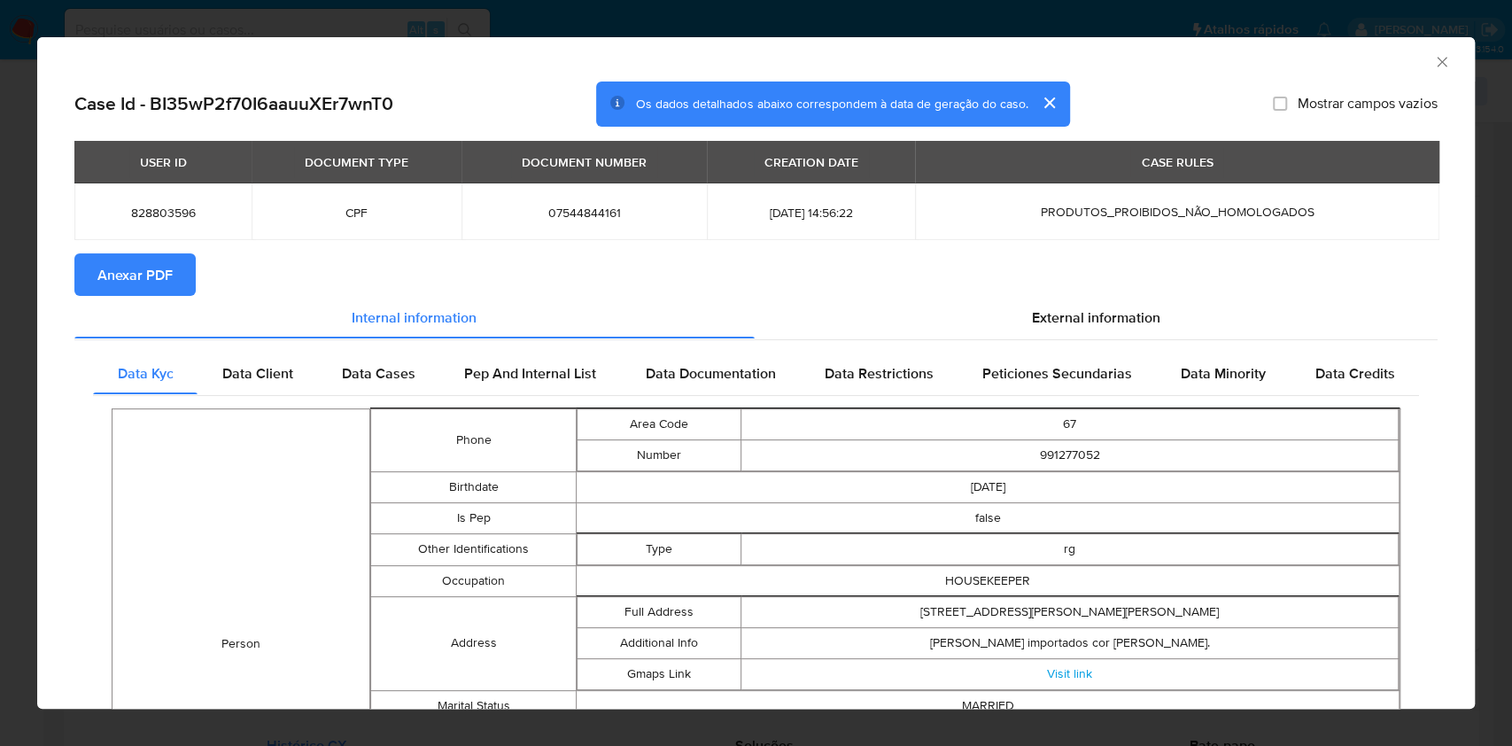
click at [159, 283] on span "Anexar PDF" at bounding box center [134, 274] width 75 height 39
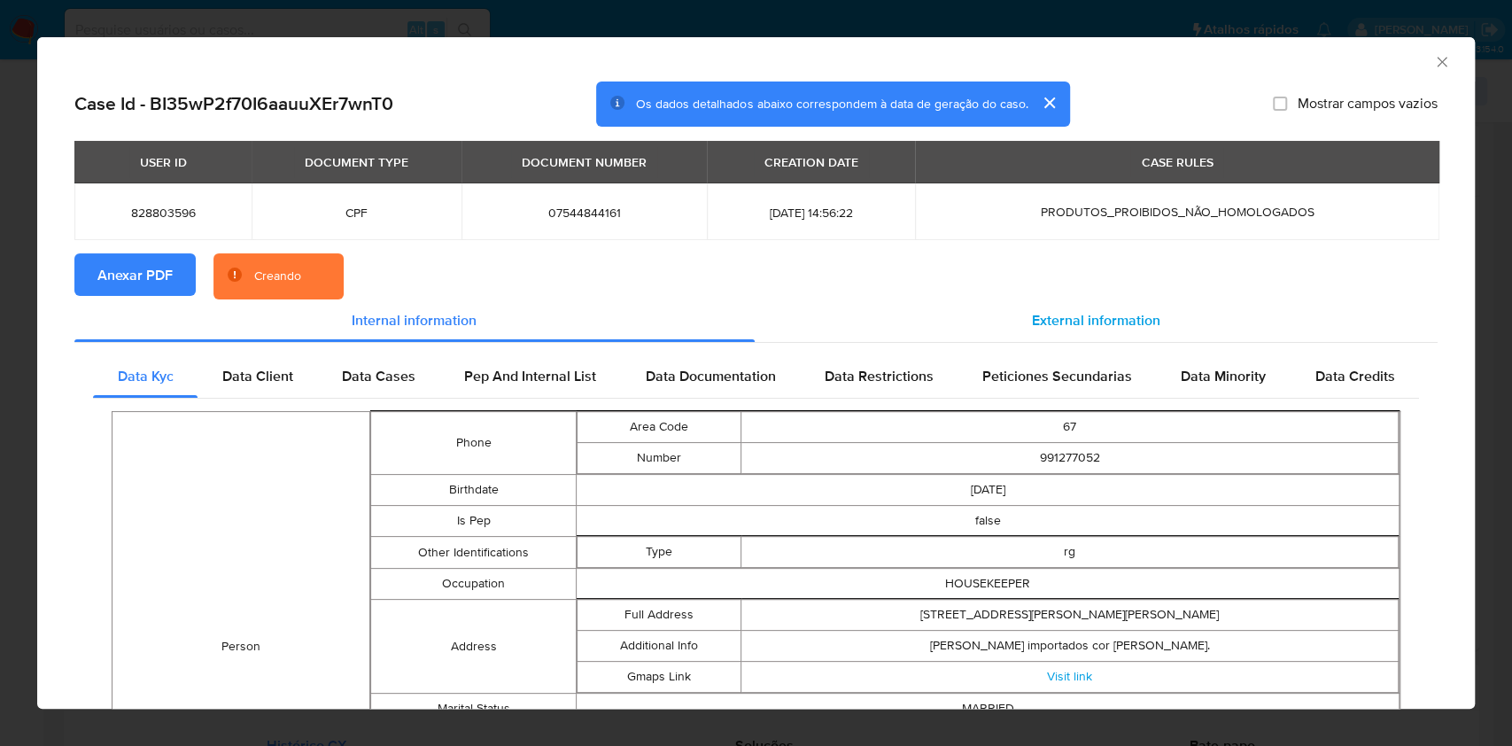
click at [1044, 322] on span "External information" at bounding box center [1096, 320] width 128 height 20
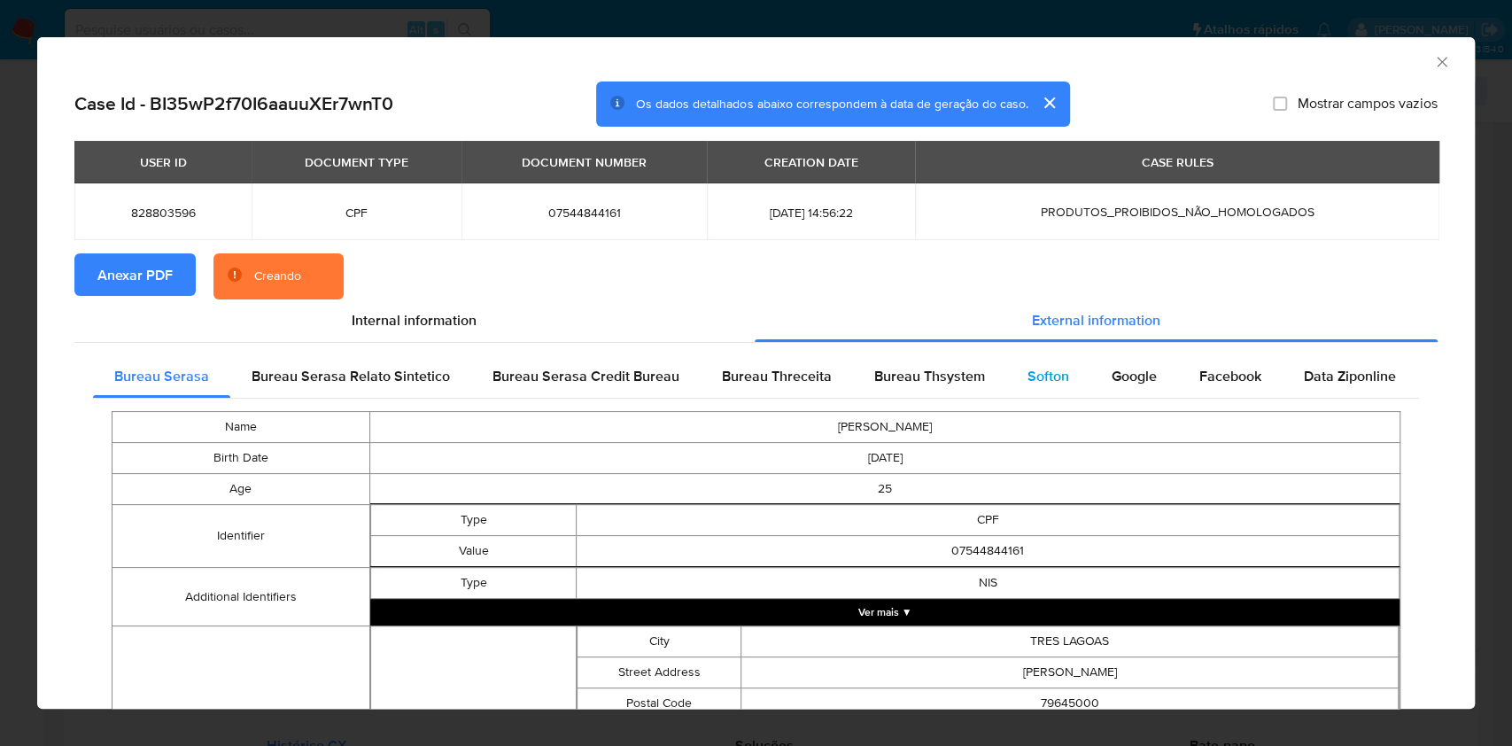
click at [1032, 366] on span "Softon" at bounding box center [1049, 376] width 42 height 20
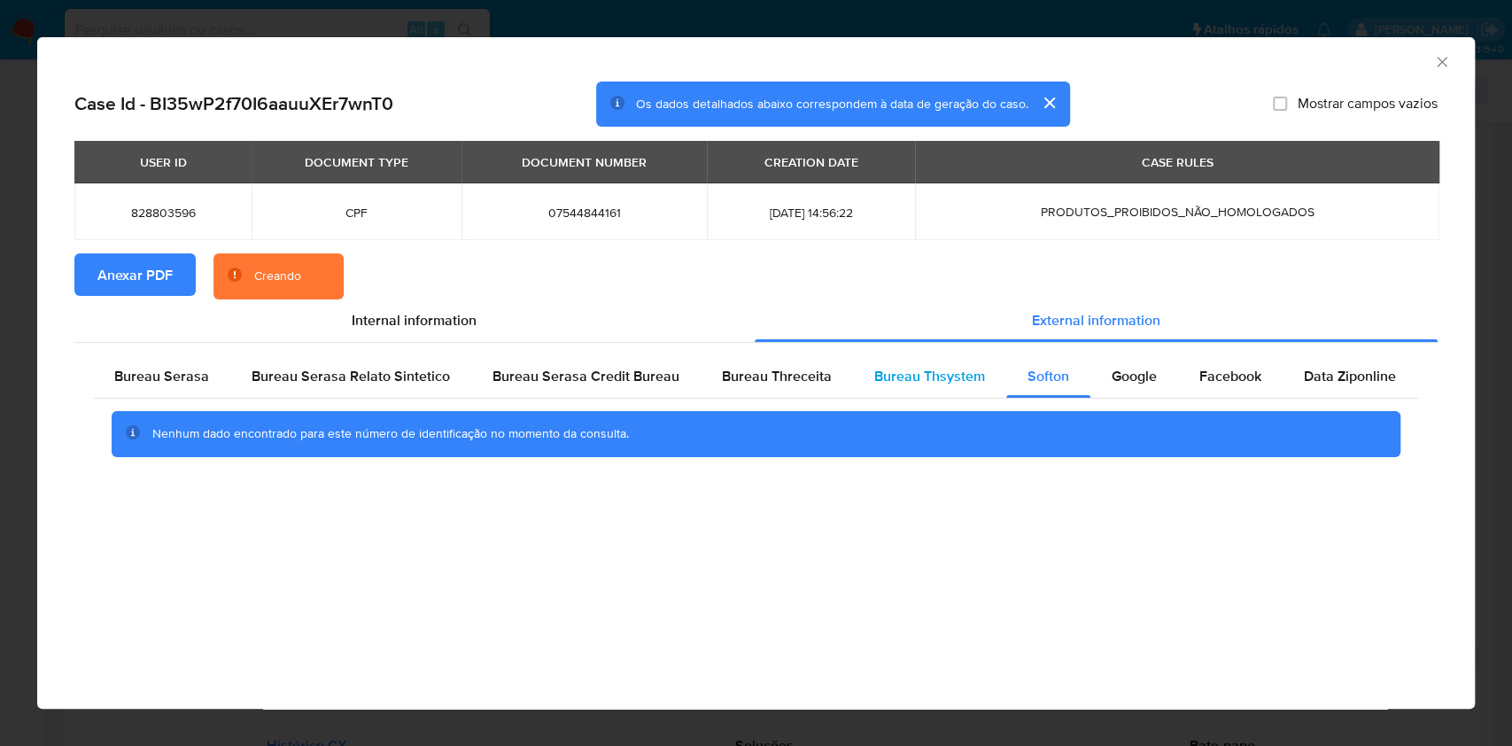
click at [933, 370] on span "Bureau Thsystem" at bounding box center [929, 376] width 111 height 20
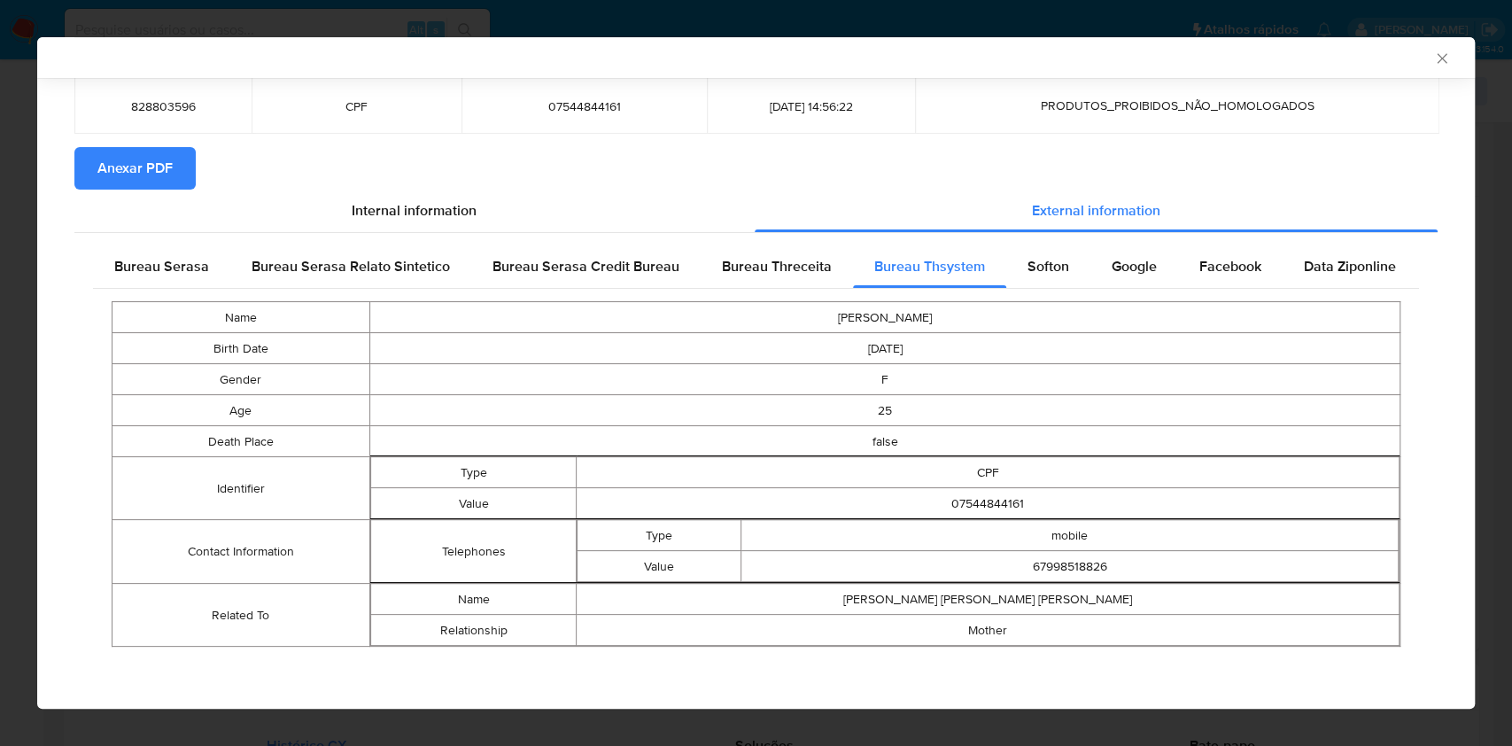
scroll to position [101, 0]
click at [740, 275] on span "Bureau Threceita" at bounding box center [777, 268] width 110 height 20
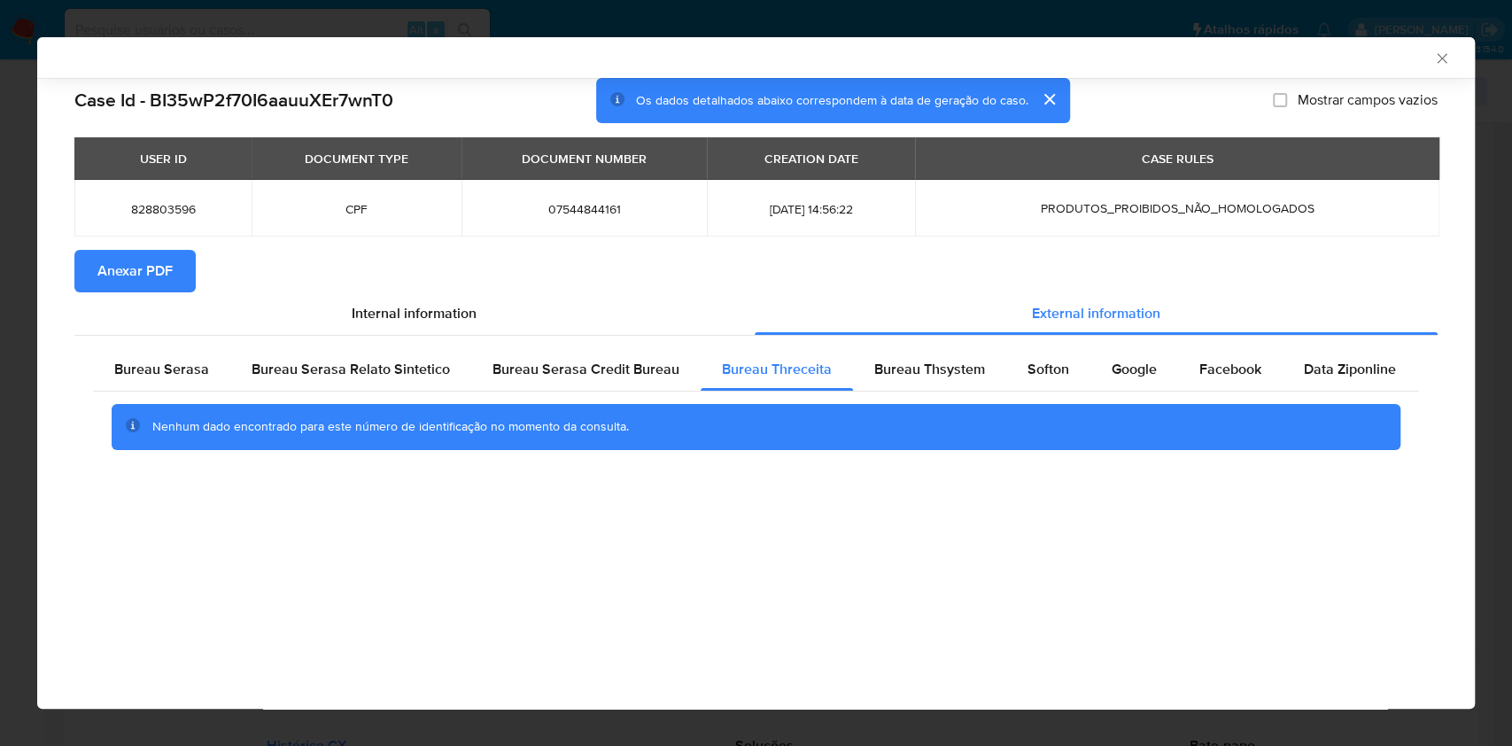
scroll to position [0, 0]
click at [553, 349] on div "Bureau Serasa Credit Bureau" at bounding box center [585, 369] width 229 height 43
drag, startPoint x: 203, startPoint y: 372, endPoint x: 210, endPoint y: 378, distance: 9.4
click at [204, 372] on span "Bureau Serasa" at bounding box center [161, 369] width 95 height 20
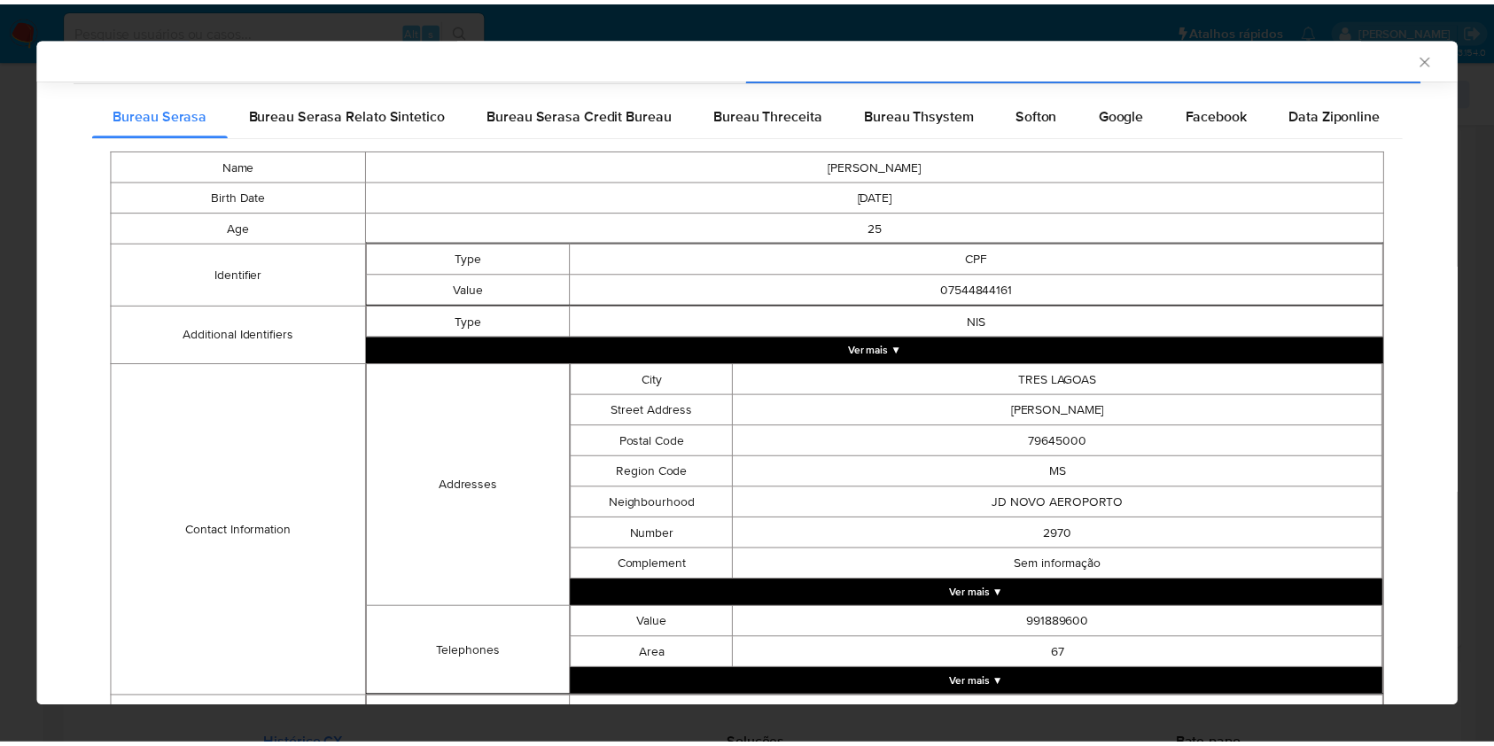
scroll to position [400, 0]
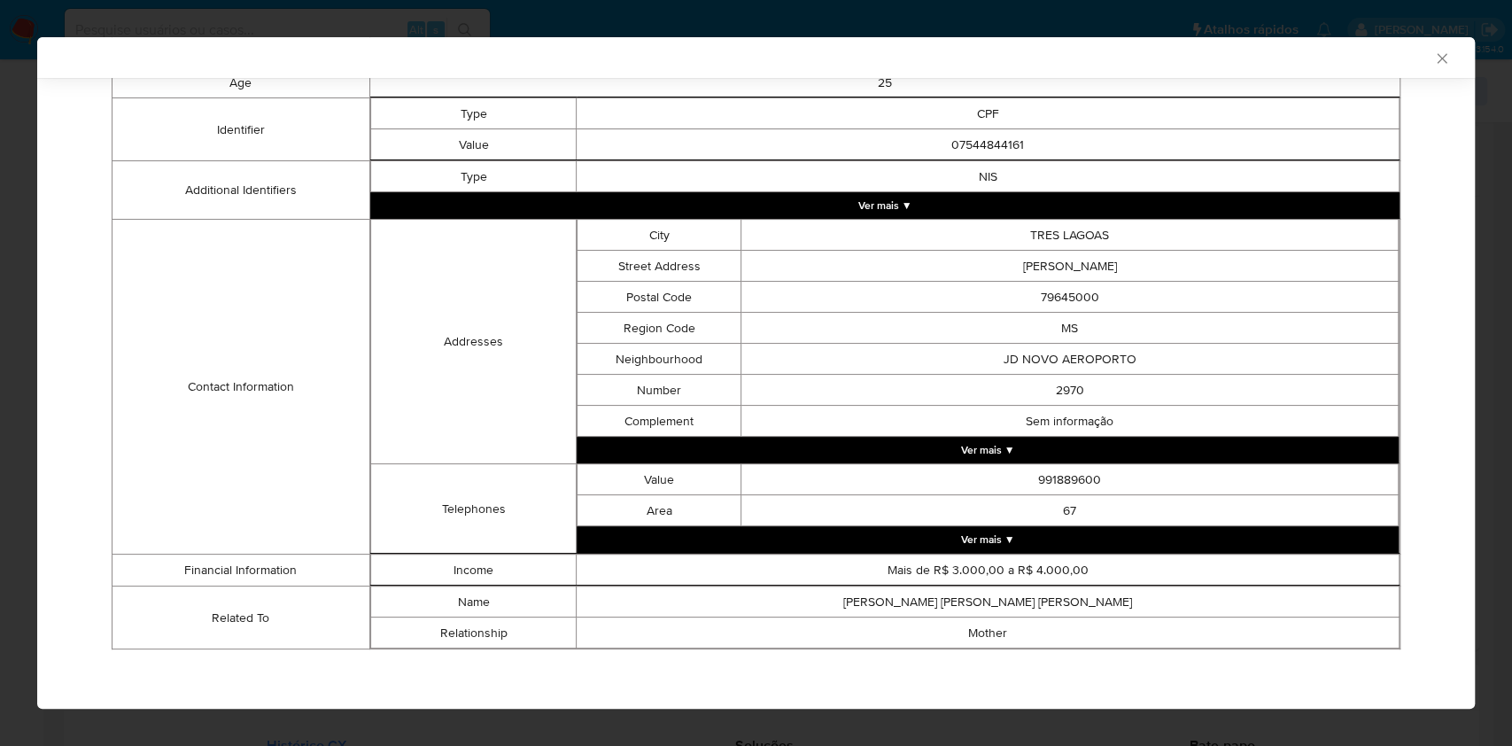
click at [12, 382] on div "AML Data Collector Case Id - BI35wP2f70I6aauuXEr7wnT0 Os dados detalhados abaix…" at bounding box center [756, 373] width 1512 height 746
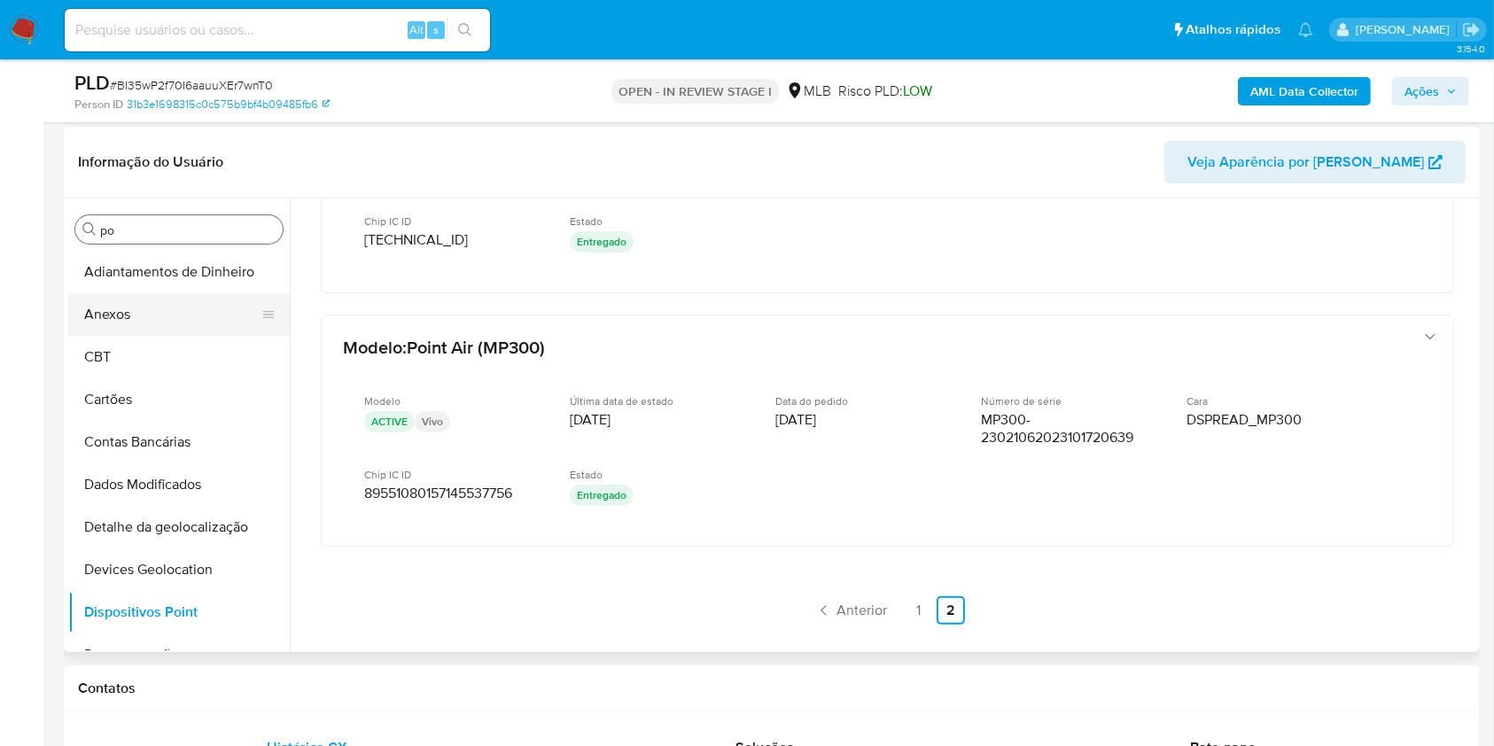
click at [137, 307] on button "Anexos" at bounding box center [171, 314] width 207 height 43
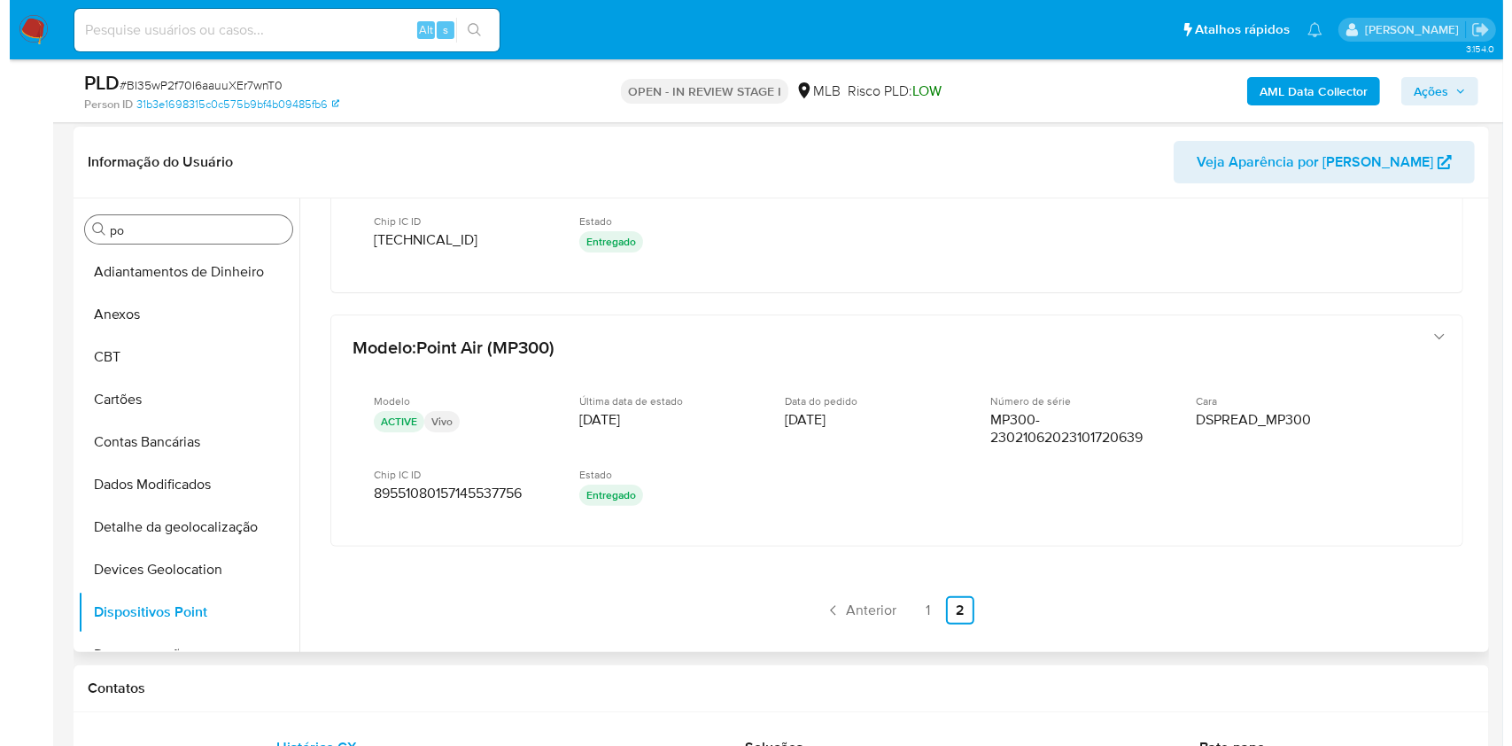
scroll to position [0, 0]
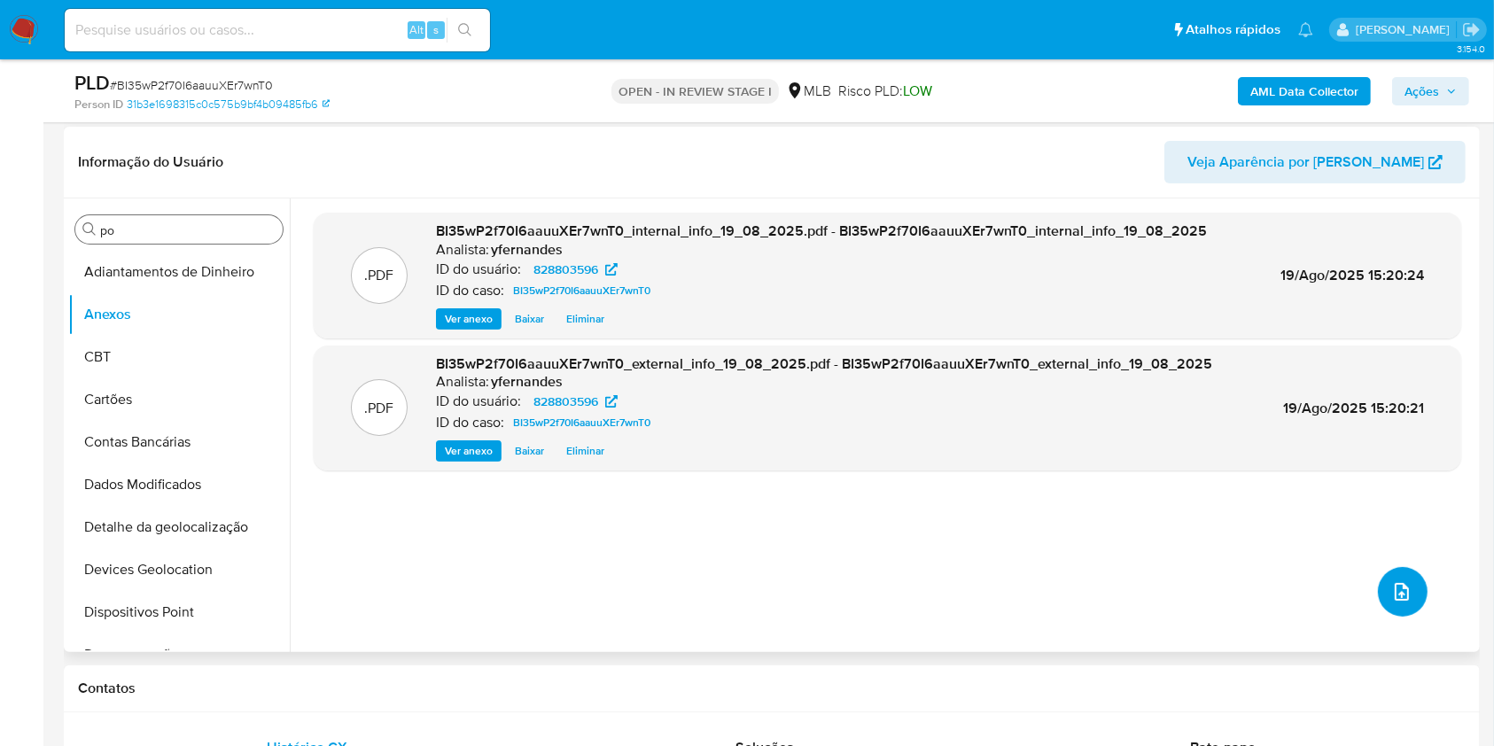
click at [1394, 596] on icon "upload-file" at bounding box center [1401, 592] width 14 height 18
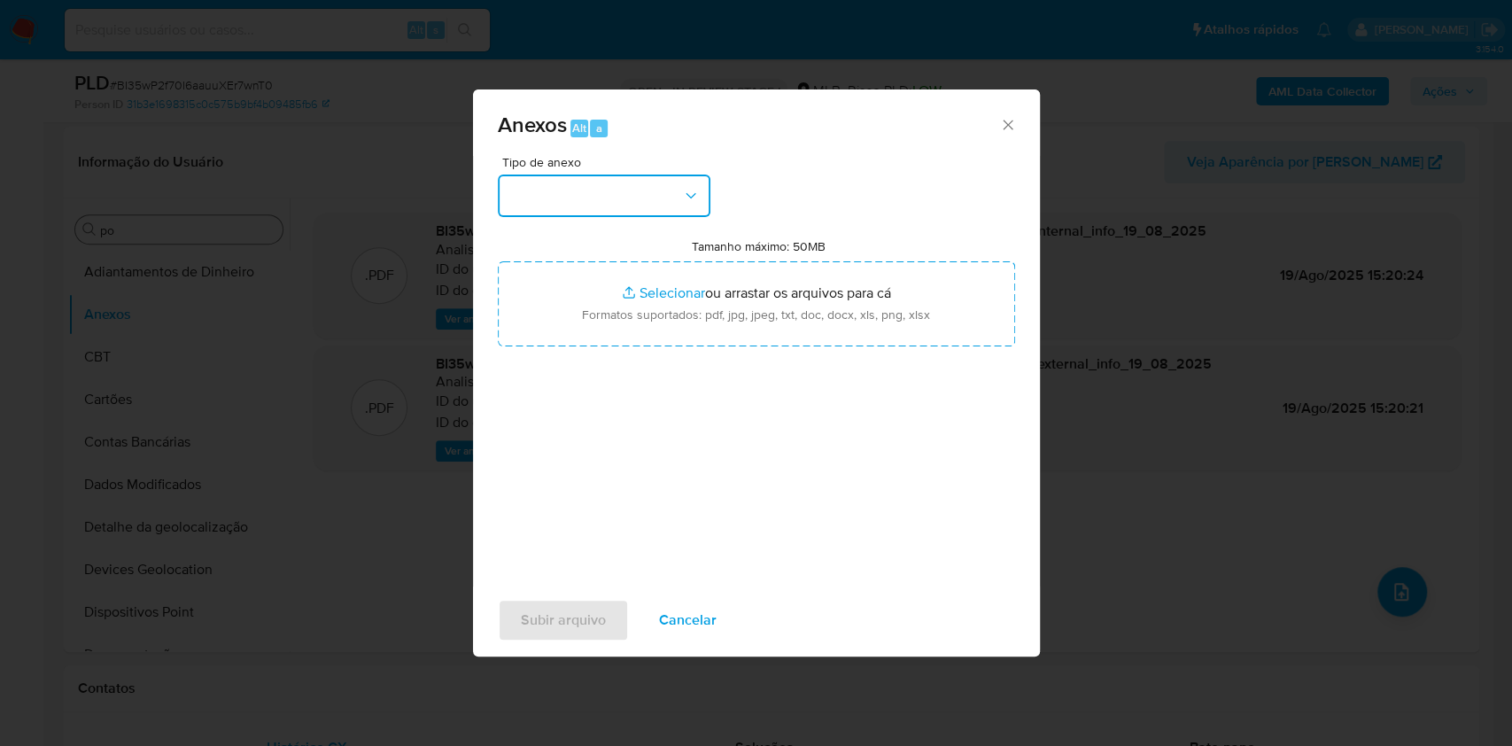
click at [595, 186] on button "button" at bounding box center [604, 196] width 213 height 43
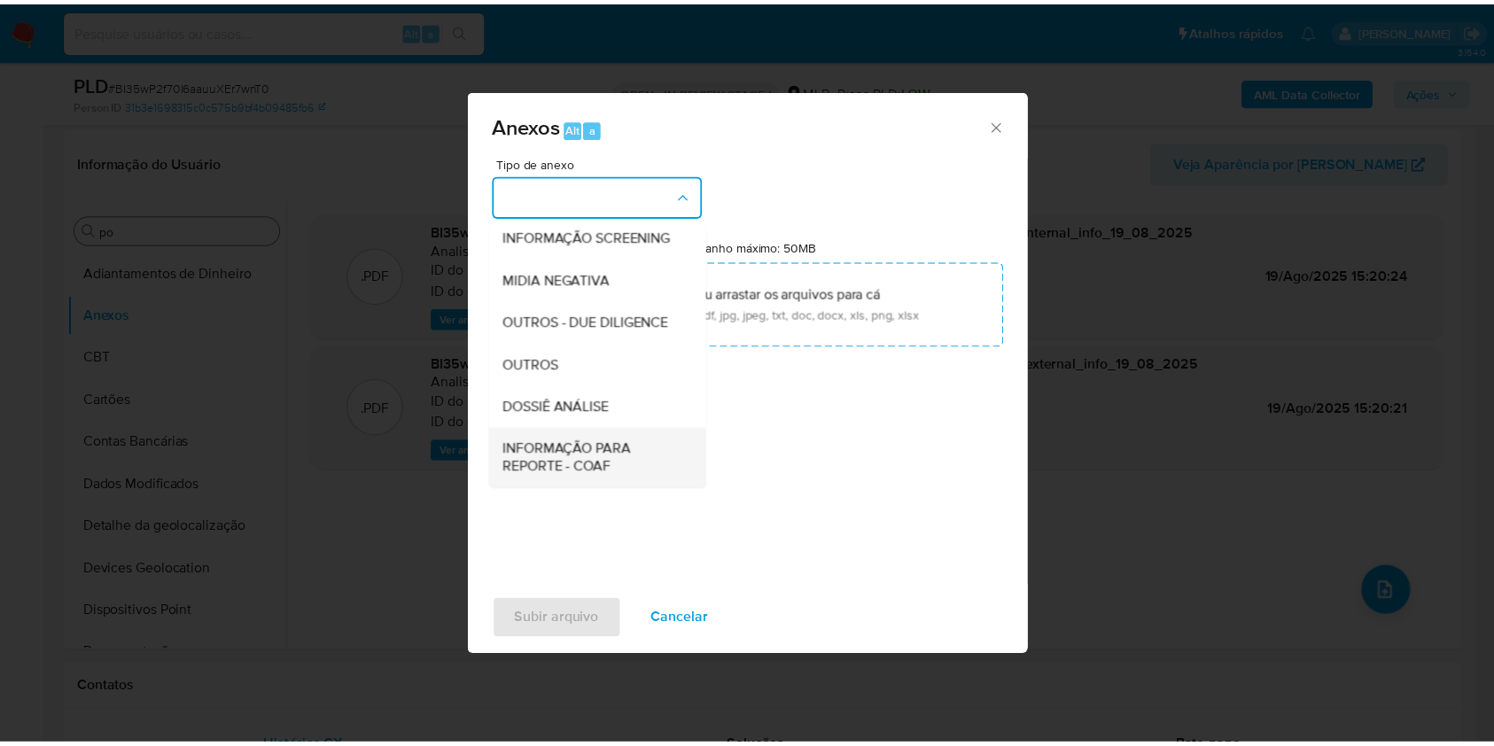
scroll to position [272, 0]
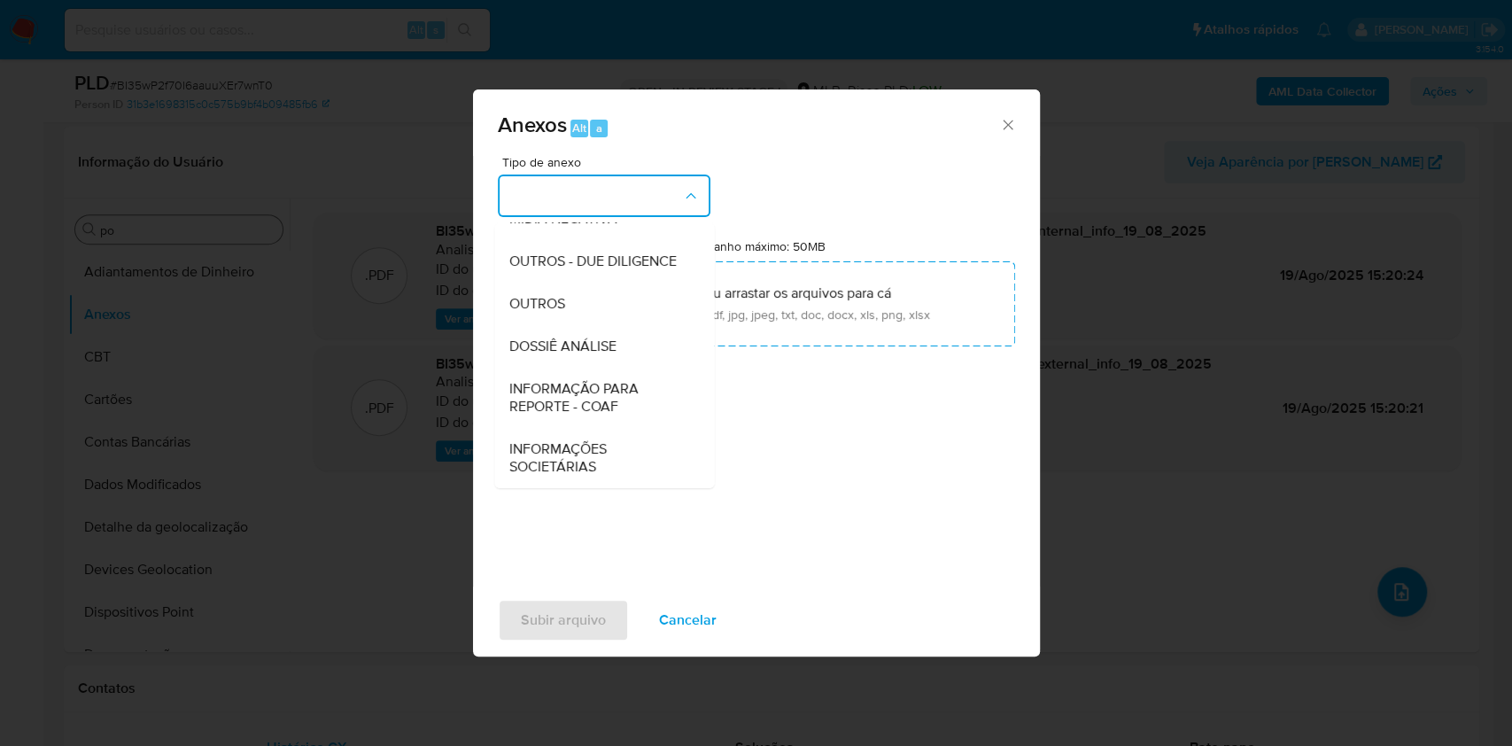
drag, startPoint x: 555, startPoint y: 297, endPoint x: 595, endPoint y: 252, distance: 60.3
click at [554, 298] on span "OUTROS" at bounding box center [536, 304] width 56 height 18
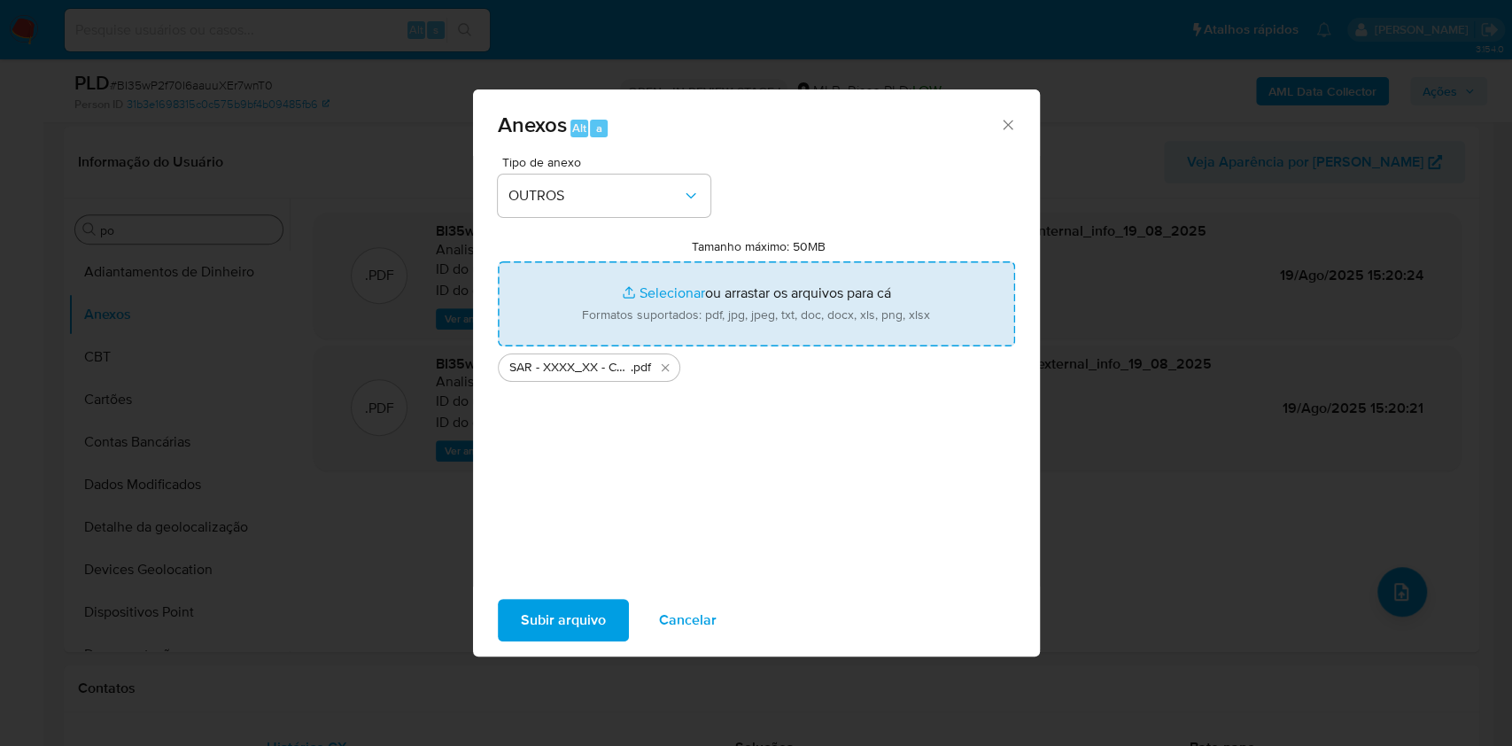
type input "C:\fakepath\Mulan 828803596_2025_08_19_08_46_48.xlsx"
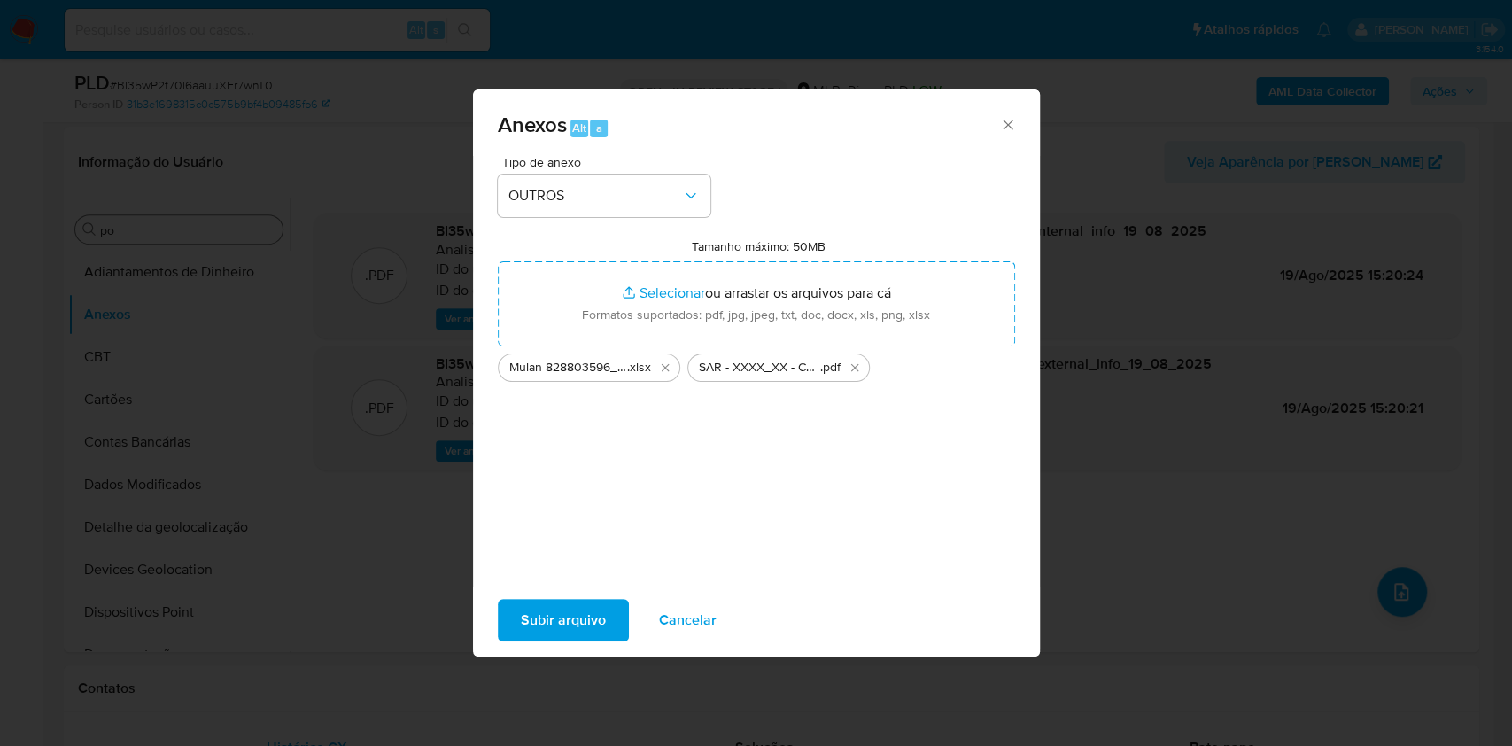
click at [585, 610] on span "Subir arquivo" at bounding box center [563, 620] width 85 height 39
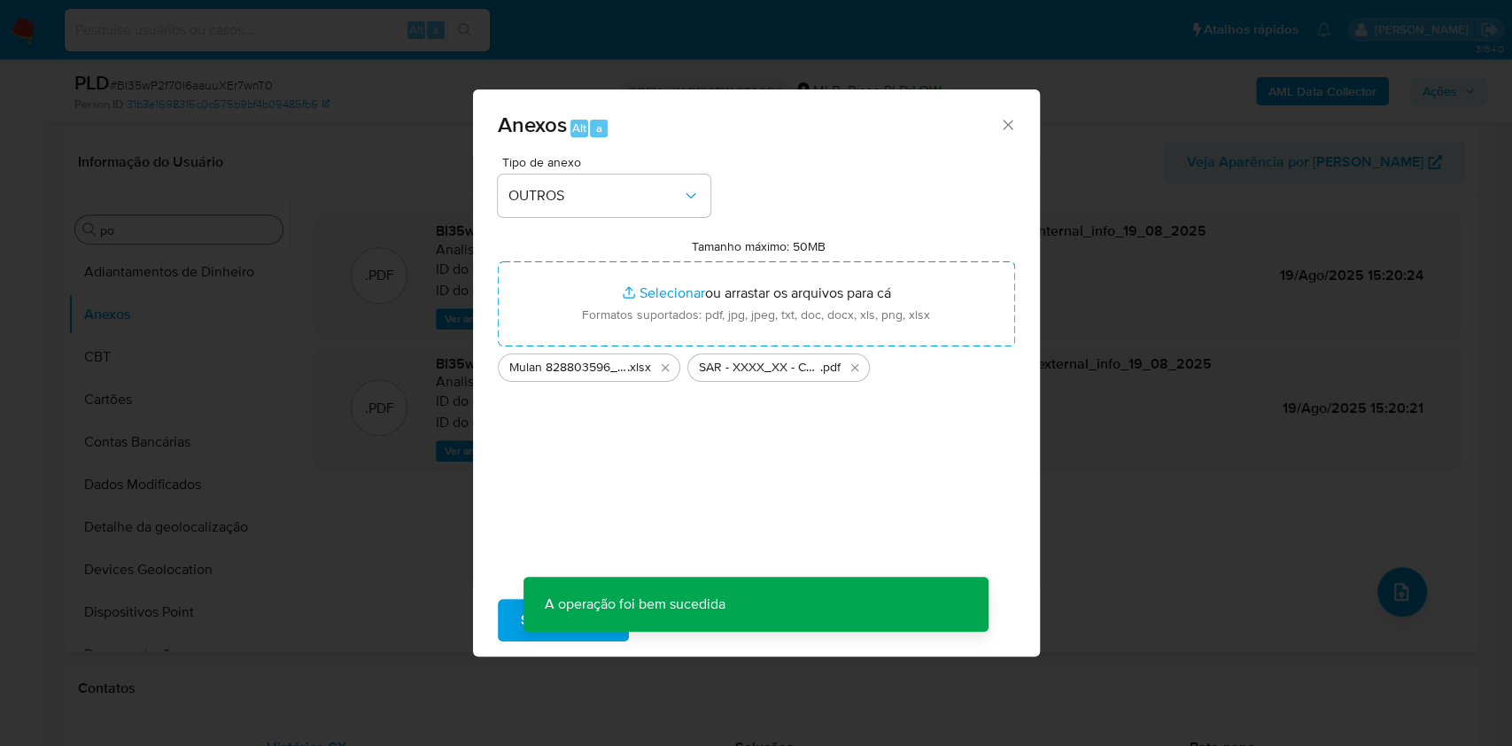
click at [85, 343] on div "Anexos Alt a Tipo de anexo OUTROS Tamanho máximo: 50MB Selecionar arquivos Sele…" at bounding box center [756, 373] width 1512 height 746
click at [96, 361] on button "CBT" at bounding box center [178, 357] width 221 height 43
click at [92, 331] on button "Anexos" at bounding box center [171, 314] width 207 height 43
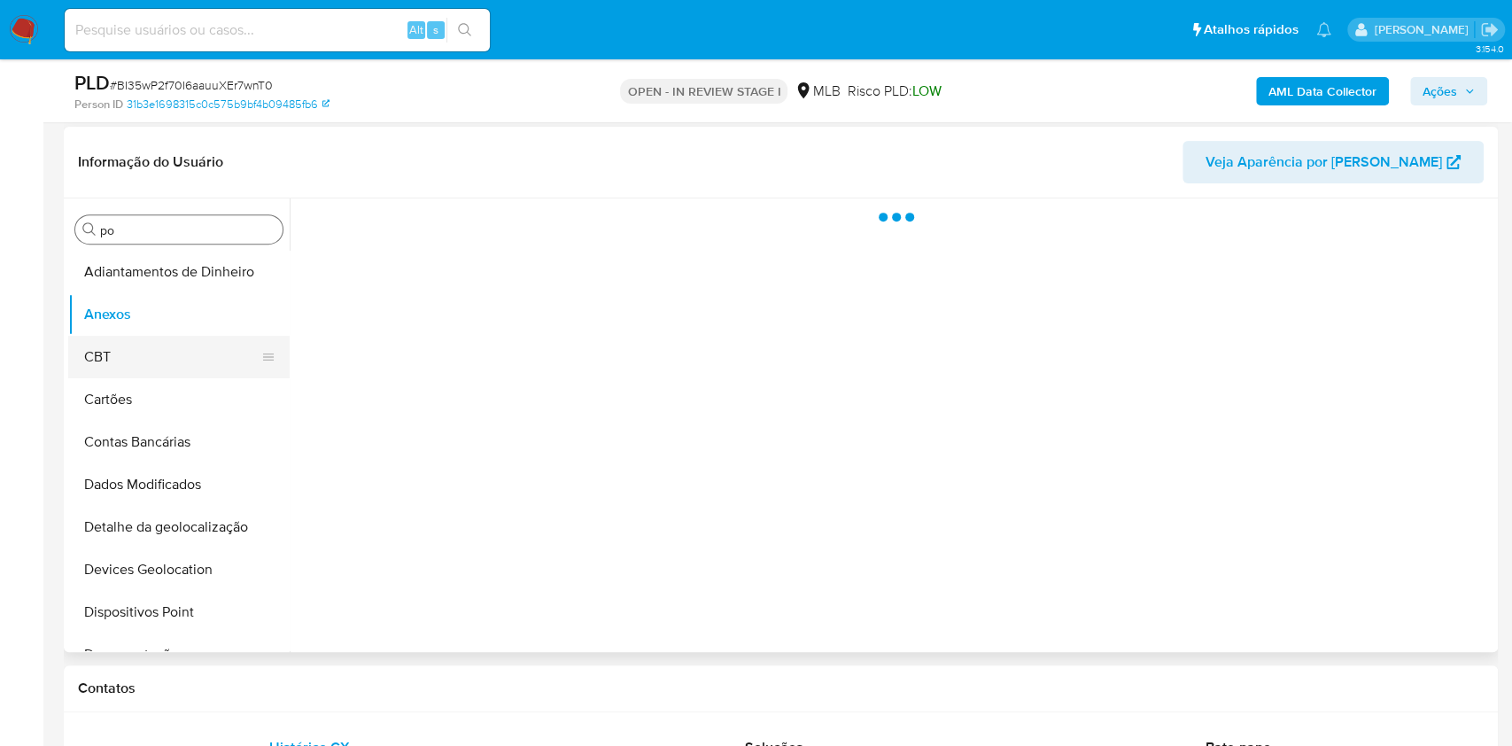
click at [102, 344] on button "CBT" at bounding box center [171, 357] width 207 height 43
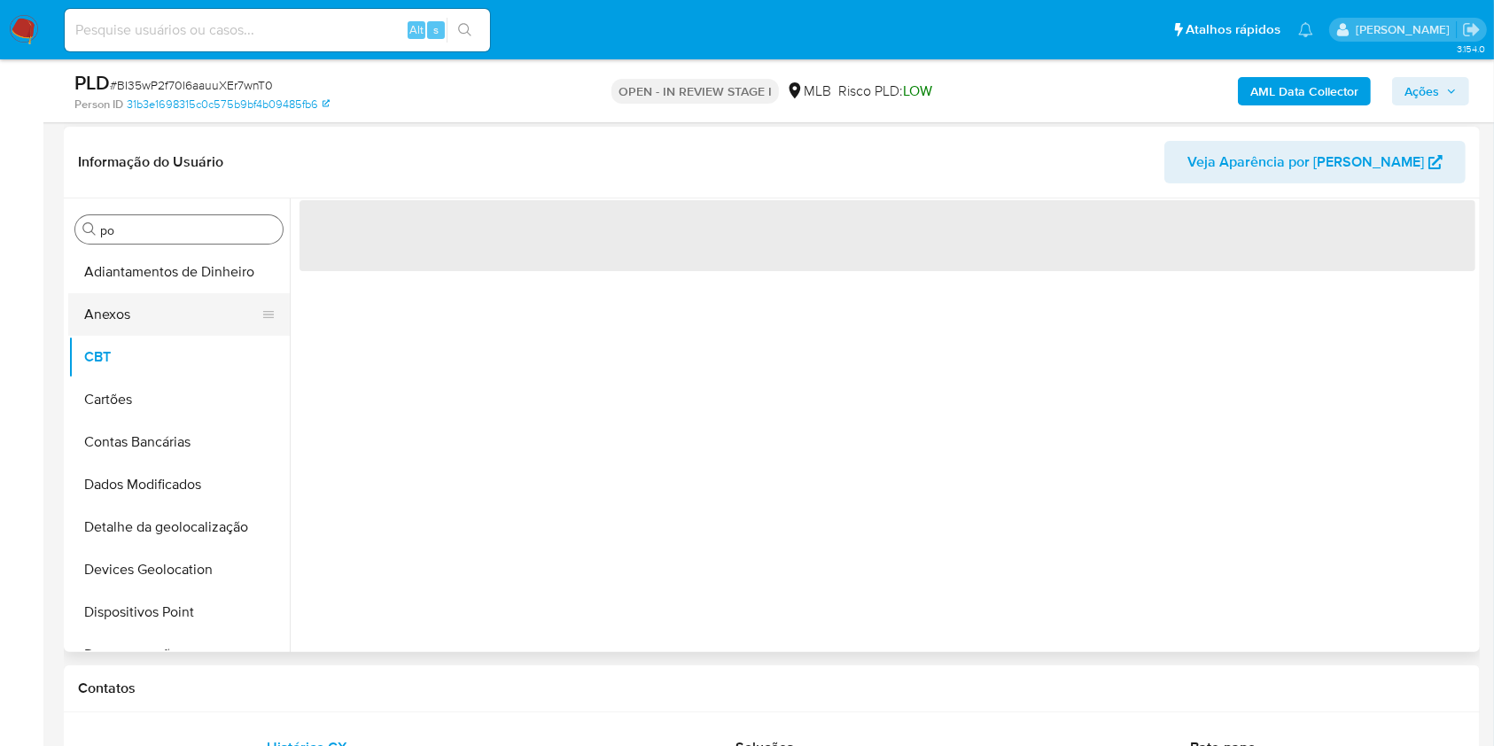
click at [109, 297] on button "Anexos" at bounding box center [171, 314] width 207 height 43
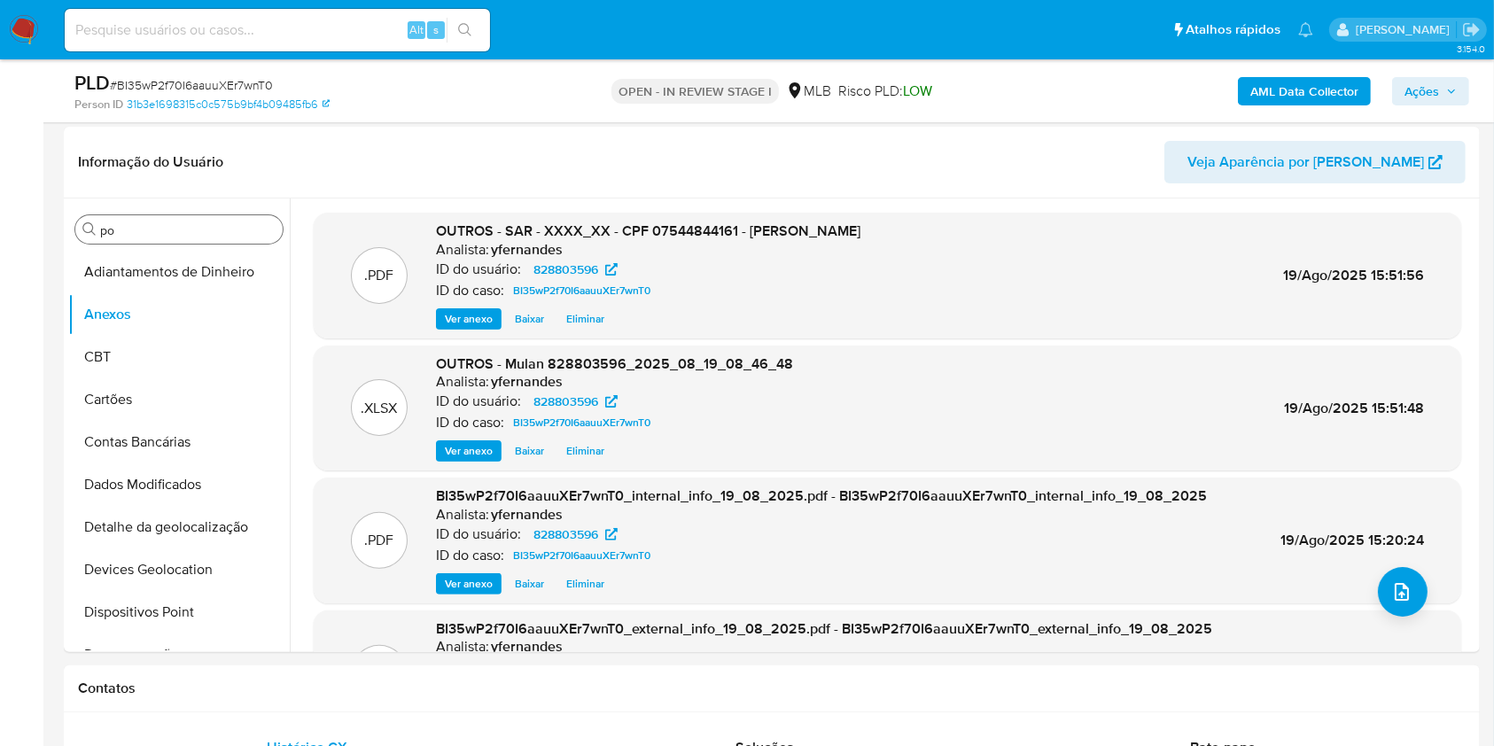
click at [1416, 96] on span "Ações" at bounding box center [1421, 91] width 35 height 28
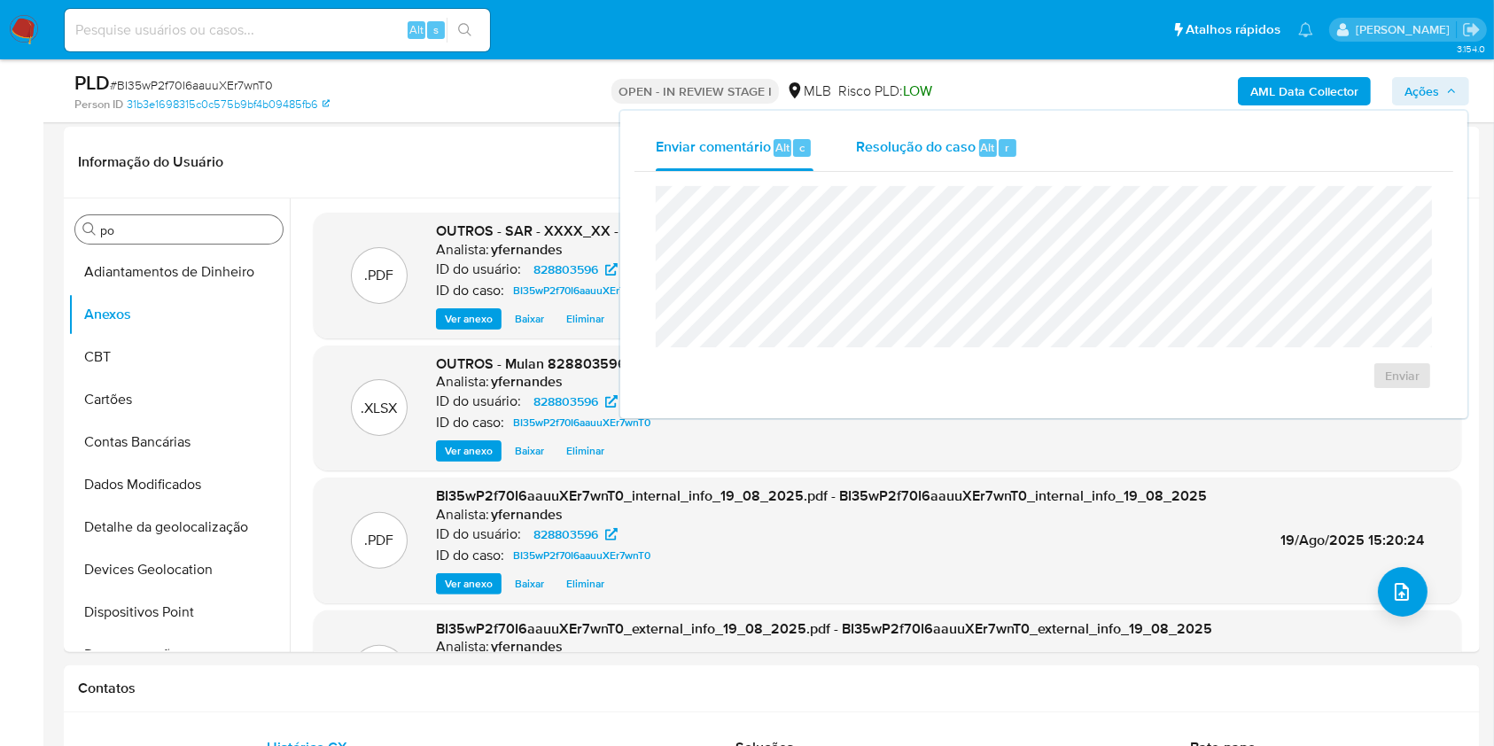
click at [983, 145] on span "Alt" at bounding box center [988, 147] width 14 height 17
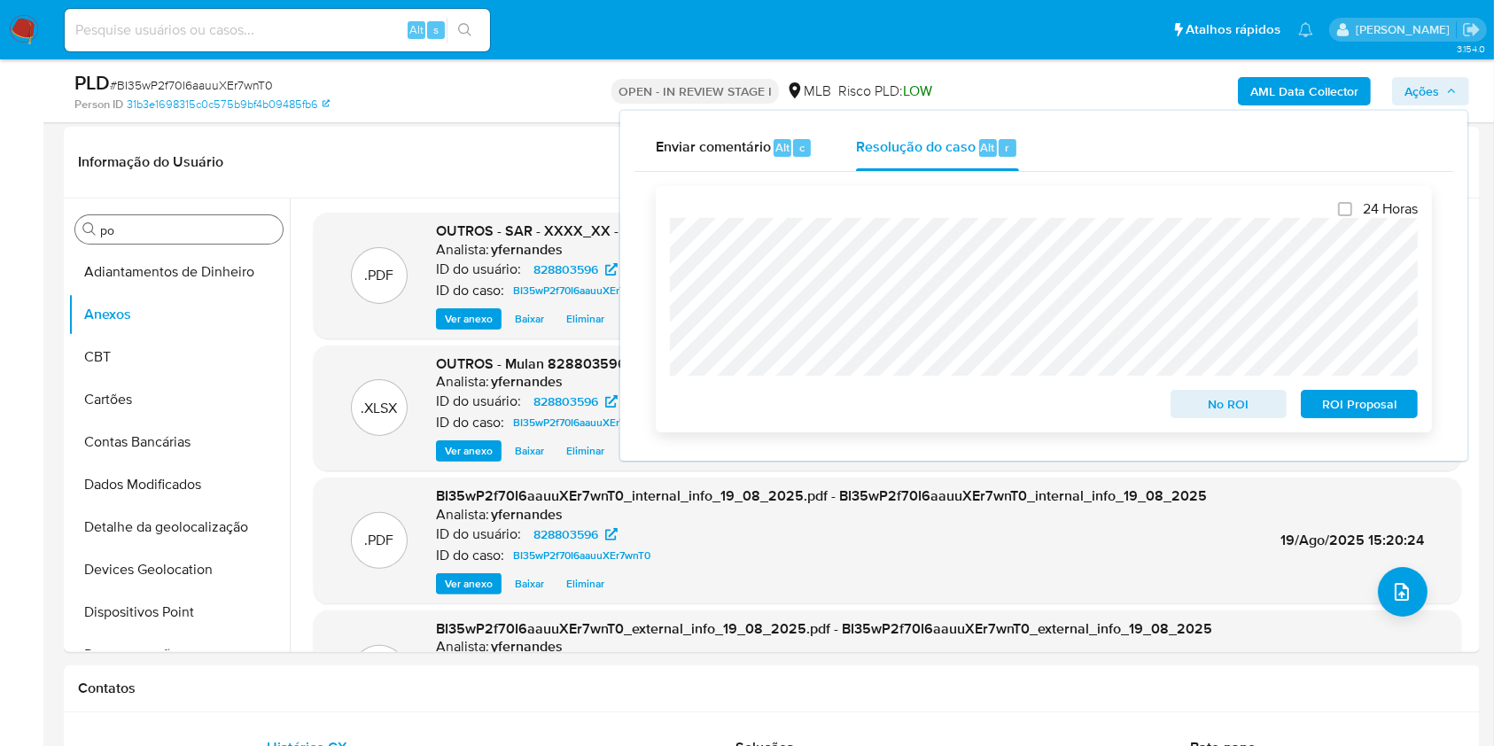
click at [1358, 413] on span "ROI Proposal" at bounding box center [1359, 404] width 92 height 25
